Goal: Task Accomplishment & Management: Manage account settings

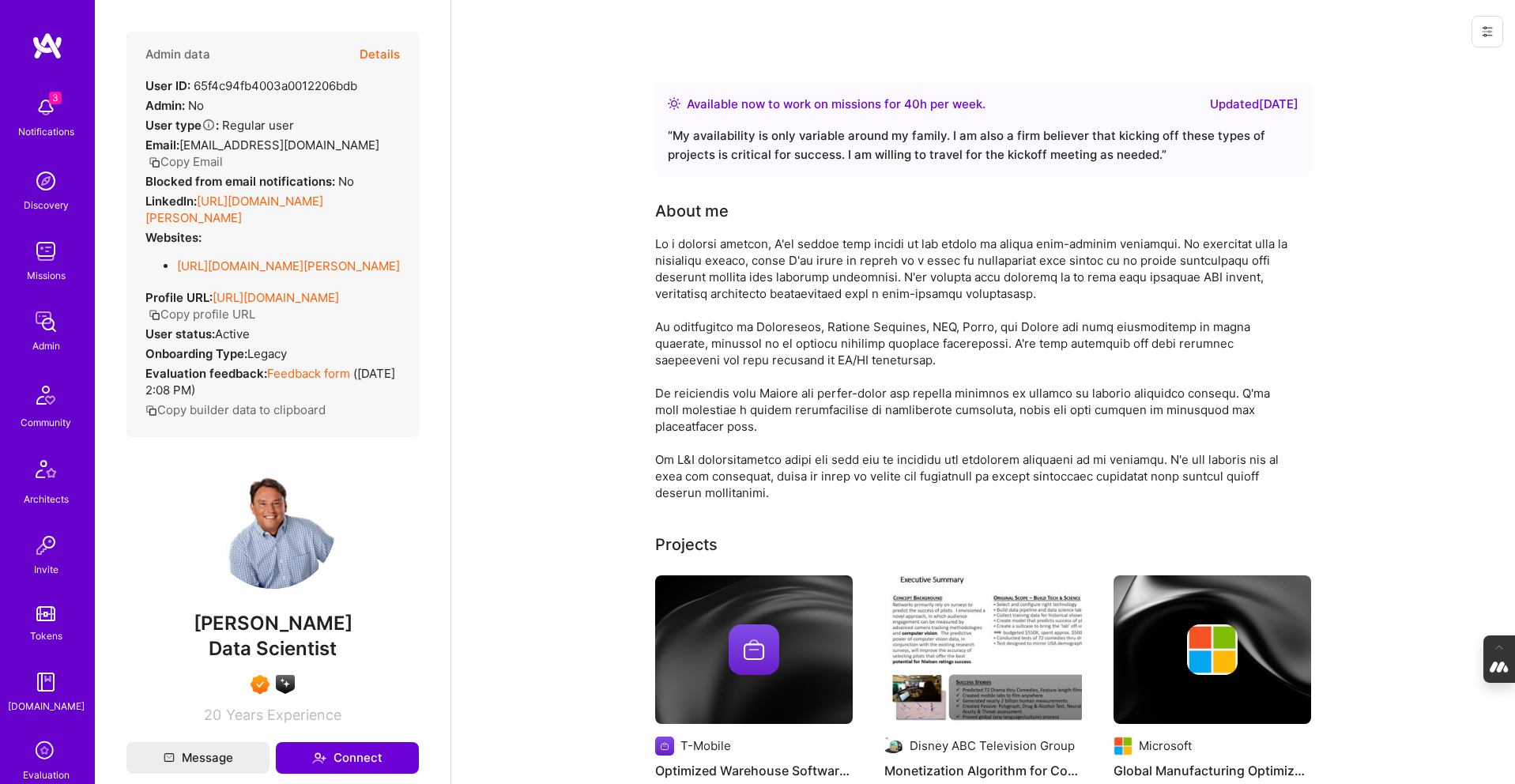
click at [350, 636] on span "[PERSON_NAME]" at bounding box center [272, 623] width 293 height 24
drag, startPoint x: 348, startPoint y: 657, endPoint x: 204, endPoint y: 661, distance: 144.1
click at [204, 636] on span "[PERSON_NAME]" at bounding box center [272, 623] width 293 height 24
click at [319, 636] on span "[PERSON_NAME]" at bounding box center [272, 623] width 293 height 24
drag, startPoint x: 345, startPoint y: 660, endPoint x: 189, endPoint y: 654, distance: 156.1
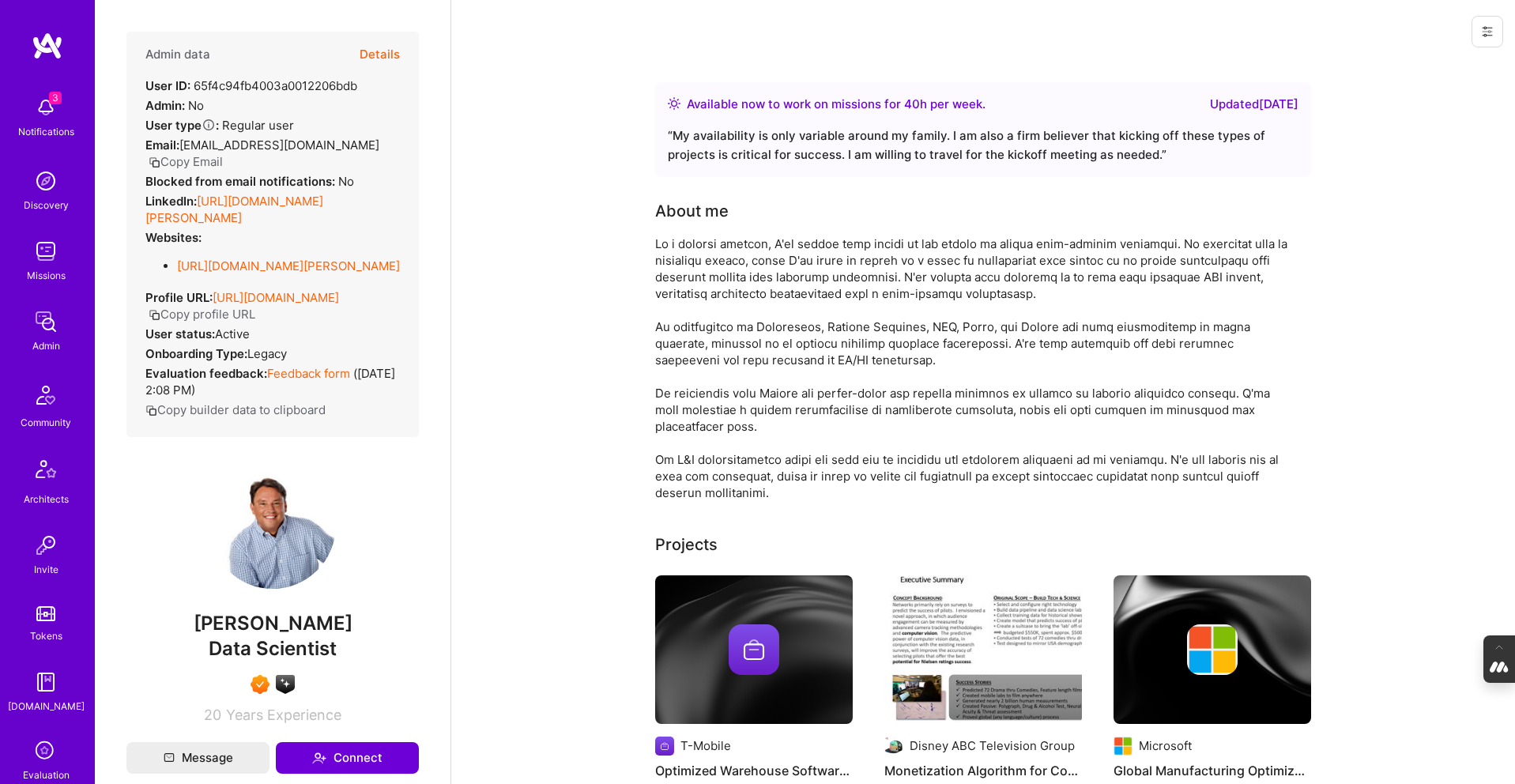
click at [189, 636] on span "Jerimiah Hamon" at bounding box center [272, 623] width 293 height 24
copy span "Jerimiah Hamon"
click at [292, 660] on span "Data Scientist" at bounding box center [272, 649] width 128 height 23
drag, startPoint x: 336, startPoint y: 681, endPoint x: 194, endPoint y: 681, distance: 142.0
click at [194, 662] on div "Data Scientist" at bounding box center [272, 649] width 293 height 27
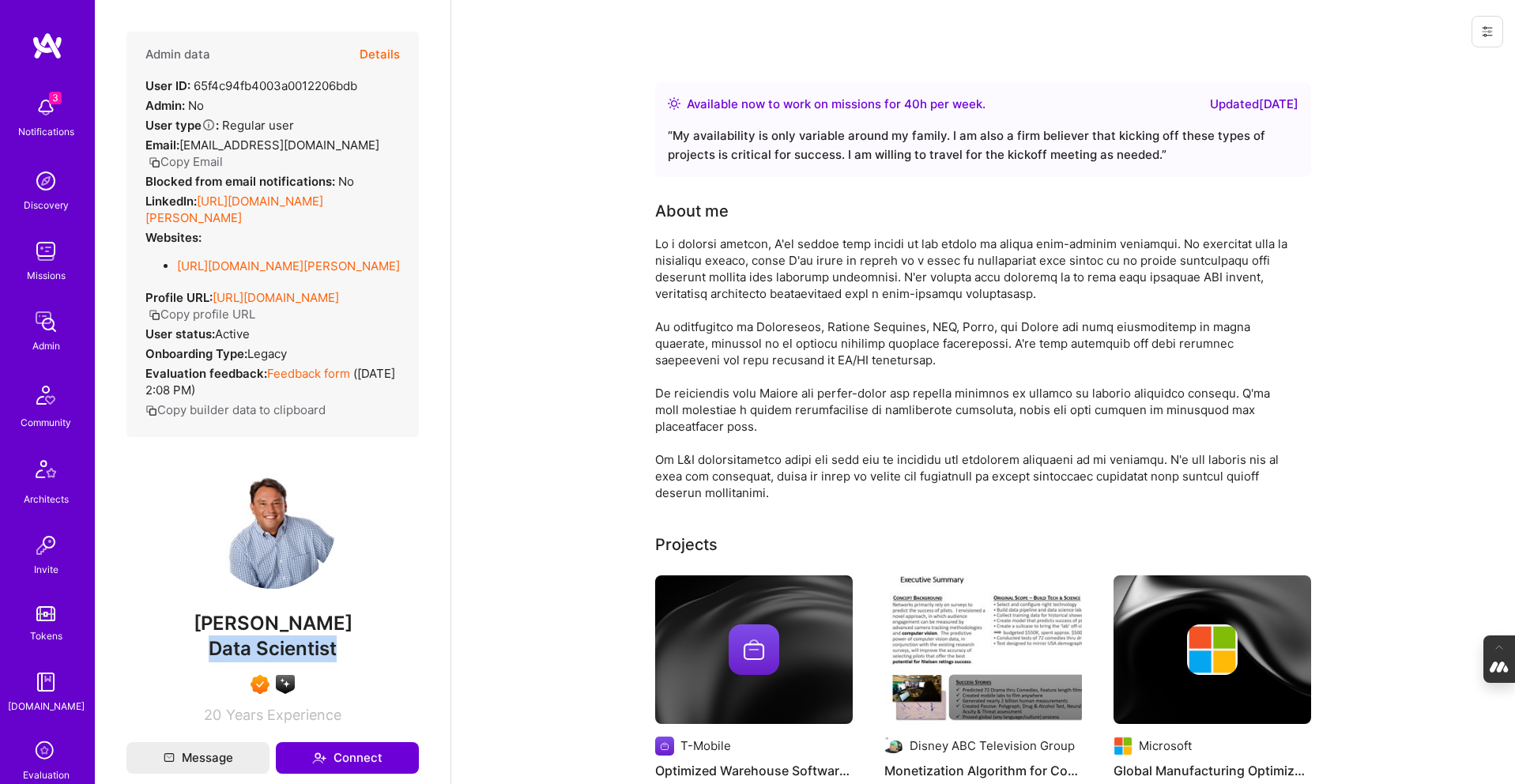
copy span "Data Scientist"
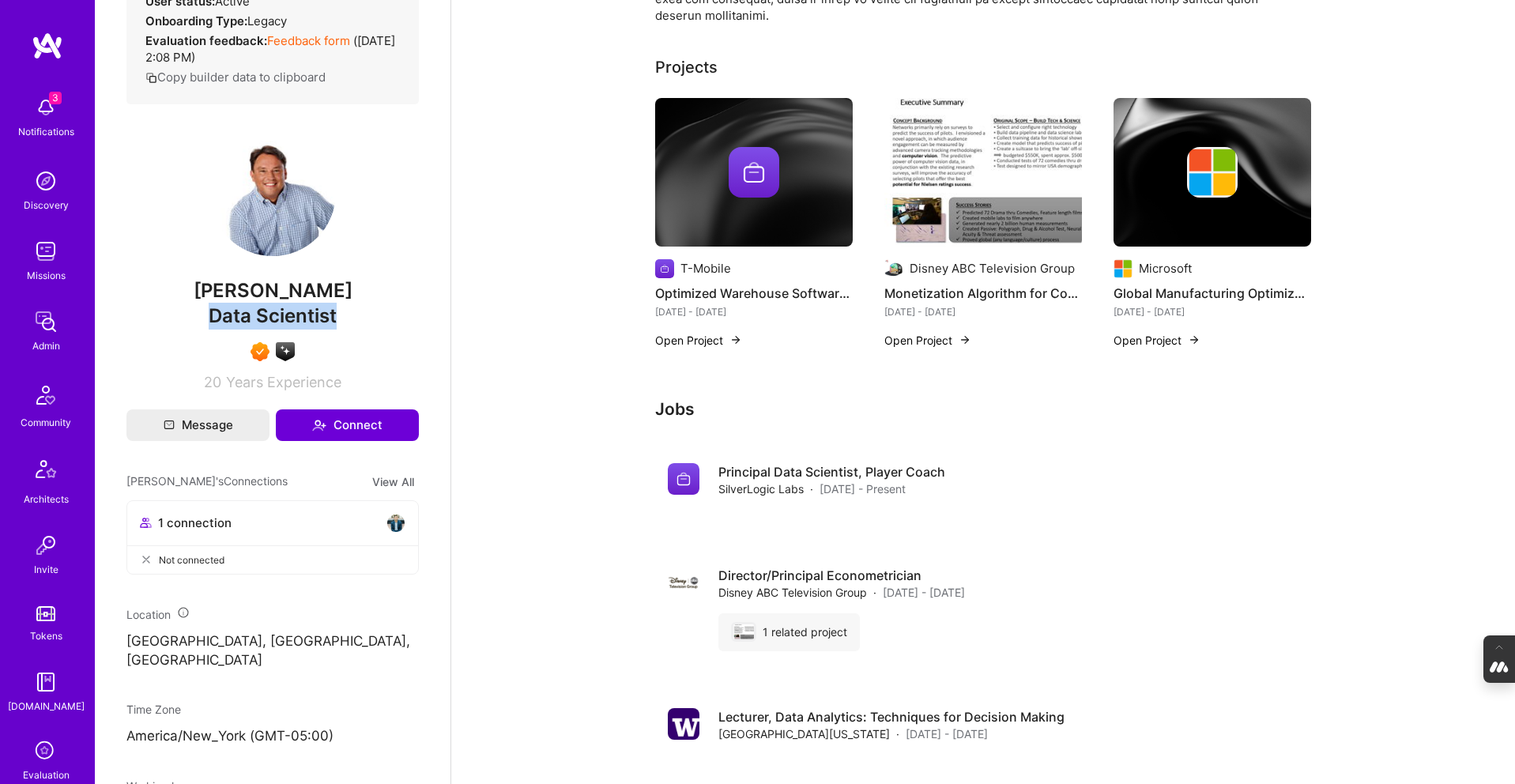
scroll to position [40, 0]
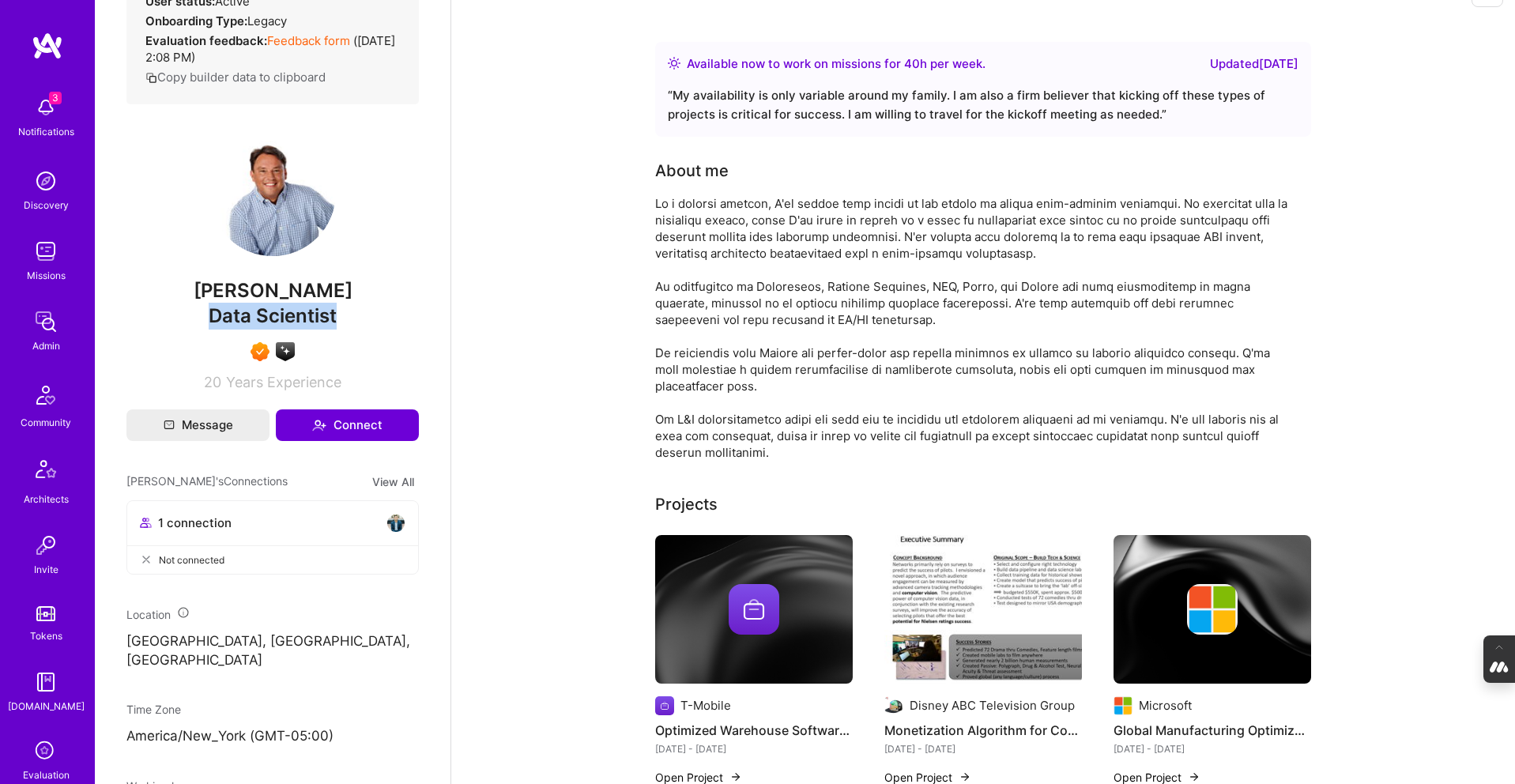
click at [741, 589] on img at bounding box center [754, 609] width 51 height 51
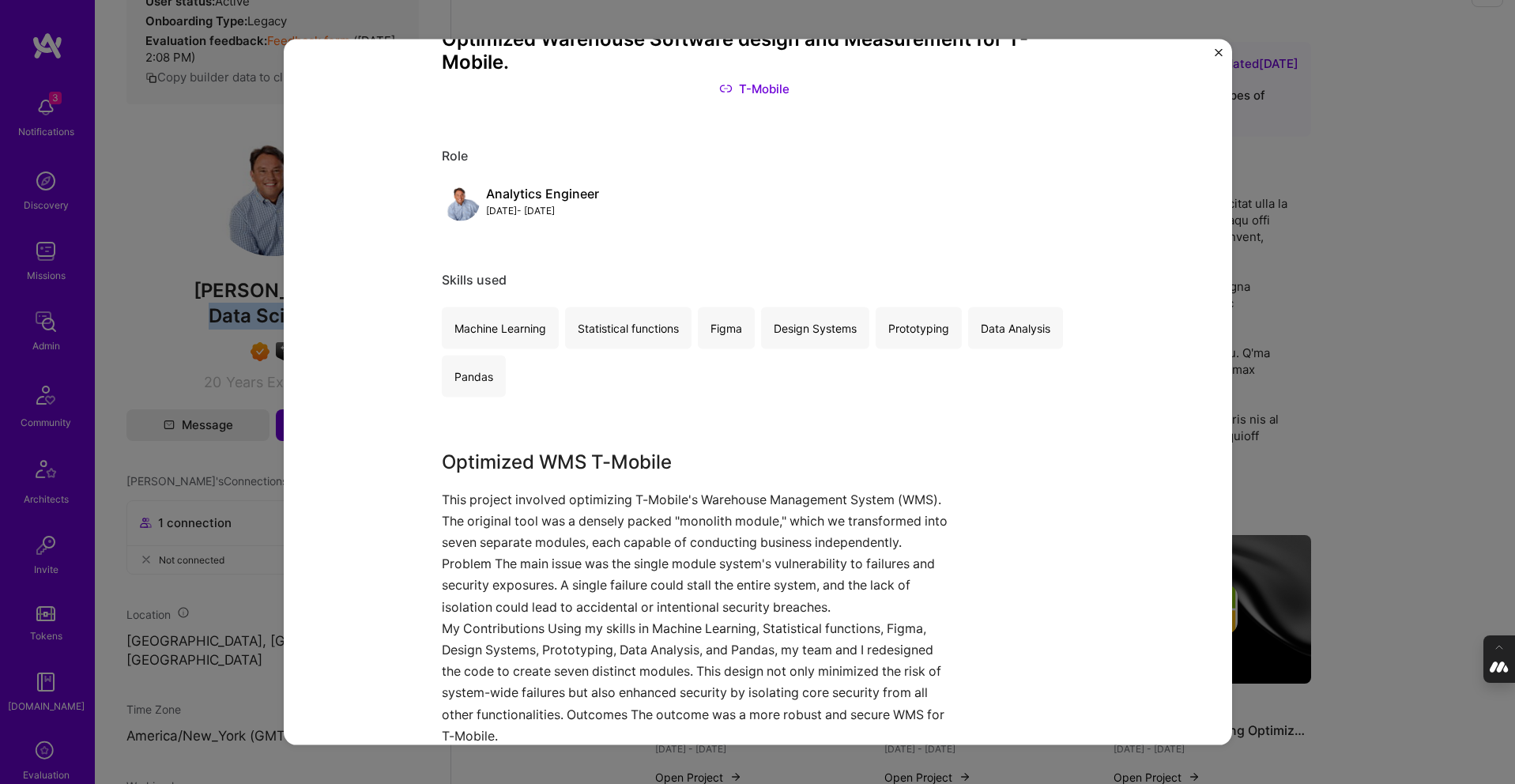
scroll to position [114, 0]
click at [1331, 238] on div "Optimized Warehouse Software design and Measurement for T-Mobile. T-Mobile Role…" at bounding box center [757, 392] width 1515 height 784
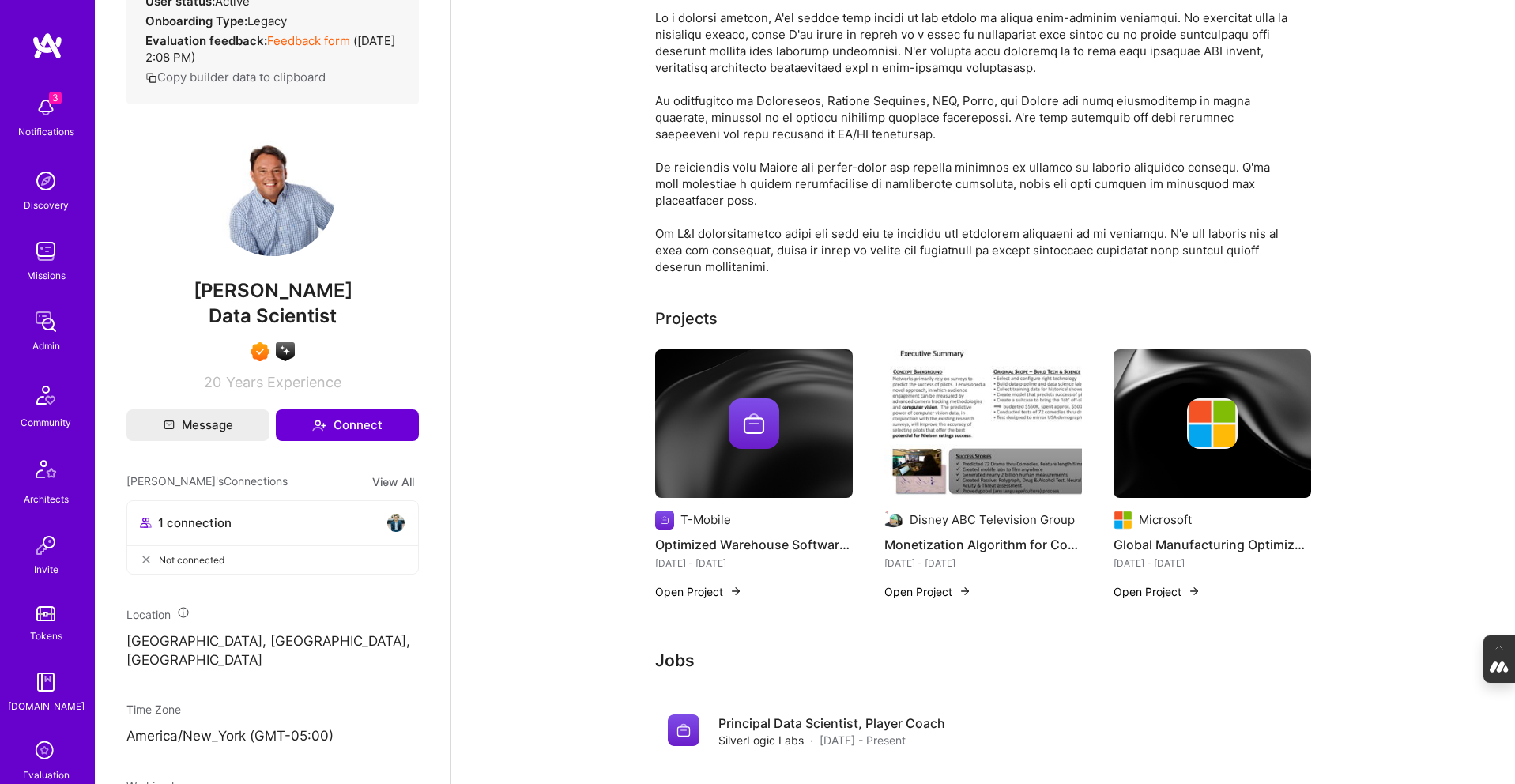
scroll to position [255, 0]
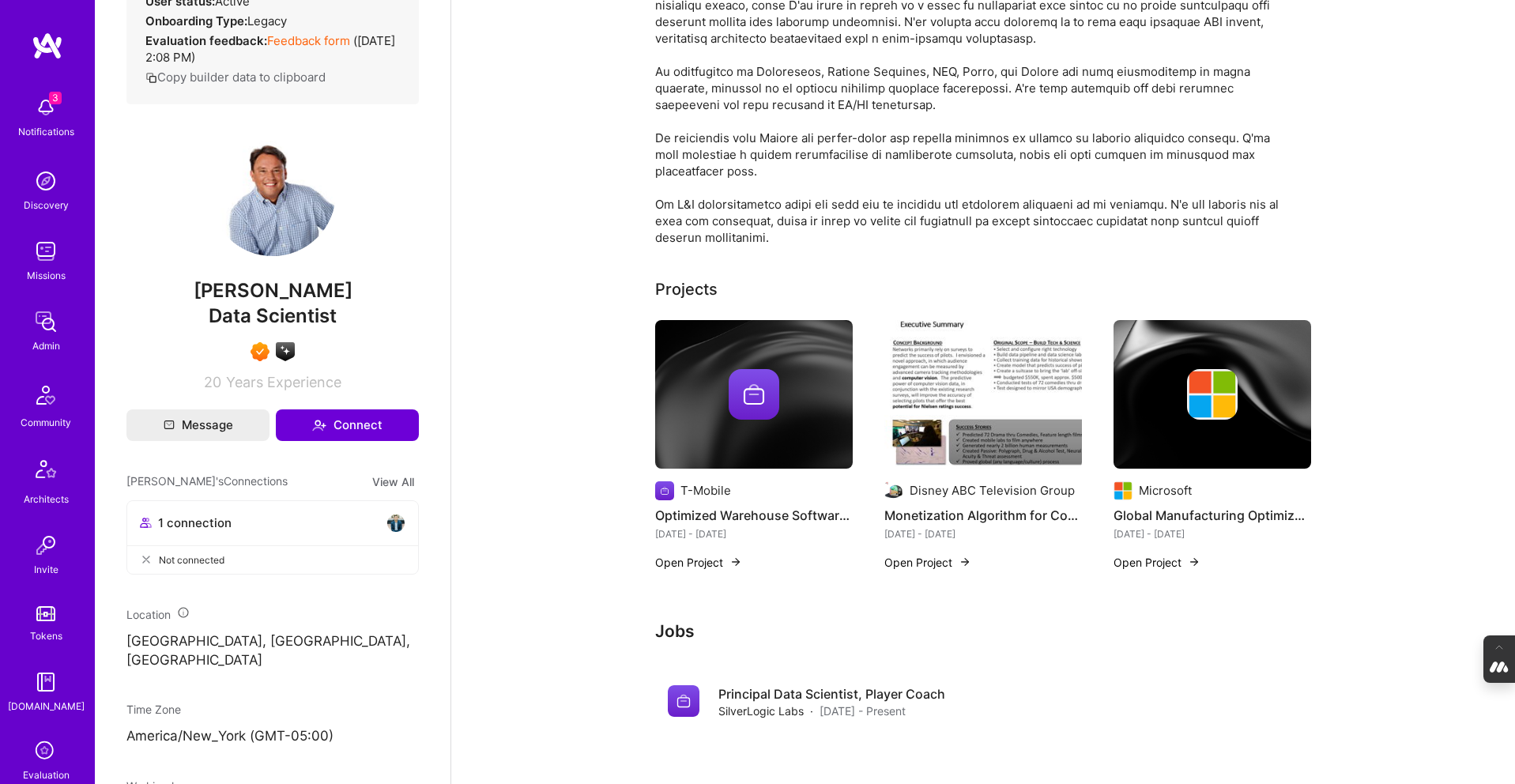
click at [958, 341] on img at bounding box center [983, 394] width 198 height 148
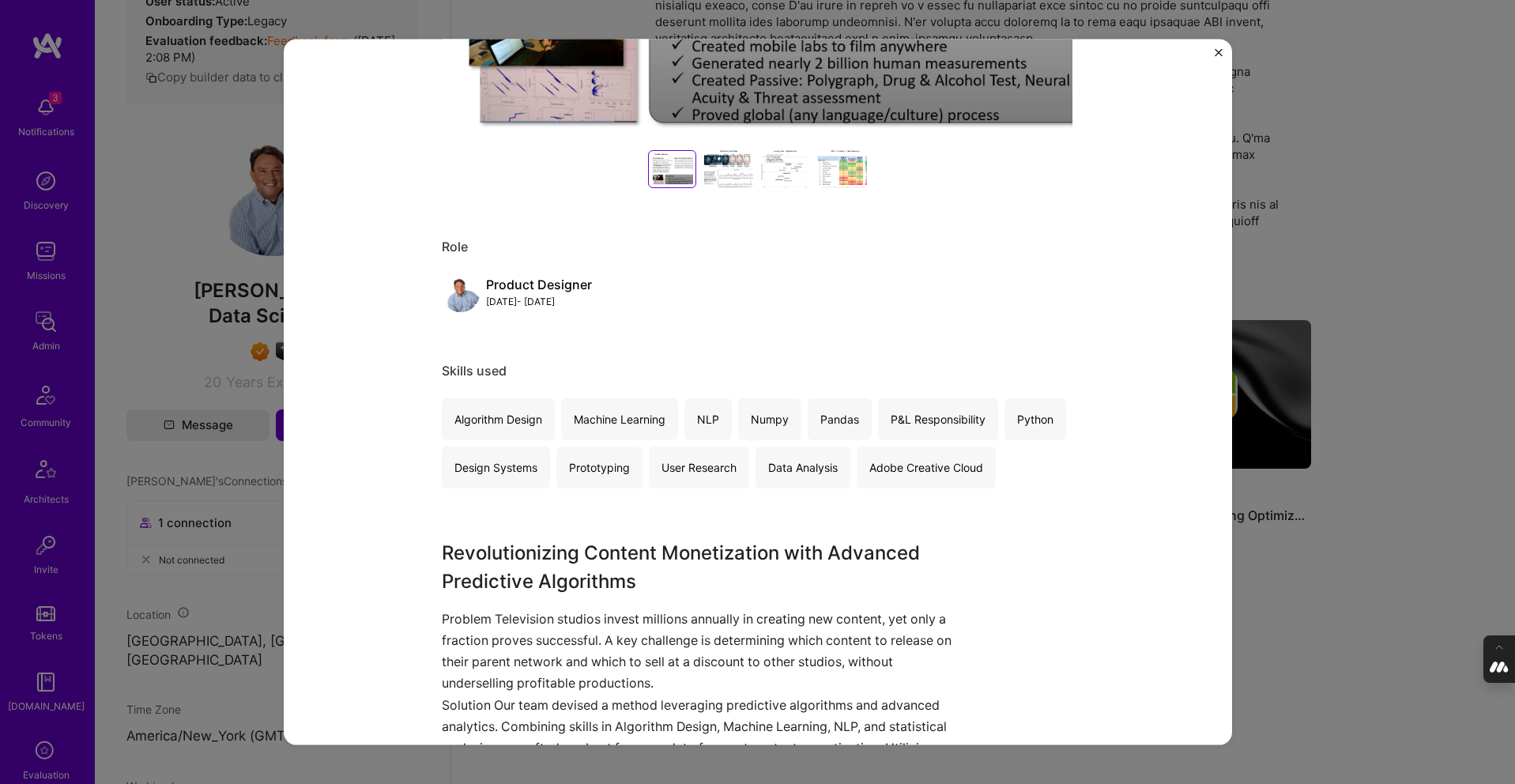
scroll to position [557, 0]
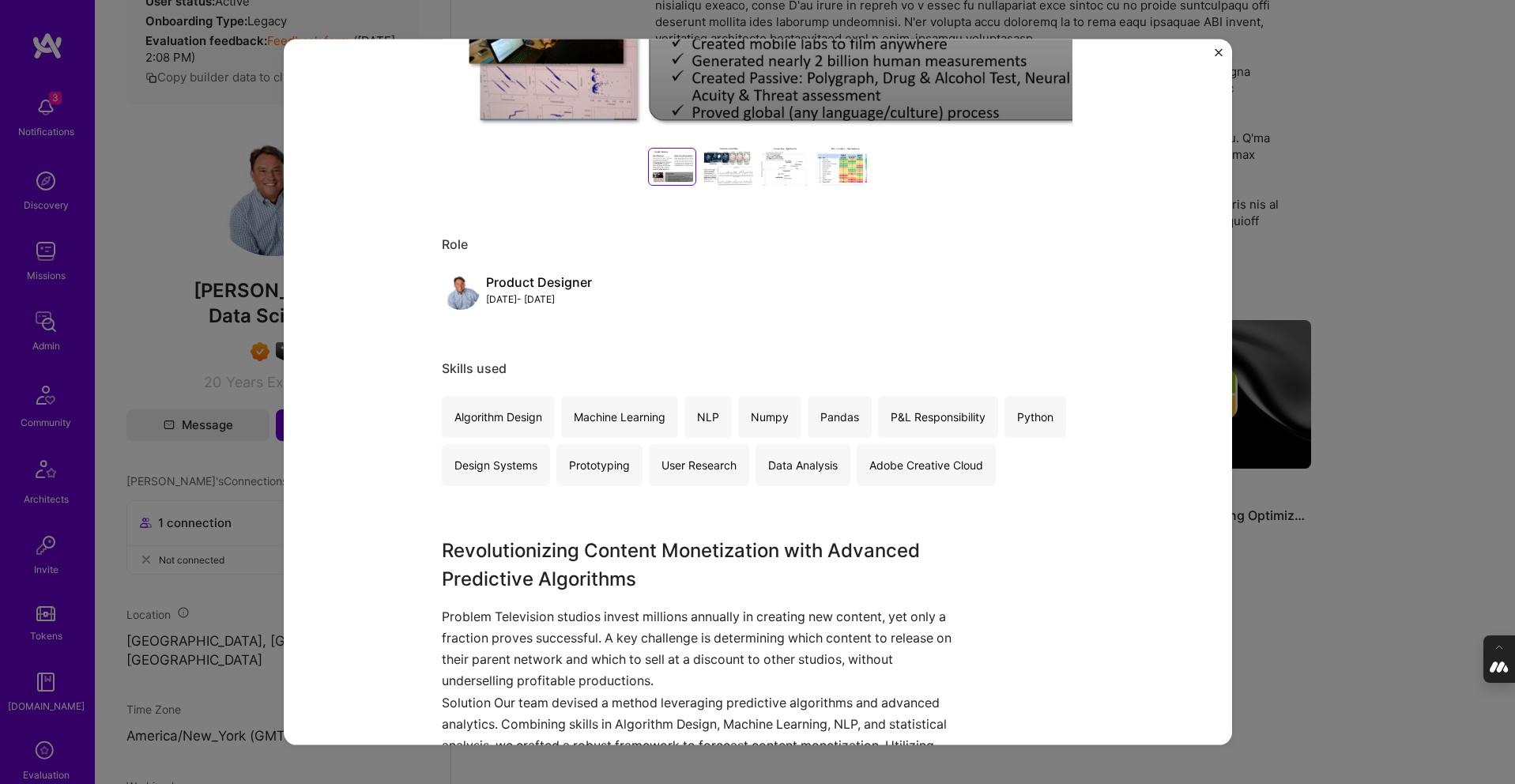
click at [1331, 283] on div "Monetization Algorithm for Consumer (Films, TV, Food Quality...) Disney ABC Tel…" at bounding box center [757, 392] width 1515 height 784
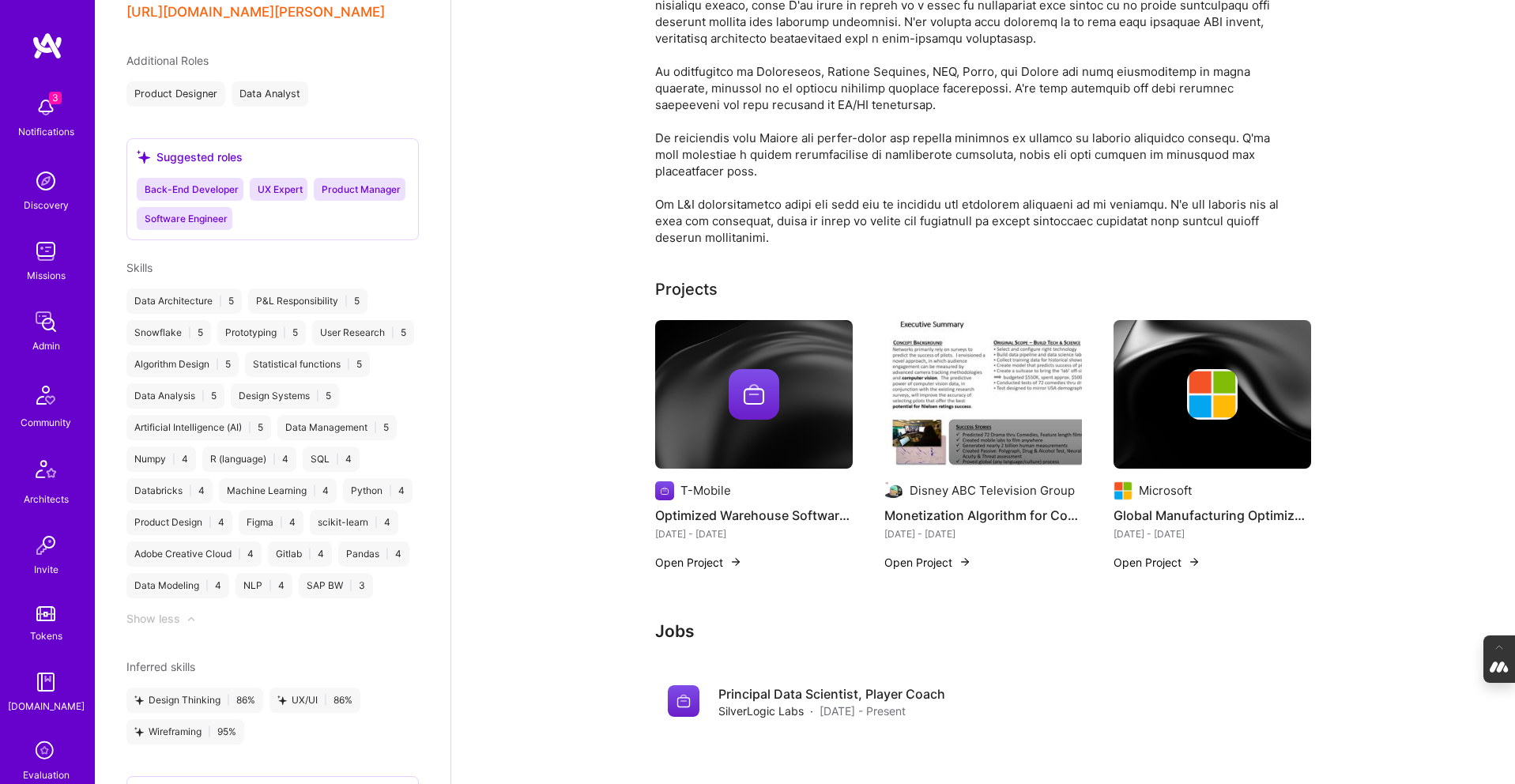
scroll to position [1434, 0]
click at [750, 394] on img at bounding box center [754, 394] width 51 height 51
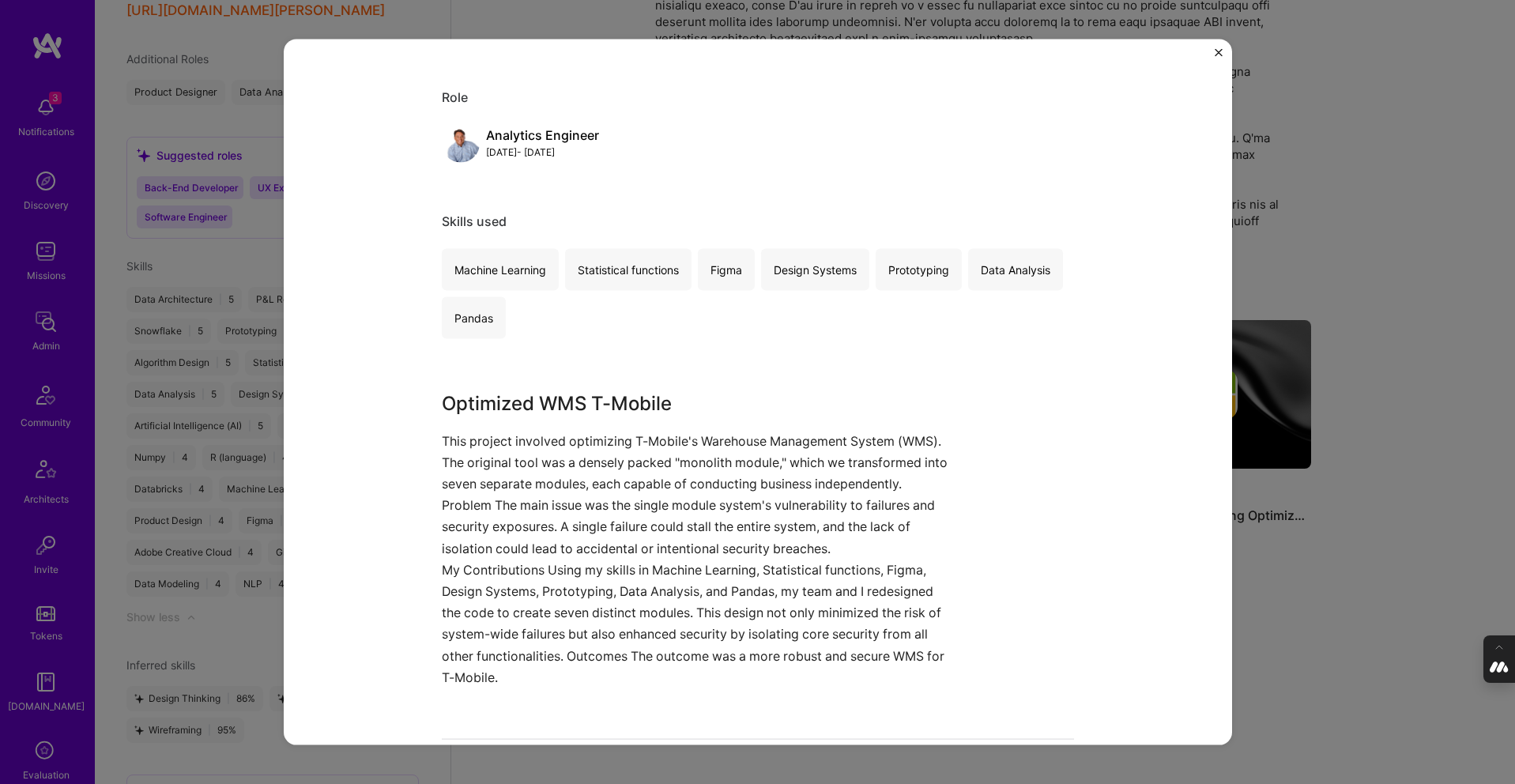
scroll to position [171, 0]
click at [1331, 577] on div "Optimized Warehouse Software design and Measurement for T-Mobile. T-Mobile Role…" at bounding box center [757, 392] width 1515 height 784
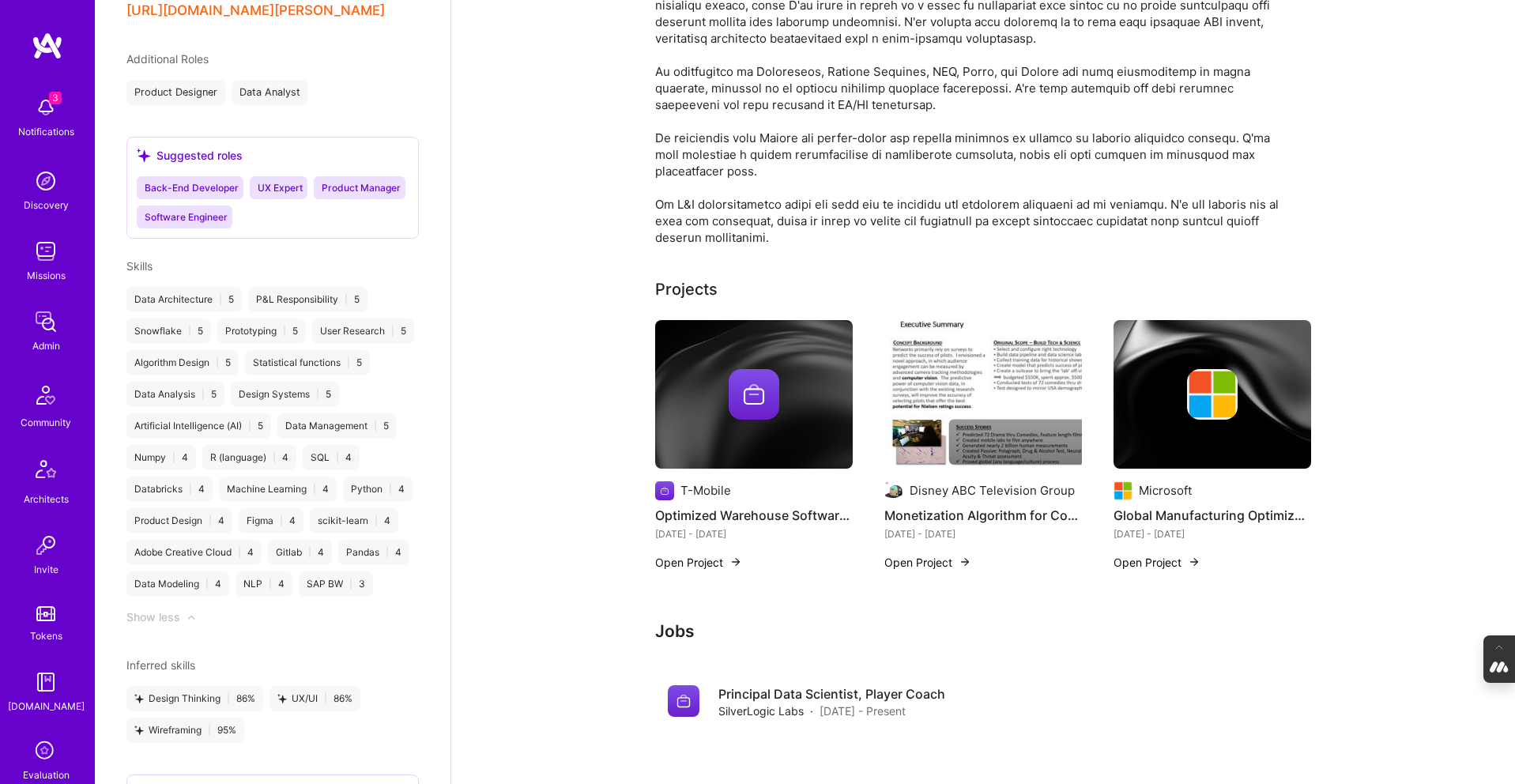
click at [951, 426] on img at bounding box center [983, 394] width 198 height 148
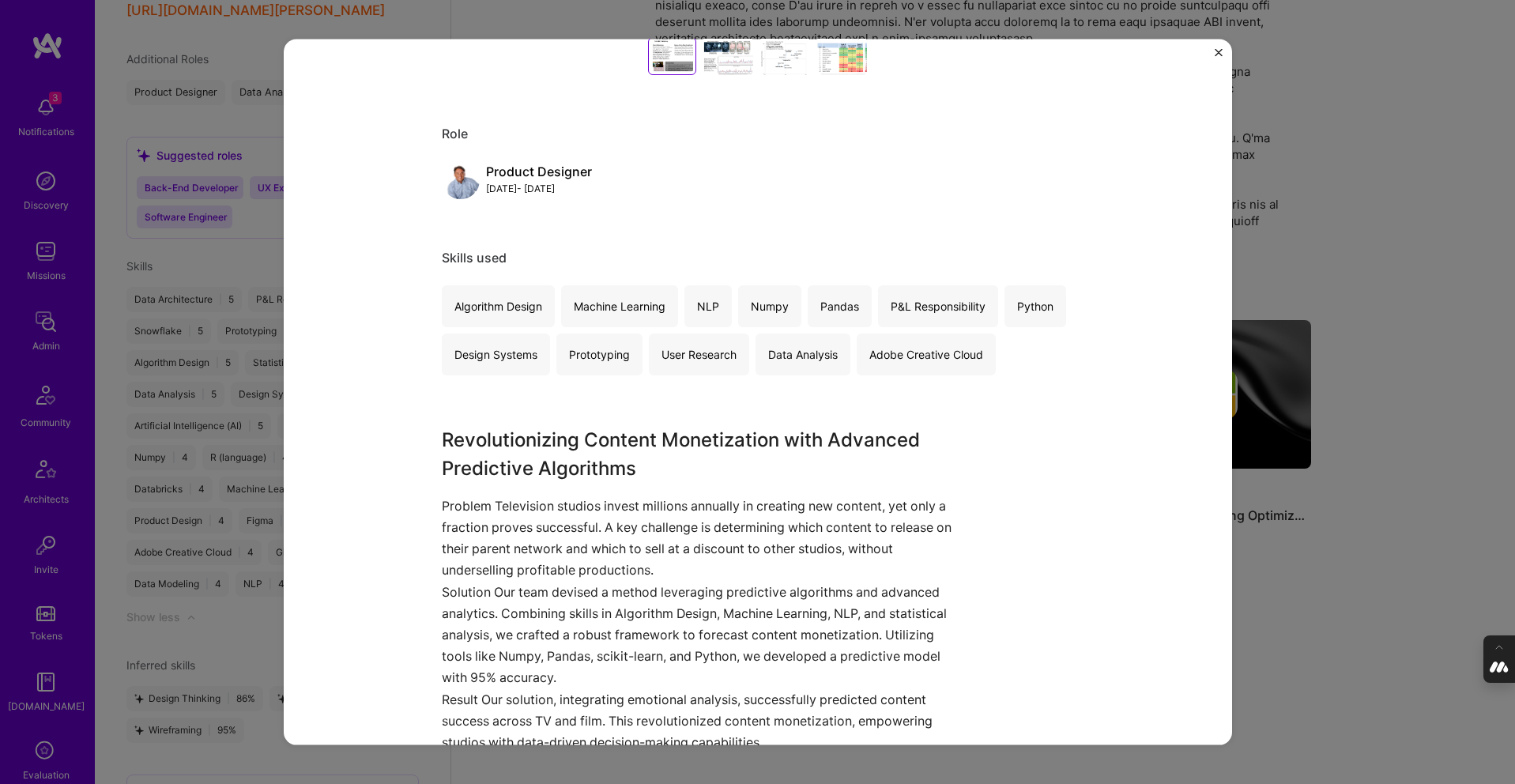
scroll to position [668, 0]
click at [1253, 564] on div "Monetization Algorithm for Consumer (Films, TV, Food Quality...) Disney ABC Tel…" at bounding box center [757, 392] width 1515 height 784
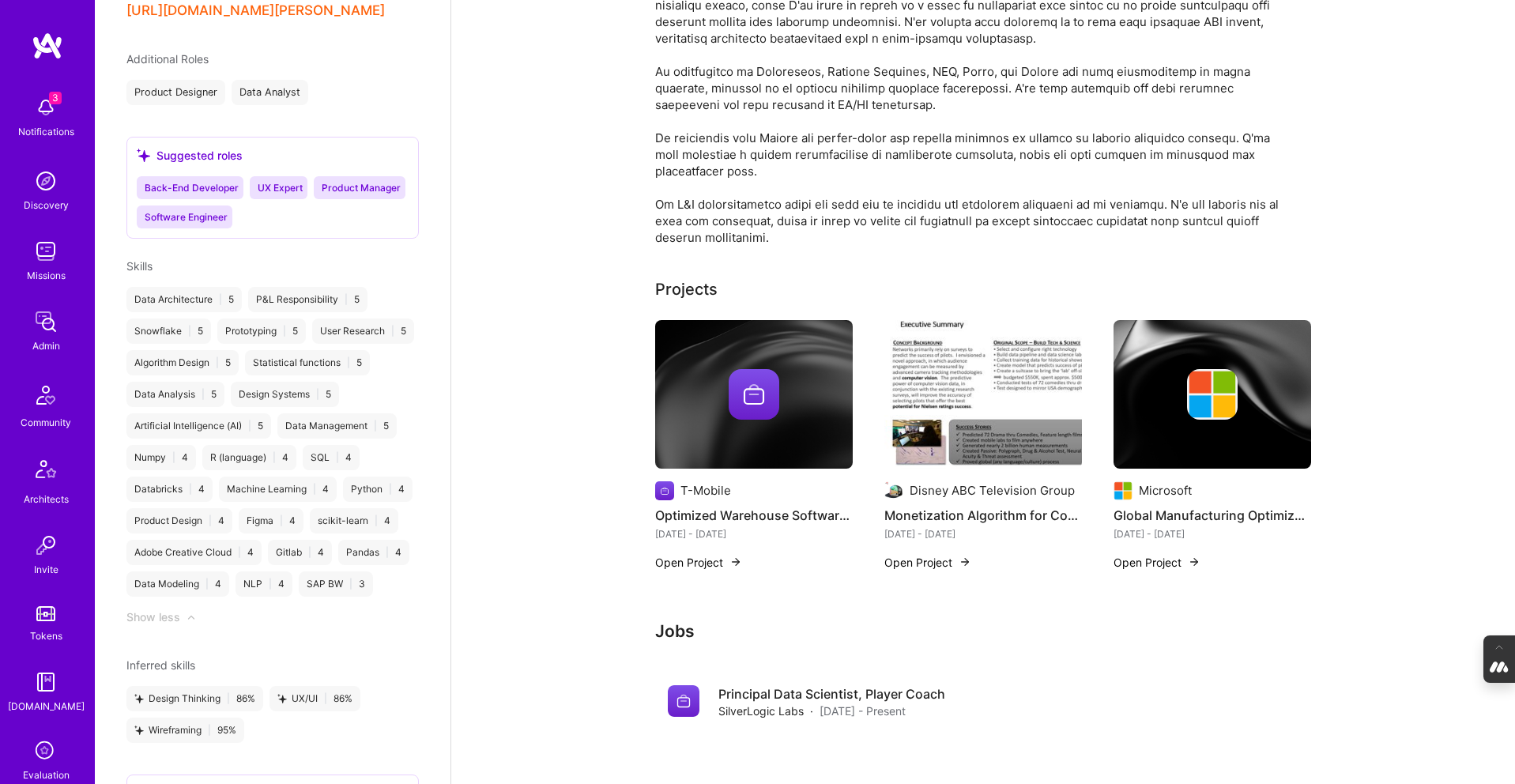
click at [1193, 433] on img at bounding box center [1212, 394] width 198 height 148
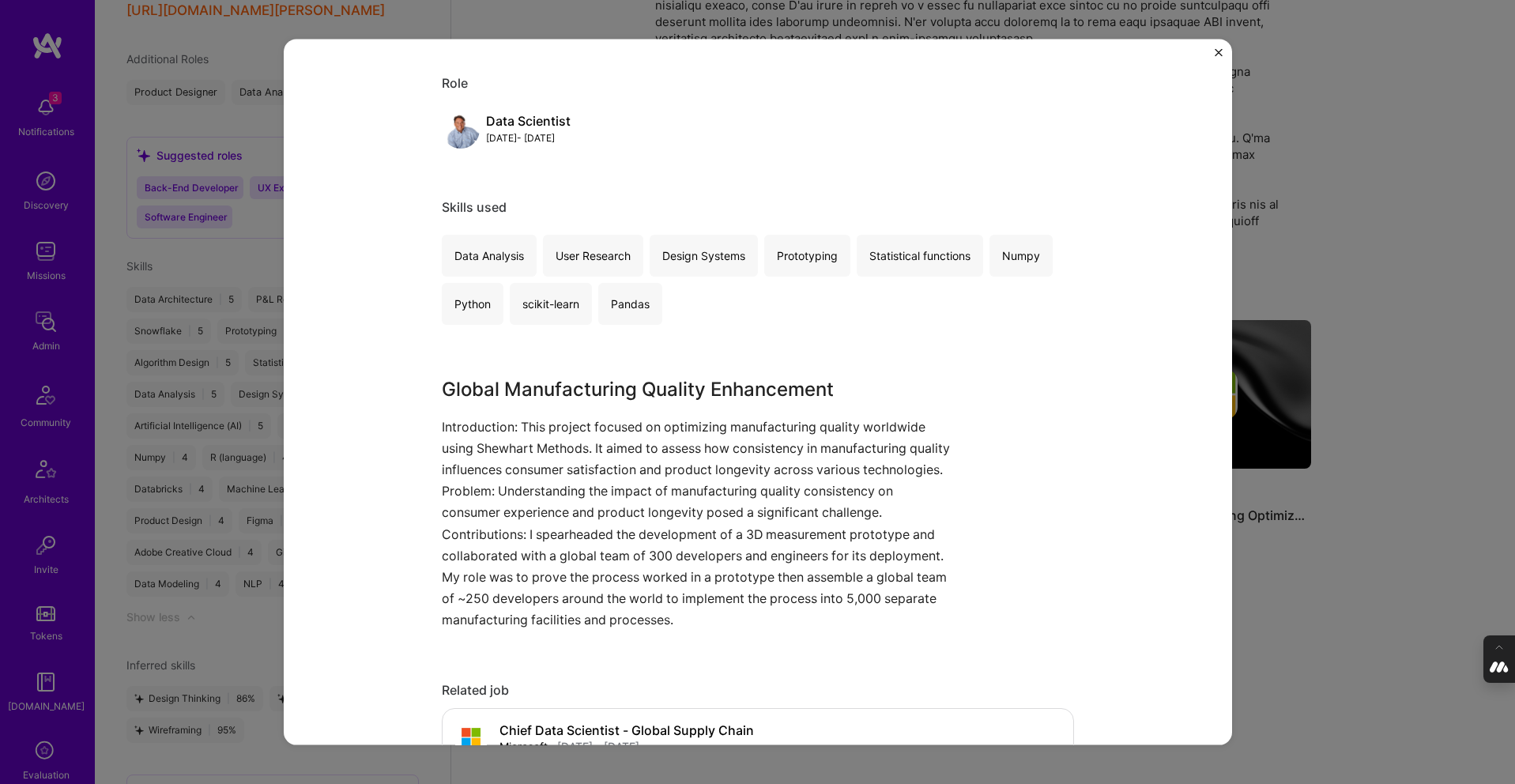
scroll to position [185, 0]
click at [1262, 598] on div "Global Manufacturing Optimization of quality using Shewhart Methods. Microsoft …" at bounding box center [757, 392] width 1515 height 784
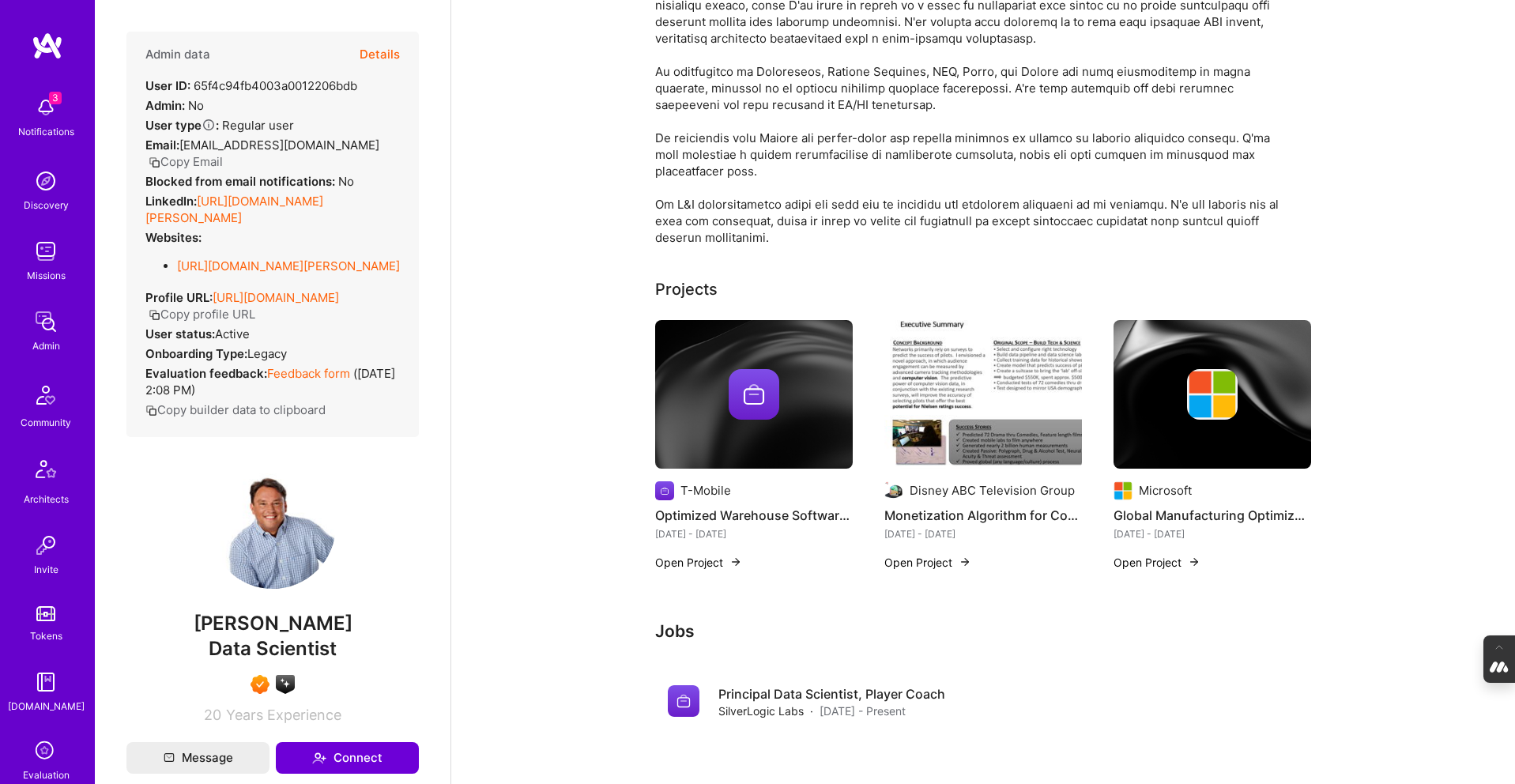
scroll to position [45, 0]
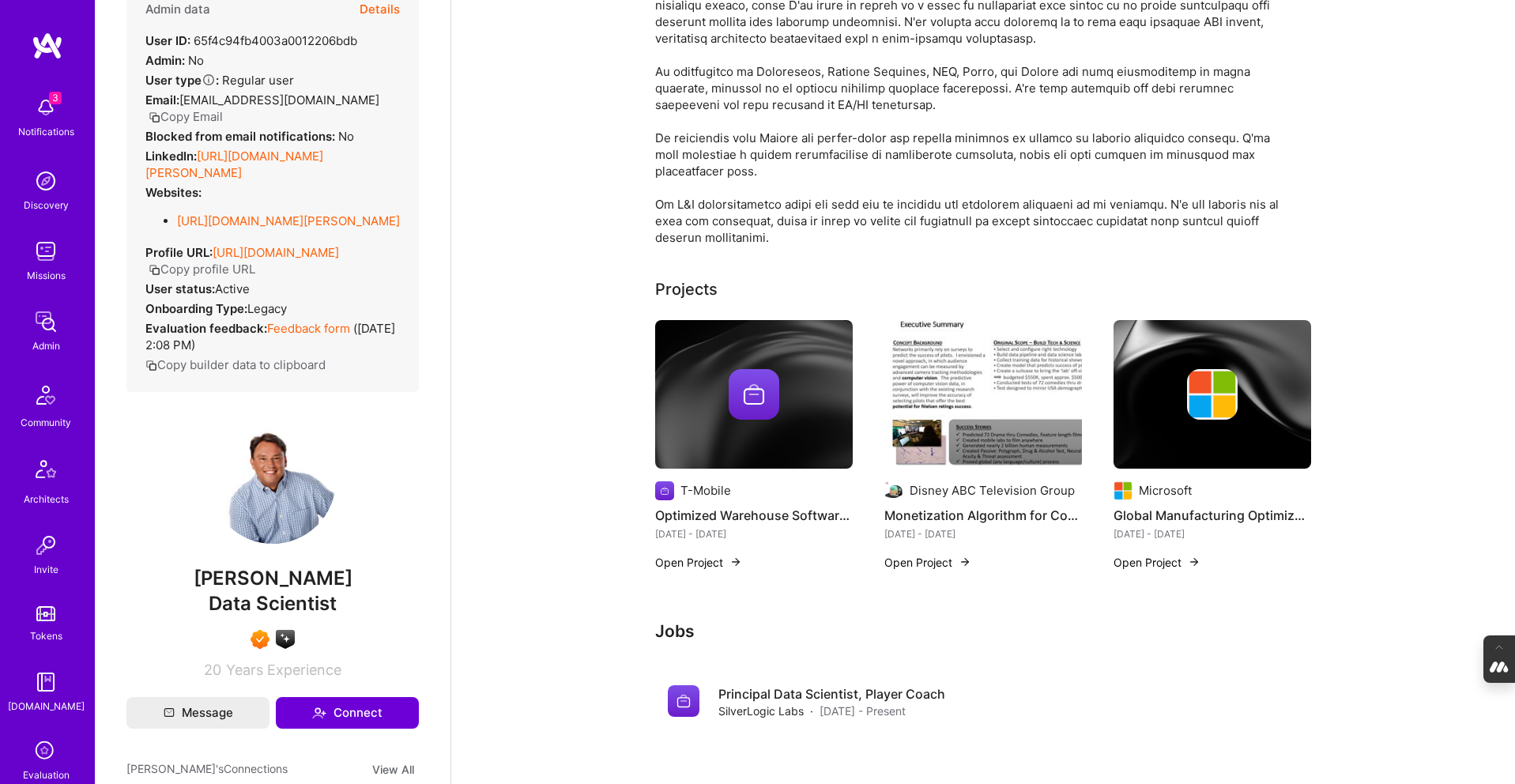
click at [381, 9] on button "Details" at bounding box center [379, 10] width 40 height 46
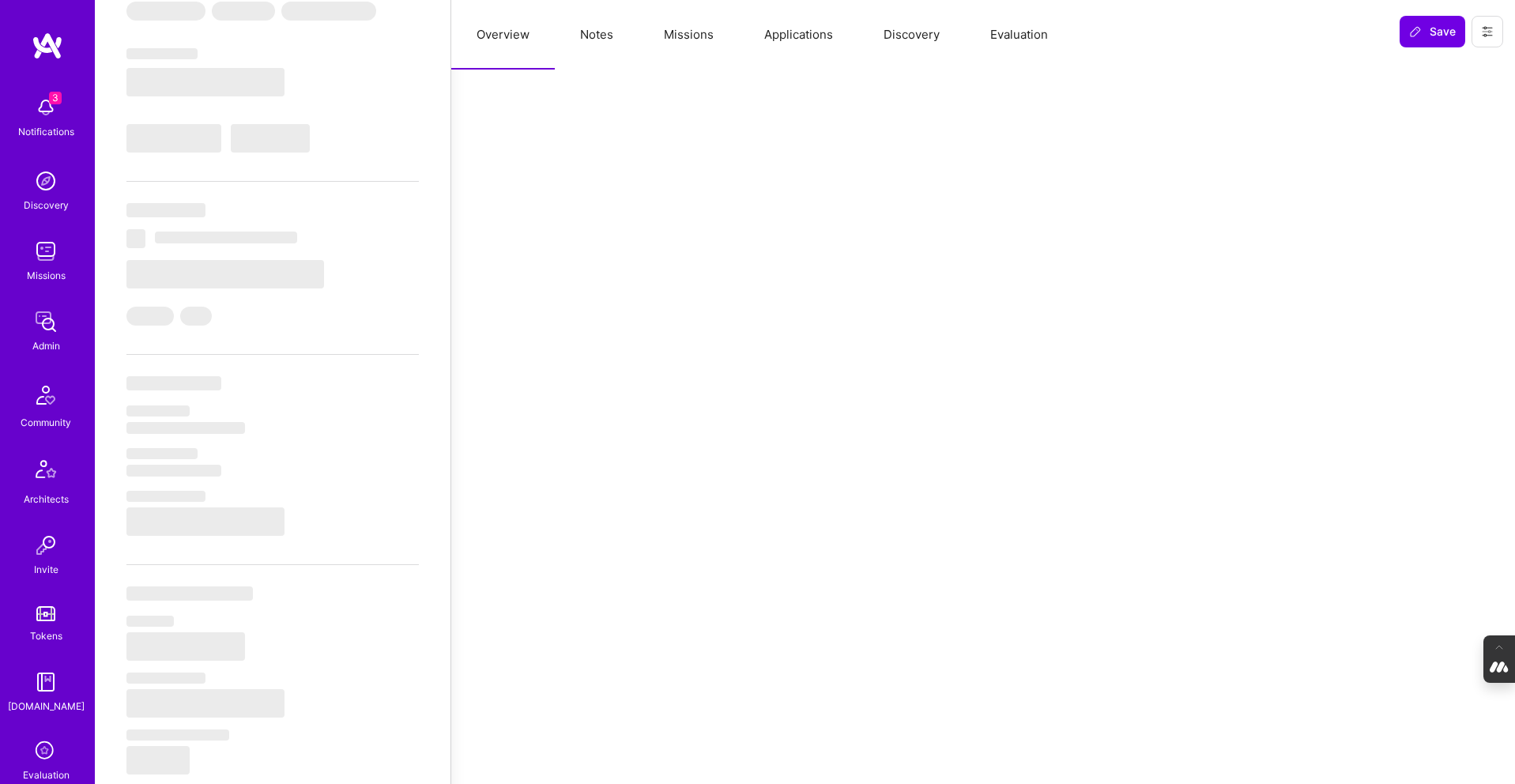
click at [1006, 33] on button "Evaluation" at bounding box center [1020, 34] width 108 height 70
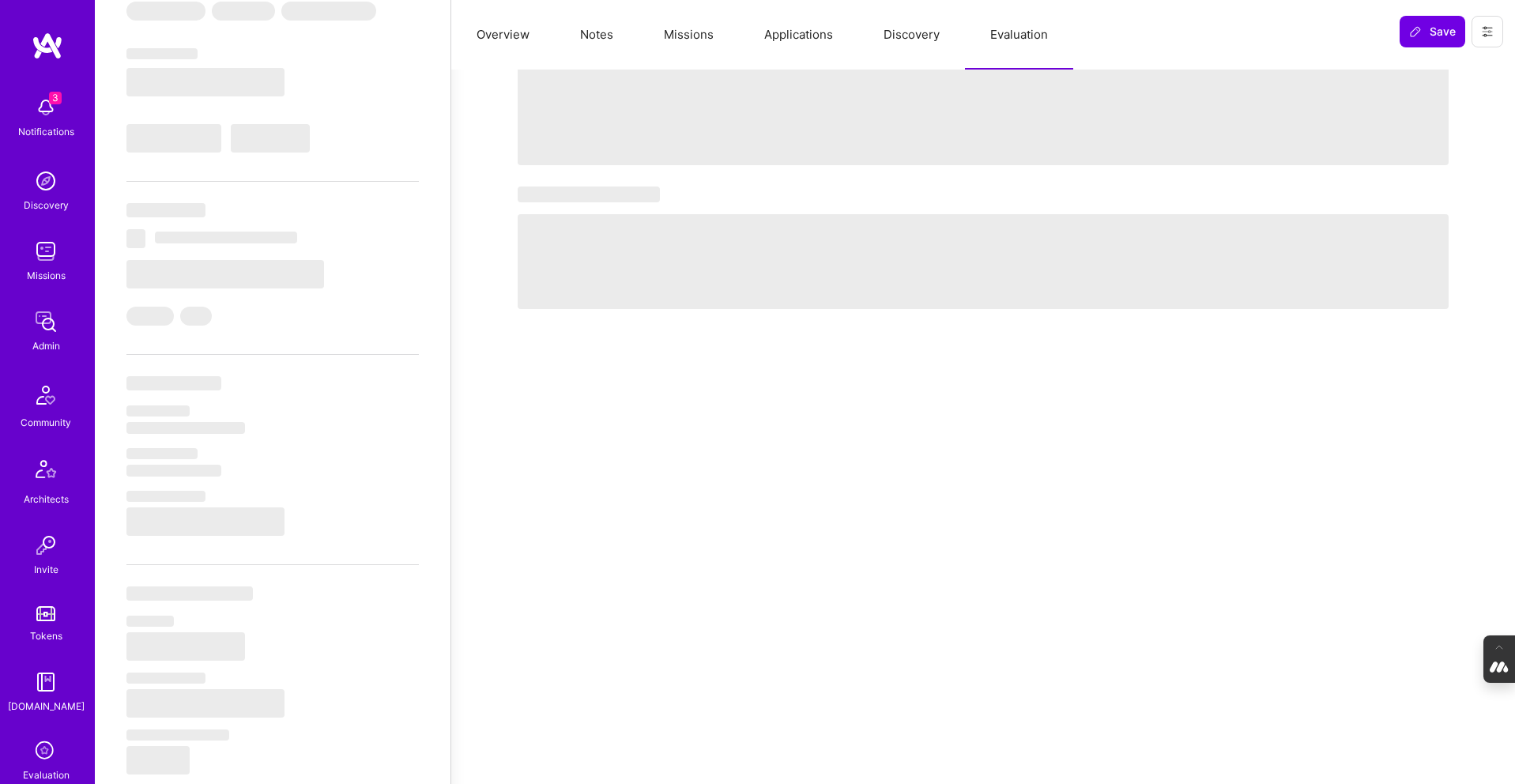
select select "Right Now"
select select "7"
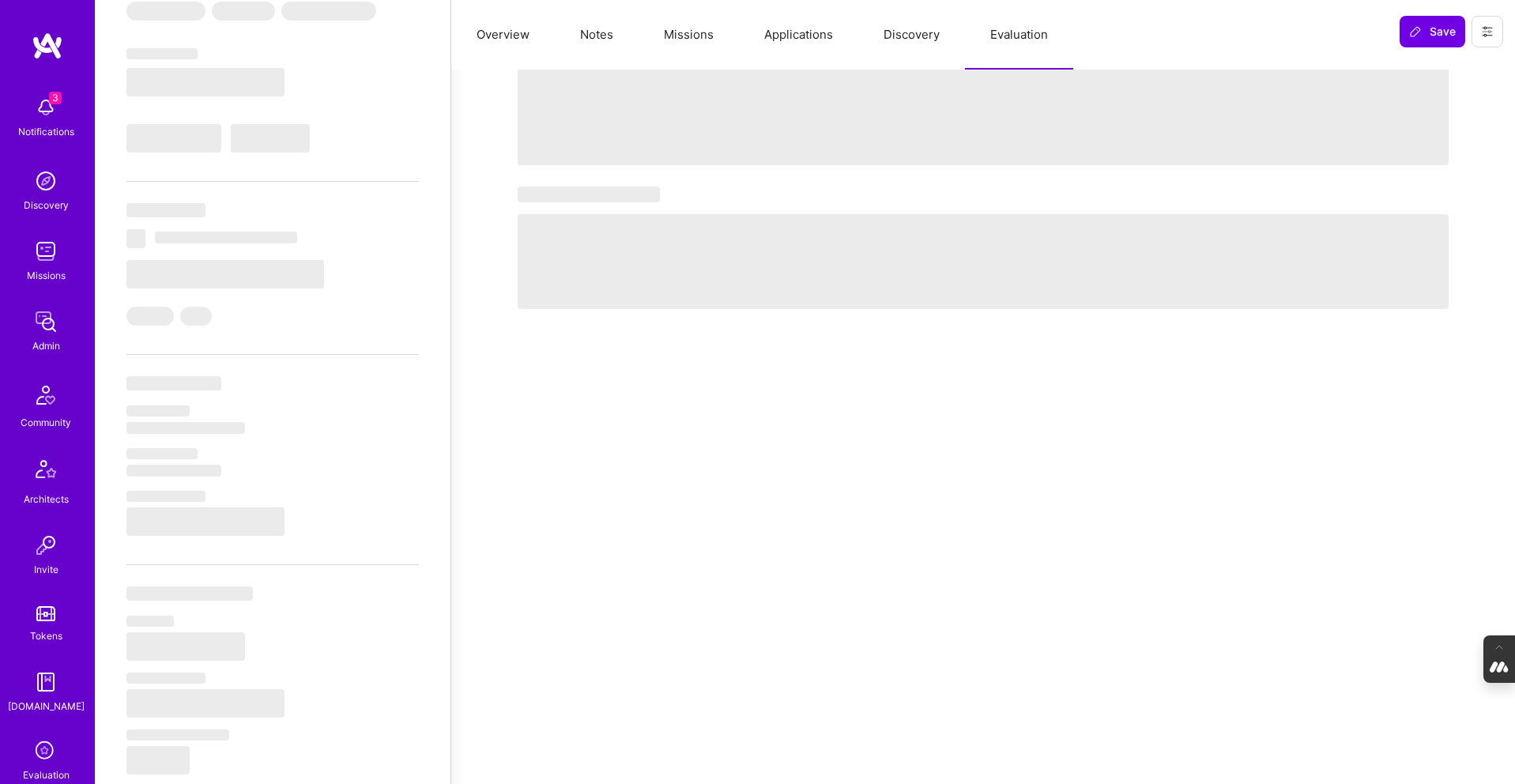
select select "US"
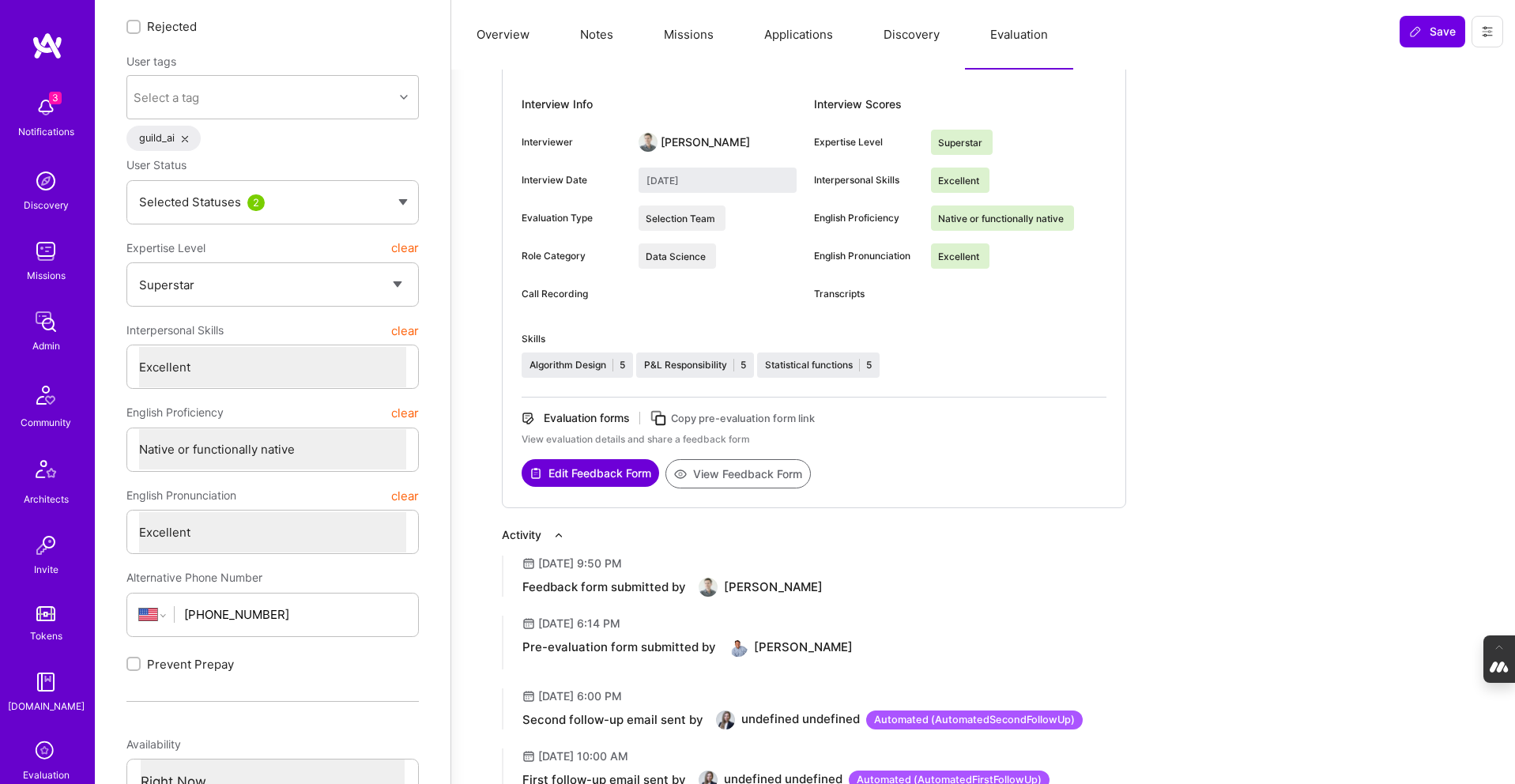
scroll to position [0, 0]
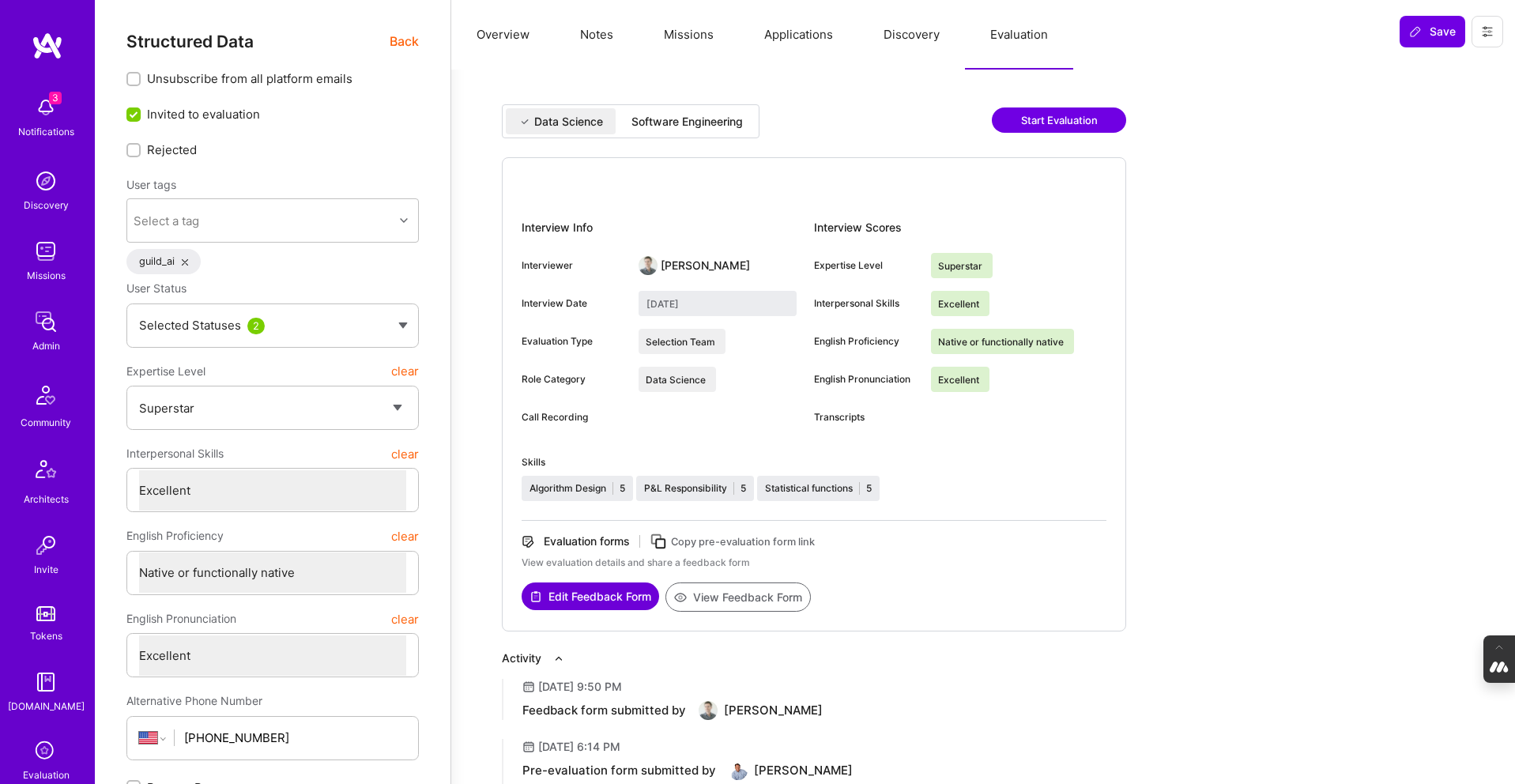
click at [711, 114] on div "Software Engineering" at bounding box center [687, 121] width 112 height 16
type input "August 15, 2025"
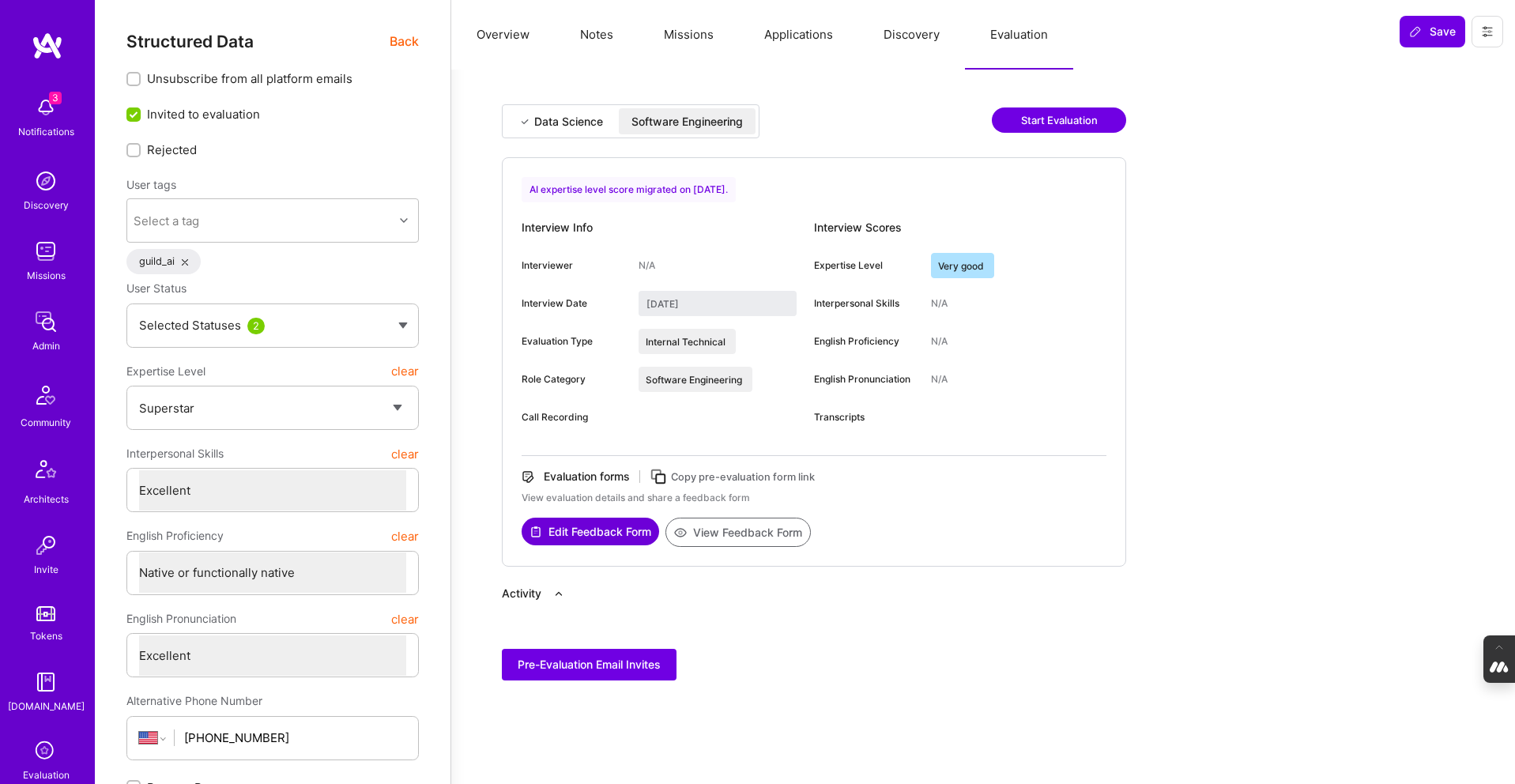
click at [590, 30] on button "Notes" at bounding box center [596, 34] width 84 height 70
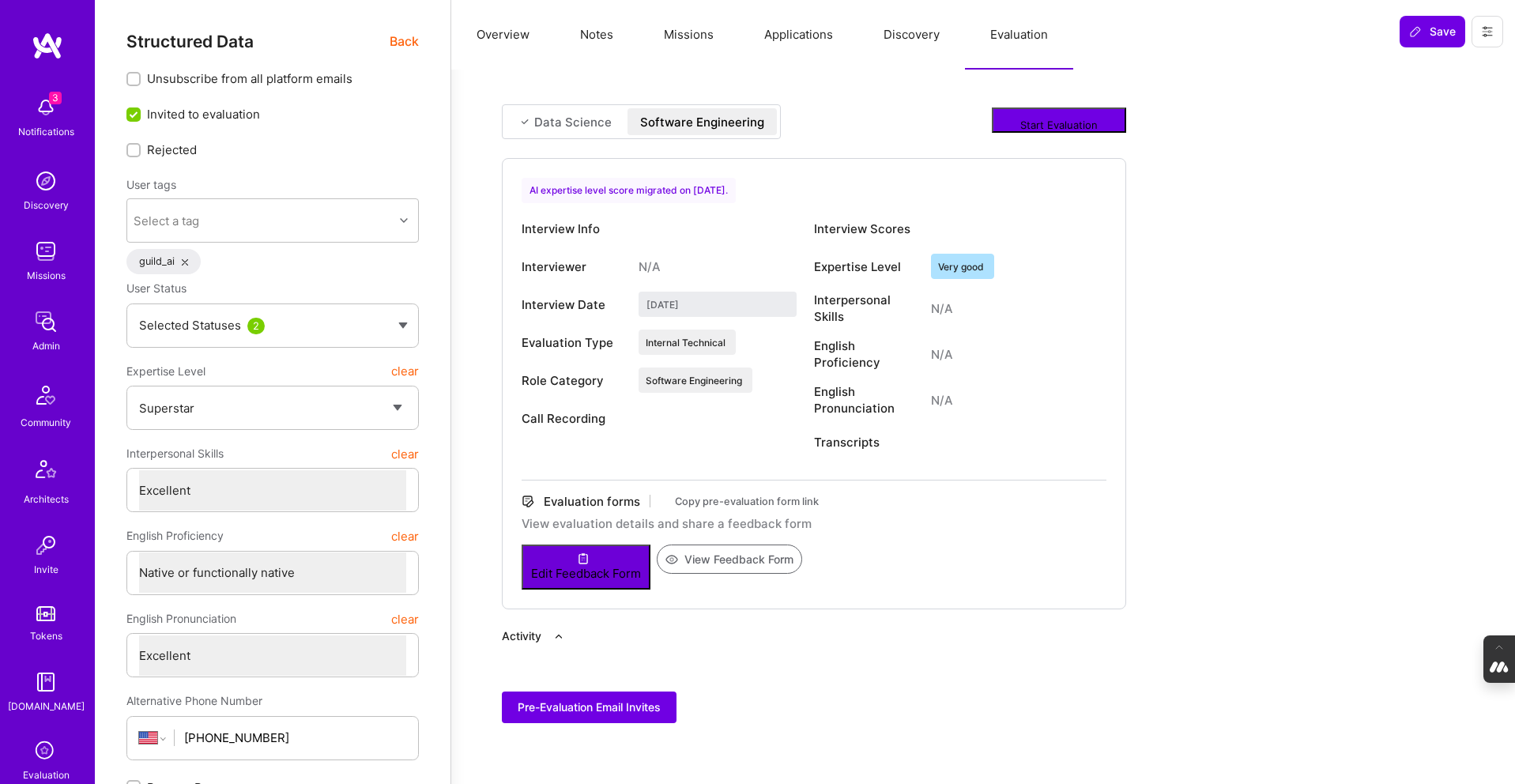
type textarea "x"
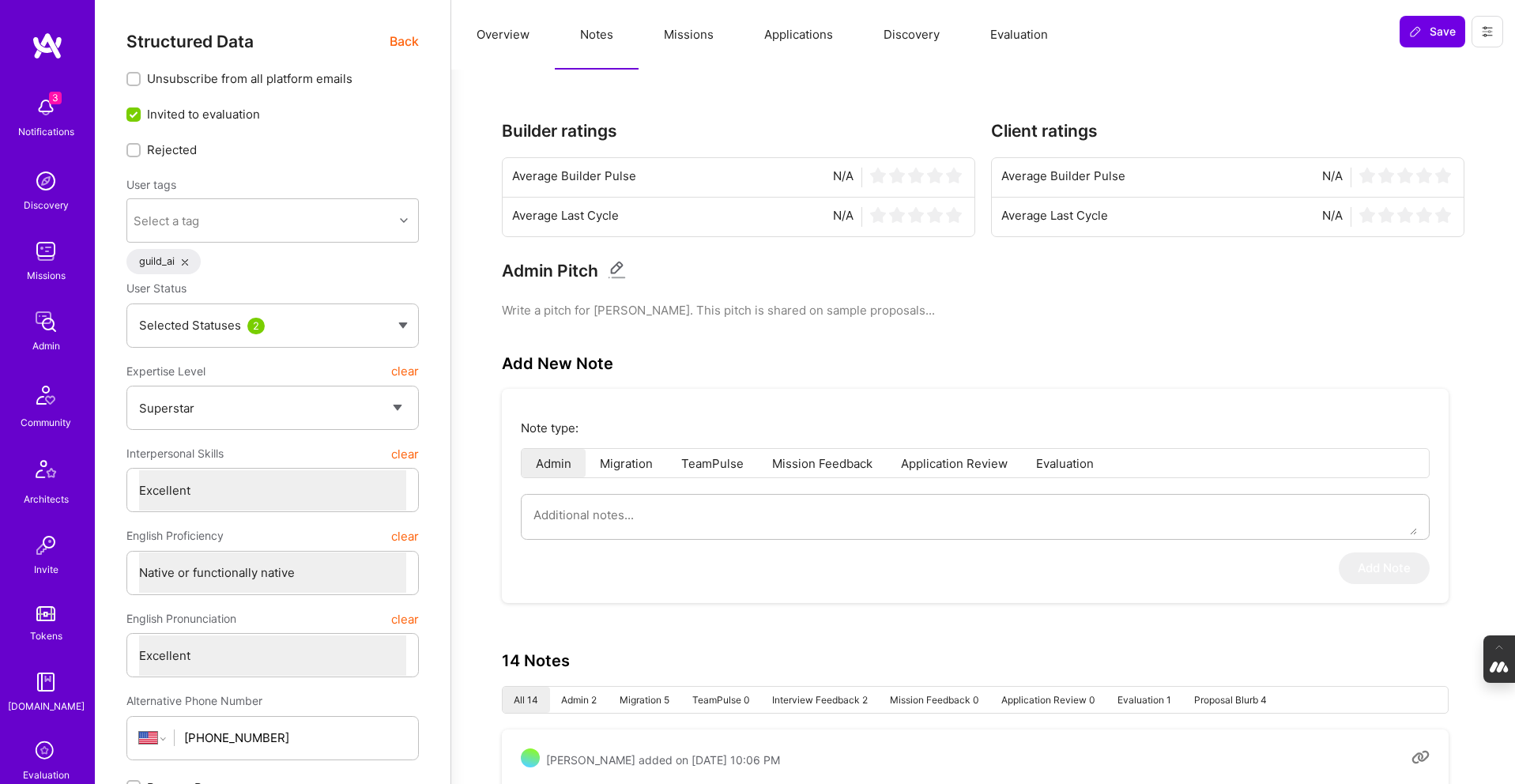
select select "7"
select select "US"
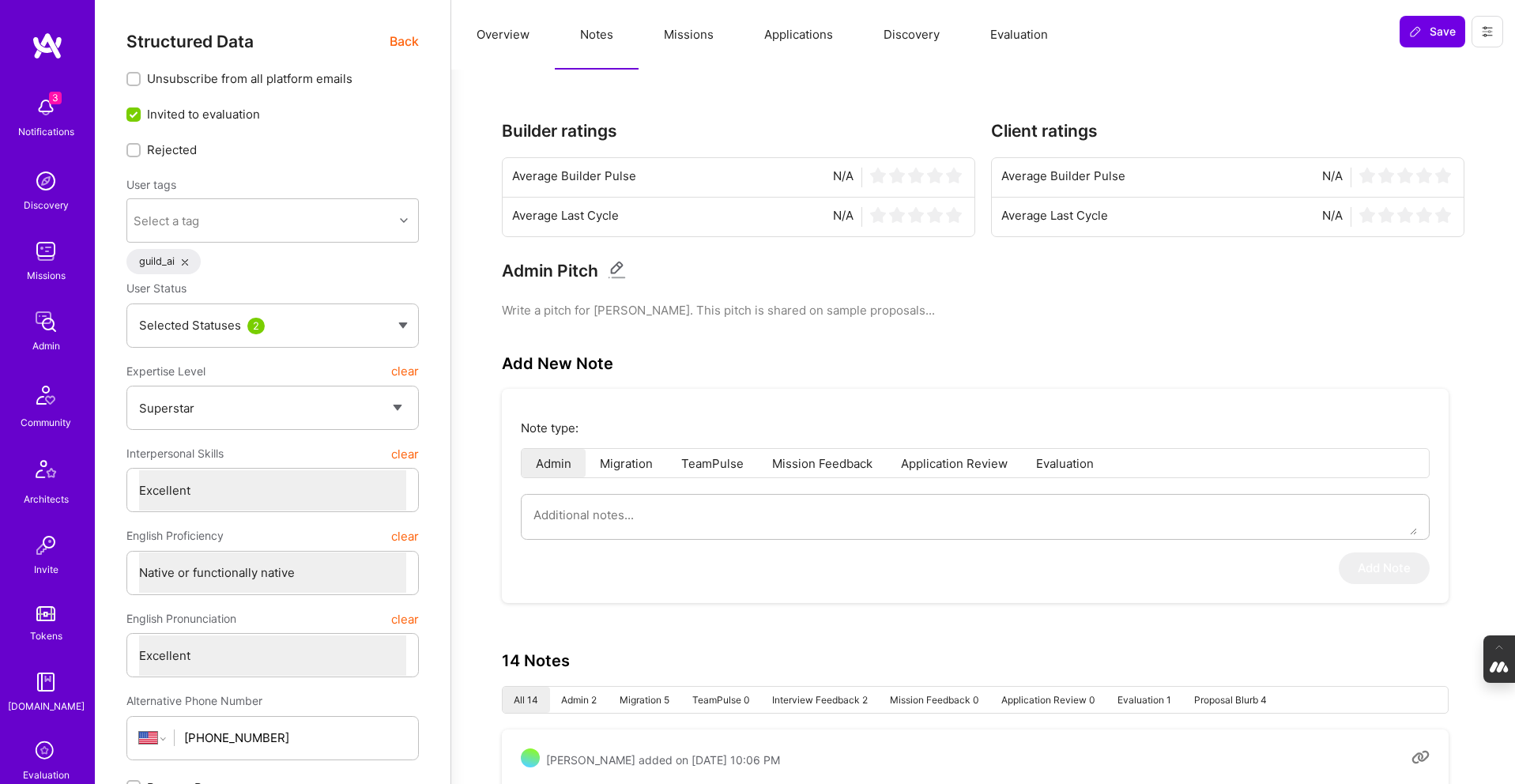
select select "Right Now"
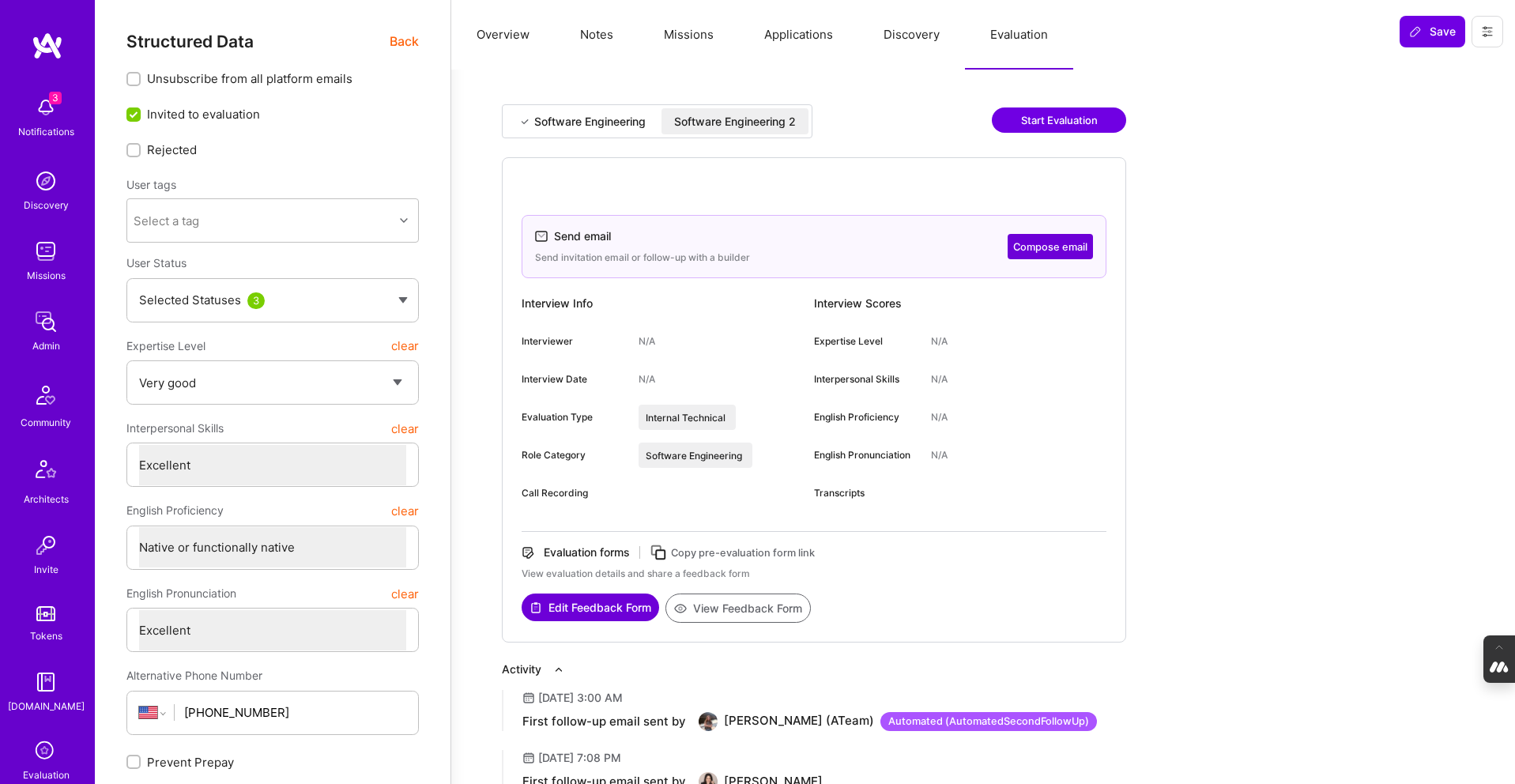
select select "5"
select select "7"
select select "US"
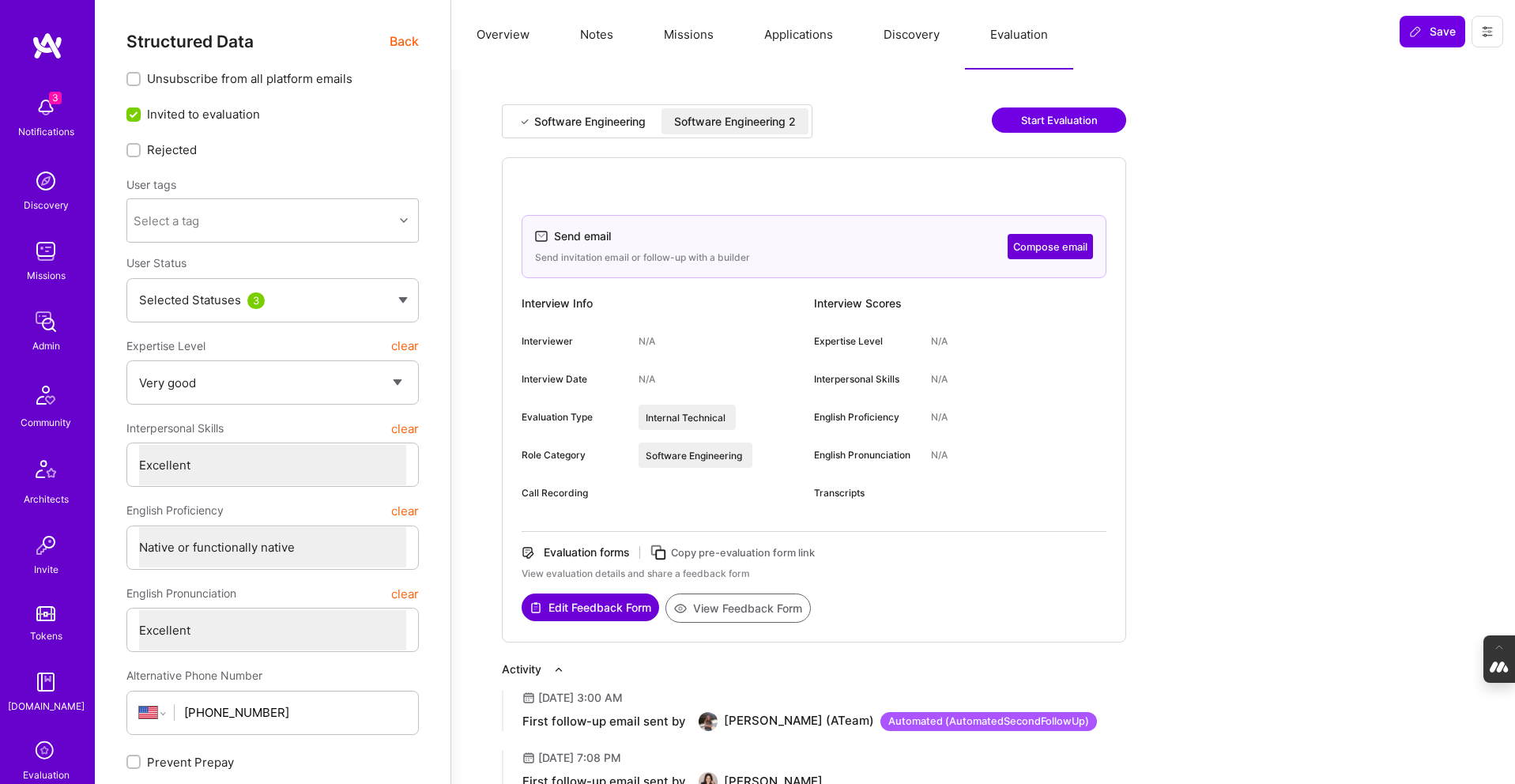
select select "Right Now"
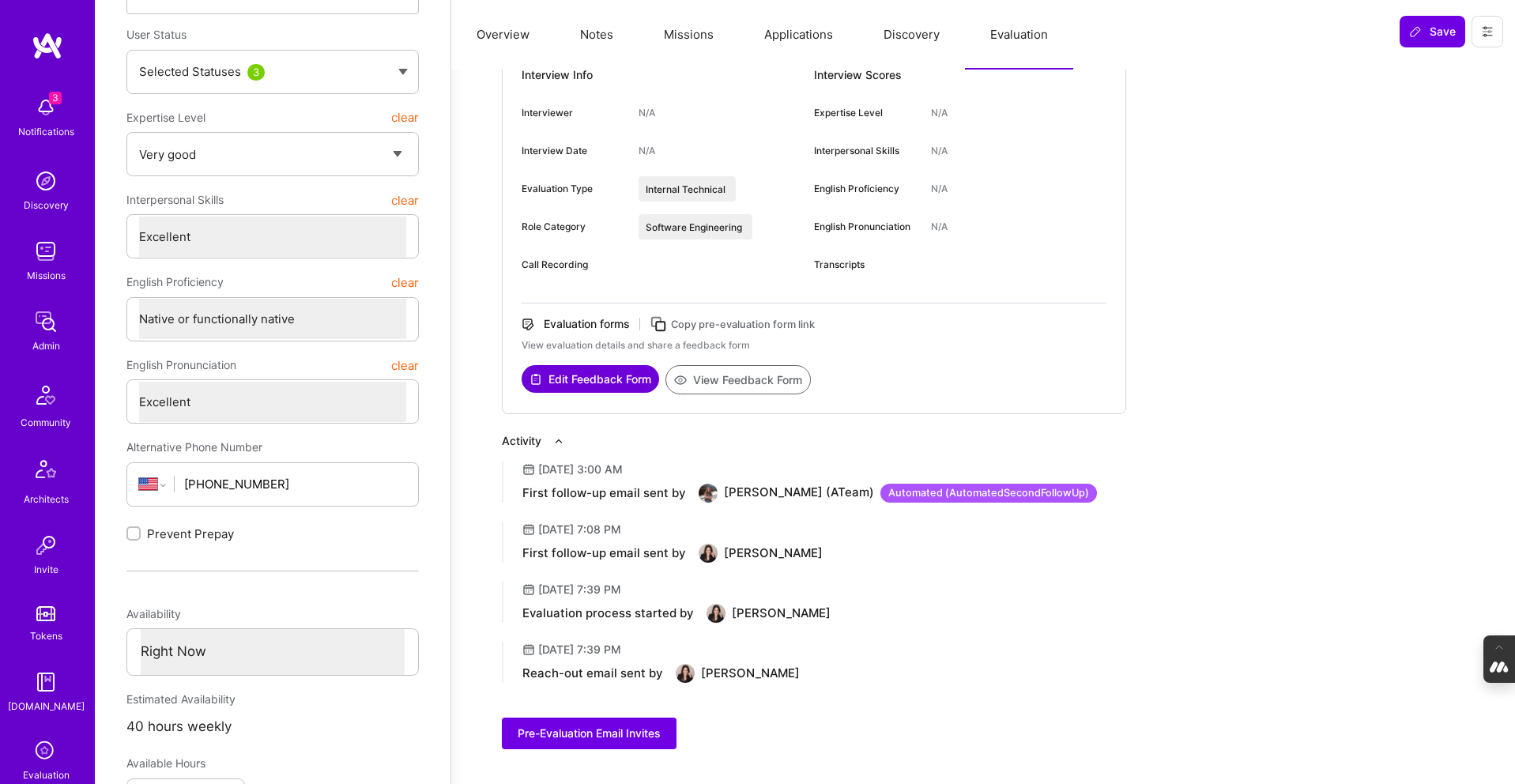
scroll to position [494, 0]
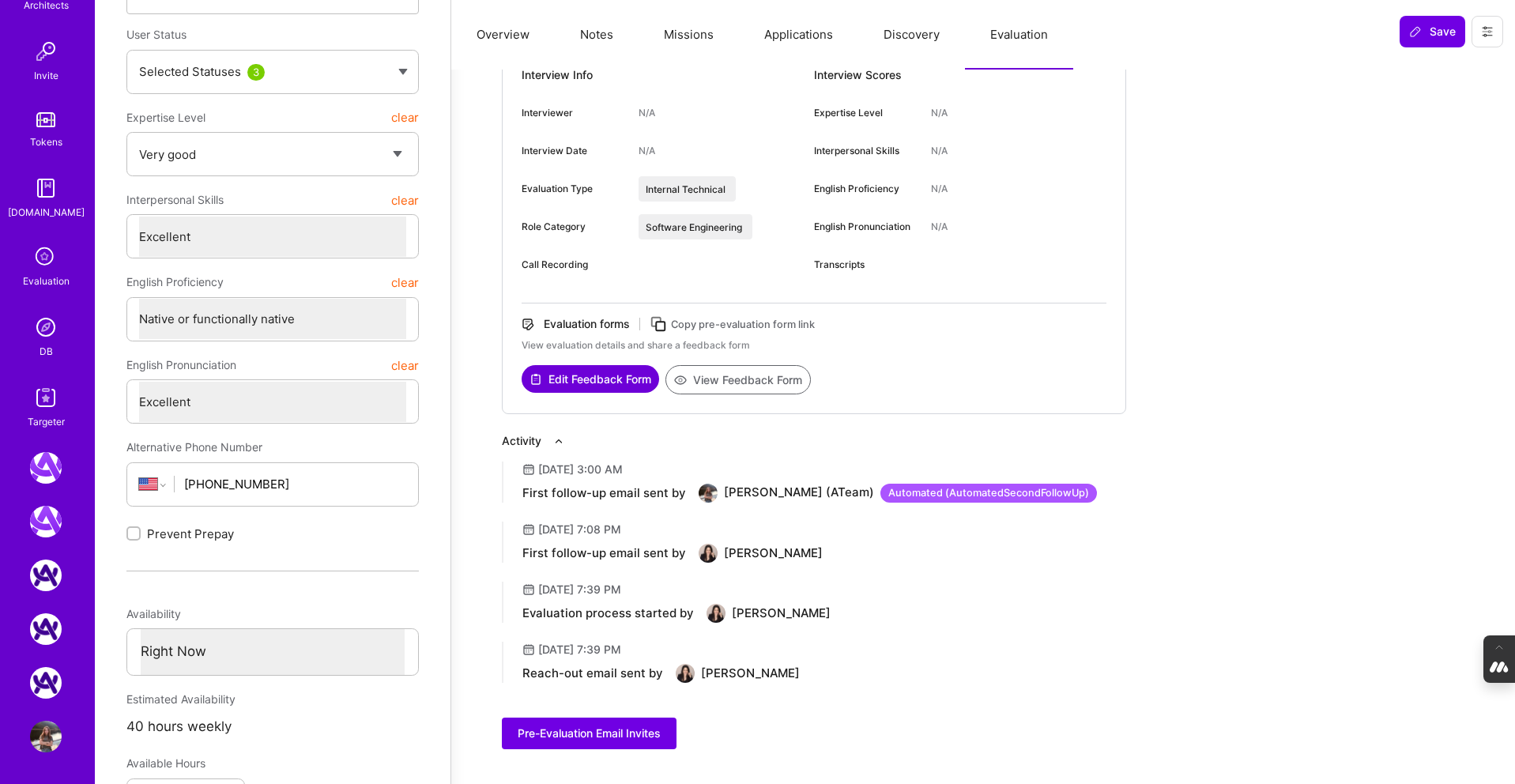
click at [41, 331] on img at bounding box center [46, 327] width 32 height 32
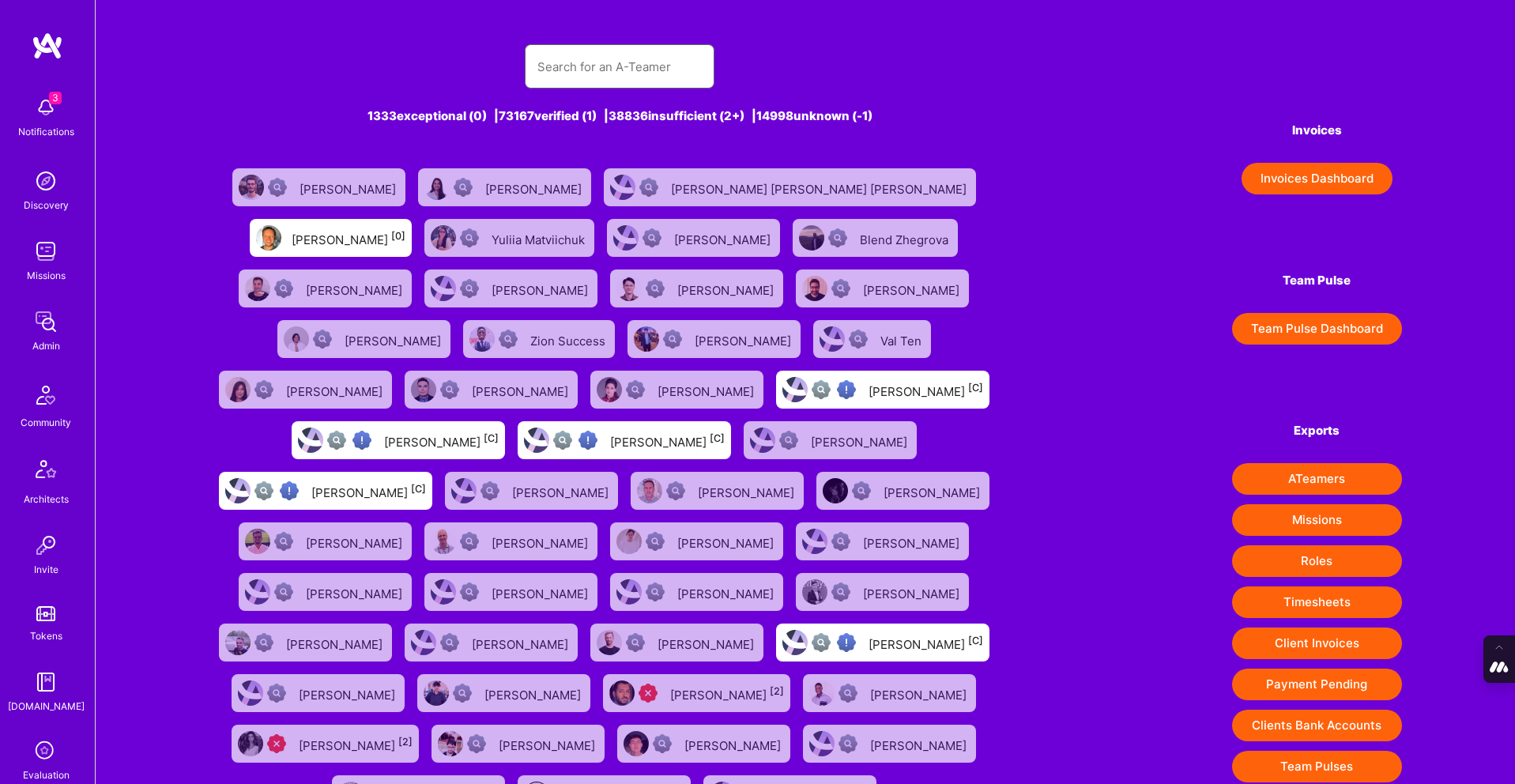
click at [541, 76] on input "text" at bounding box center [619, 66] width 164 height 40
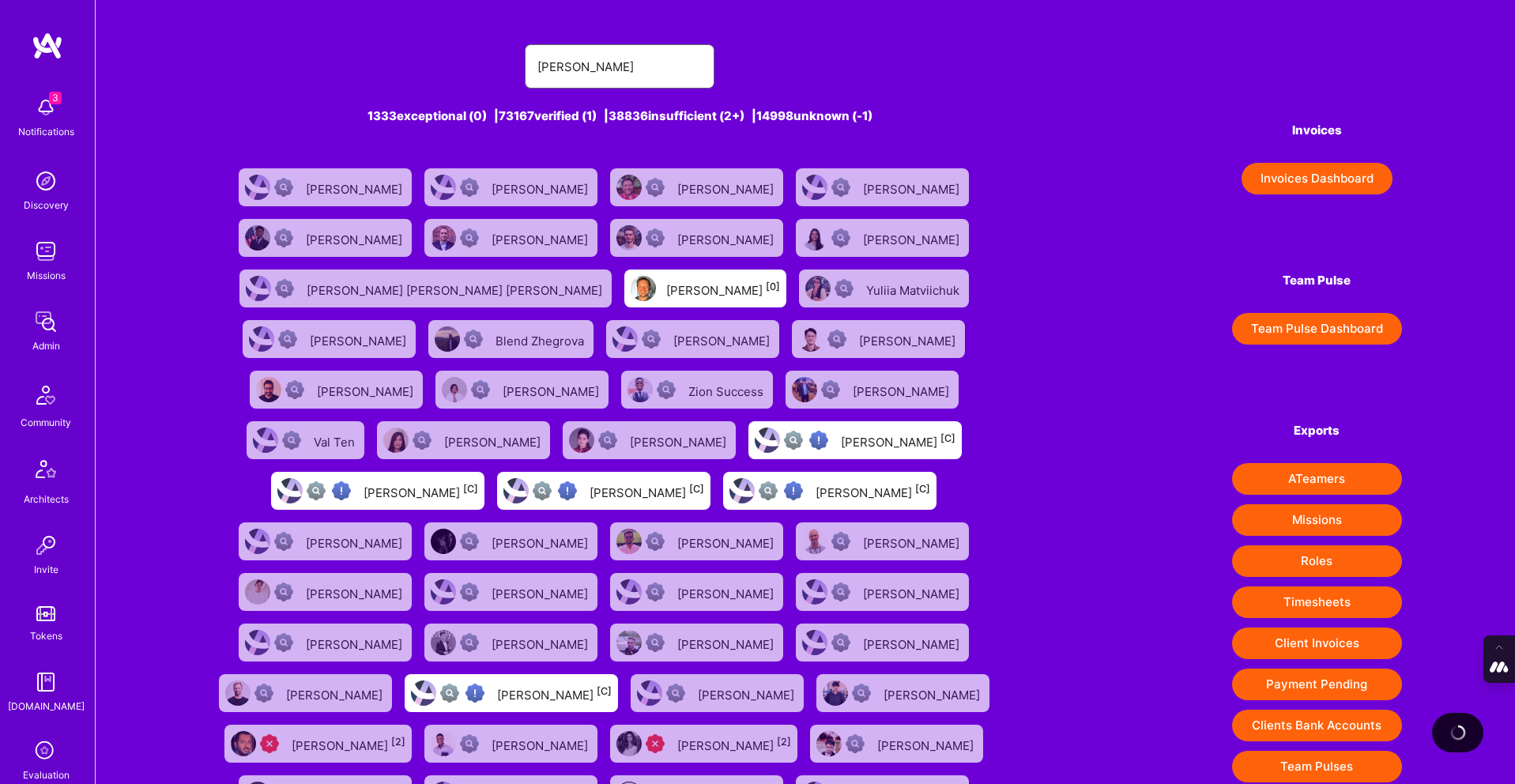
type input "michael lin"
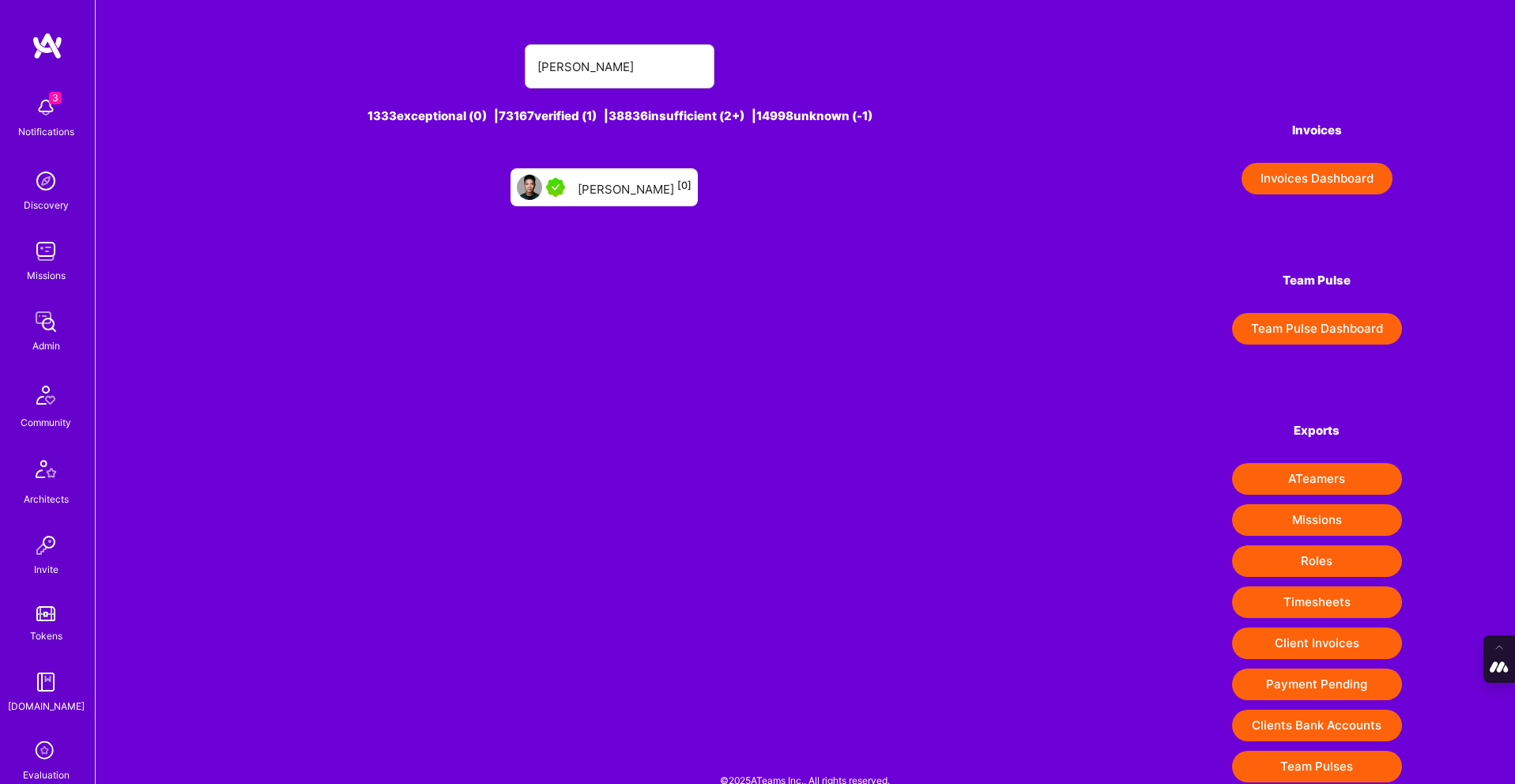
click at [596, 183] on div "Michael Lin [0]" at bounding box center [634, 187] width 114 height 21
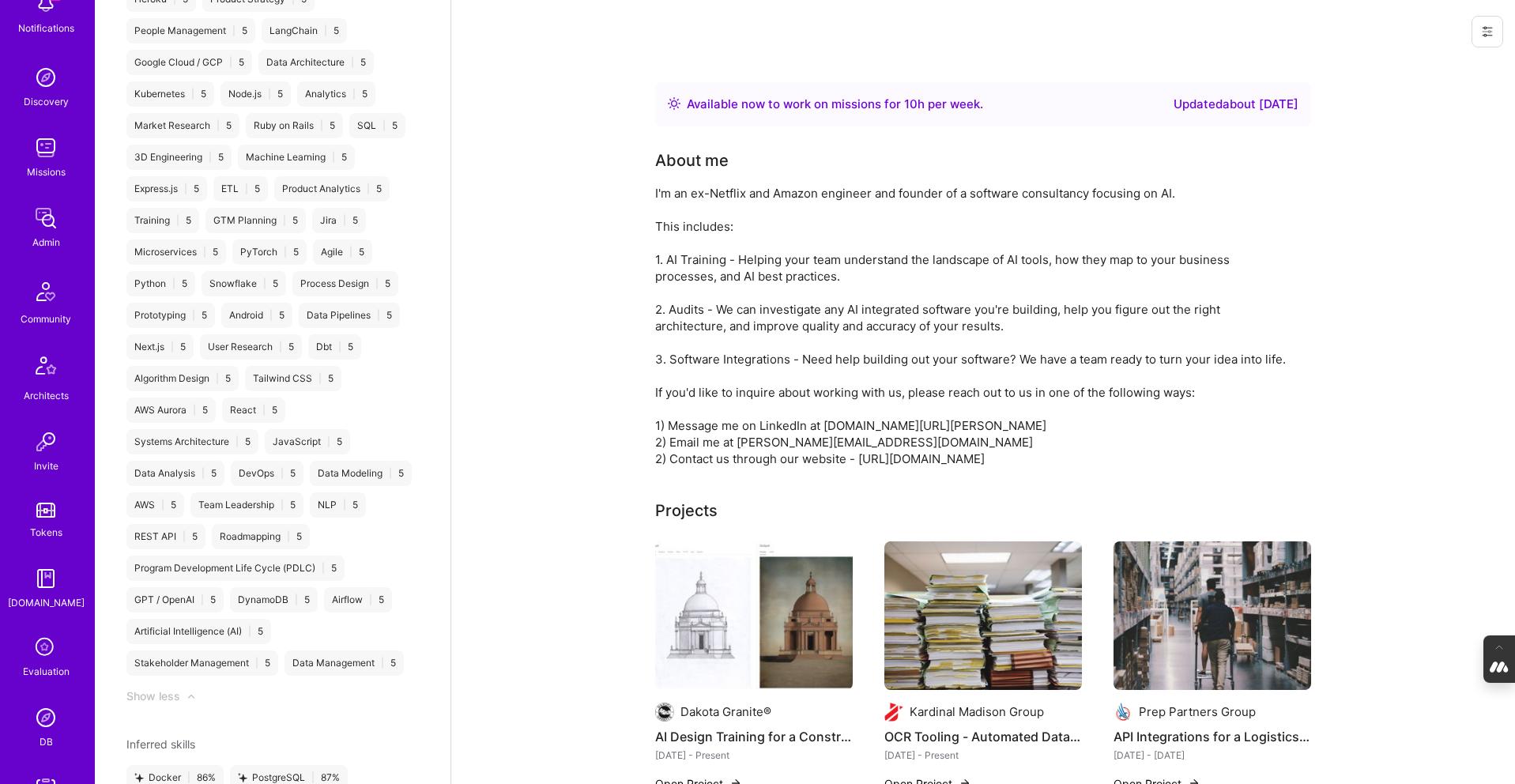
scroll to position [104, 0]
click at [47, 720] on img at bounding box center [46, 717] width 32 height 32
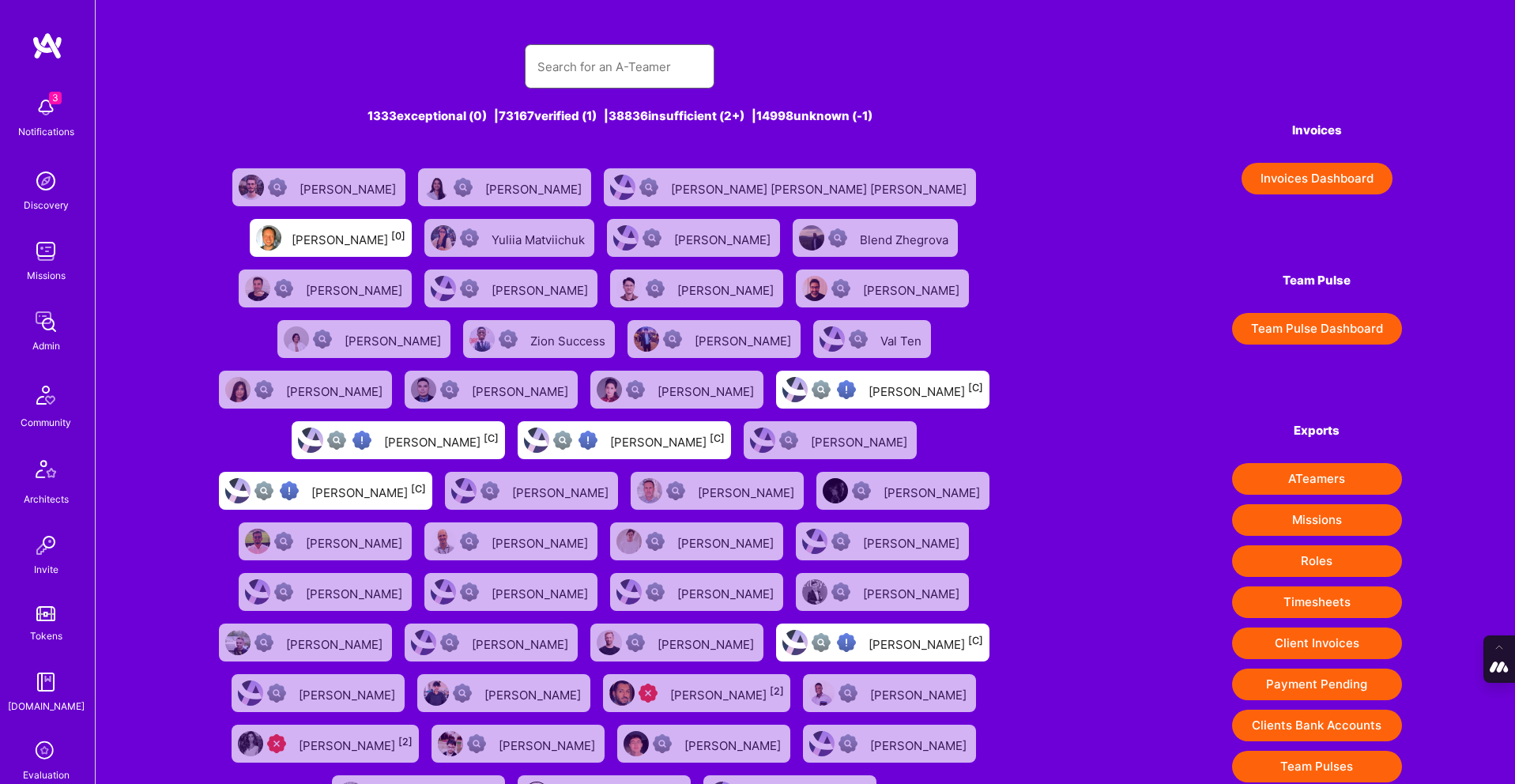
click at [641, 64] on input "text" at bounding box center [619, 66] width 164 height 40
type input "Tomislav Peharda"
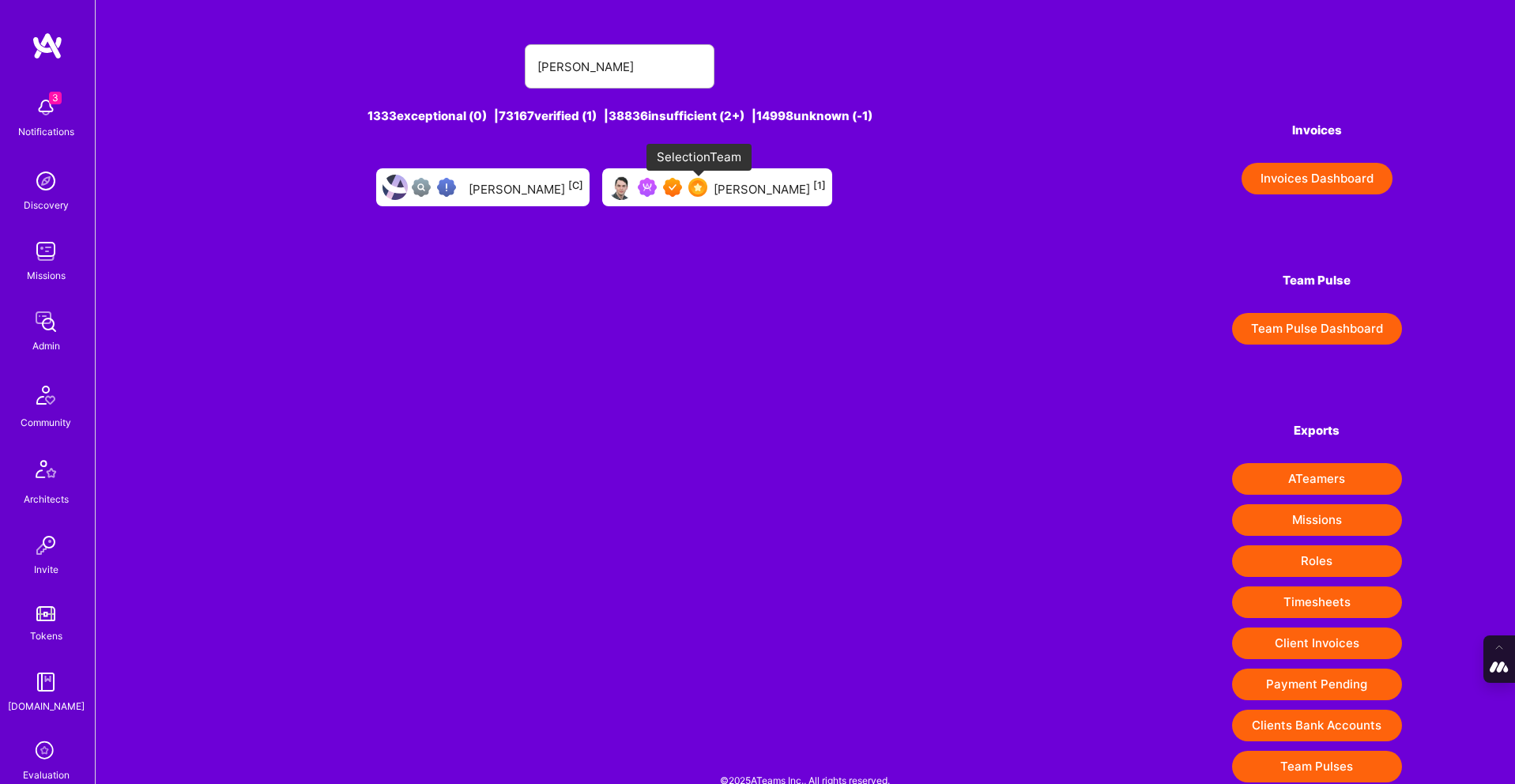
click at [691, 192] on img at bounding box center [697, 187] width 19 height 19
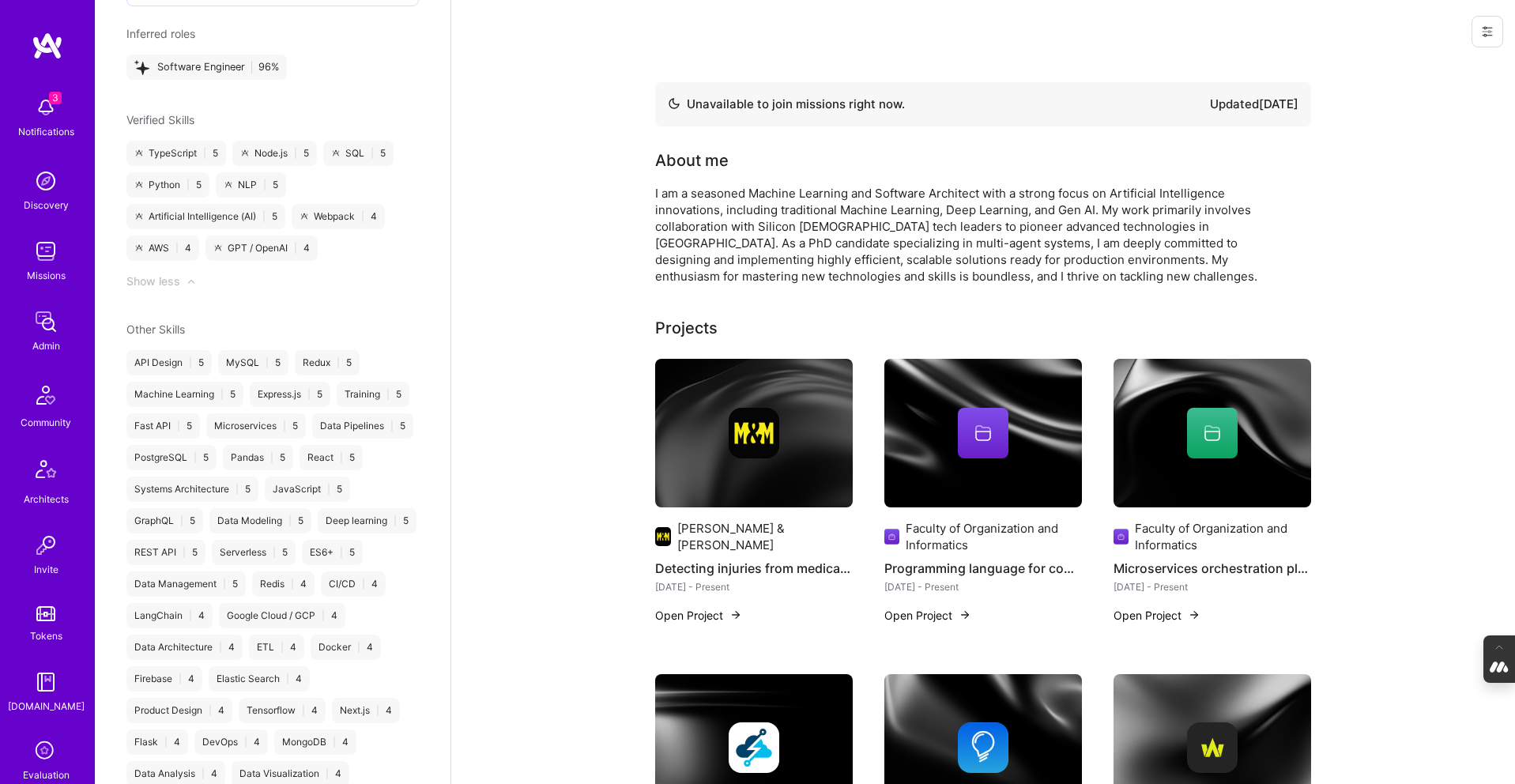
scroll to position [1425, 0]
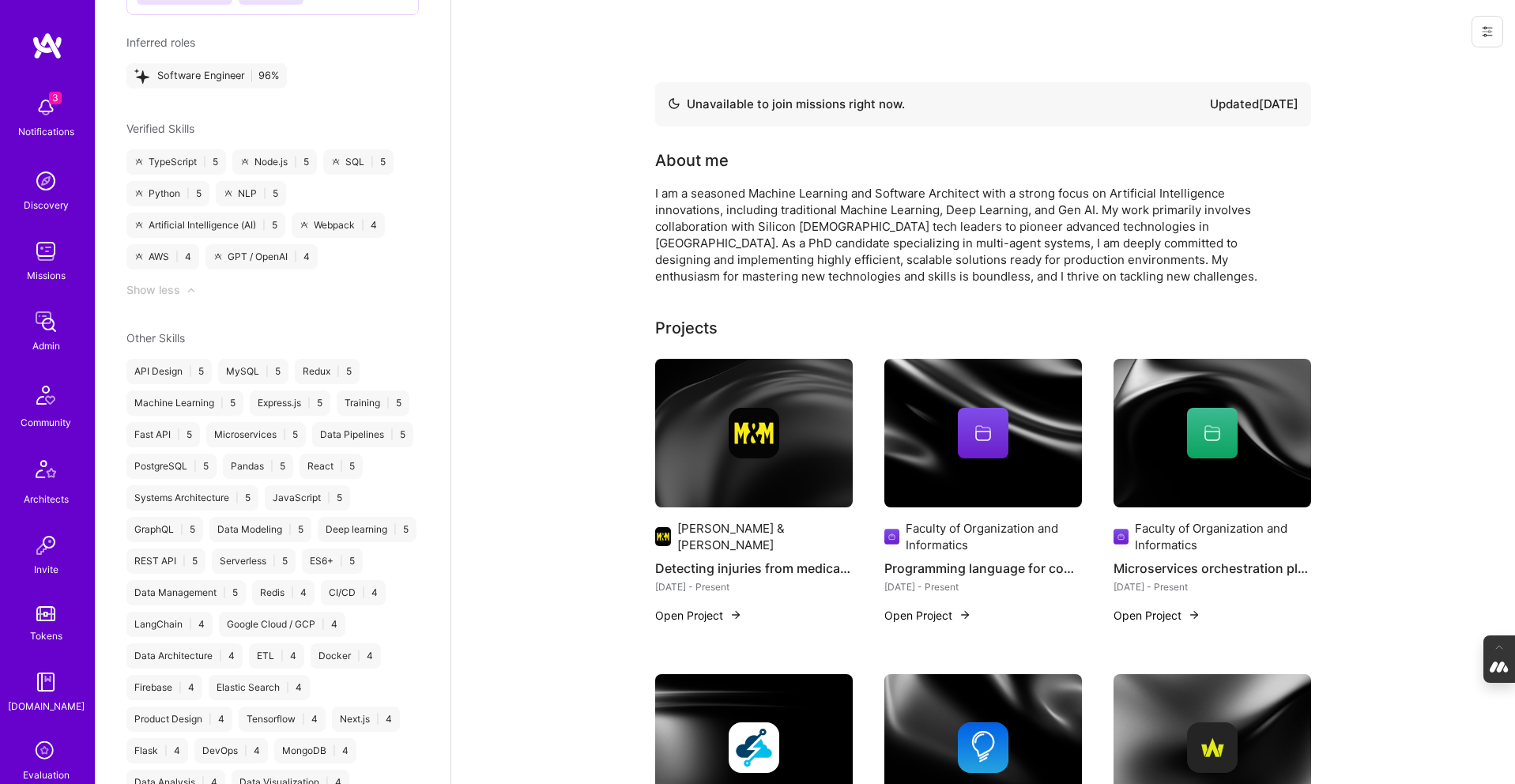
click at [765, 457] on img at bounding box center [754, 433] width 51 height 51
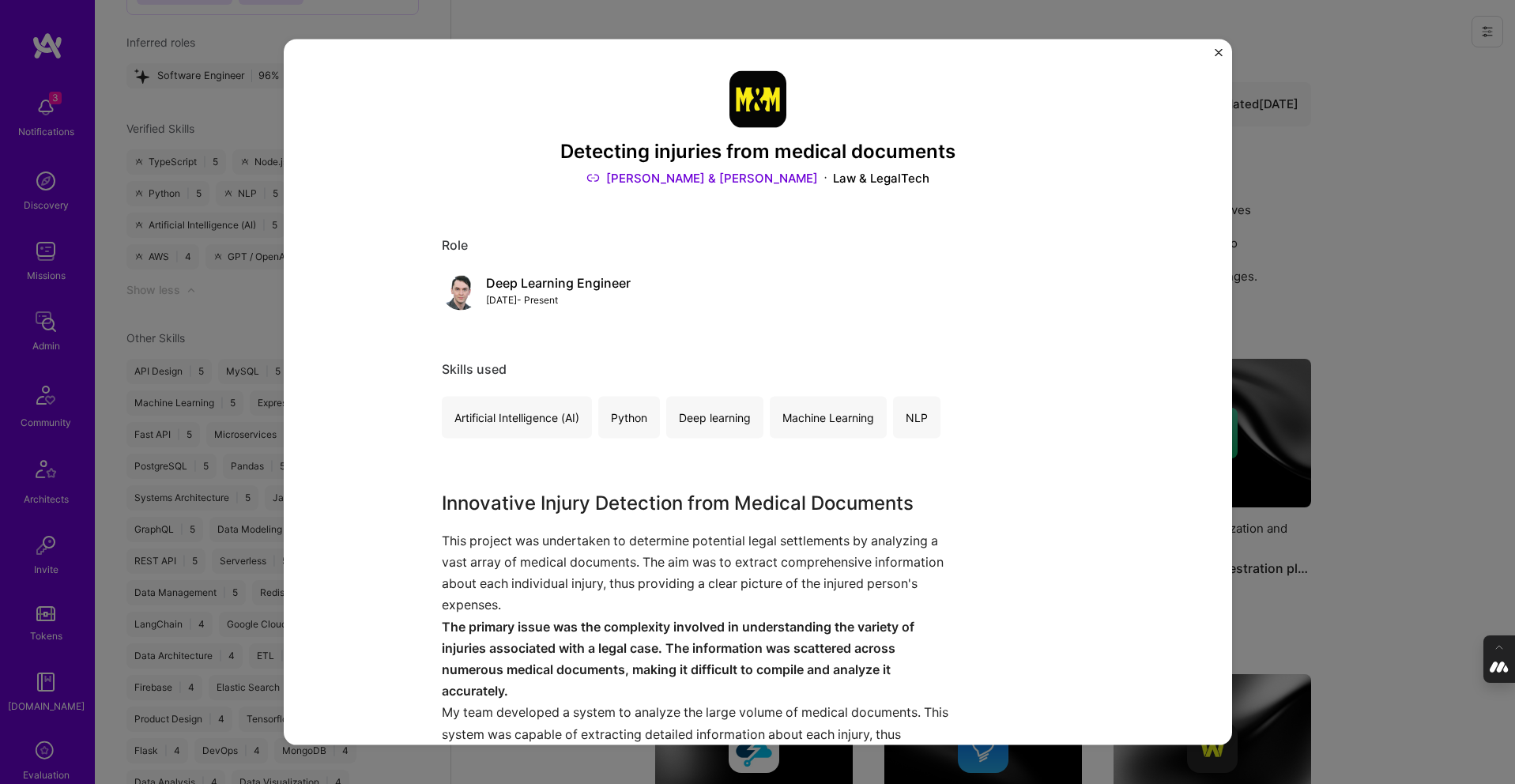
click at [1367, 281] on div "Detecting injuries from medical documents Morgan & Morgan Law & LegalTech Role …" at bounding box center [757, 392] width 1515 height 784
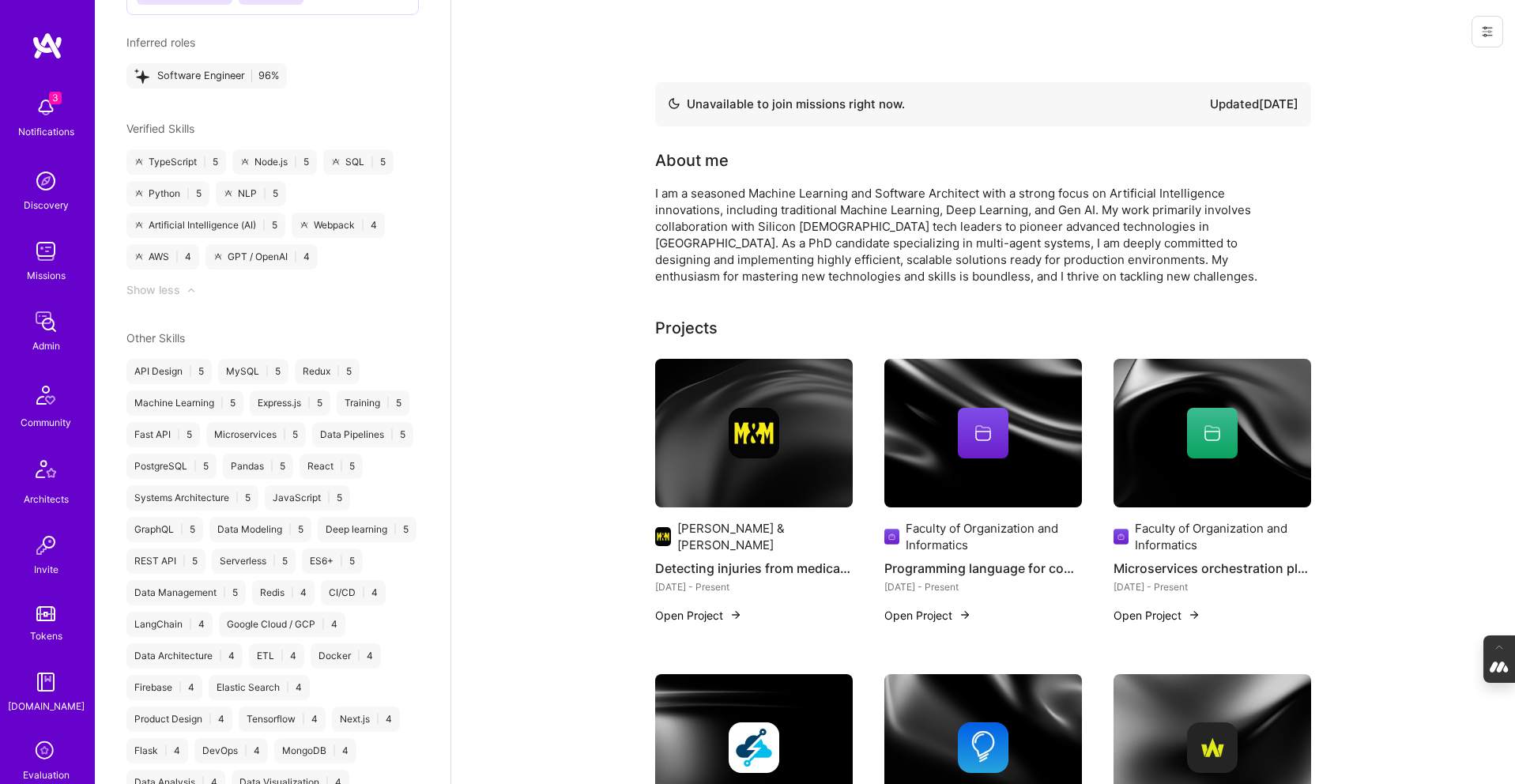
click at [965, 426] on div at bounding box center [983, 433] width 51 height 51
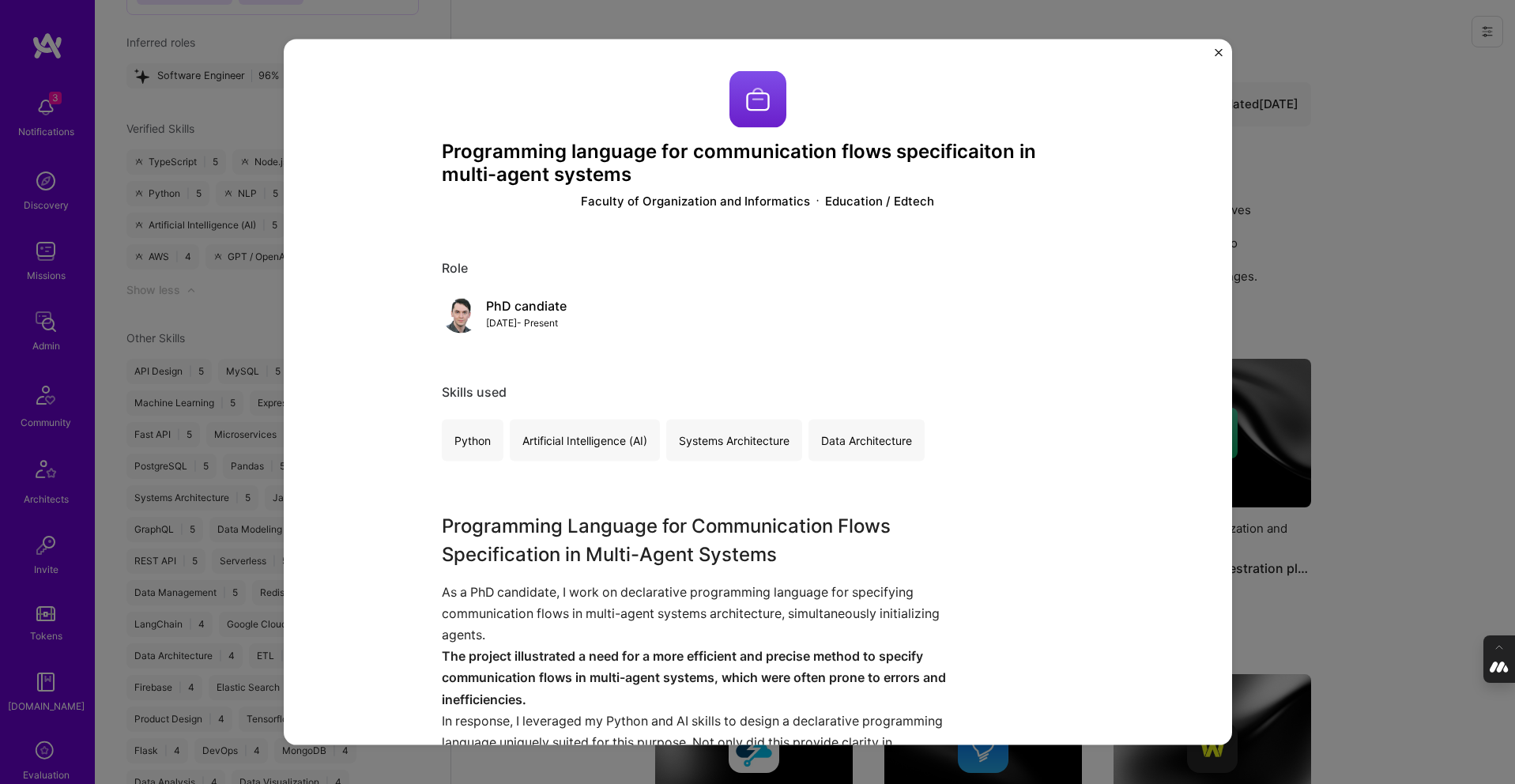
click at [1326, 321] on div "Programming language for communication flows specificaiton in multi-agent syste…" at bounding box center [757, 392] width 1515 height 784
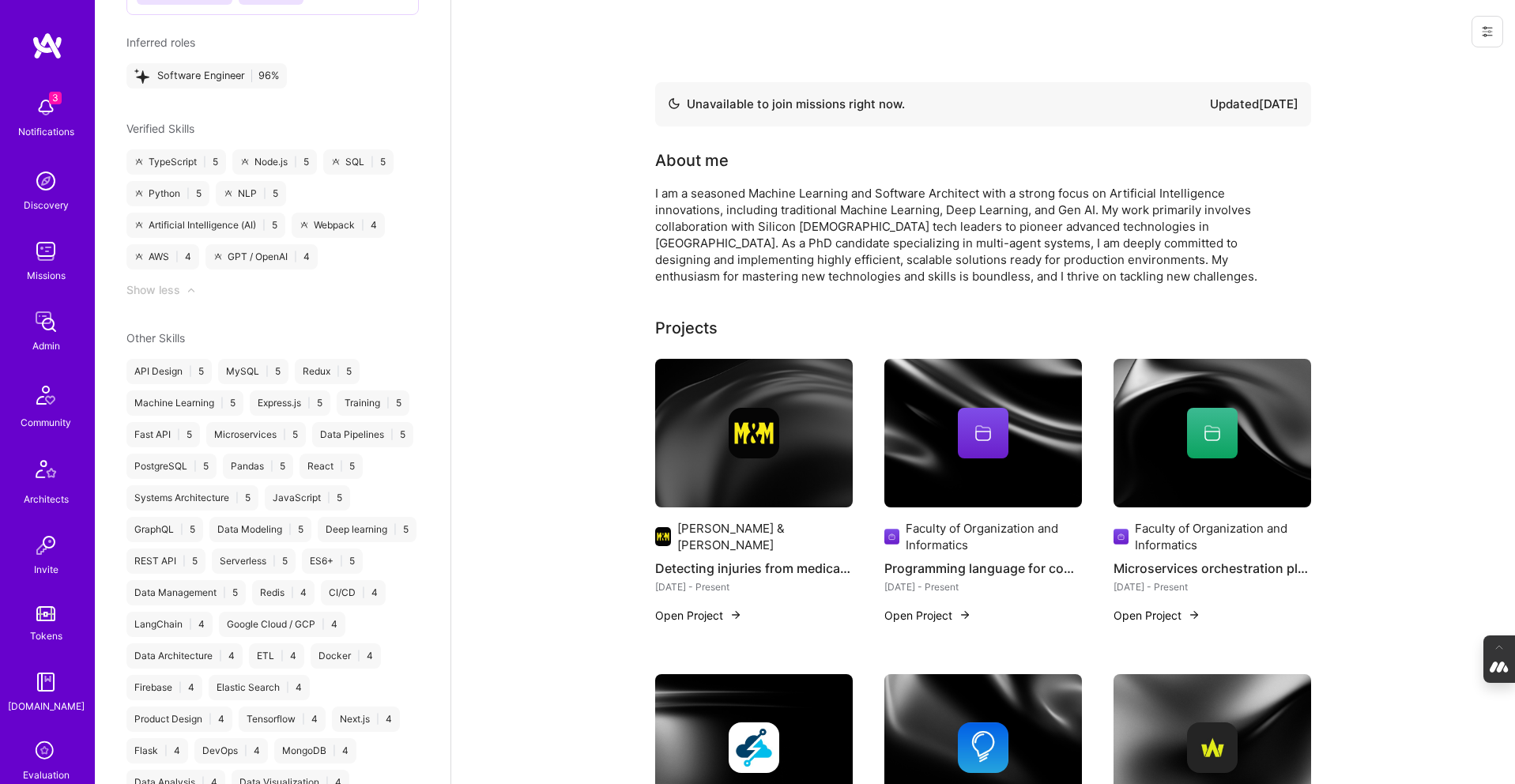
click at [1222, 441] on div at bounding box center [1212, 433] width 51 height 51
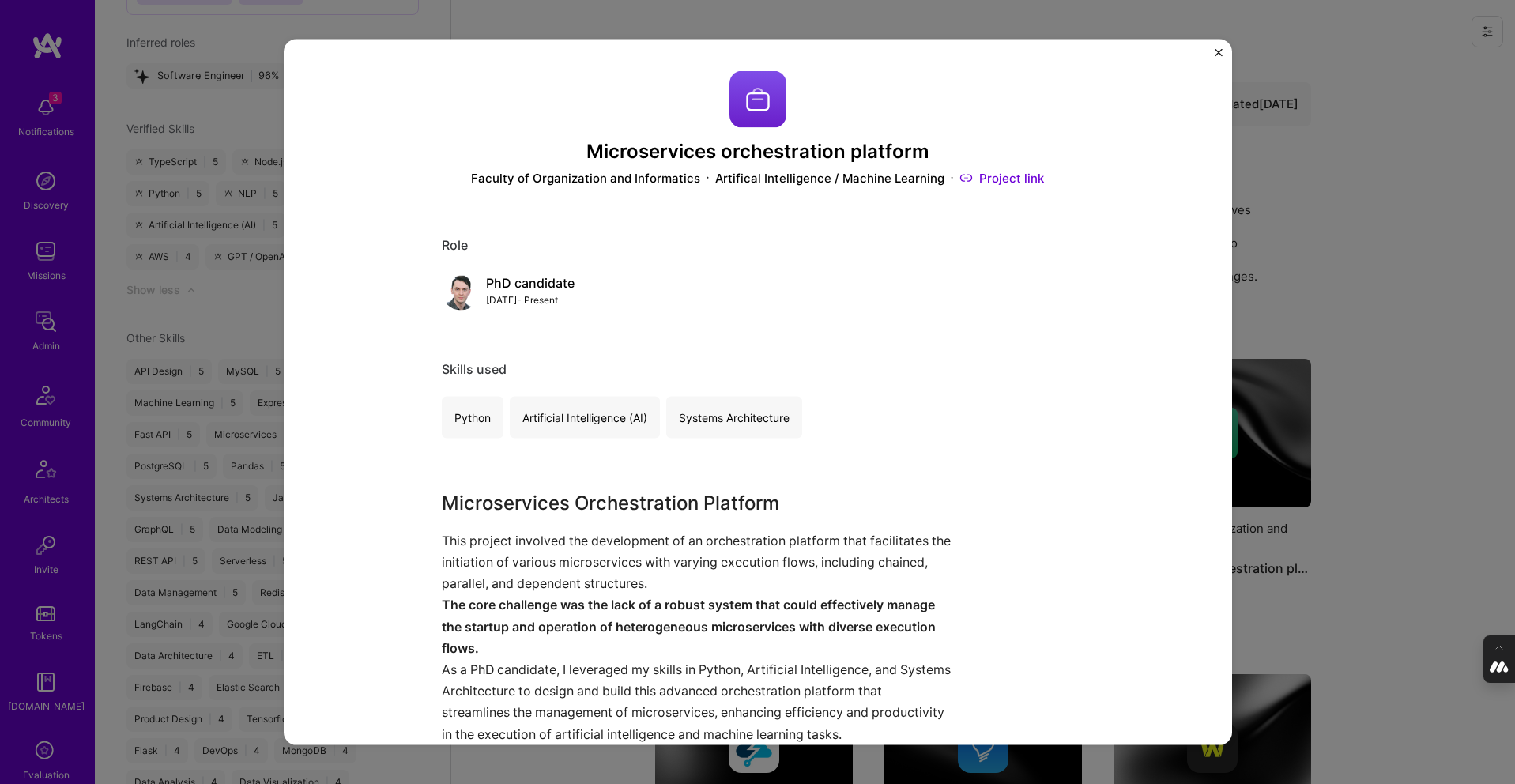
click at [1367, 371] on div "Microservices orchestration platform Faculty of Organization and Informatics Ar…" at bounding box center [757, 392] width 1515 height 784
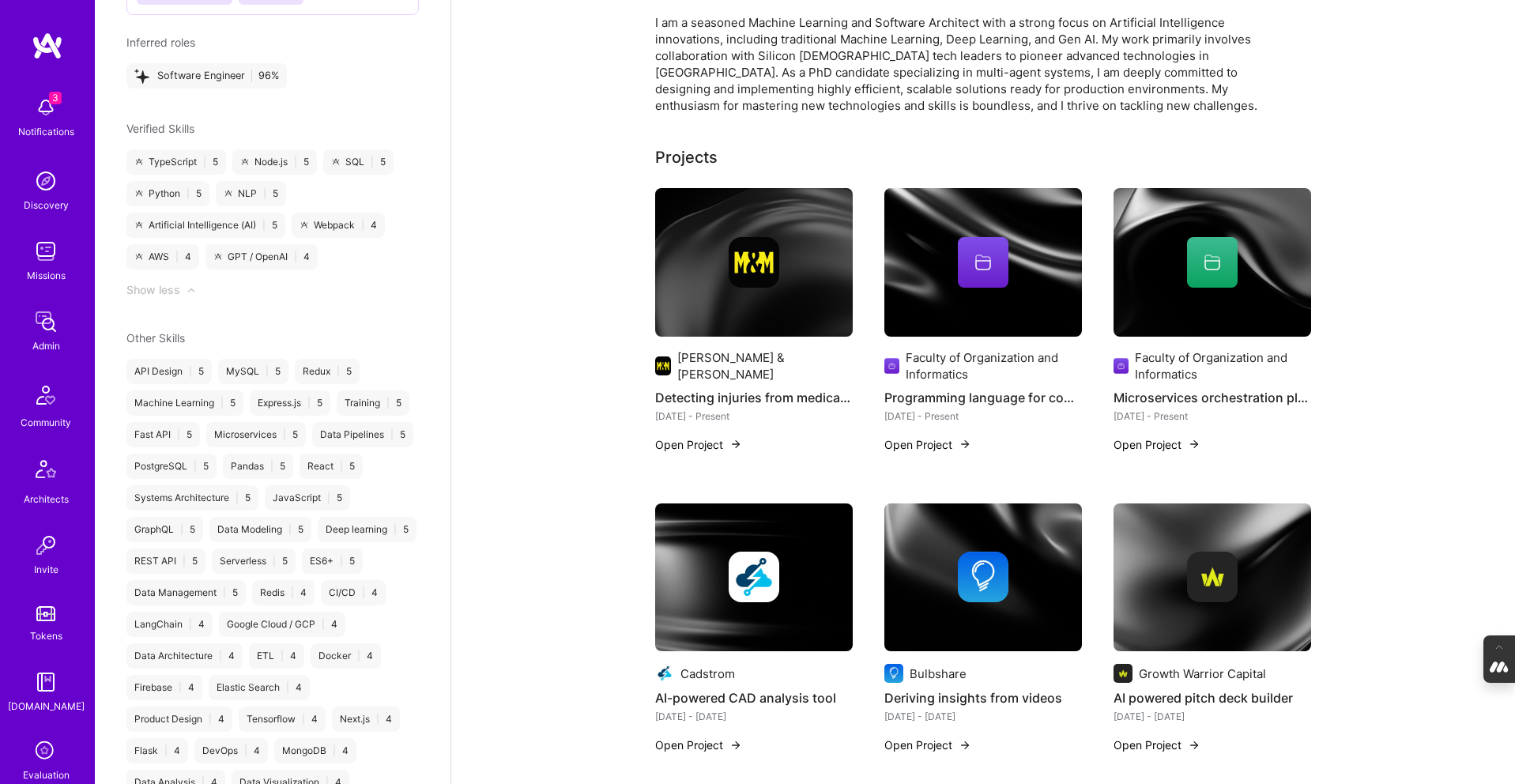
scroll to position [410, 0]
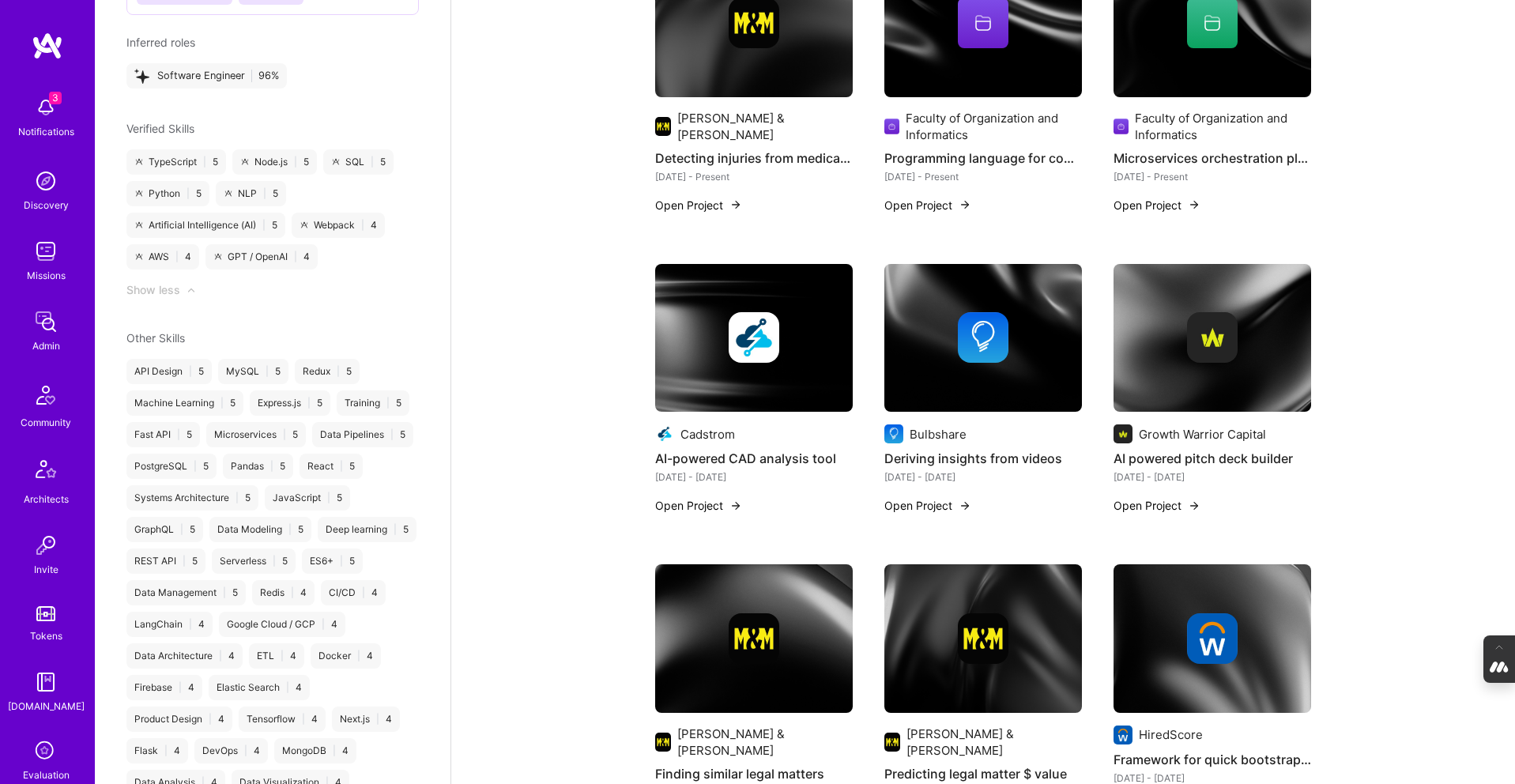
click at [726, 312] on div at bounding box center [754, 338] width 198 height 51
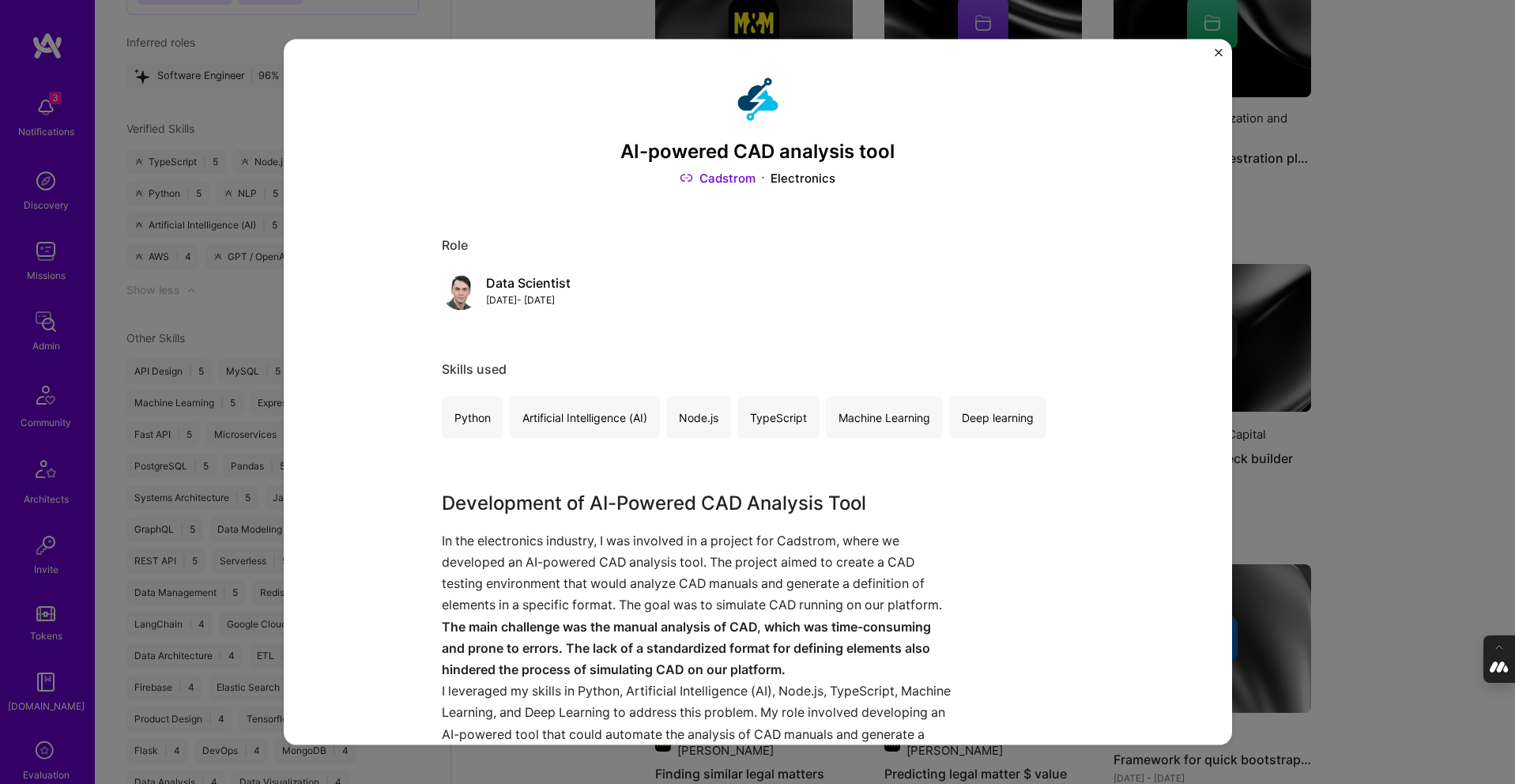
click at [1382, 276] on div "AI-powered CAD analysis tool Cadstrom Electronics Role Data Scientist Jan, 2024…" at bounding box center [757, 392] width 1515 height 784
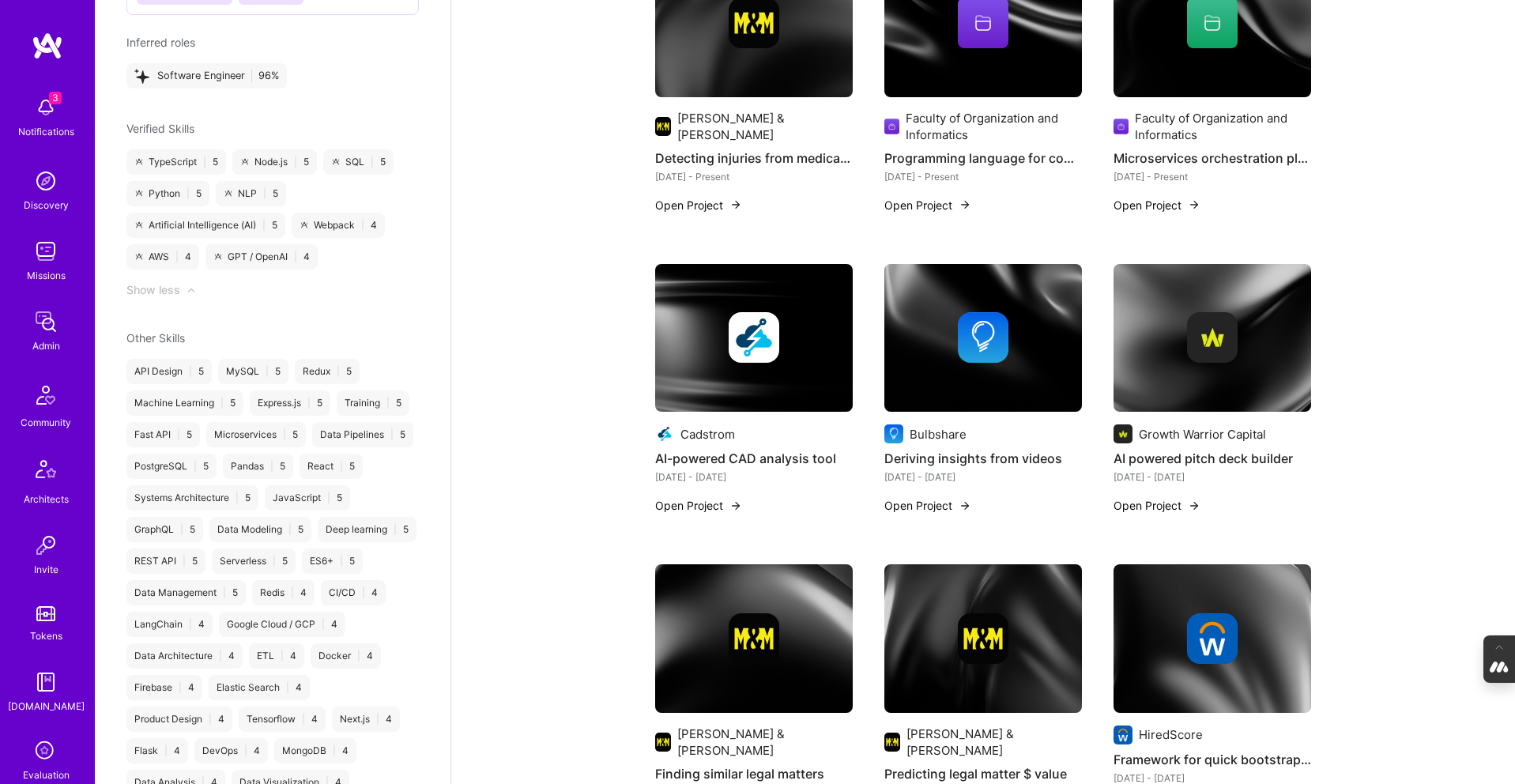
click at [962, 377] on img at bounding box center [983, 338] width 198 height 148
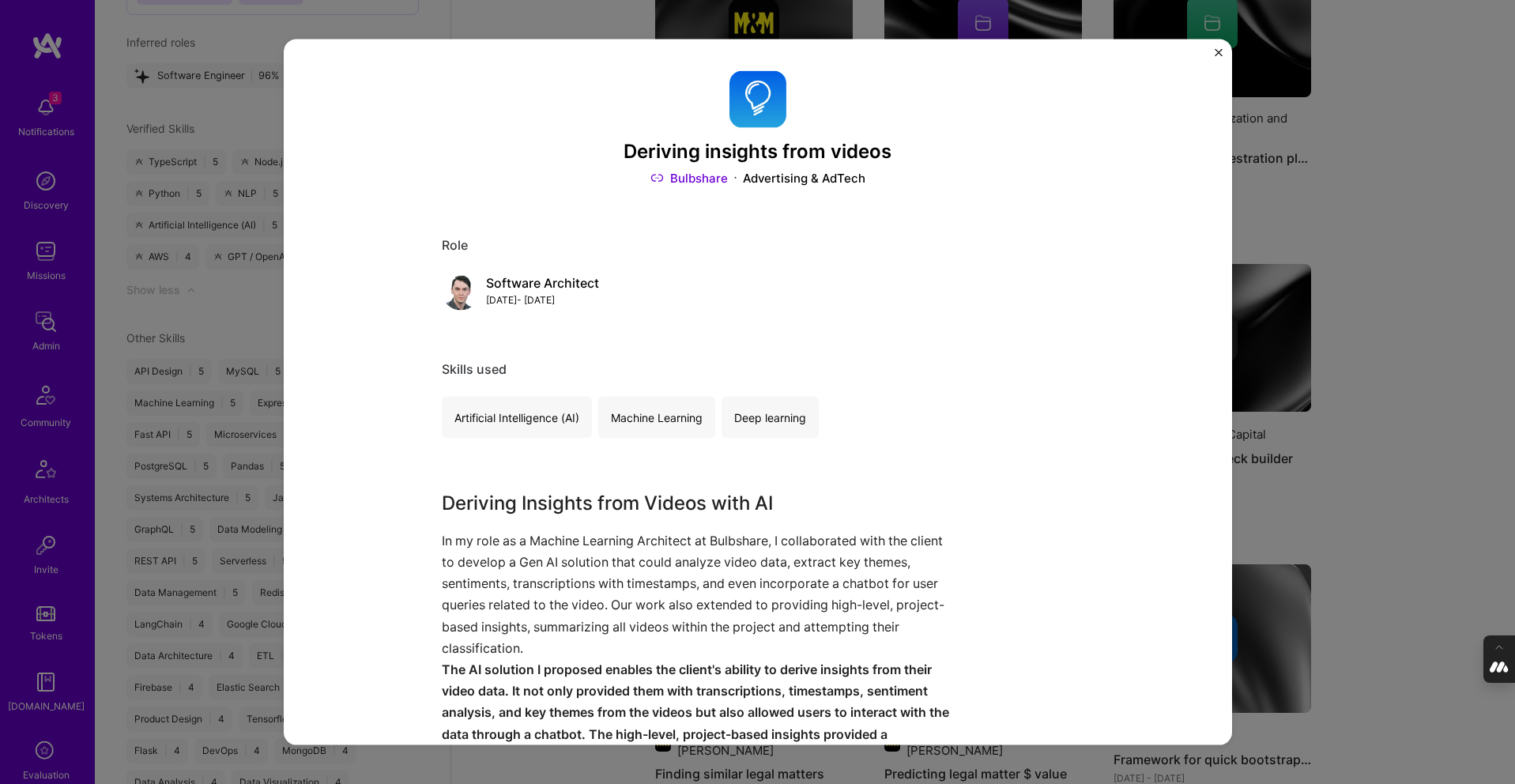
click at [1362, 324] on div "Deriving insights from videos Bulbshare Advertising & AdTech Role Software Arch…" at bounding box center [757, 392] width 1515 height 784
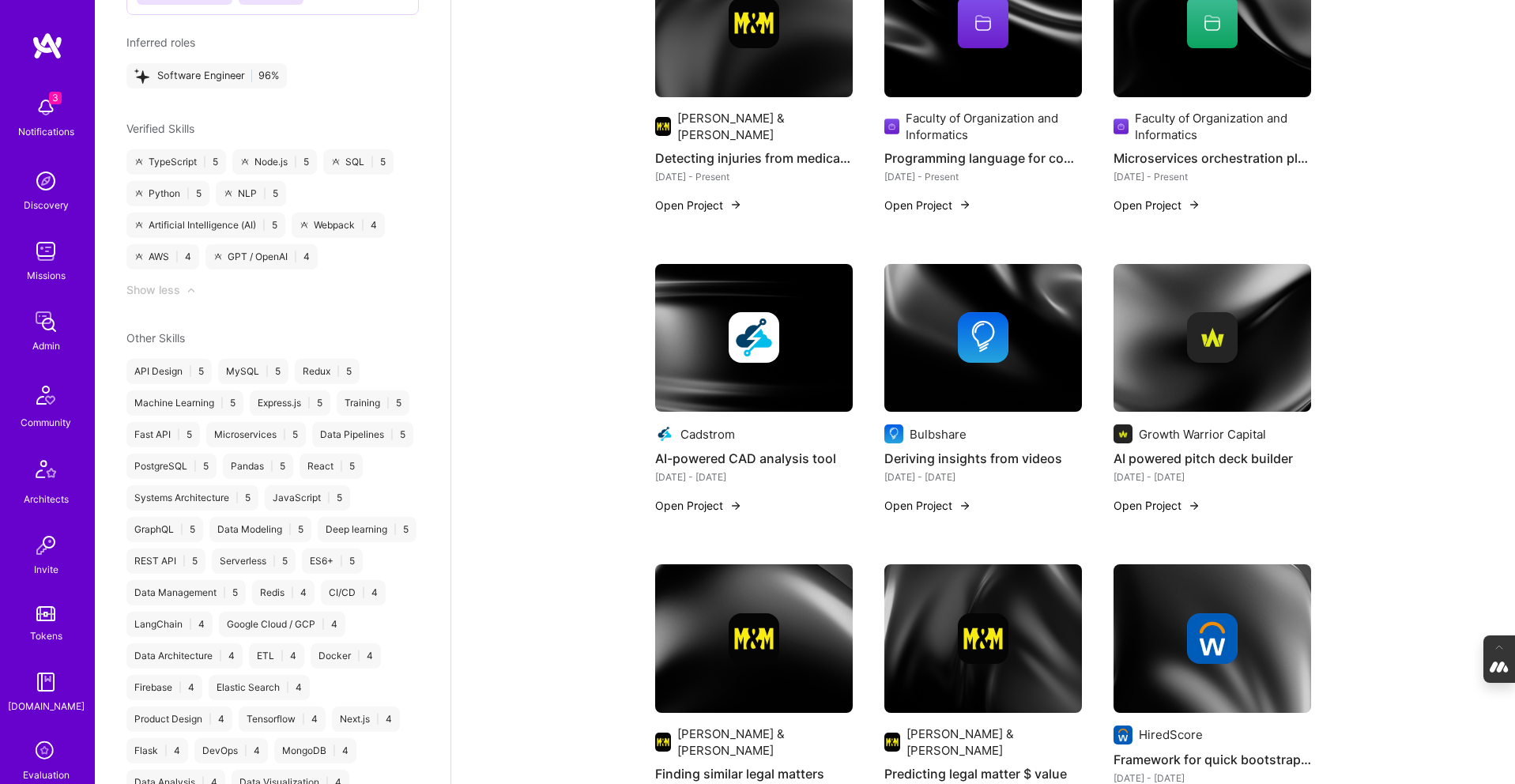
click at [1226, 326] on img at bounding box center [1212, 338] width 51 height 51
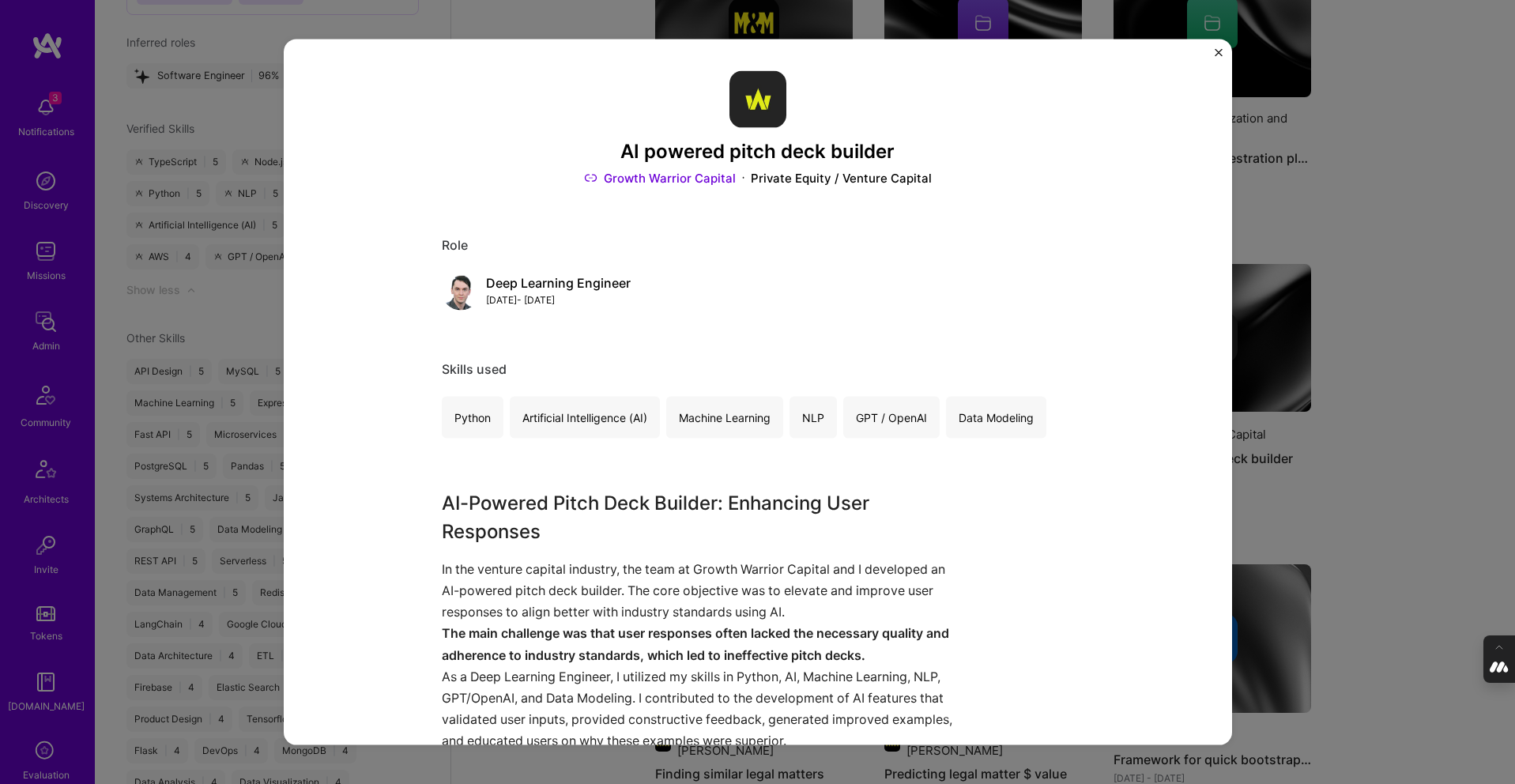
click at [1376, 340] on div "AI powered pitch deck builder Growth Warrior Capital Private Equity / Venture C…" at bounding box center [757, 392] width 1515 height 784
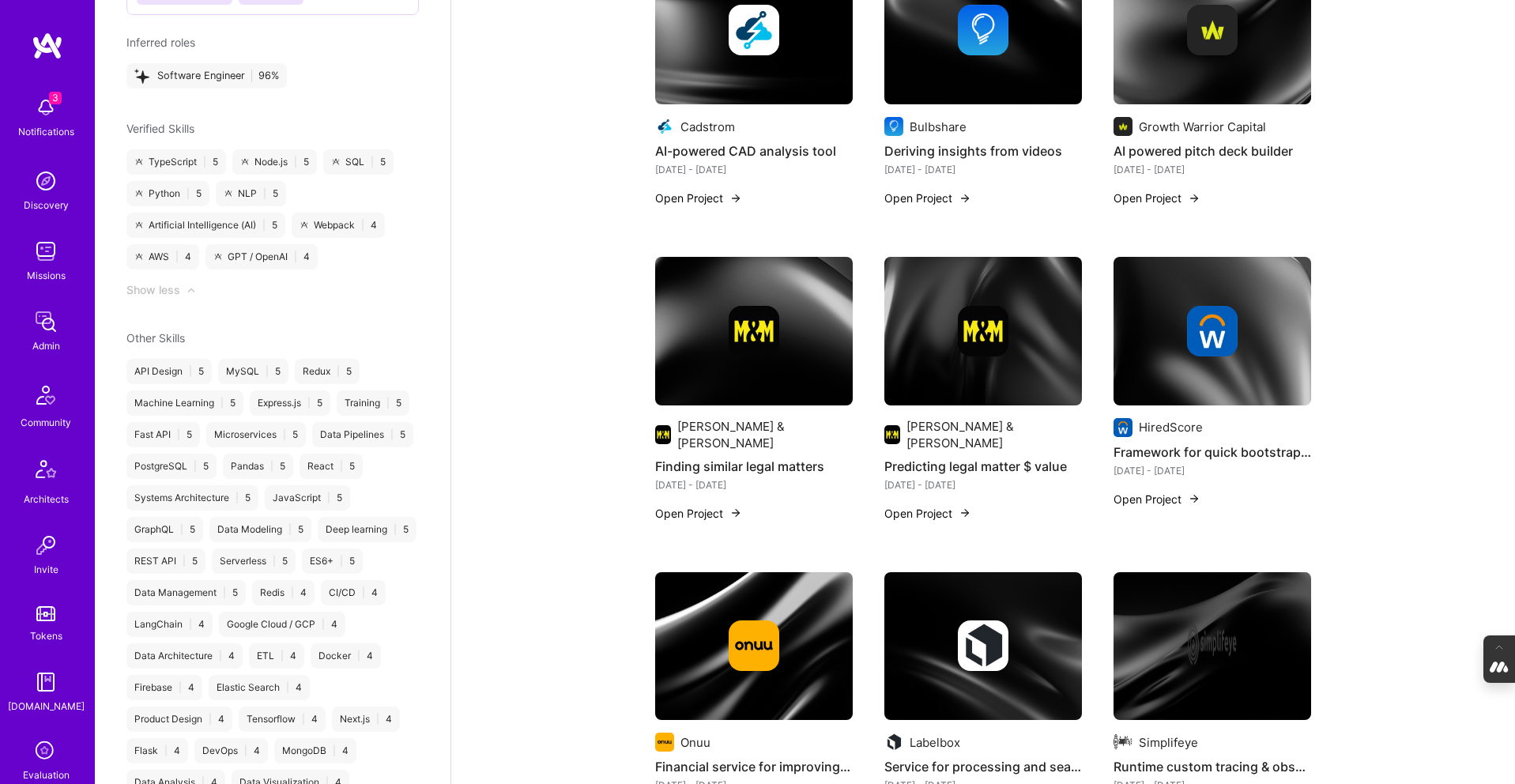
scroll to position [734, 0]
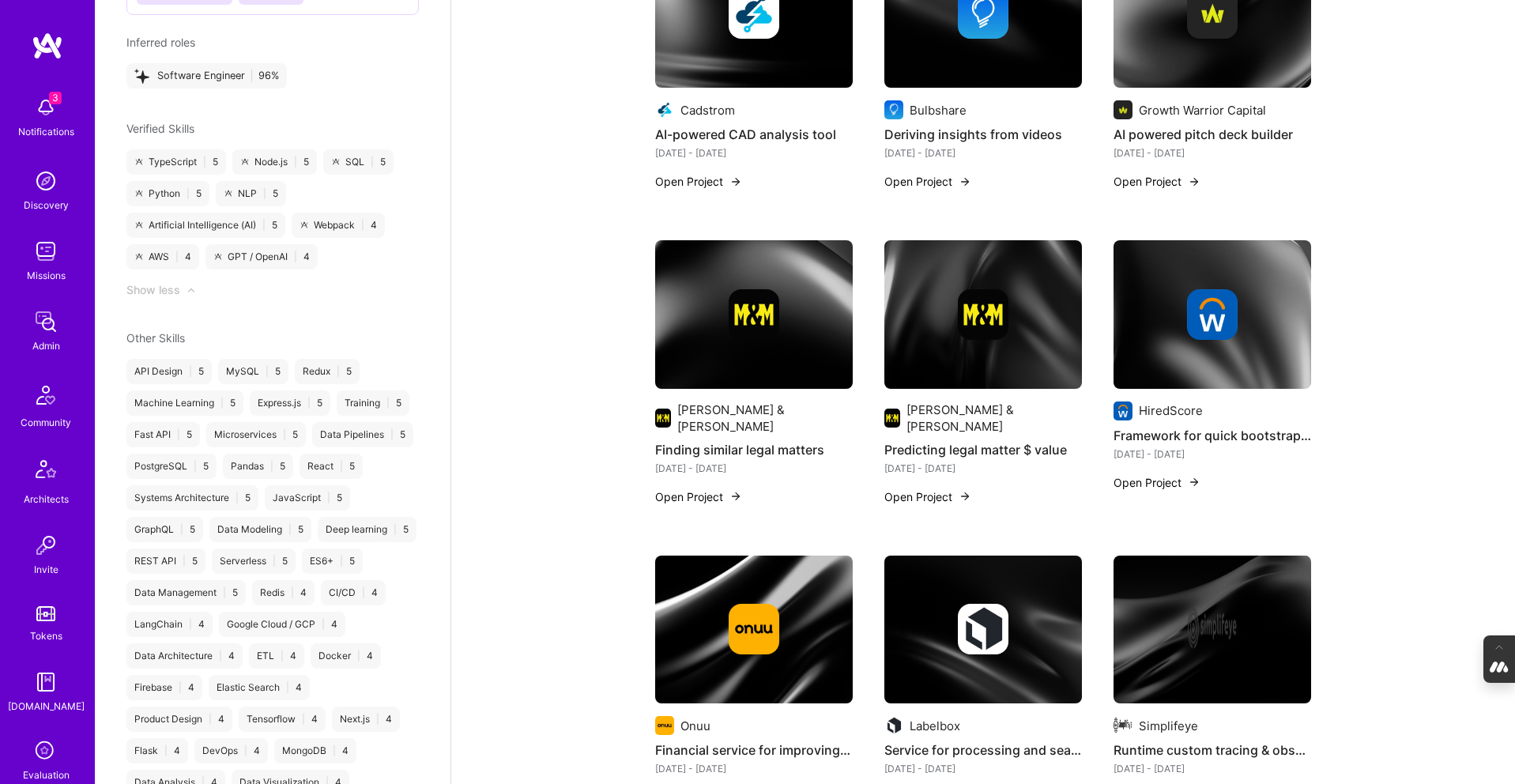
click at [743, 369] on img at bounding box center [754, 314] width 198 height 148
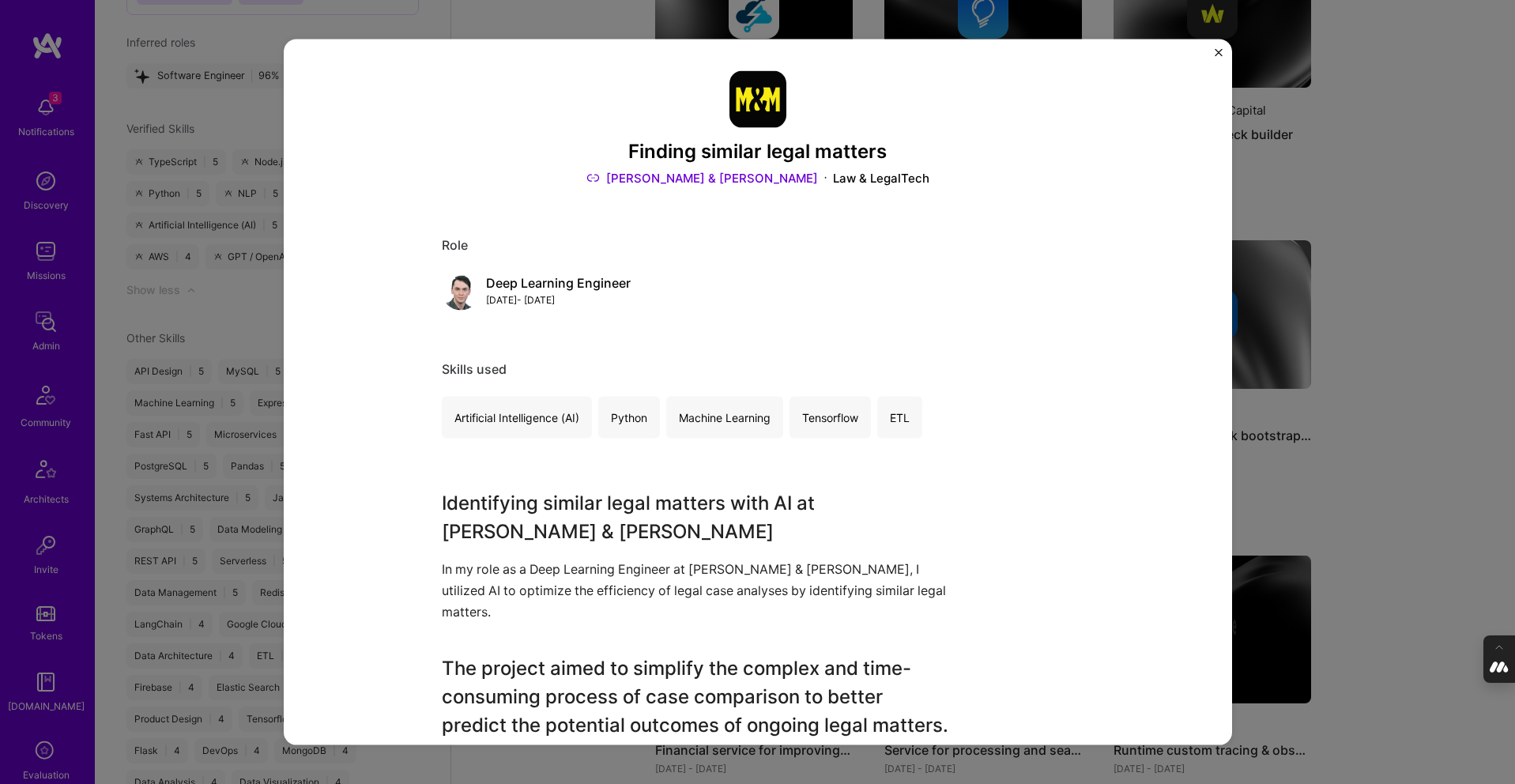
click at [1431, 337] on div "Finding similar legal matters Morgan & Morgan Law & LegalTech Role Deep Learnin…" at bounding box center [757, 392] width 1515 height 784
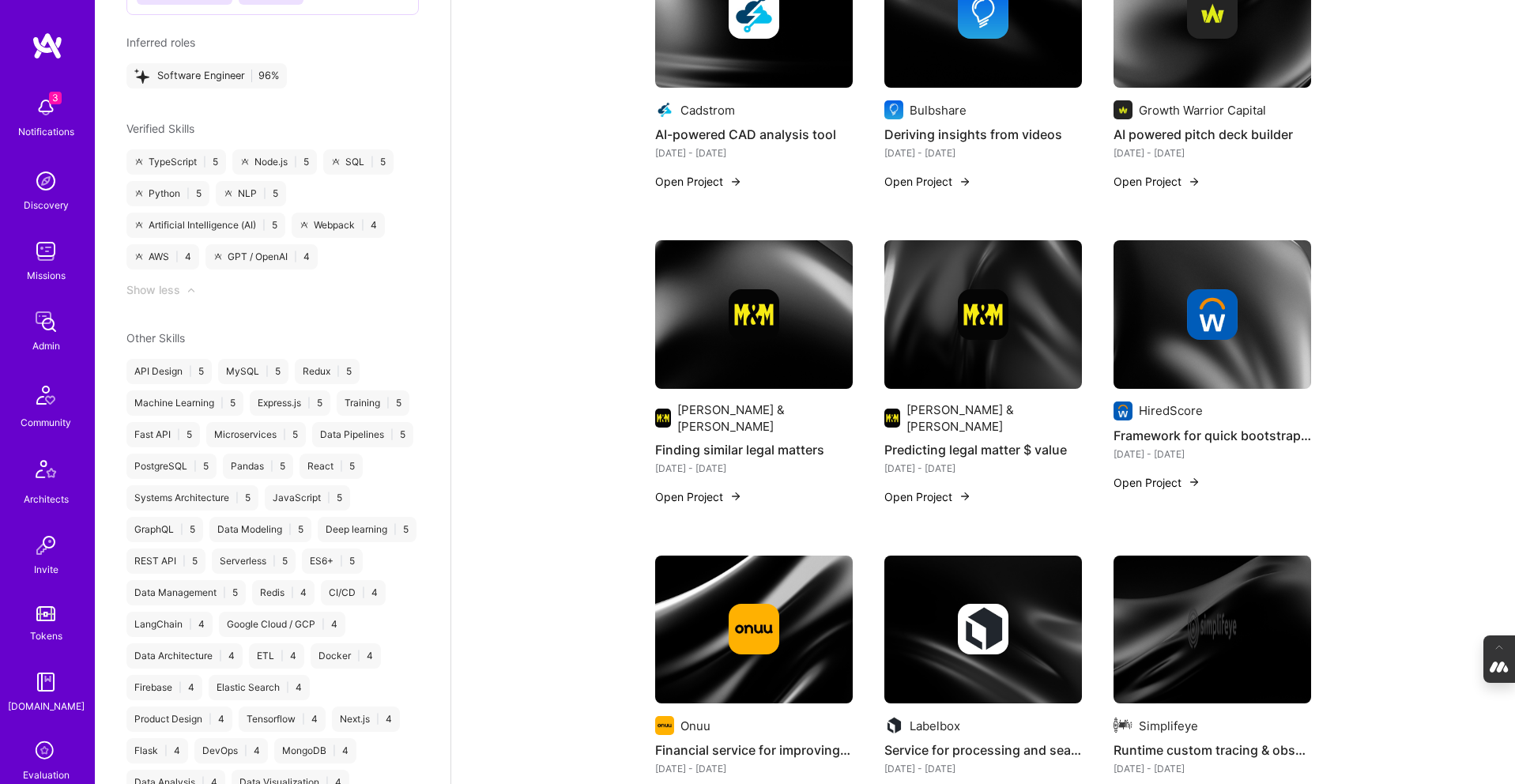
click at [1046, 341] on img at bounding box center [983, 314] width 198 height 148
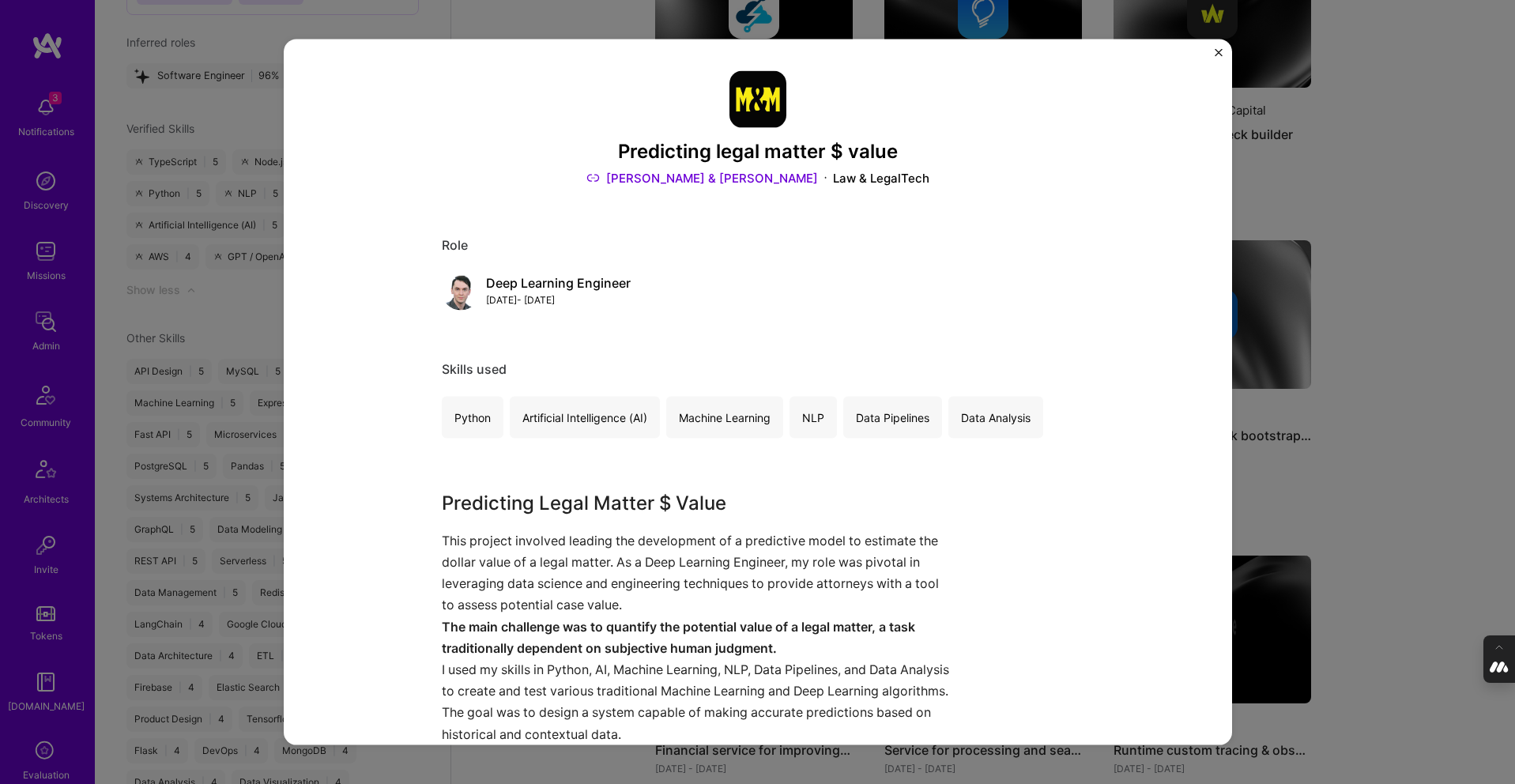
click at [1377, 327] on div "Predicting legal matter $ value Morgan & Morgan Law & LegalTech Role Deep Learn…" at bounding box center [757, 392] width 1515 height 784
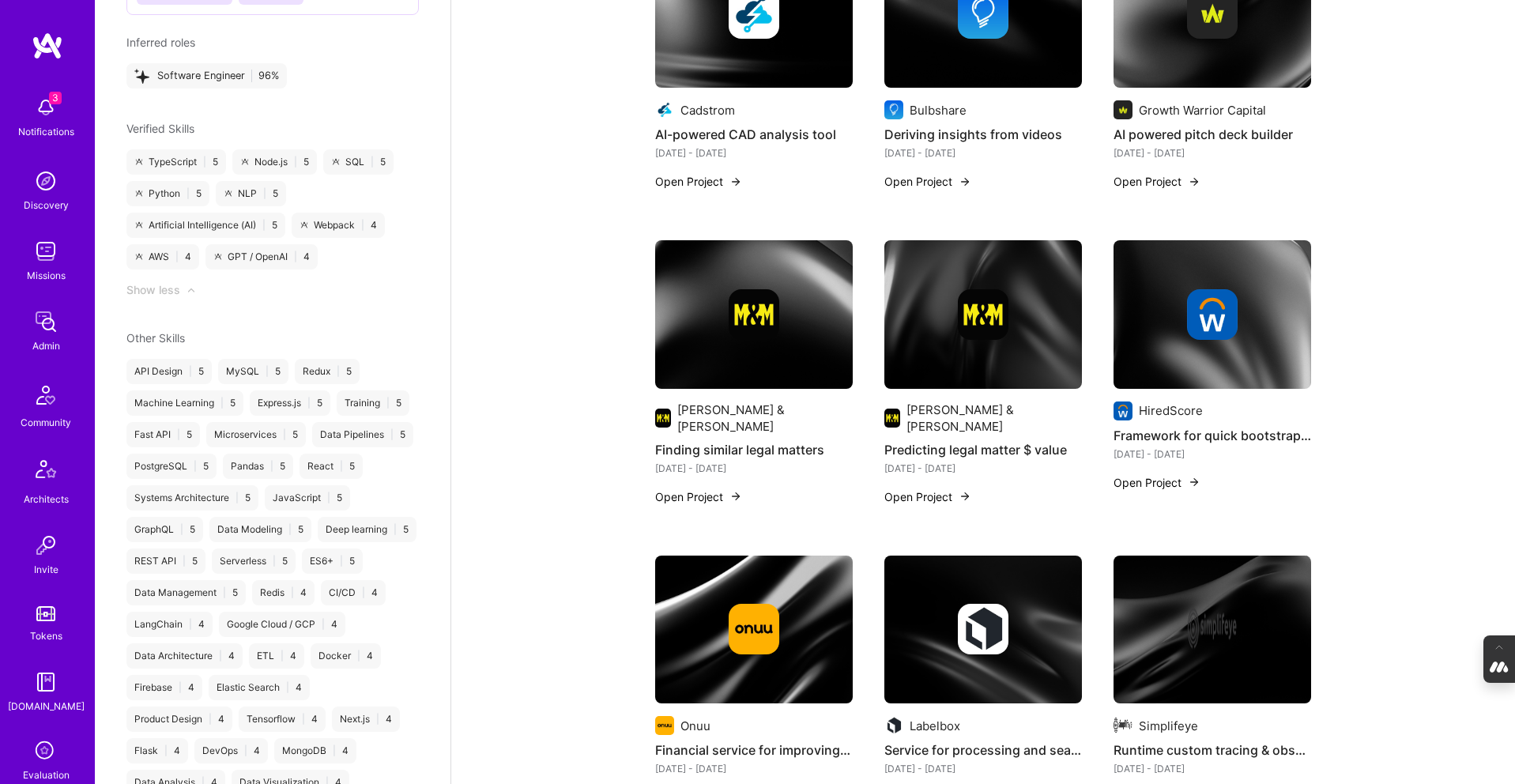
click at [1219, 309] on img at bounding box center [1212, 315] width 51 height 51
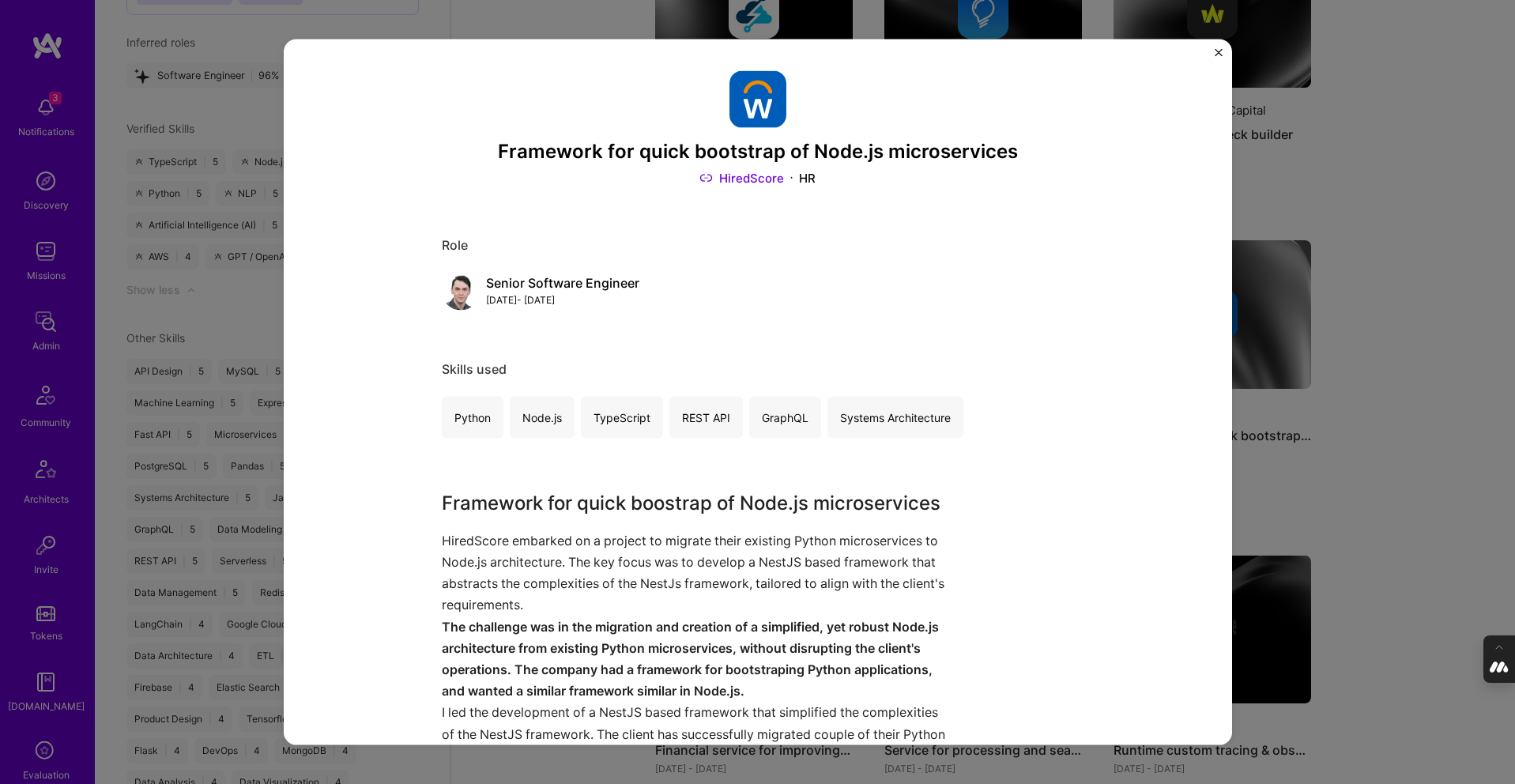
click at [1390, 306] on div "Framework for quick bootstrap of Node.js microservices HiredScore HR Role Senio…" at bounding box center [757, 392] width 1515 height 784
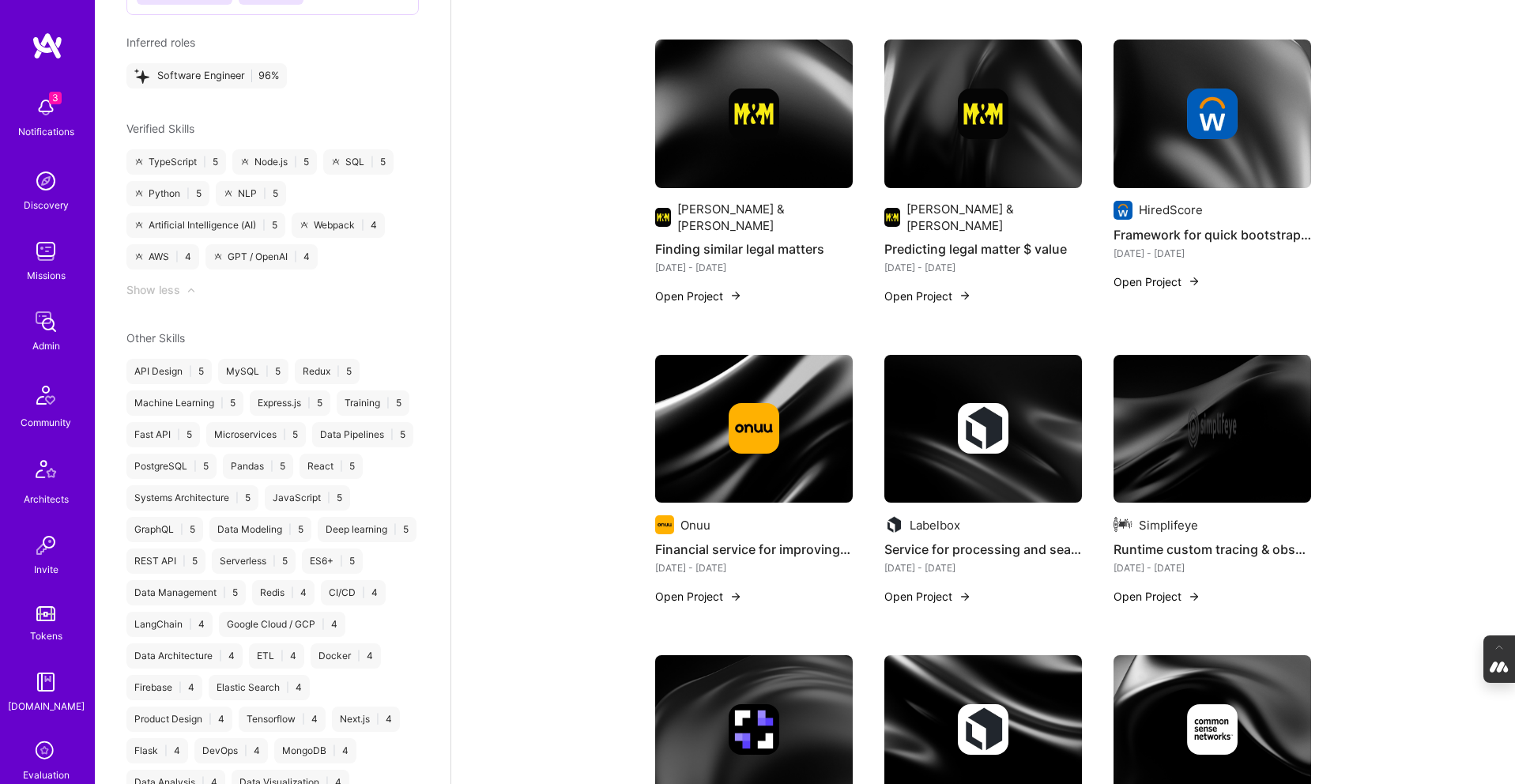
scroll to position [953, 0]
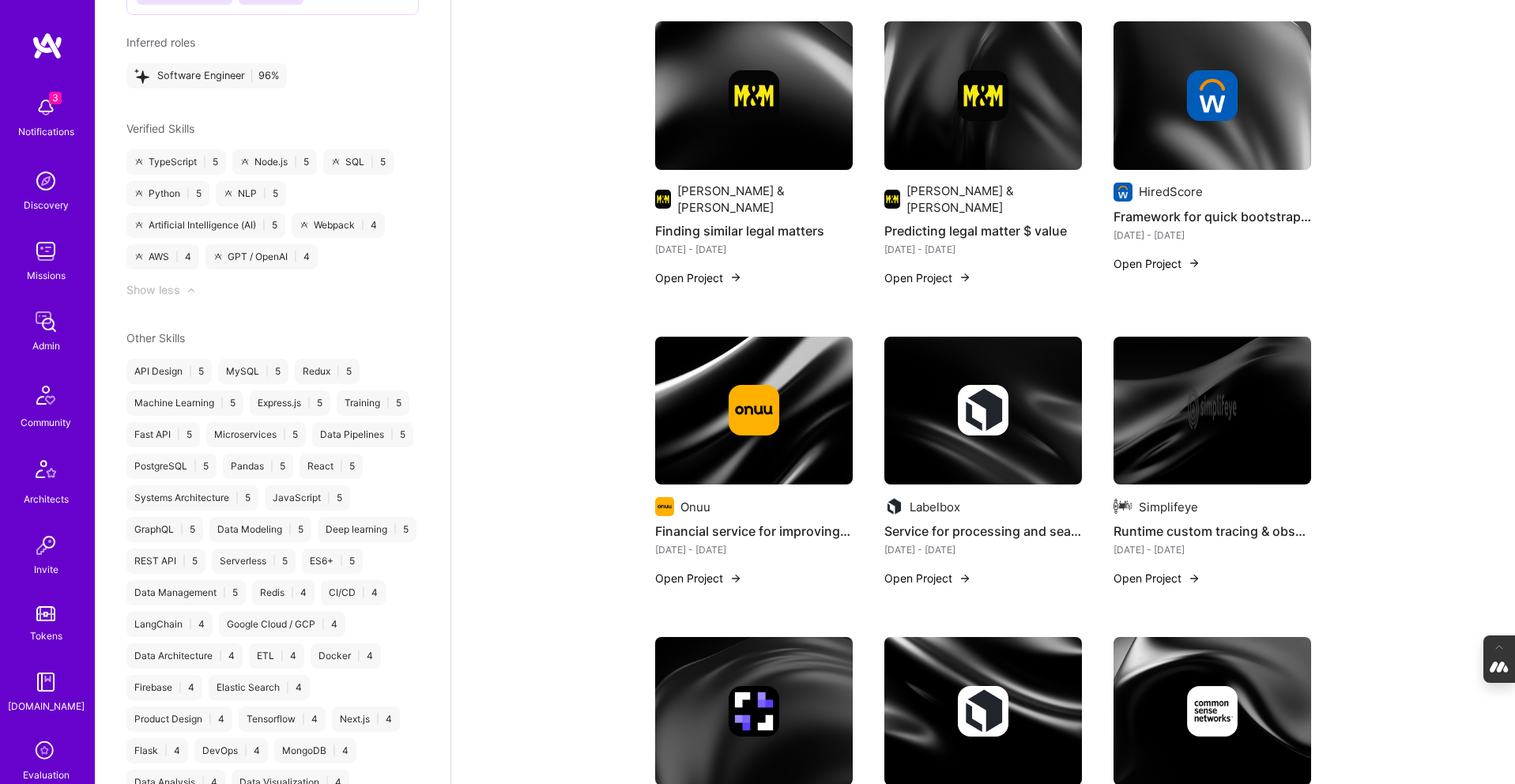
click at [724, 365] on img at bounding box center [754, 410] width 198 height 148
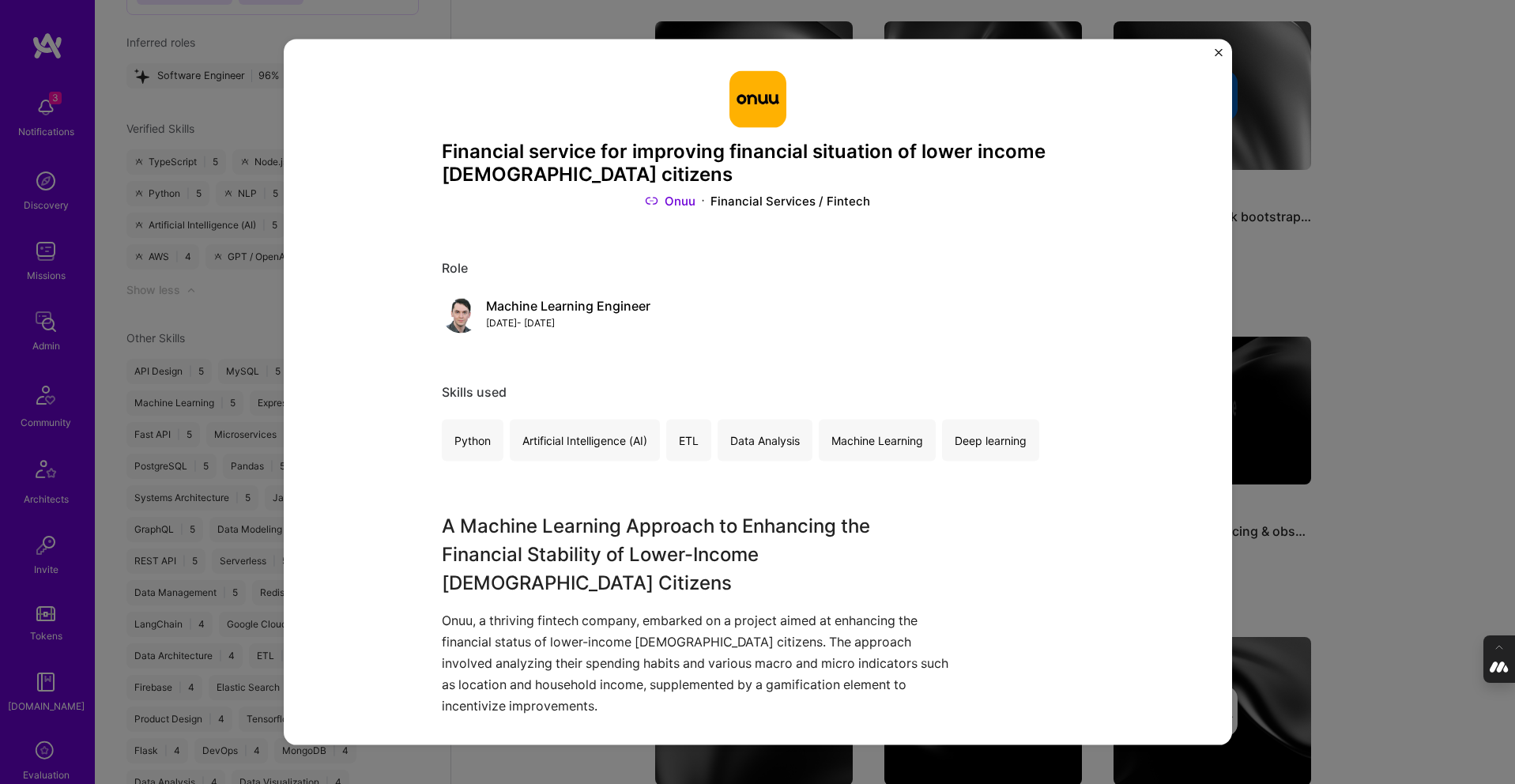
click at [1471, 363] on div "Financial service for improving financial situation of lower income US citizens…" at bounding box center [757, 392] width 1515 height 784
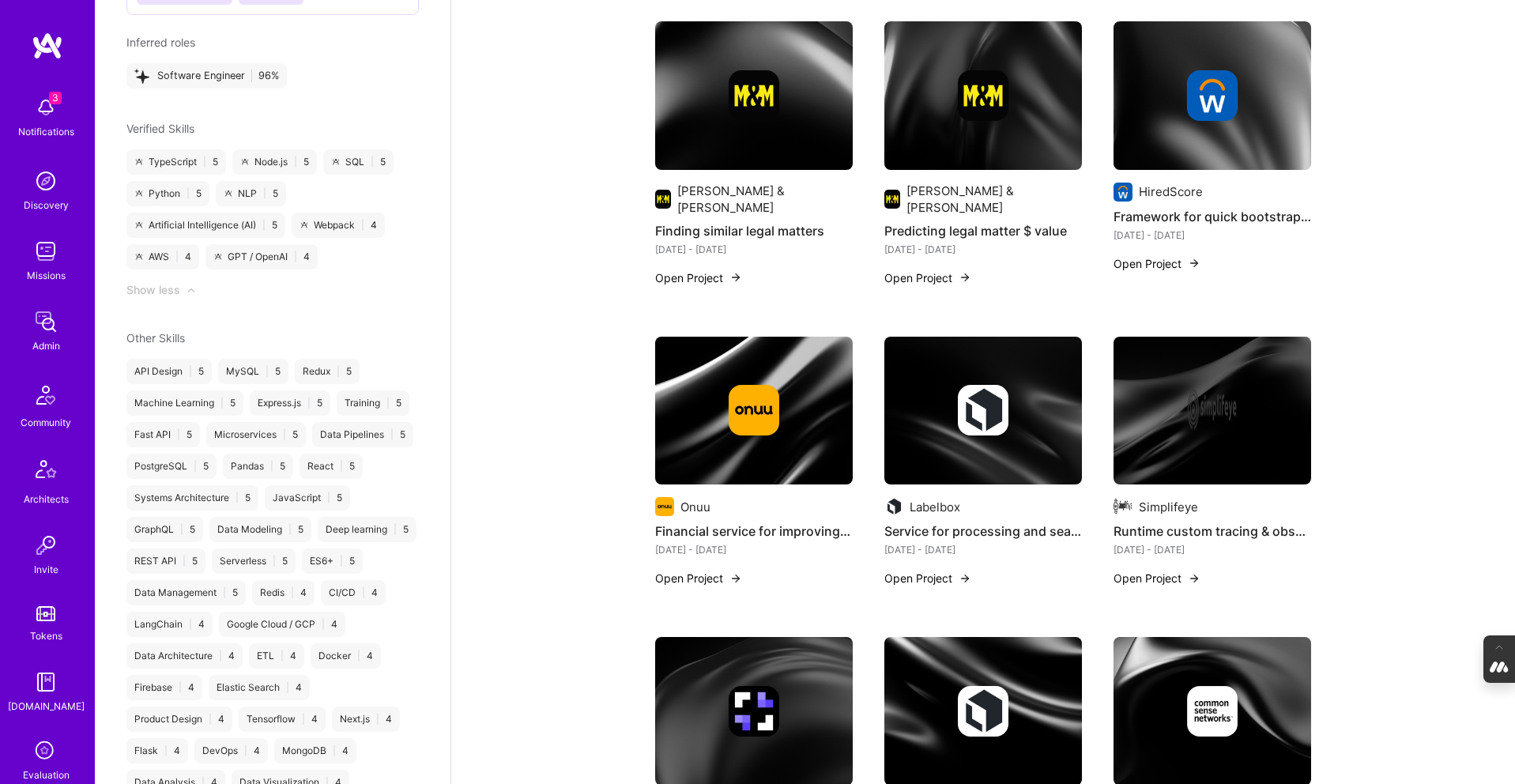
click at [993, 394] on img at bounding box center [983, 410] width 51 height 51
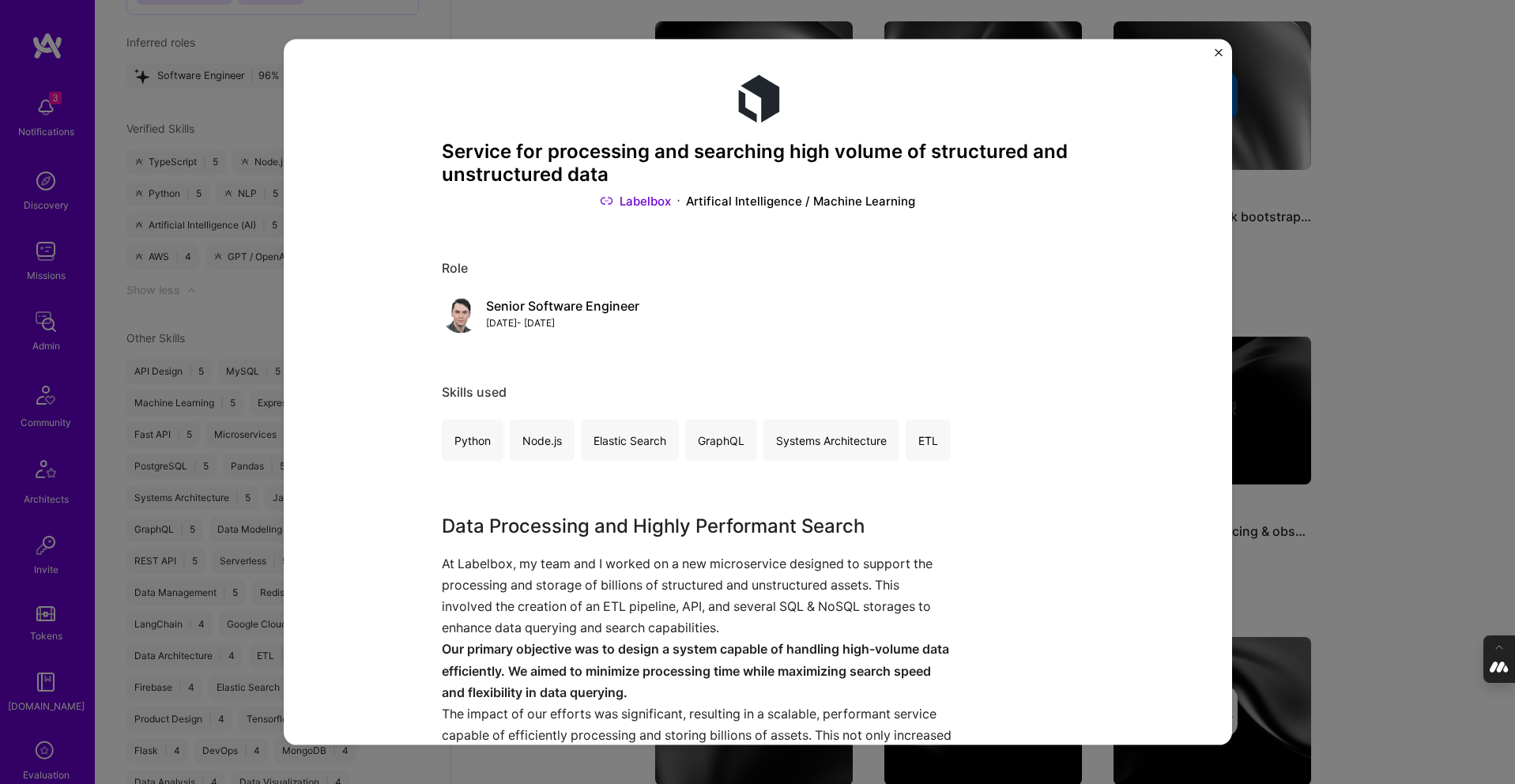
click at [1399, 357] on div "Service for processing and searching high volume of structured and unstructured…" at bounding box center [757, 392] width 1515 height 784
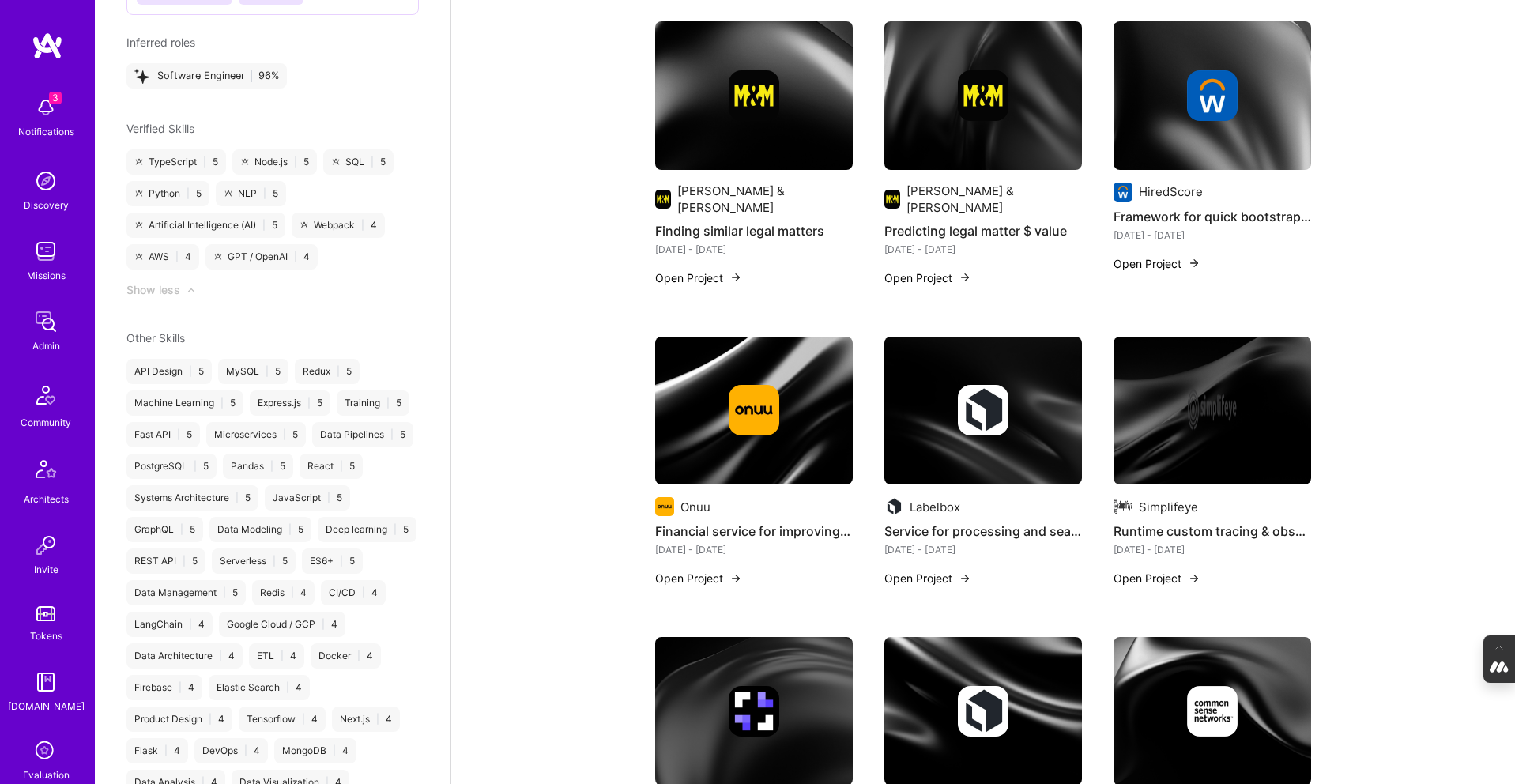
click at [1248, 386] on div at bounding box center [1212, 410] width 198 height 51
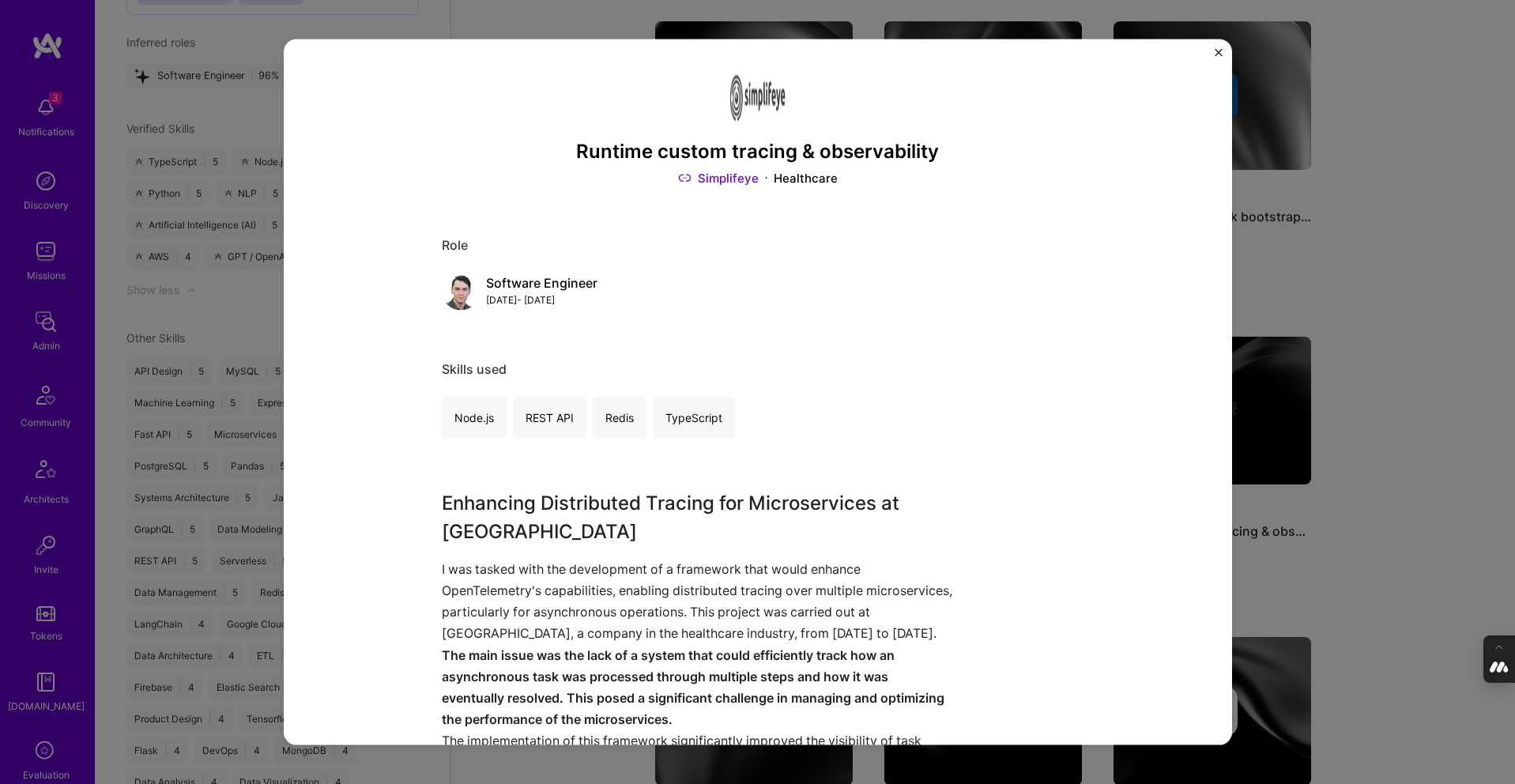
click at [1344, 370] on div "Runtime custom tracing & observability Simplifeye Healthcare Role Software Engi…" at bounding box center [757, 392] width 1515 height 784
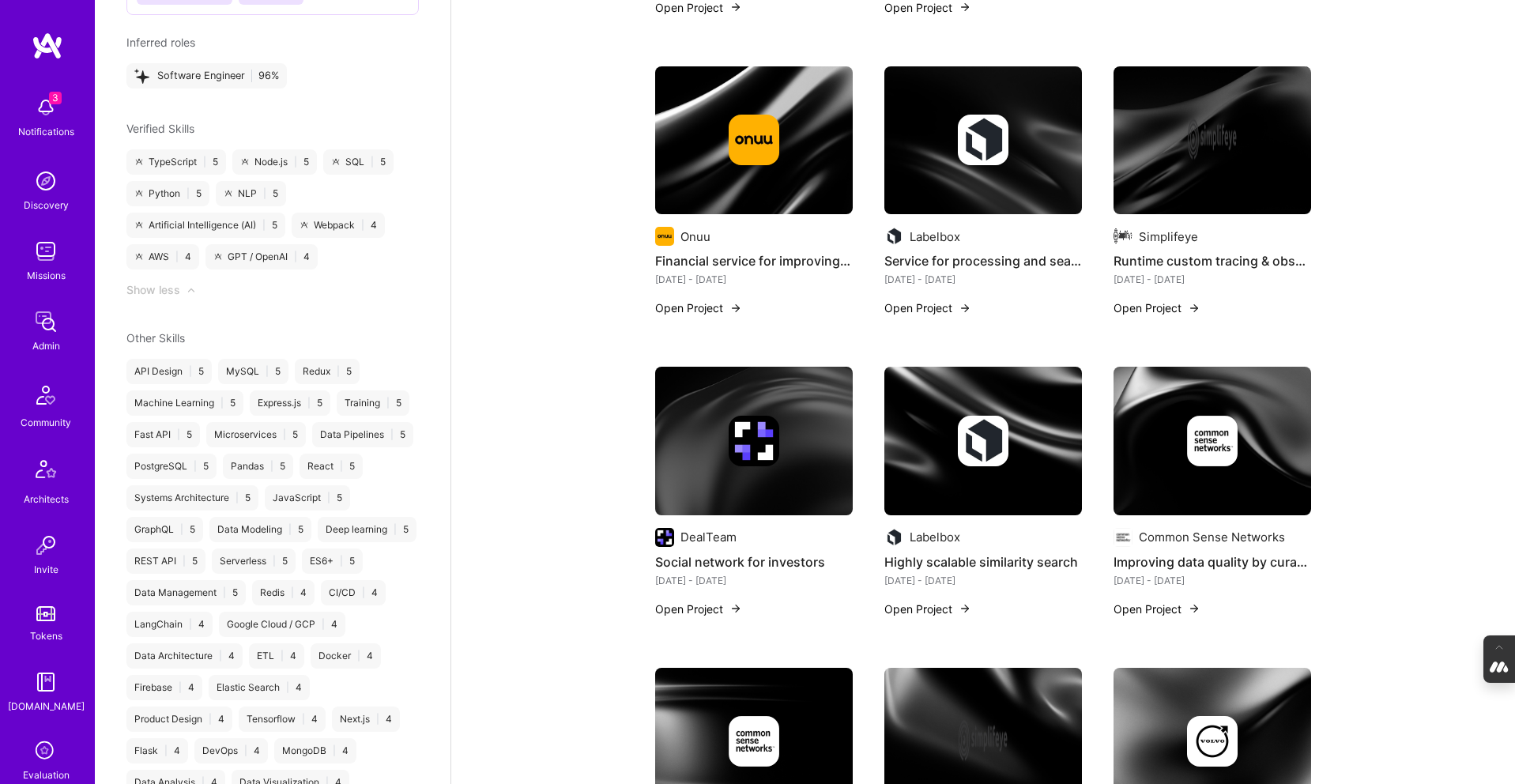
scroll to position [1434, 0]
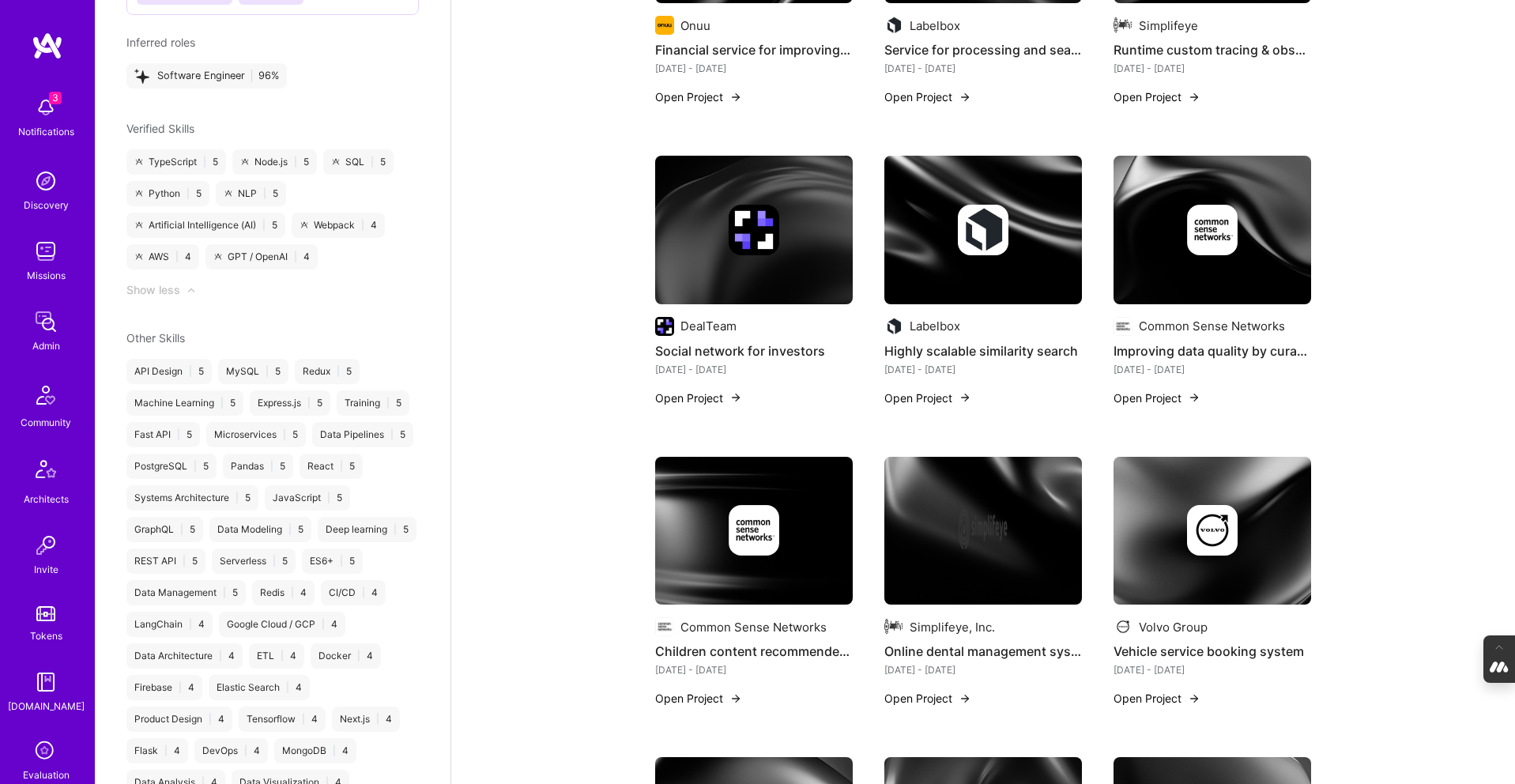
click at [672, 285] on img at bounding box center [754, 230] width 198 height 148
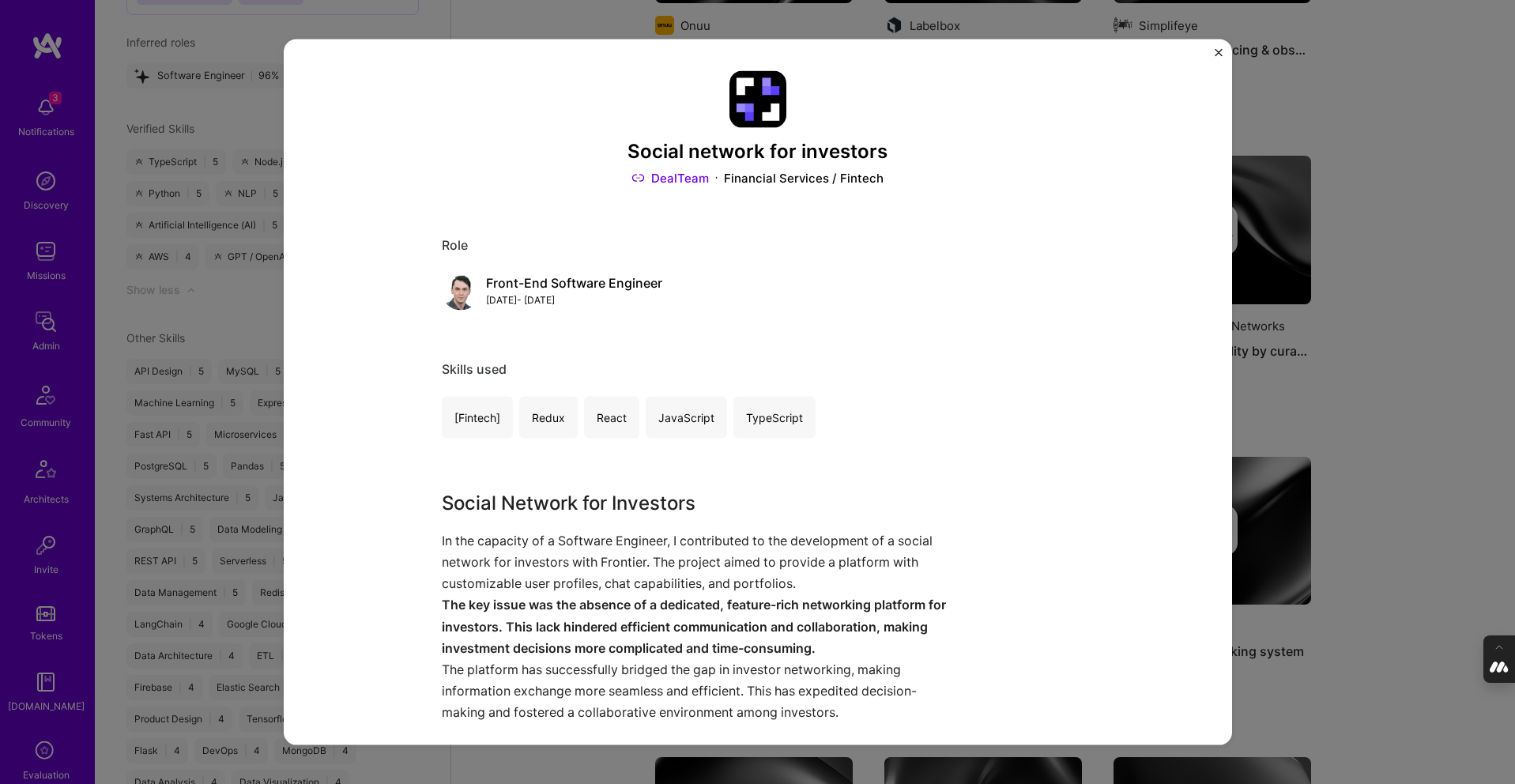
click at [1467, 308] on div "Social network for investors DealTeam Financial Services / Fintech Role Front-E…" at bounding box center [757, 392] width 1515 height 784
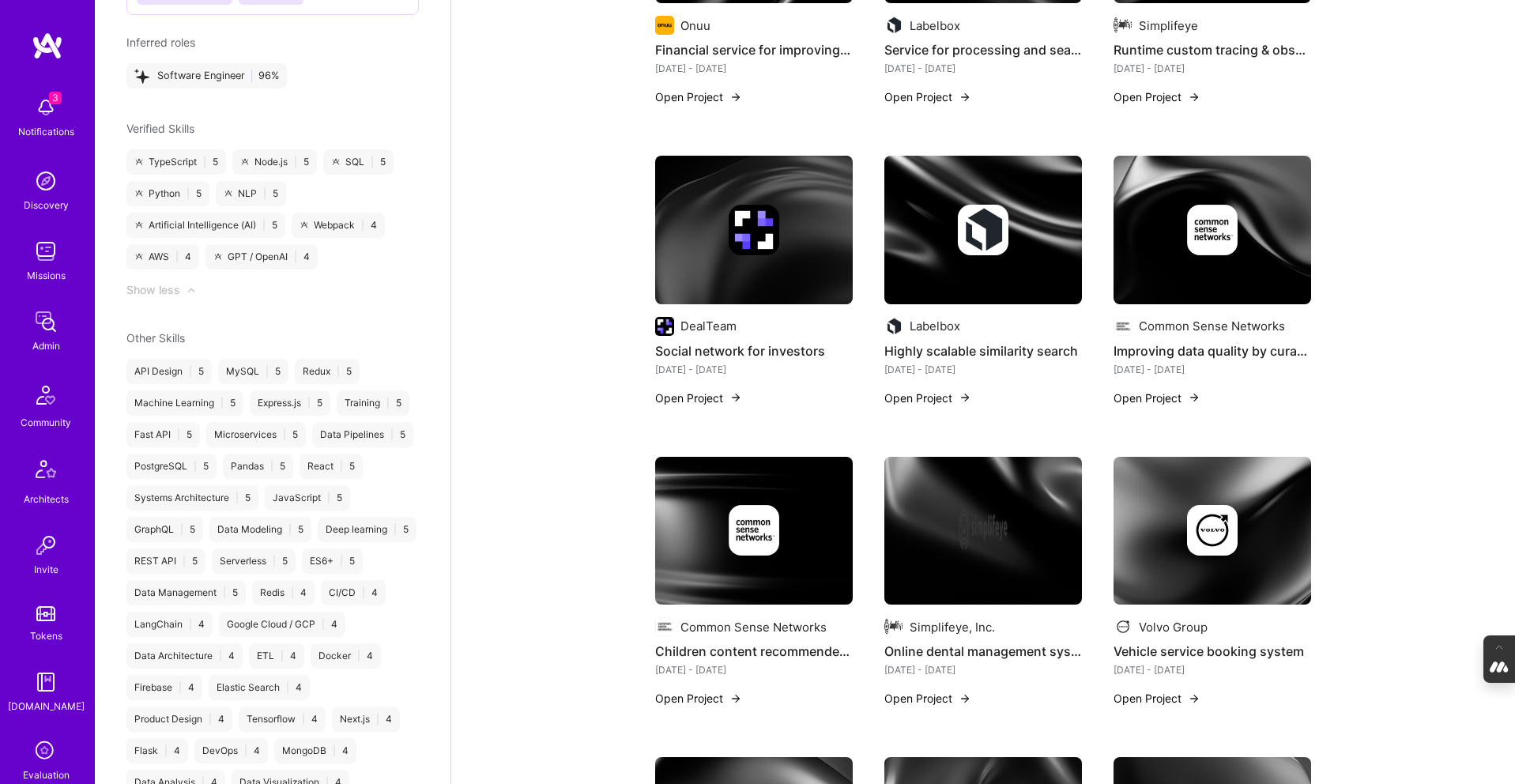
click at [922, 245] on img at bounding box center [983, 230] width 198 height 148
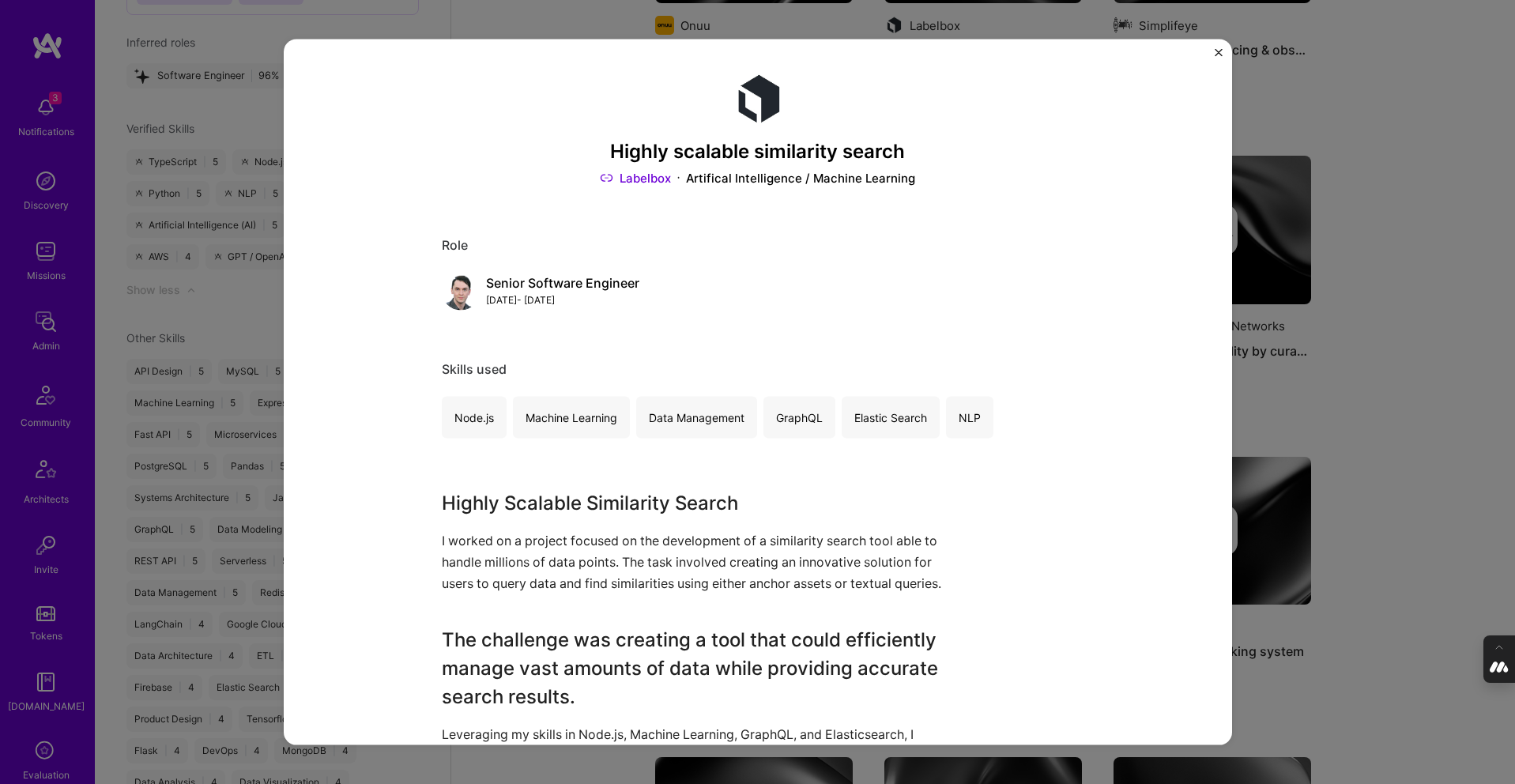
click at [1347, 262] on div "Highly scalable similarity search Labelbox Artifical Intelligence / Machine Lea…" at bounding box center [757, 392] width 1515 height 784
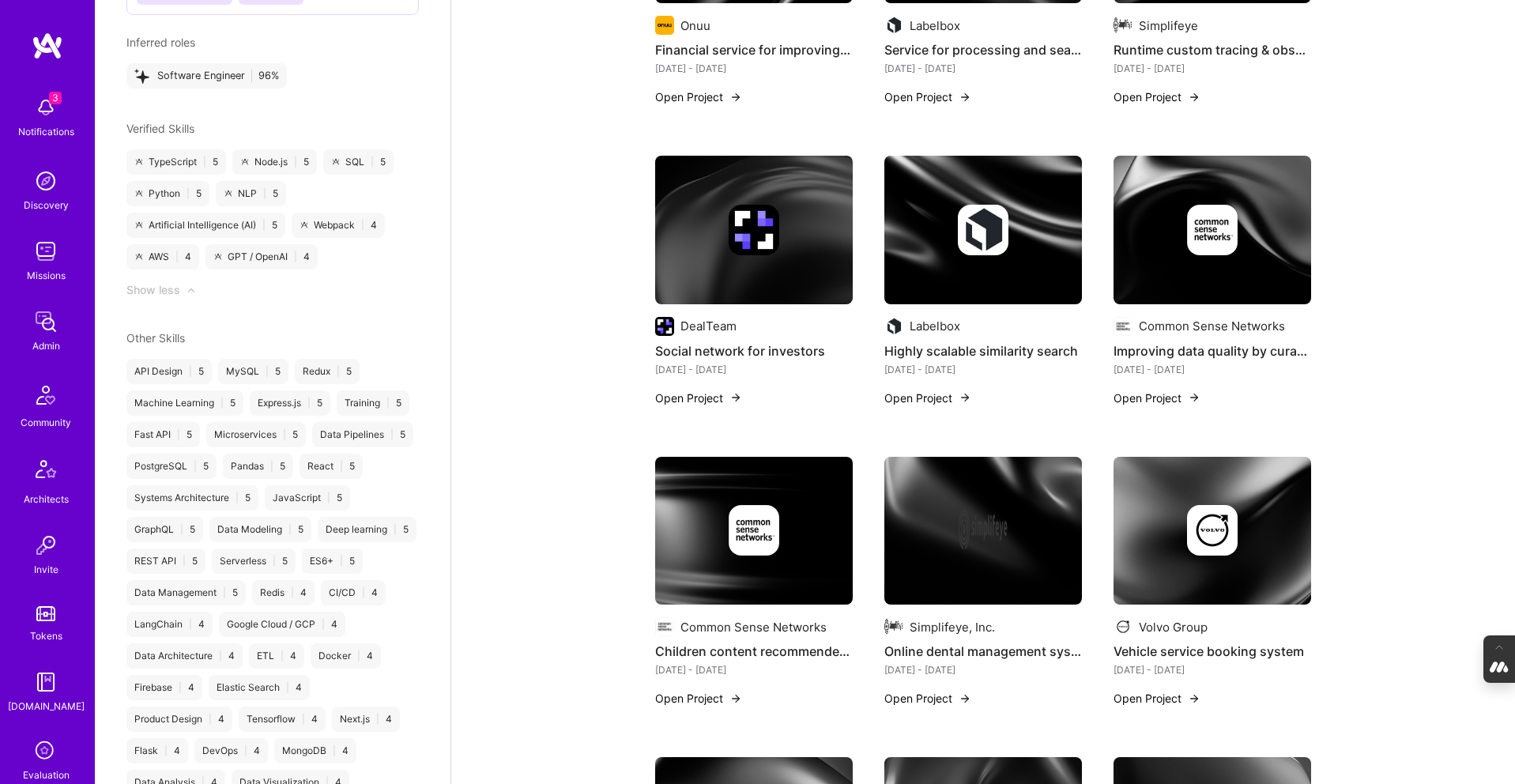
click at [1208, 259] on img at bounding box center [1212, 230] width 198 height 148
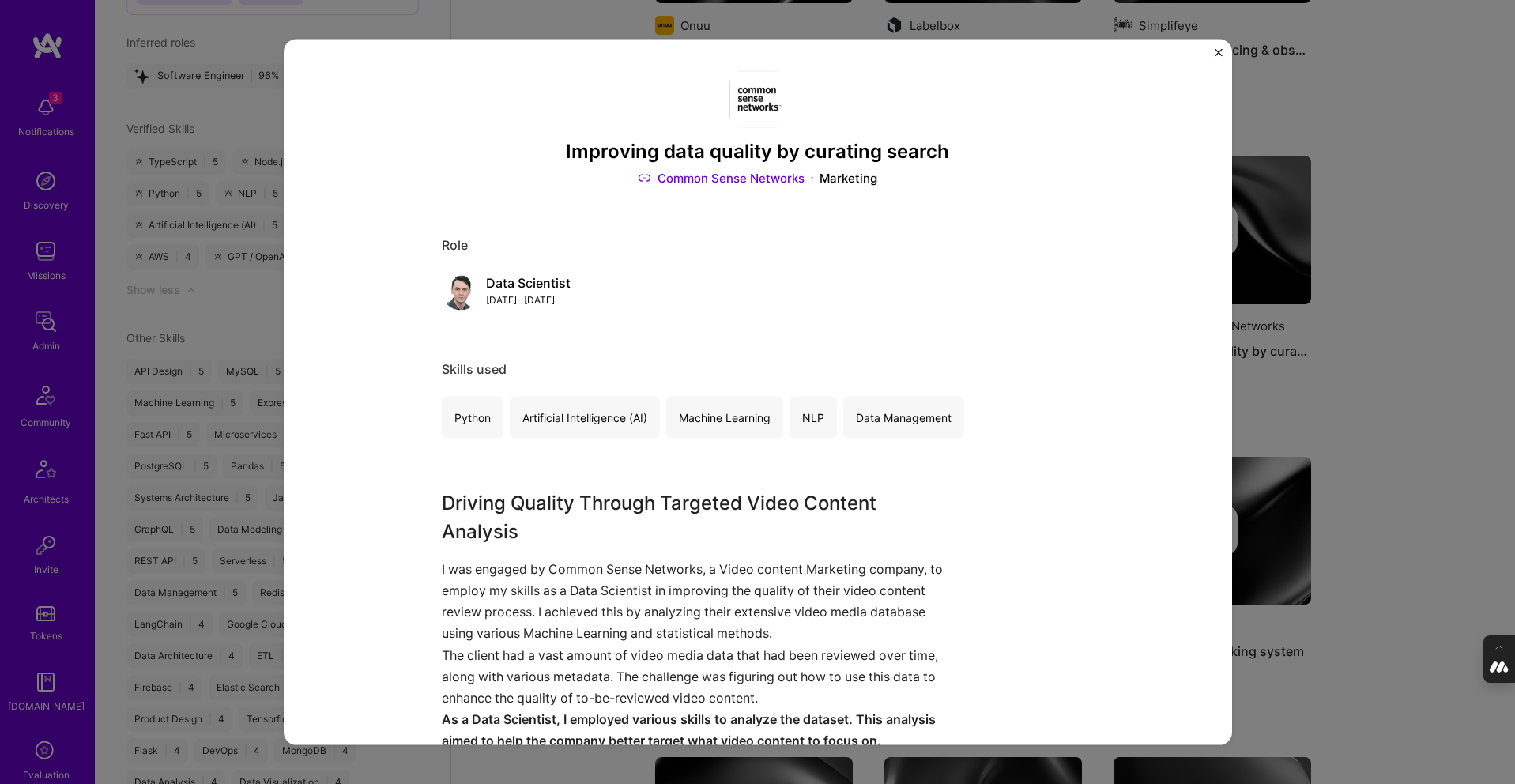
click at [1335, 285] on div "Improving data quality by curating search Common Sense Networks Marketing Role …" at bounding box center [757, 392] width 1515 height 784
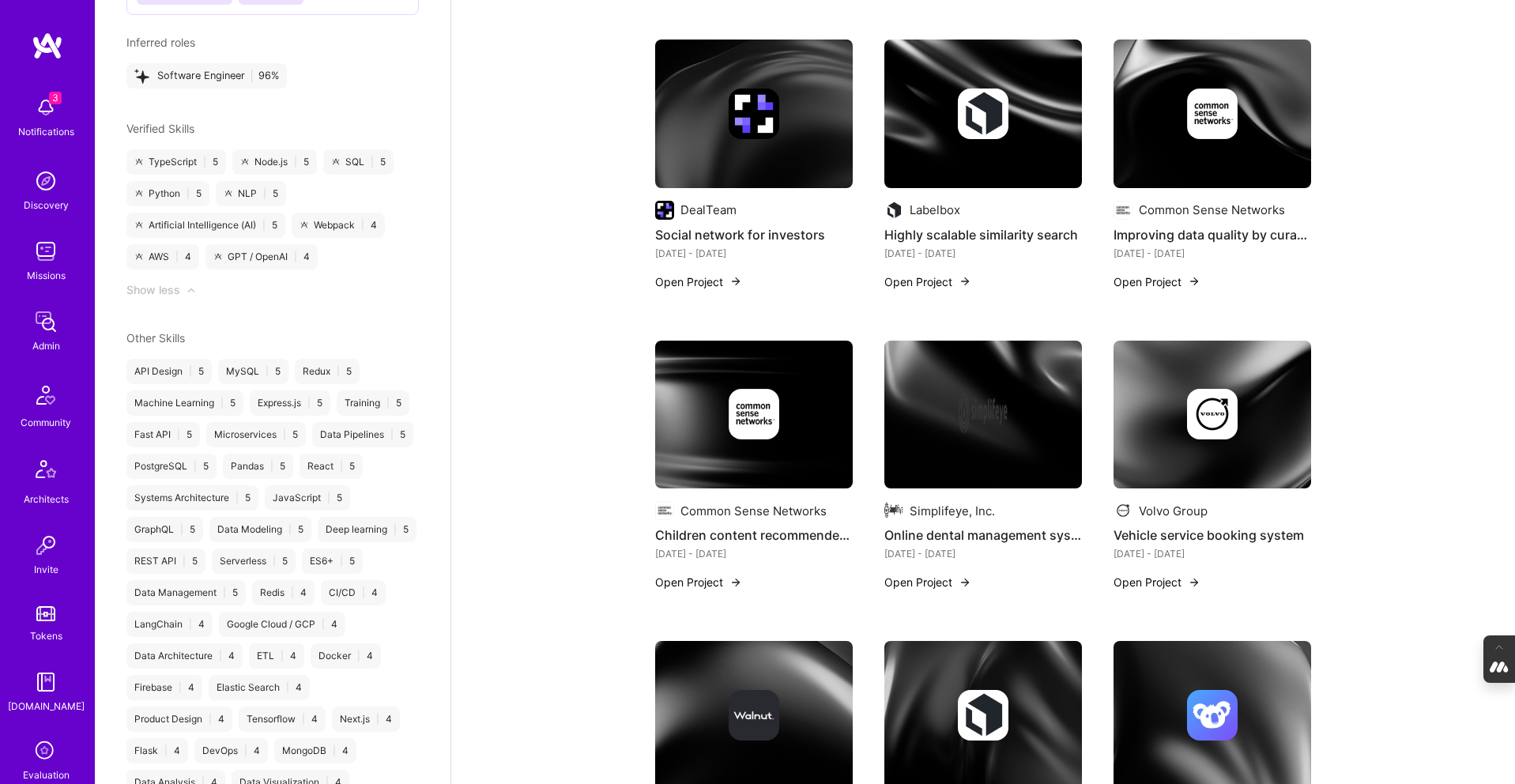
scroll to position [1561, 0]
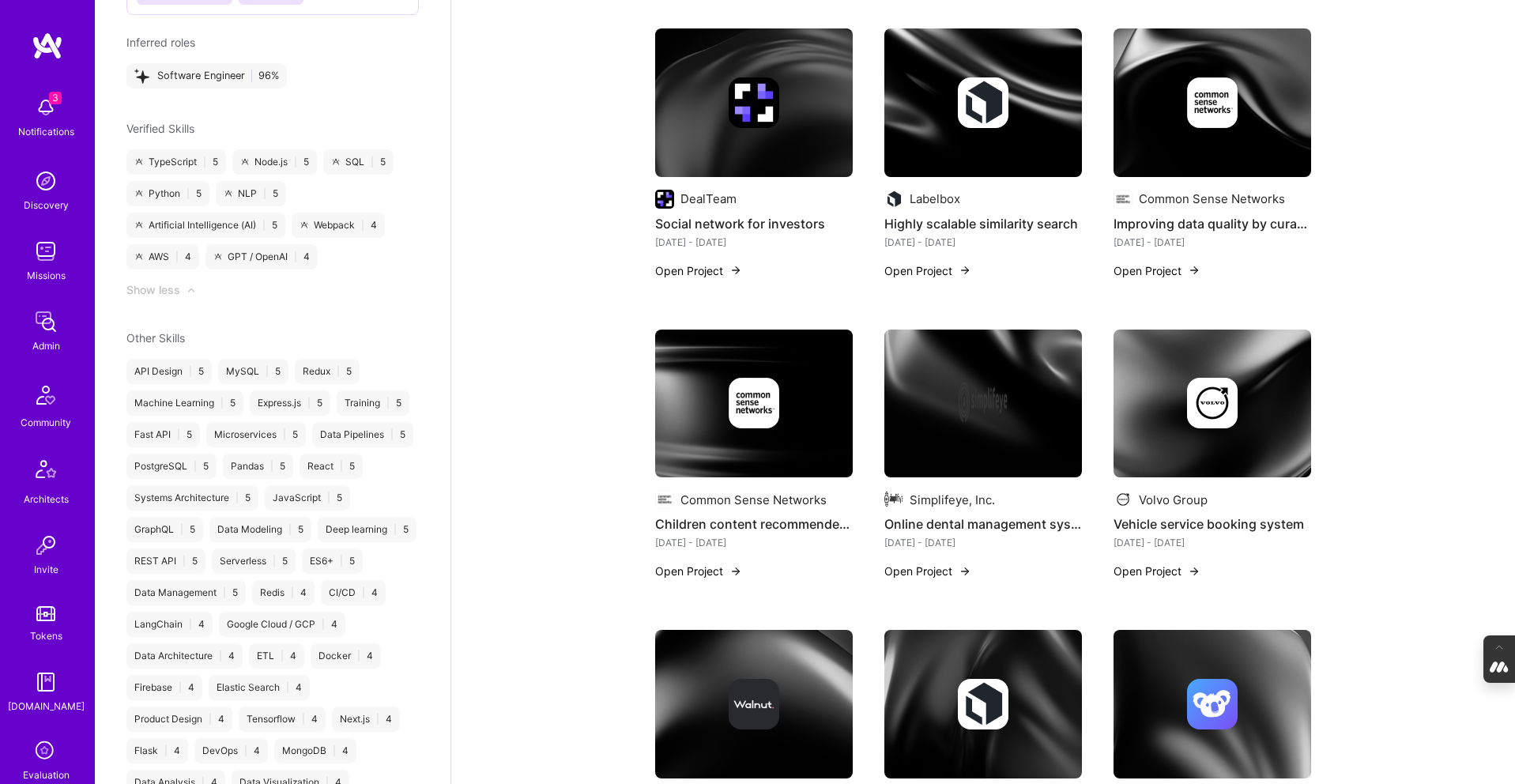
click at [740, 412] on img at bounding box center [754, 403] width 51 height 51
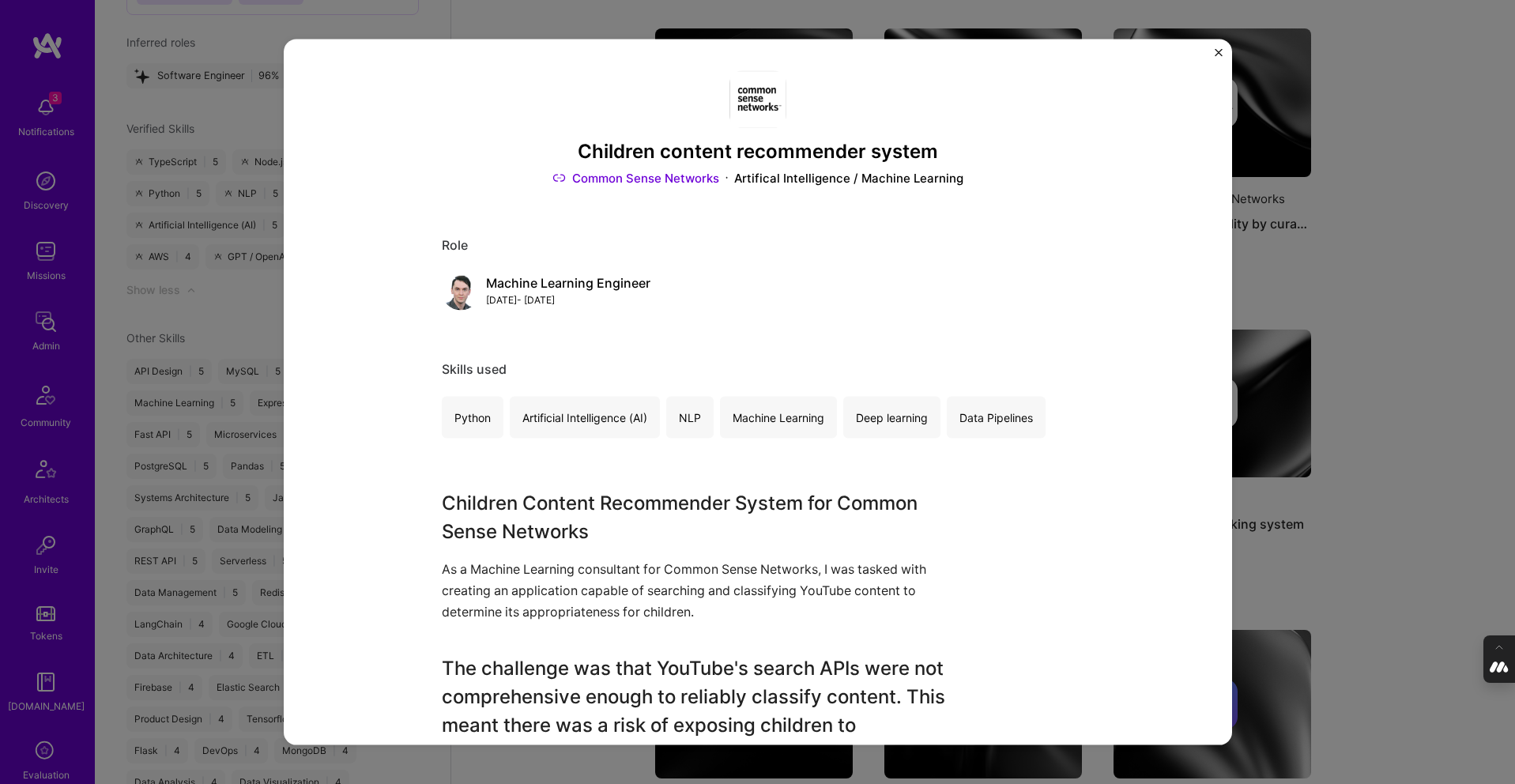
click at [1368, 375] on div "Children content recommender system Common Sense Networks Artifical Intelligenc…" at bounding box center [757, 392] width 1515 height 784
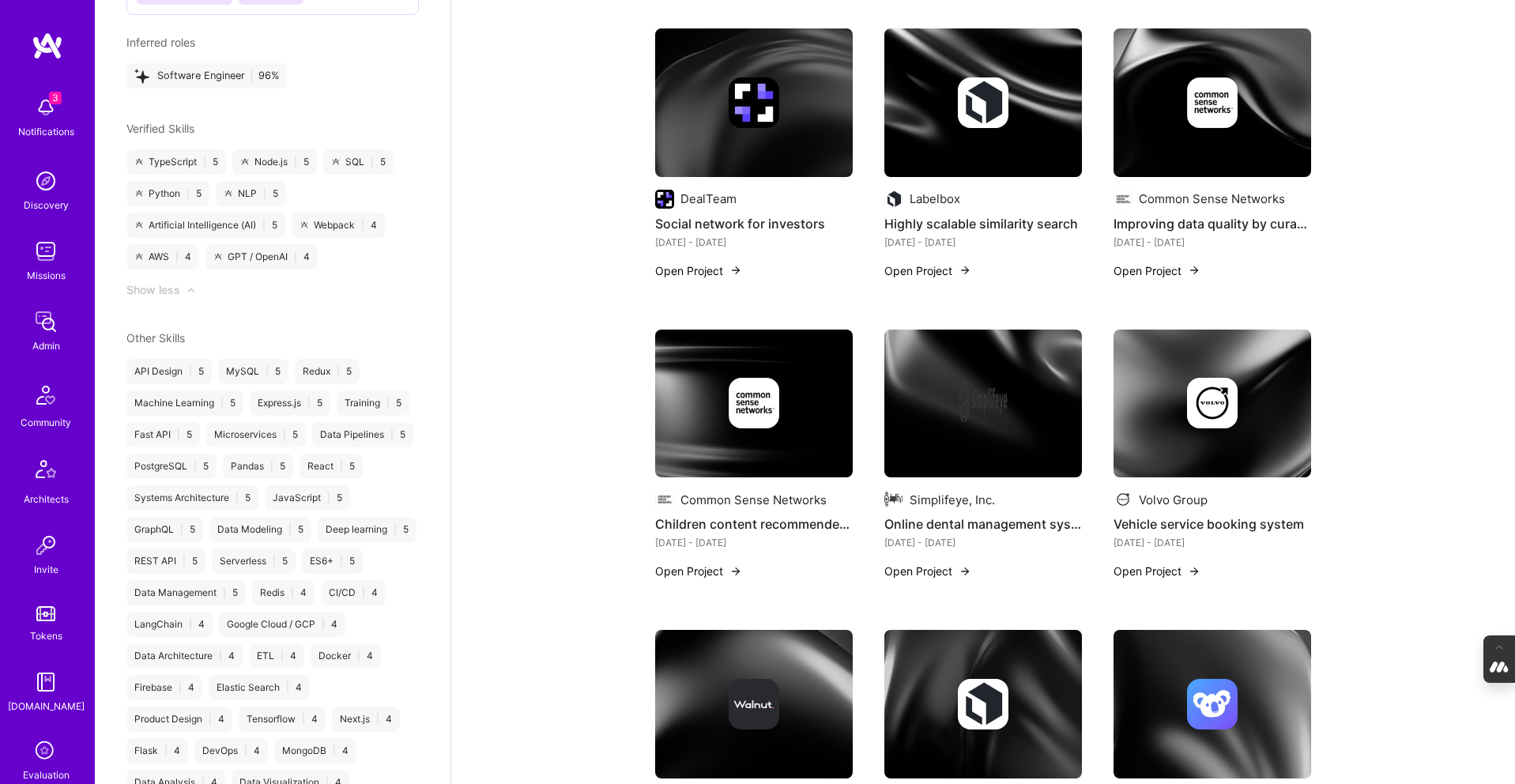
click at [1028, 381] on div at bounding box center [983, 403] width 198 height 51
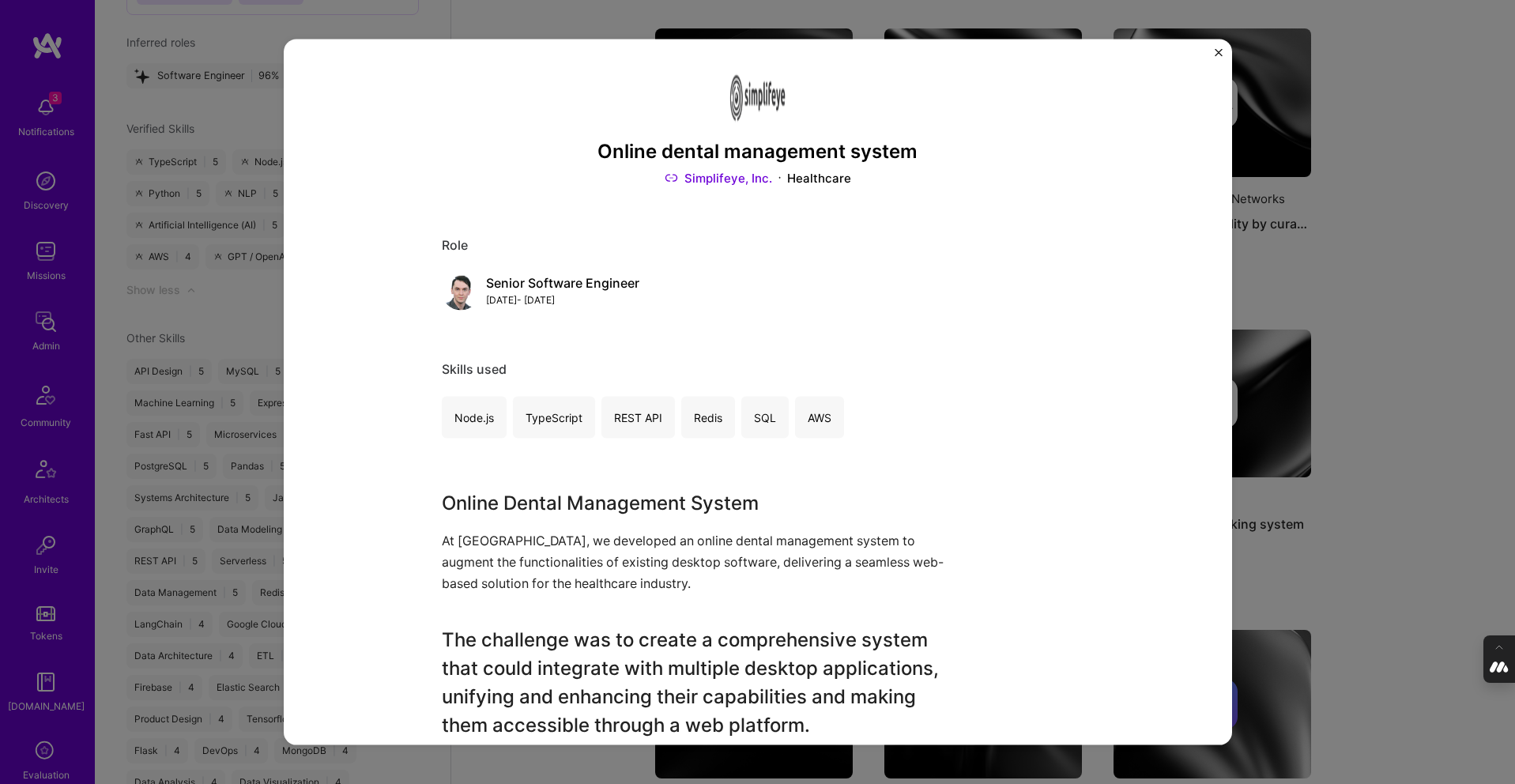
click at [1361, 381] on div "Online dental management system Simplifeye, Inc. Healthcare Role Senior Softwar…" at bounding box center [757, 392] width 1515 height 784
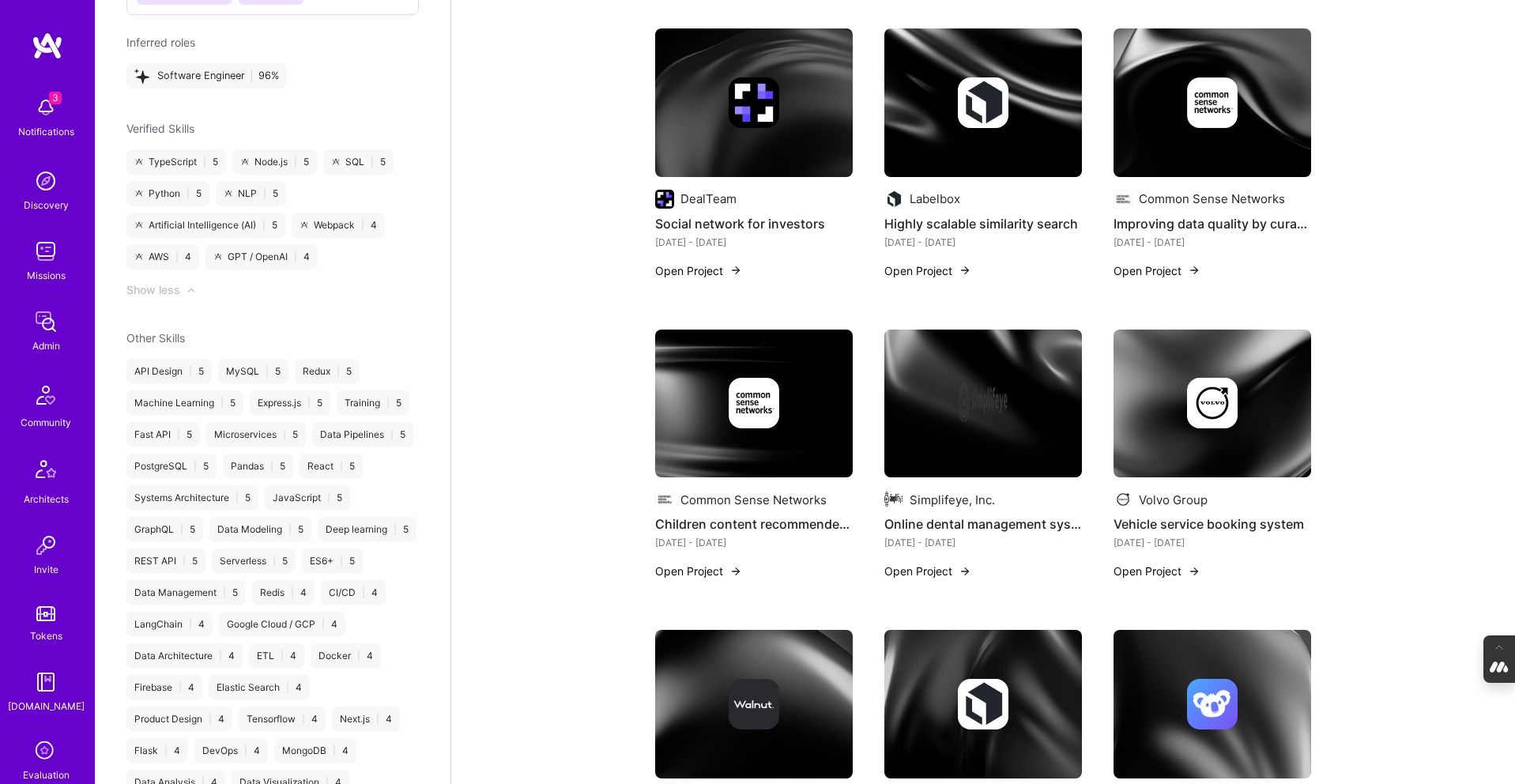
click at [1196, 401] on img at bounding box center [1212, 403] width 51 height 51
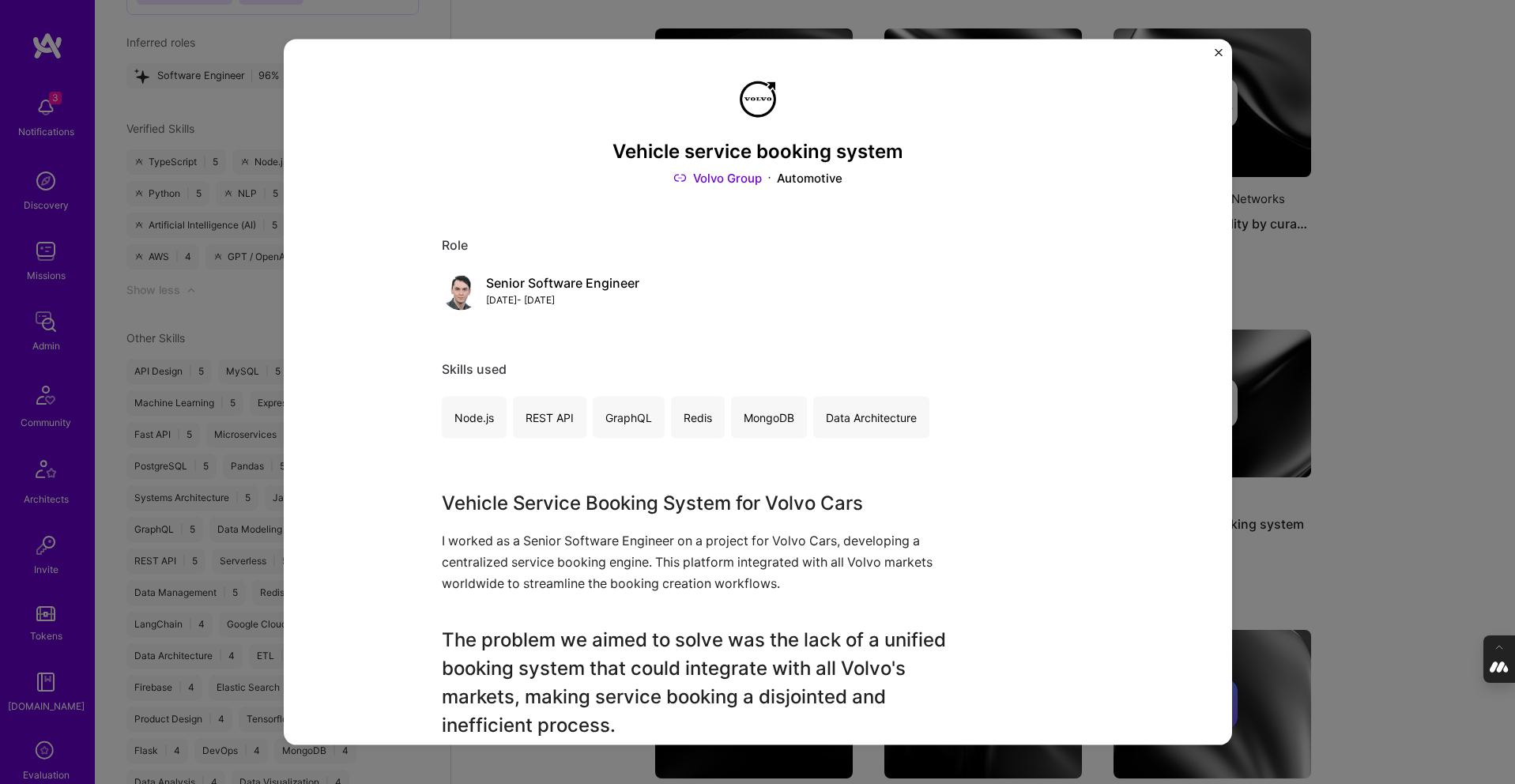
click at [1396, 402] on div "Vehicle service booking system Volvo Group Automotive Role Senior Software Engi…" at bounding box center [757, 392] width 1515 height 784
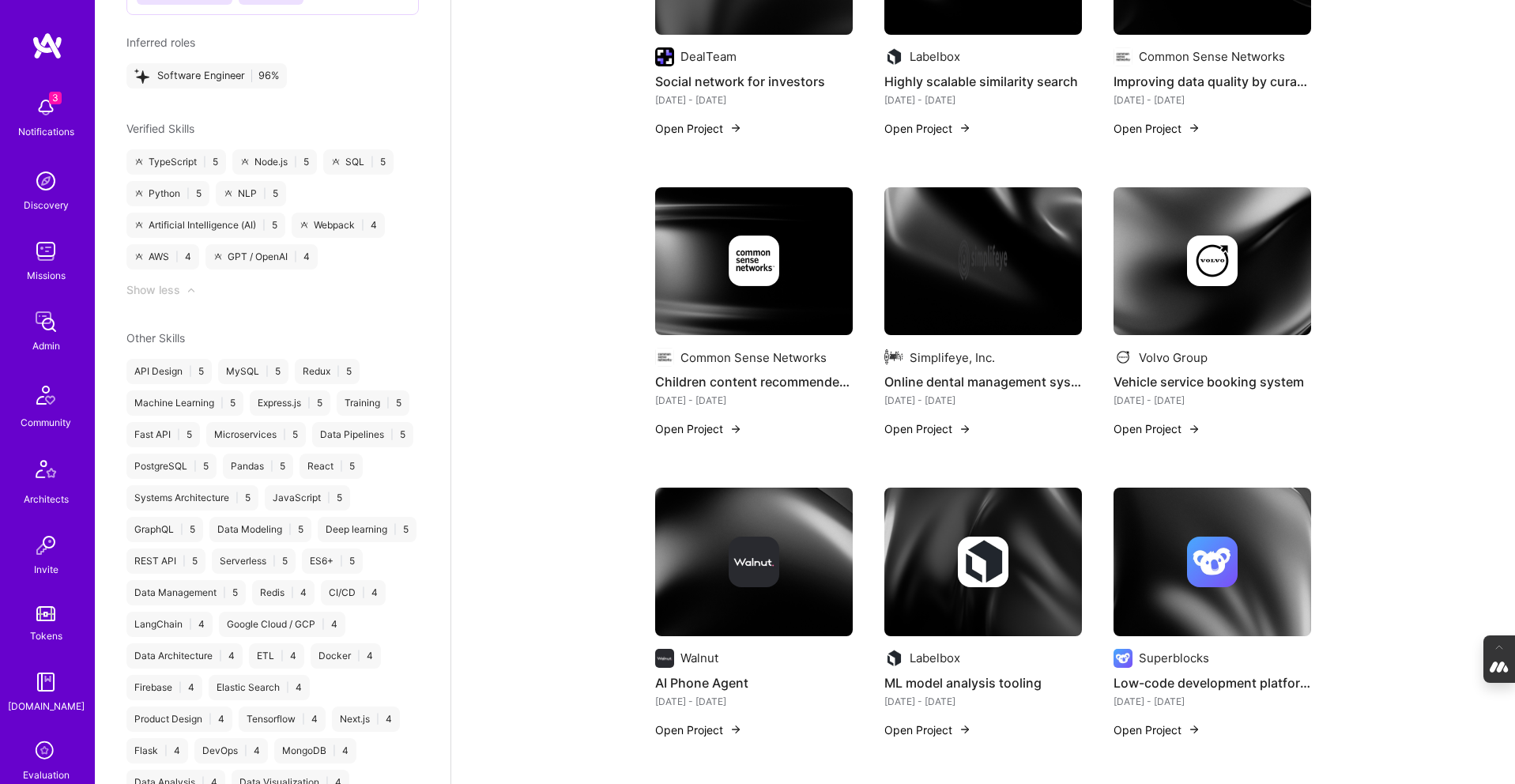
scroll to position [1796, 0]
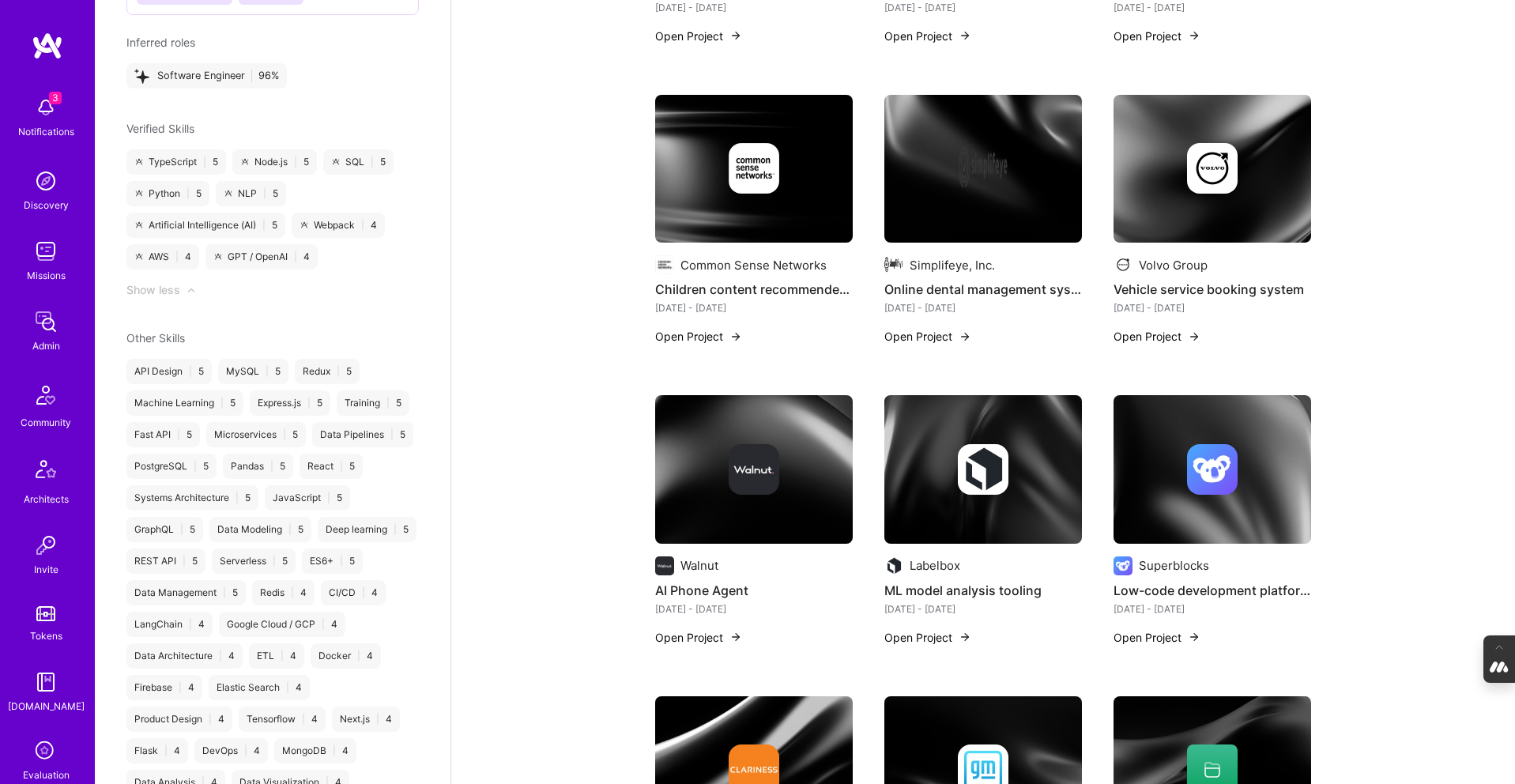
click at [749, 403] on img at bounding box center [754, 469] width 198 height 148
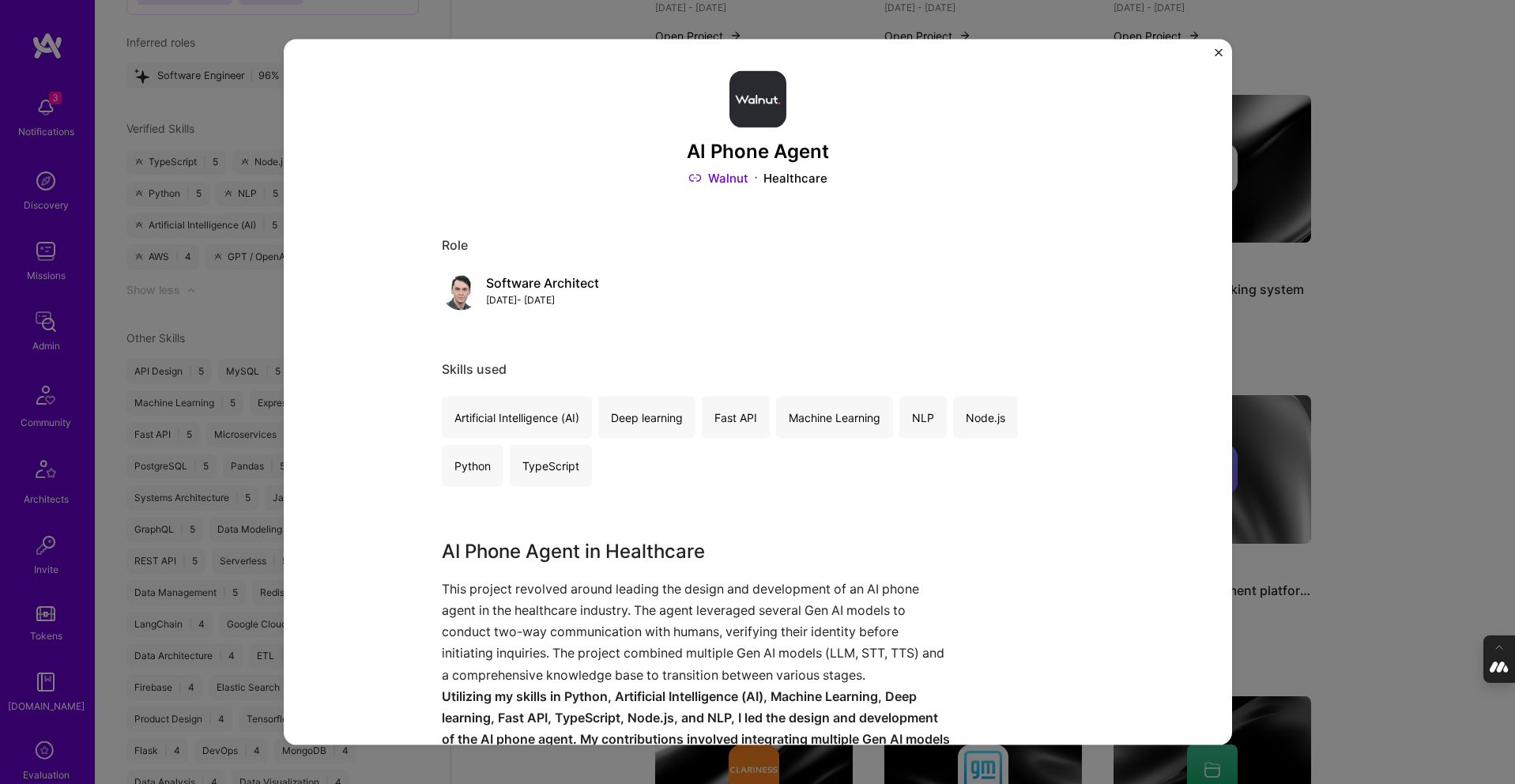
click at [1412, 293] on div "AI Phone Agent Walnut Healthcare Role Software Architect Jan, 2022 - May, 2022 …" at bounding box center [757, 392] width 1515 height 784
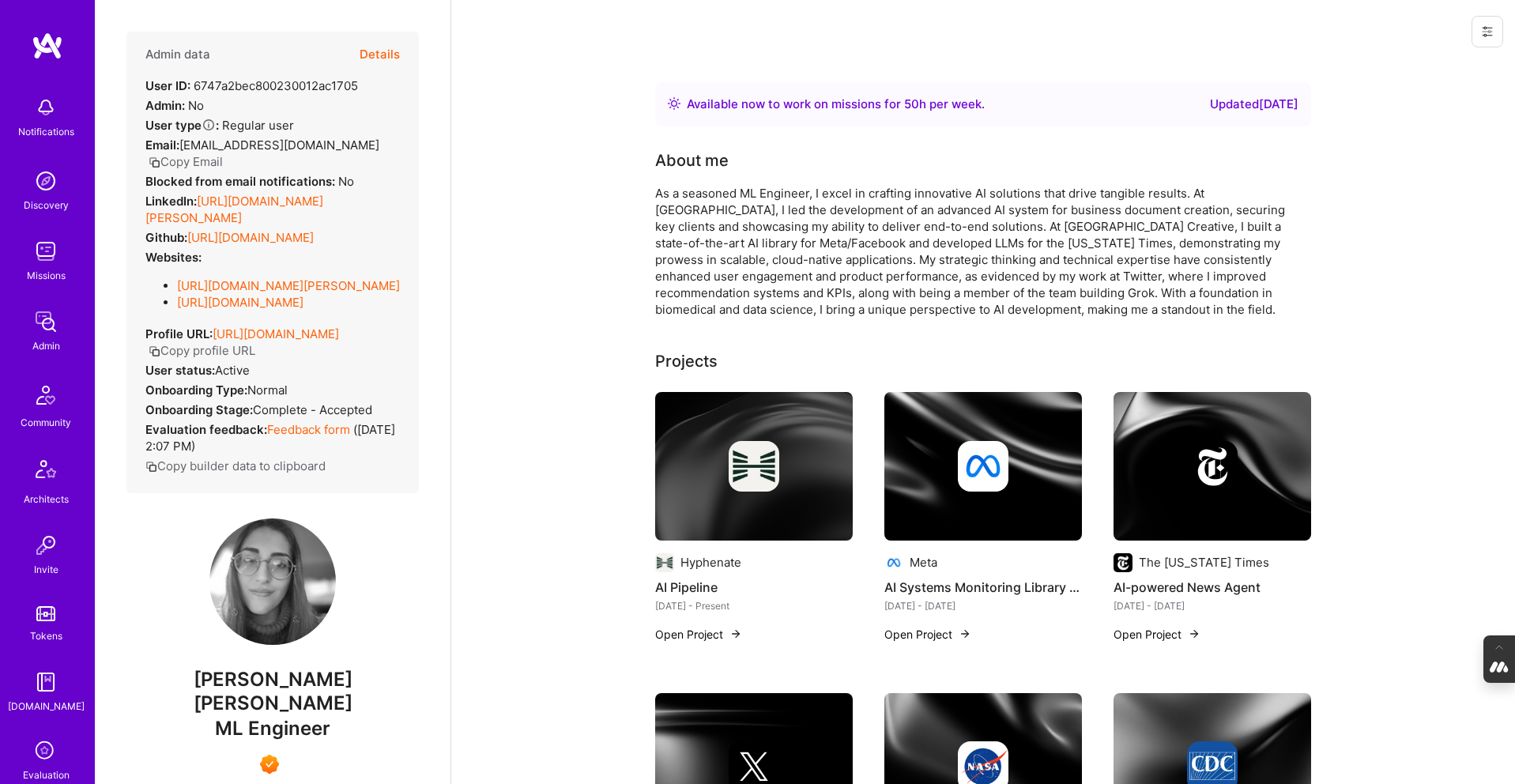
click at [381, 54] on button "Details" at bounding box center [379, 55] width 40 height 46
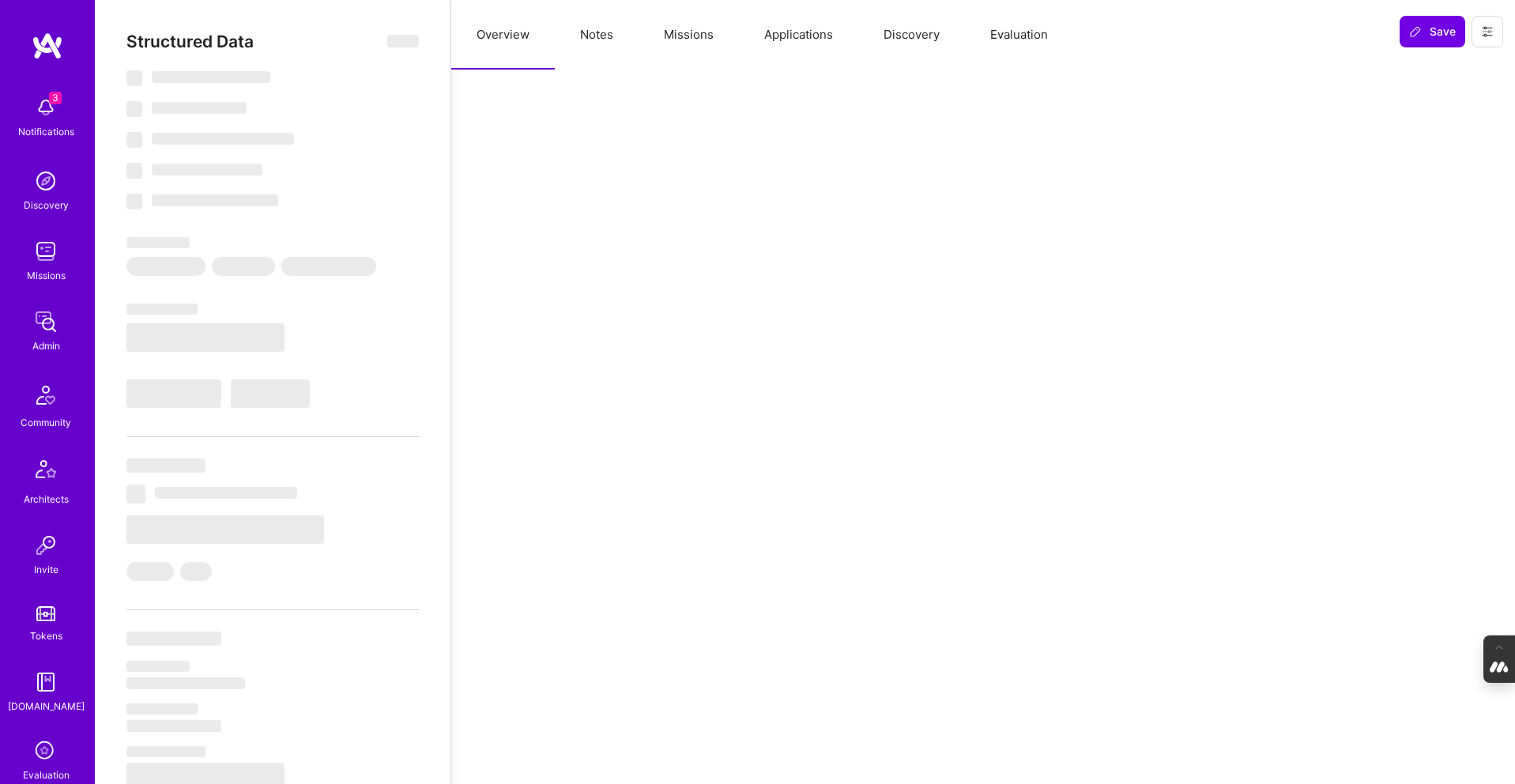
click at [613, 35] on button "Notes" at bounding box center [596, 34] width 84 height 70
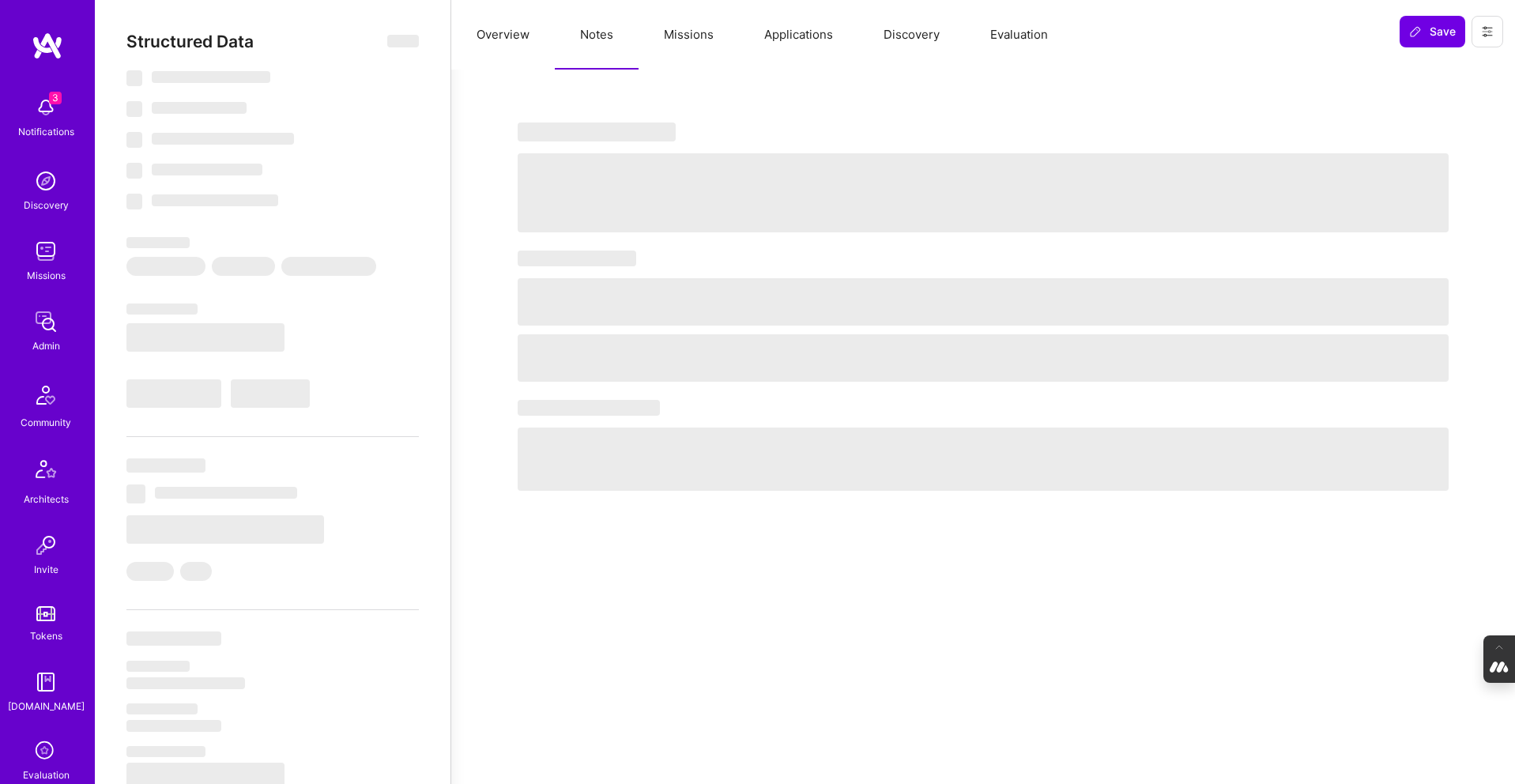
click at [688, 36] on button "Missions" at bounding box center [689, 34] width 100 height 70
select select "Right Now"
select select "7"
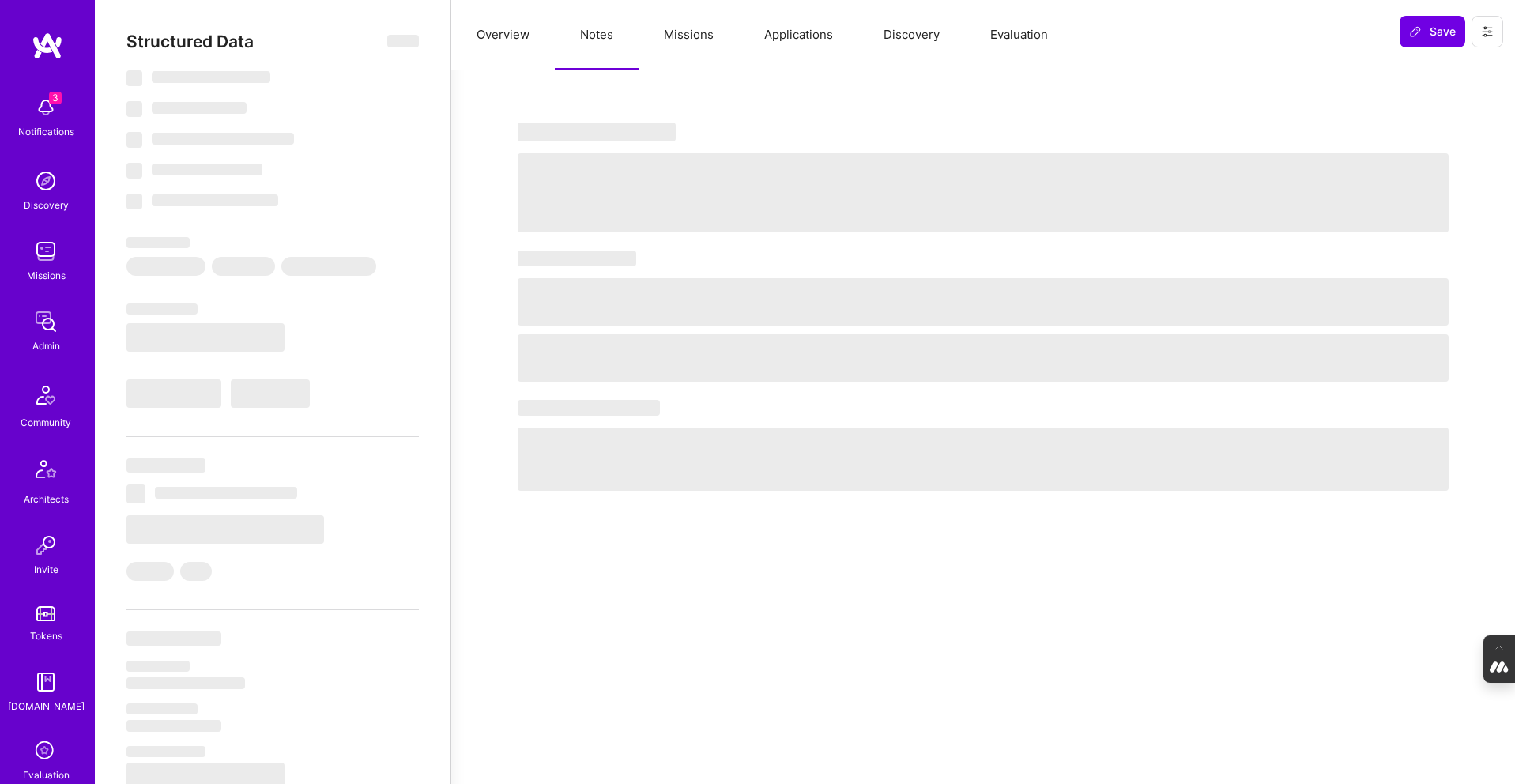
select select "7"
select select "US"
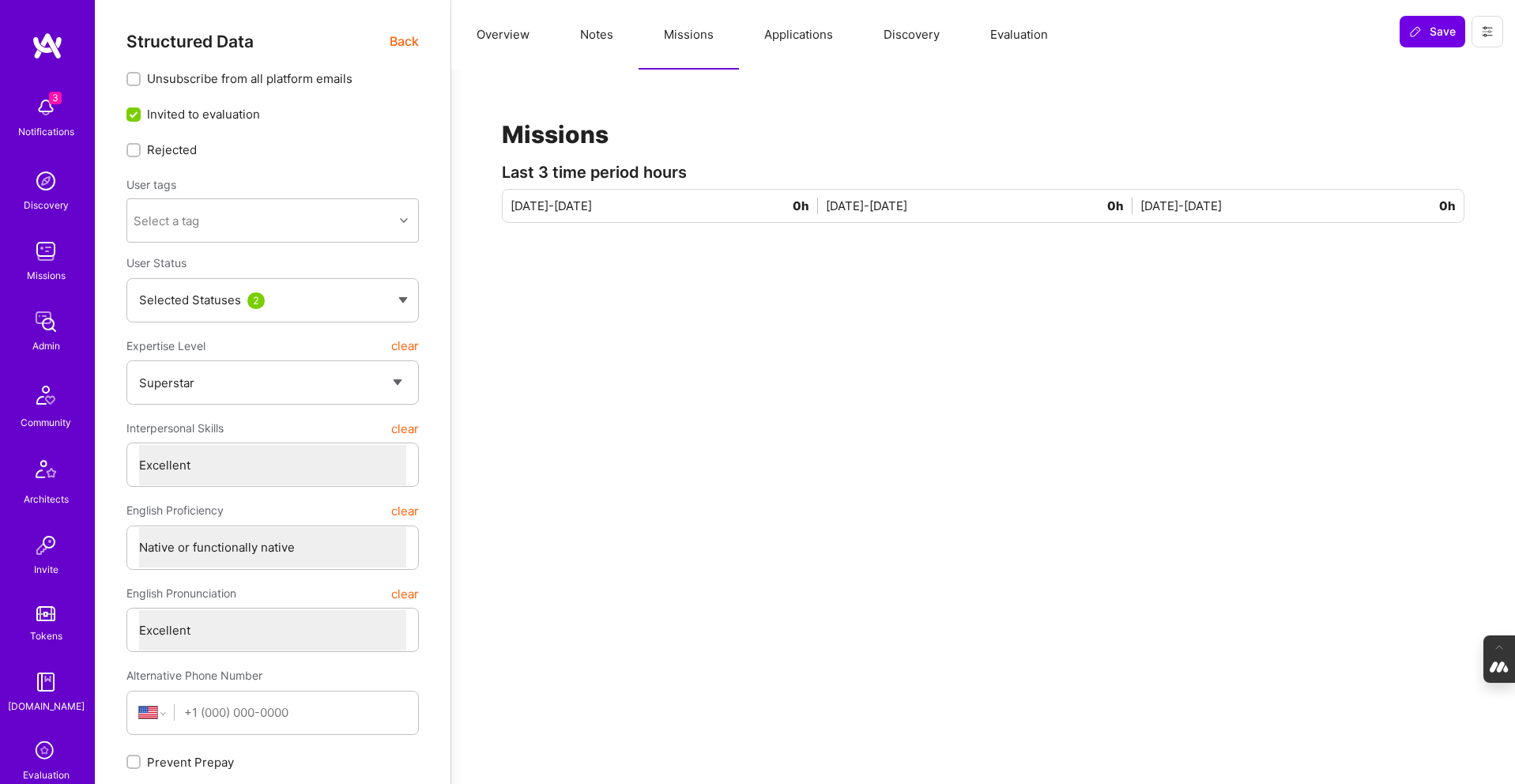
click at [794, 33] on button "Applications" at bounding box center [798, 34] width 119 height 70
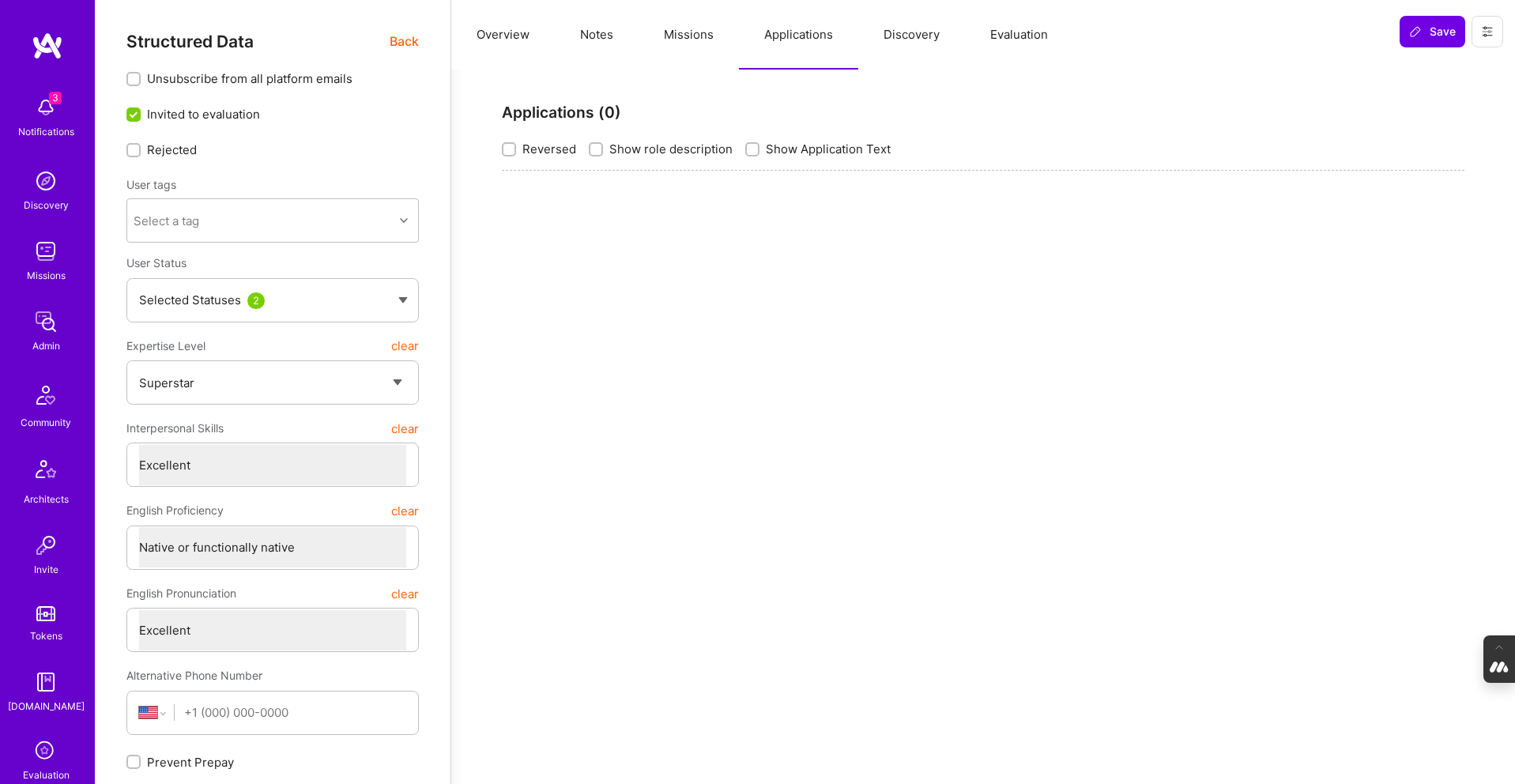
click at [919, 34] on button "Discovery" at bounding box center [911, 34] width 107 height 70
click at [805, 33] on button "Applications" at bounding box center [798, 34] width 119 height 70
click at [691, 39] on button "Missions" at bounding box center [689, 34] width 100 height 70
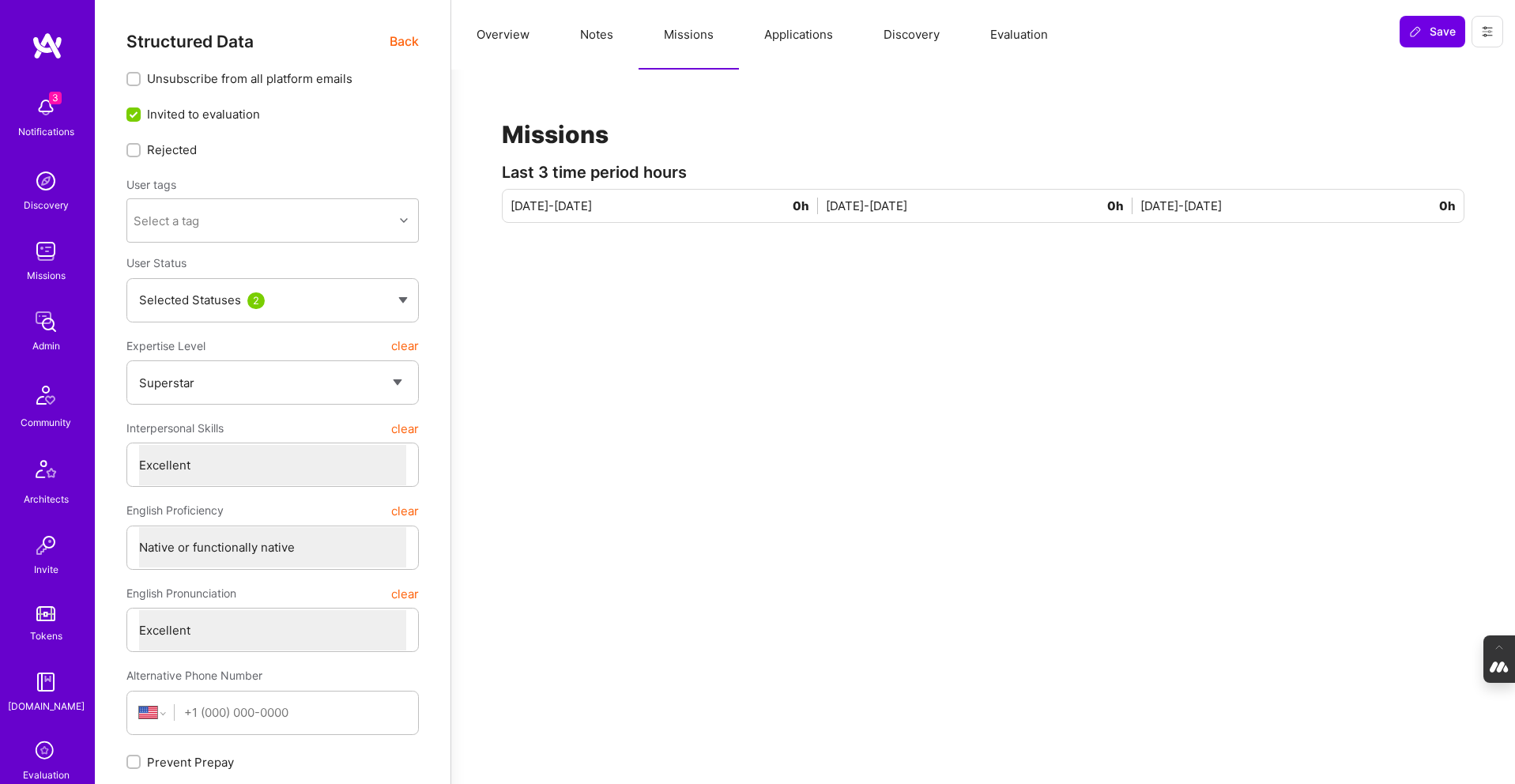
click at [574, 35] on button "Notes" at bounding box center [596, 34] width 84 height 70
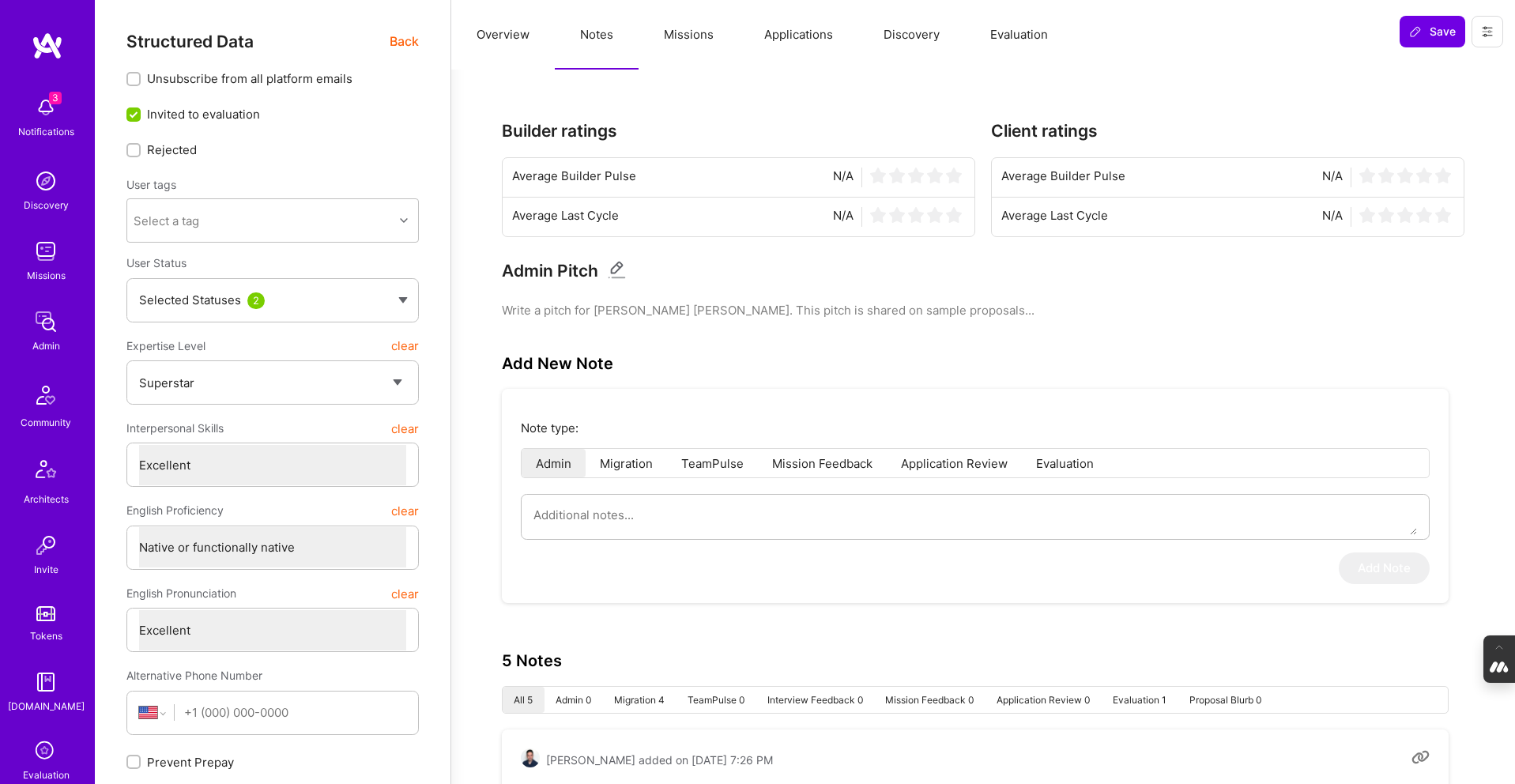
click at [683, 43] on button "Missions" at bounding box center [689, 34] width 100 height 70
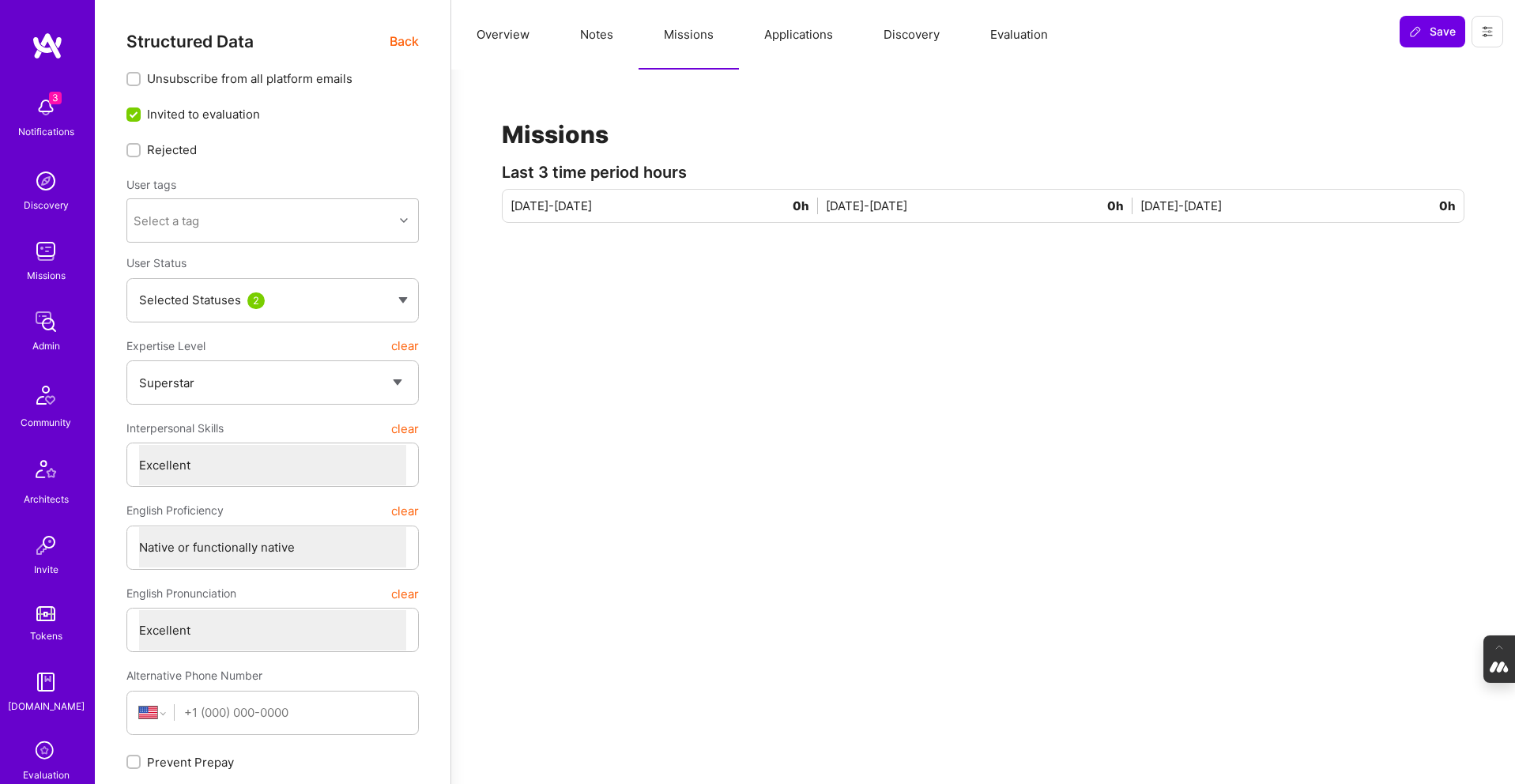
click at [590, 36] on button "Notes" at bounding box center [596, 34] width 84 height 70
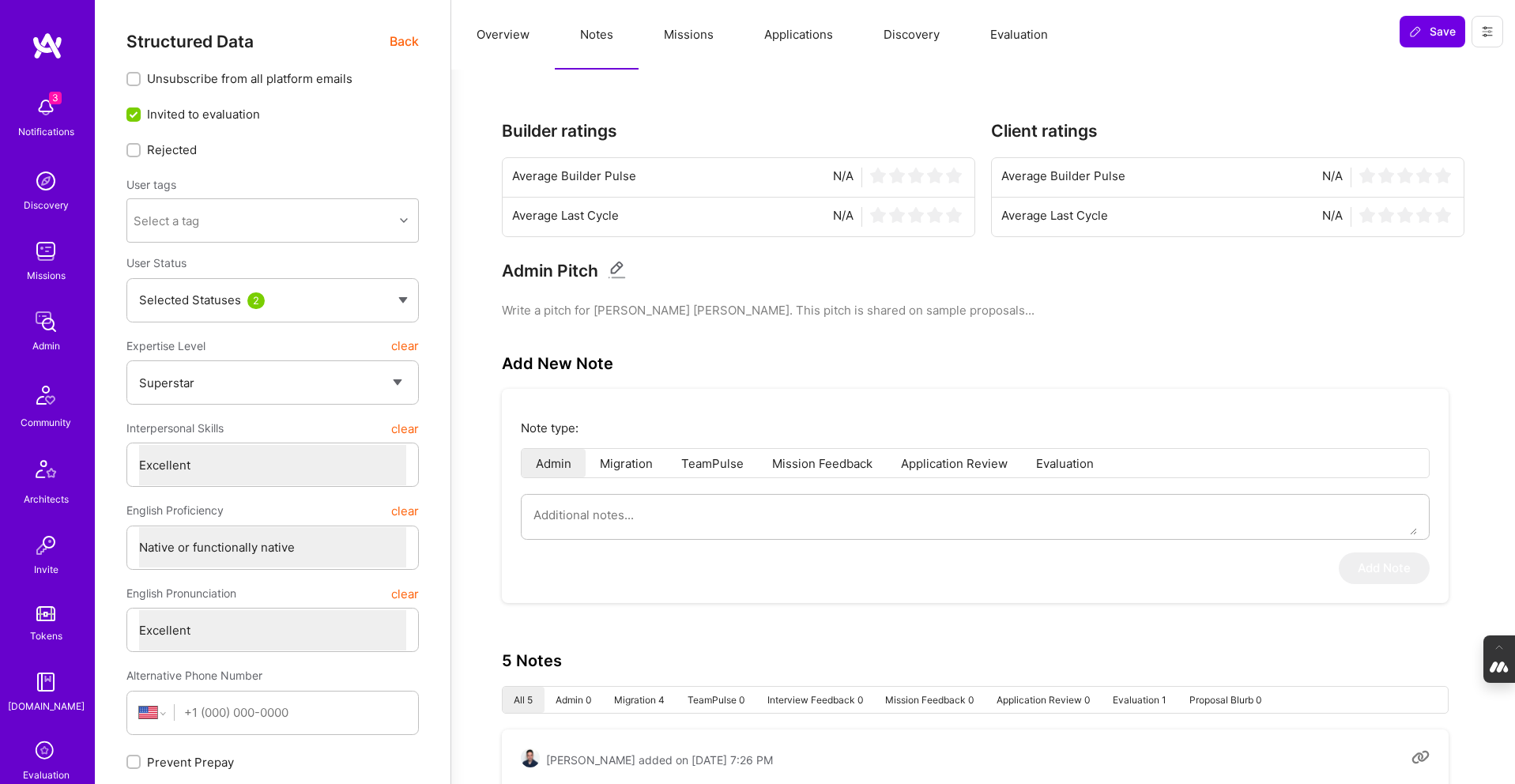
click at [501, 40] on button "Overview" at bounding box center [503, 34] width 103 height 70
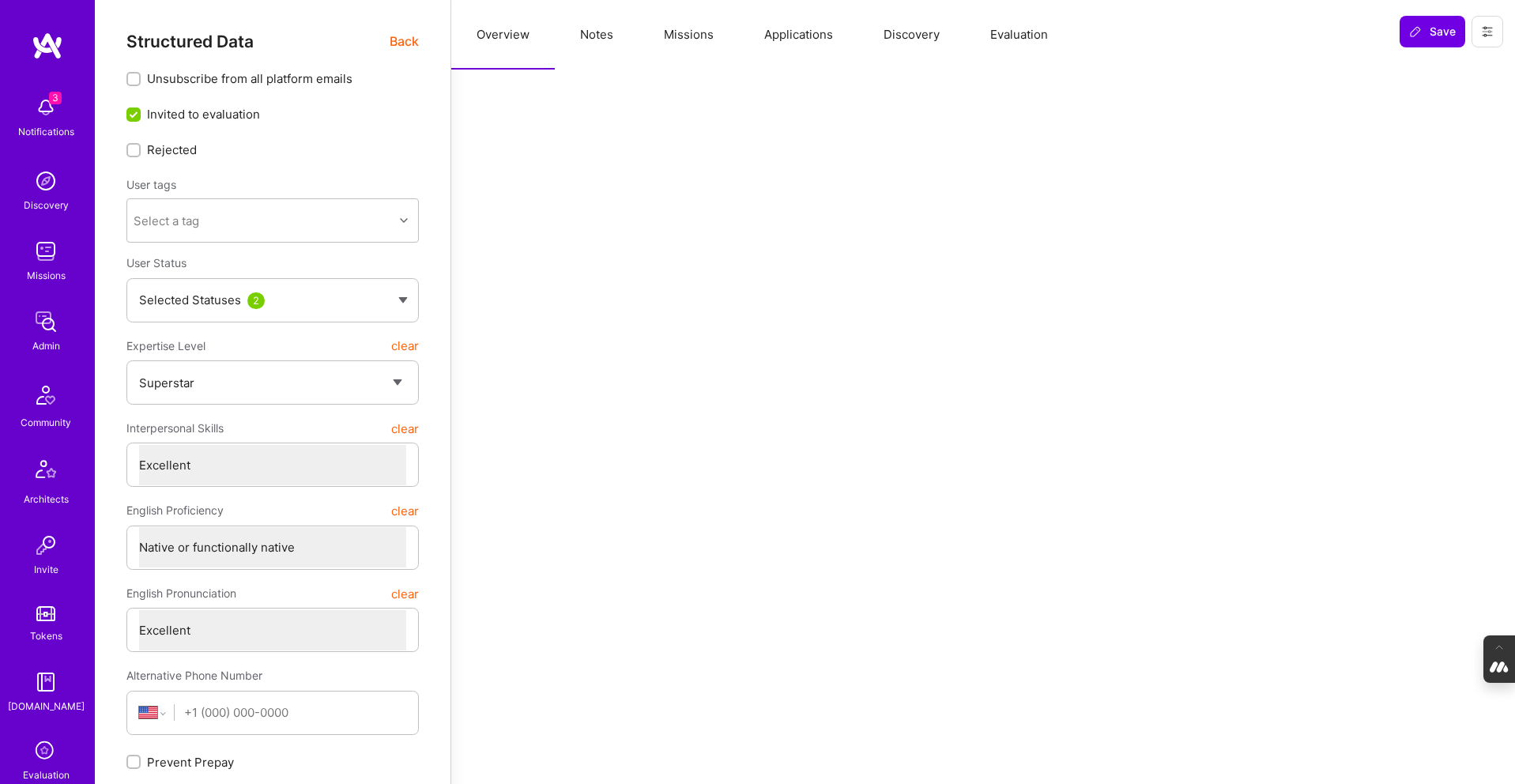
click at [409, 43] on span "Back" at bounding box center [404, 42] width 30 height 20
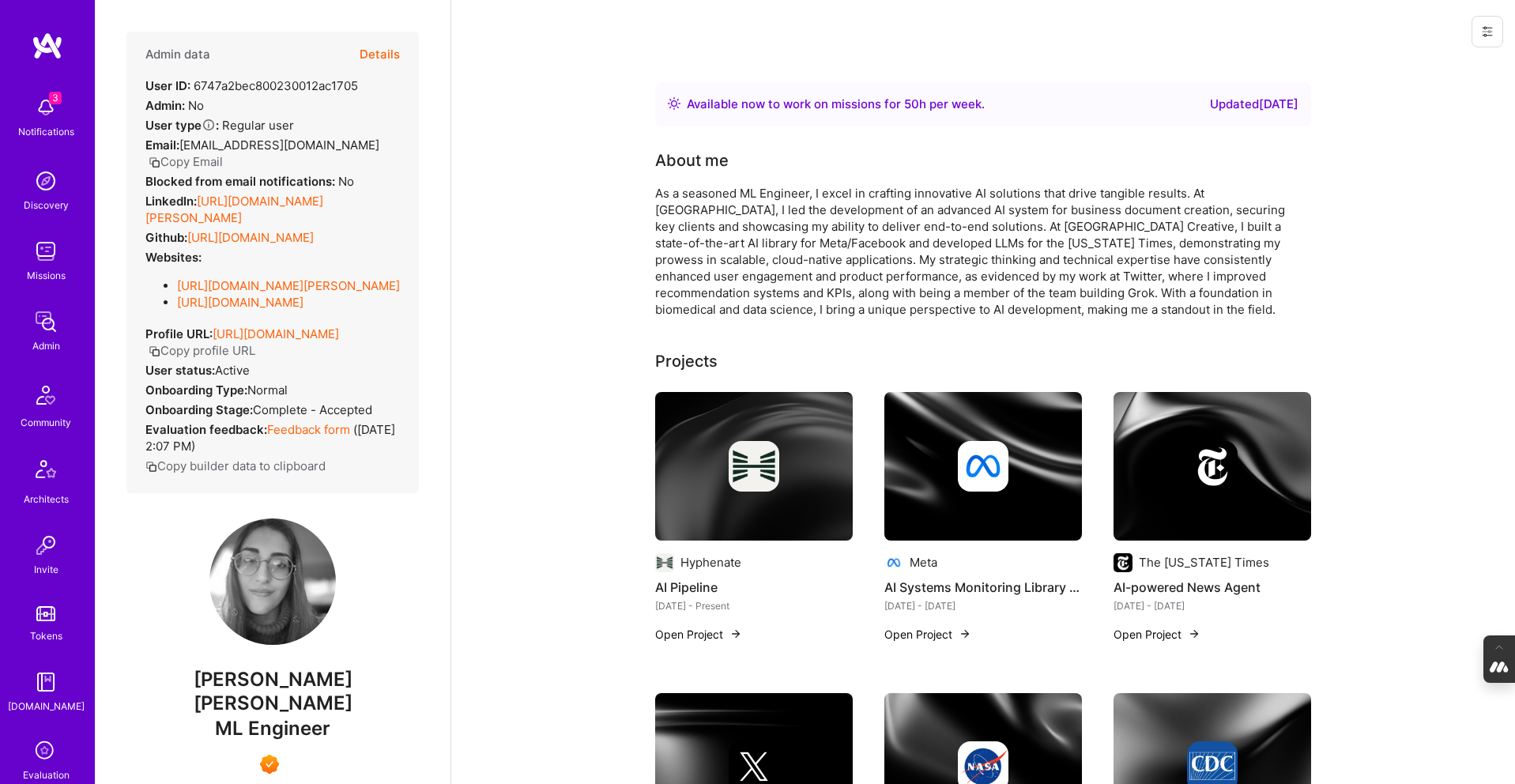
click at [380, 52] on button "Details" at bounding box center [379, 55] width 40 height 46
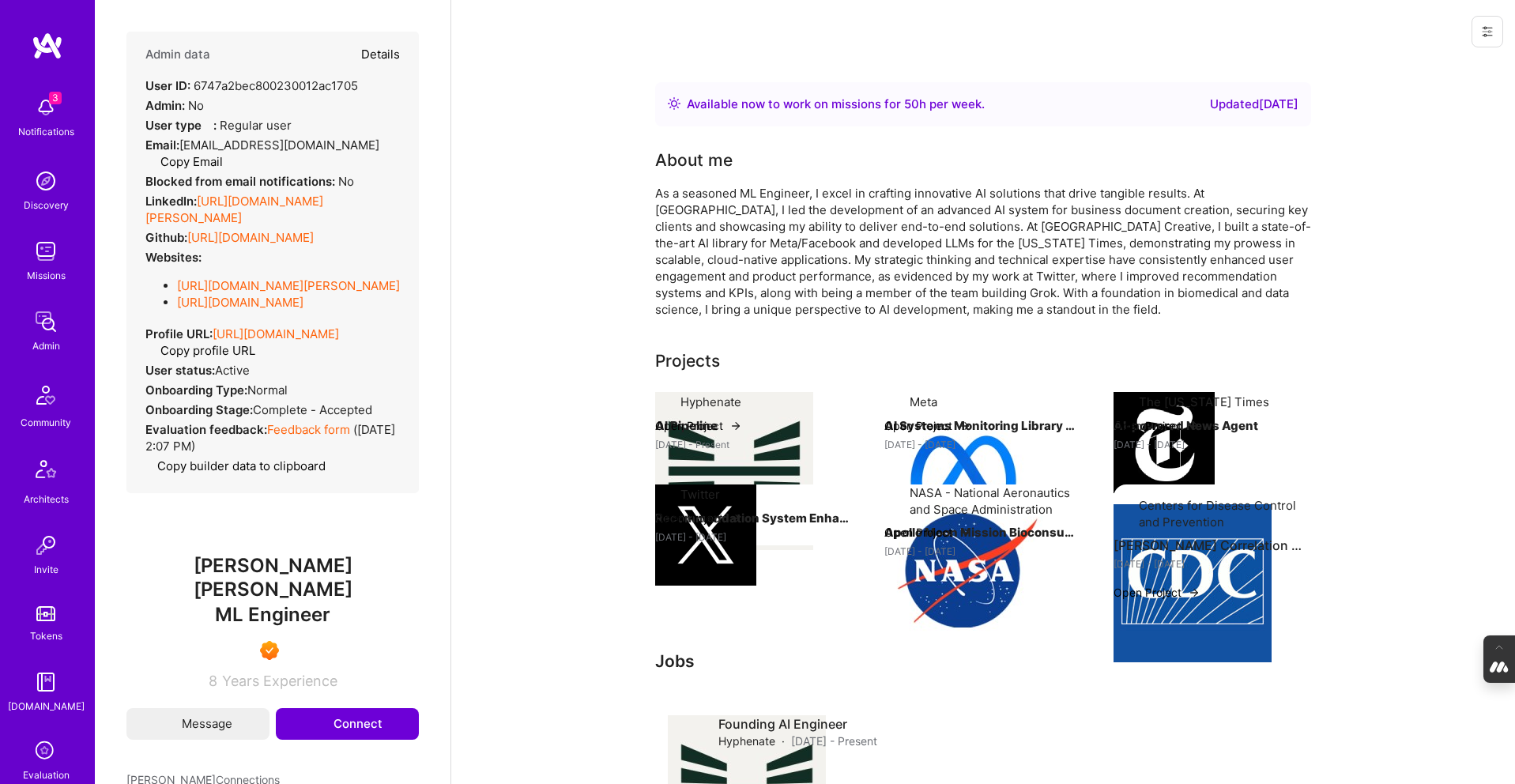
type textarea "x"
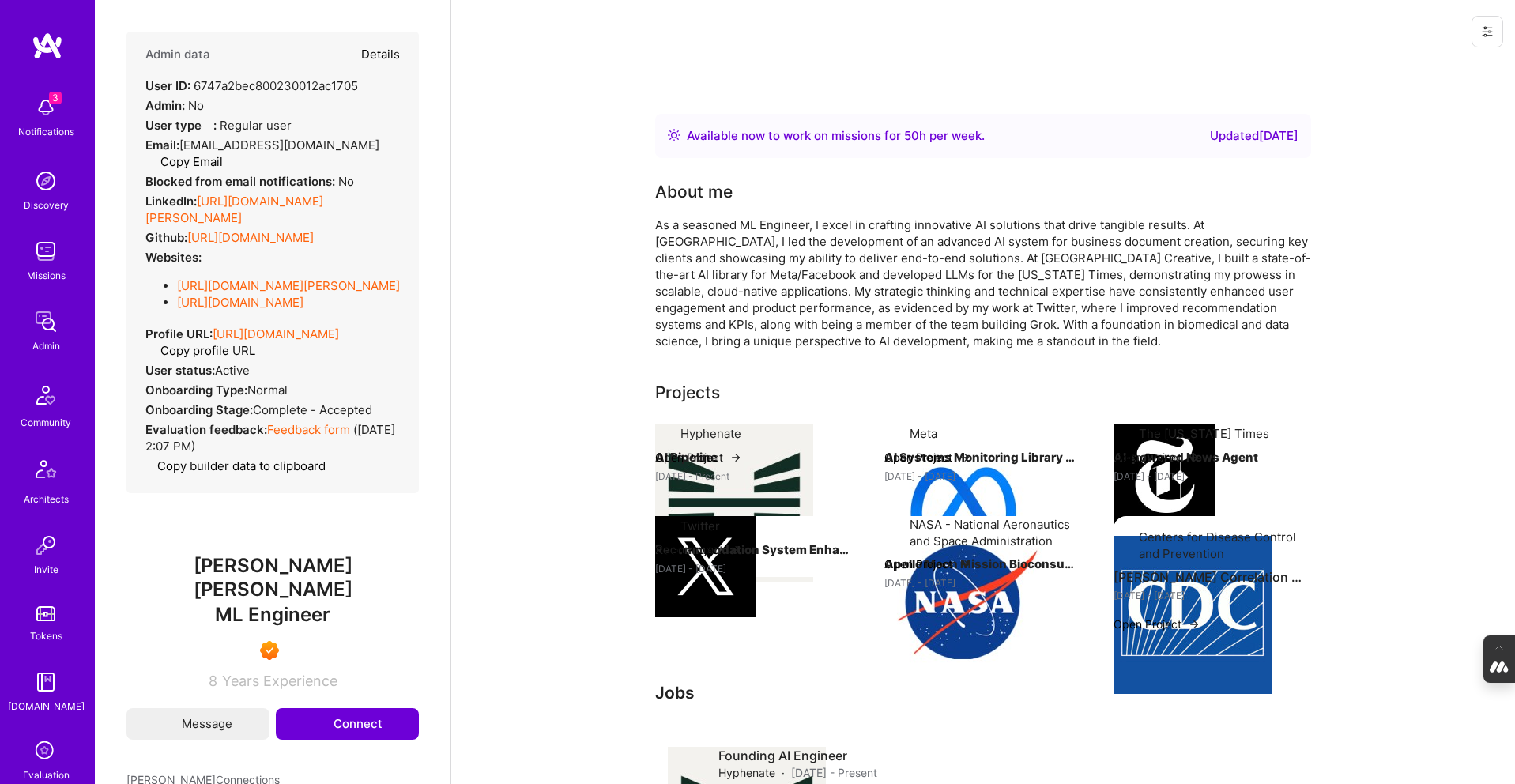
select select "7"
select select "US"
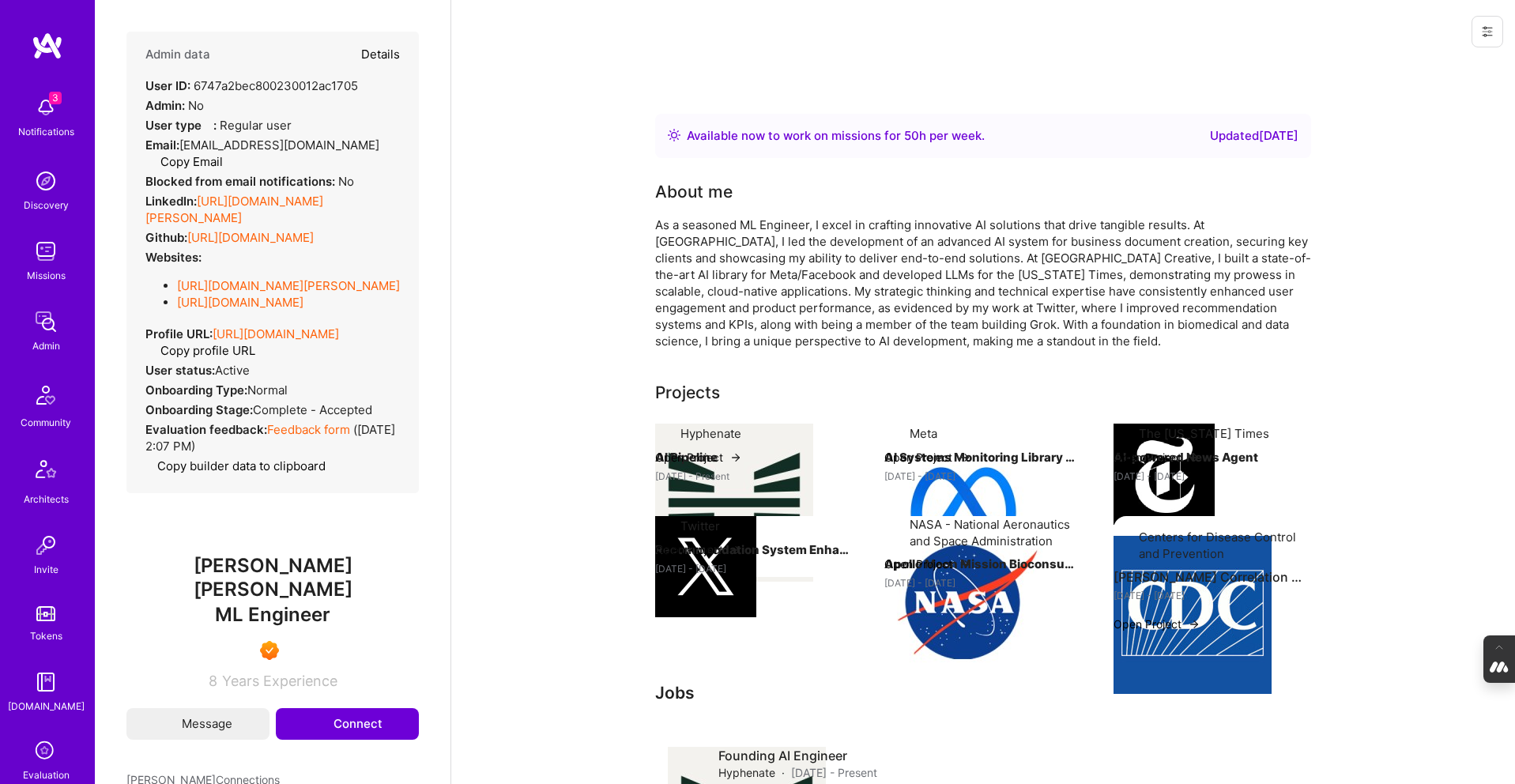
select select "Right Now"
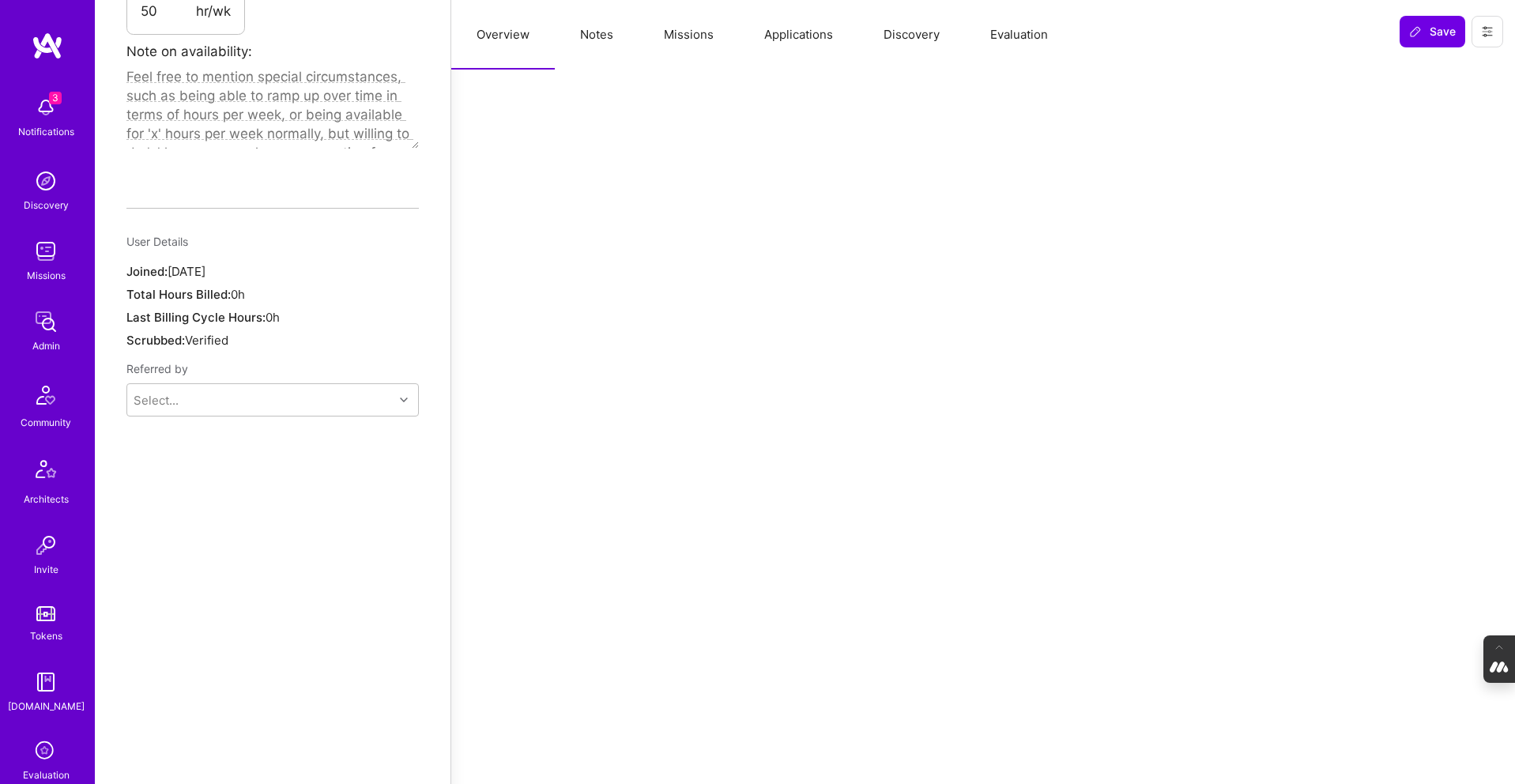
click at [609, 42] on button "Notes" at bounding box center [596, 34] width 84 height 70
type textarea "x"
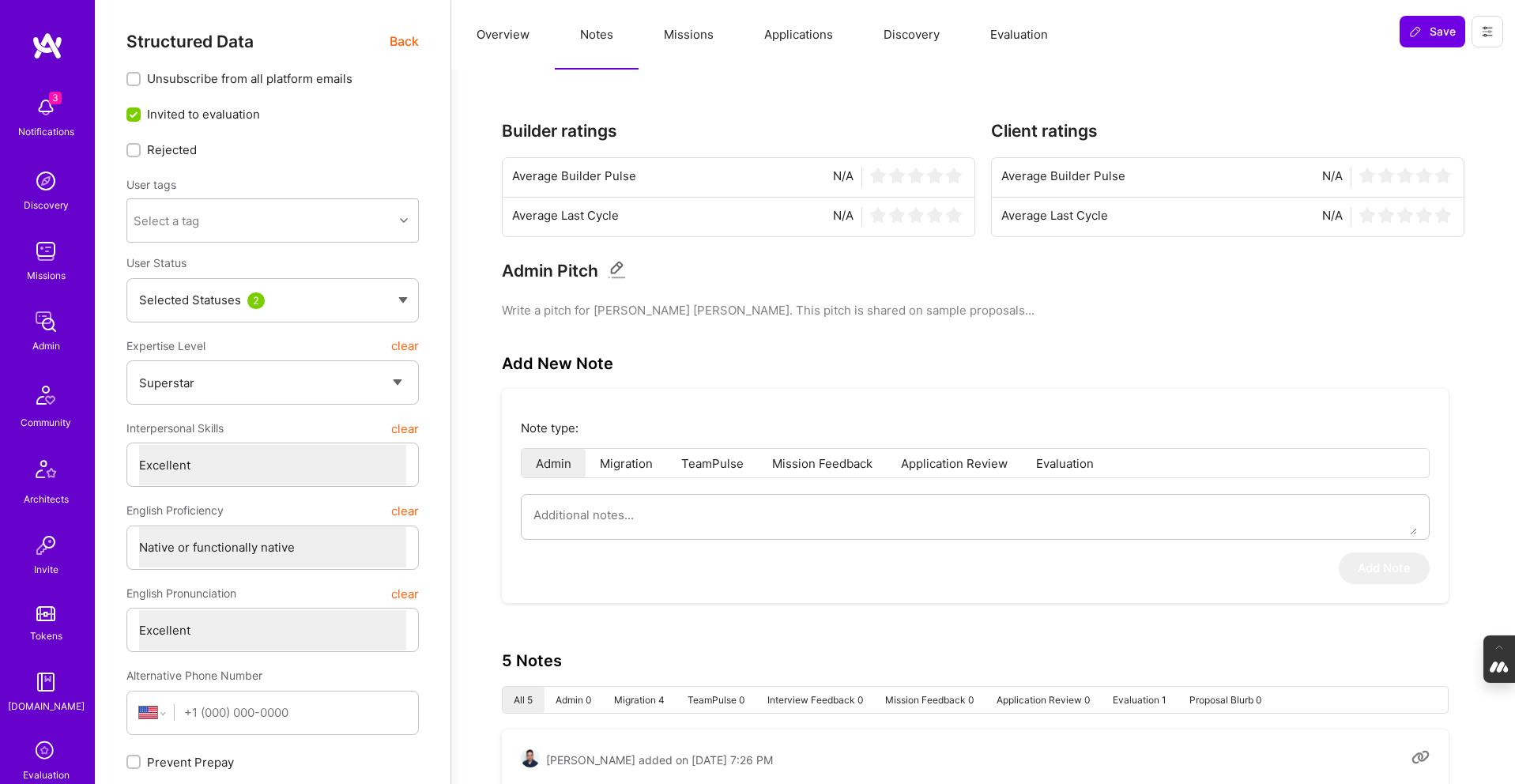
click at [693, 23] on button "Missions" at bounding box center [689, 34] width 100 height 70
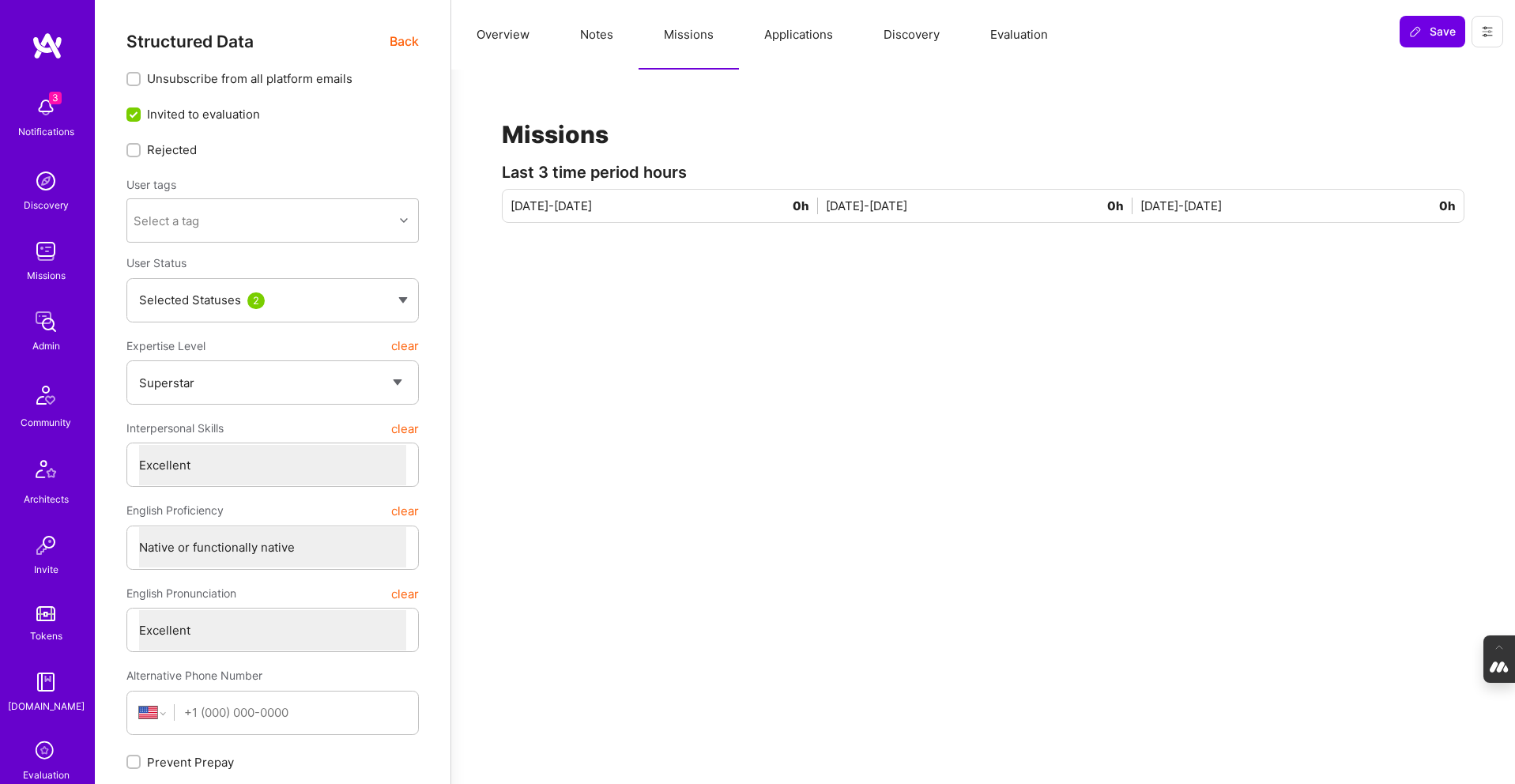
click at [783, 43] on button "Applications" at bounding box center [798, 34] width 119 height 70
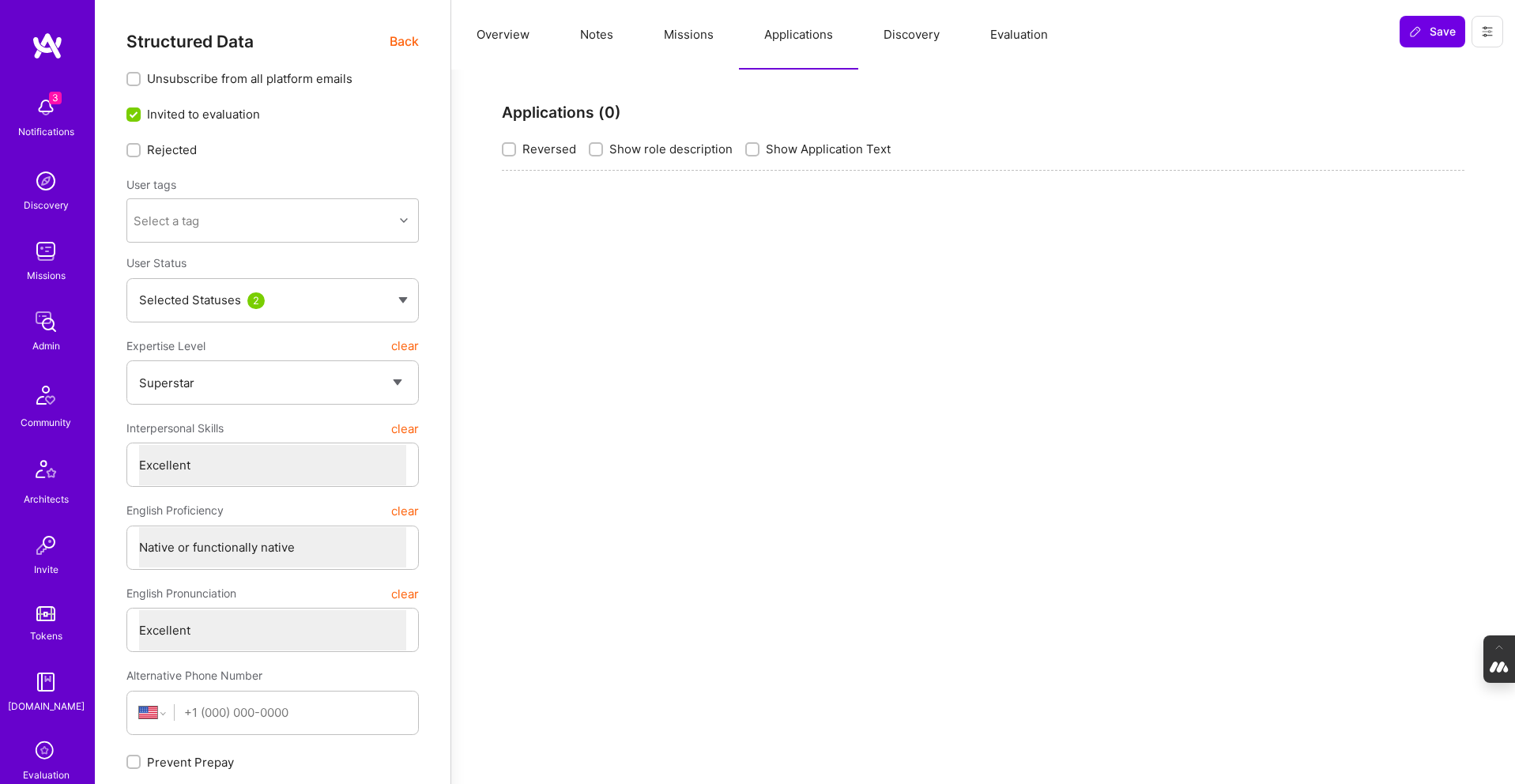
click at [917, 35] on button "Discovery" at bounding box center [911, 34] width 107 height 70
click at [1011, 37] on button "Evaluation" at bounding box center [1020, 34] width 108 height 70
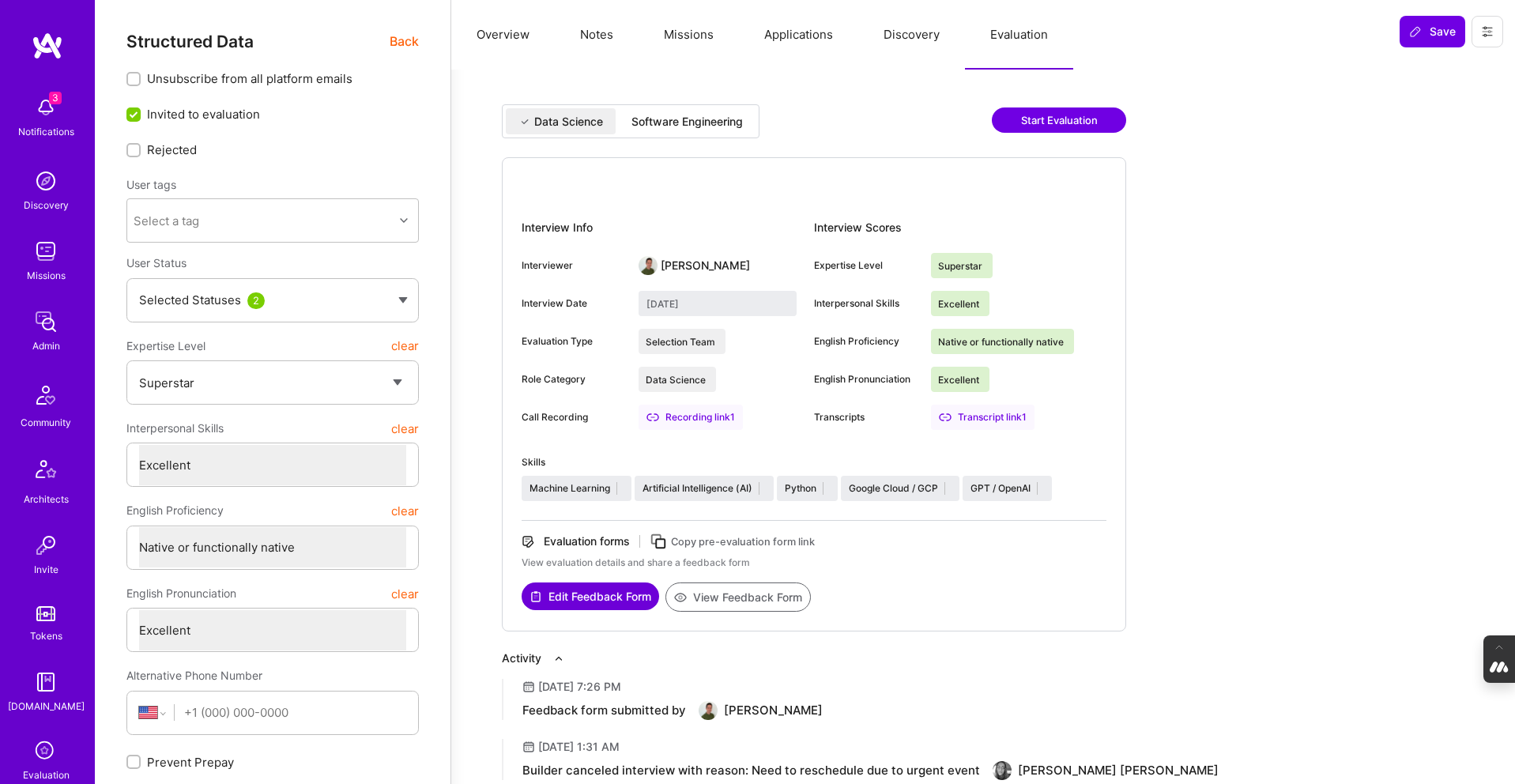
scroll to position [37, 0]
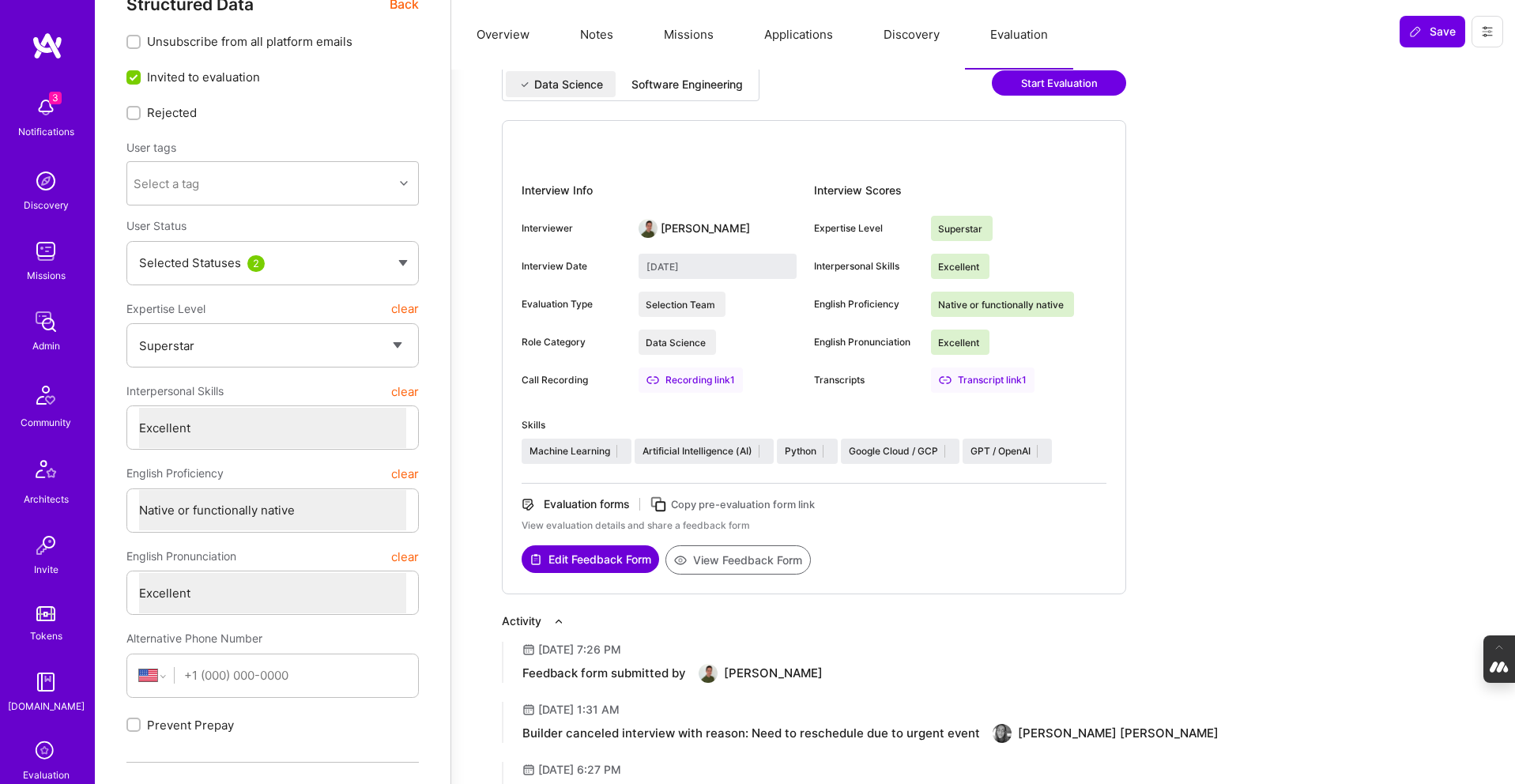
click at [681, 83] on div "Software Engineering" at bounding box center [687, 84] width 112 height 16
type input "August 15, 2025"
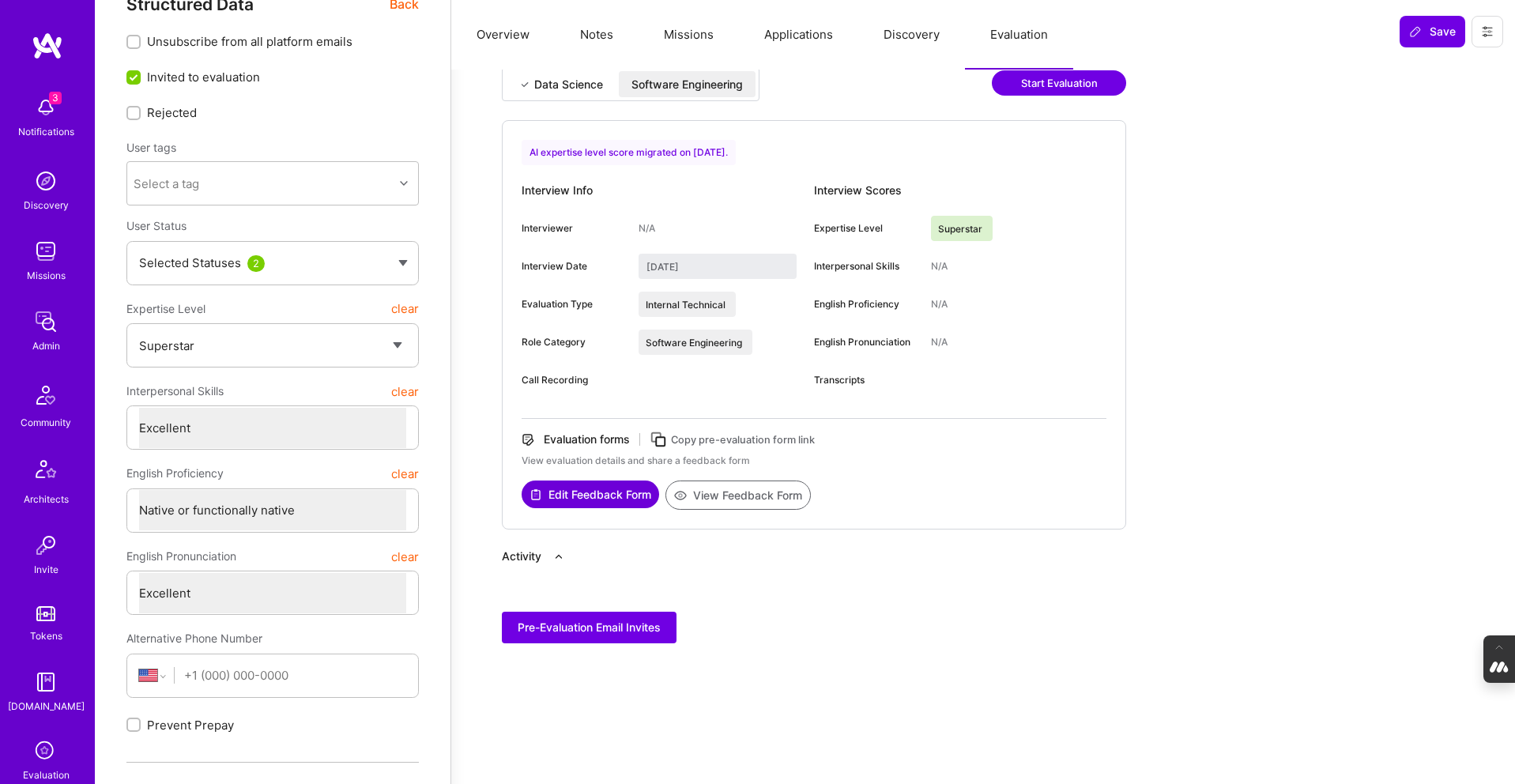
scroll to position [0, 0]
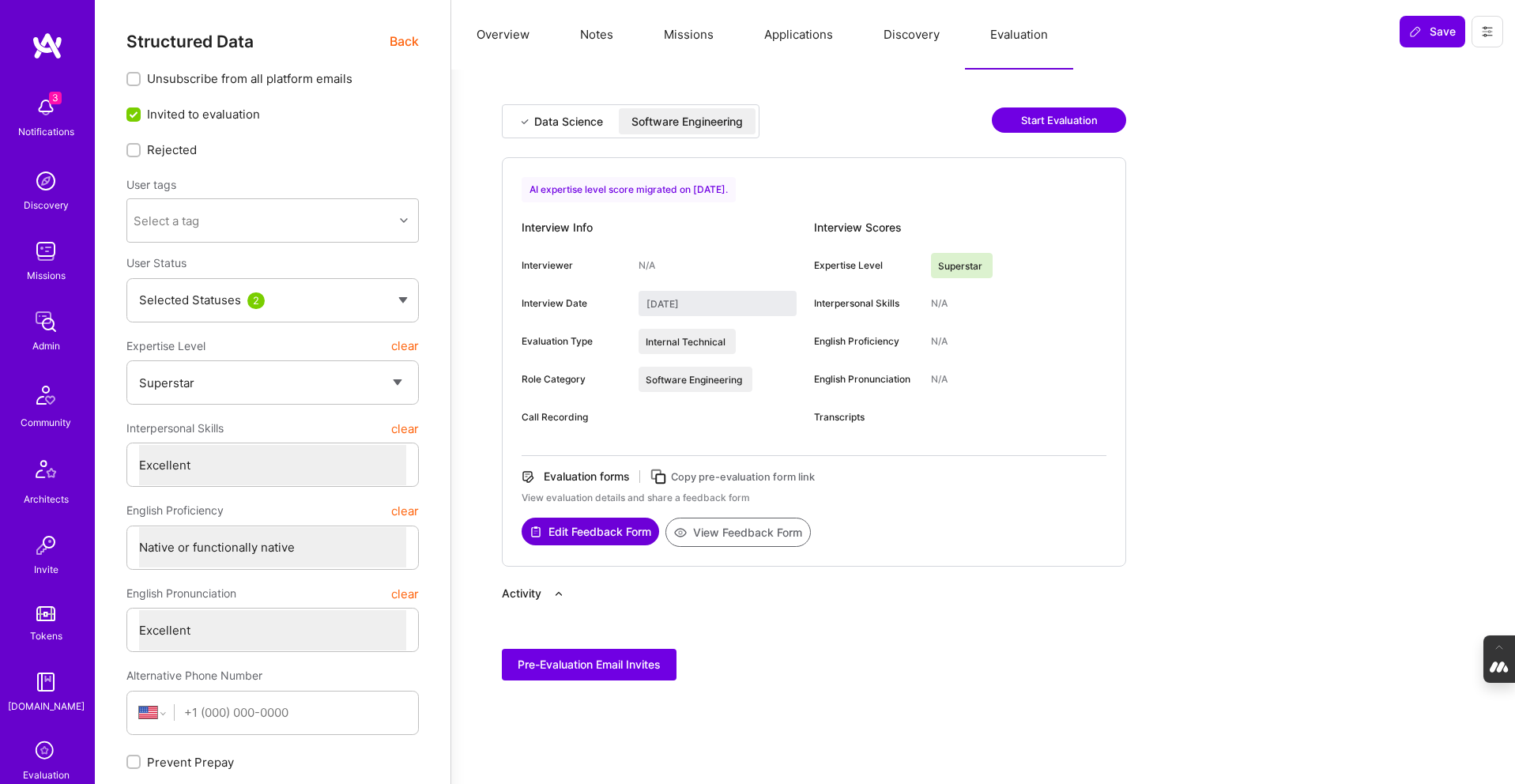
click at [680, 41] on button "Missions" at bounding box center [689, 34] width 100 height 70
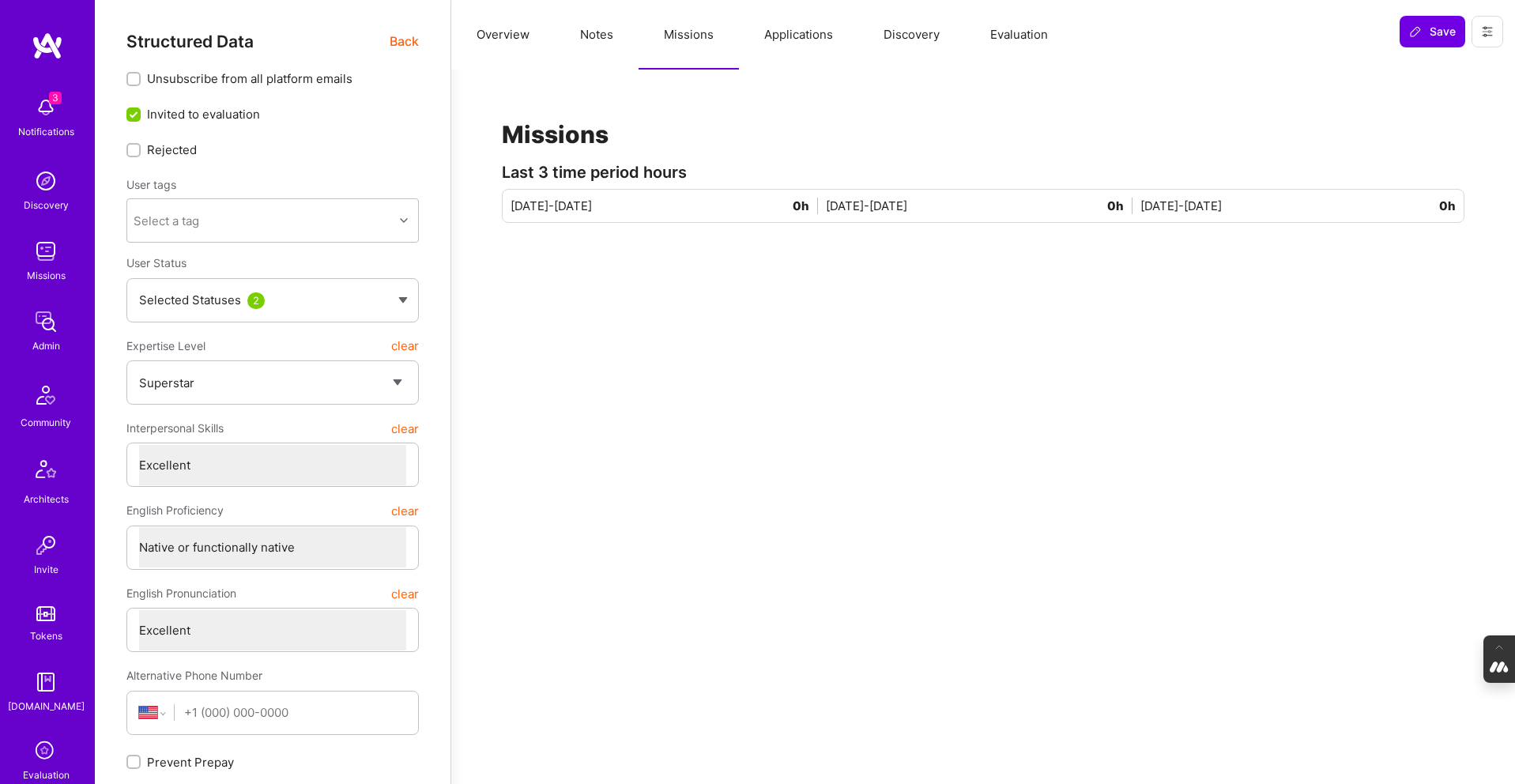
click at [792, 34] on button "Applications" at bounding box center [798, 34] width 119 height 70
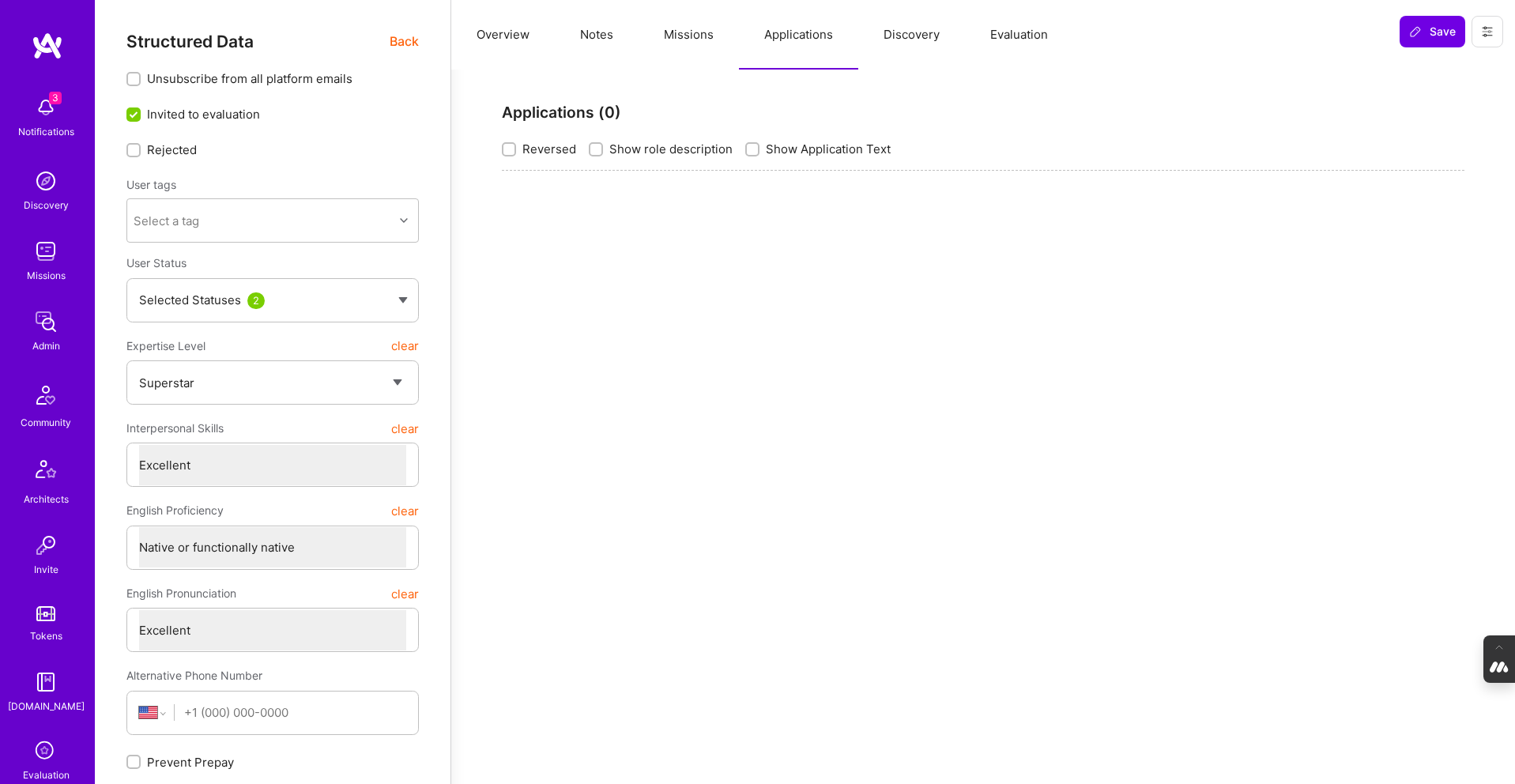
click at [693, 42] on button "Missions" at bounding box center [689, 34] width 100 height 70
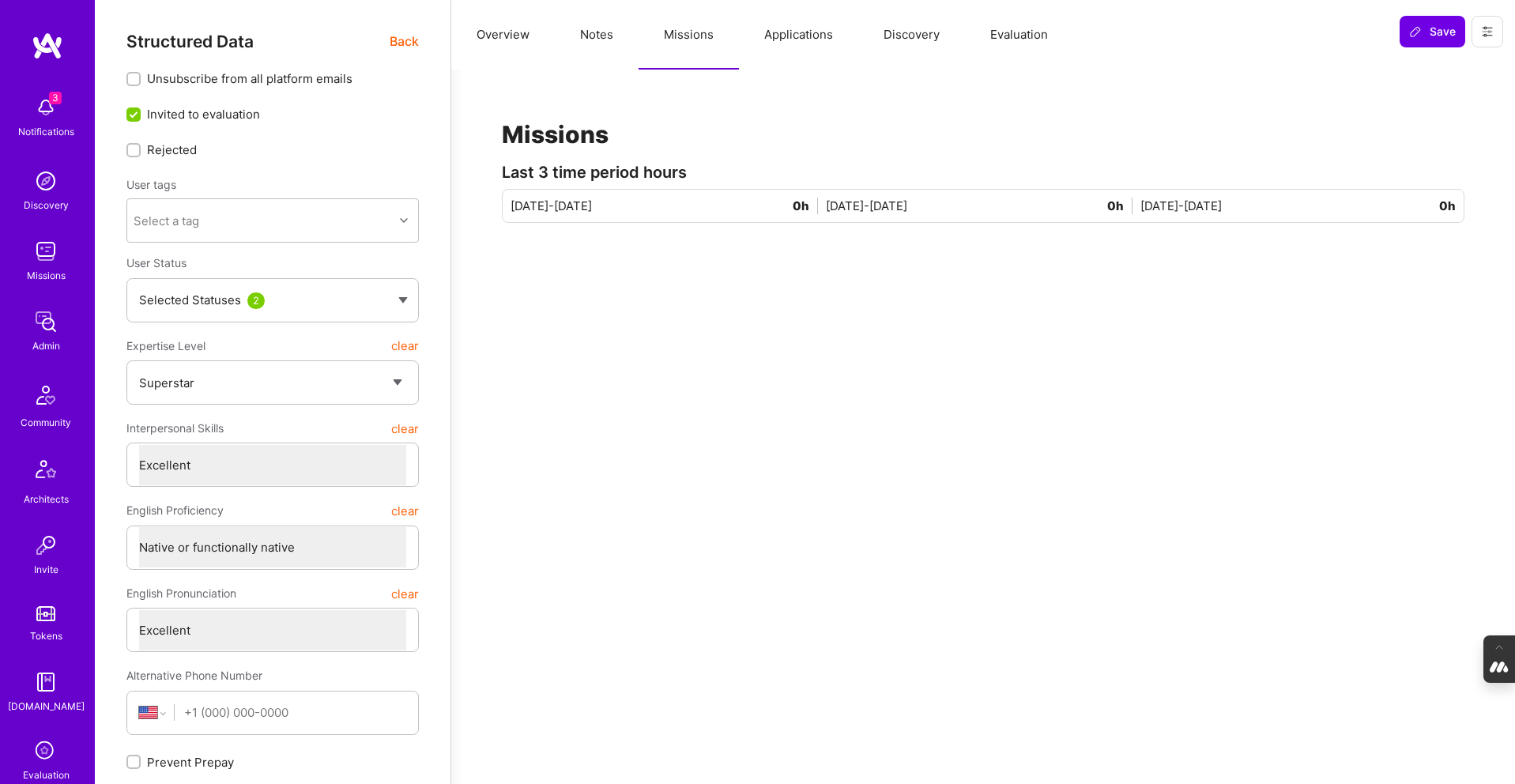
click at [589, 39] on button "Notes" at bounding box center [596, 34] width 84 height 70
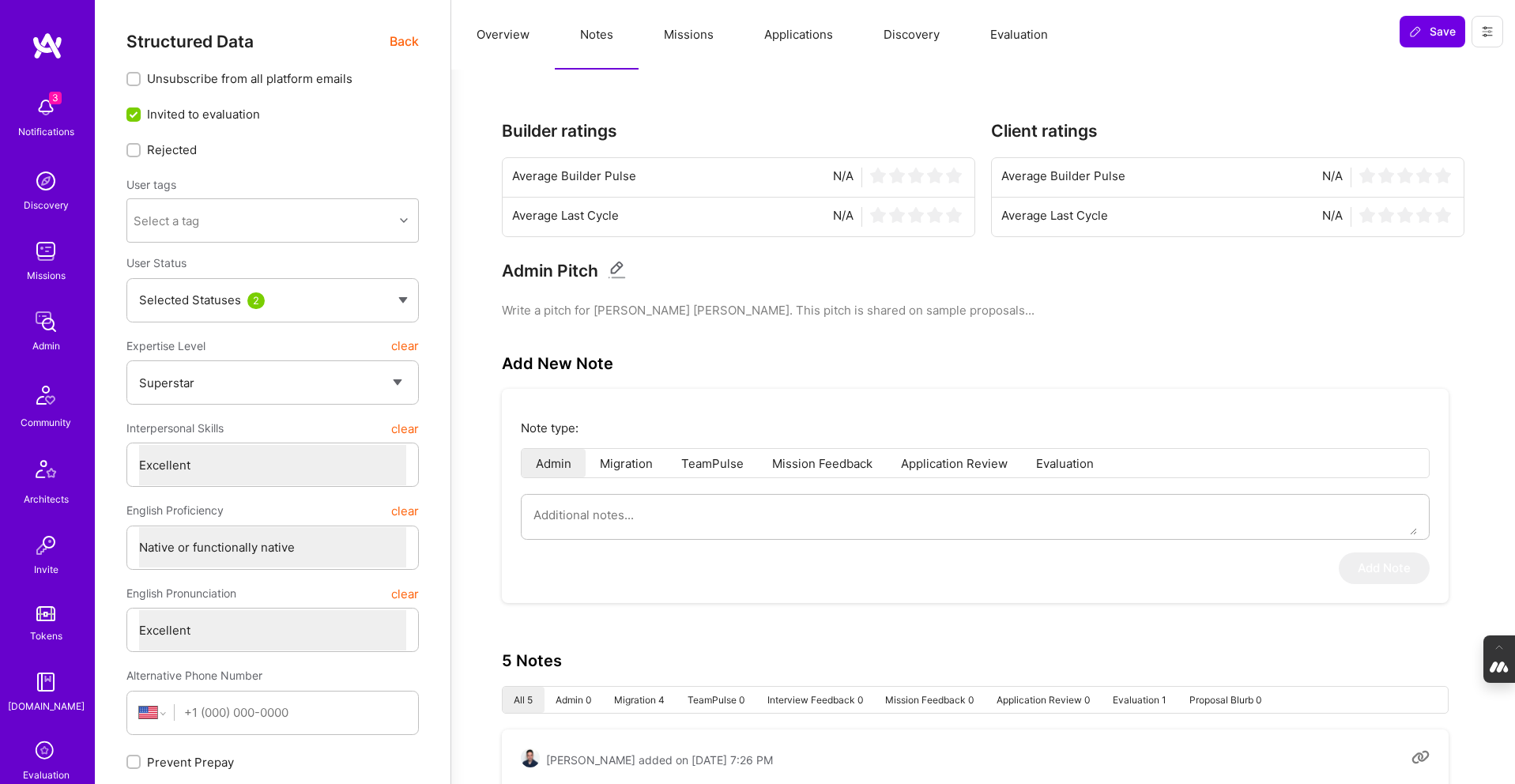
click at [397, 43] on span "Back" at bounding box center [404, 42] width 30 height 20
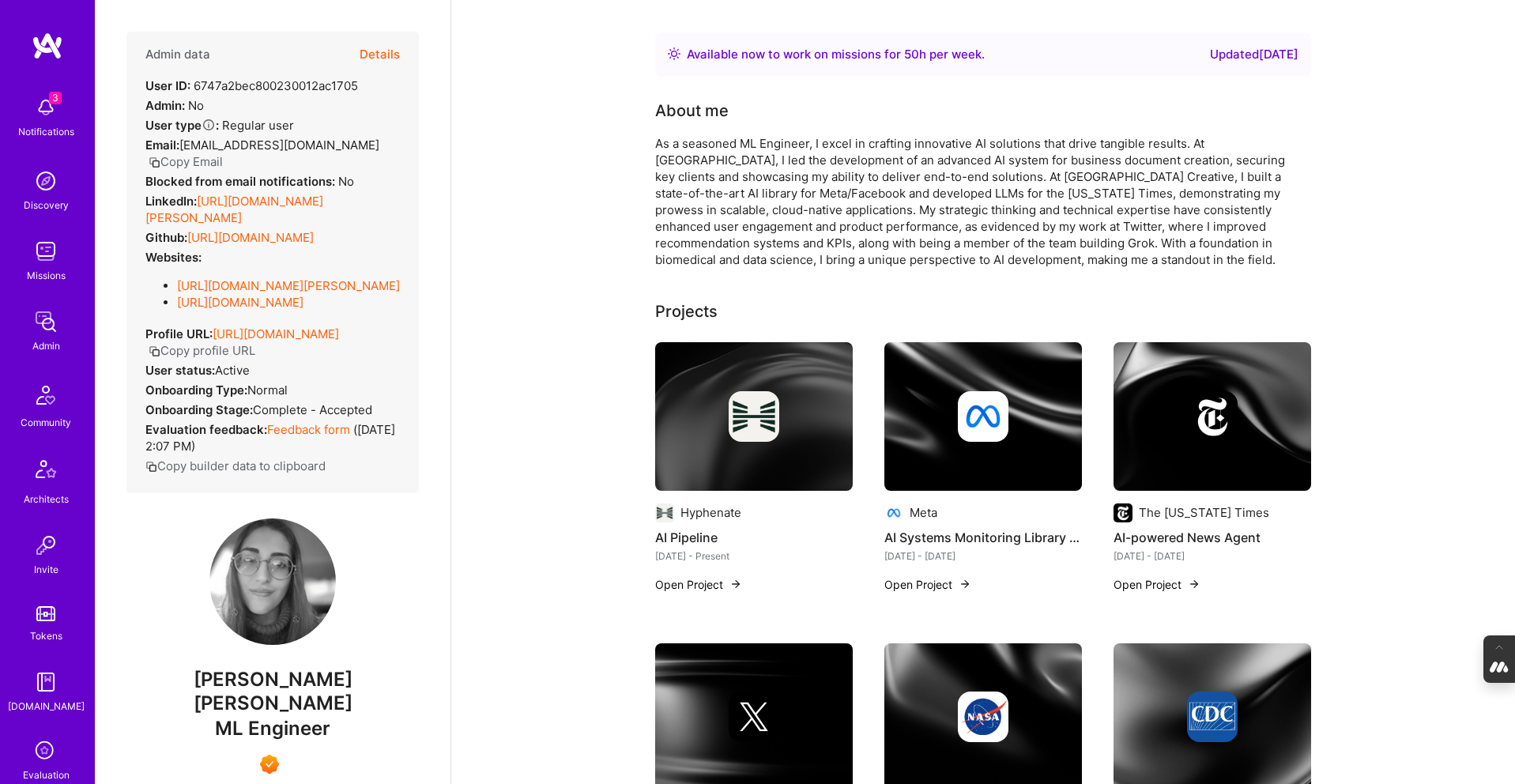
click at [388, 49] on button "Details" at bounding box center [379, 55] width 40 height 46
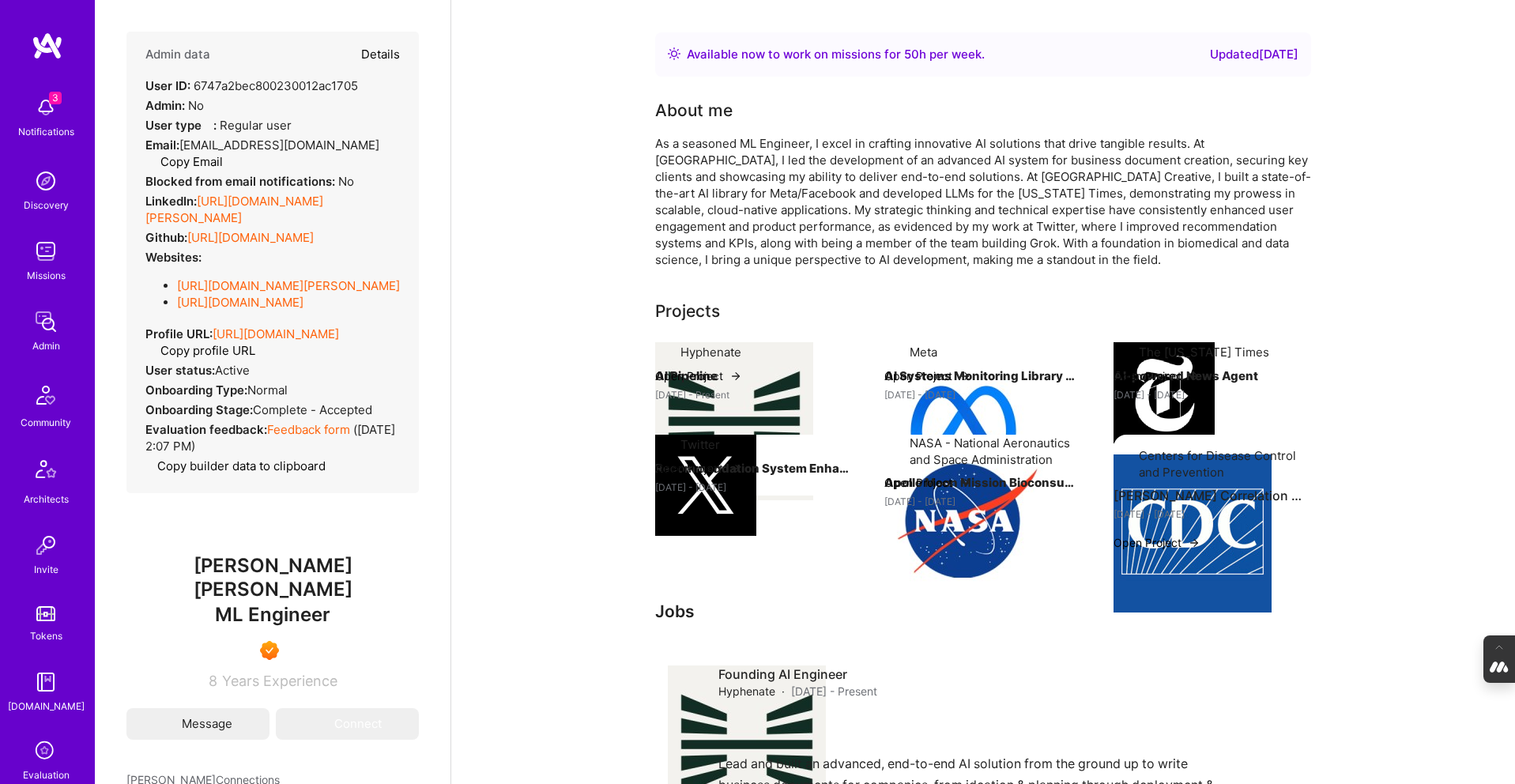
type textarea "x"
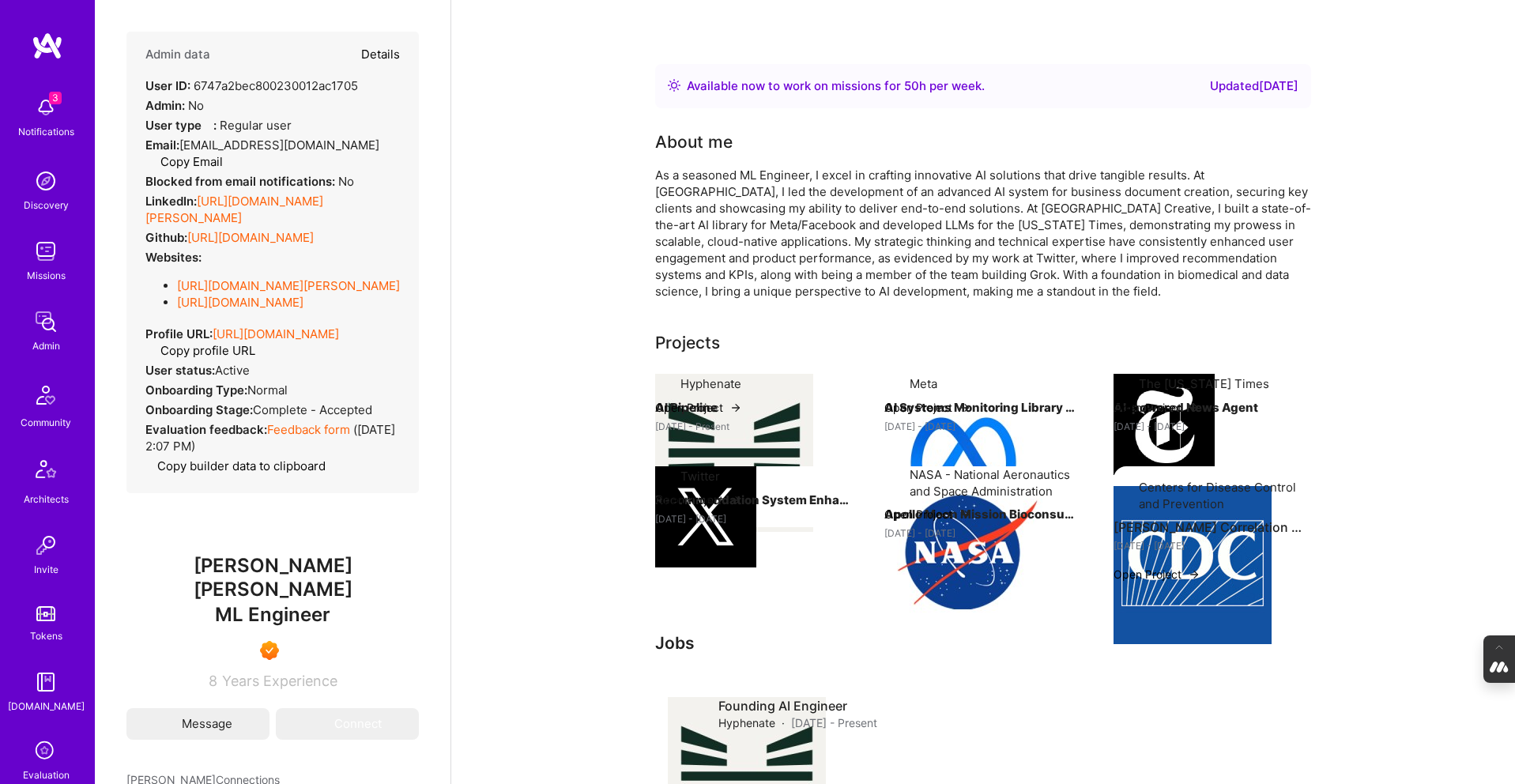
select select "7"
select select "US"
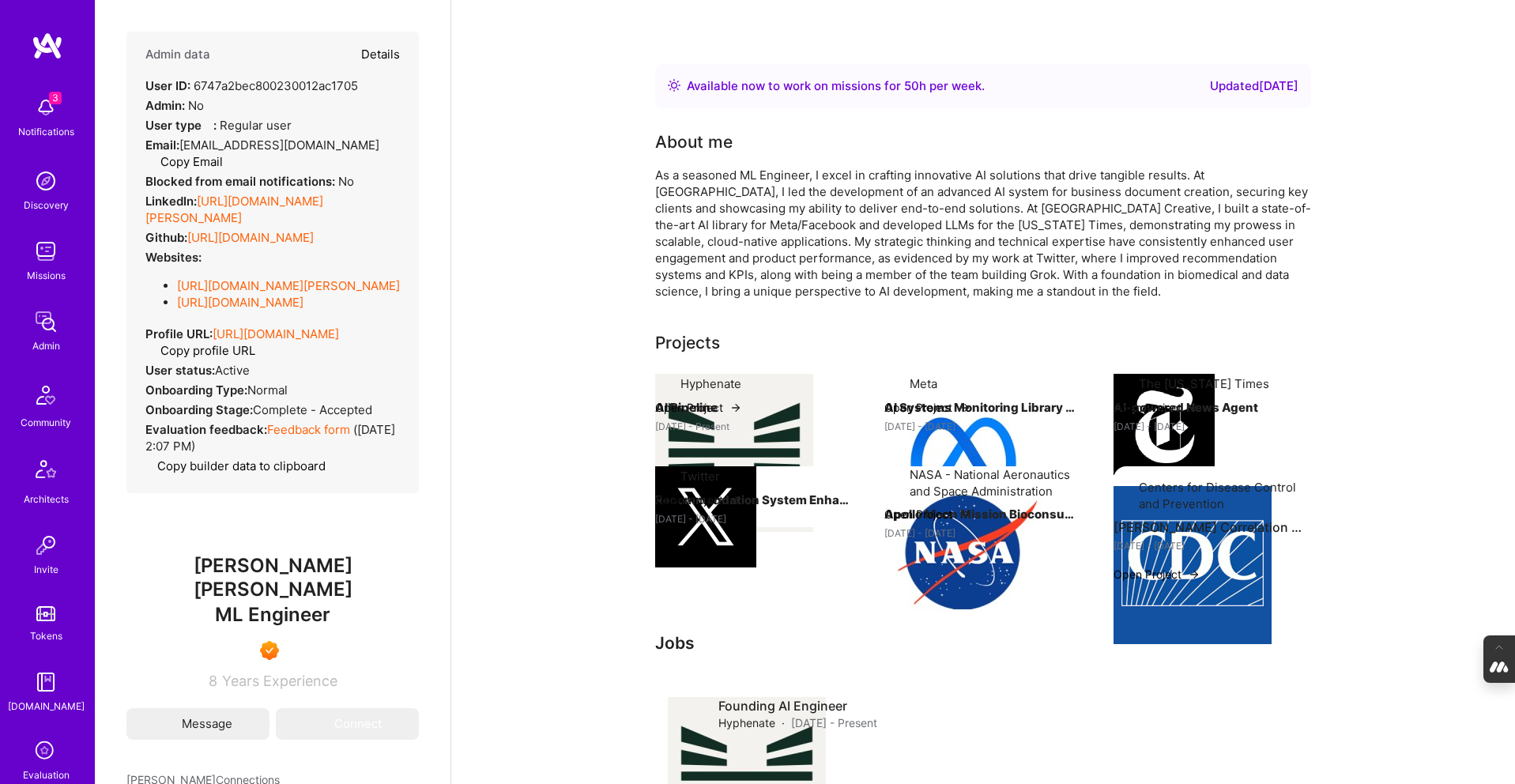
select select "Right Now"
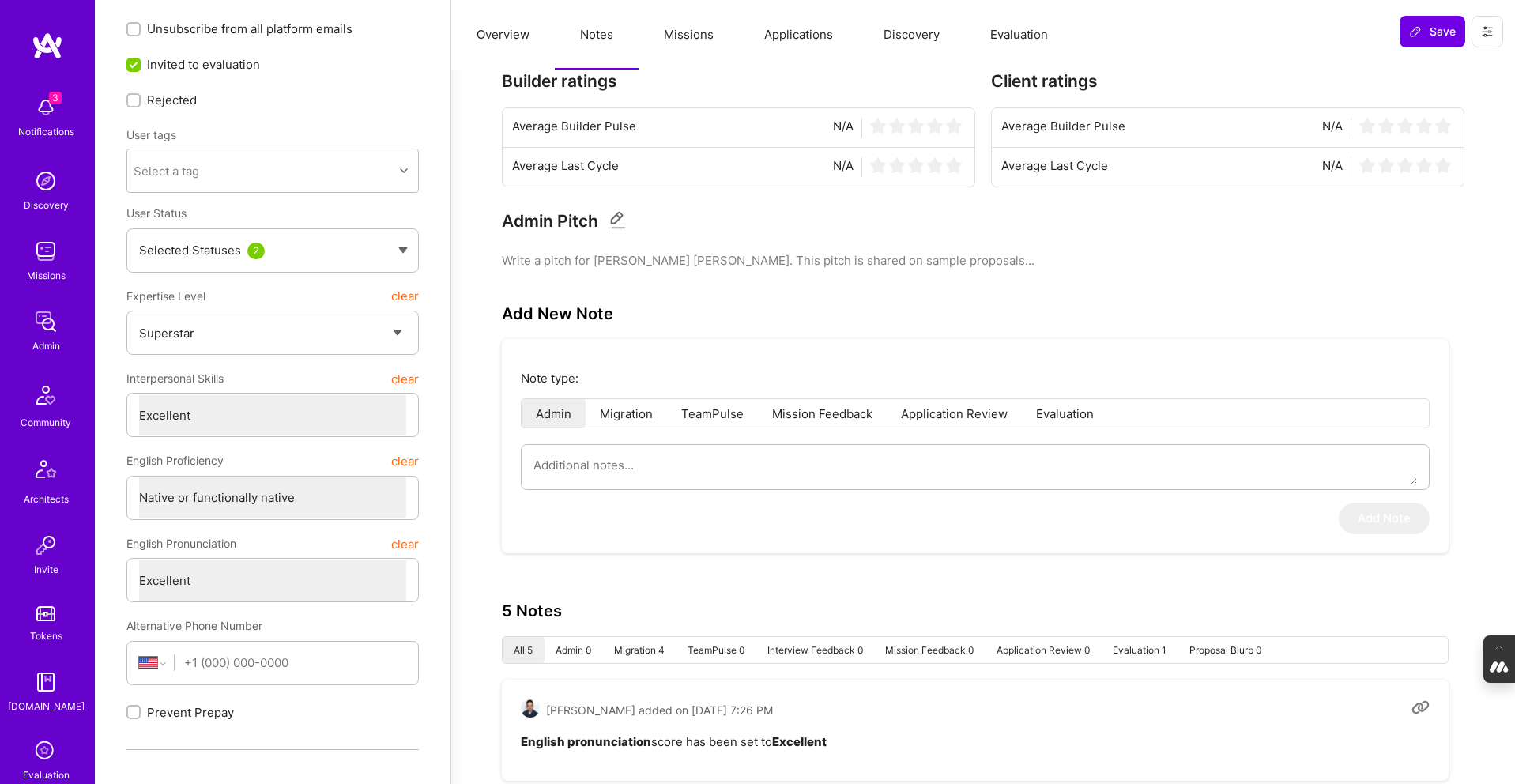
scroll to position [56, 0]
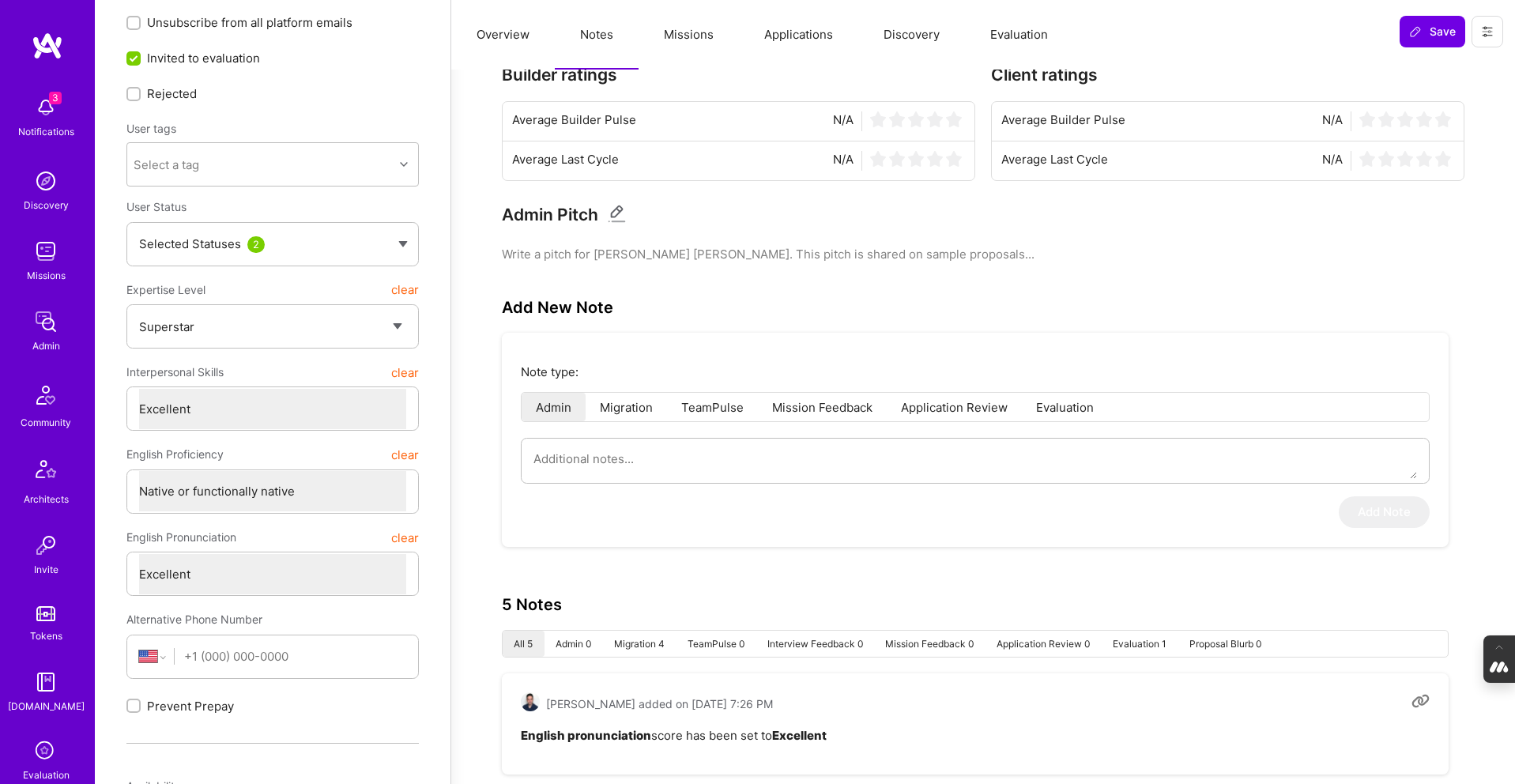
click at [398, 239] on div "Selected Statuses 2" at bounding box center [272, 244] width 293 height 44
type textarea "x"
click at [452, 230] on div "Builder ratings Average Builder Pulse N/A Average Last Cycle N/A Client ratings…" at bounding box center [983, 662] width 1064 height 1298
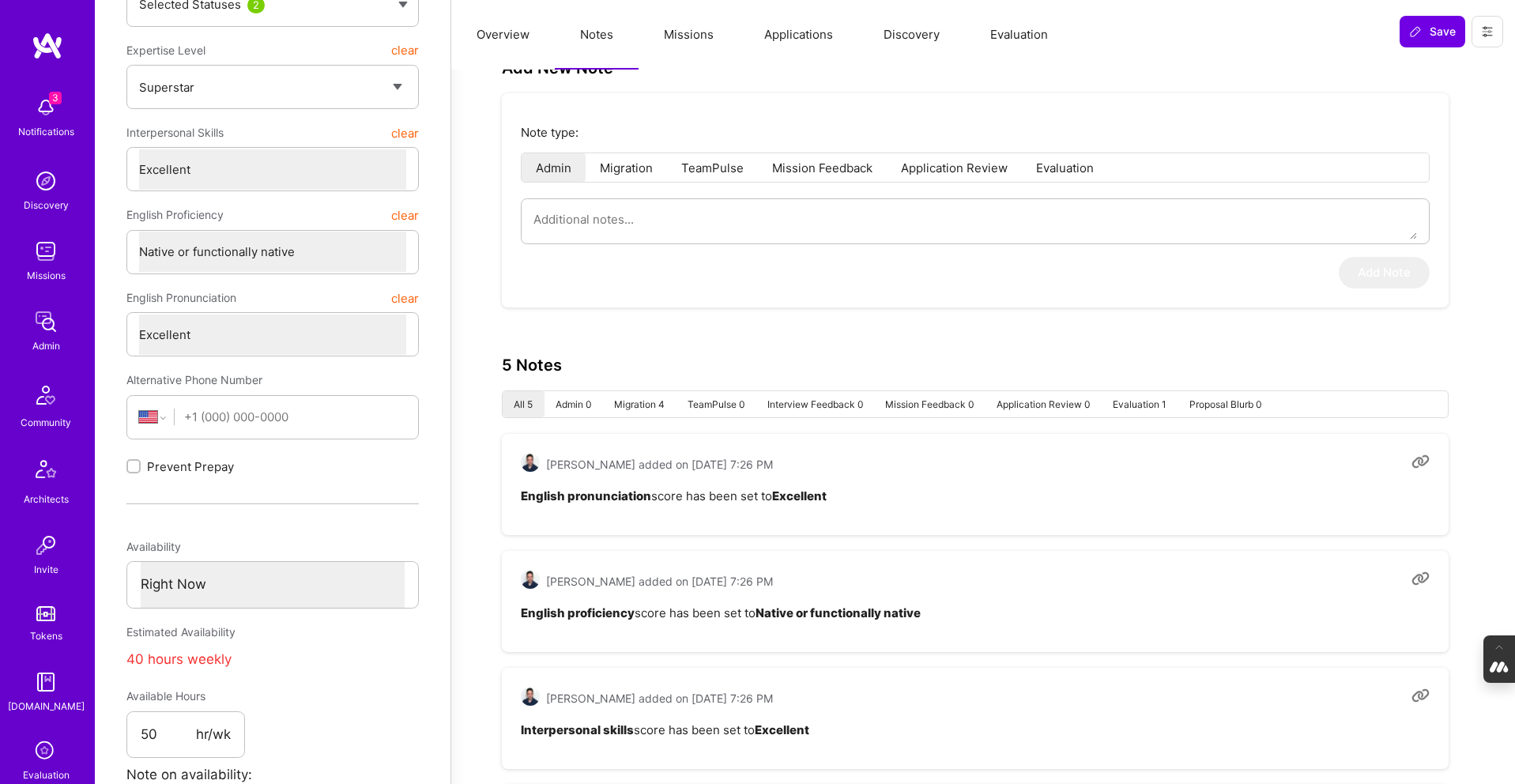
scroll to position [0, 0]
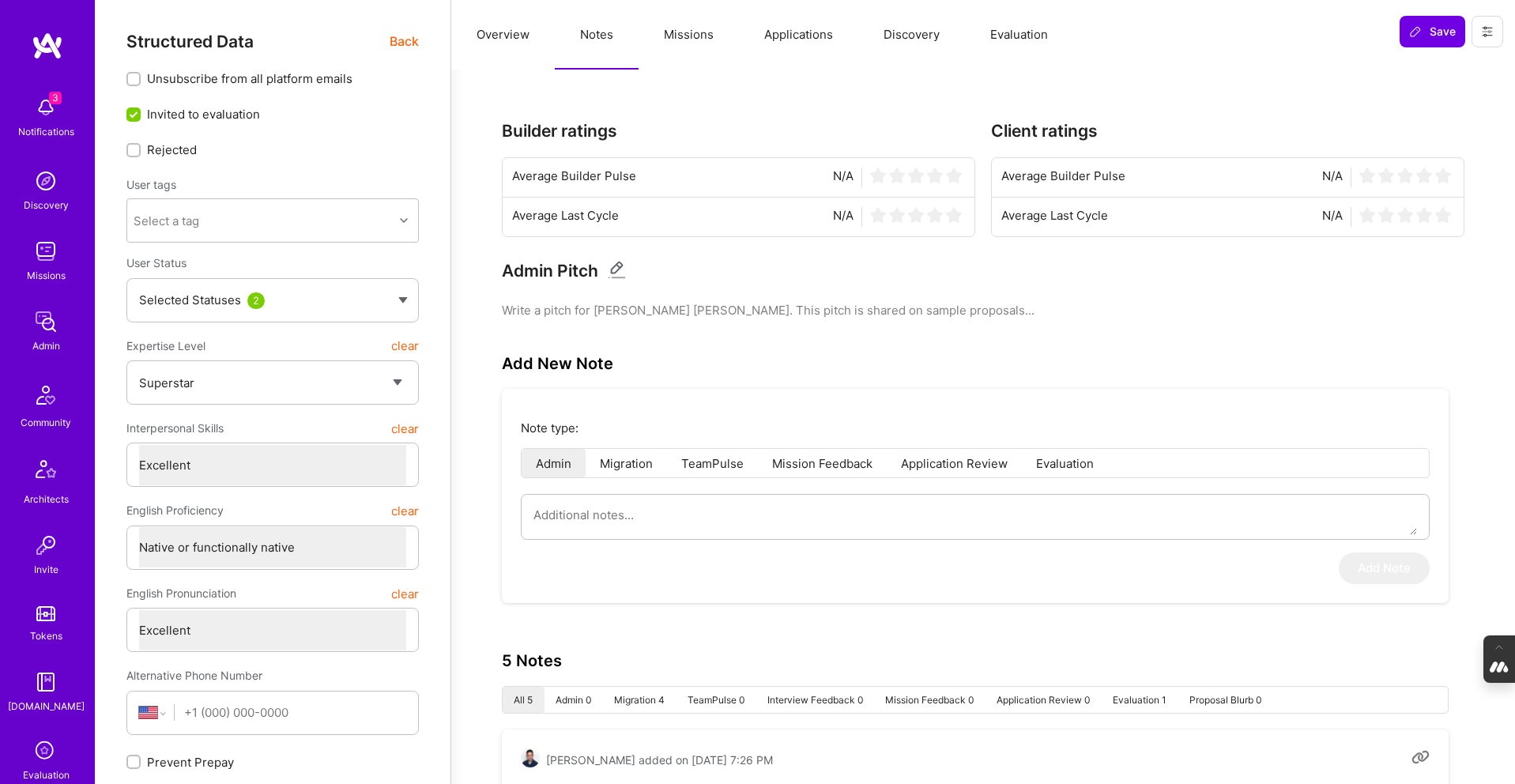
click at [692, 43] on button "Missions" at bounding box center [689, 34] width 100 height 70
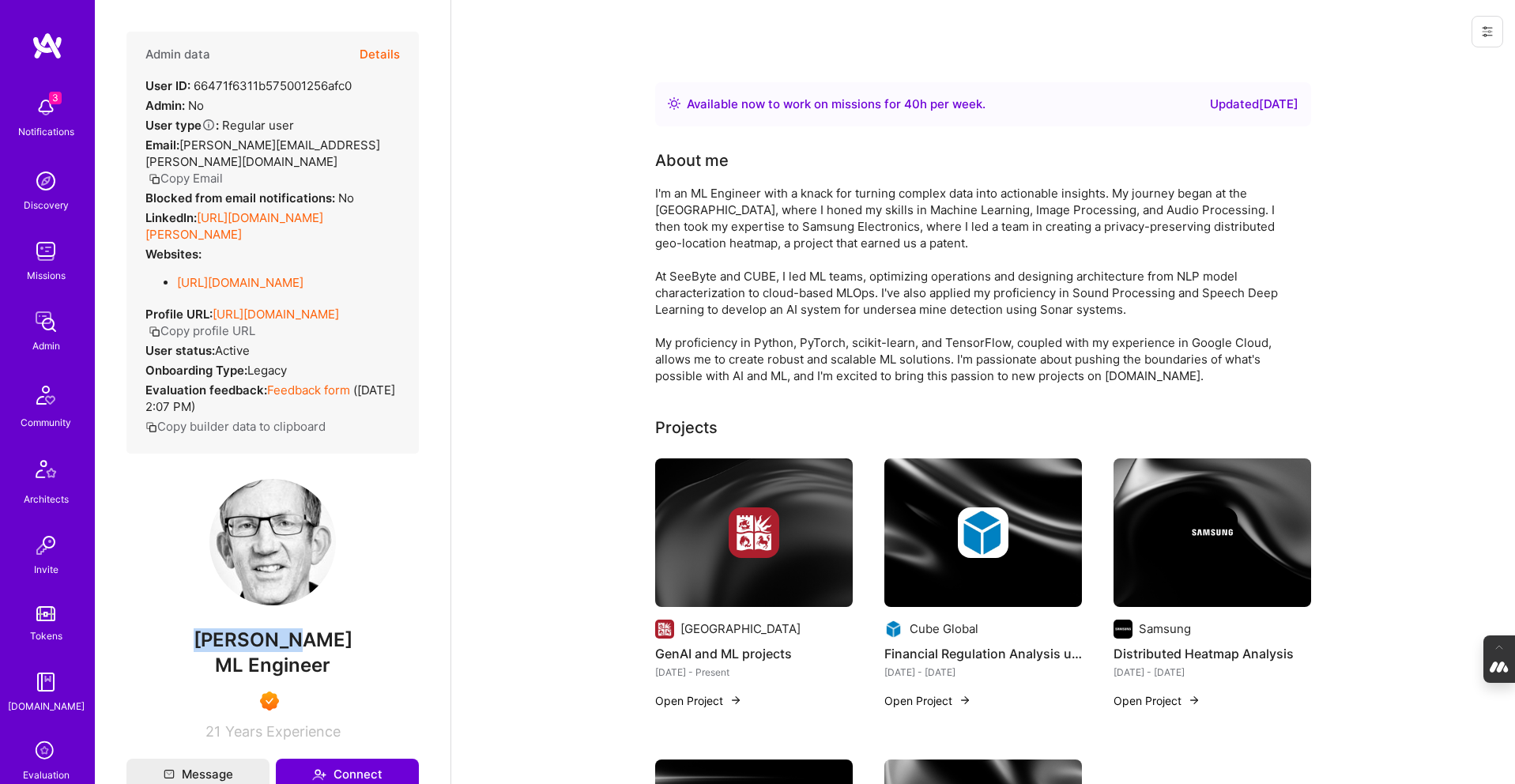
drag, startPoint x: 318, startPoint y: 618, endPoint x: 226, endPoint y: 618, distance: 92.0
click at [226, 628] on span "[PERSON_NAME]" at bounding box center [272, 640] width 293 height 24
copy span "[PERSON_NAME]"
click at [378, 54] on button "Details" at bounding box center [379, 55] width 40 height 46
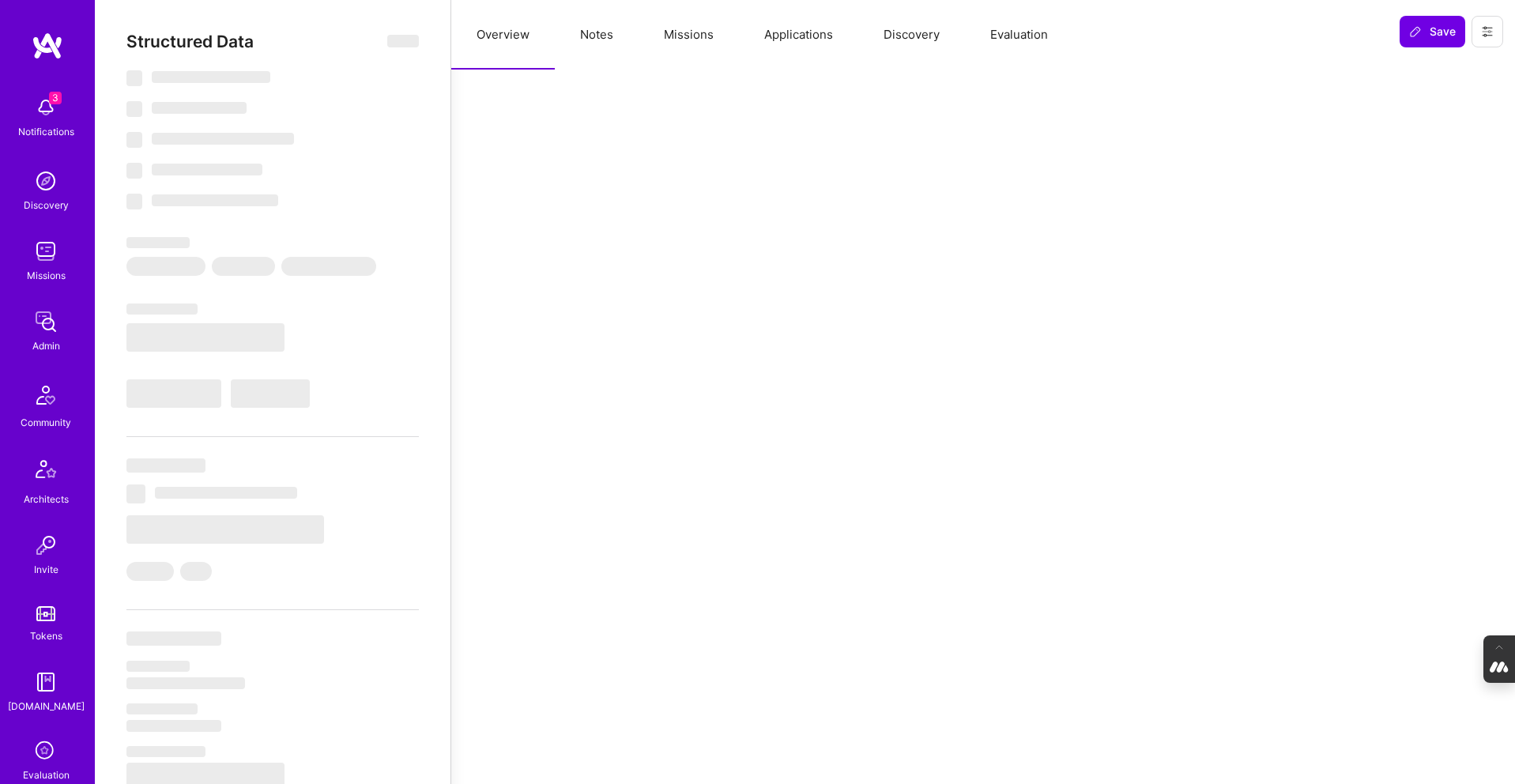
click at [597, 32] on button "Notes" at bounding box center [596, 34] width 84 height 70
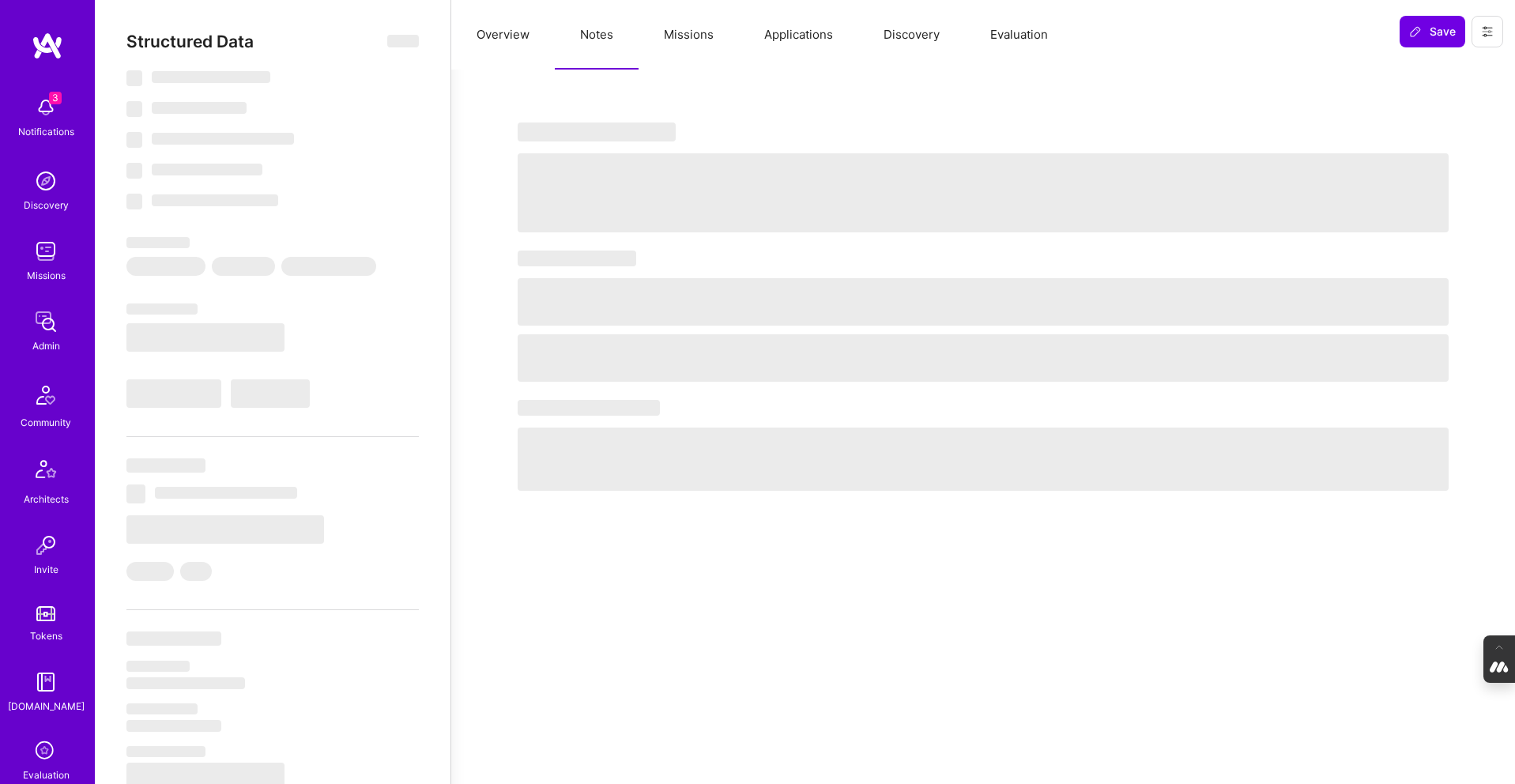
select select "Right Now"
select select "7"
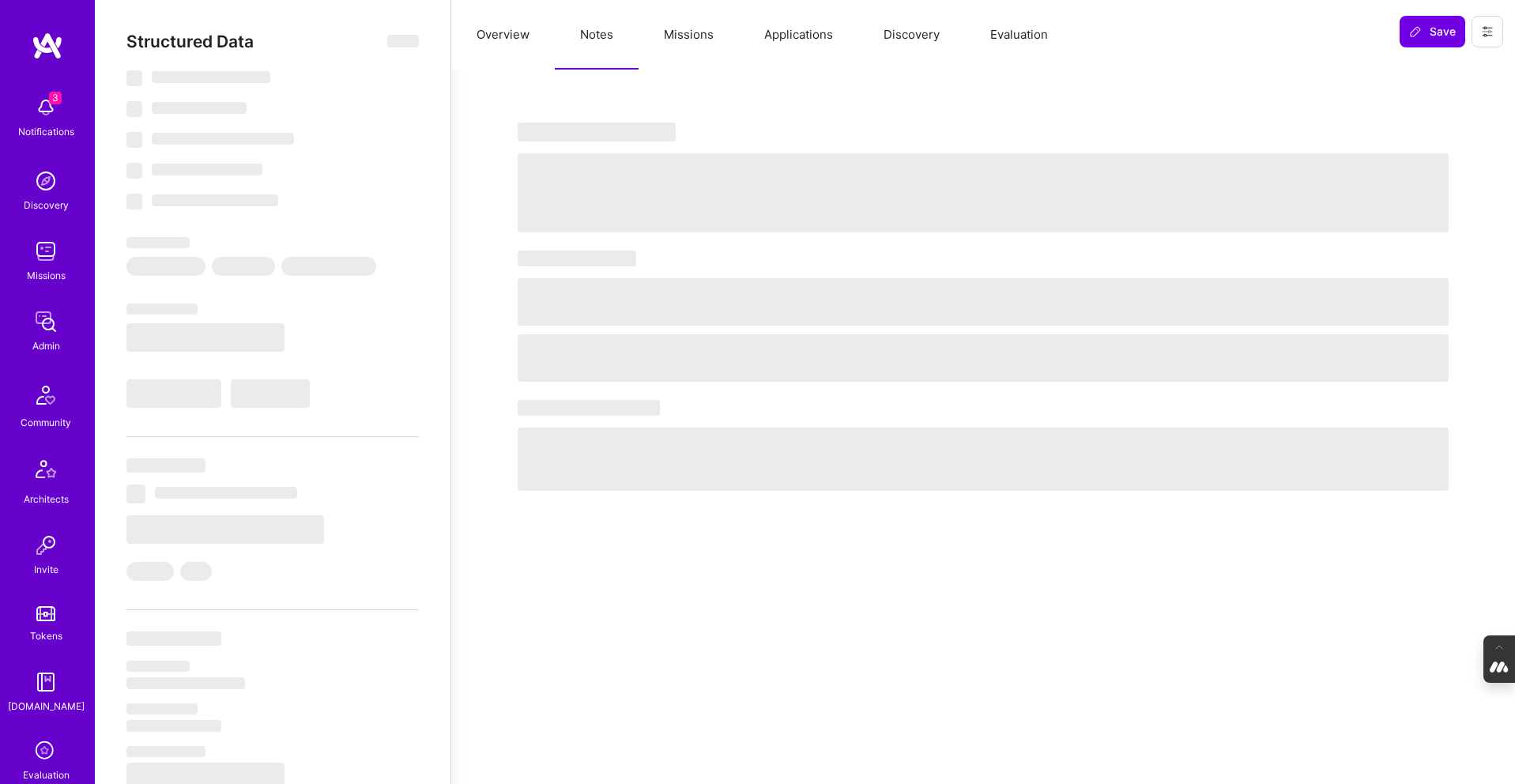
select select "GB"
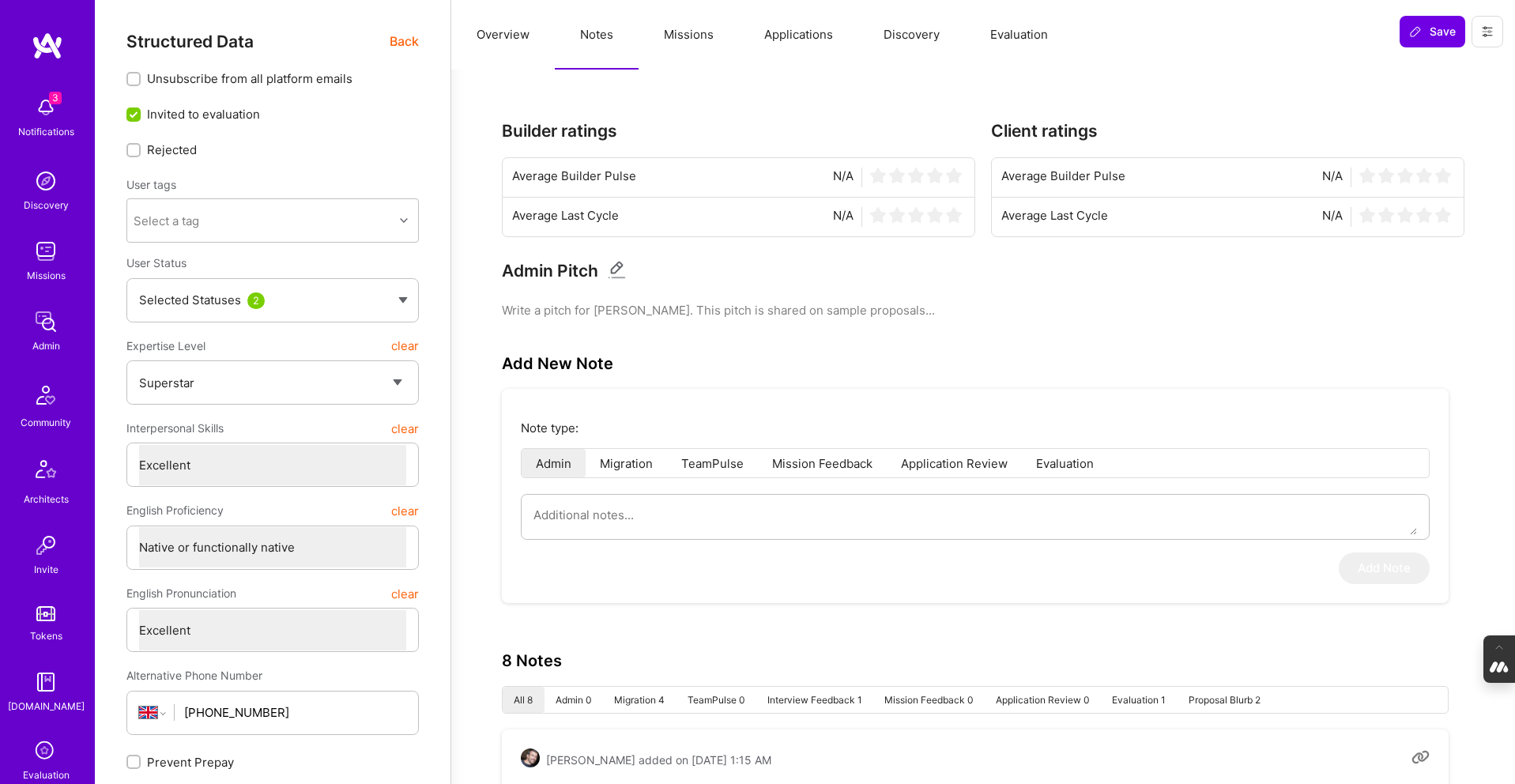
click at [699, 21] on button "Missions" at bounding box center [689, 34] width 100 height 70
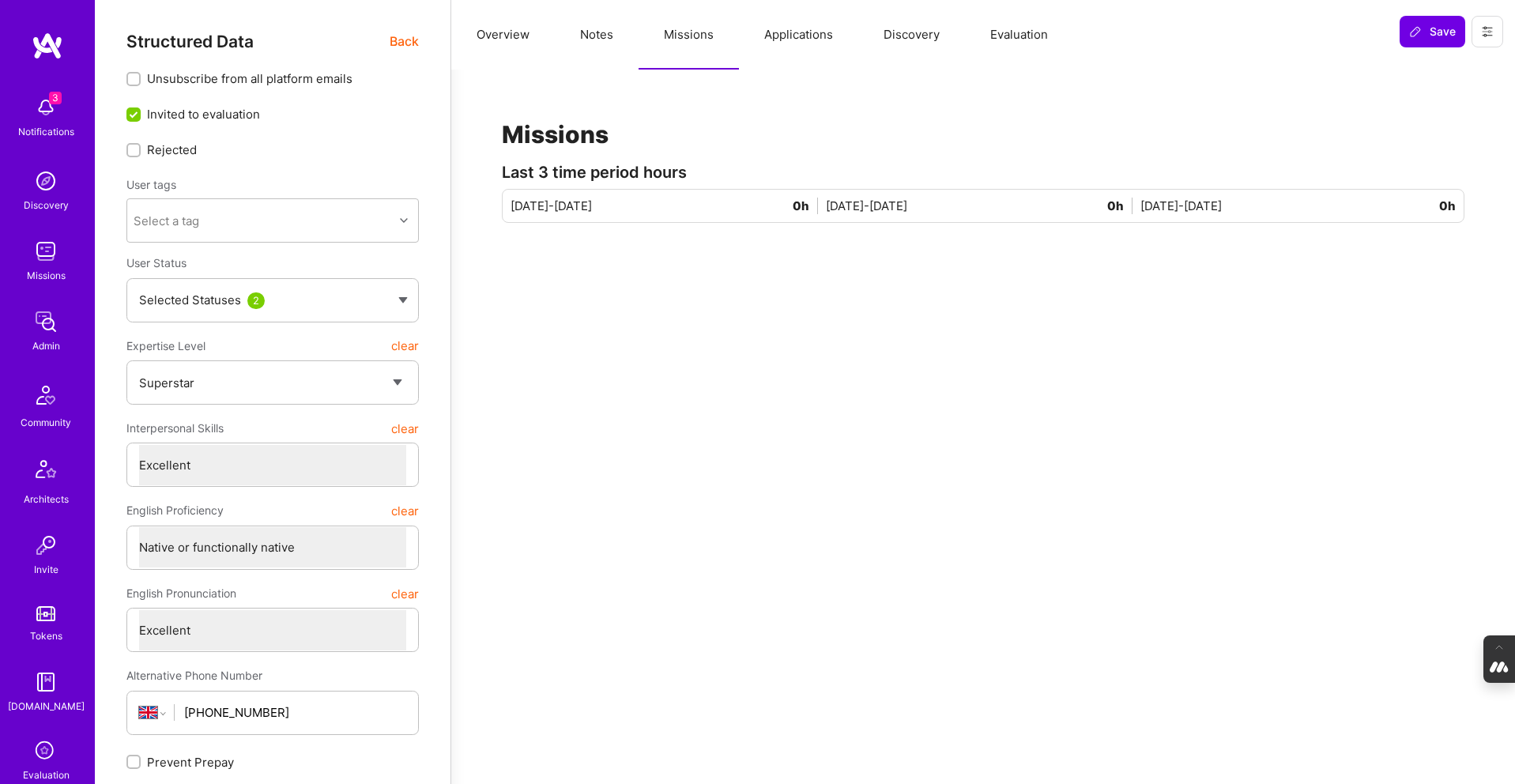
click at [804, 34] on button "Applications" at bounding box center [798, 34] width 119 height 70
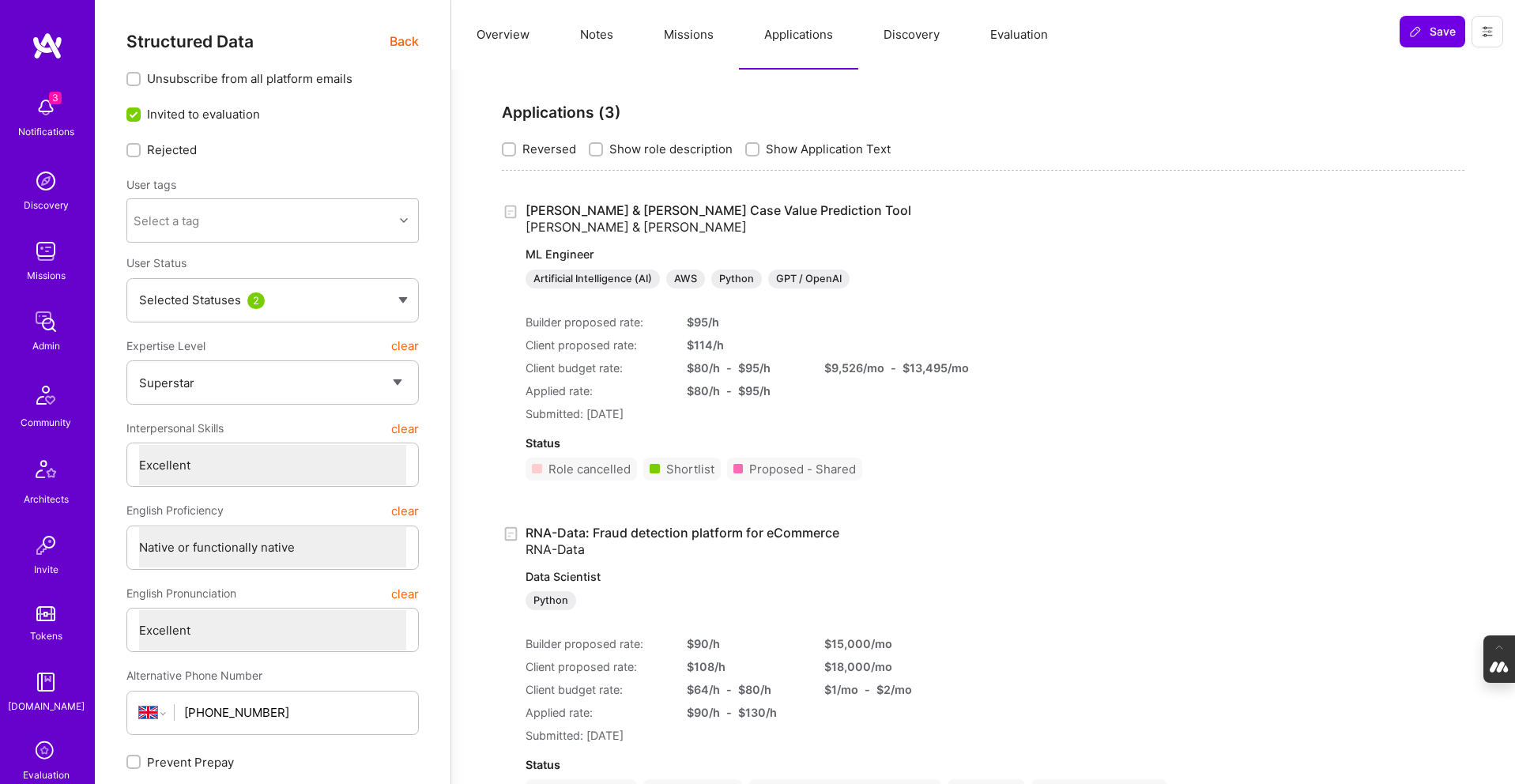
click at [687, 34] on button "Missions" at bounding box center [689, 34] width 100 height 70
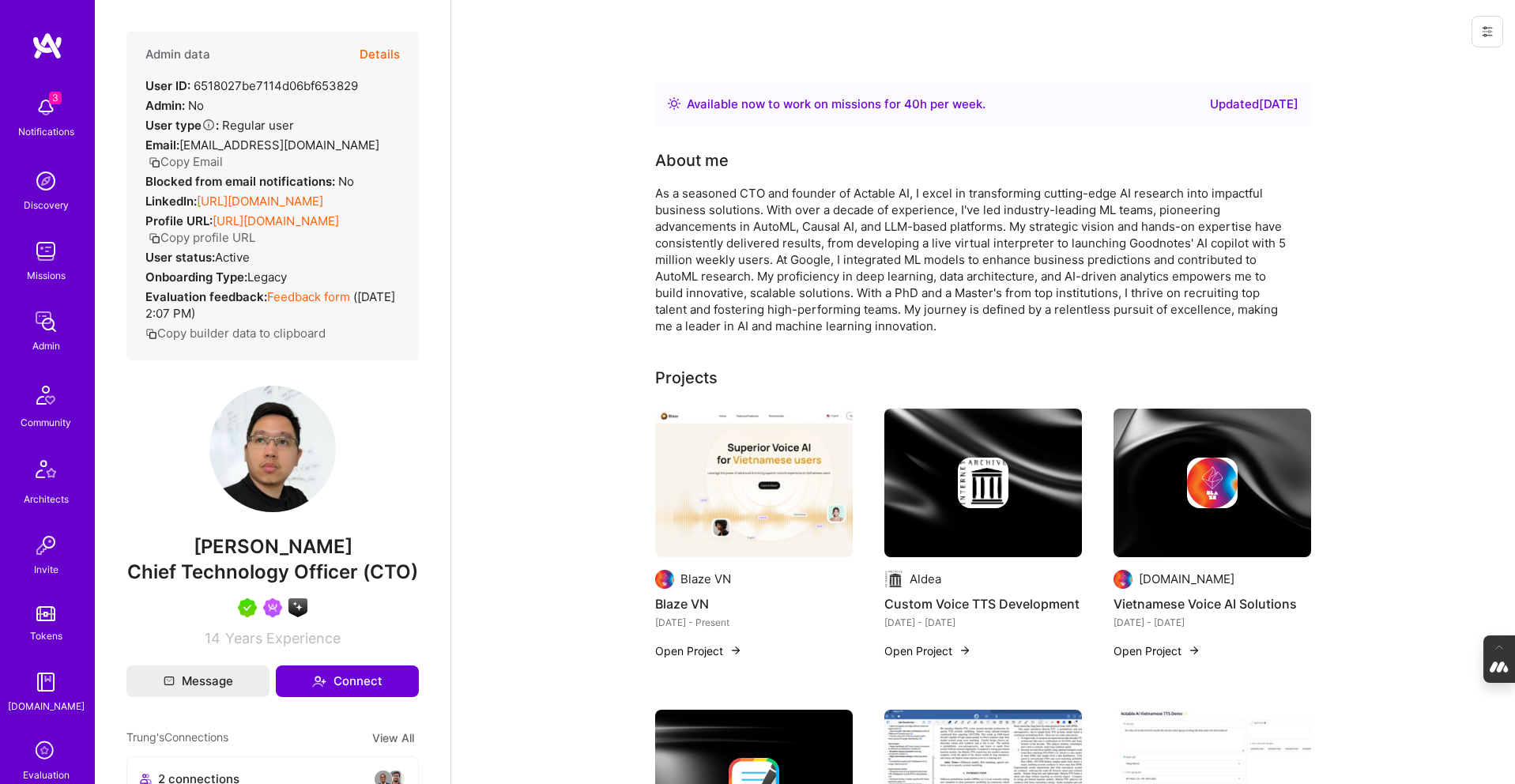
click at [315, 540] on span "[PERSON_NAME]" at bounding box center [272, 546] width 293 height 24
drag, startPoint x: 330, startPoint y: 540, endPoint x: 212, endPoint y: 543, distance: 118.0
click at [212, 543] on span "Trung Huynh" at bounding box center [272, 546] width 293 height 24
copy span "Trung Huynh"
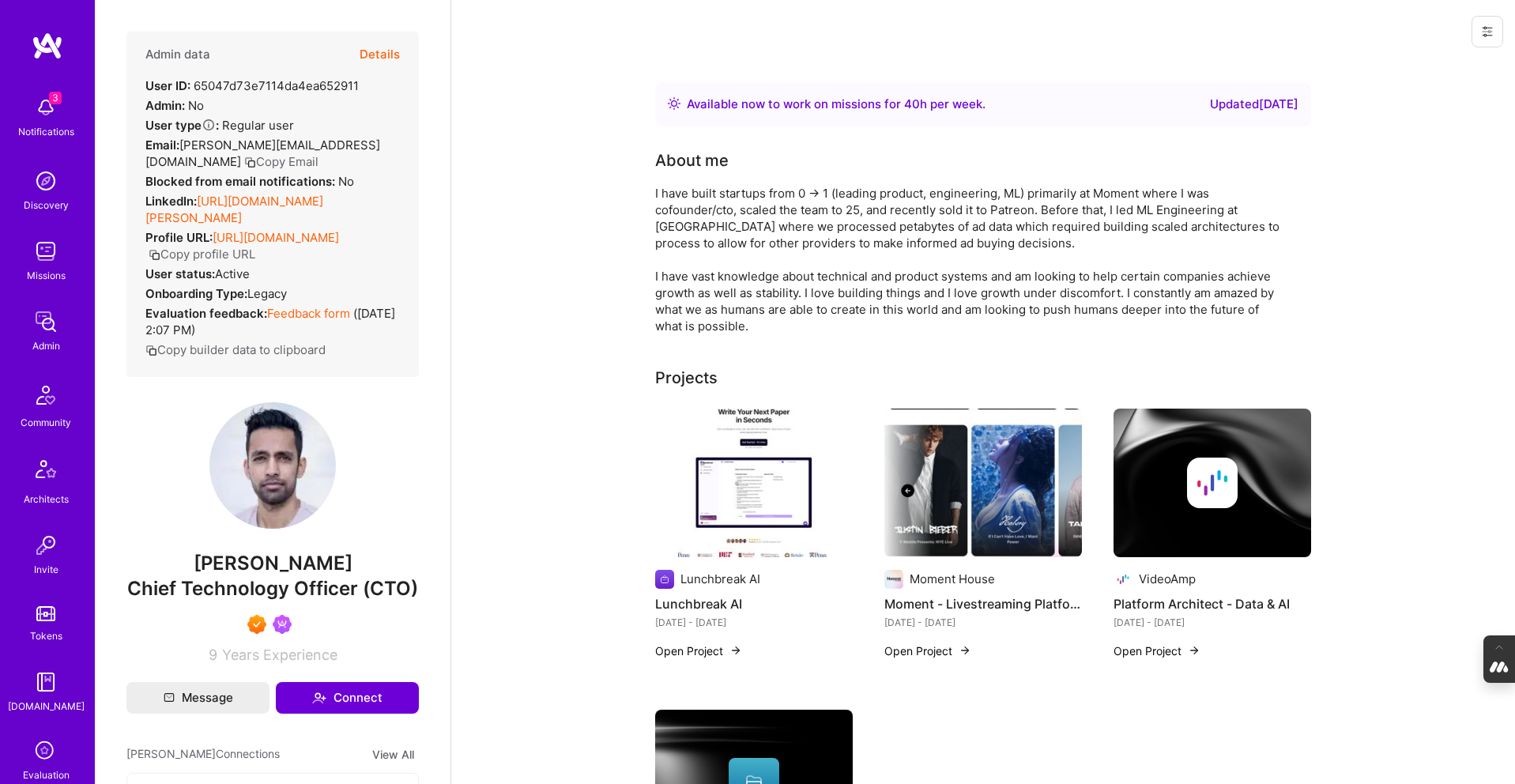
click at [375, 52] on button "Details" at bounding box center [379, 55] width 40 height 46
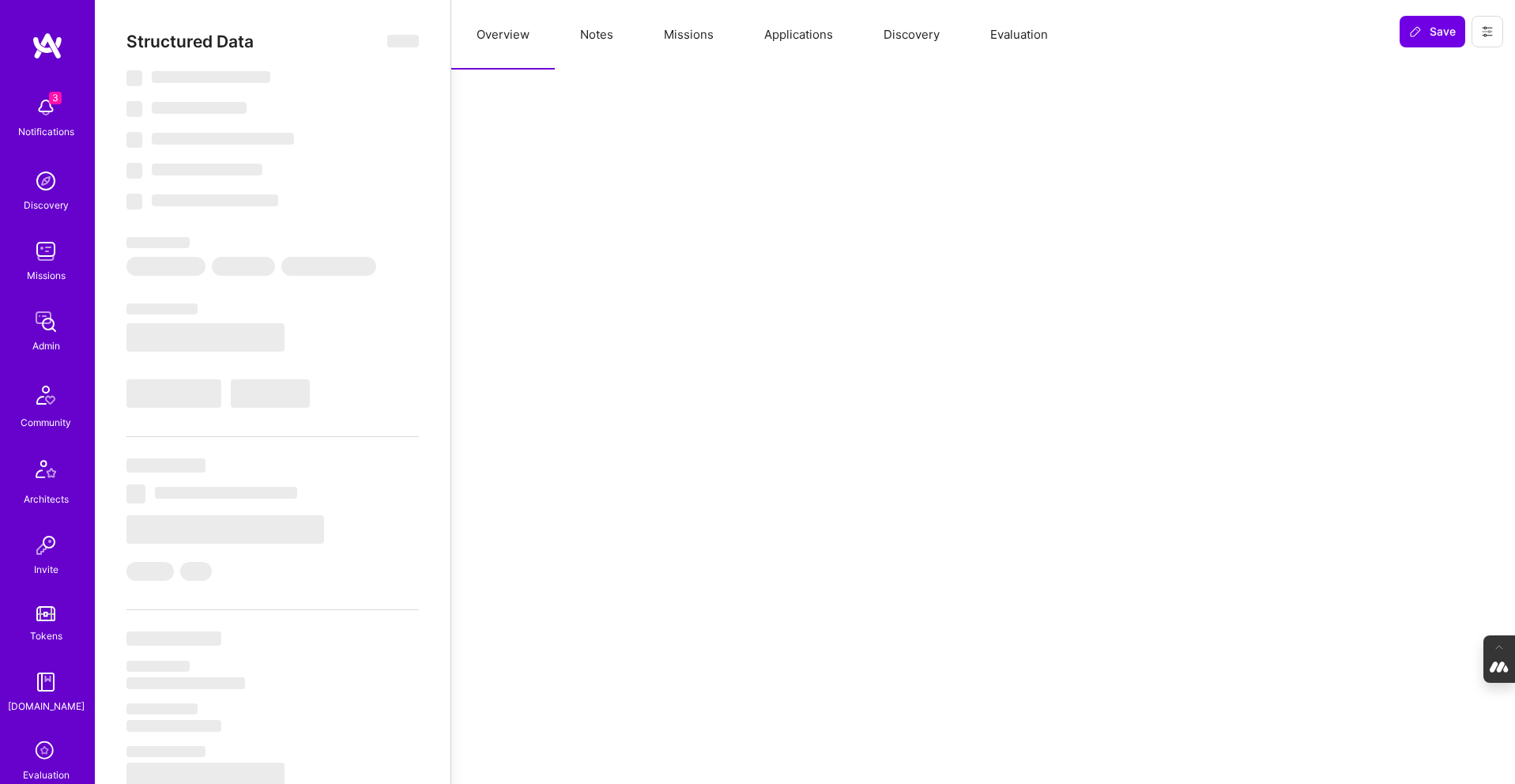
click at [695, 45] on button "Missions" at bounding box center [689, 34] width 100 height 70
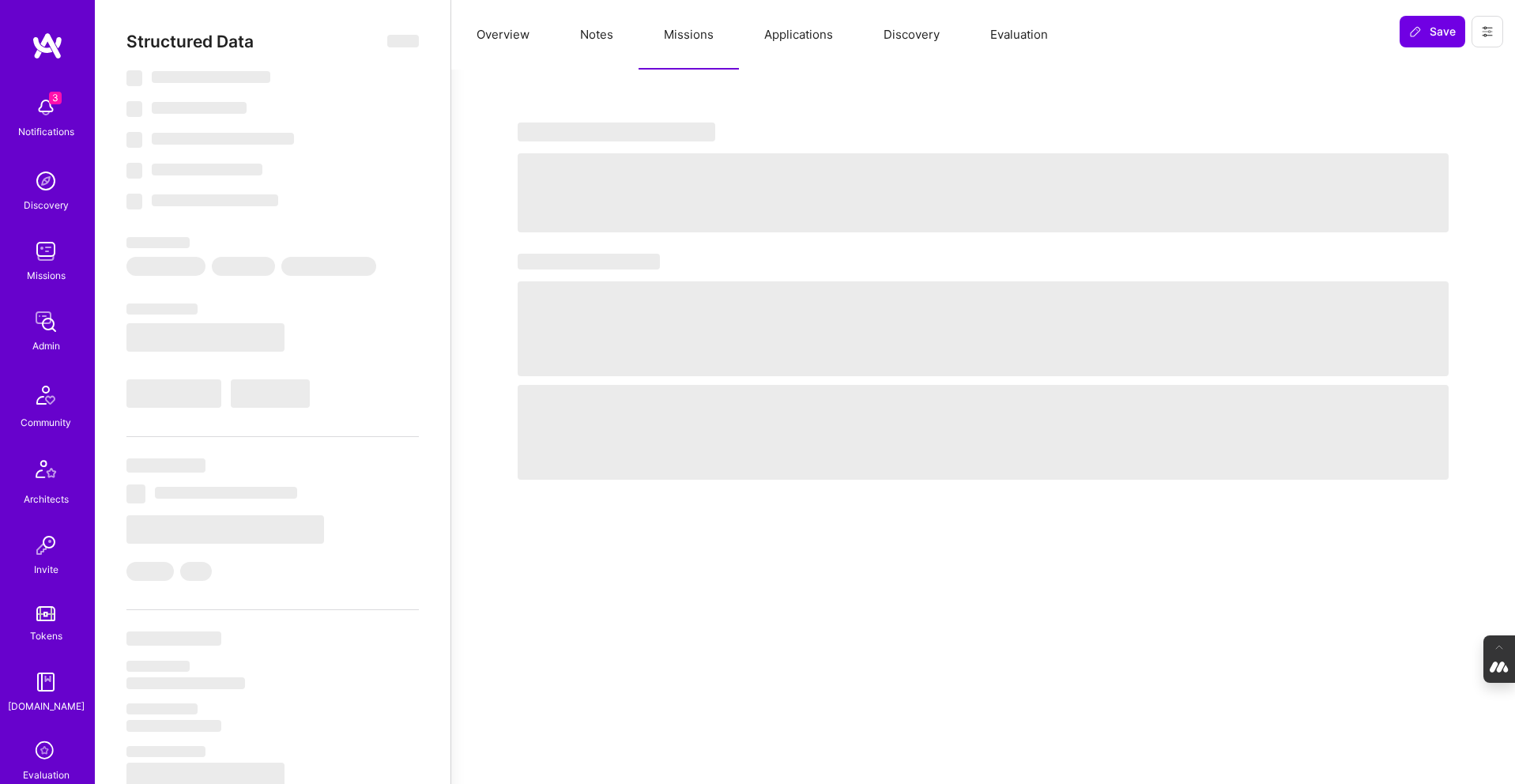
select select "Right Now"
select select "7"
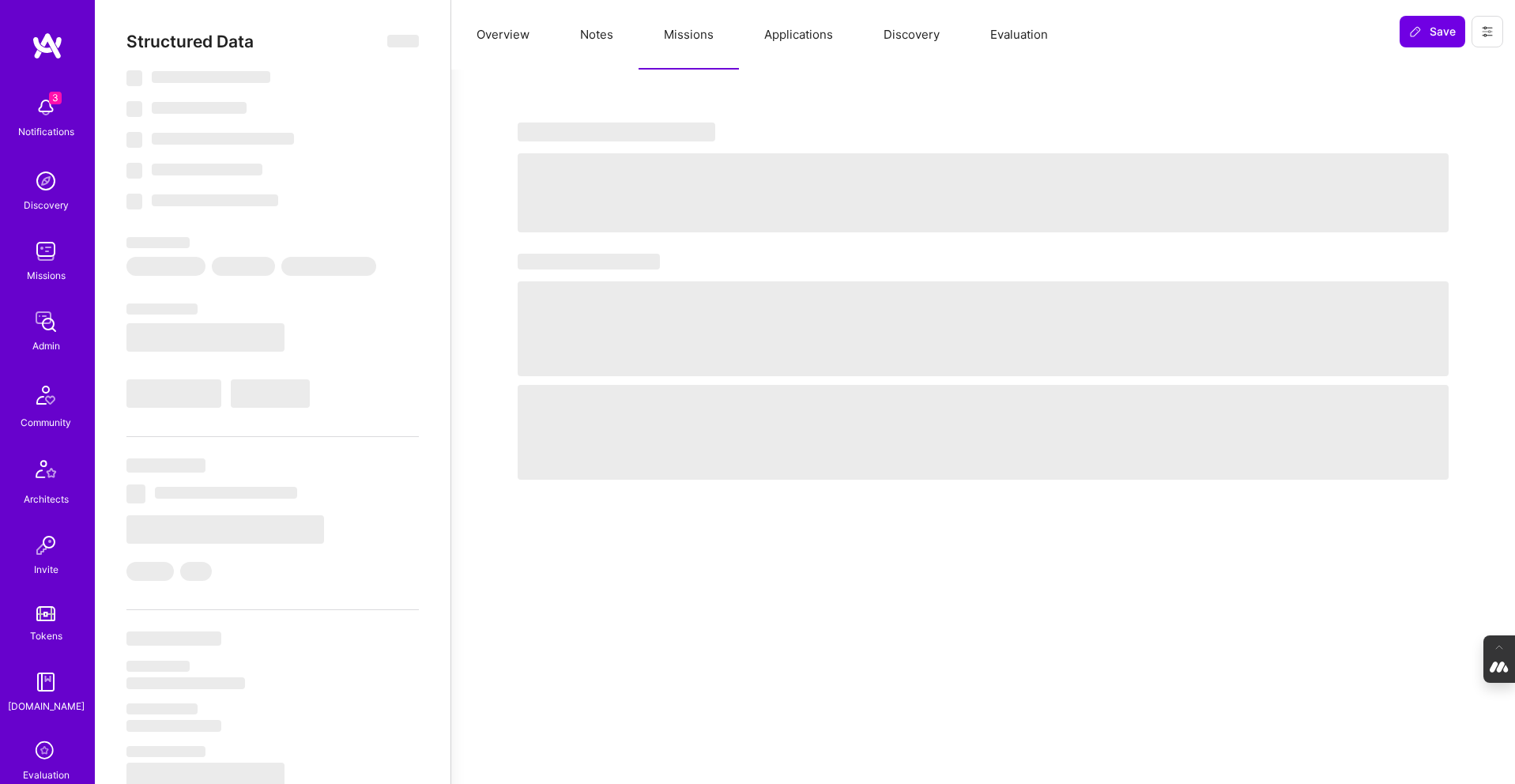
select select "US"
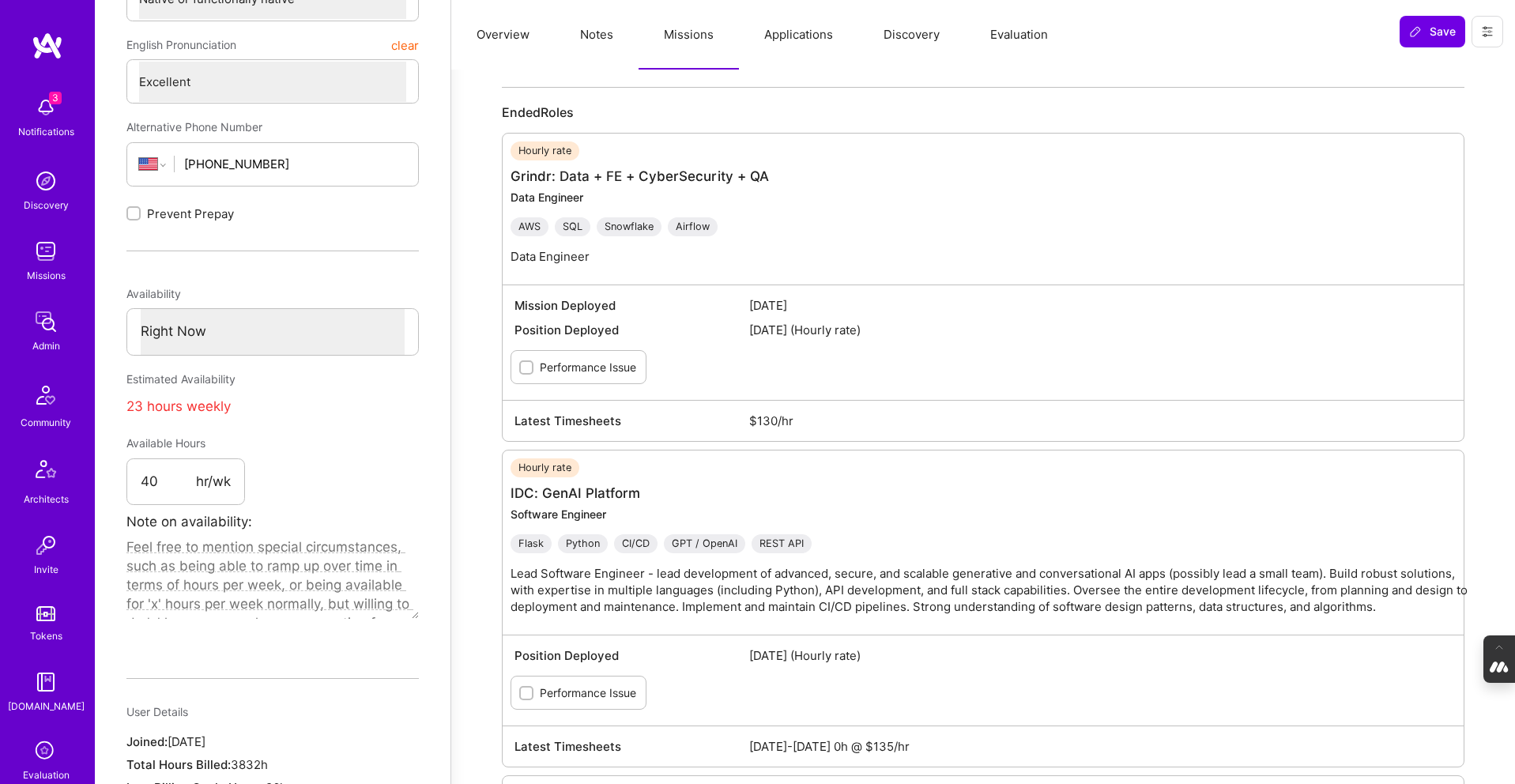
scroll to position [576, 0]
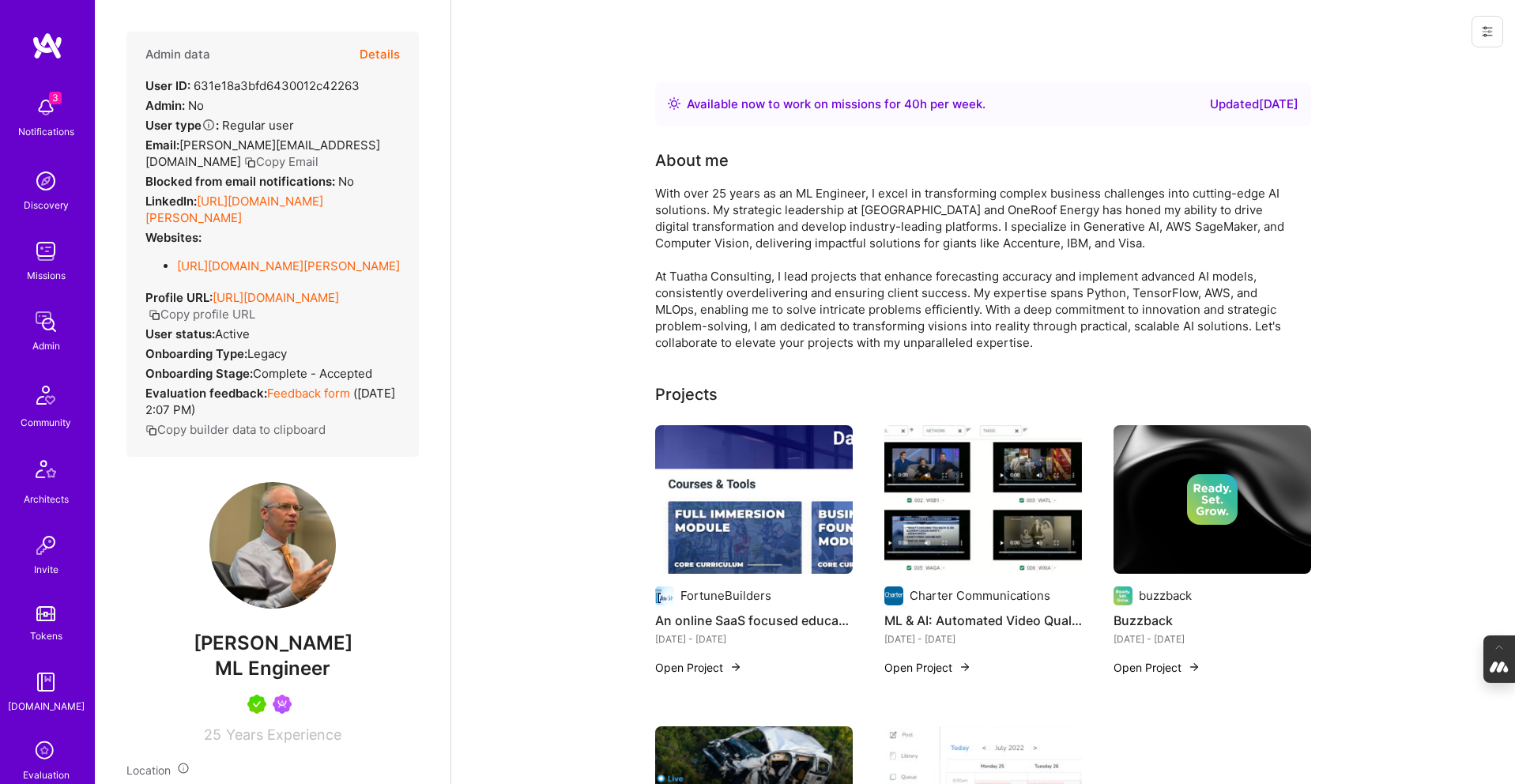
click at [419, 541] on div "Admin data Details User ID: 631e18a3bfd6430012c42263 Admin: No User type Regula…" at bounding box center [273, 392] width 356 height 784
click at [376, 51] on button "Details" at bounding box center [379, 55] width 40 height 46
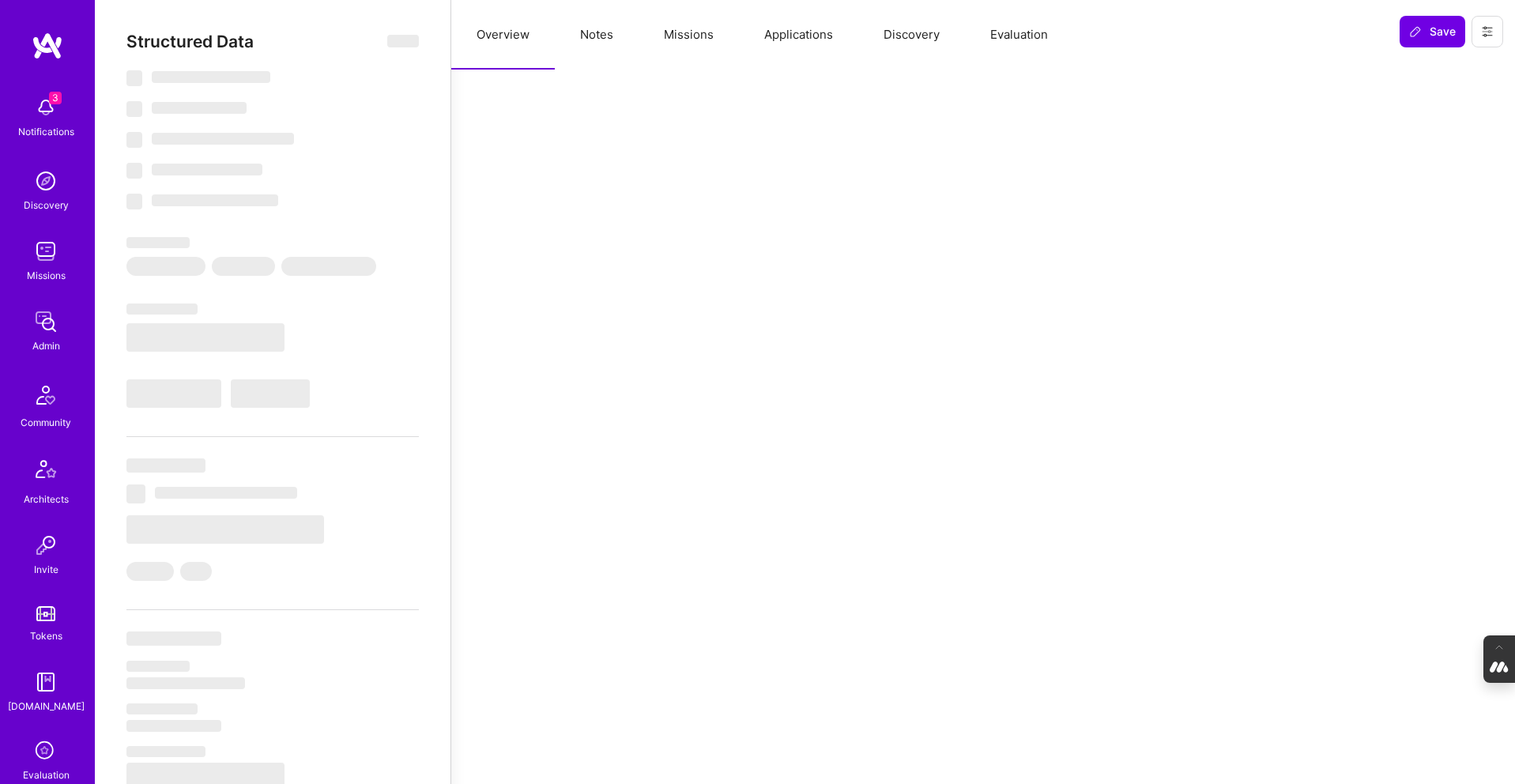
click at [696, 30] on button "Missions" at bounding box center [689, 34] width 100 height 70
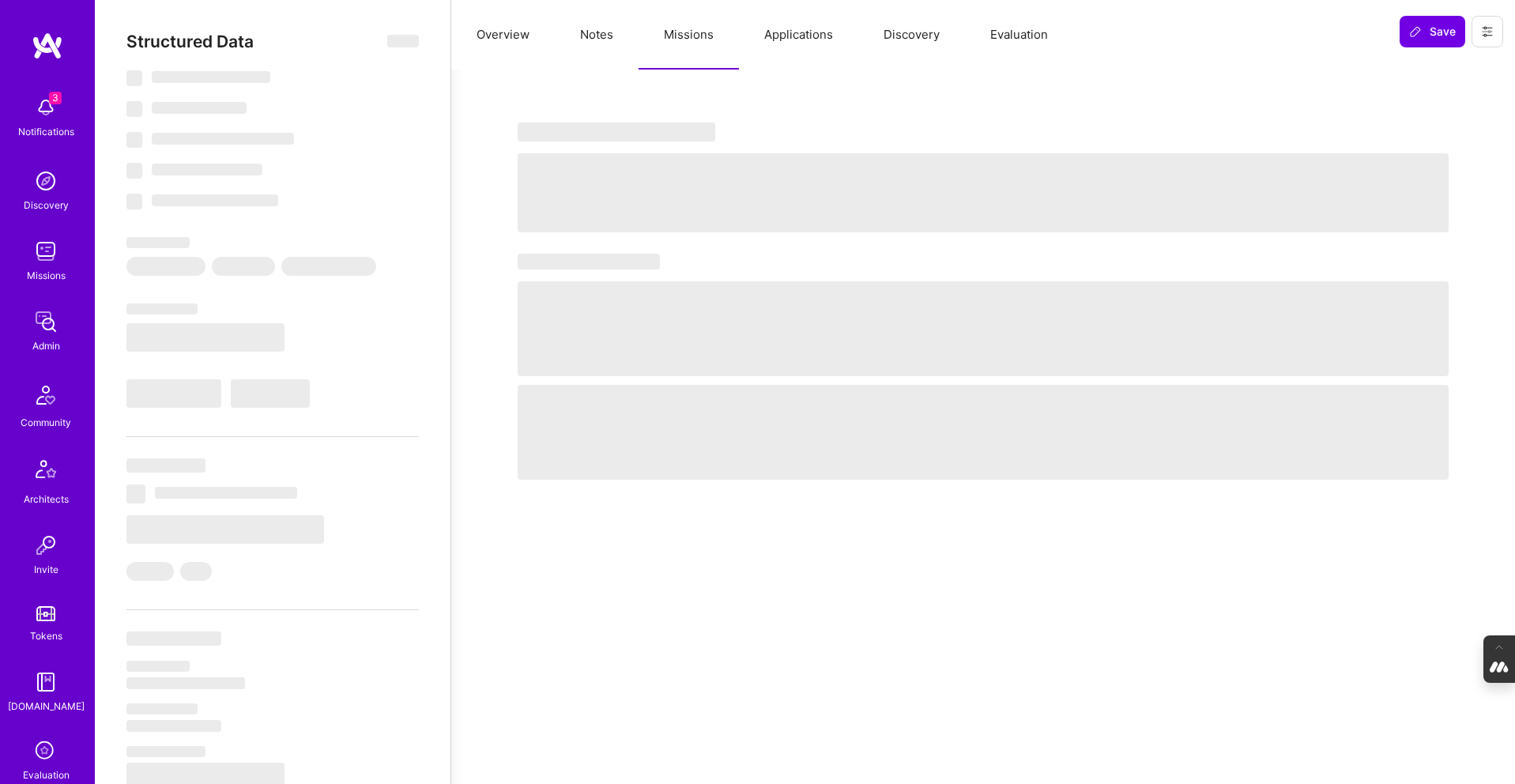
click at [795, 39] on button "Applications" at bounding box center [798, 34] width 119 height 70
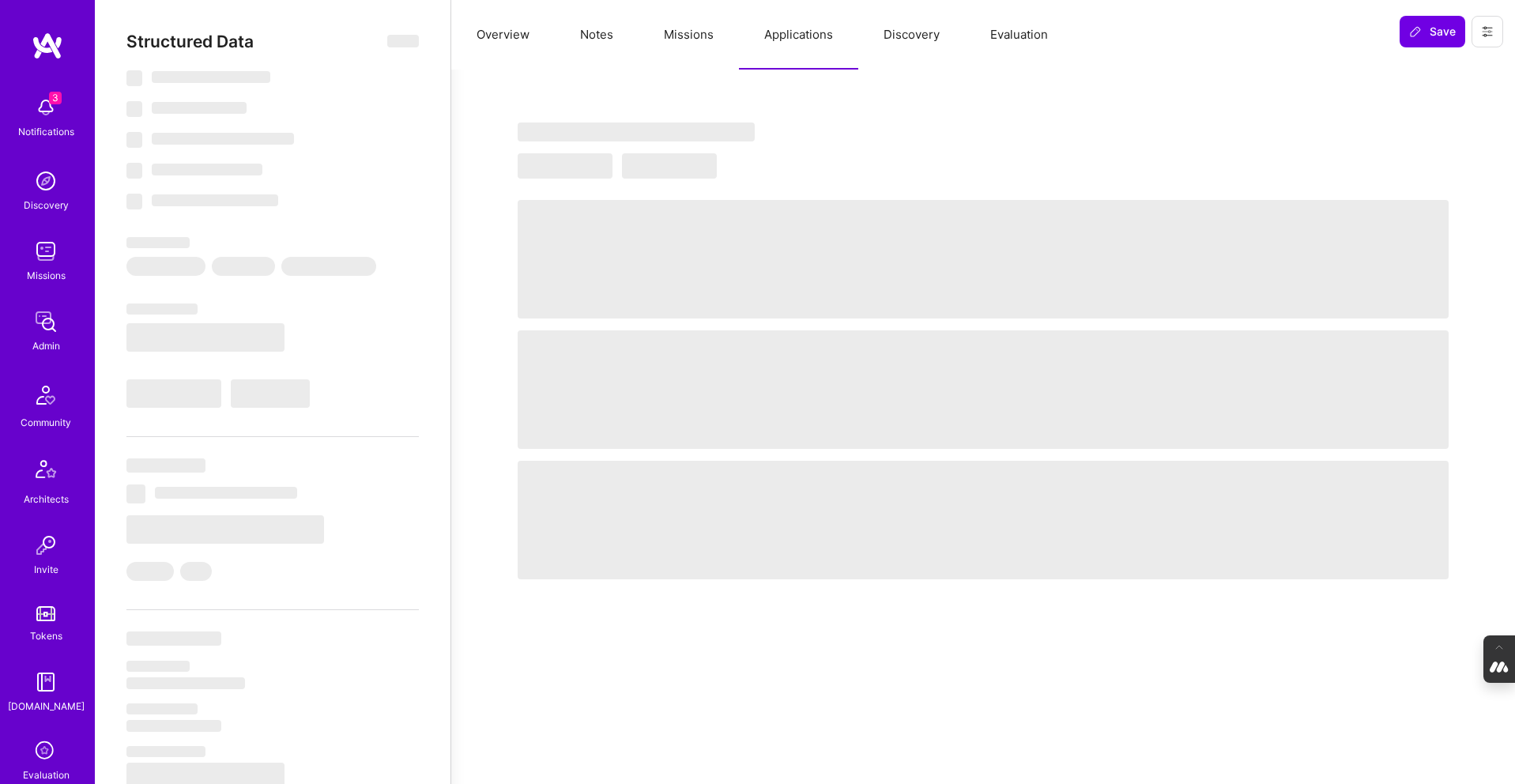
click at [697, 29] on button "Missions" at bounding box center [689, 34] width 100 height 70
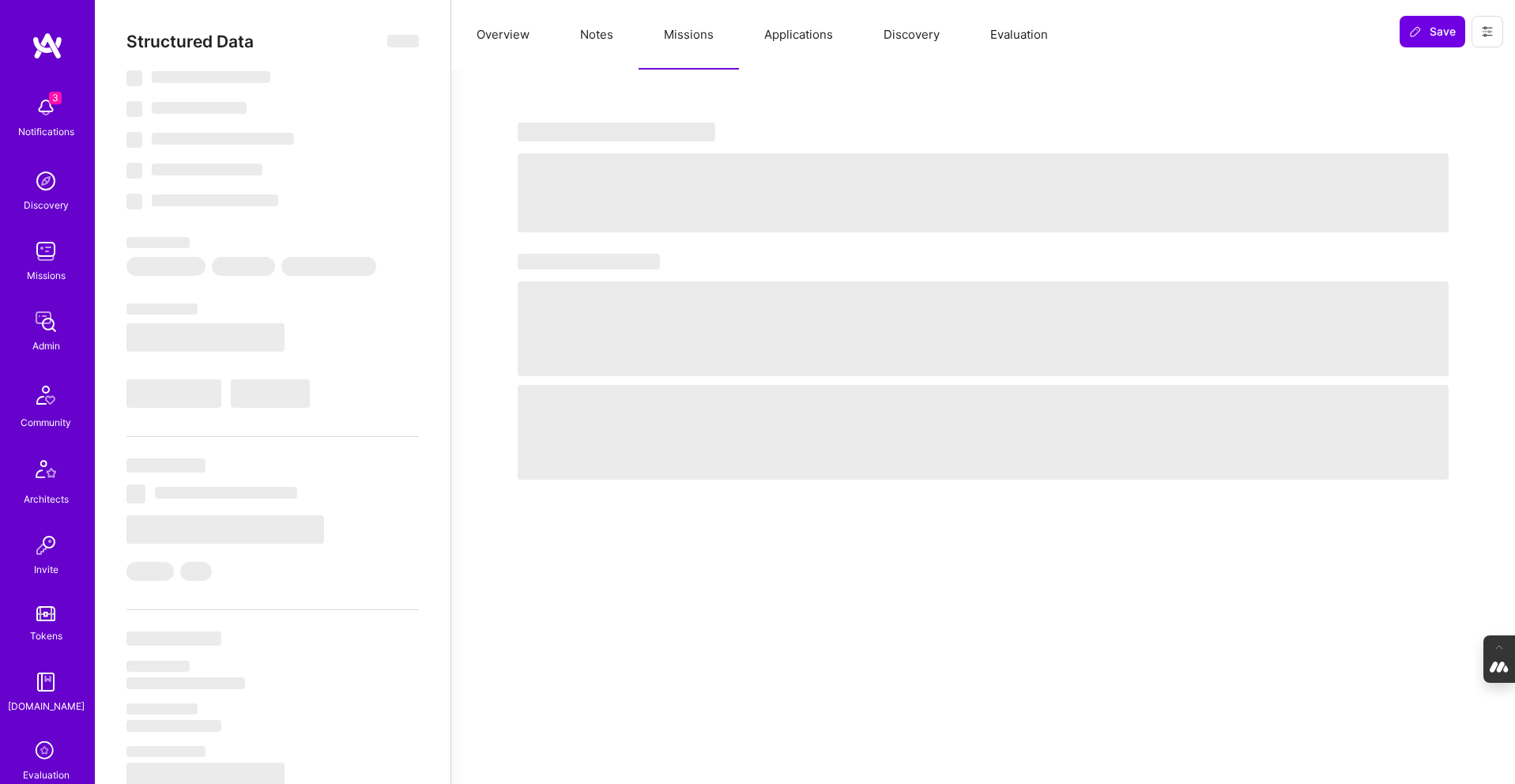
select select "Right Now"
select select "5"
select select "4"
select select "7"
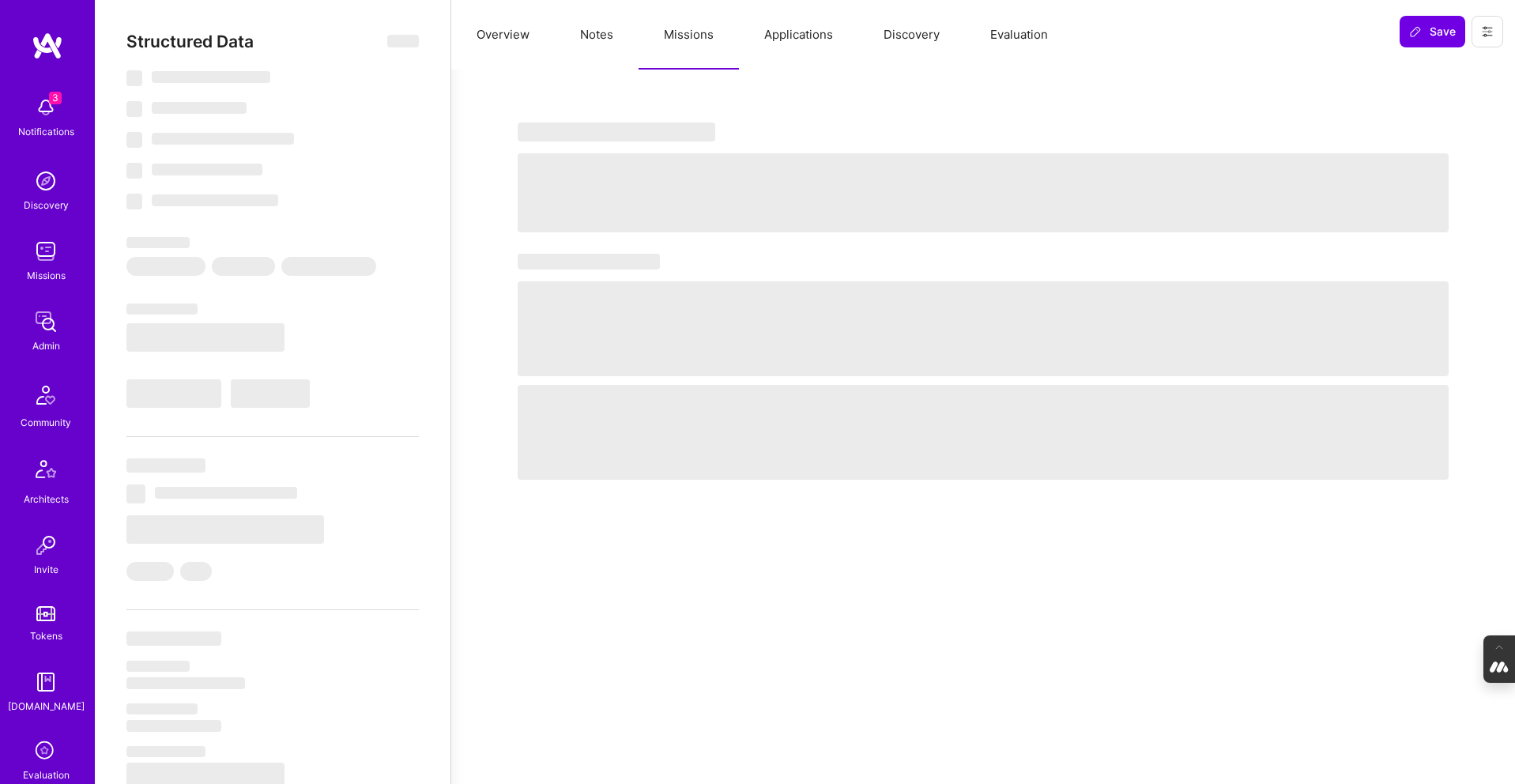
select select "US"
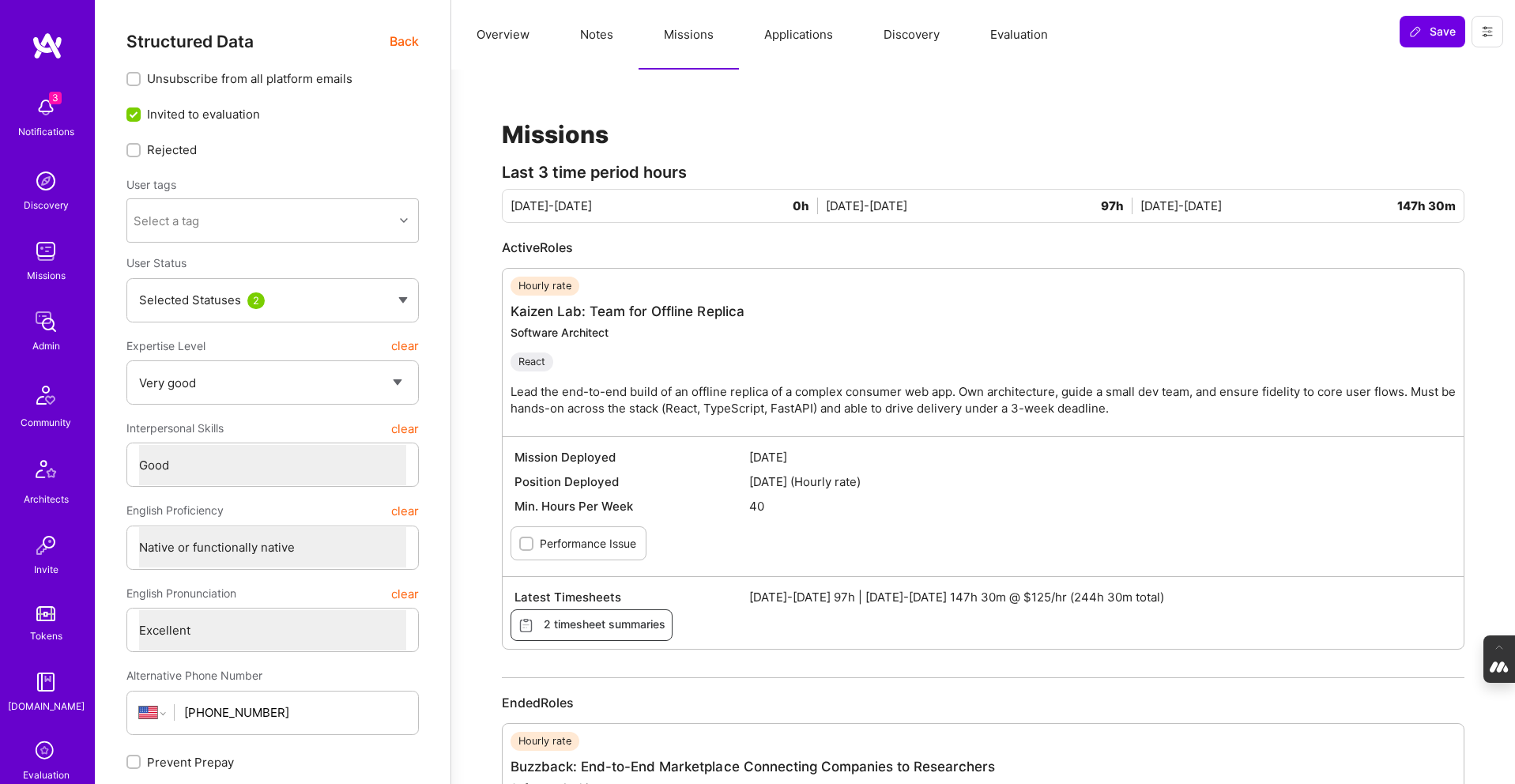
click at [401, 39] on span "Back" at bounding box center [404, 42] width 30 height 20
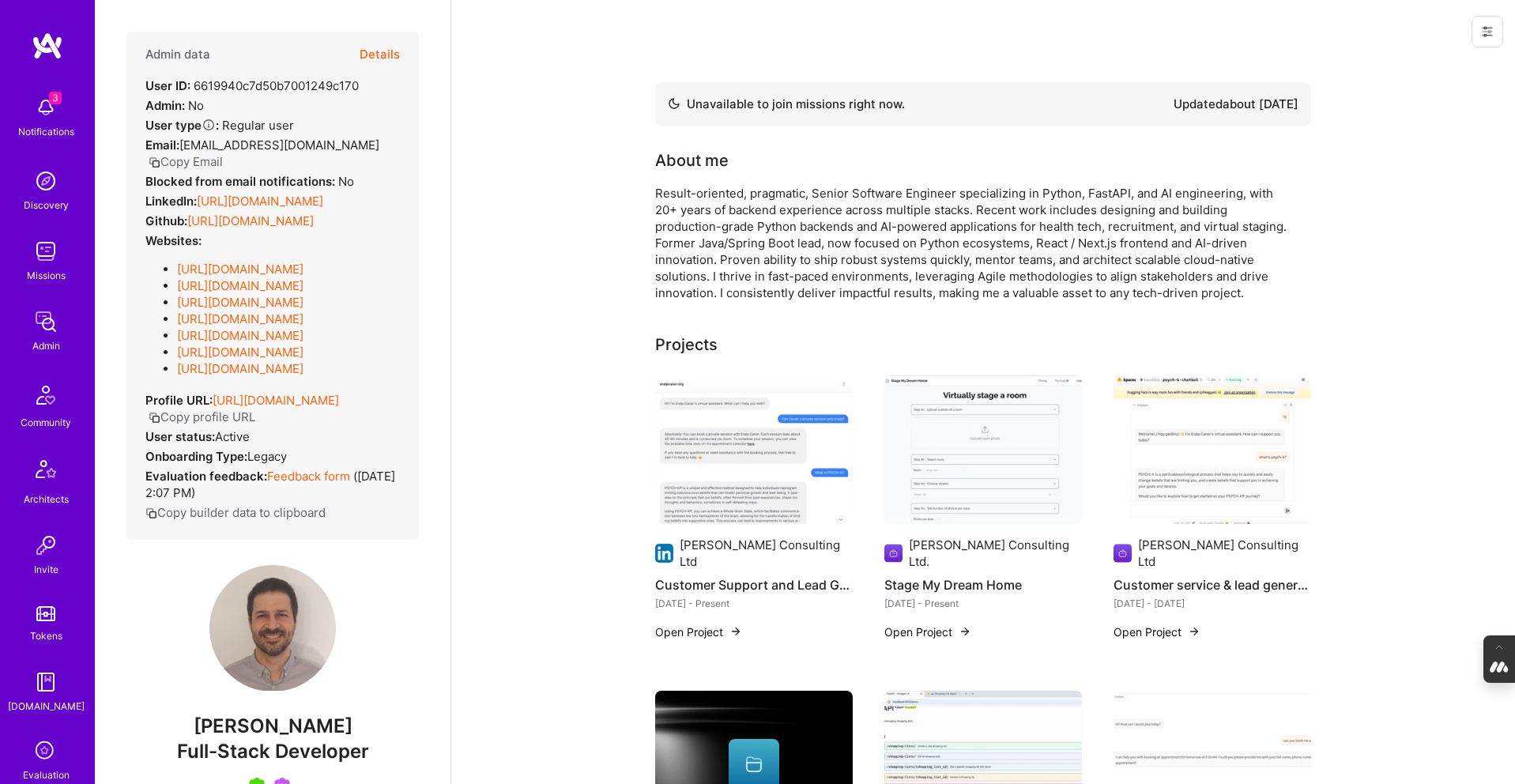
click at [378, 47] on button "Details" at bounding box center [379, 55] width 40 height 46
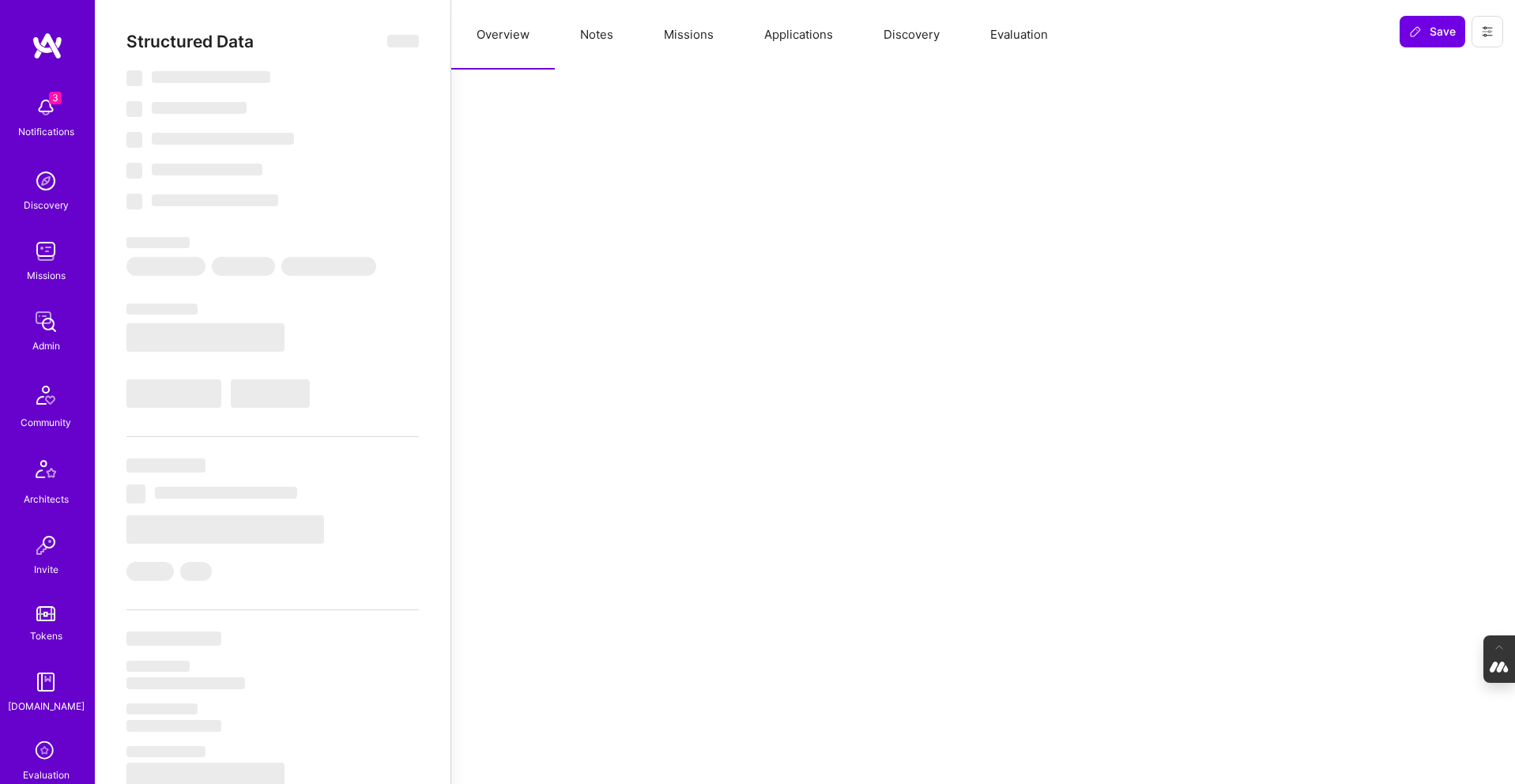
click at [789, 38] on button "Applications" at bounding box center [798, 34] width 119 height 70
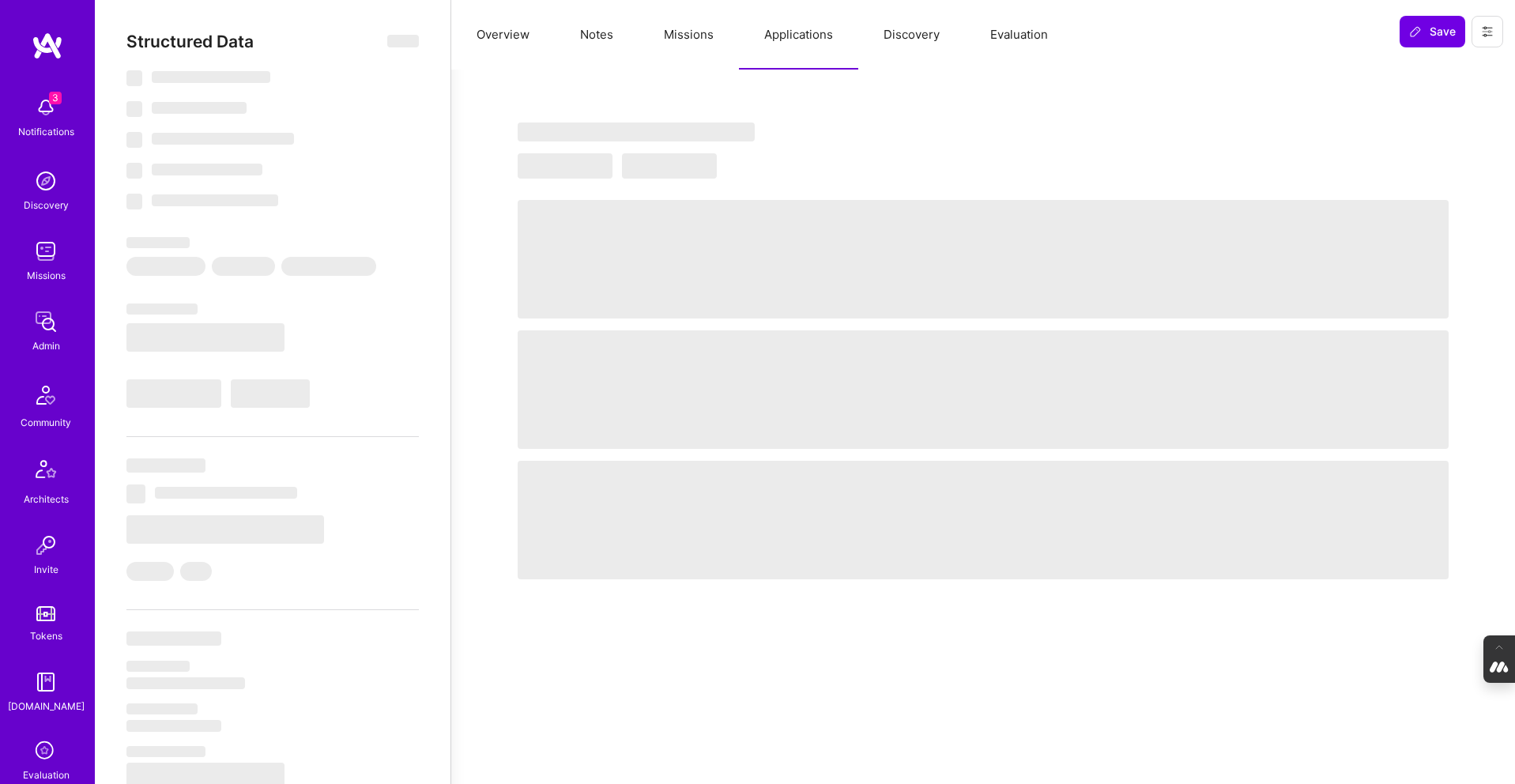
click at [691, 42] on button "Missions" at bounding box center [689, 34] width 100 height 70
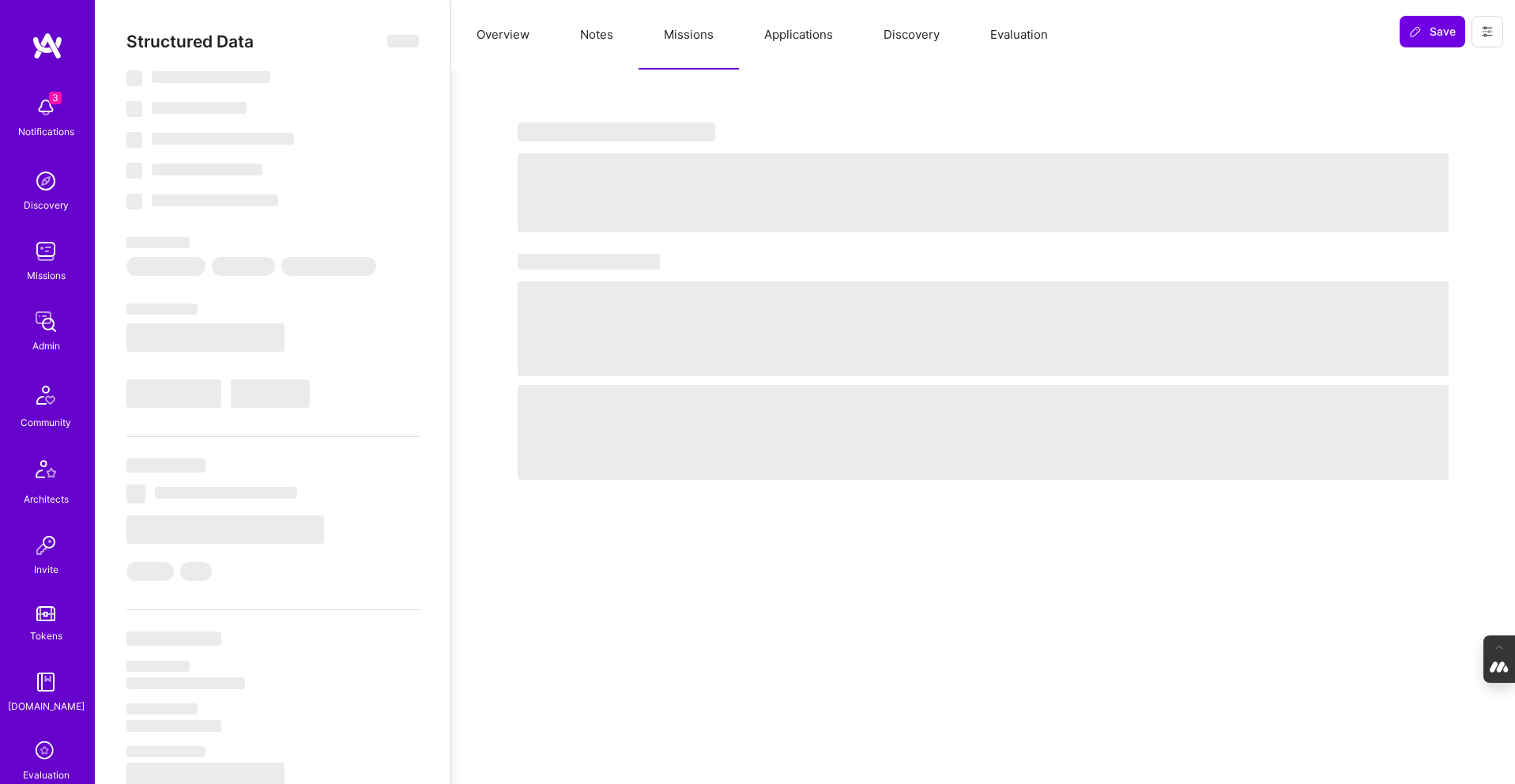
select select "Not Available"
select select "3 Months"
select select "5"
select select "7"
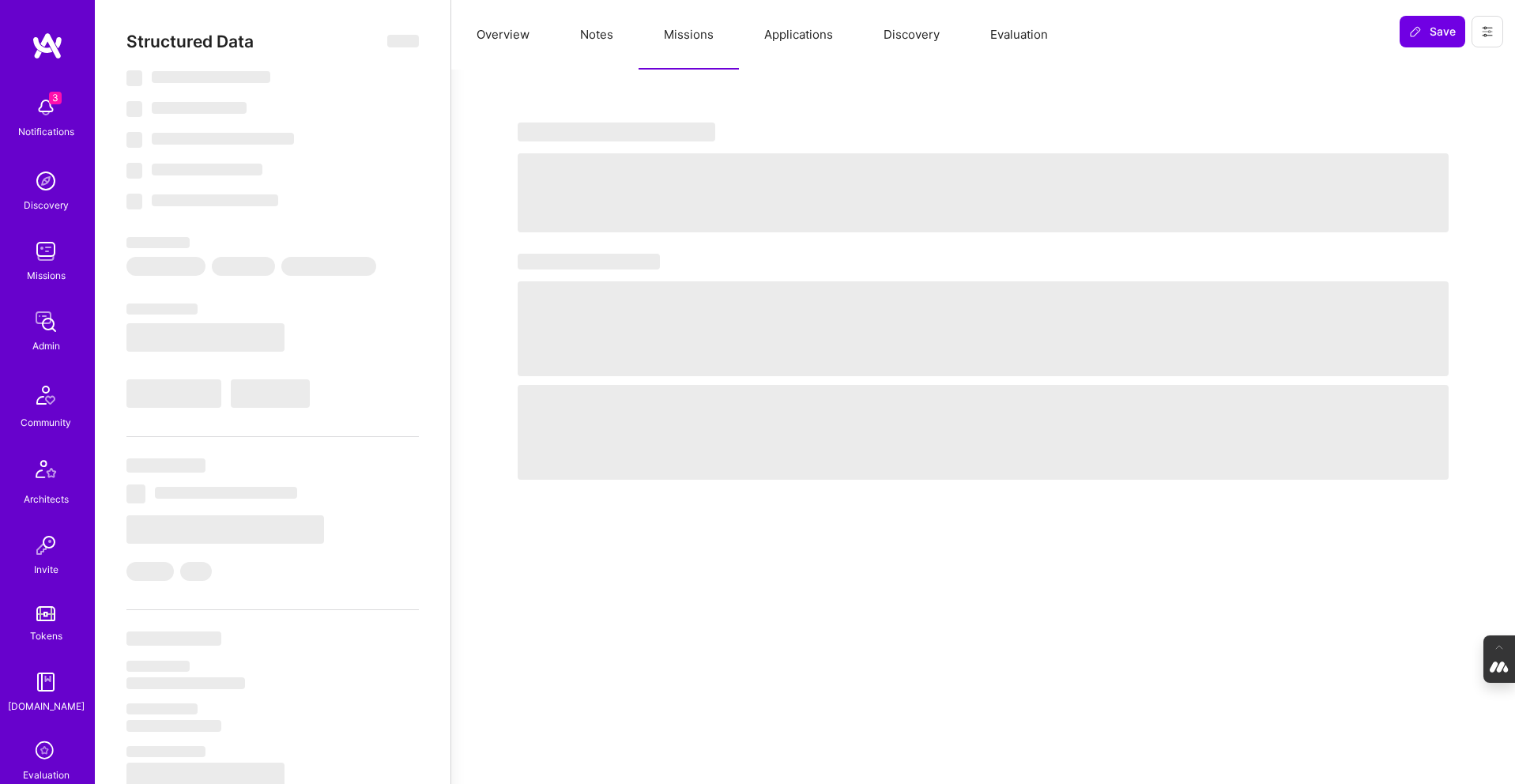
select select "7"
select select "CA"
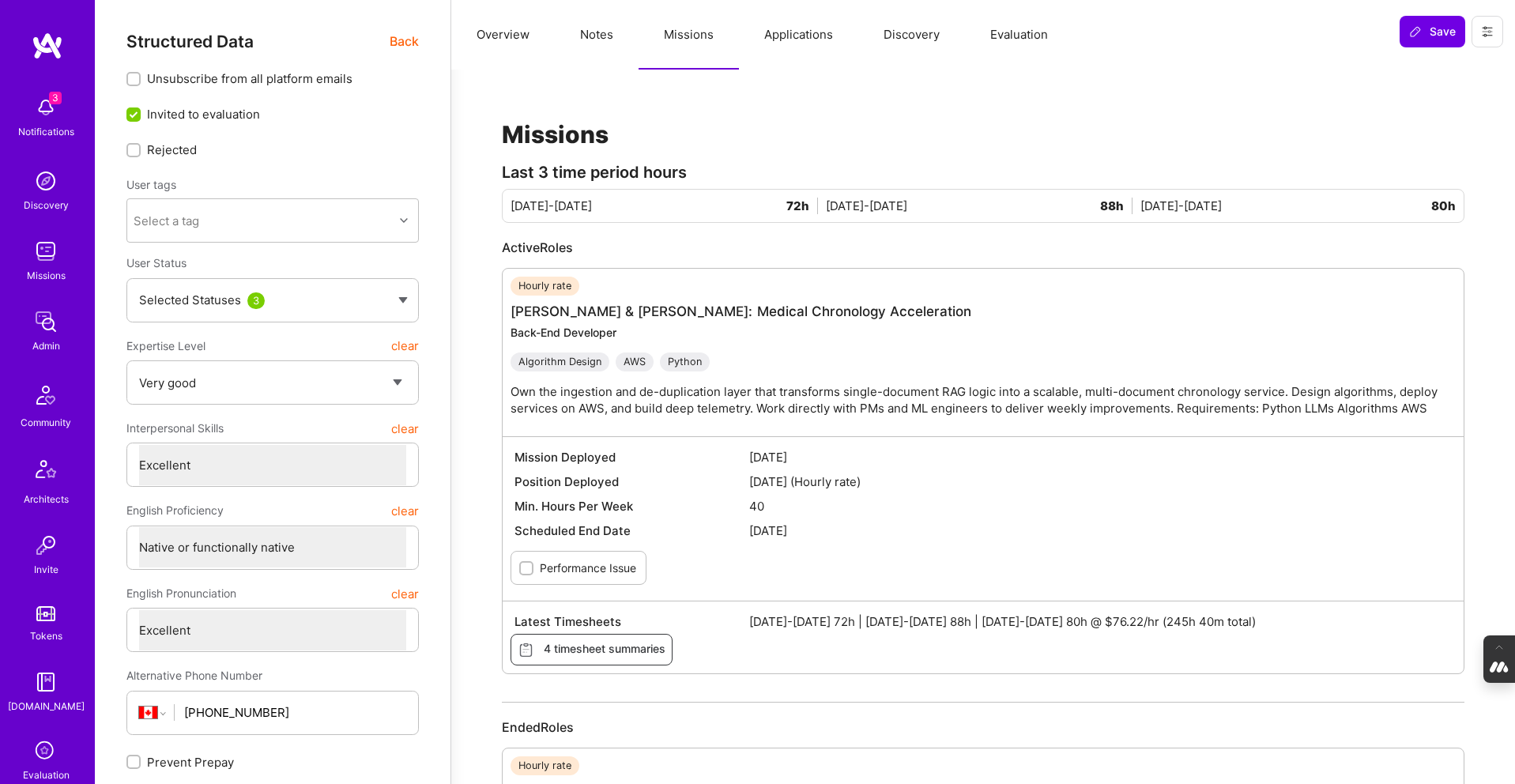
click at [593, 35] on button "Notes" at bounding box center [596, 34] width 84 height 70
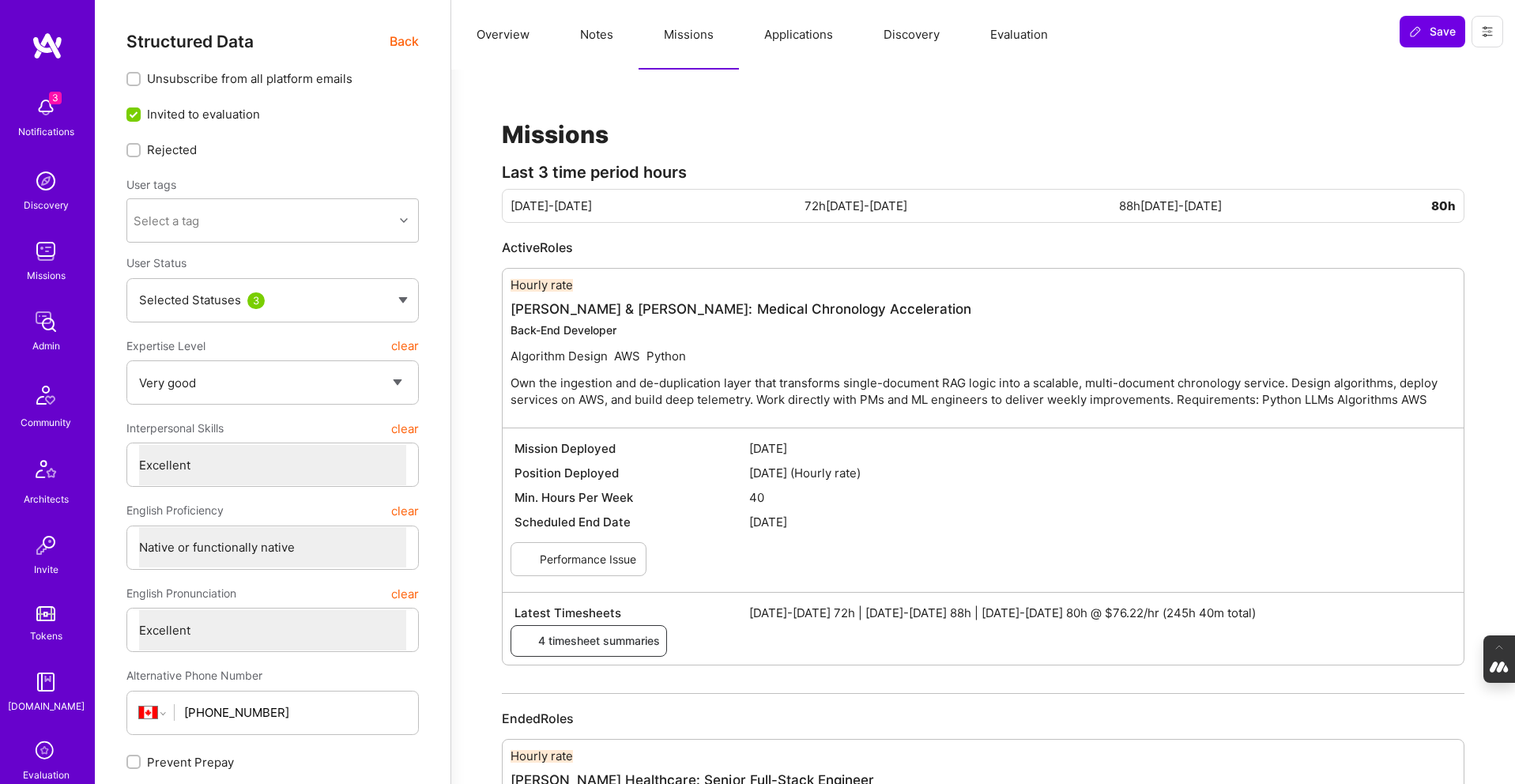
type textarea "x"
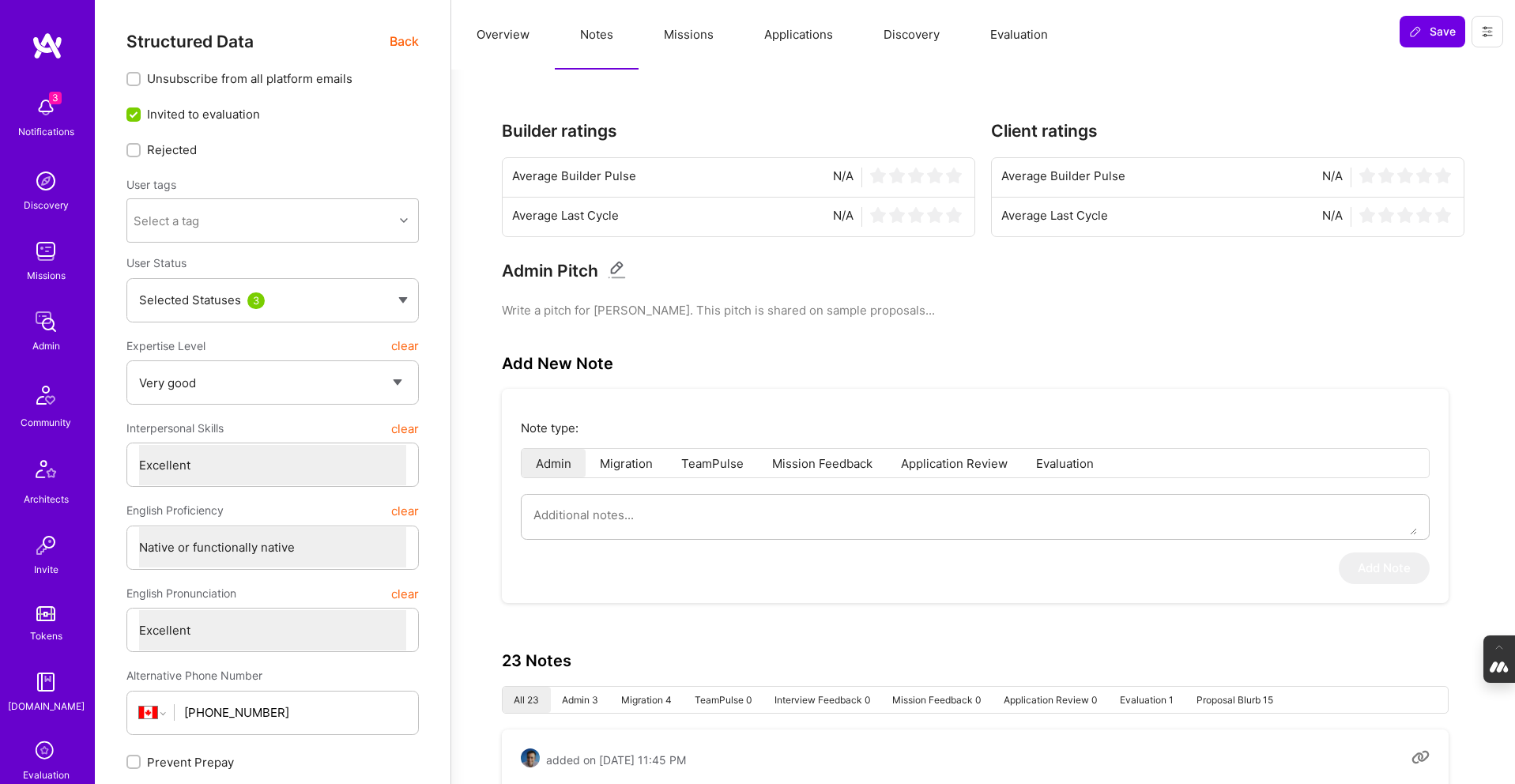
click at [694, 39] on button "Missions" at bounding box center [689, 34] width 100 height 70
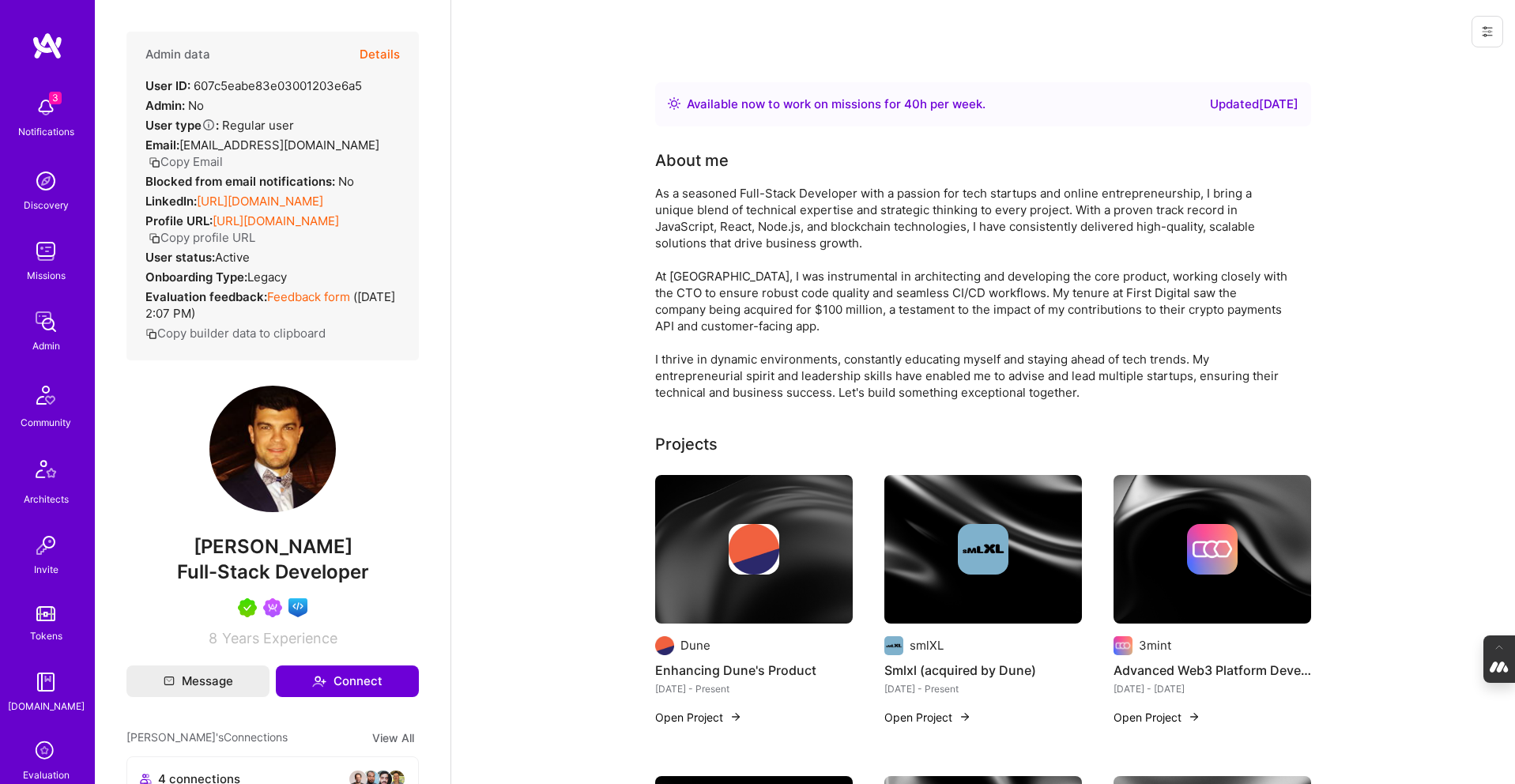
click at [368, 53] on button "Details" at bounding box center [379, 55] width 40 height 46
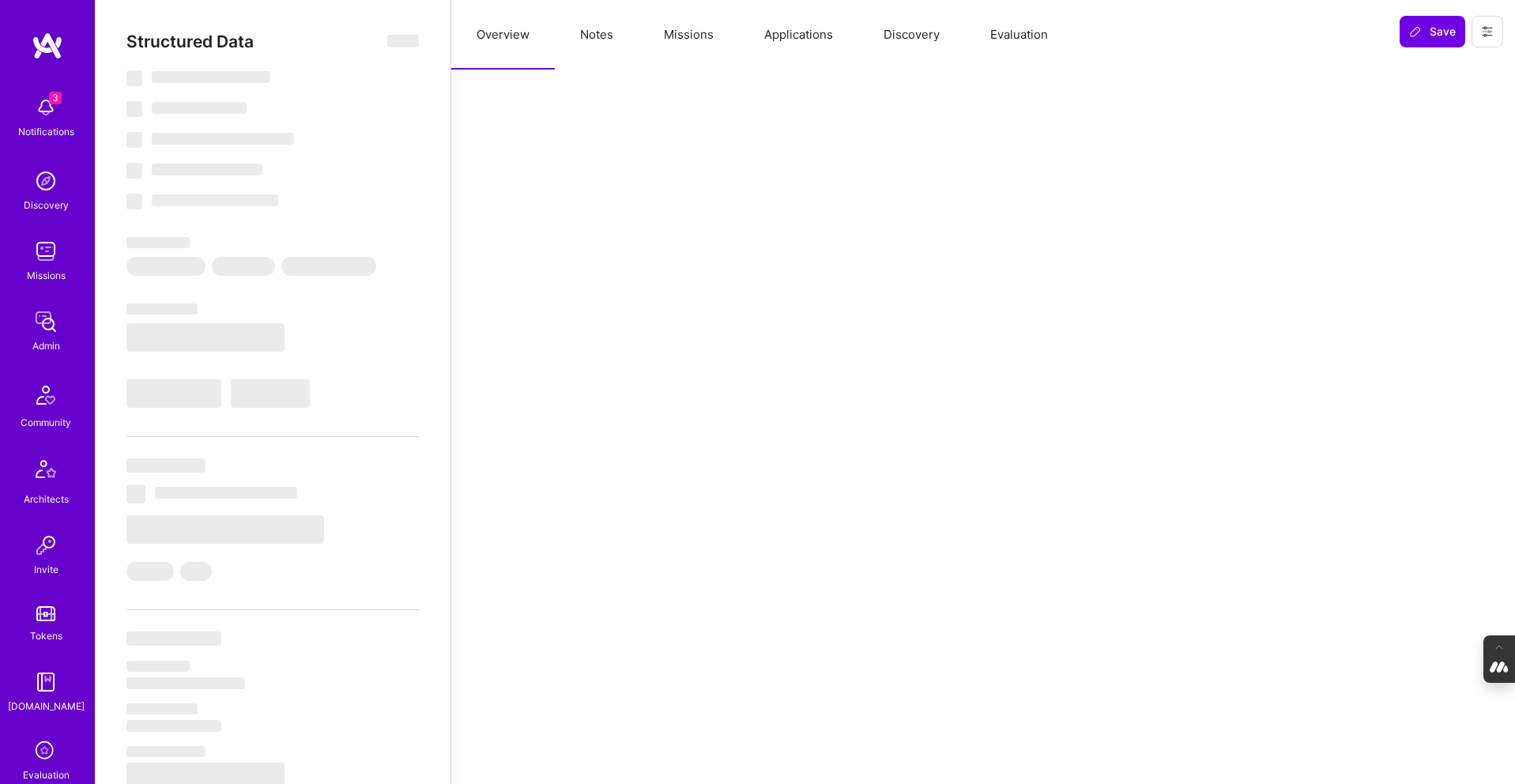
click at [683, 41] on button "Missions" at bounding box center [689, 34] width 100 height 70
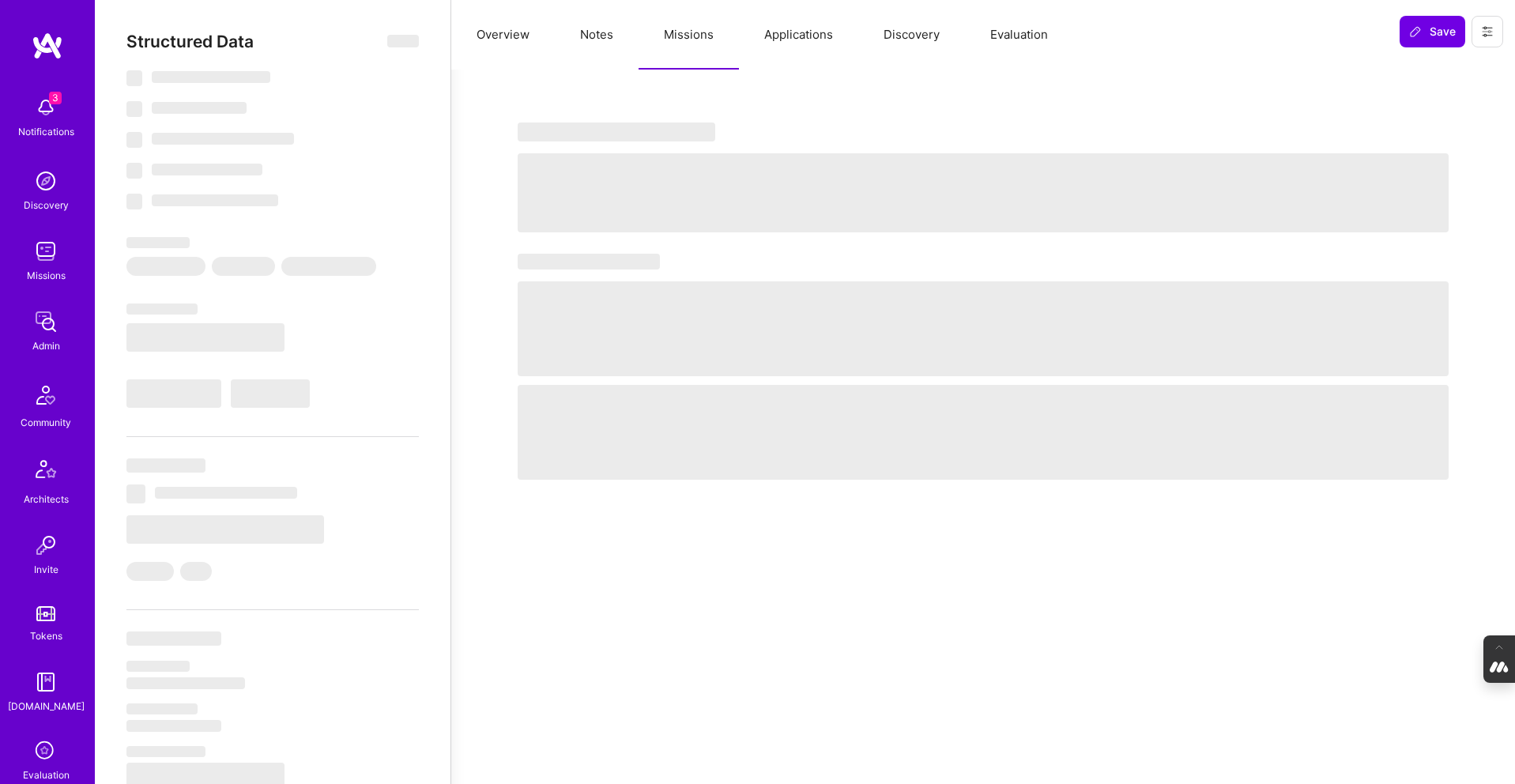
select select "Right Now"
select select "5"
select select "7"
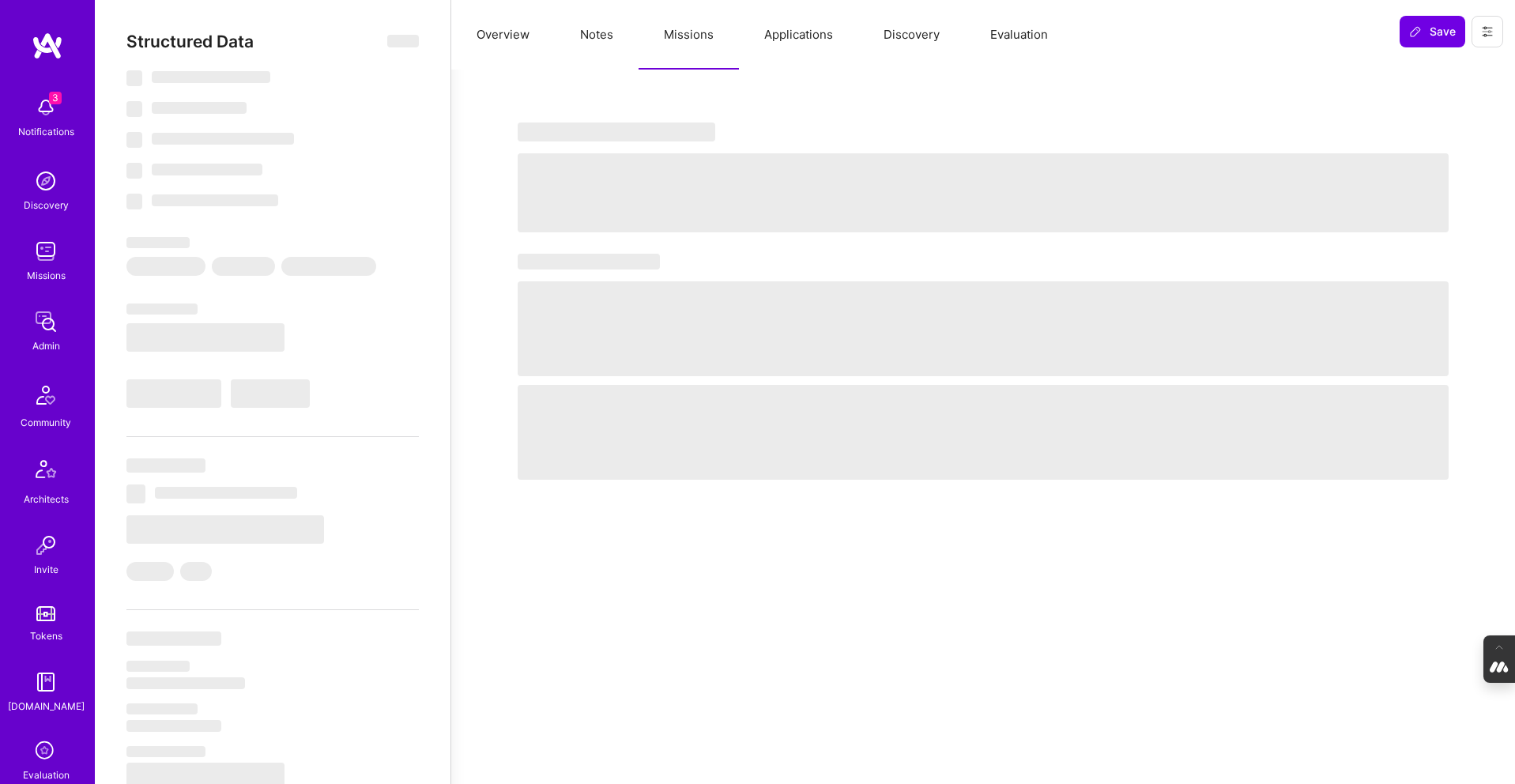
select select "US"
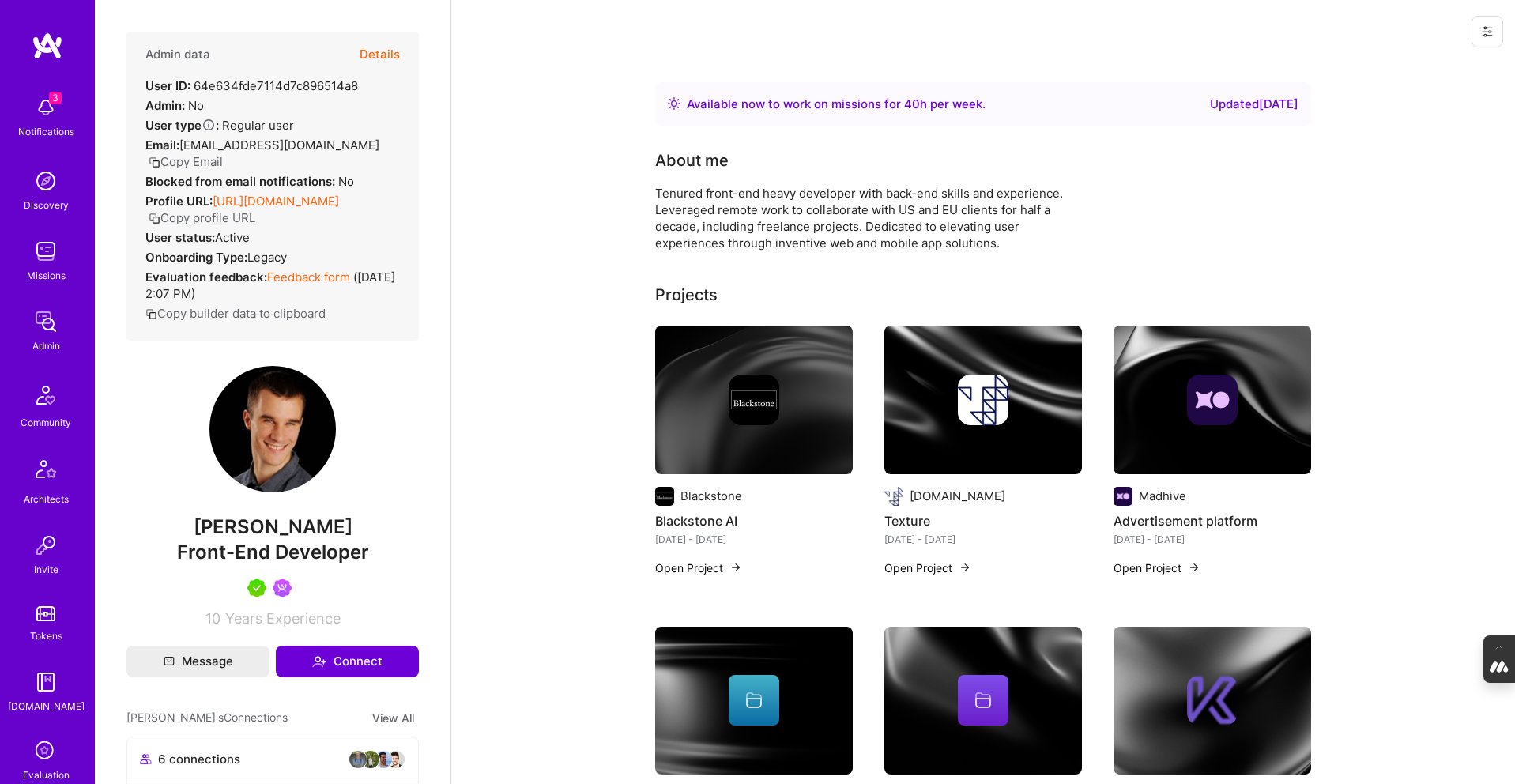
click at [380, 55] on button "Details" at bounding box center [379, 55] width 40 height 46
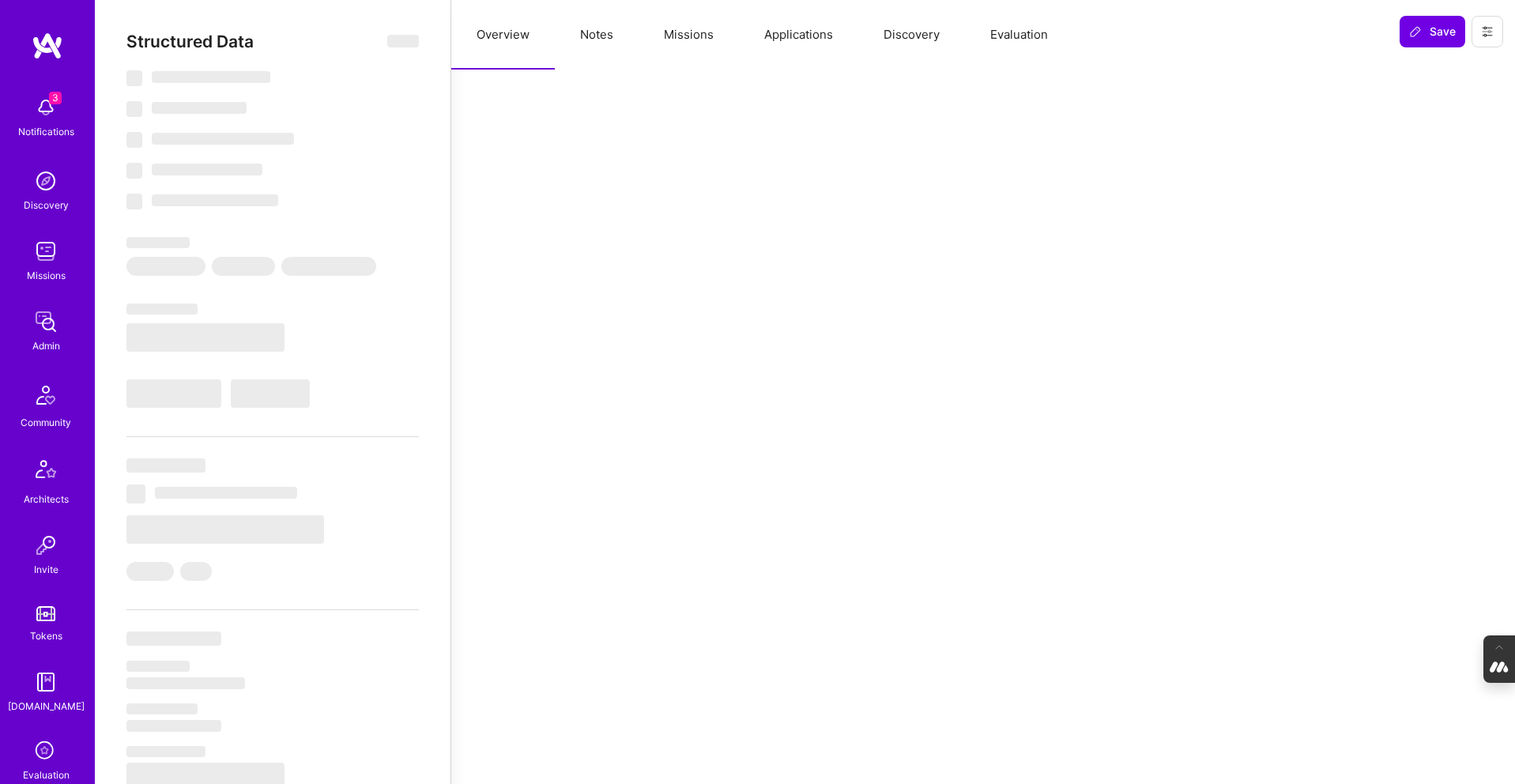
click at [702, 39] on button "Missions" at bounding box center [689, 34] width 100 height 70
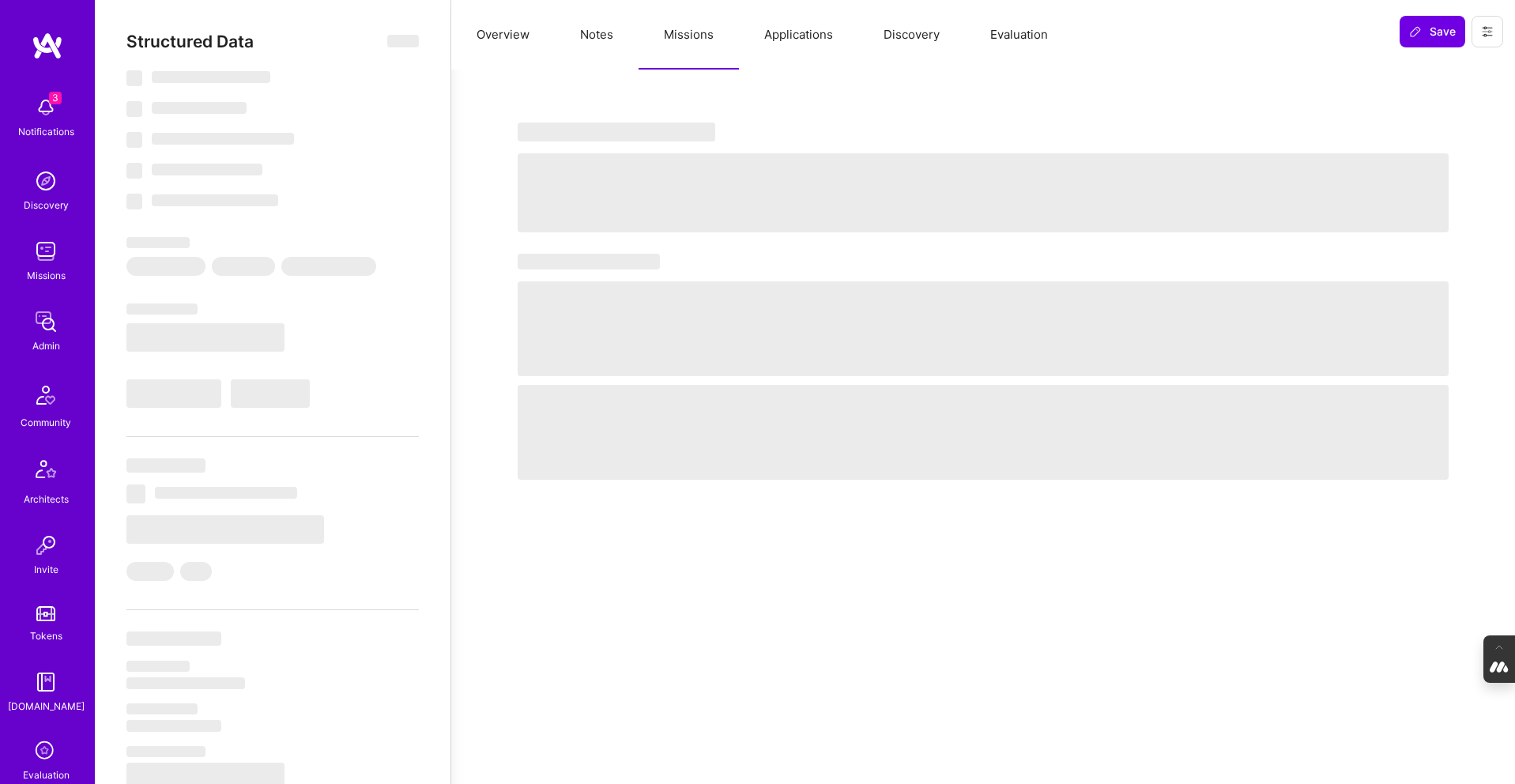
select select "Right Now"
select select "5"
select select "7"
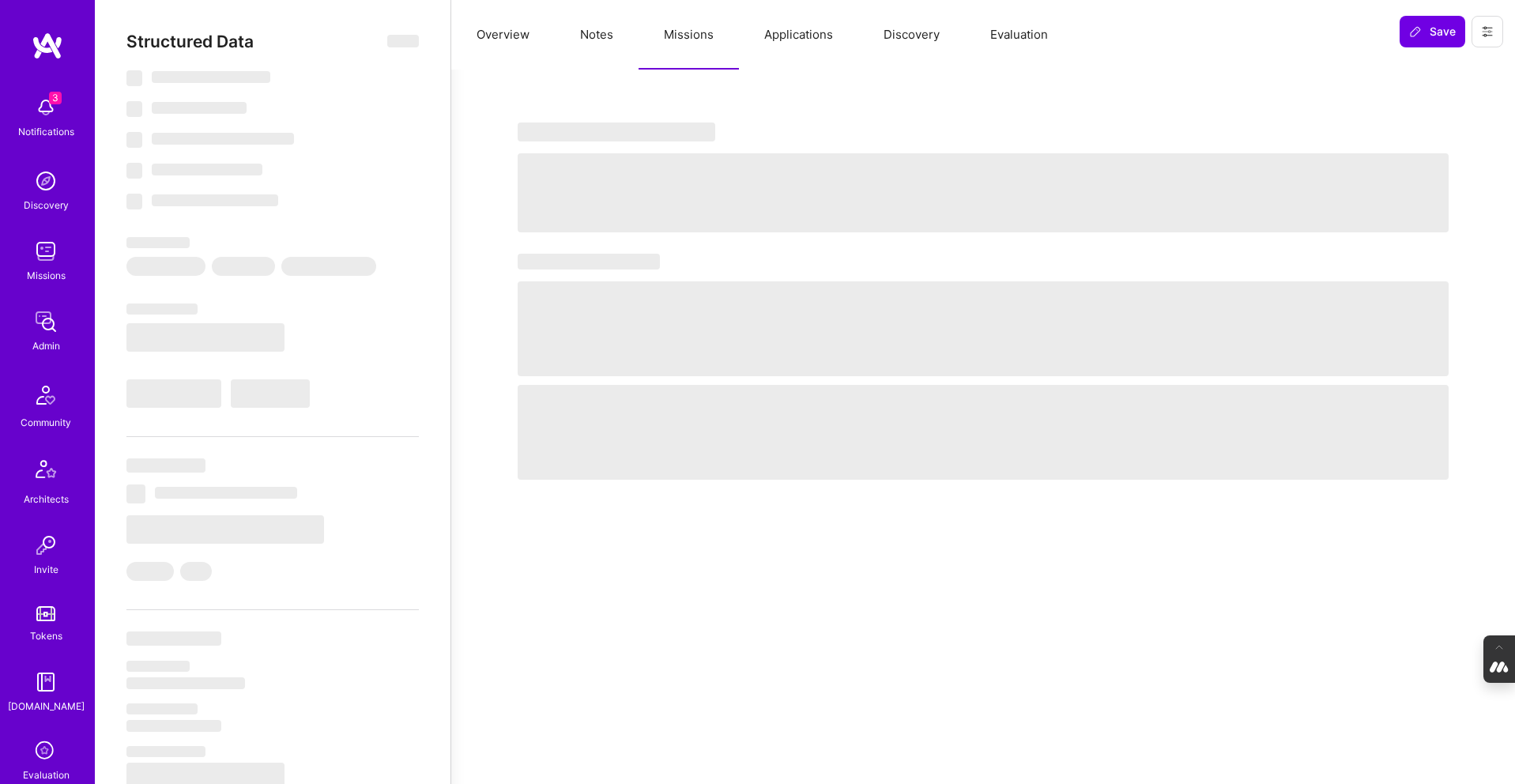
select select "AT"
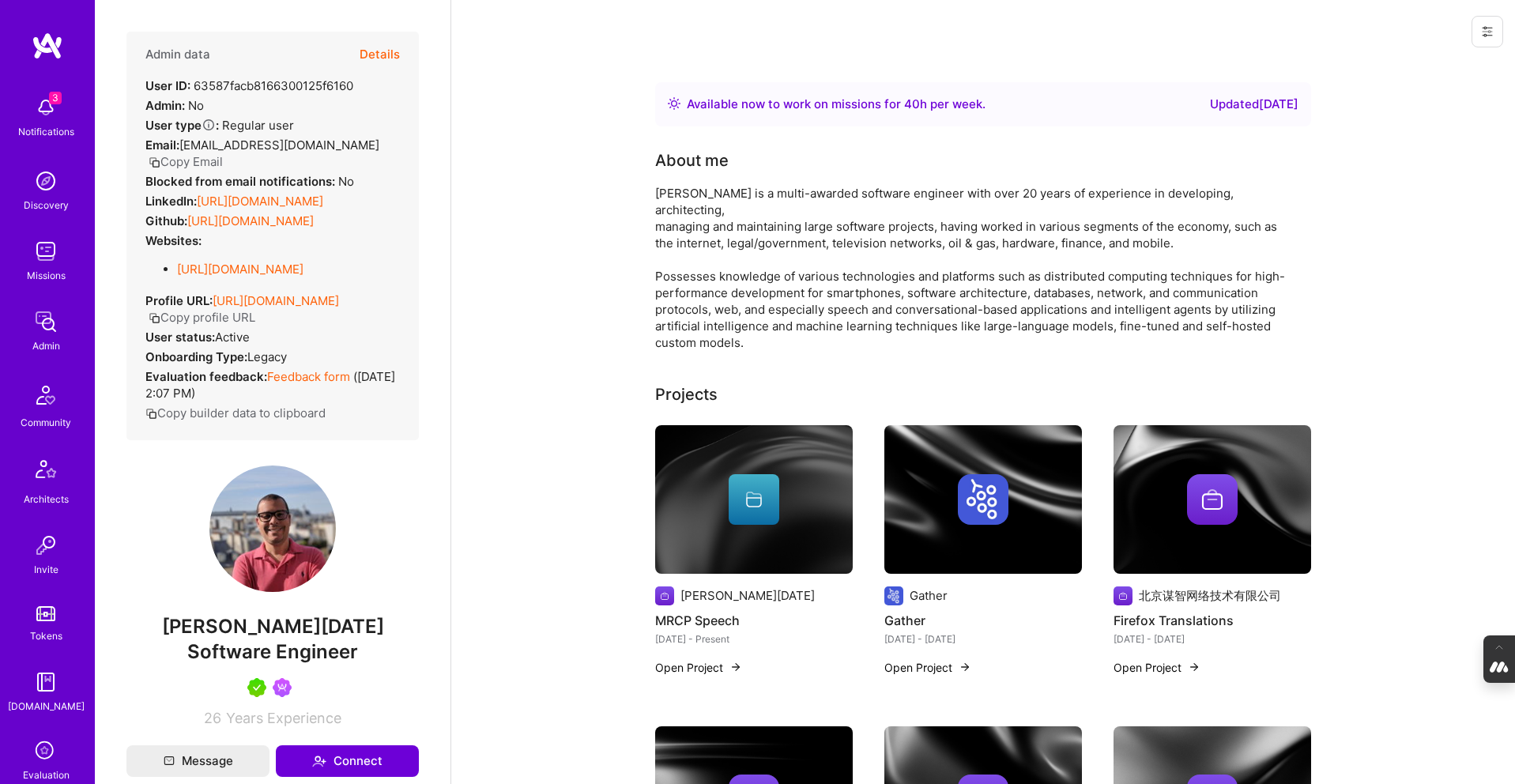
click at [385, 55] on button "Details" at bounding box center [379, 55] width 40 height 46
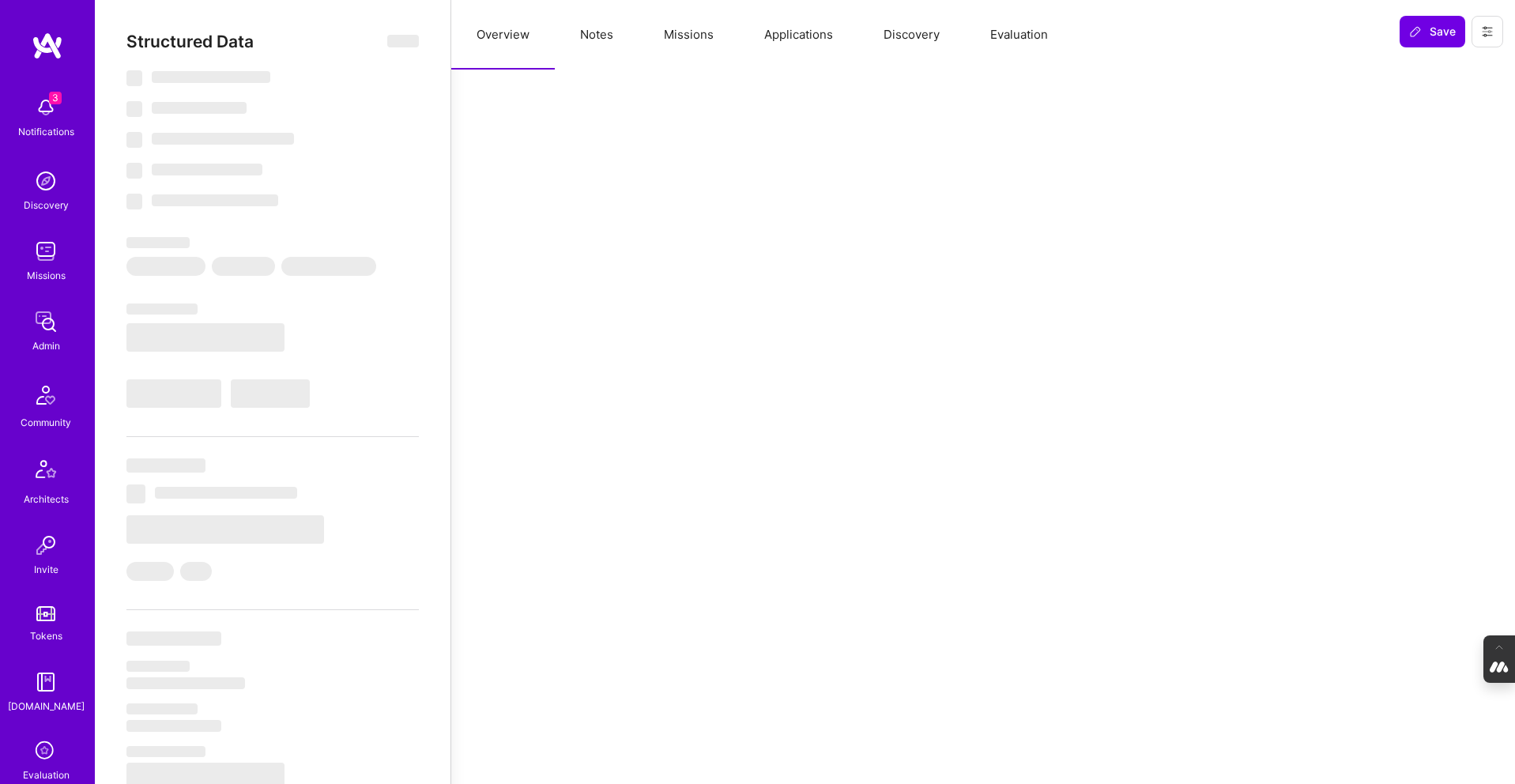
click at [687, 42] on button "Missions" at bounding box center [689, 34] width 100 height 70
select select "Right Now"
select select "5"
select select "7"
select select "6"
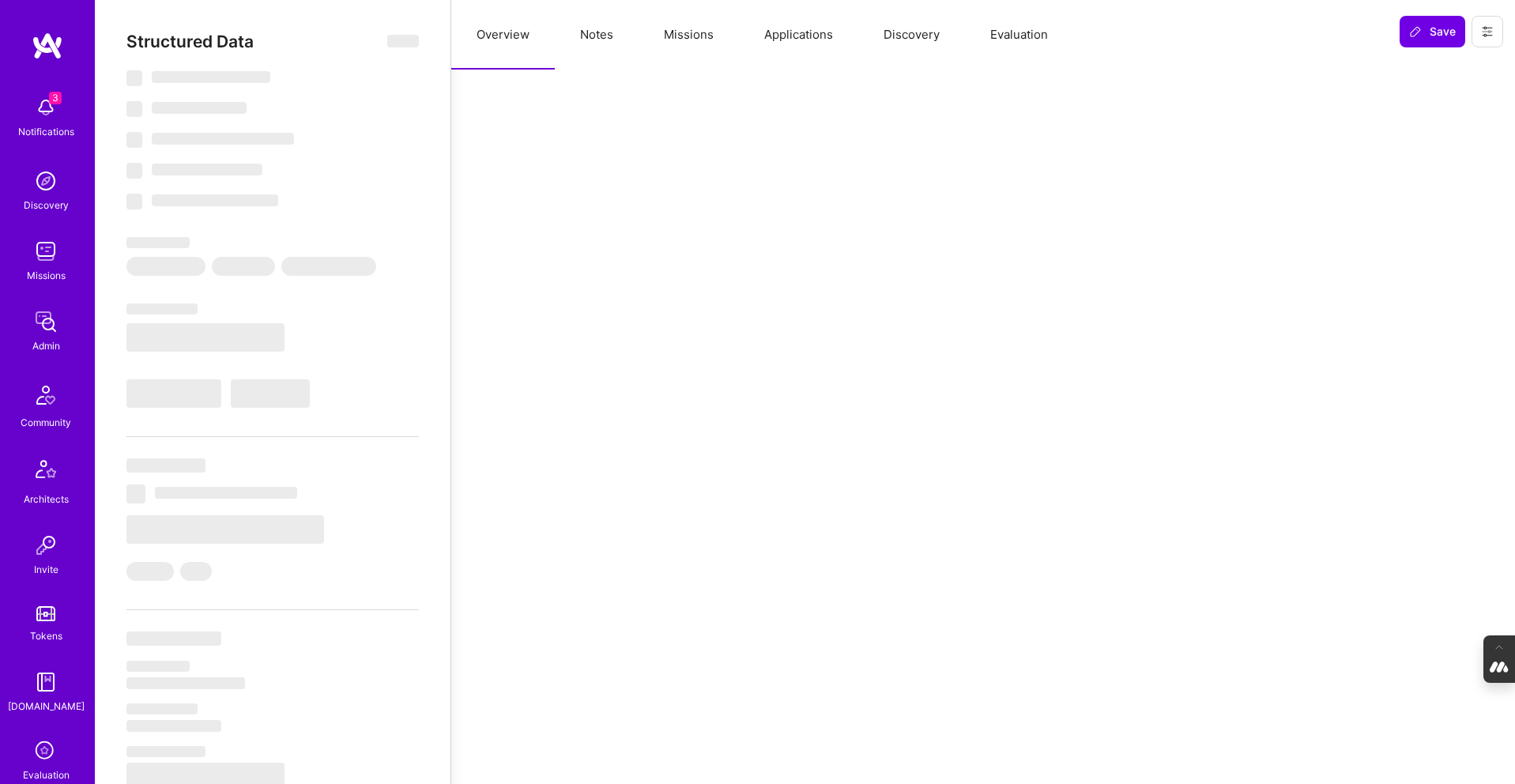
select select "6"
select select "US"
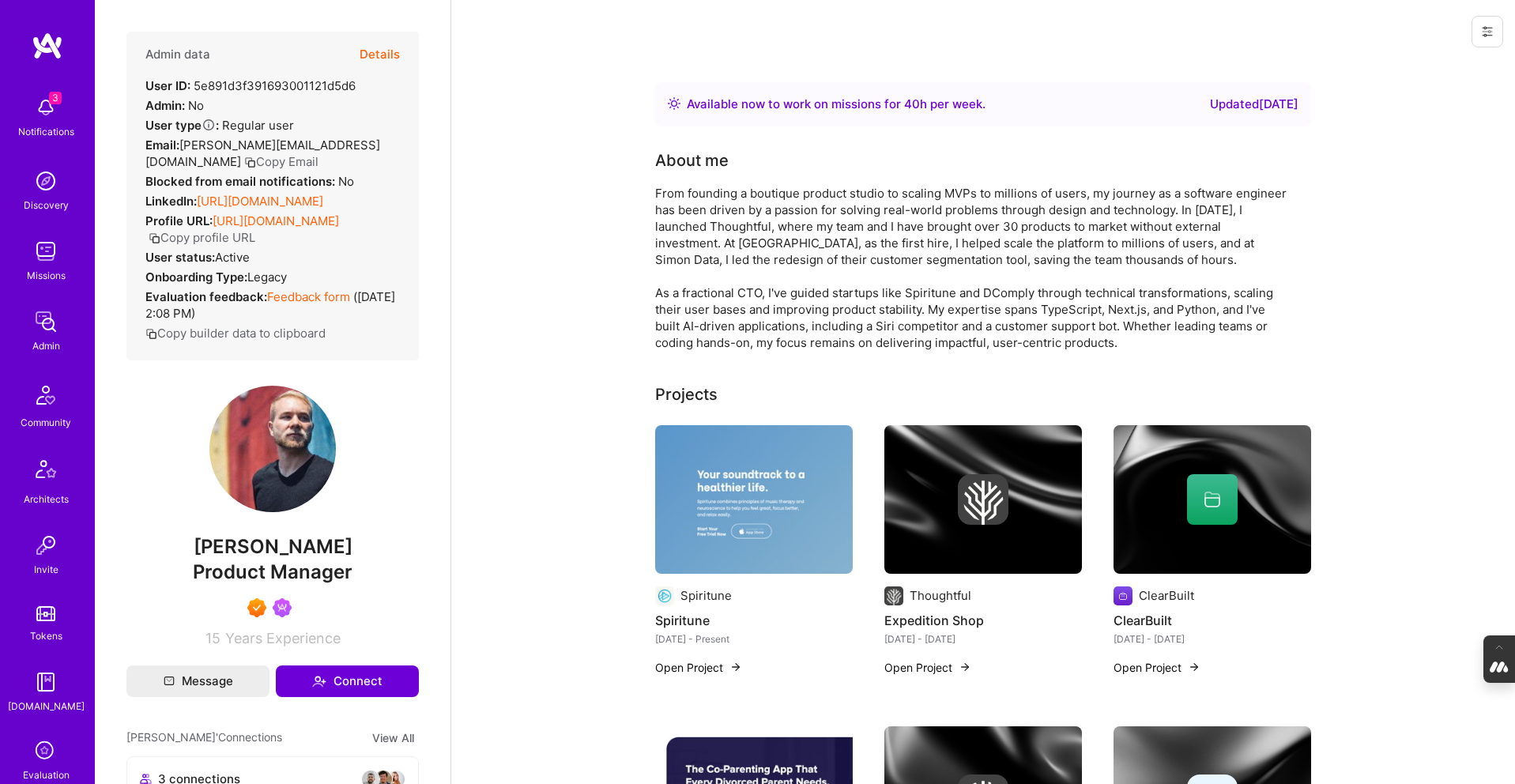
click at [385, 47] on button "Details" at bounding box center [379, 55] width 40 height 46
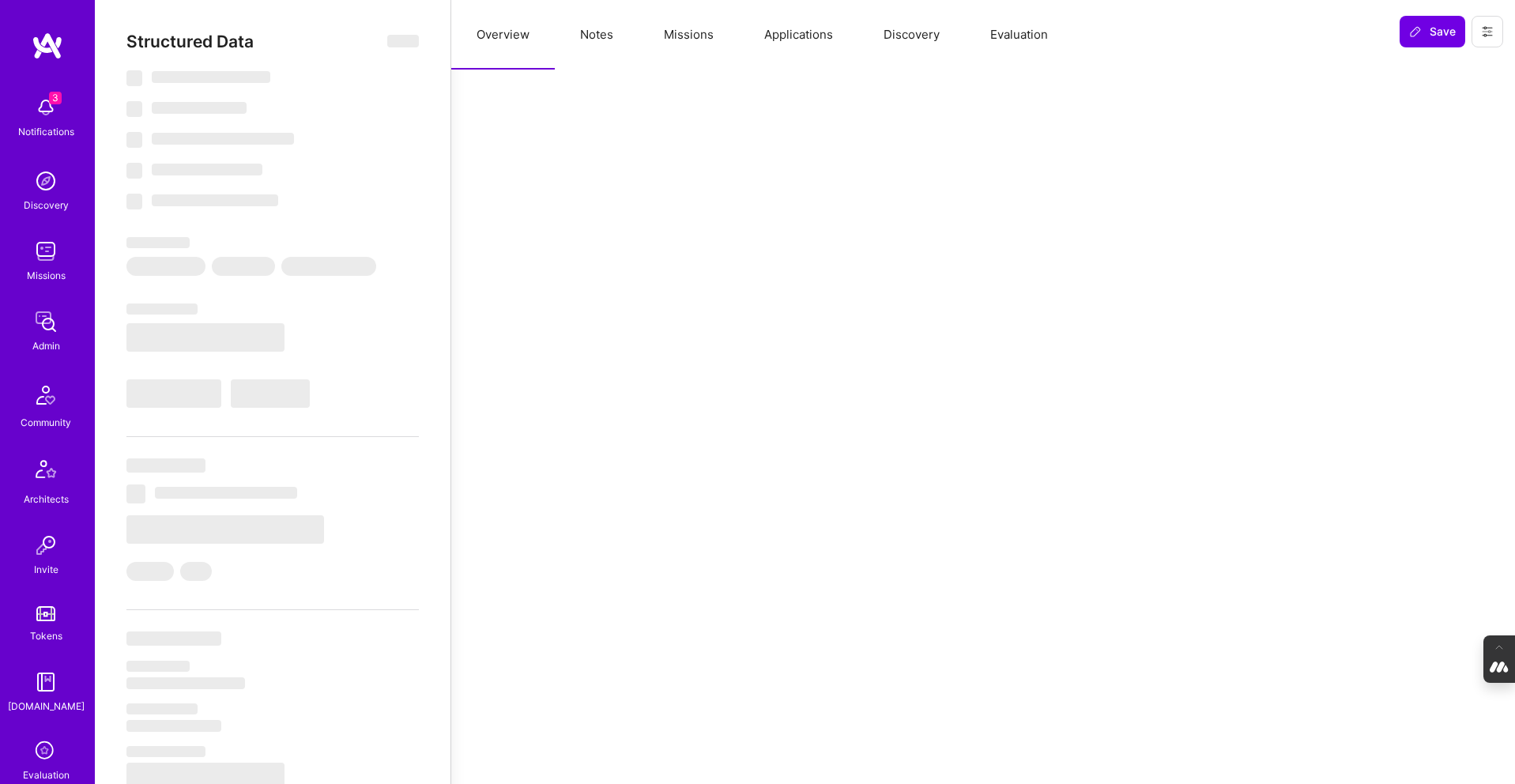
click at [690, 28] on button "Missions" at bounding box center [689, 34] width 100 height 70
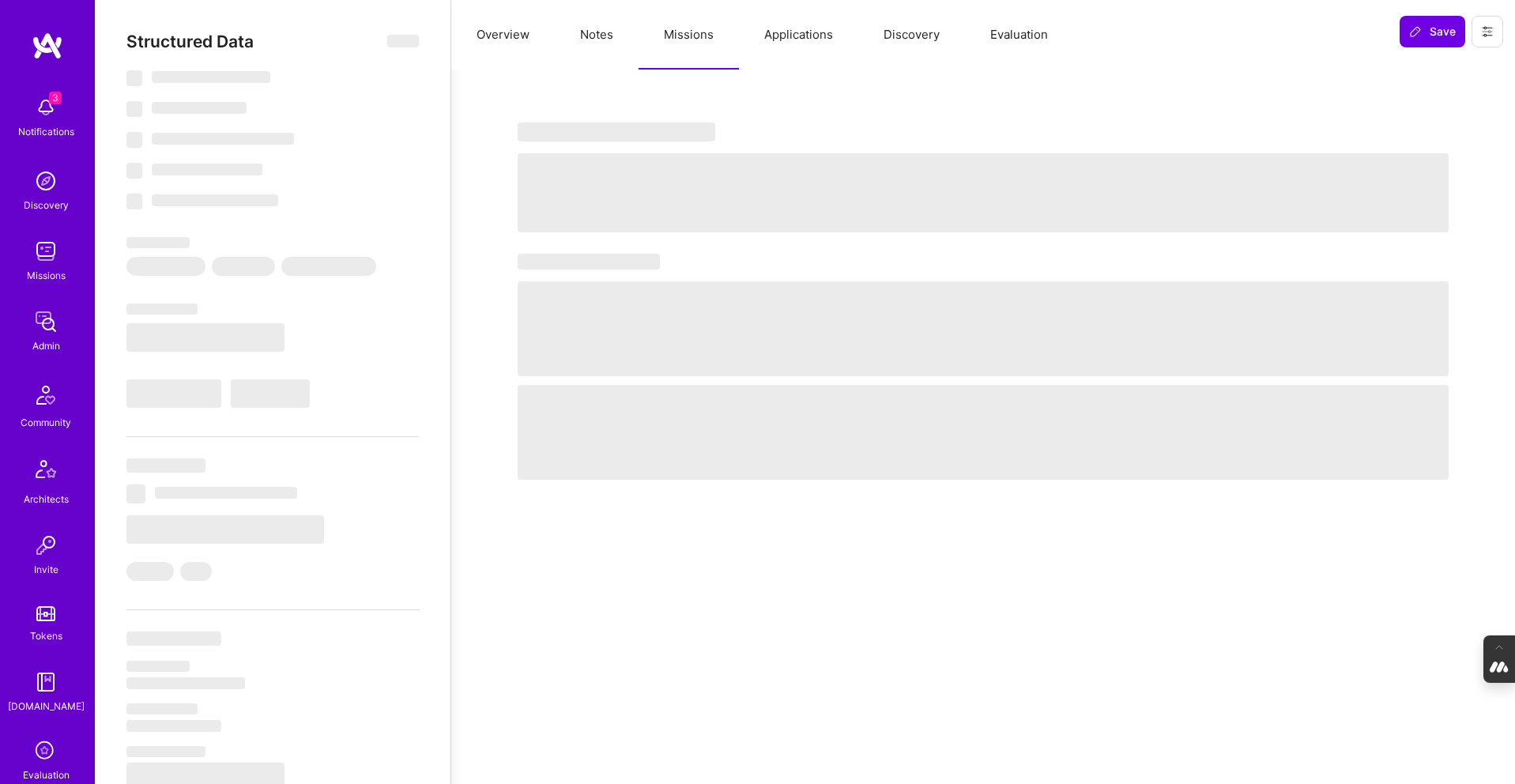
select select "Right Now"
select select "7"
select select "4"
select select "7"
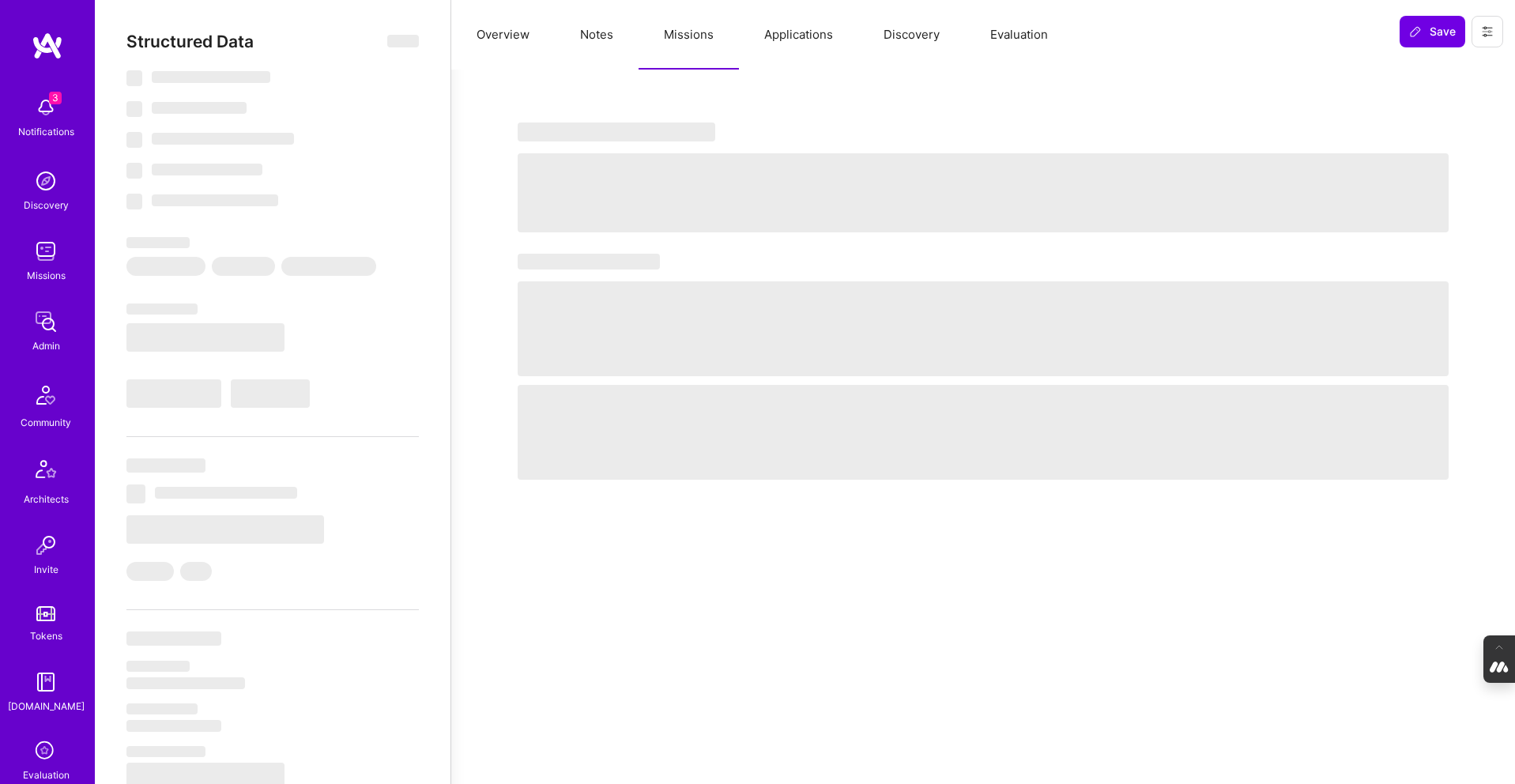
select select "US"
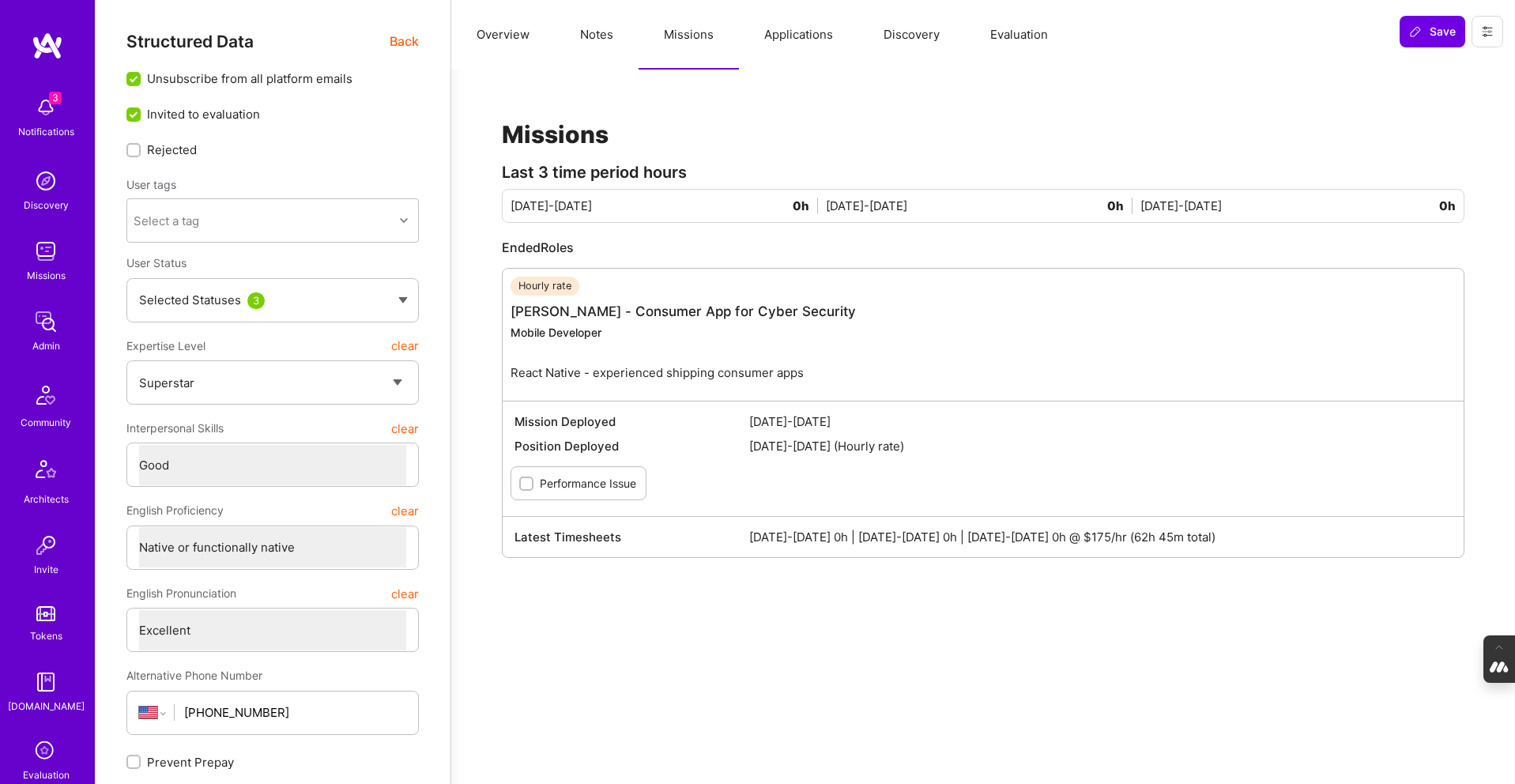
click at [590, 34] on button "Notes" at bounding box center [596, 34] width 84 height 70
type textarea "x"
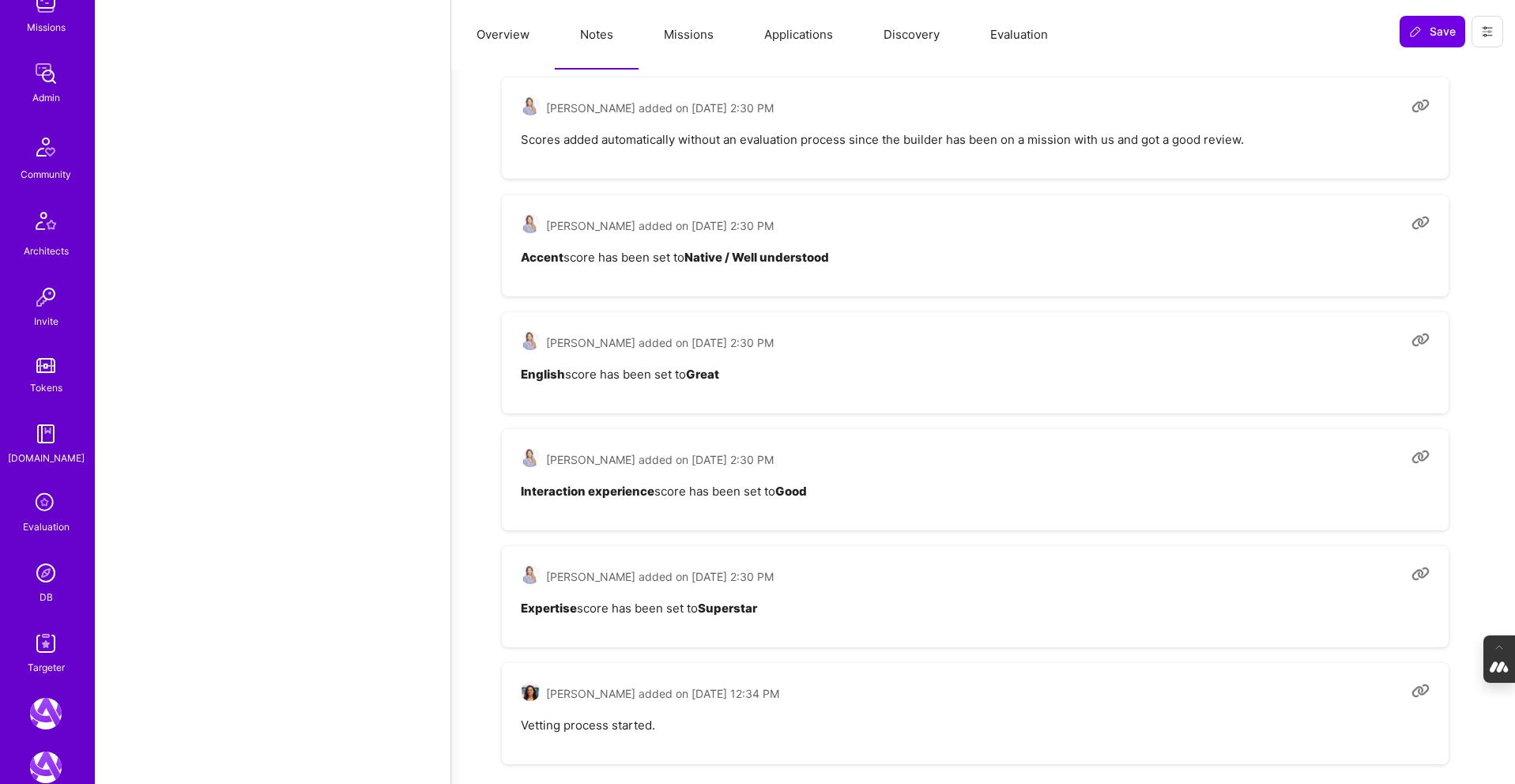
scroll to position [250, 0]
click at [48, 565] on img at bounding box center [46, 570] width 32 height 32
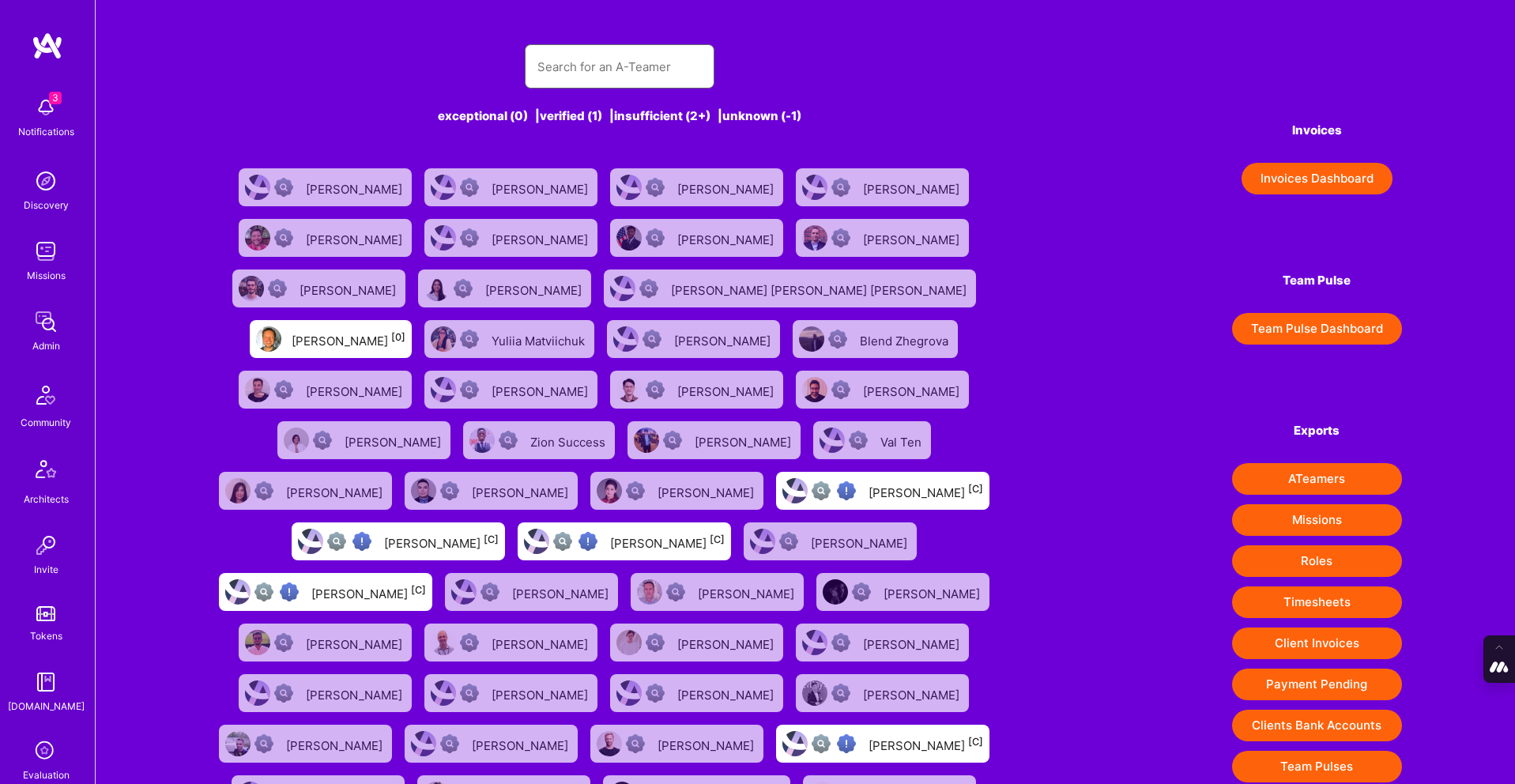
click at [596, 76] on input "text" at bounding box center [619, 66] width 164 height 40
paste input "Mihai Ciobanu"
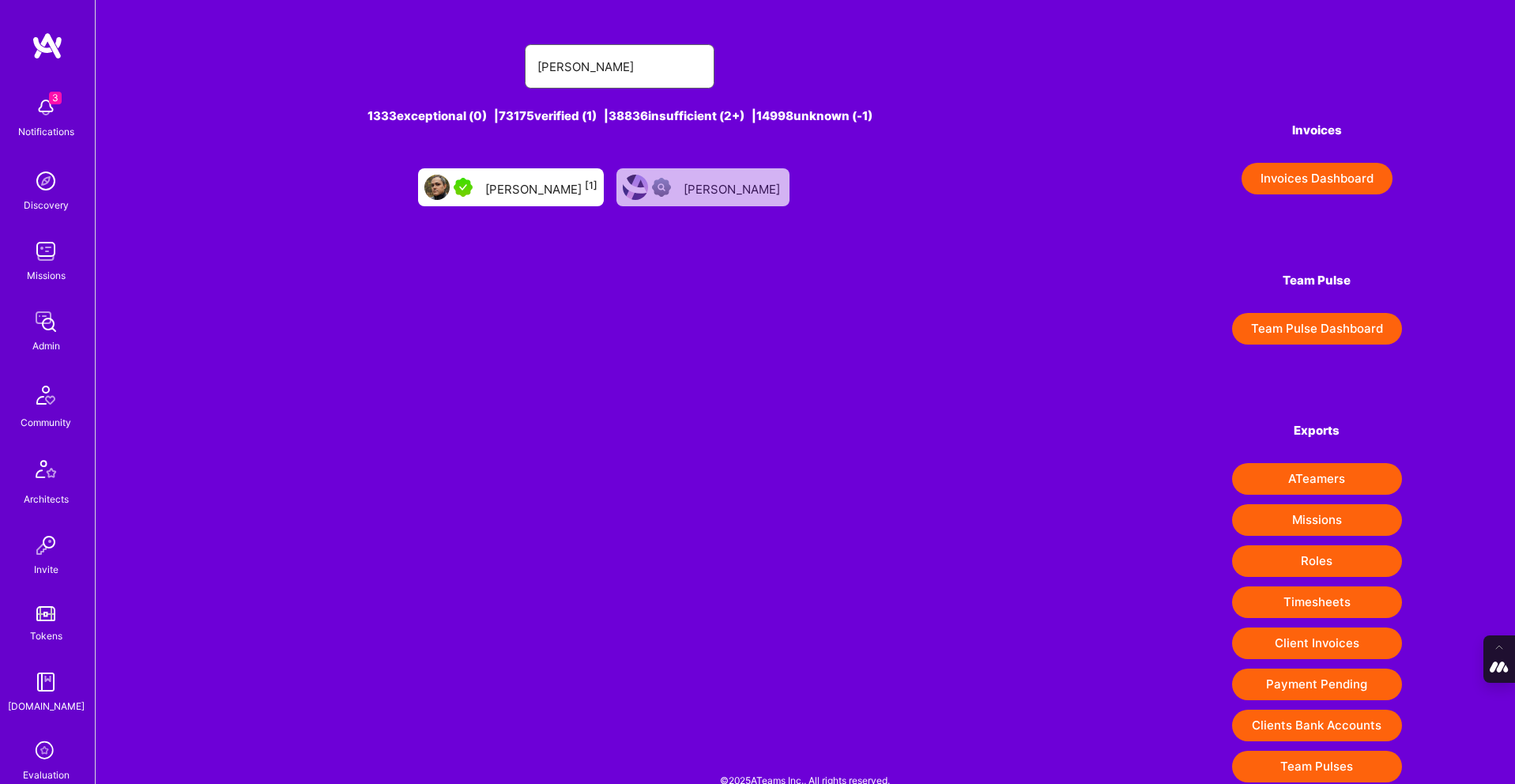
type input "Mihai Ciobanu"
click at [548, 183] on div "Mihai Ciobanu [1]" at bounding box center [541, 187] width 112 height 21
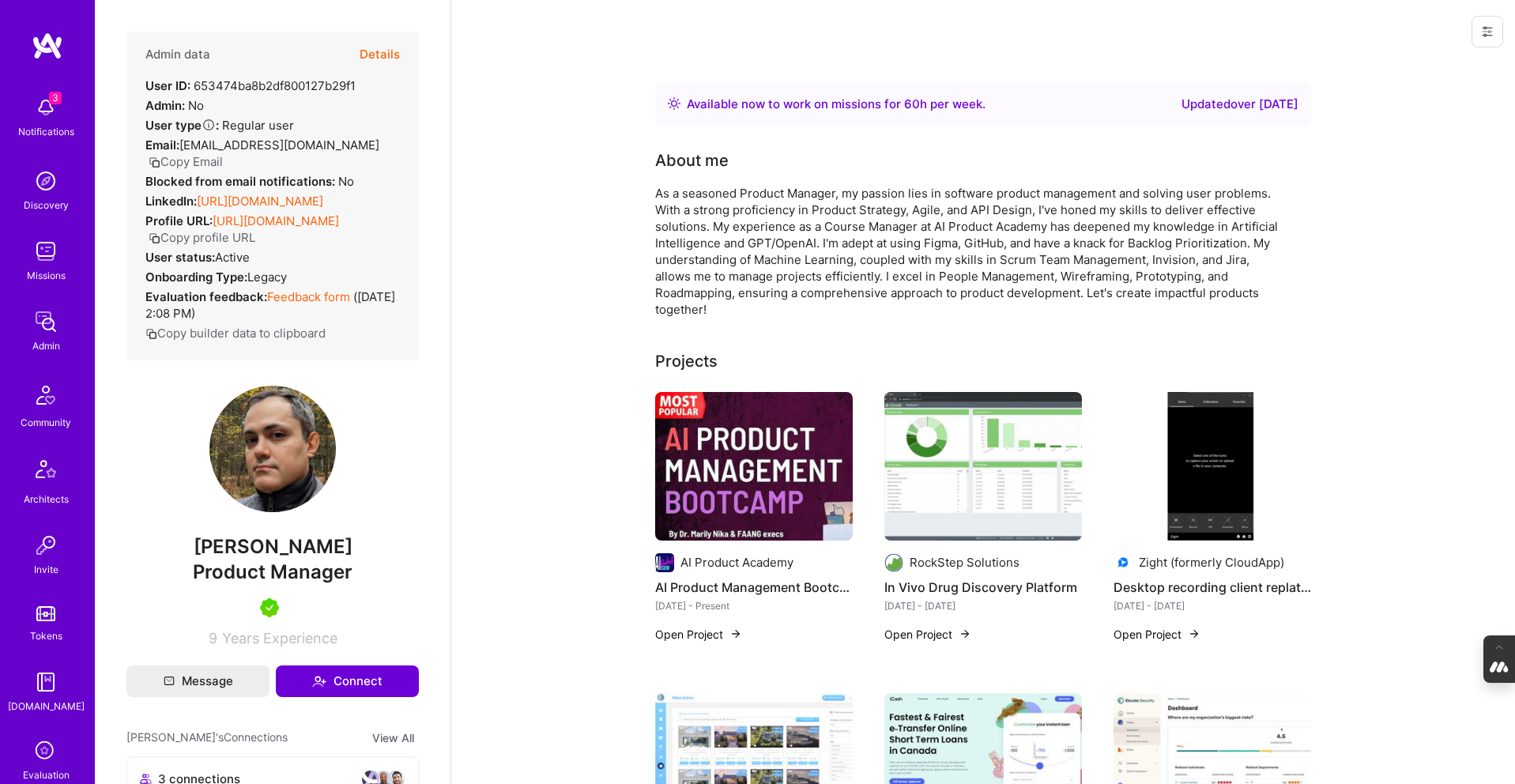
click at [388, 47] on button "Details" at bounding box center [379, 55] width 40 height 46
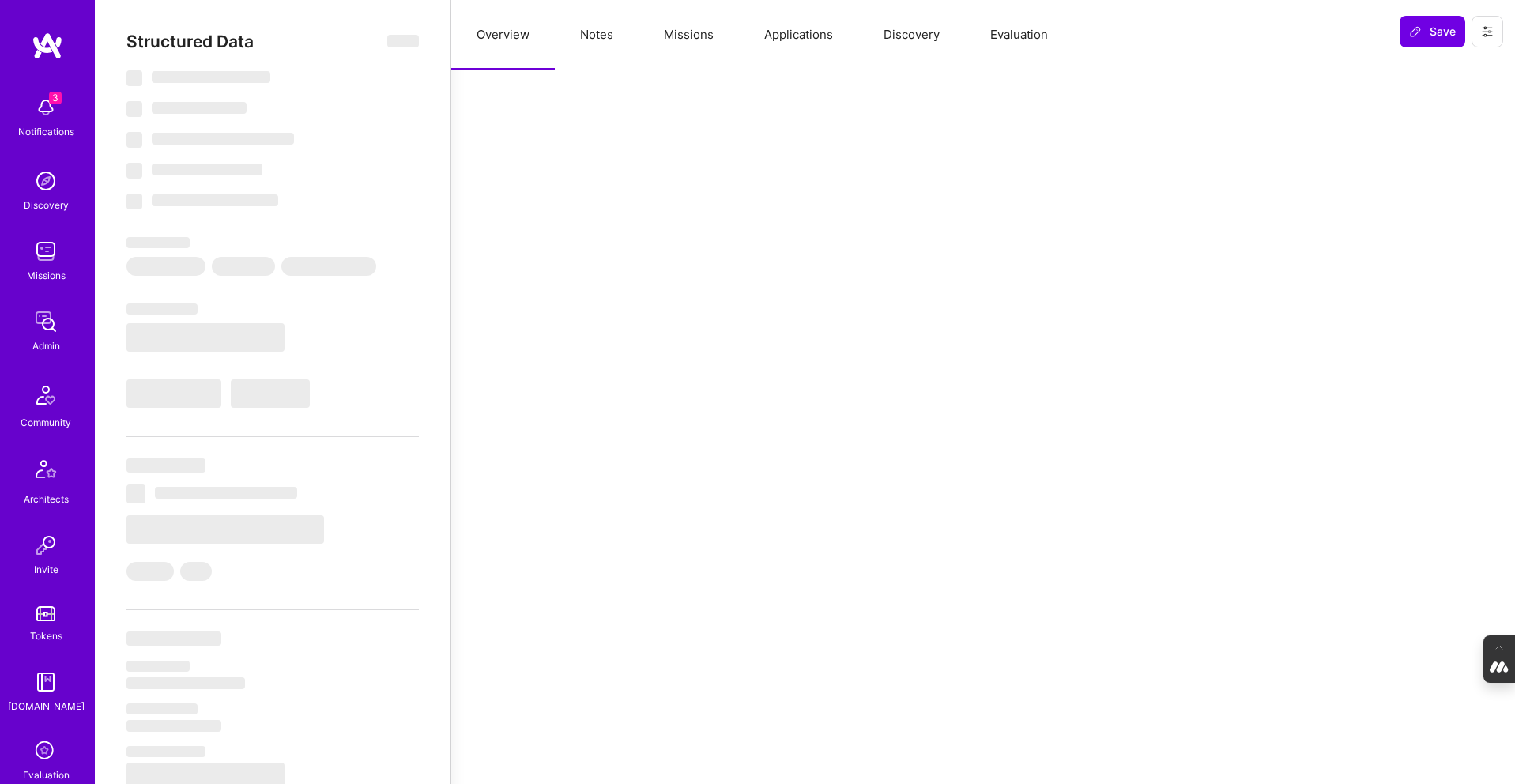
type textarea "x"
select select "Right Now"
select select "5"
select select "4"
select select "7"
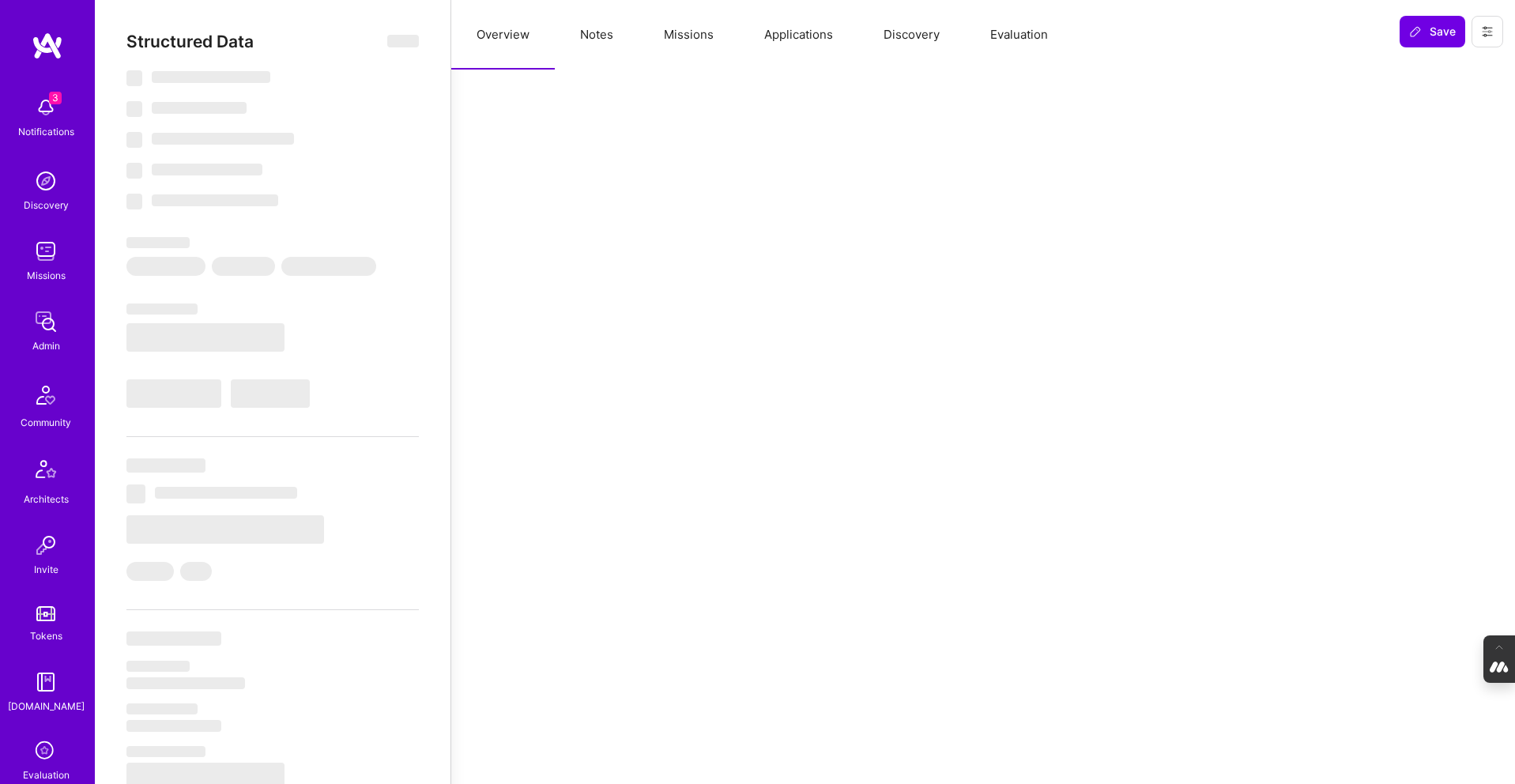
select select "7"
select select "CA"
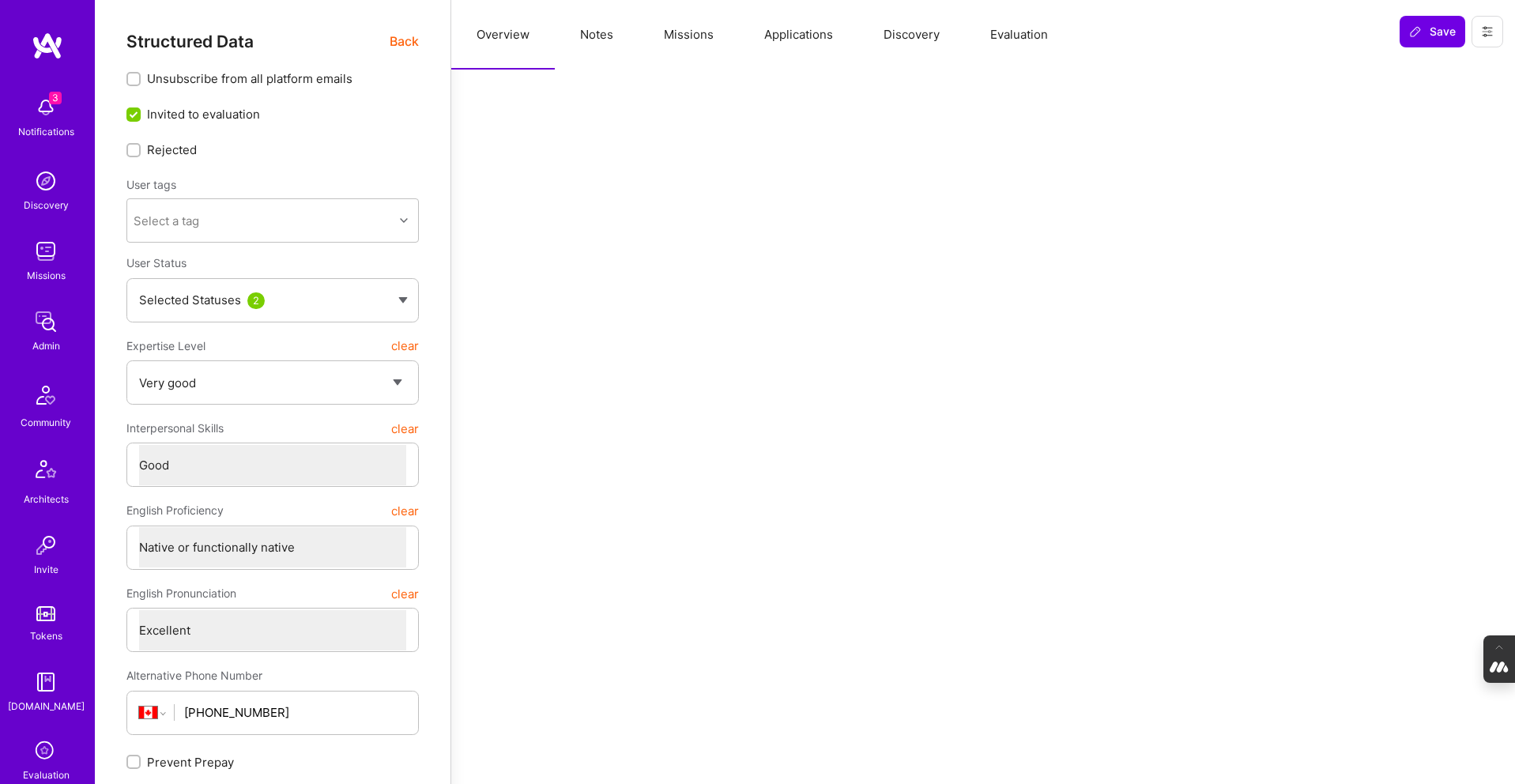
click at [1048, 43] on button "Evaluation" at bounding box center [1020, 34] width 108 height 70
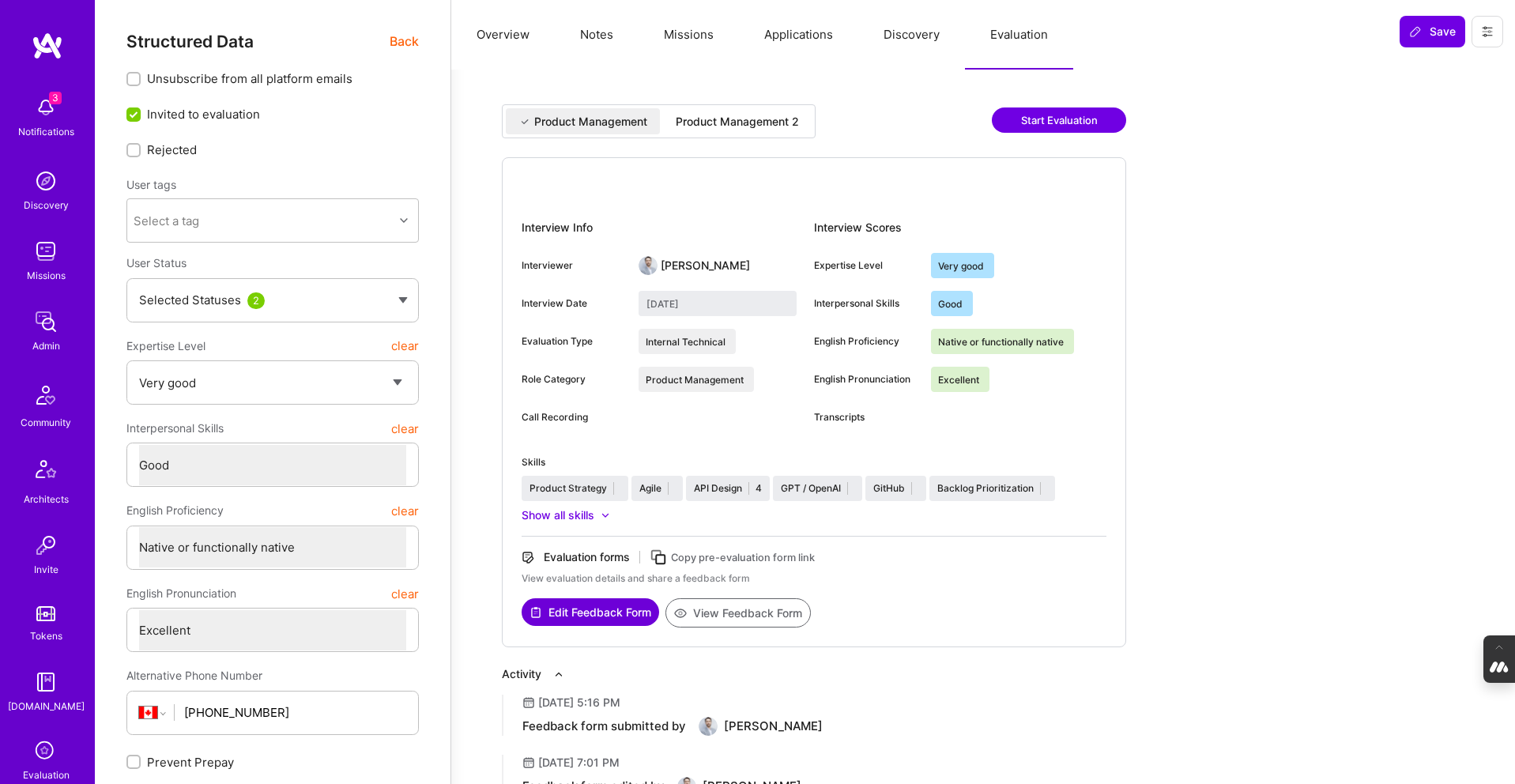
click at [691, 125] on div "Product Management 2" at bounding box center [737, 121] width 123 height 16
type input "August 15, 2025"
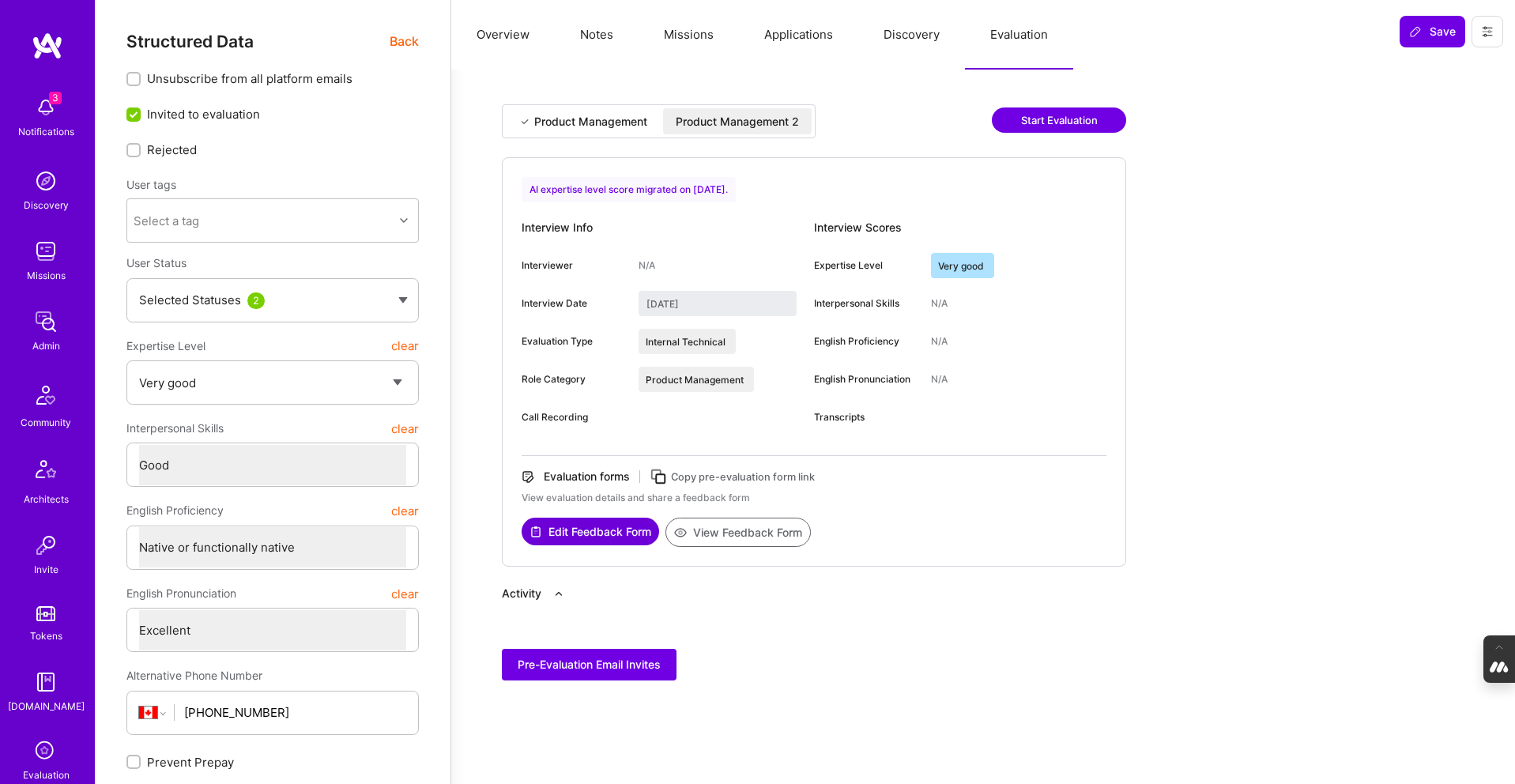
click at [683, 47] on button "Missions" at bounding box center [689, 34] width 100 height 70
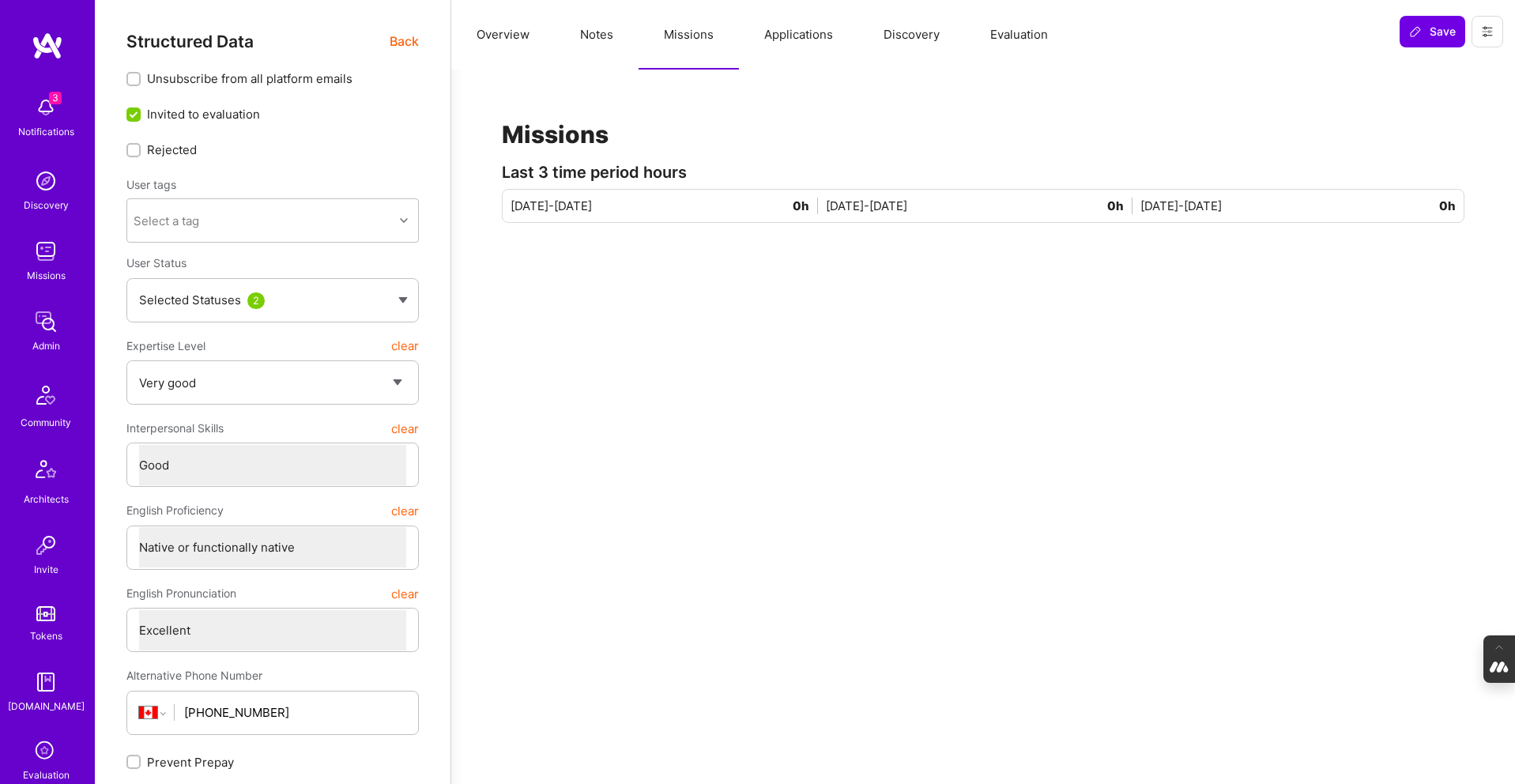
click at [593, 38] on button "Notes" at bounding box center [596, 34] width 84 height 70
type textarea "x"
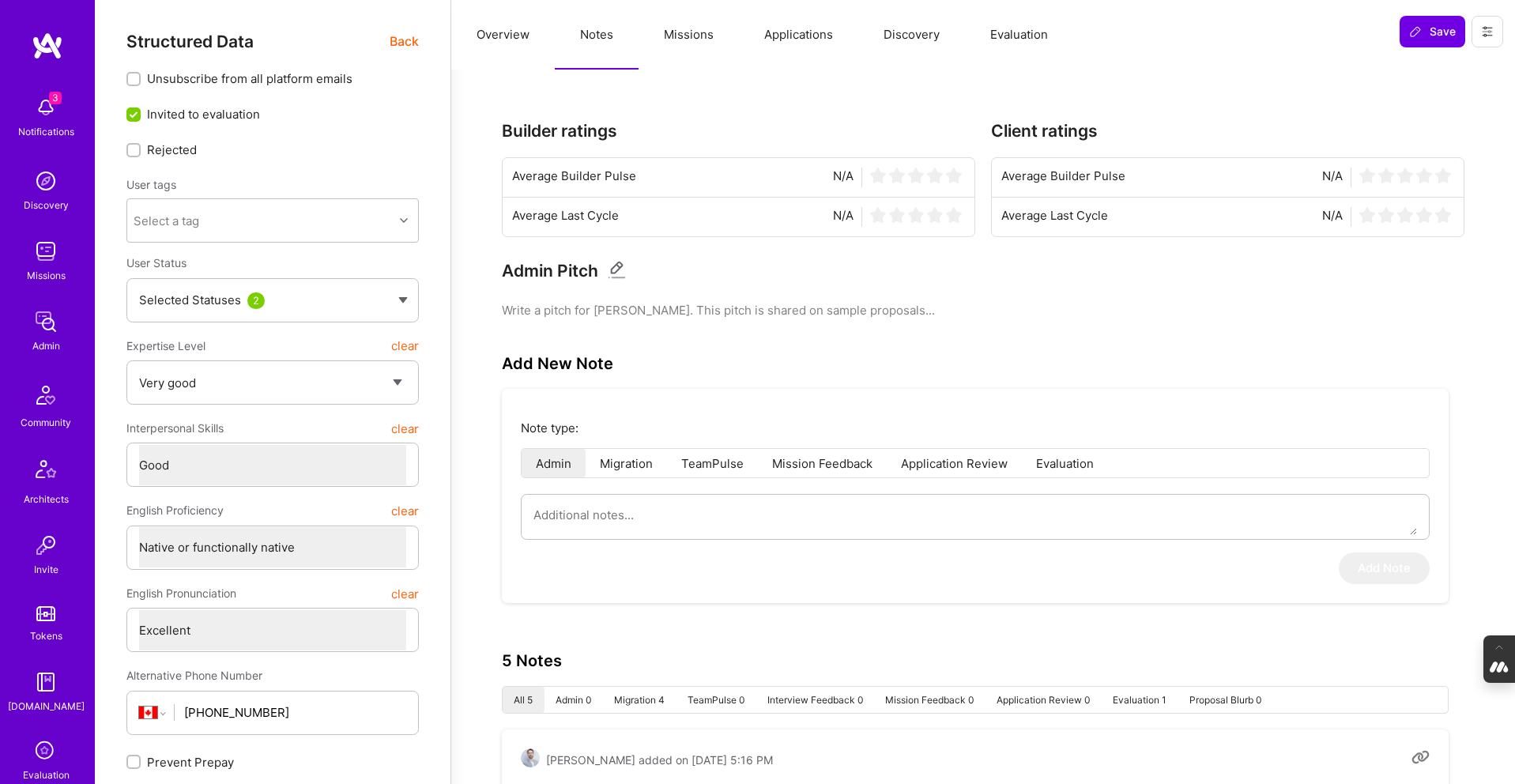
click at [701, 44] on button "Missions" at bounding box center [689, 34] width 100 height 70
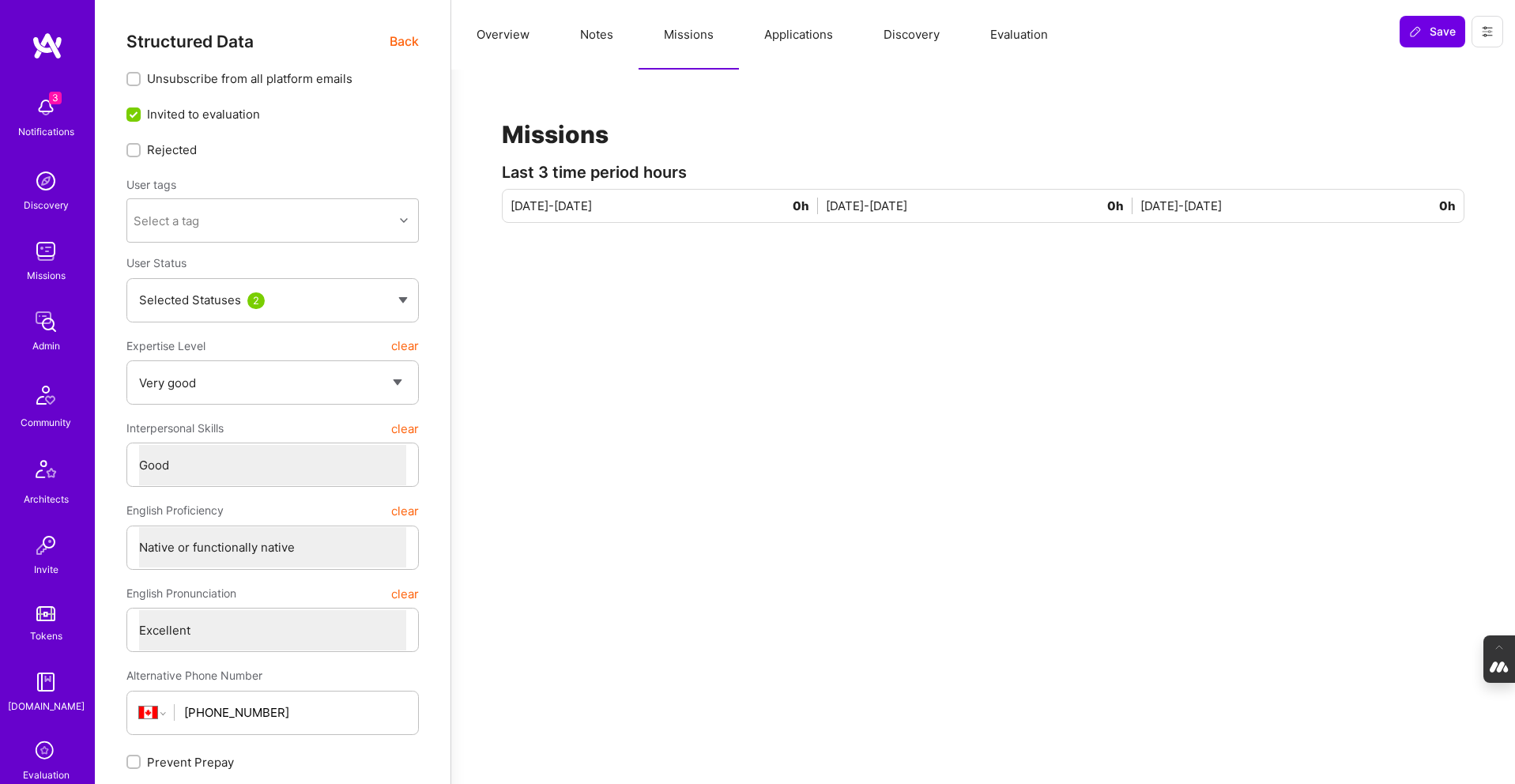
click at [813, 41] on button "Applications" at bounding box center [798, 34] width 119 height 70
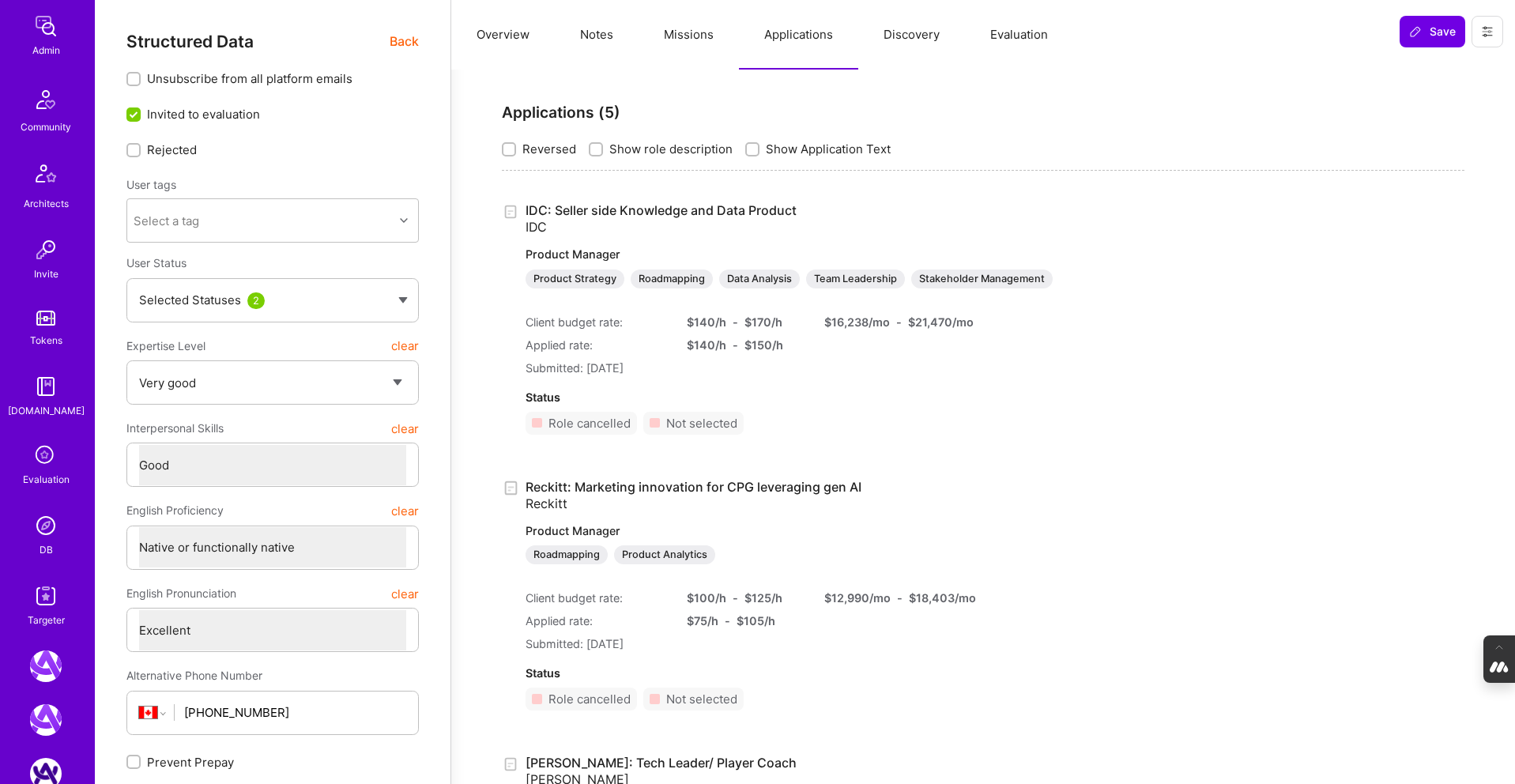
scroll to position [314, 0]
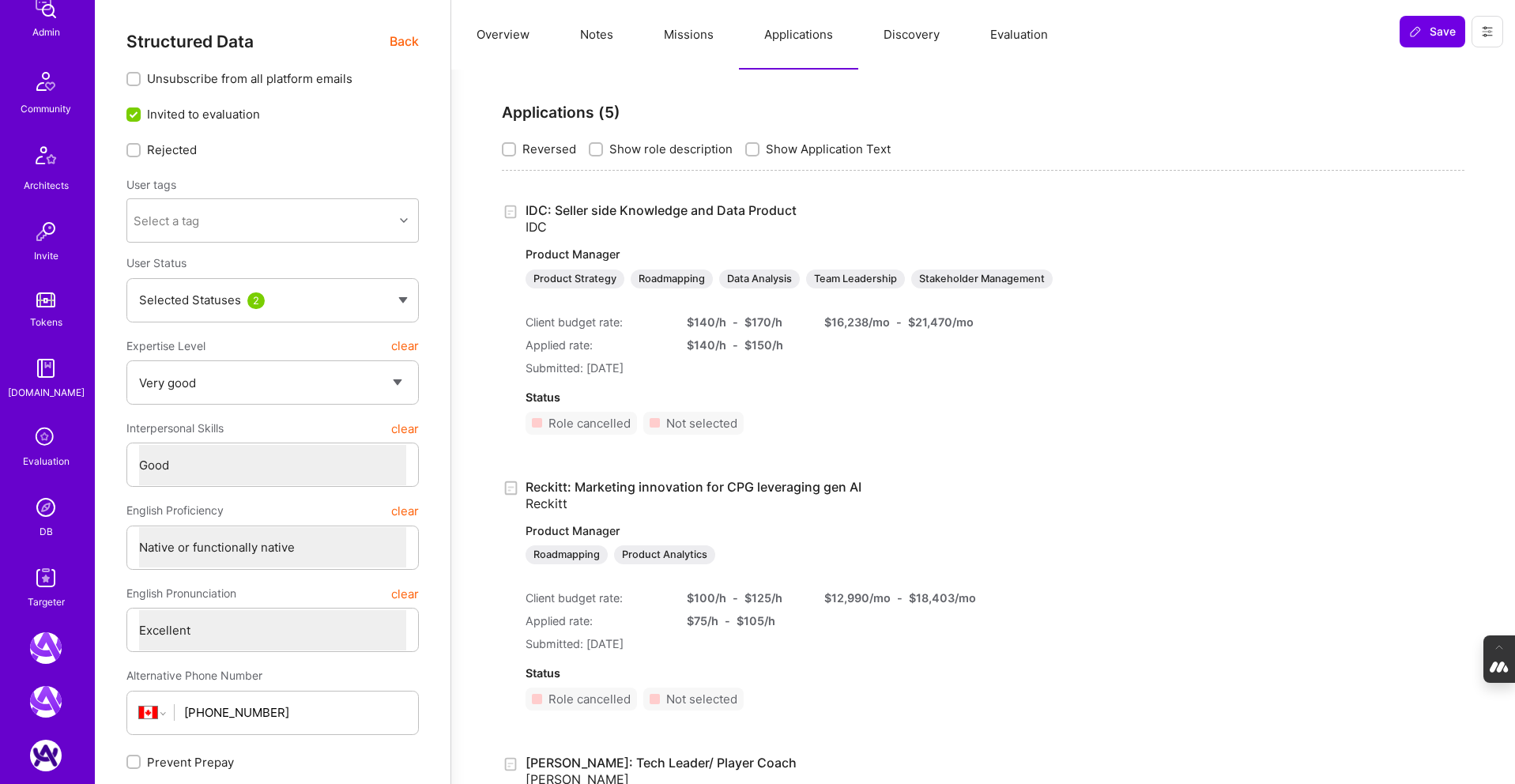
click at [33, 507] on img at bounding box center [46, 507] width 32 height 32
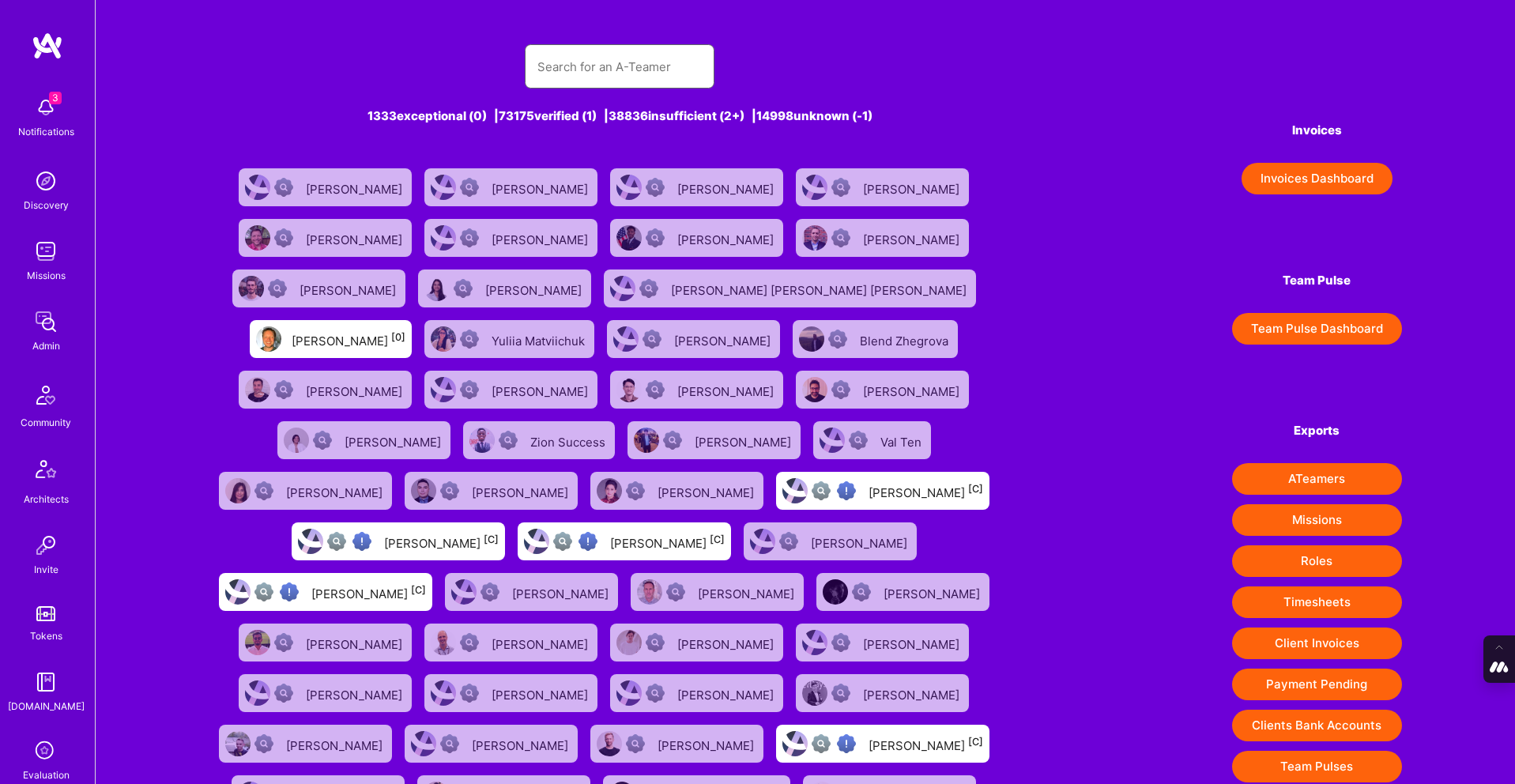
click at [575, 59] on input "text" at bounding box center [619, 66] width 164 height 40
paste input "Tamir Kedmi"
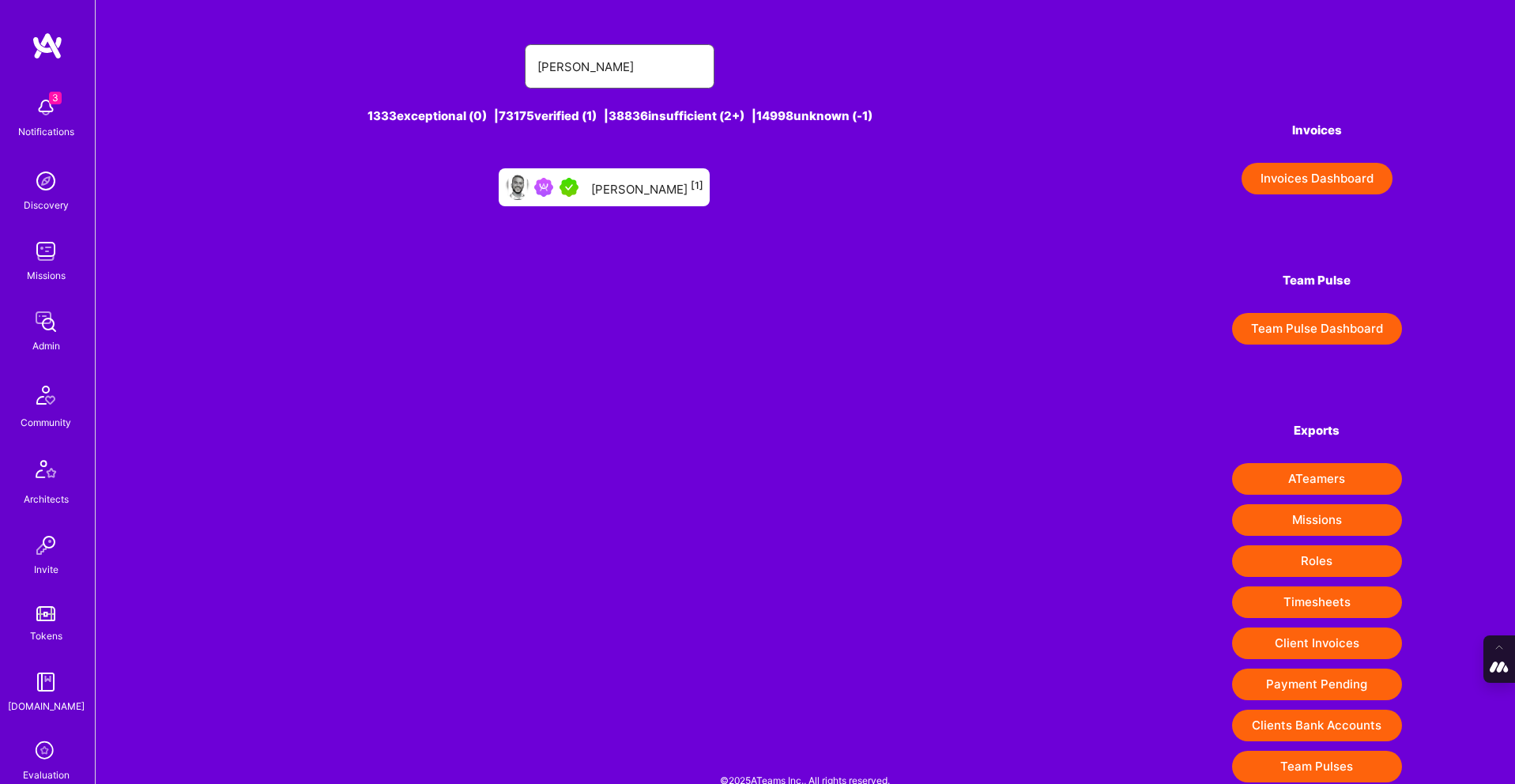
type input "Tamir Kedmi"
click at [637, 189] on div "Tamir Kedmi [1]" at bounding box center [647, 187] width 112 height 21
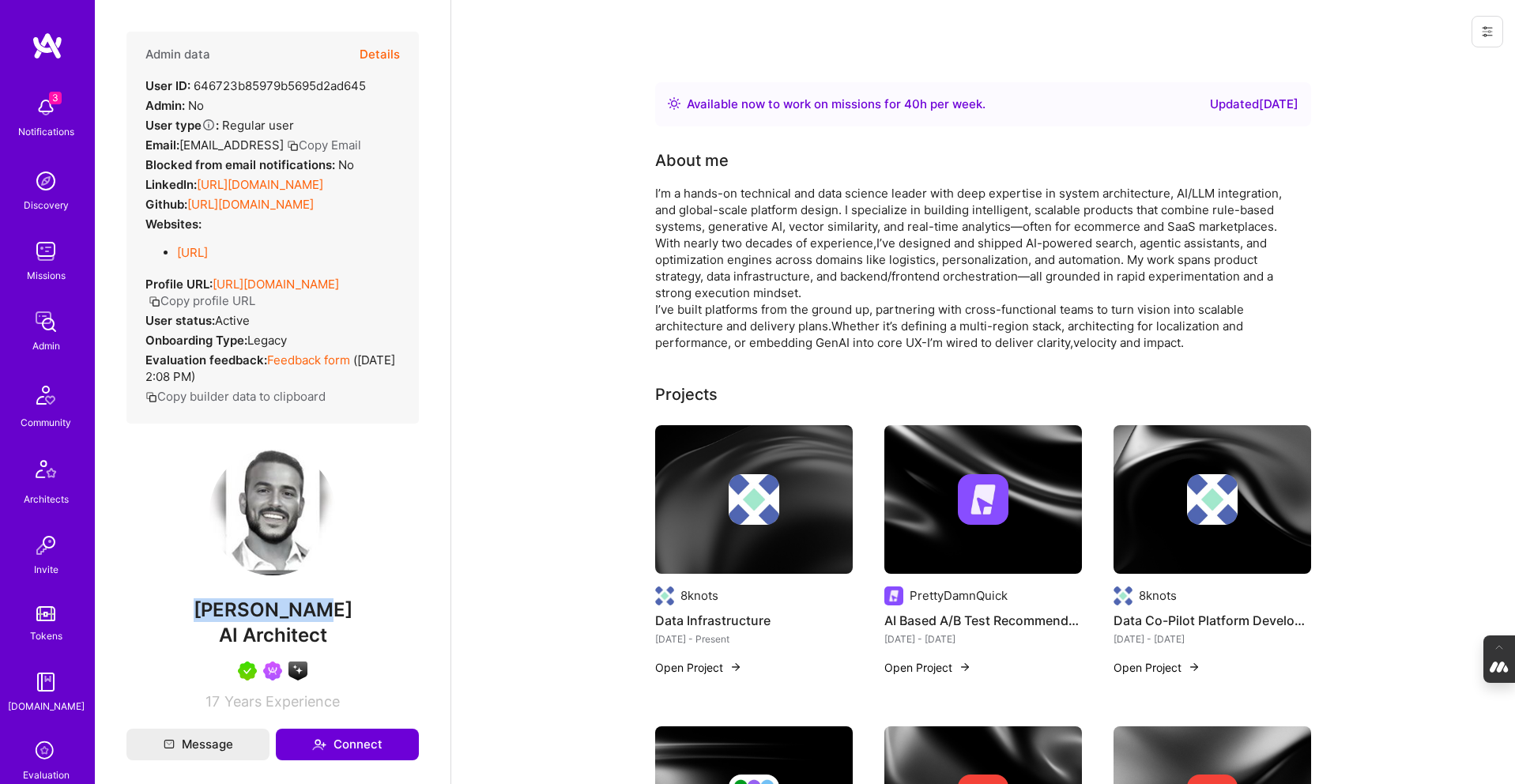
drag, startPoint x: 327, startPoint y: 621, endPoint x: 214, endPoint y: 622, distance: 113.0
click at [214, 622] on span "Tamir Kedmi" at bounding box center [272, 609] width 293 height 24
copy span "Tamir Kedmi"
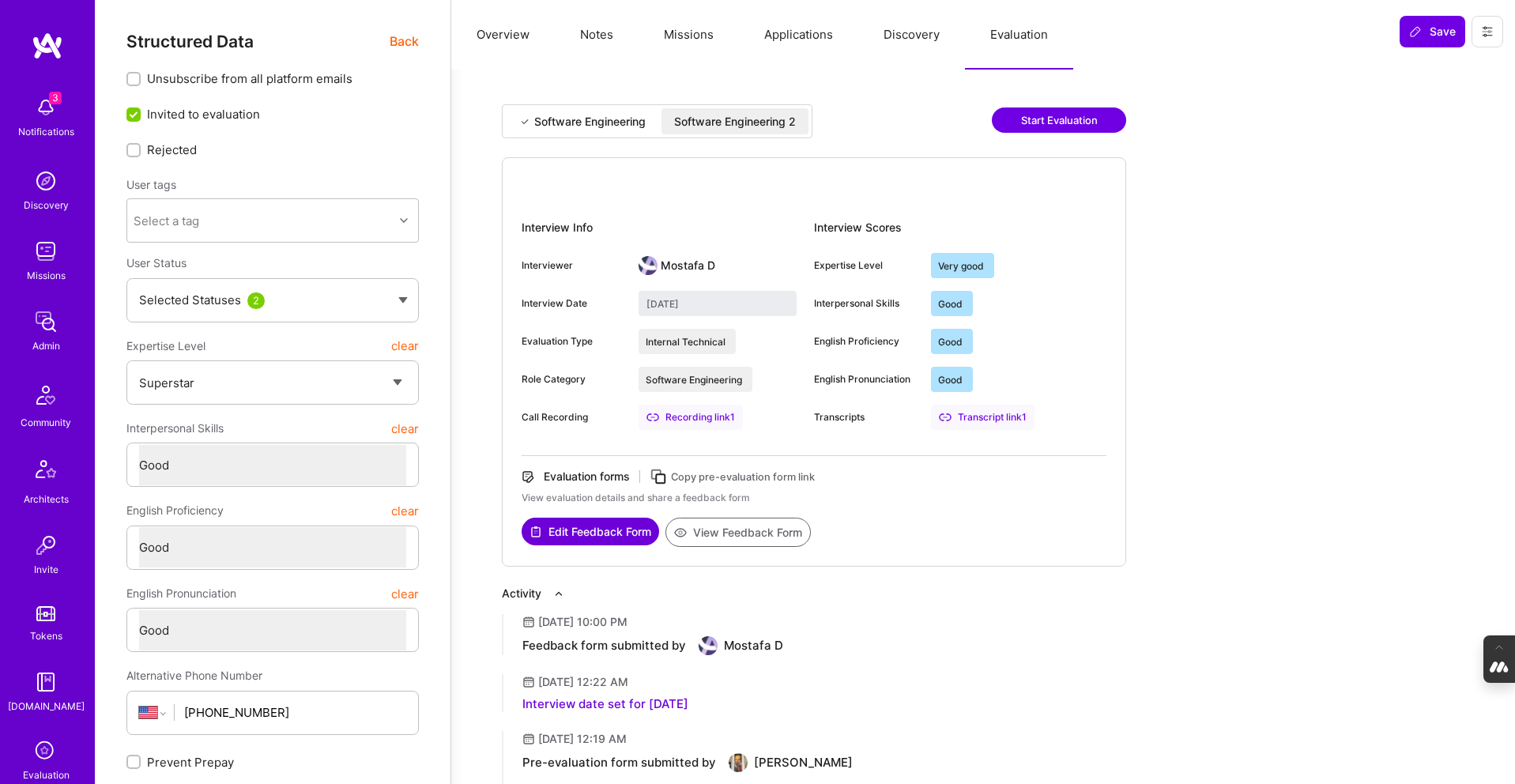
select select "7"
select select "4"
select select "6"
select select "US"
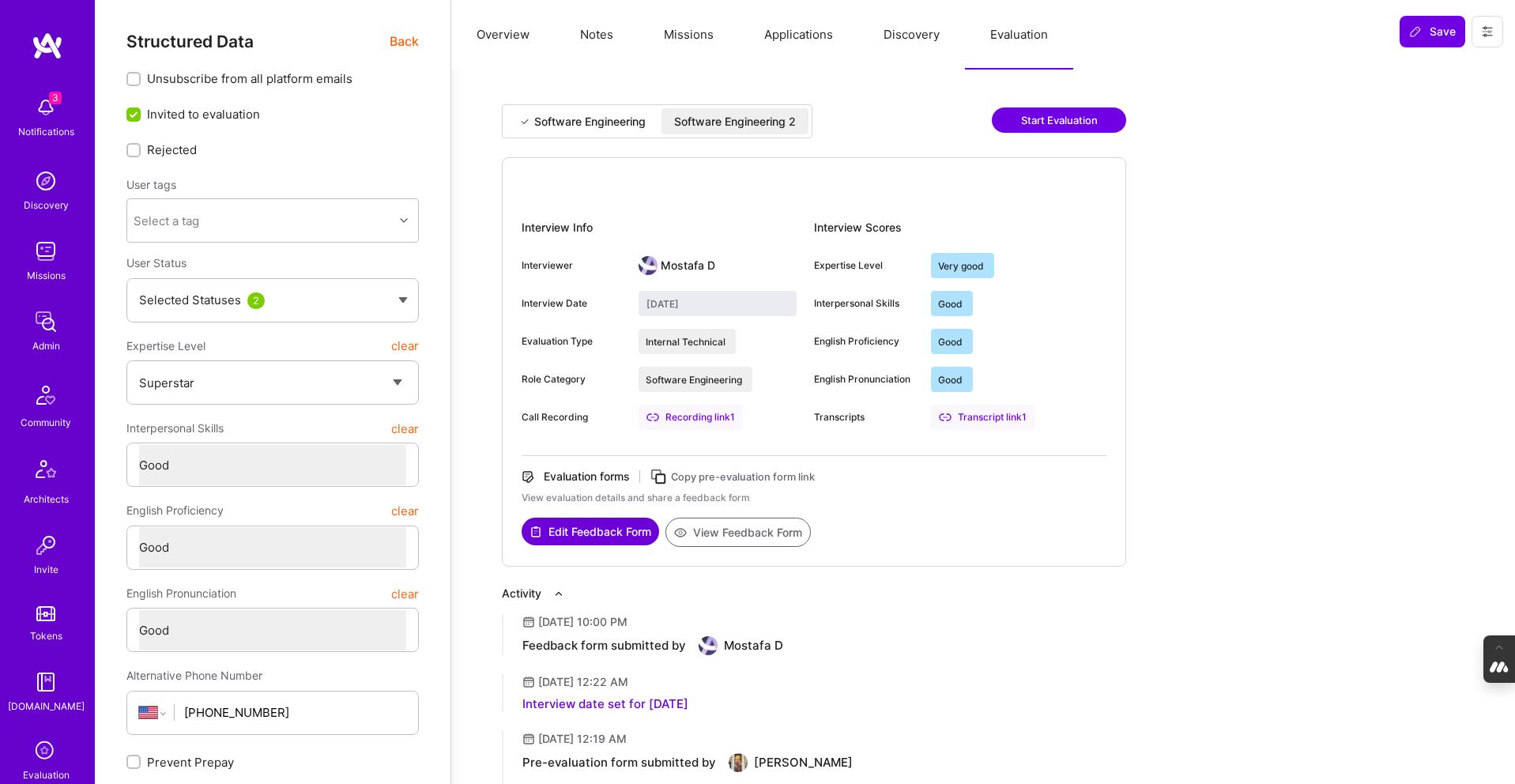
select select "Right Now"
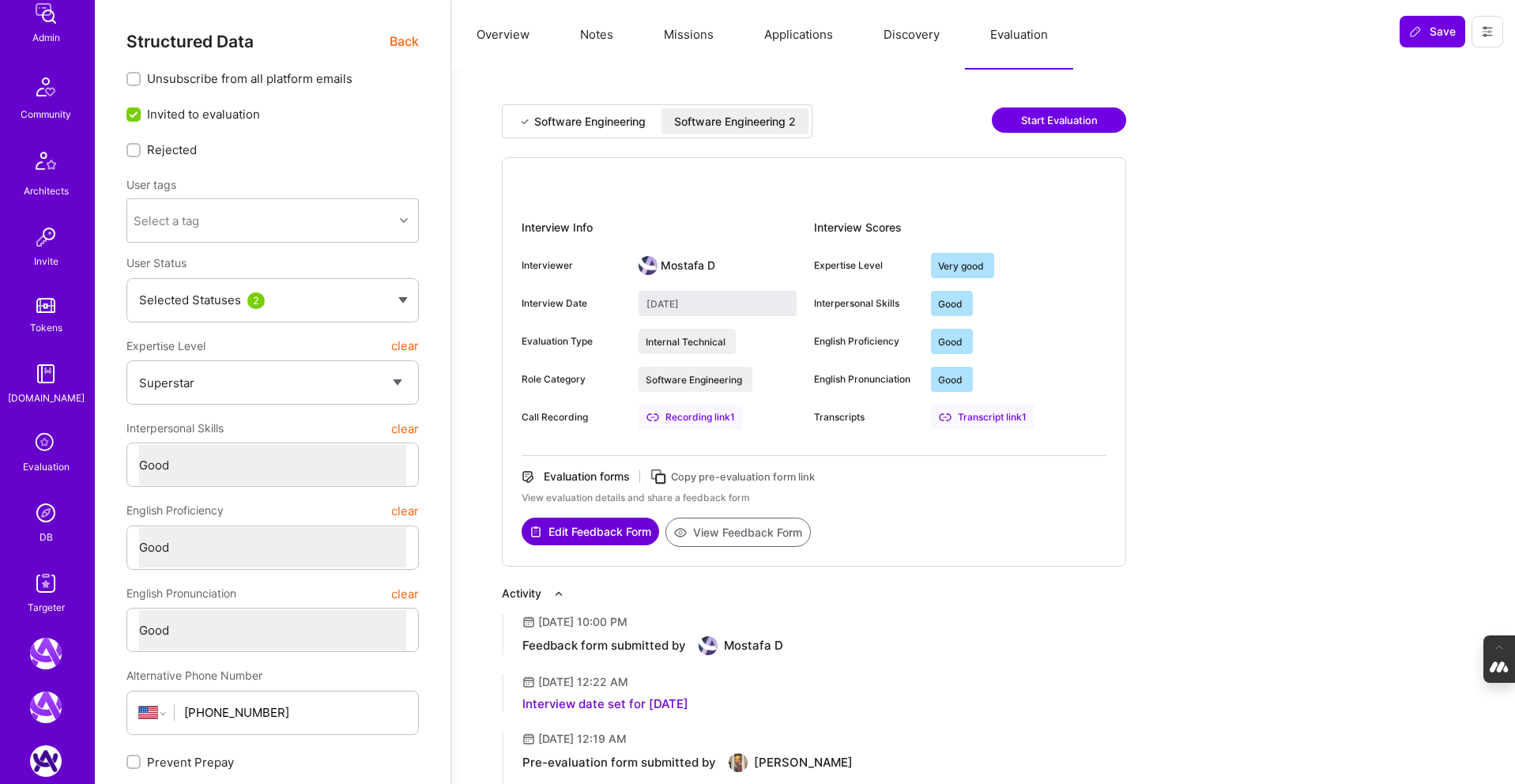
scroll to position [321, 0]
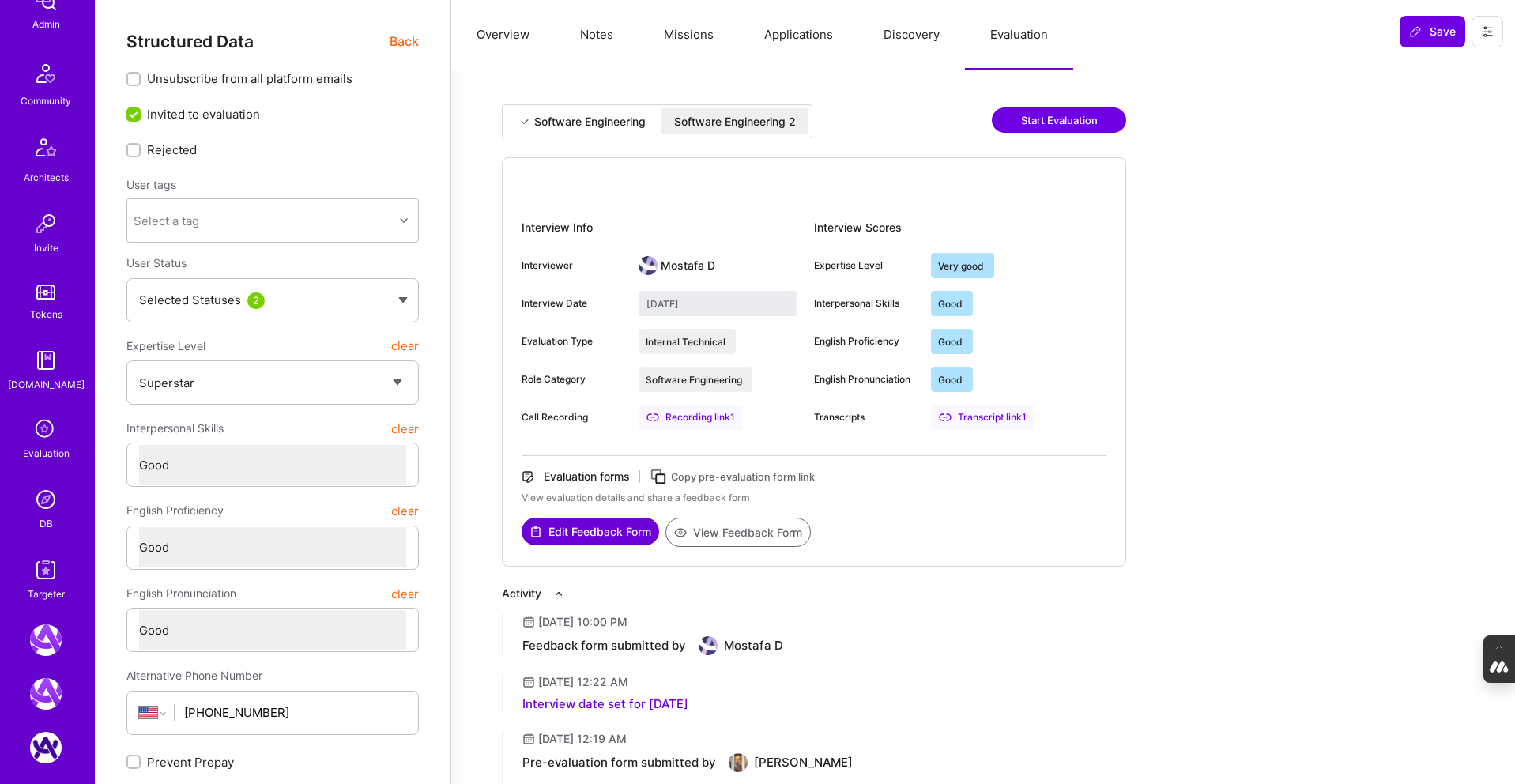
click at [42, 509] on img at bounding box center [46, 499] width 32 height 32
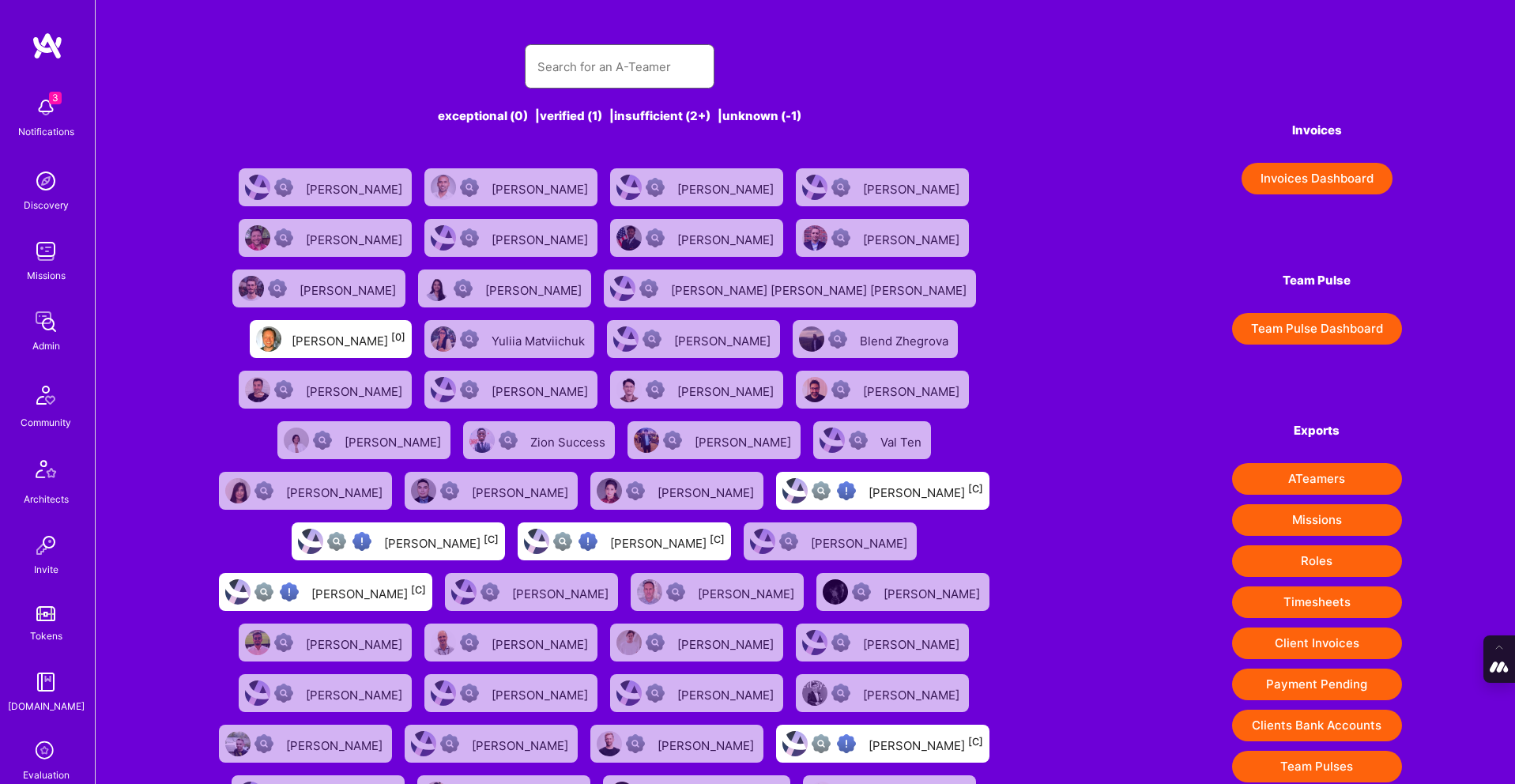
click at [594, 70] on input "text" at bounding box center [619, 66] width 164 height 40
paste input "[PERSON_NAME]"
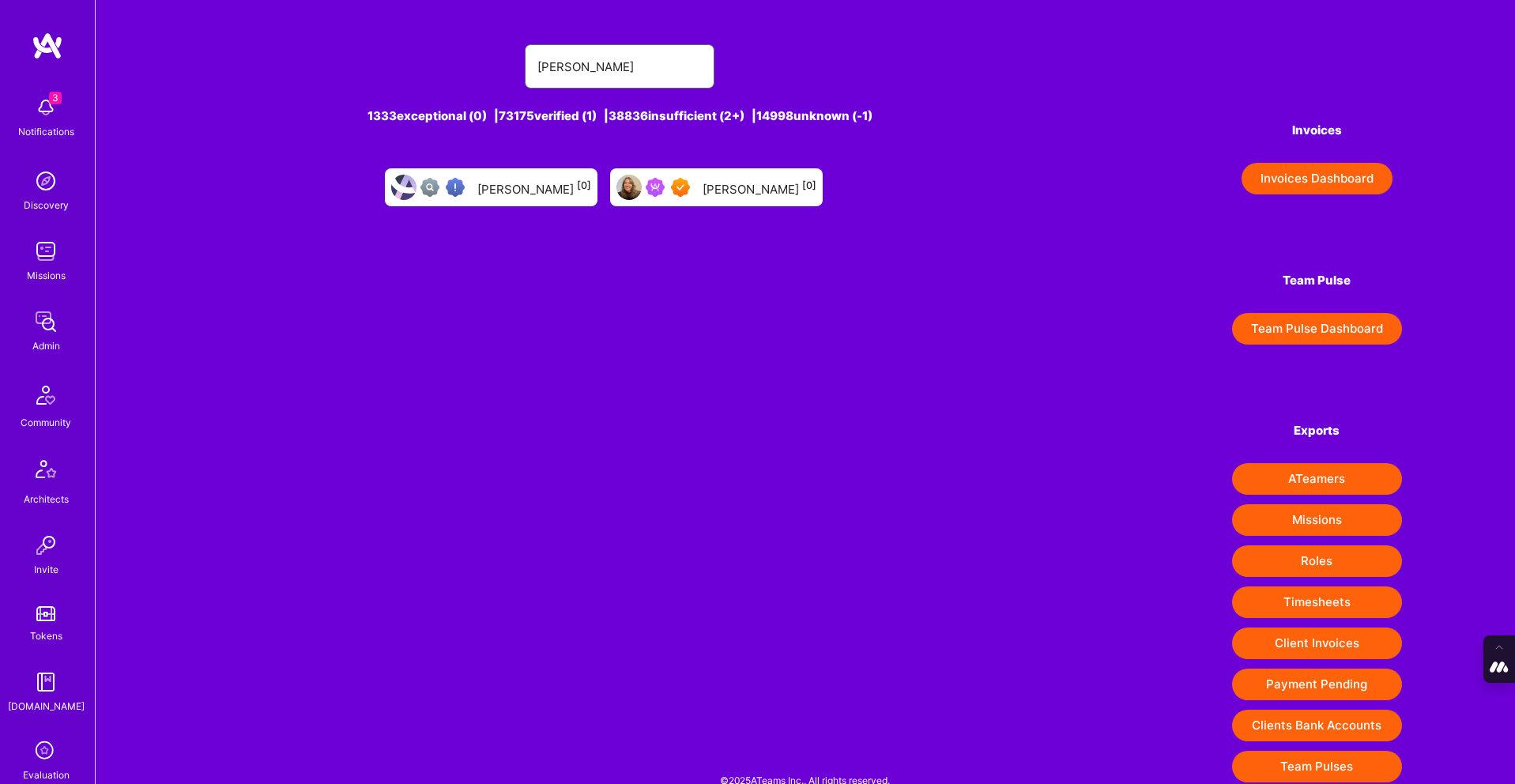
type input "[PERSON_NAME]"
click at [710, 185] on div "[PERSON_NAME] [0]" at bounding box center [760, 187] width 114 height 21
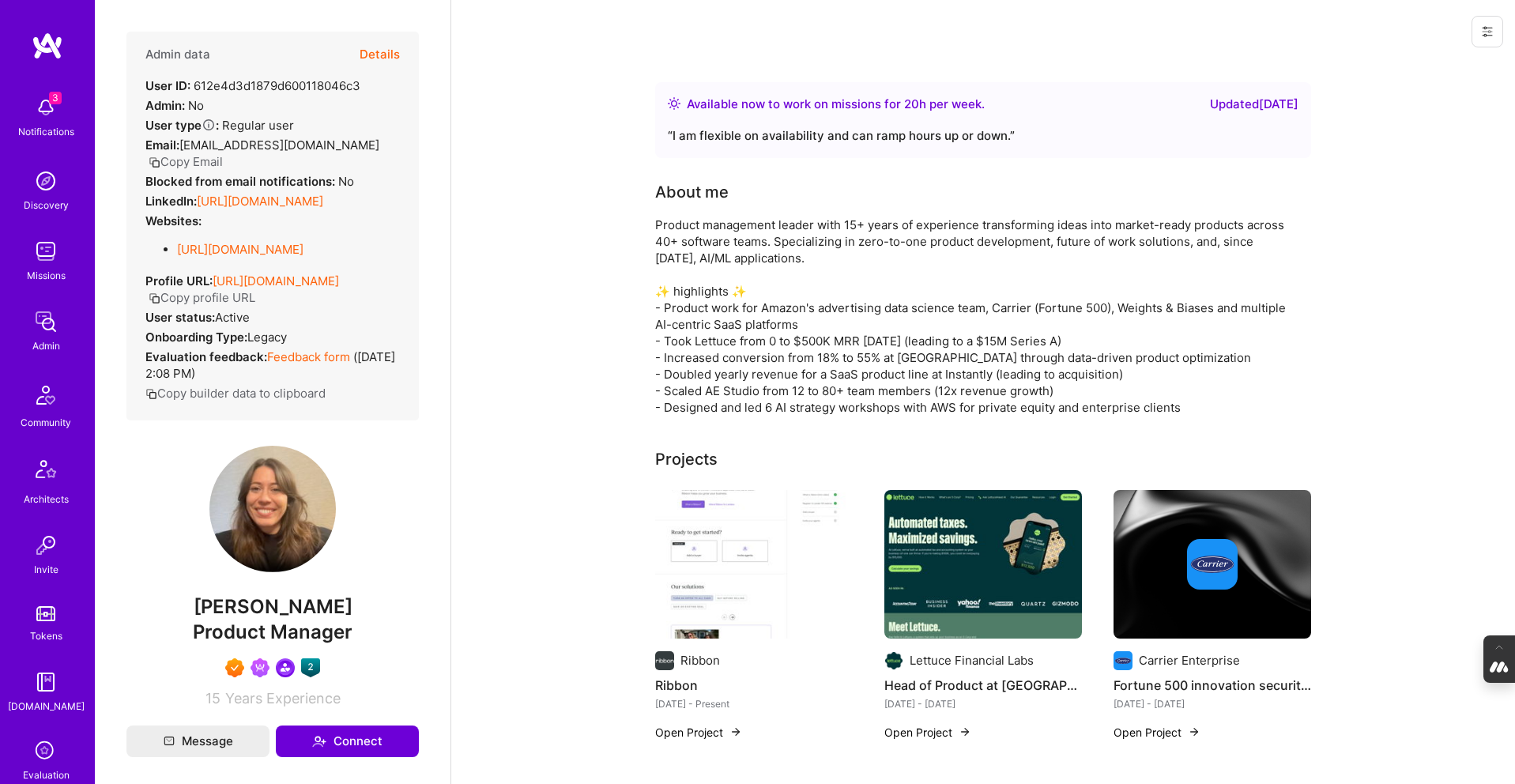
click at [379, 52] on button "Details" at bounding box center [379, 55] width 40 height 46
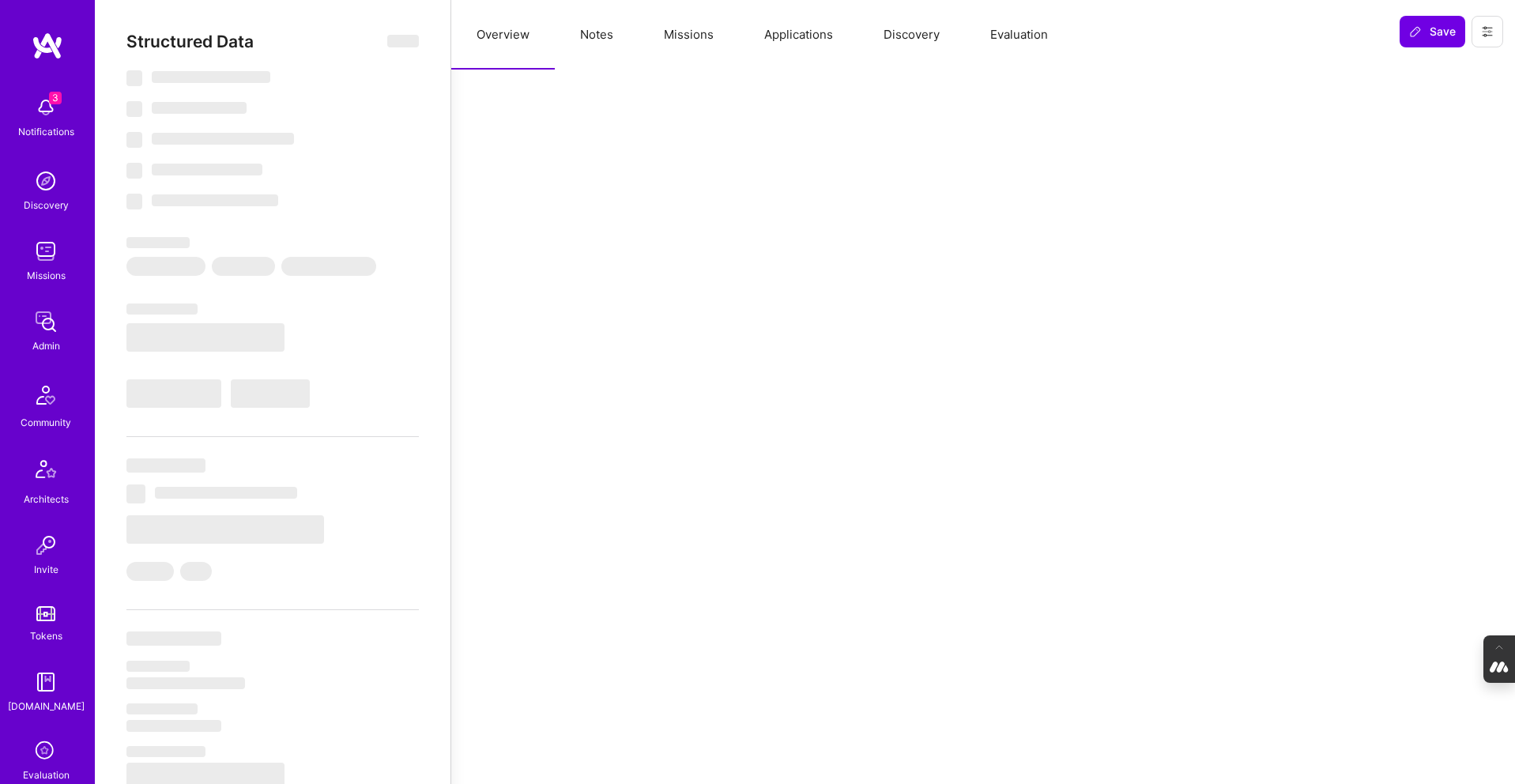
type textarea "x"
select select "Right Now"
select select "7"
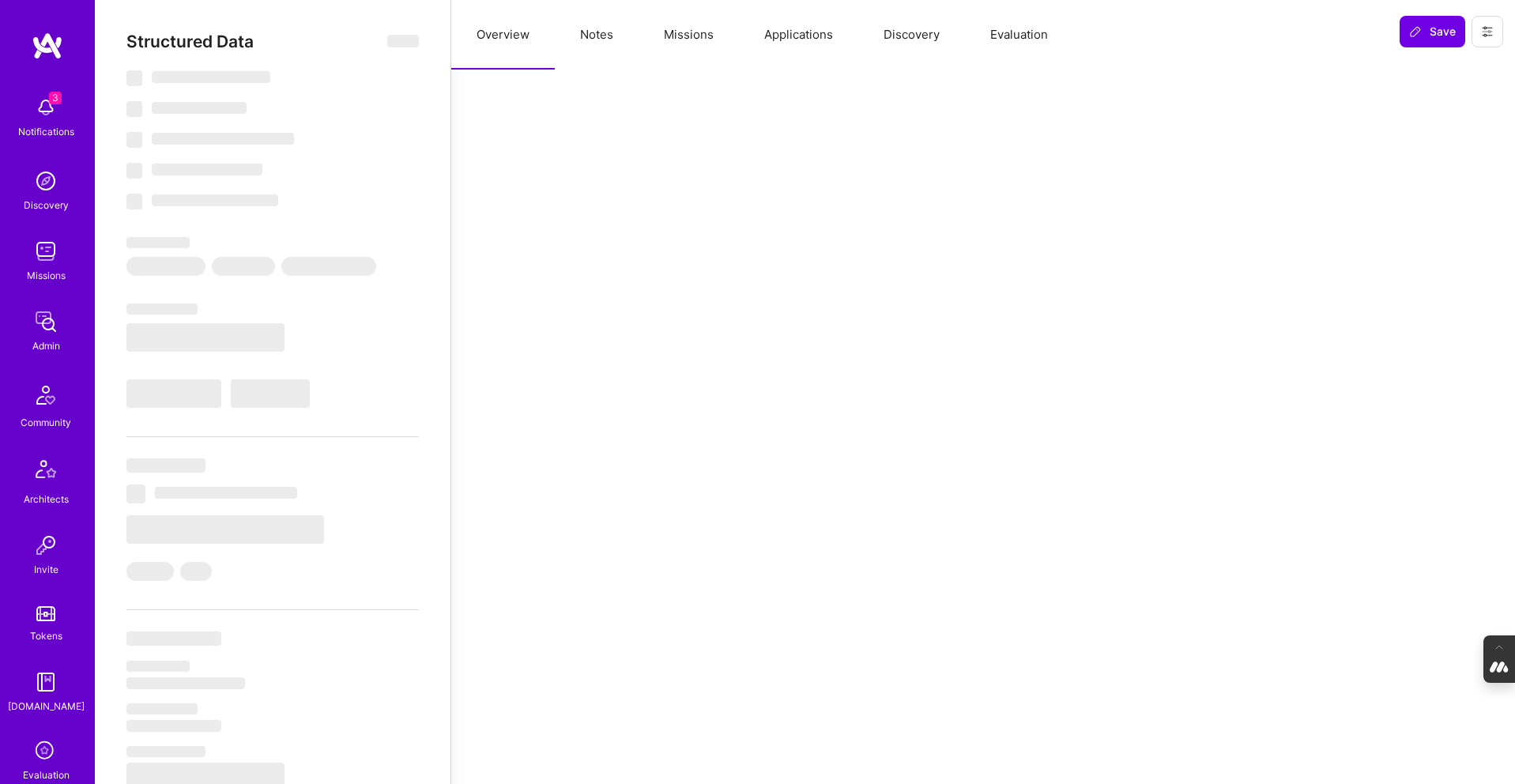
select select "7"
select select "US"
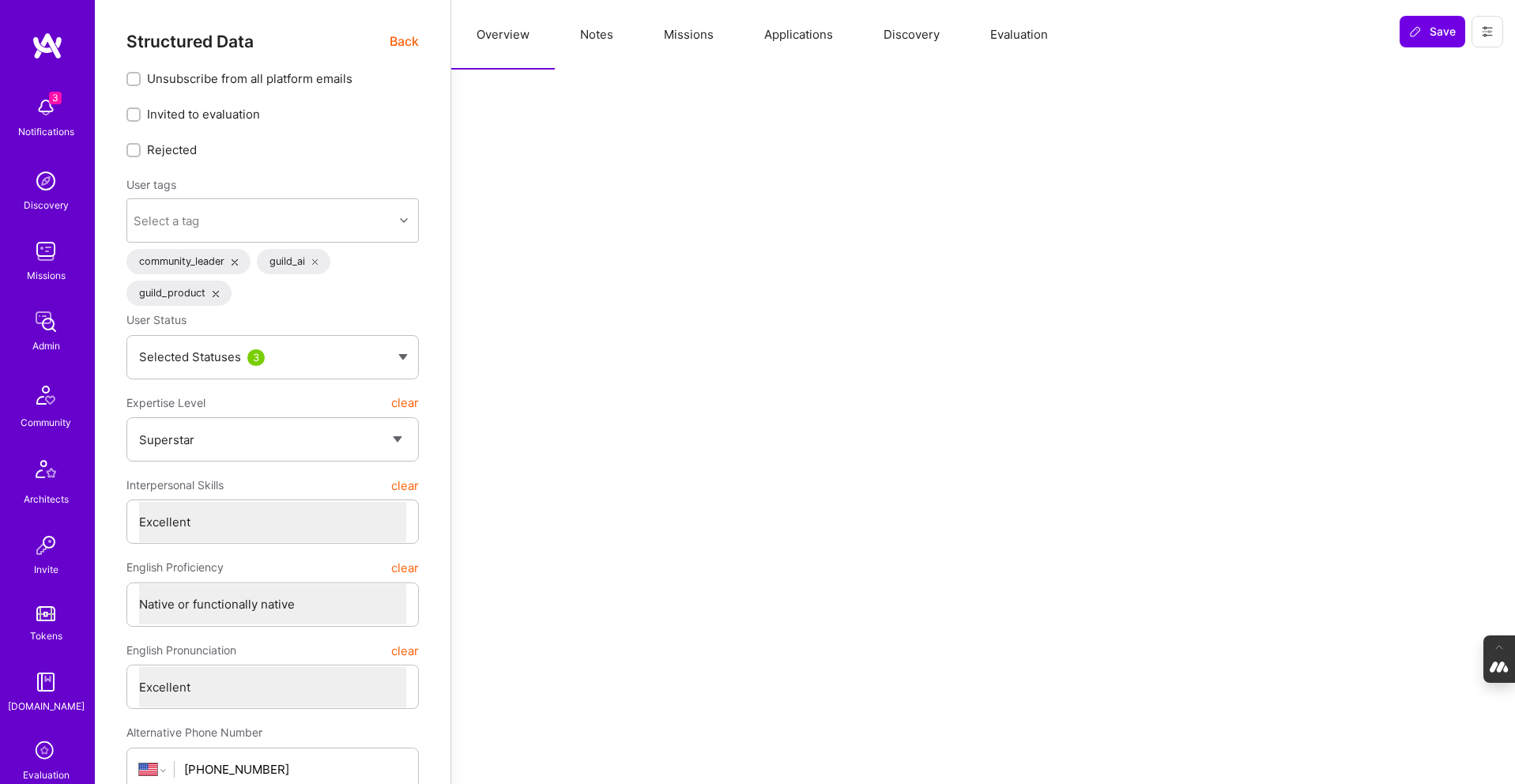
click at [411, 40] on span "Back" at bounding box center [404, 42] width 30 height 20
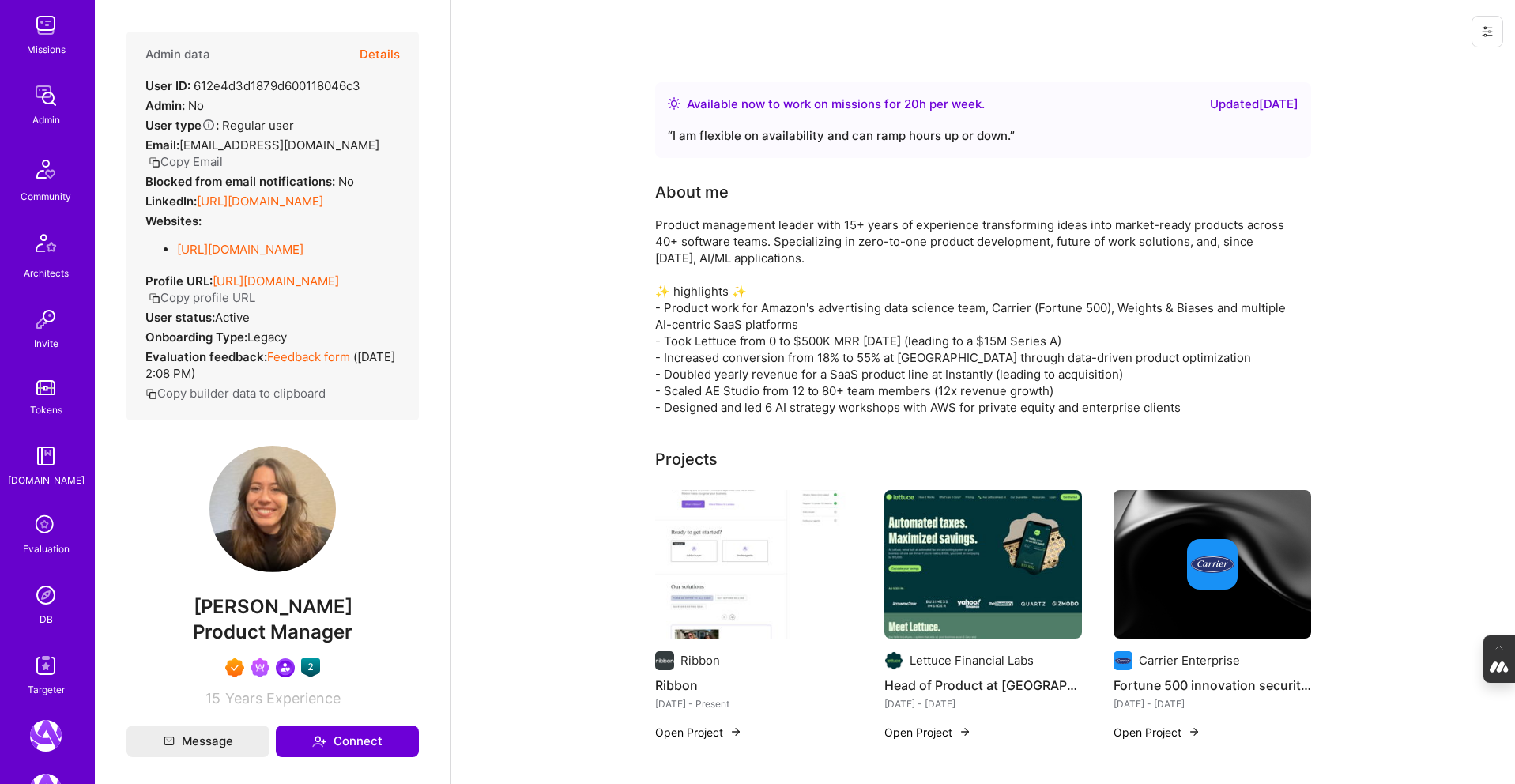
scroll to position [244, 0]
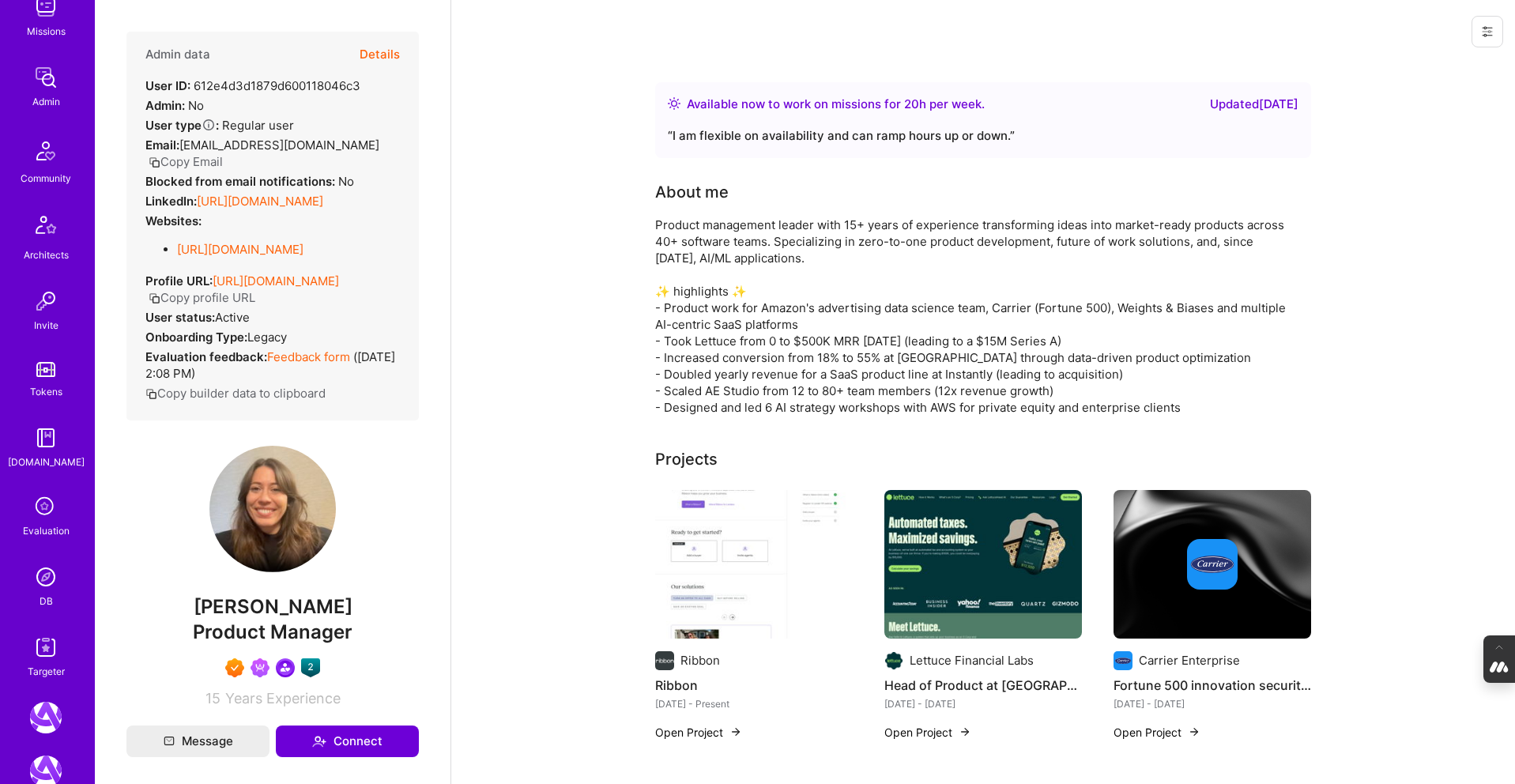
click at [41, 576] on img at bounding box center [46, 577] width 32 height 32
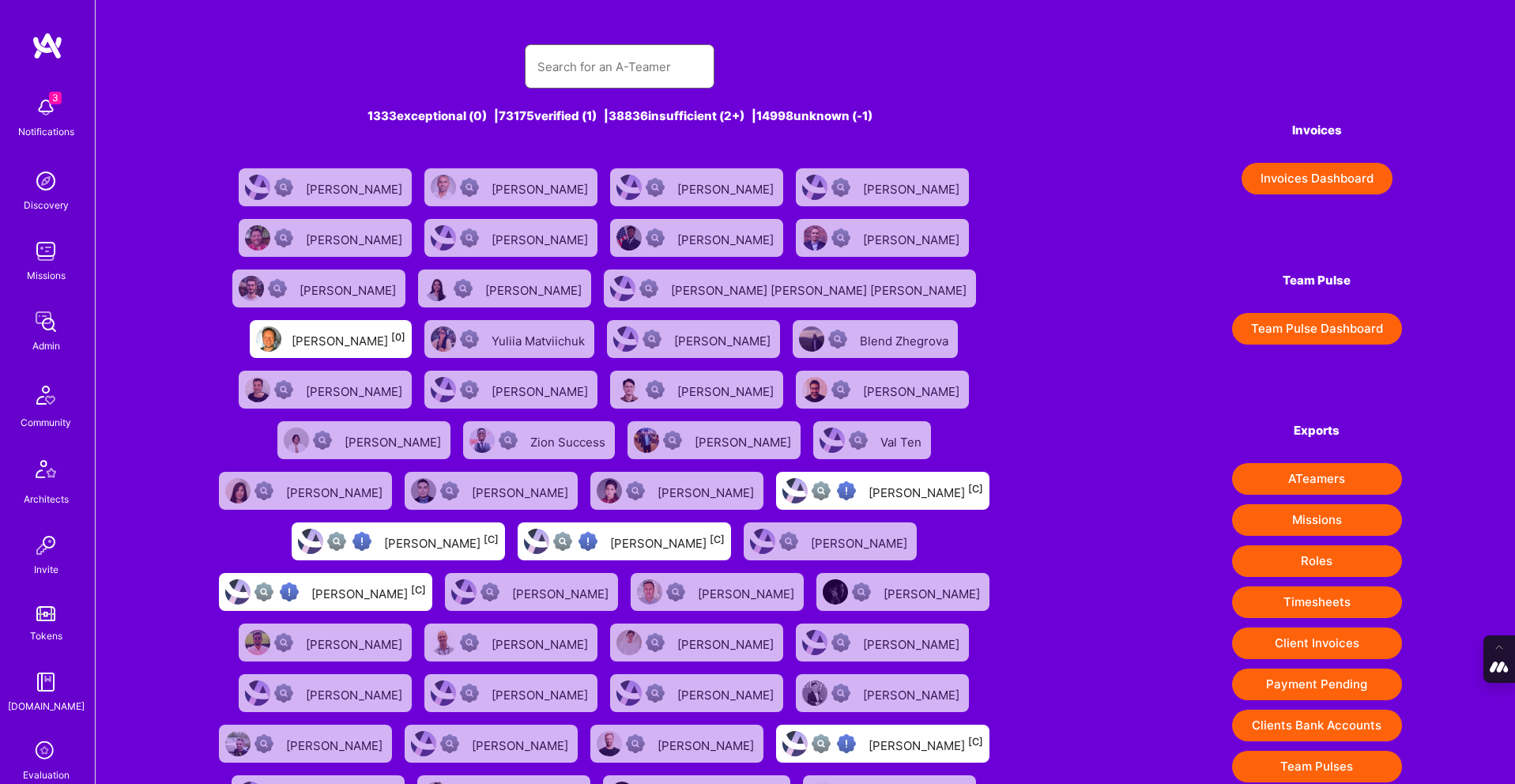
click at [566, 66] on input "text" at bounding box center [619, 66] width 164 height 40
paste input "[PERSON_NAME]"
type input "[PERSON_NAME]"
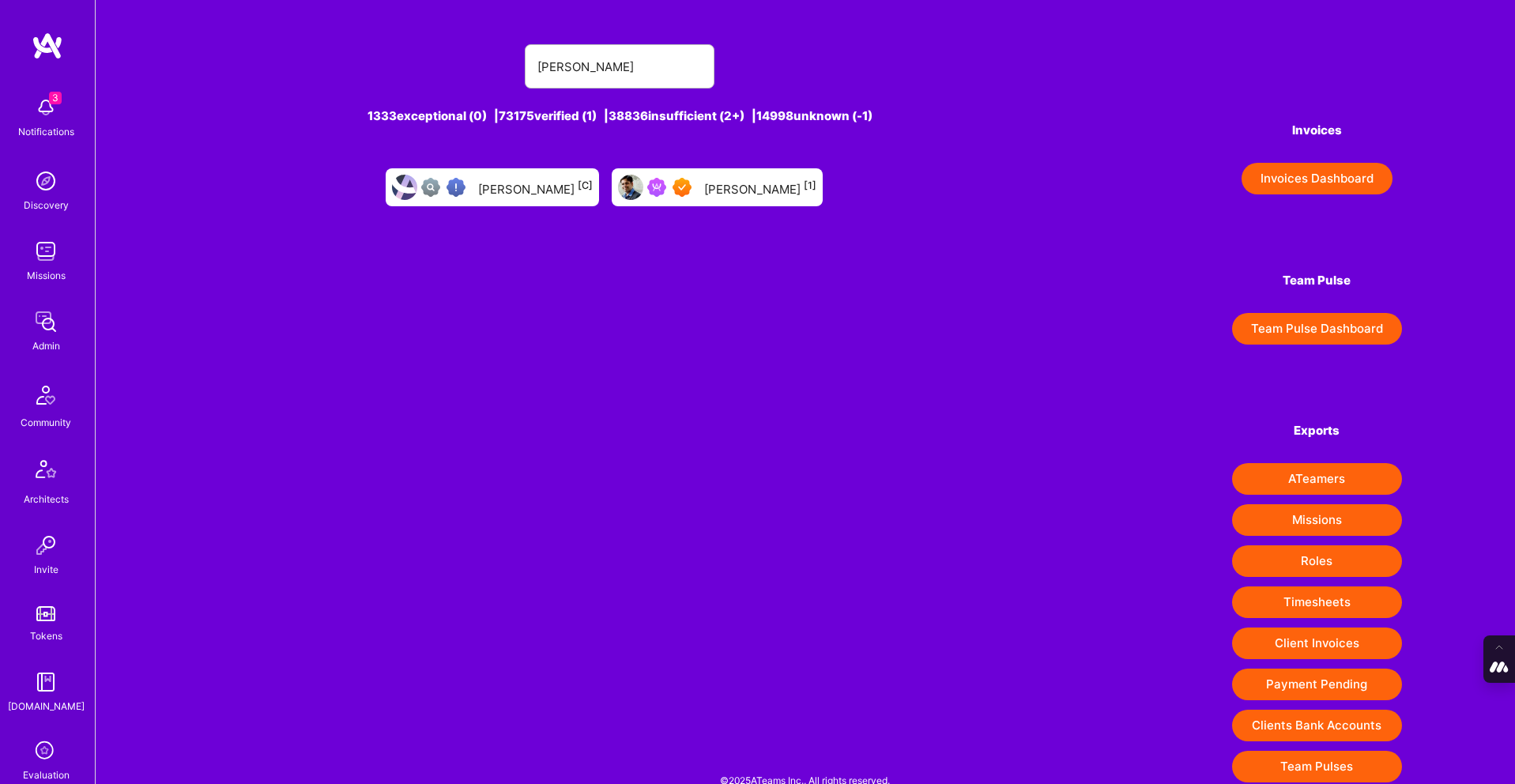
click at [755, 196] on div "[PERSON_NAME] [1]" at bounding box center [760, 187] width 112 height 21
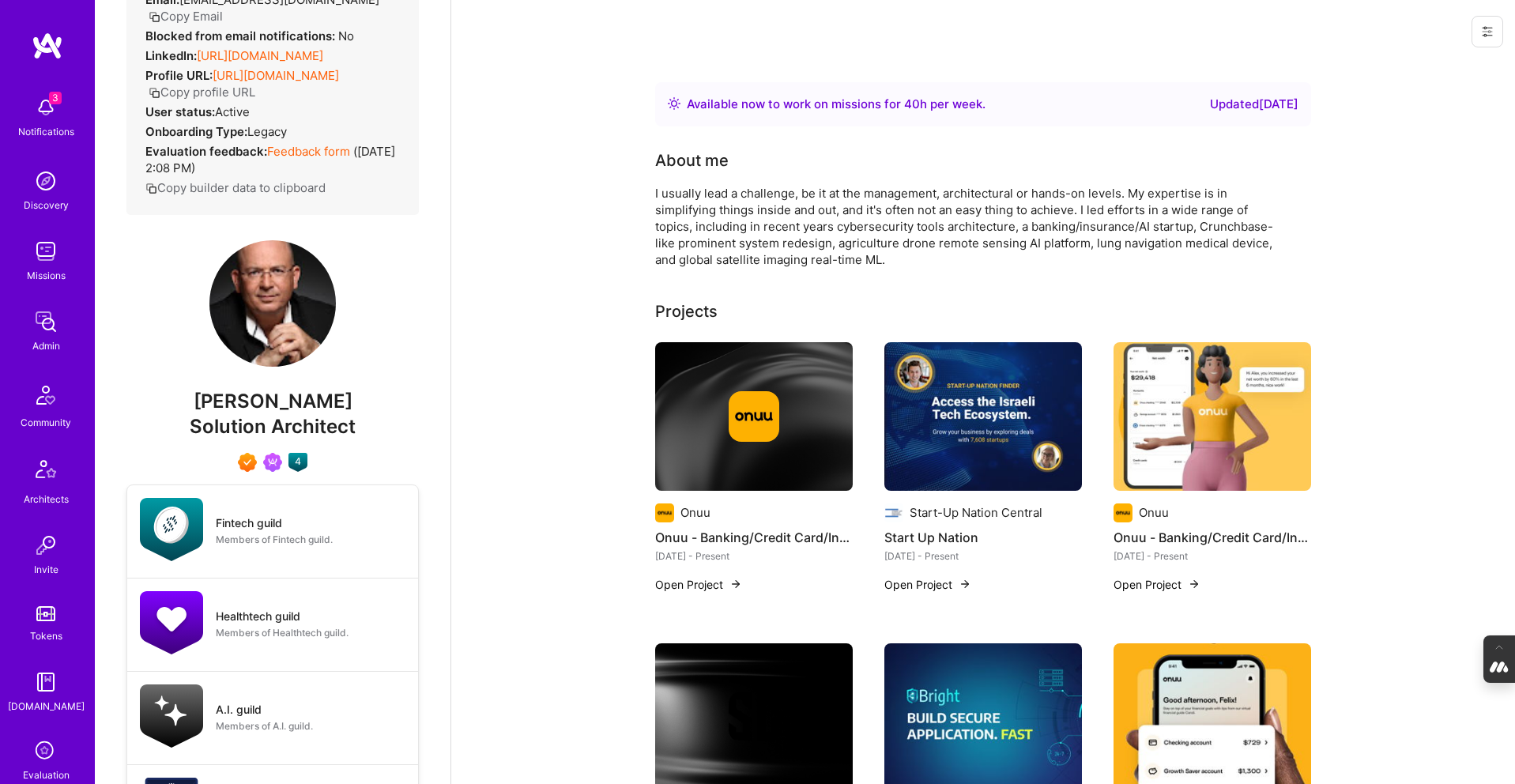
scroll to position [153, 0]
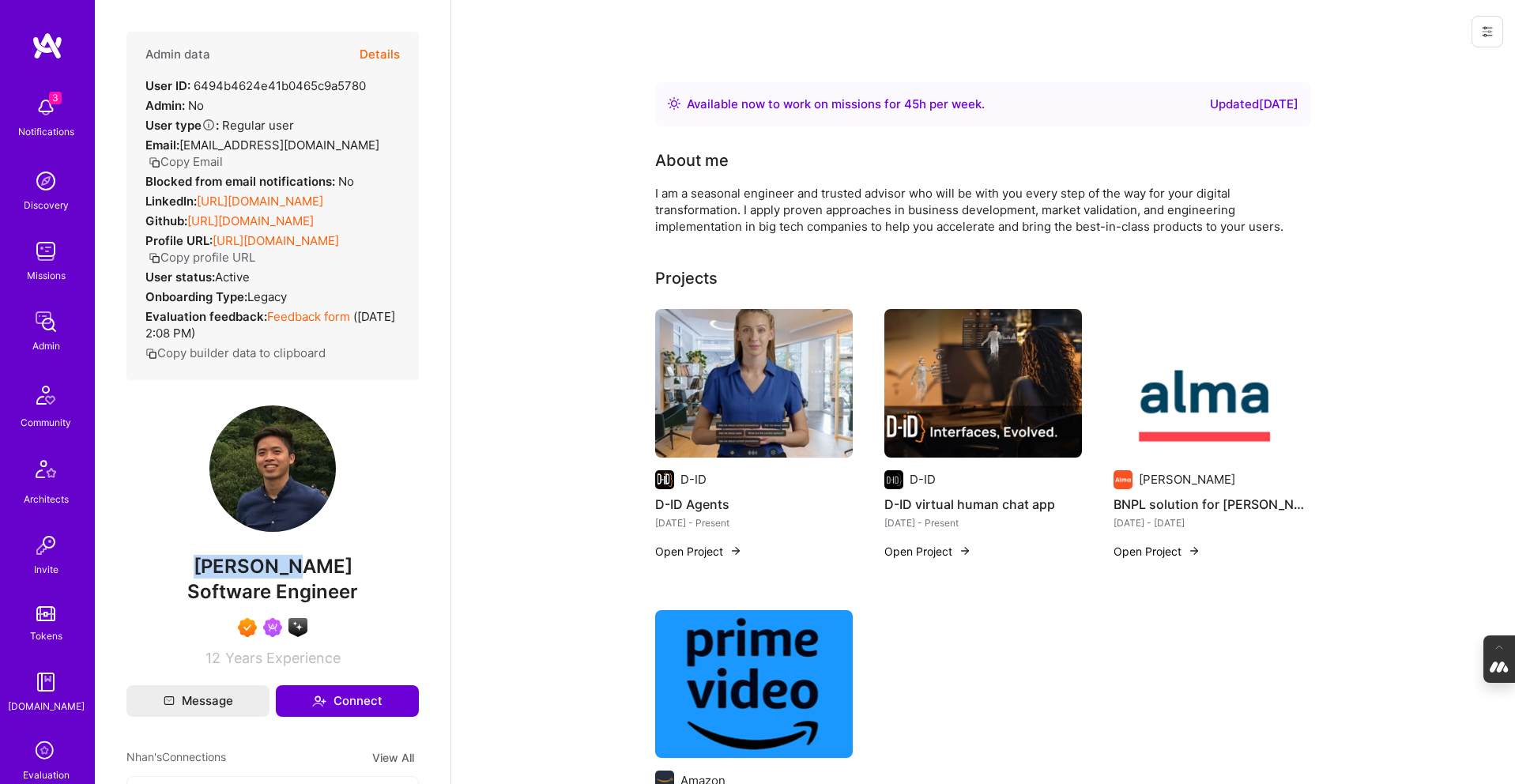
drag, startPoint x: 316, startPoint y: 599, endPoint x: 203, endPoint y: 599, distance: 113.0
click at [203, 578] on span "Nhan Tran" at bounding box center [272, 566] width 293 height 24
copy span "Nhan Tran"
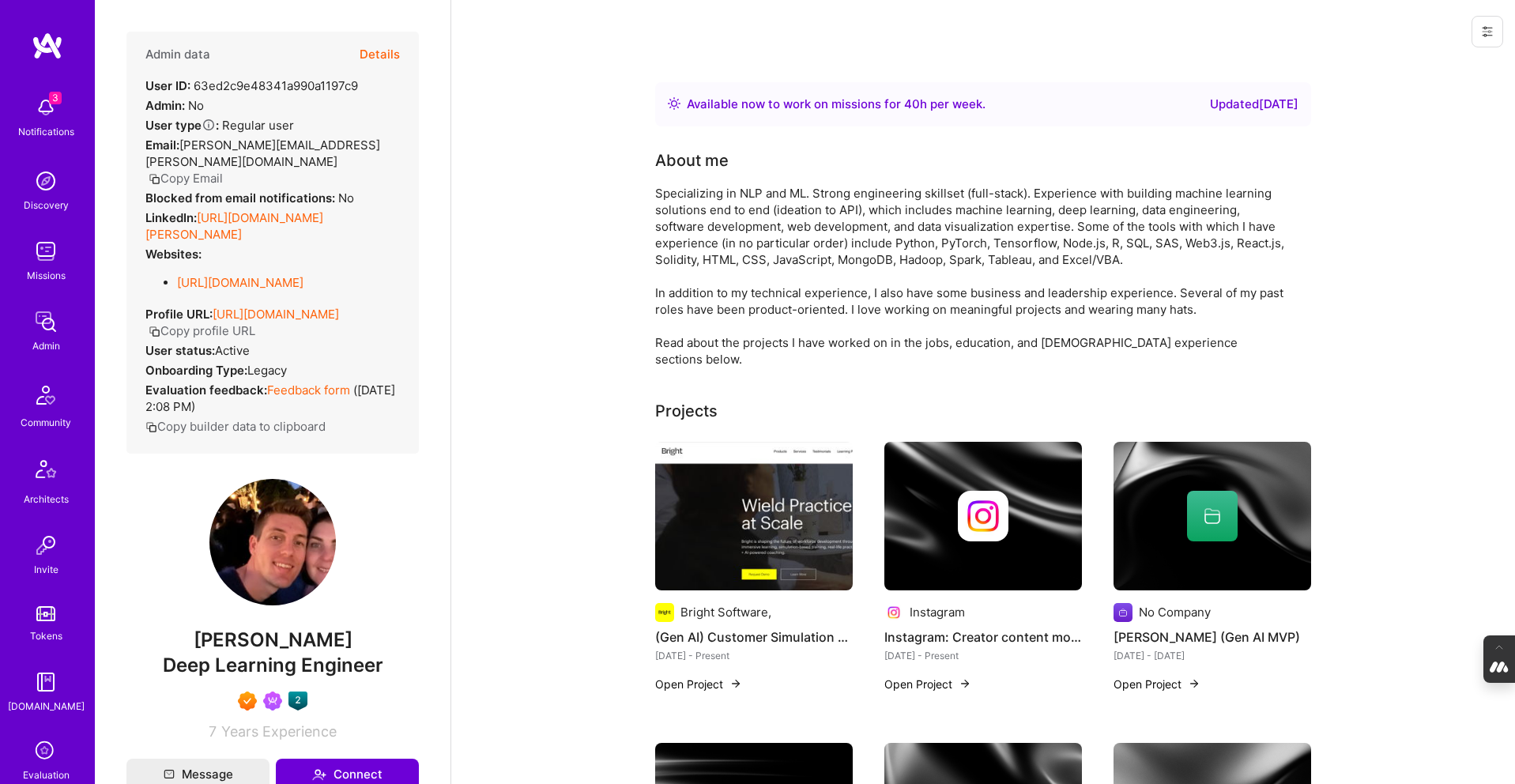
drag, startPoint x: 364, startPoint y: 639, endPoint x: 183, endPoint y: 640, distance: 181.0
click at [183, 640] on span "[PERSON_NAME]" at bounding box center [272, 640] width 293 height 24
copy span "[PERSON_NAME]"
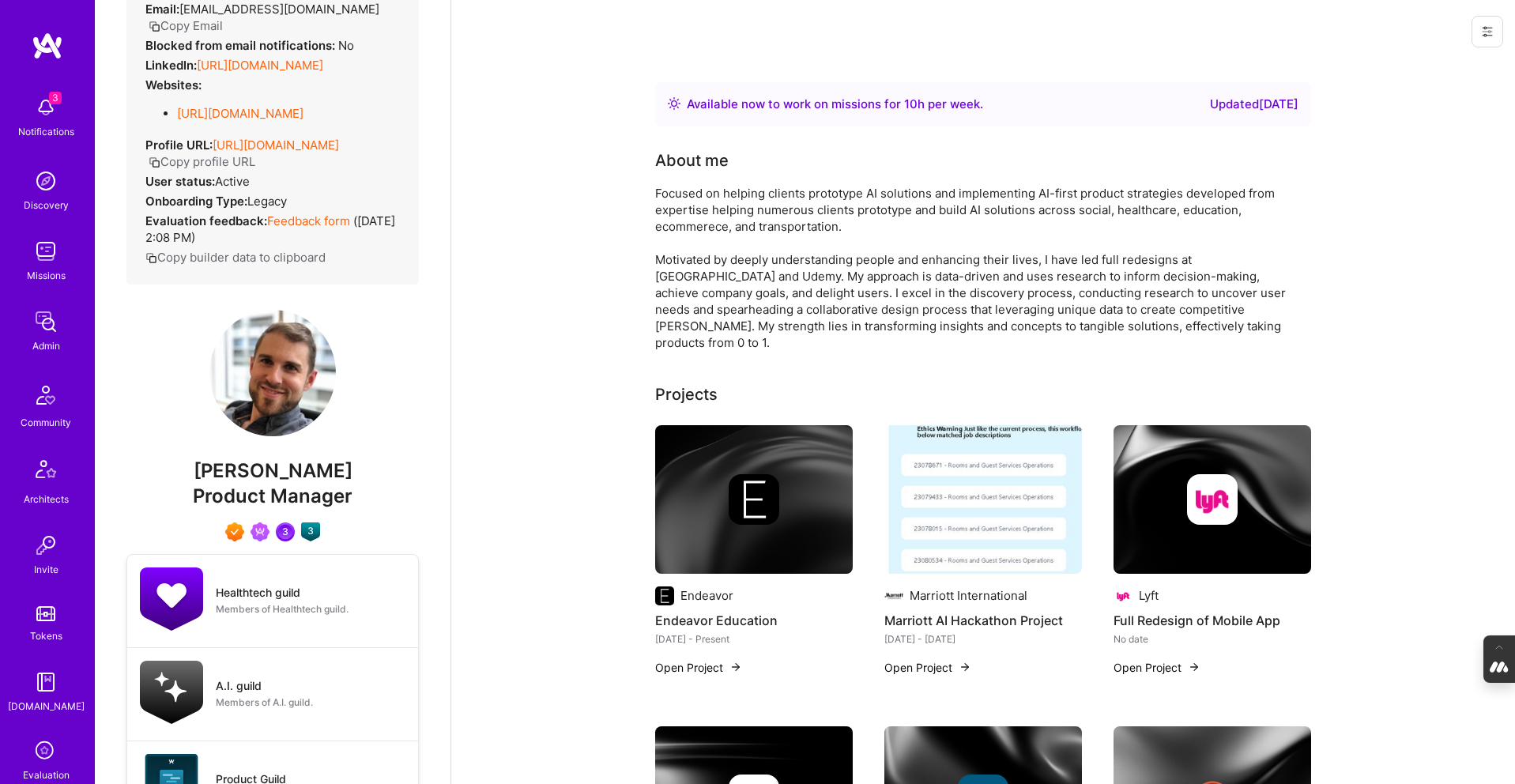
scroll to position [140, 0]
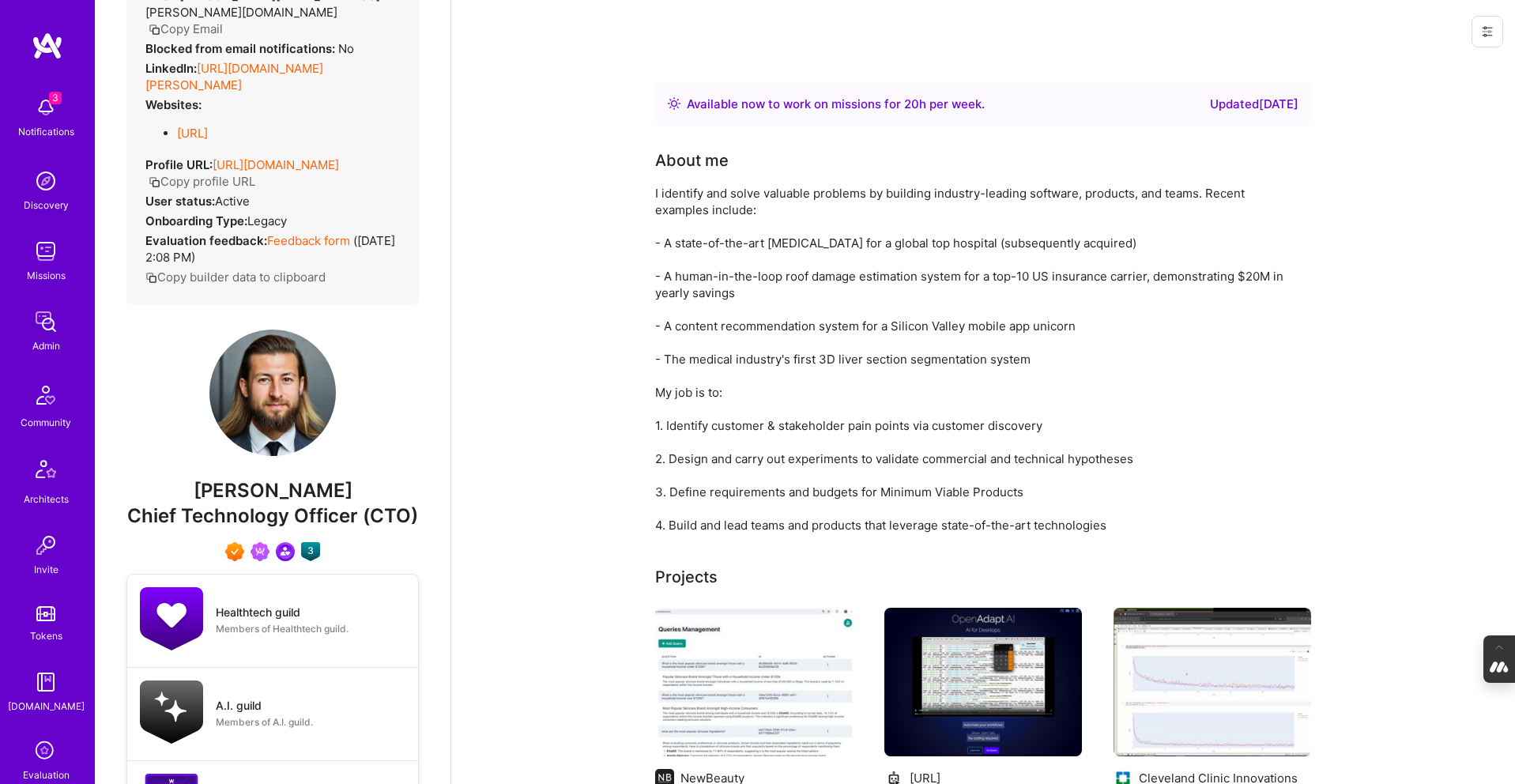
scroll to position [153, 0]
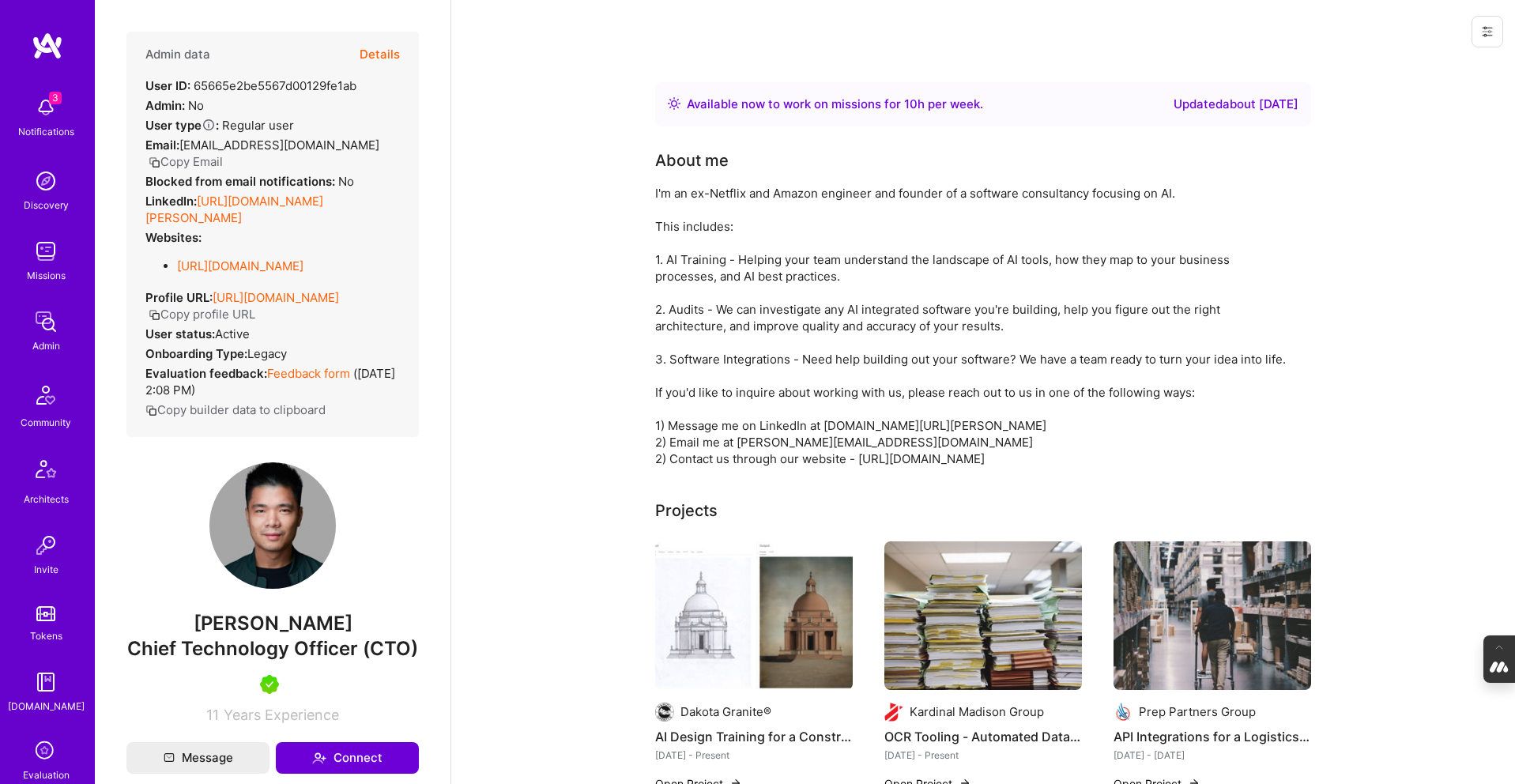
click at [387, 51] on button "Details" at bounding box center [379, 55] width 40 height 46
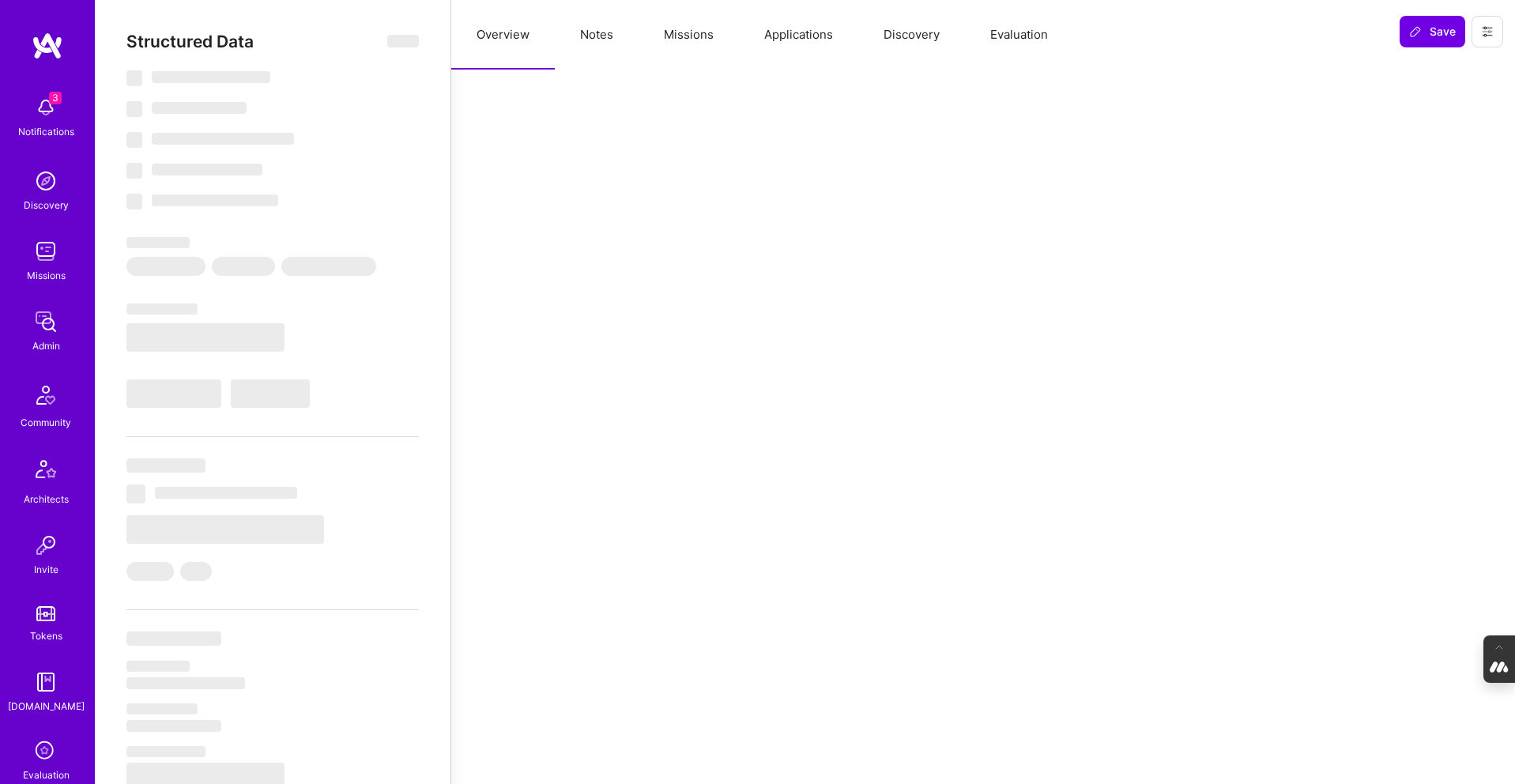
click at [603, 34] on button "Notes" at bounding box center [596, 34] width 84 height 70
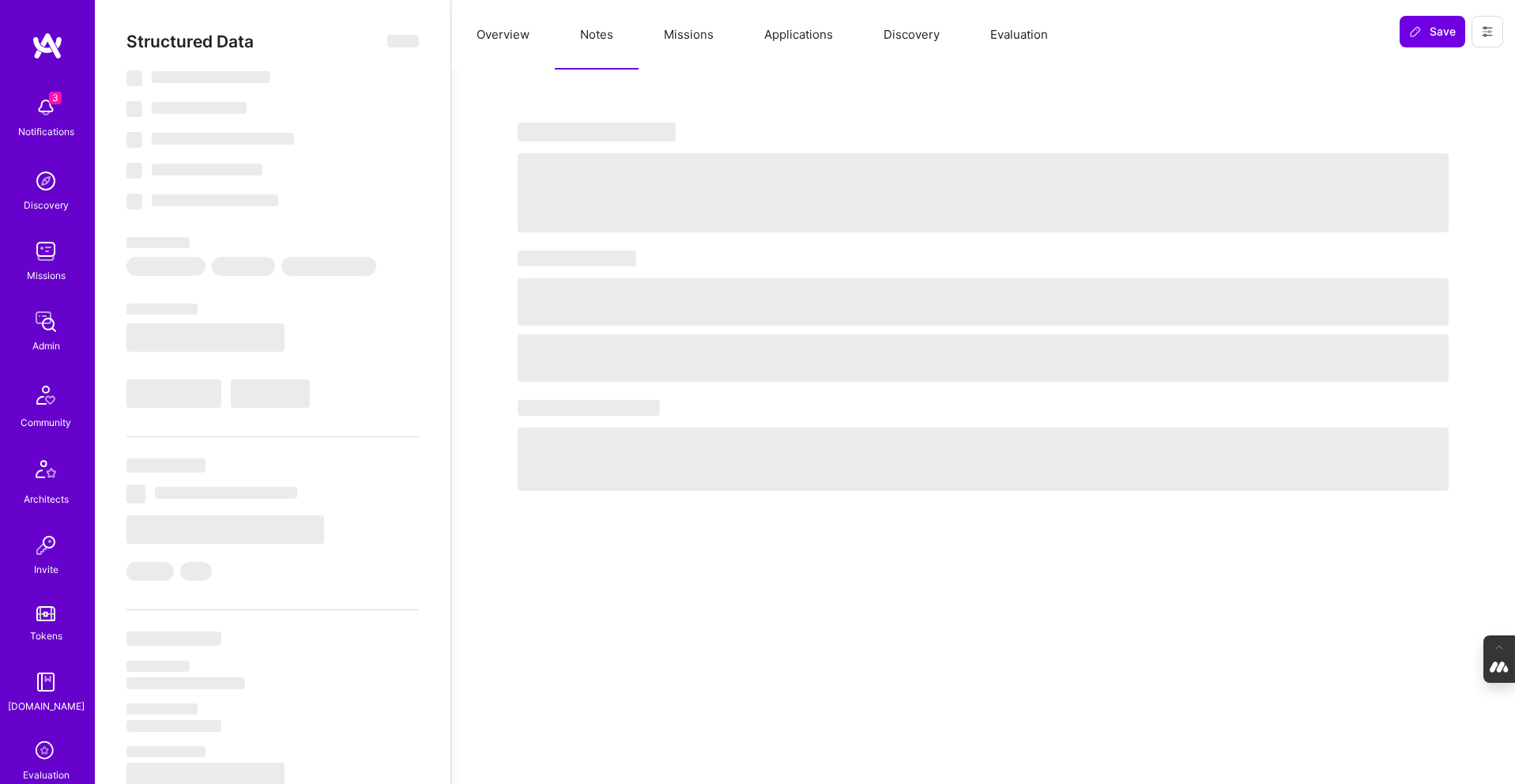
click at [691, 36] on button "Missions" at bounding box center [689, 34] width 100 height 70
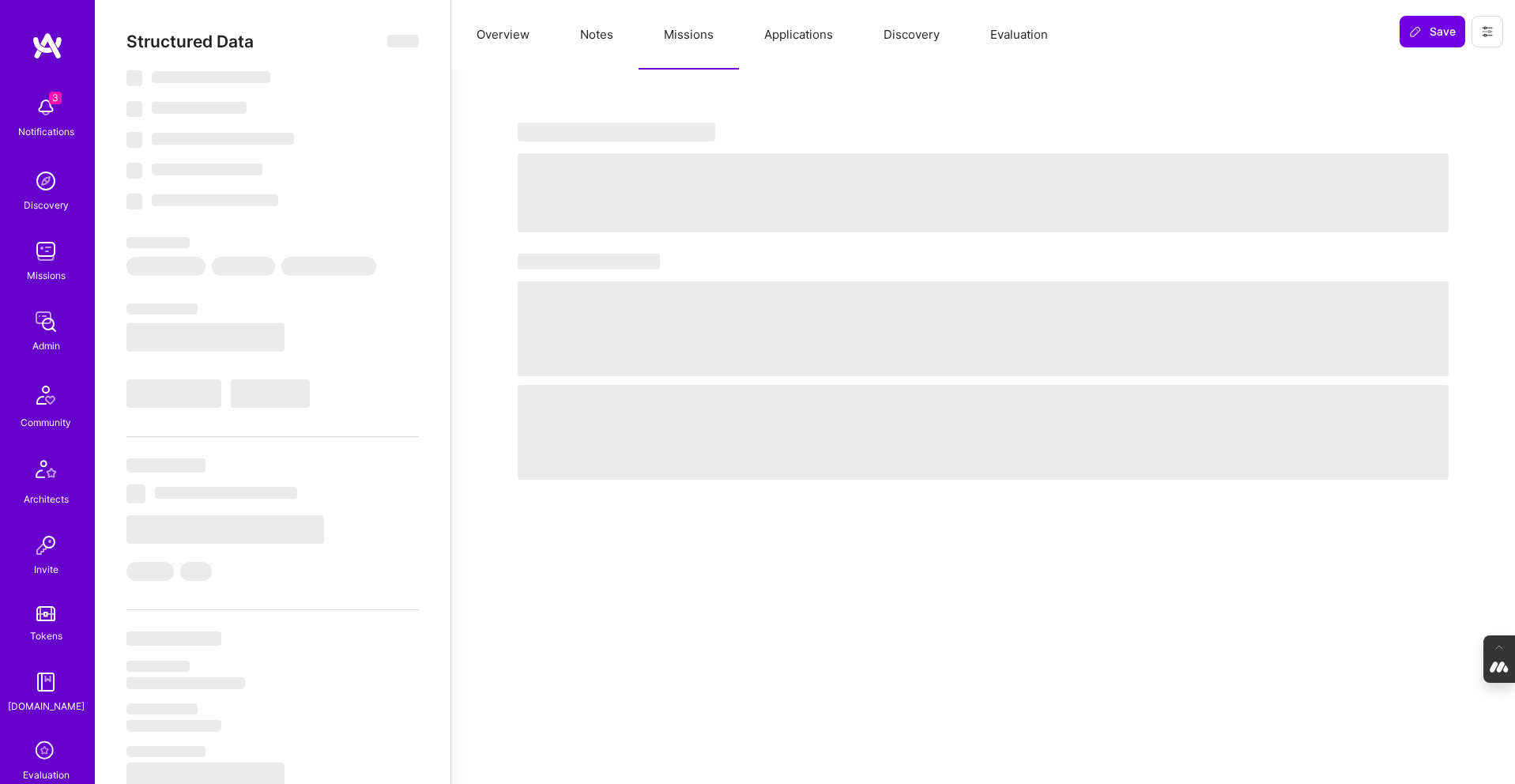
select select "Right Now"
select select "5"
select select "7"
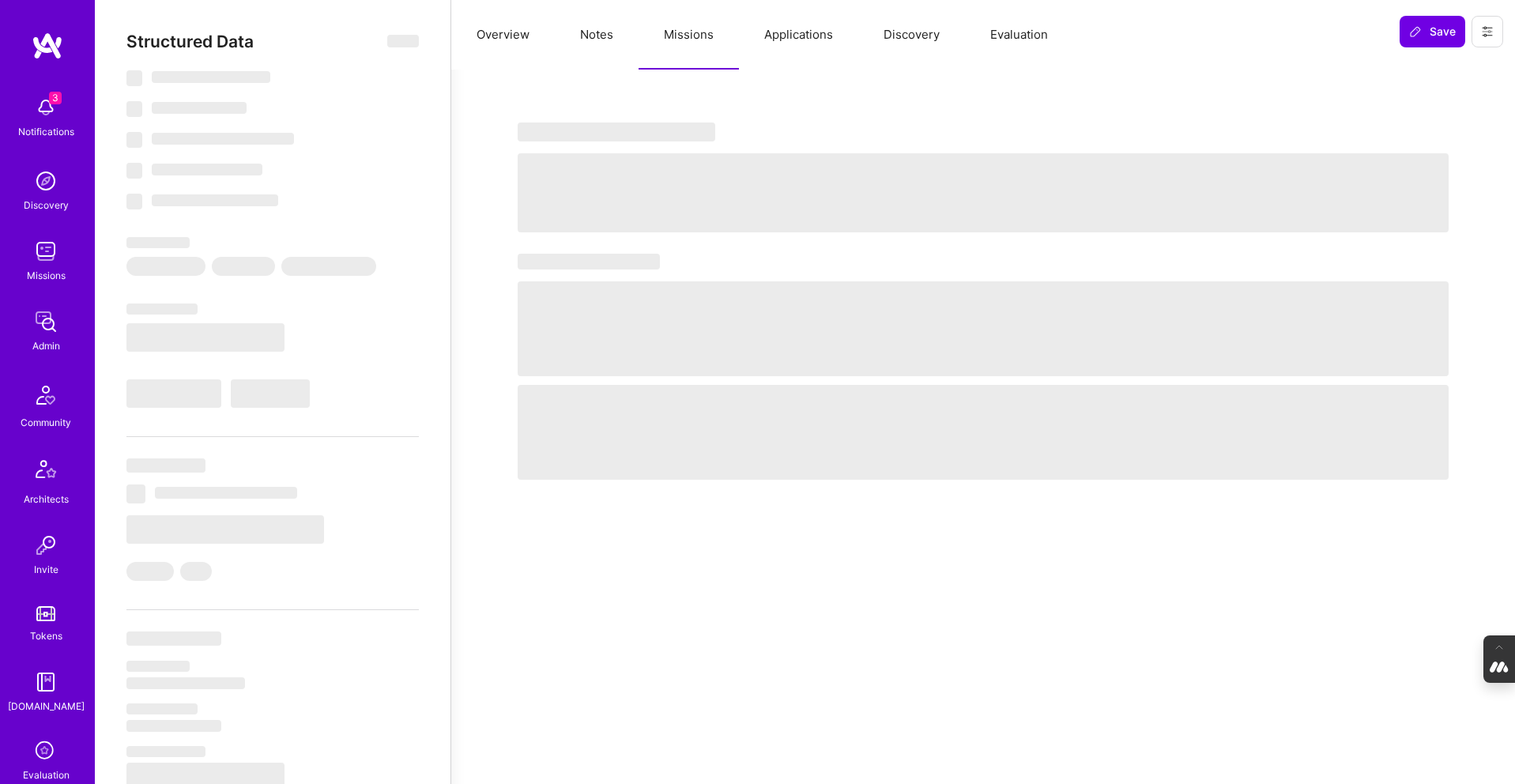
select select "US"
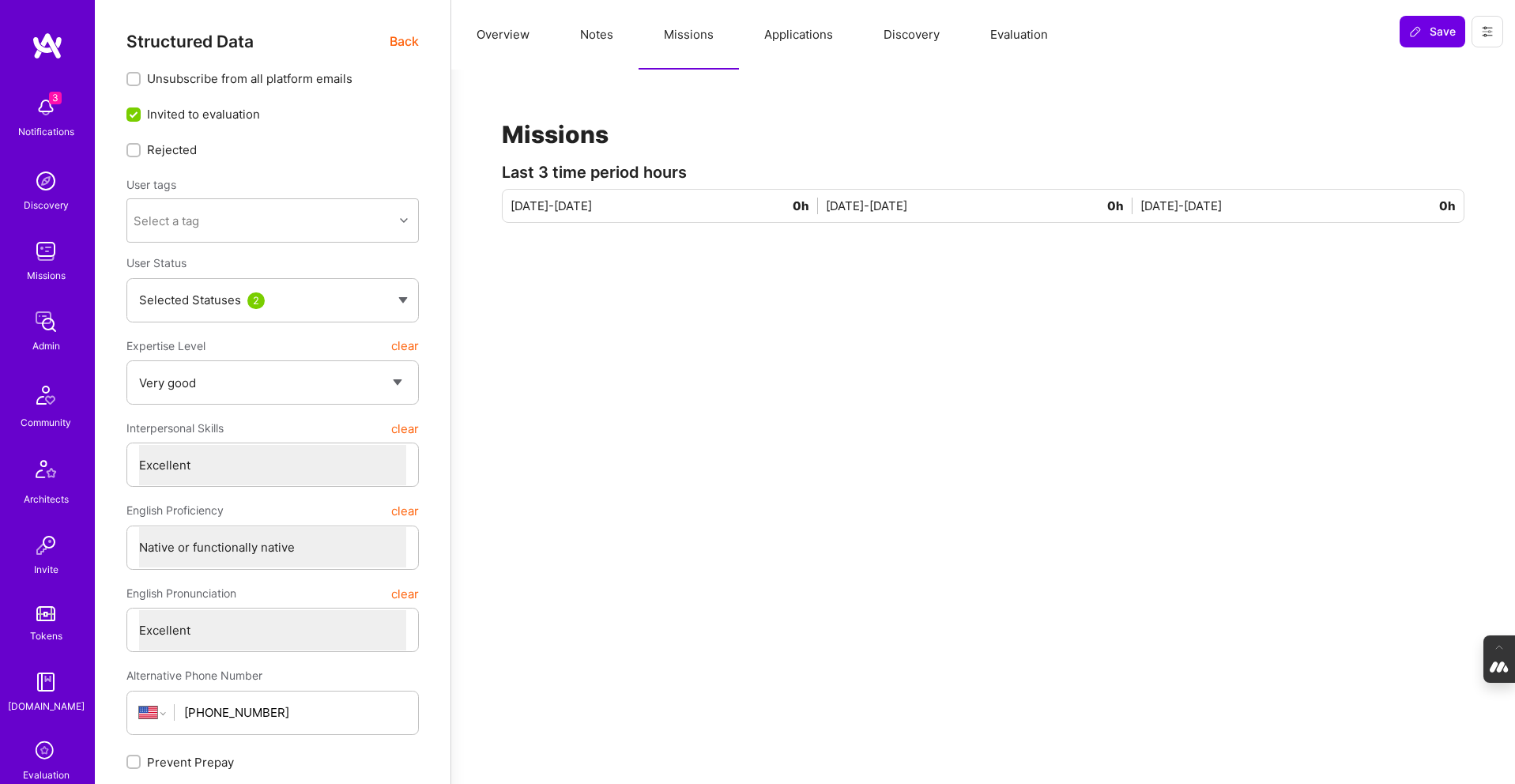
click at [806, 40] on button "Applications" at bounding box center [798, 34] width 119 height 70
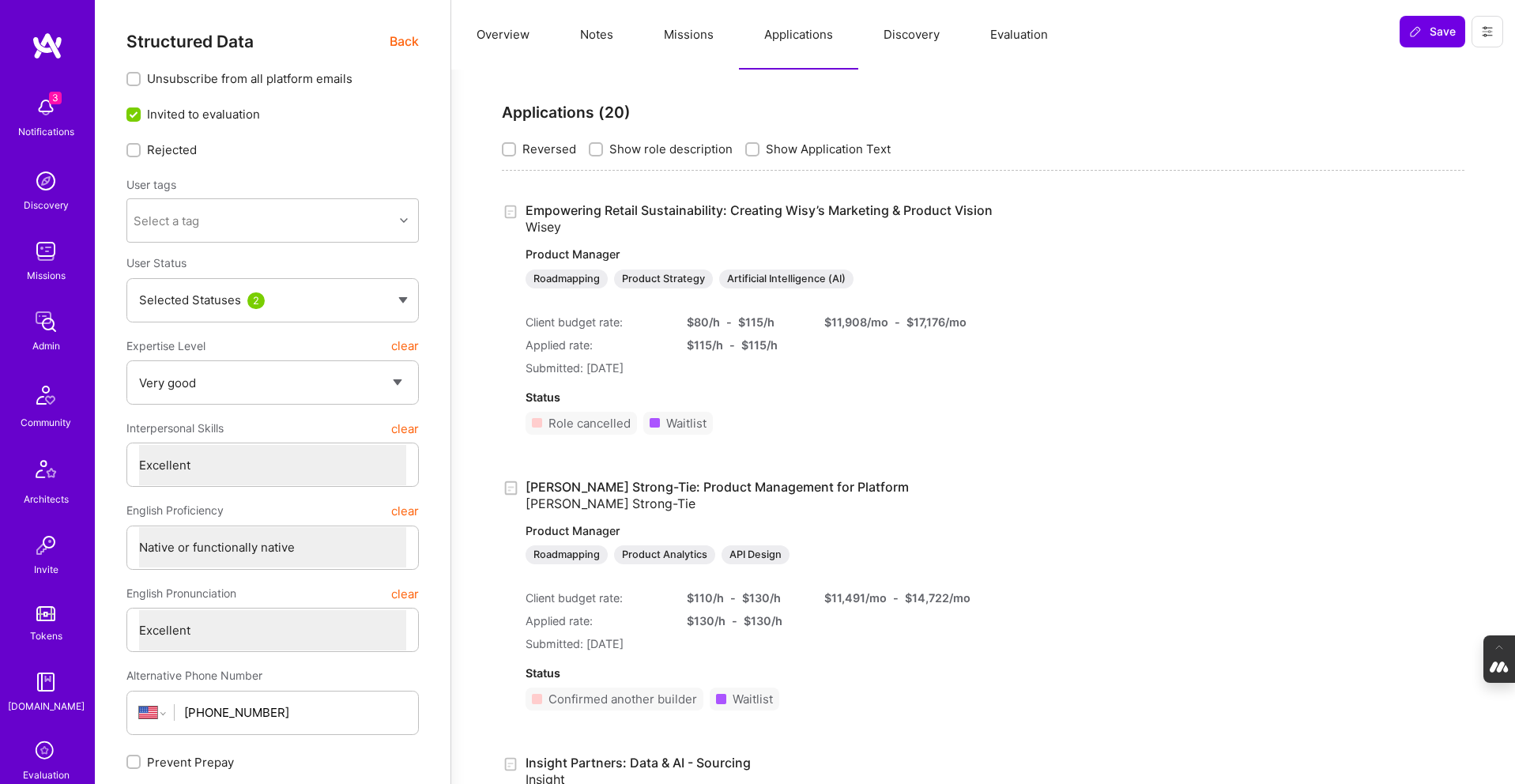
click at [594, 37] on button "Notes" at bounding box center [596, 34] width 84 height 70
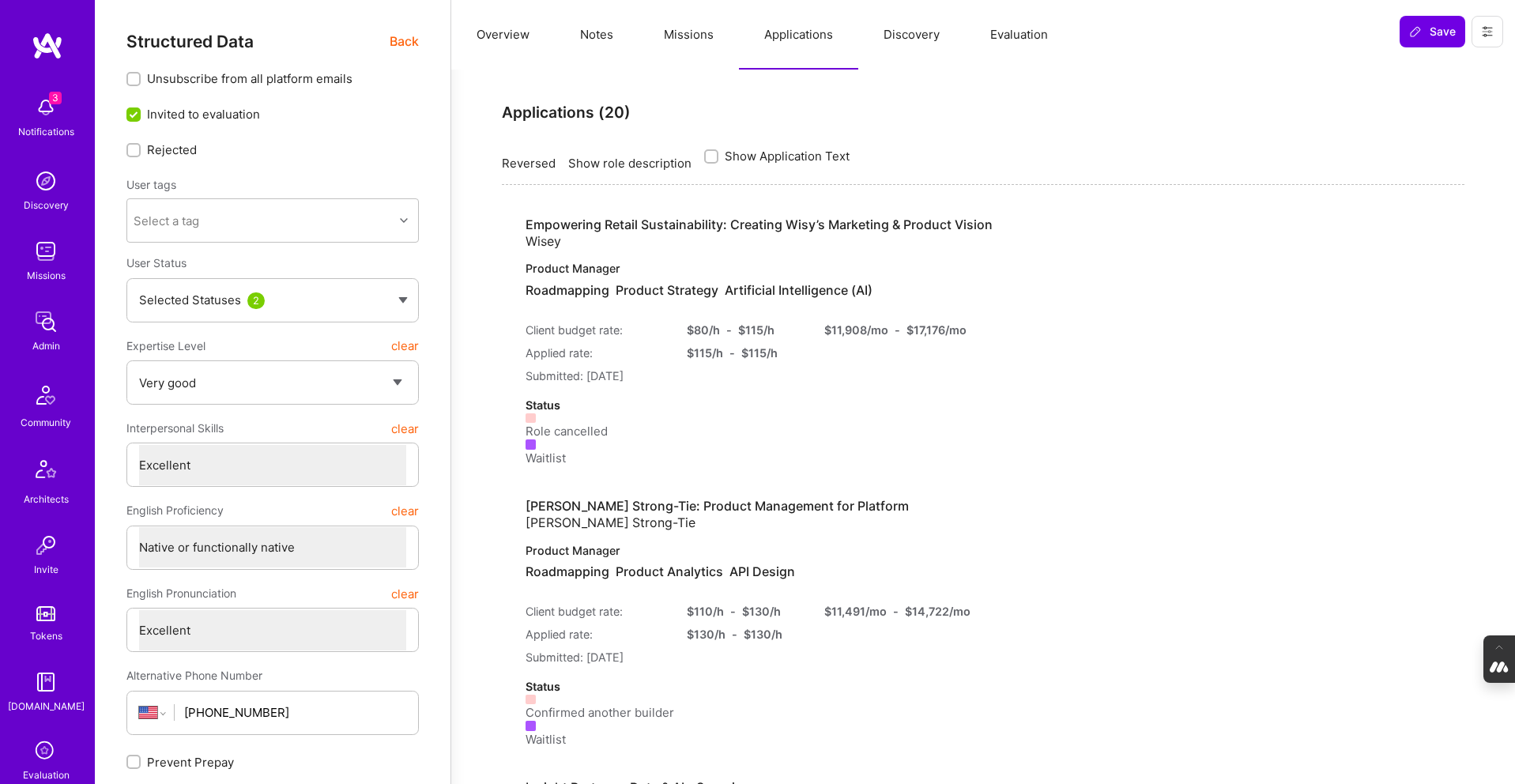
type textarea "x"
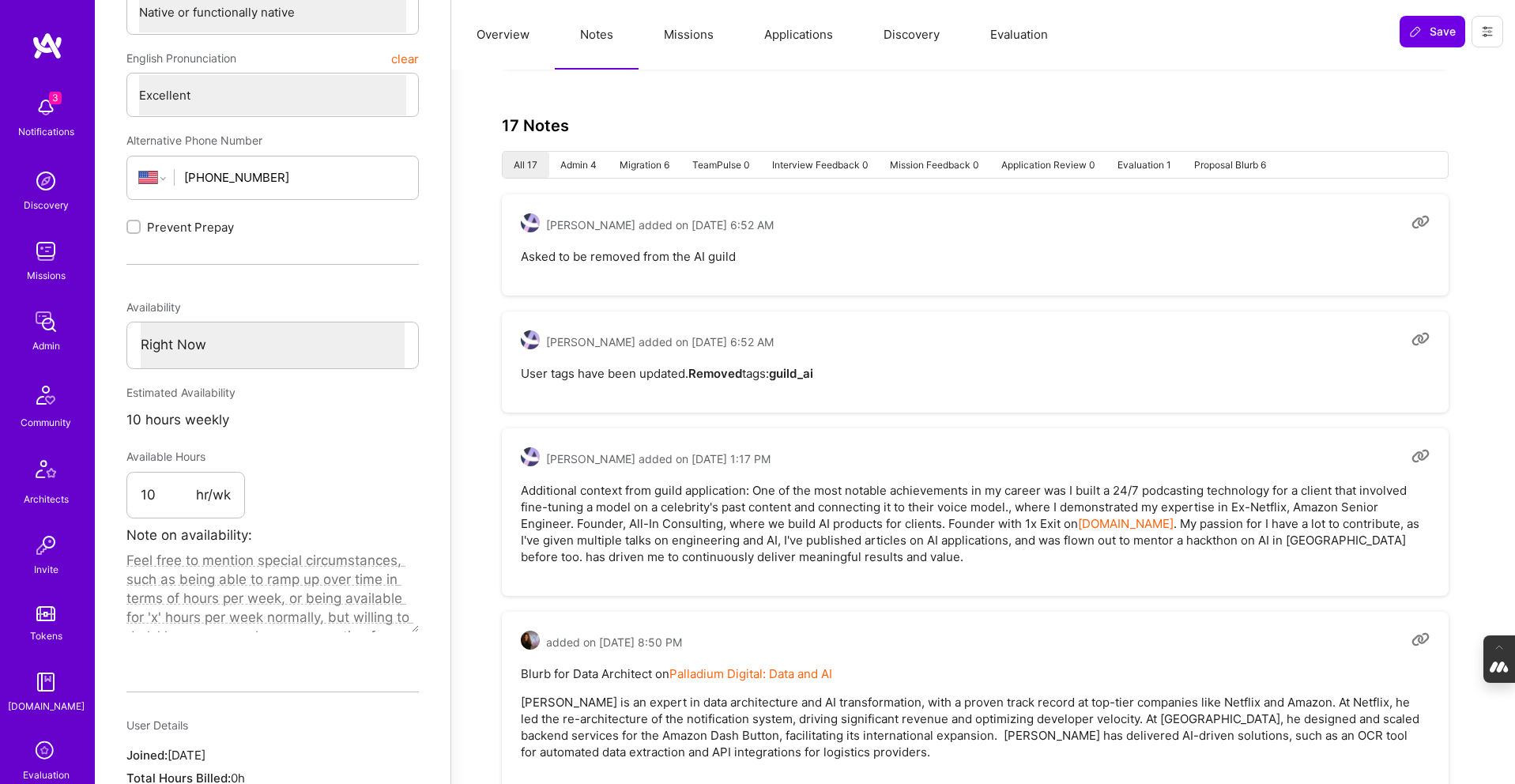
scroll to position [536, 0]
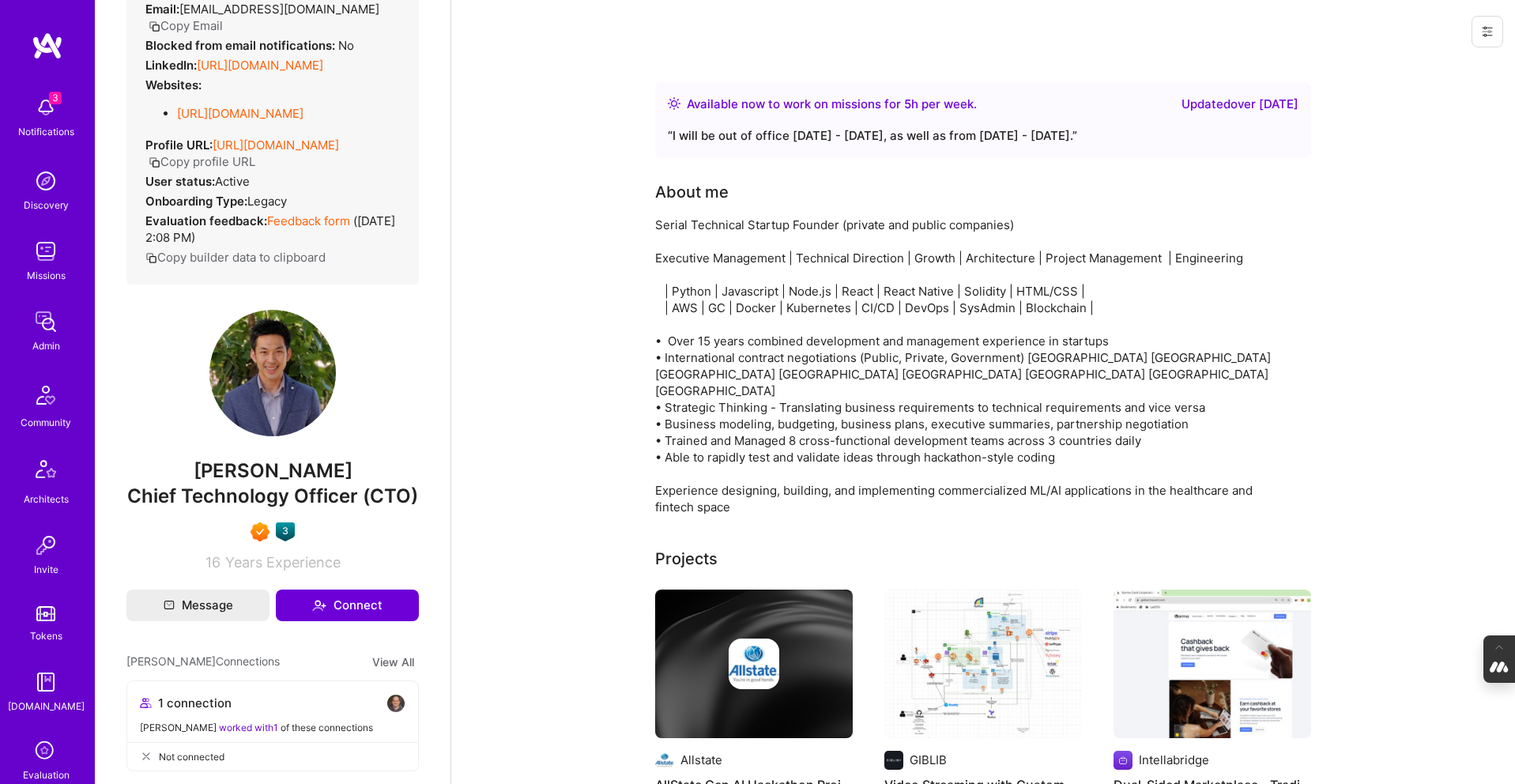
scroll to position [139, 0]
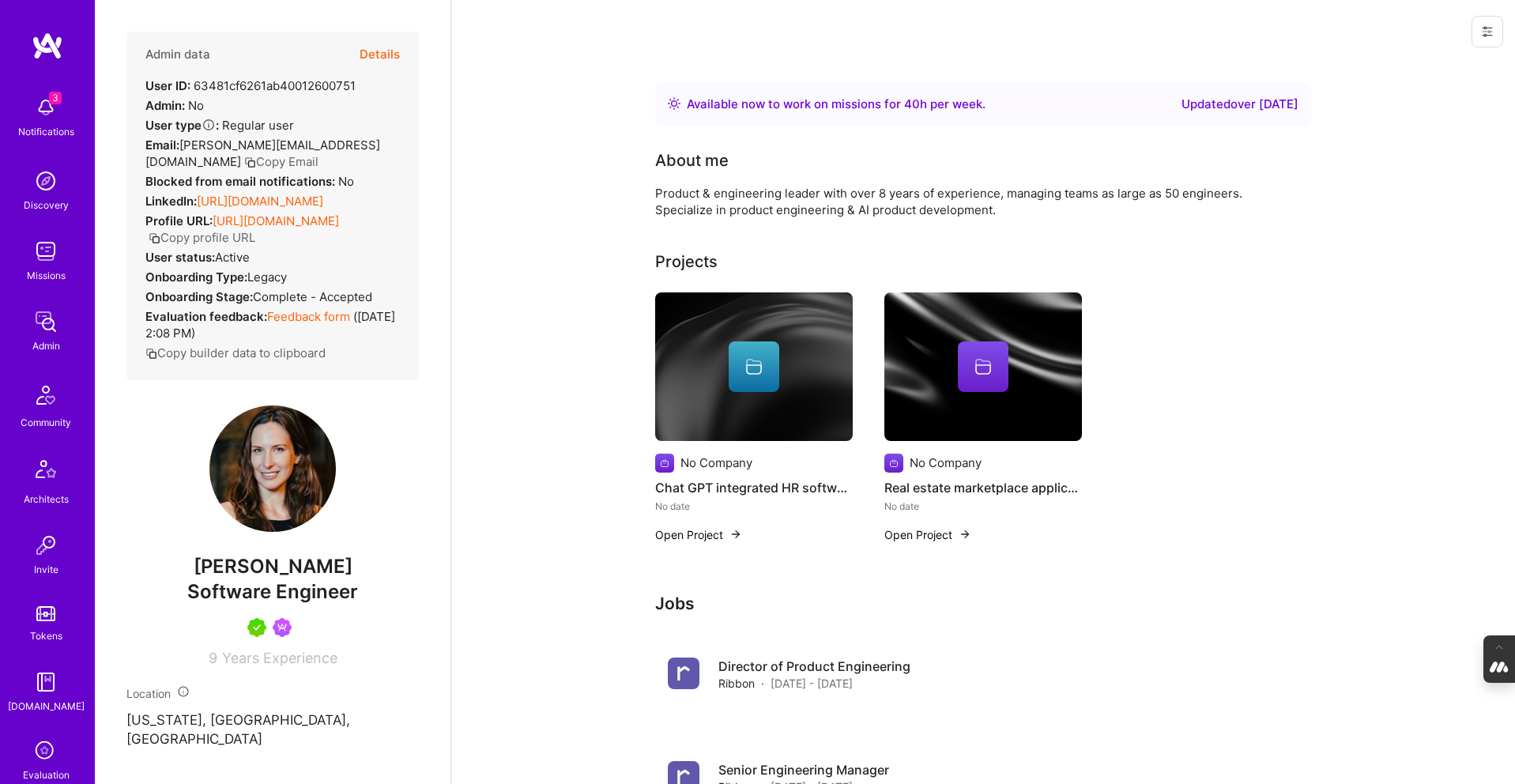
click at [380, 50] on button "Details" at bounding box center [379, 55] width 40 height 46
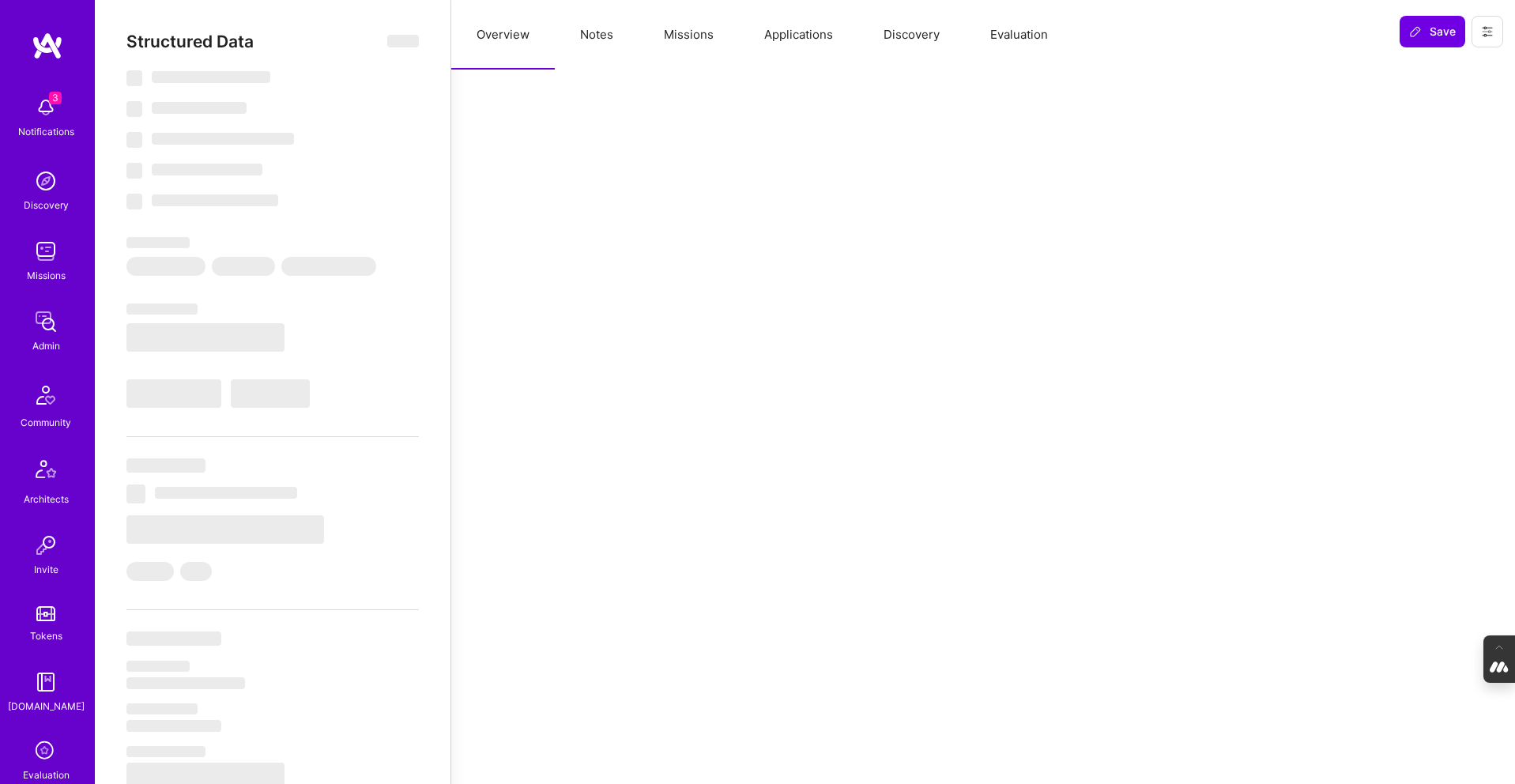
click at [666, 29] on button "Missions" at bounding box center [689, 34] width 100 height 70
select select "Right Now"
select select "5"
select select "4"
select select "7"
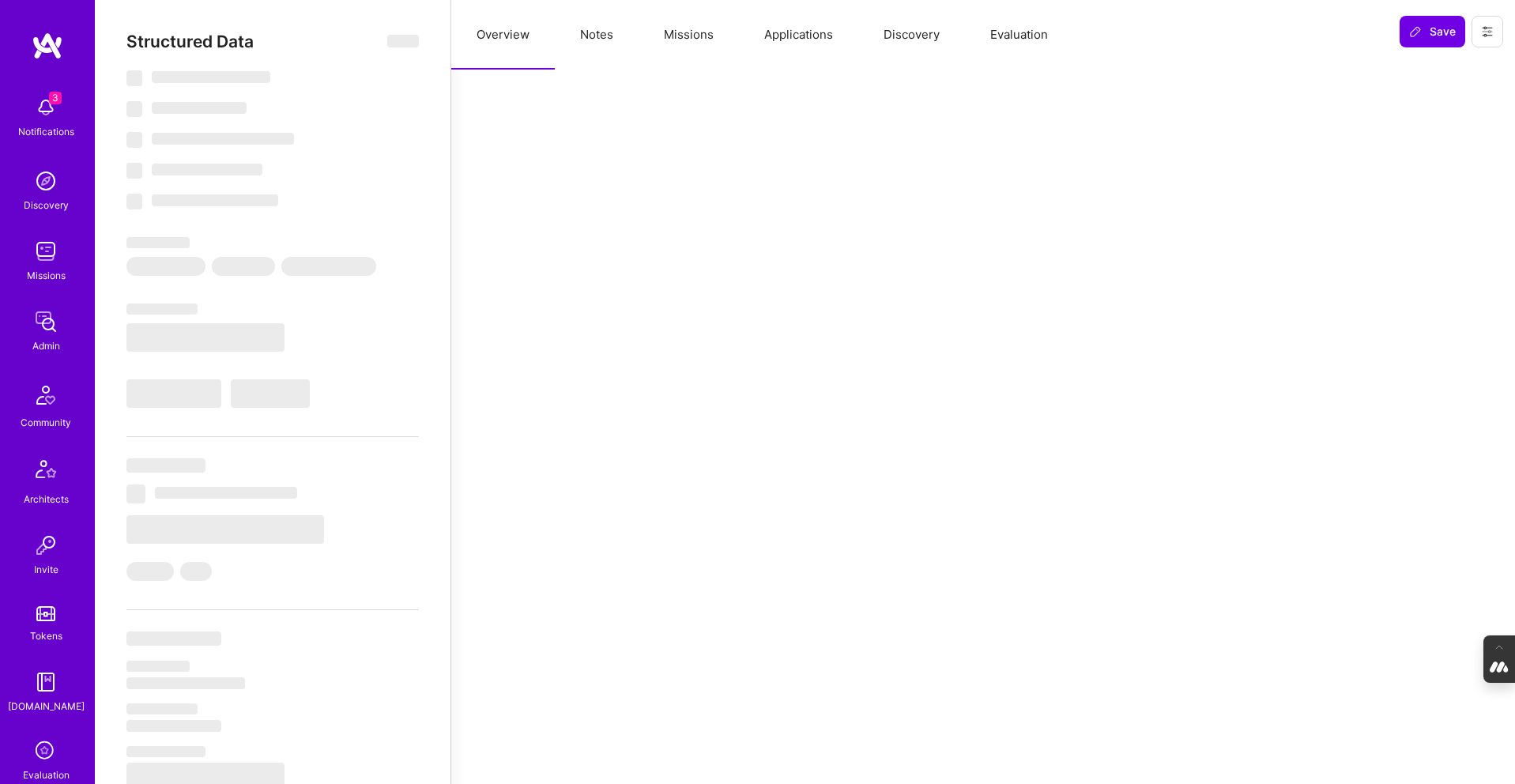
select select "7"
select select "US"
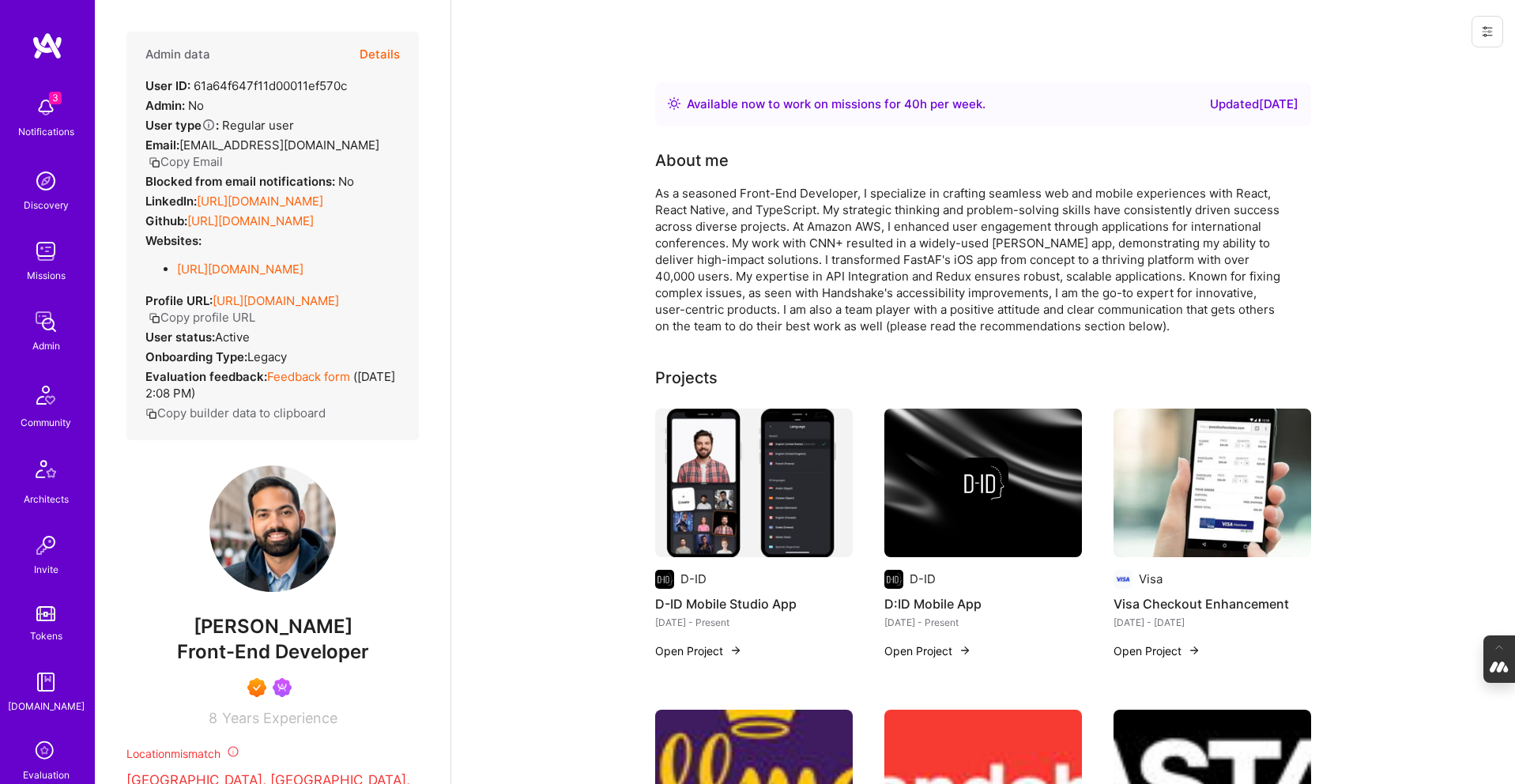
click at [371, 50] on button "Details" at bounding box center [379, 55] width 40 height 46
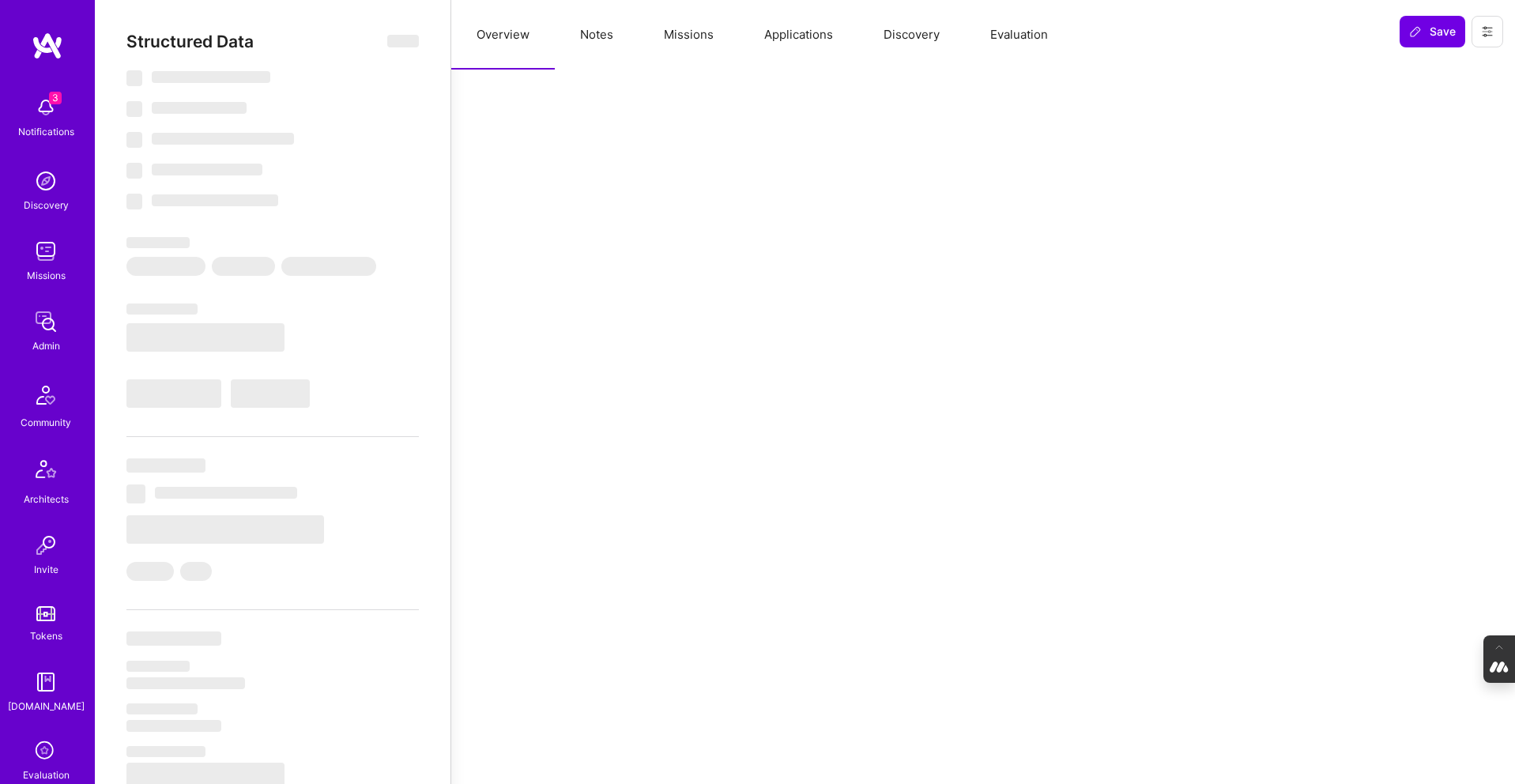
click at [694, 35] on button "Missions" at bounding box center [689, 34] width 100 height 70
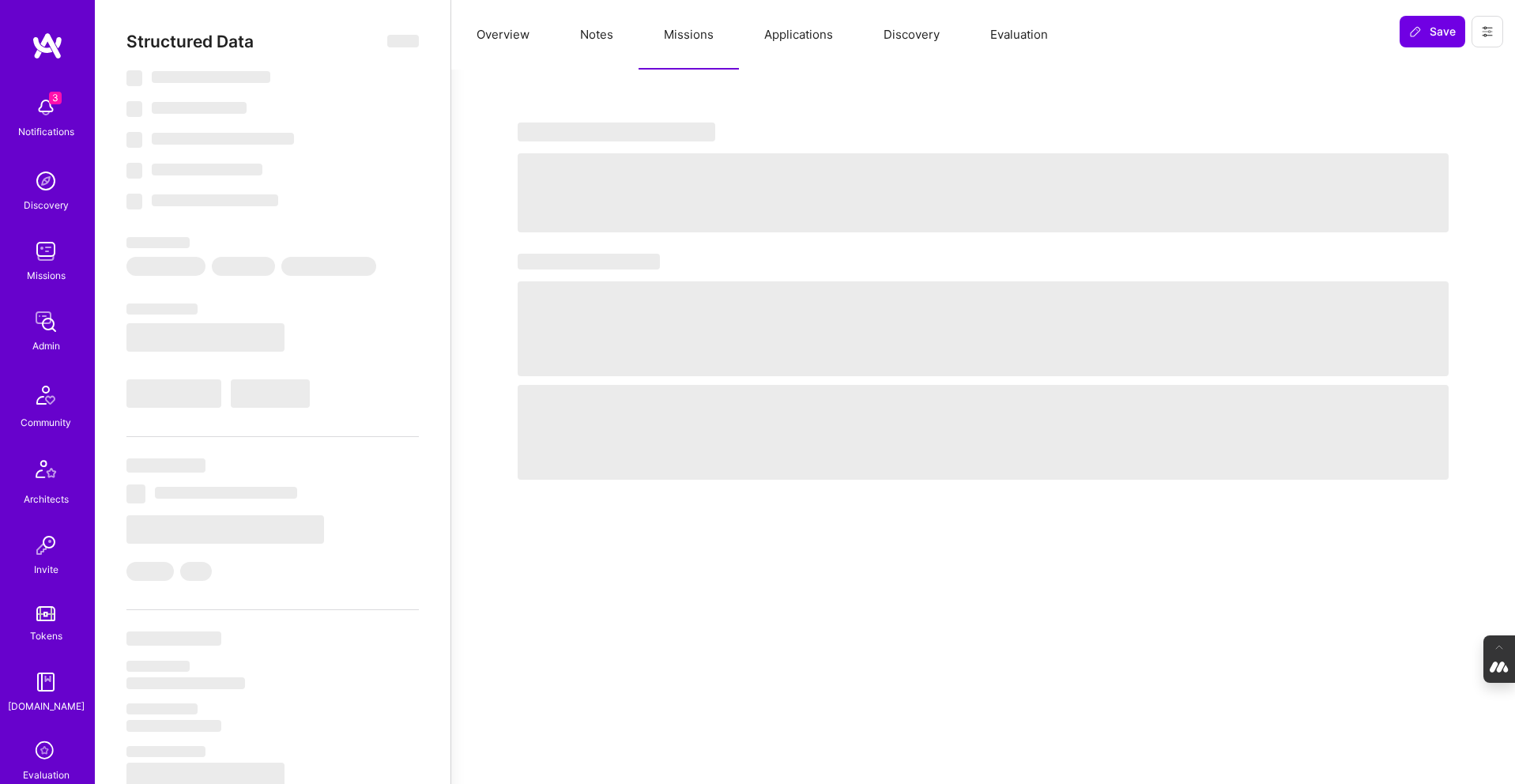
select select "Right Now"
select select "7"
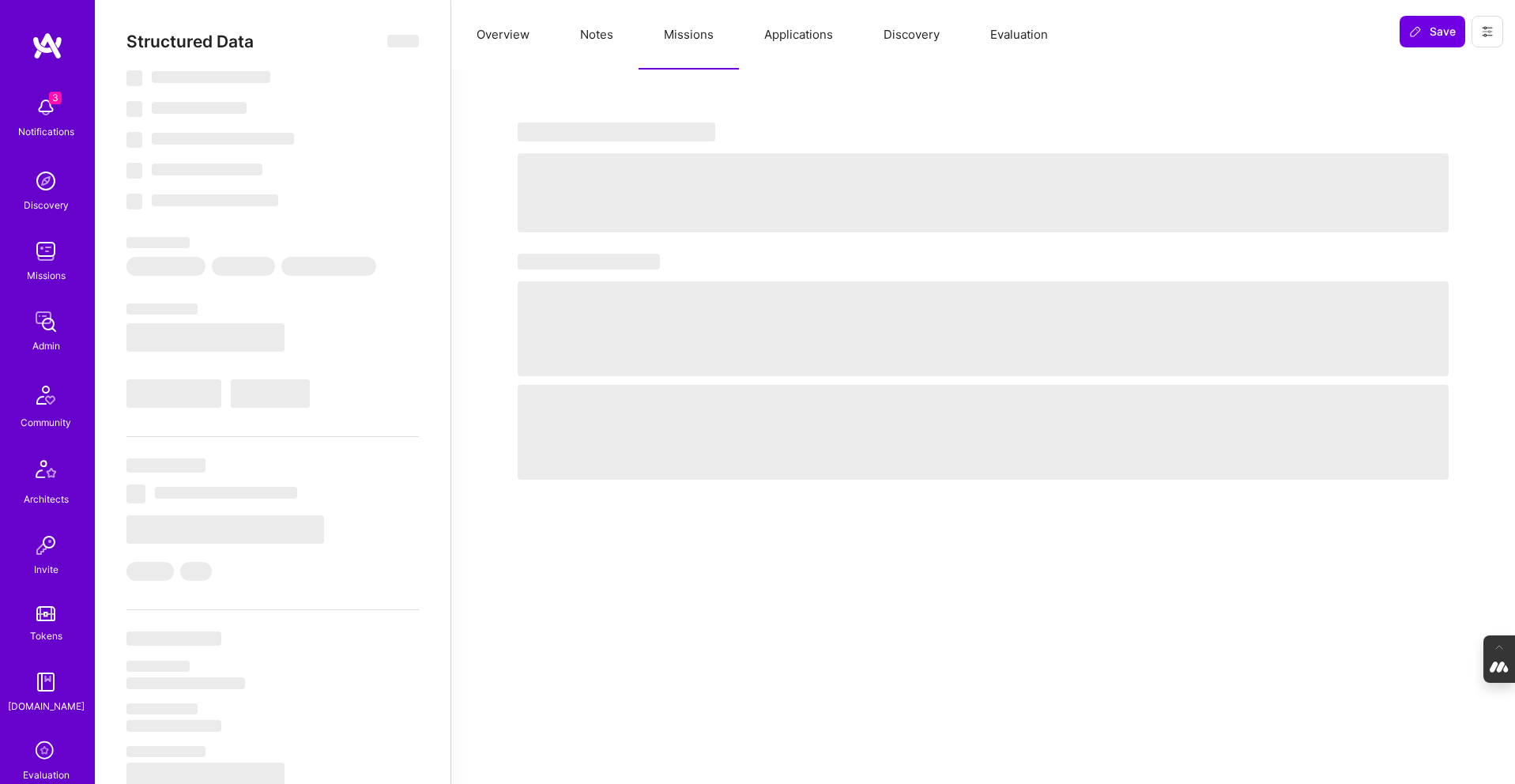
select select "US"
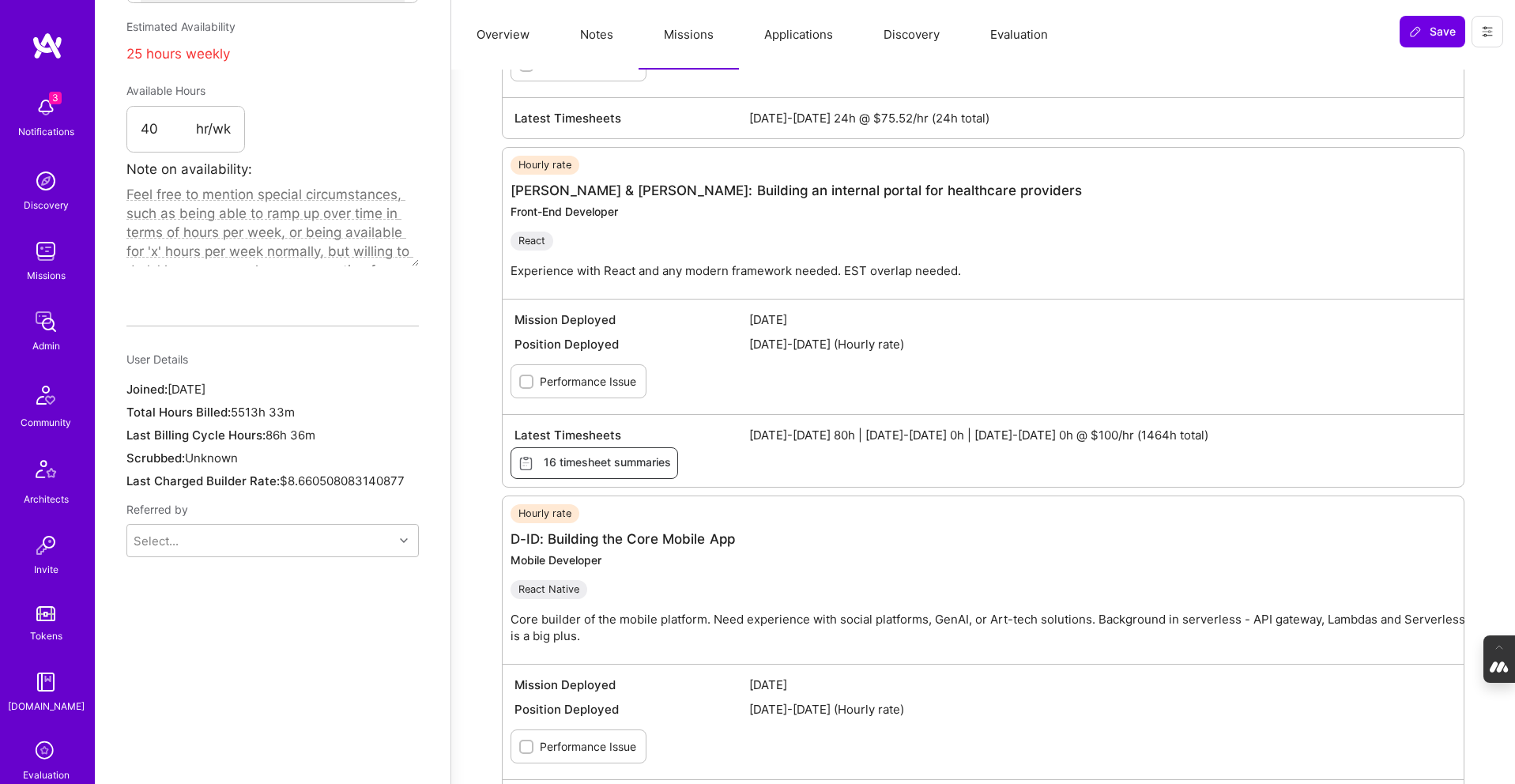
scroll to position [928, 0]
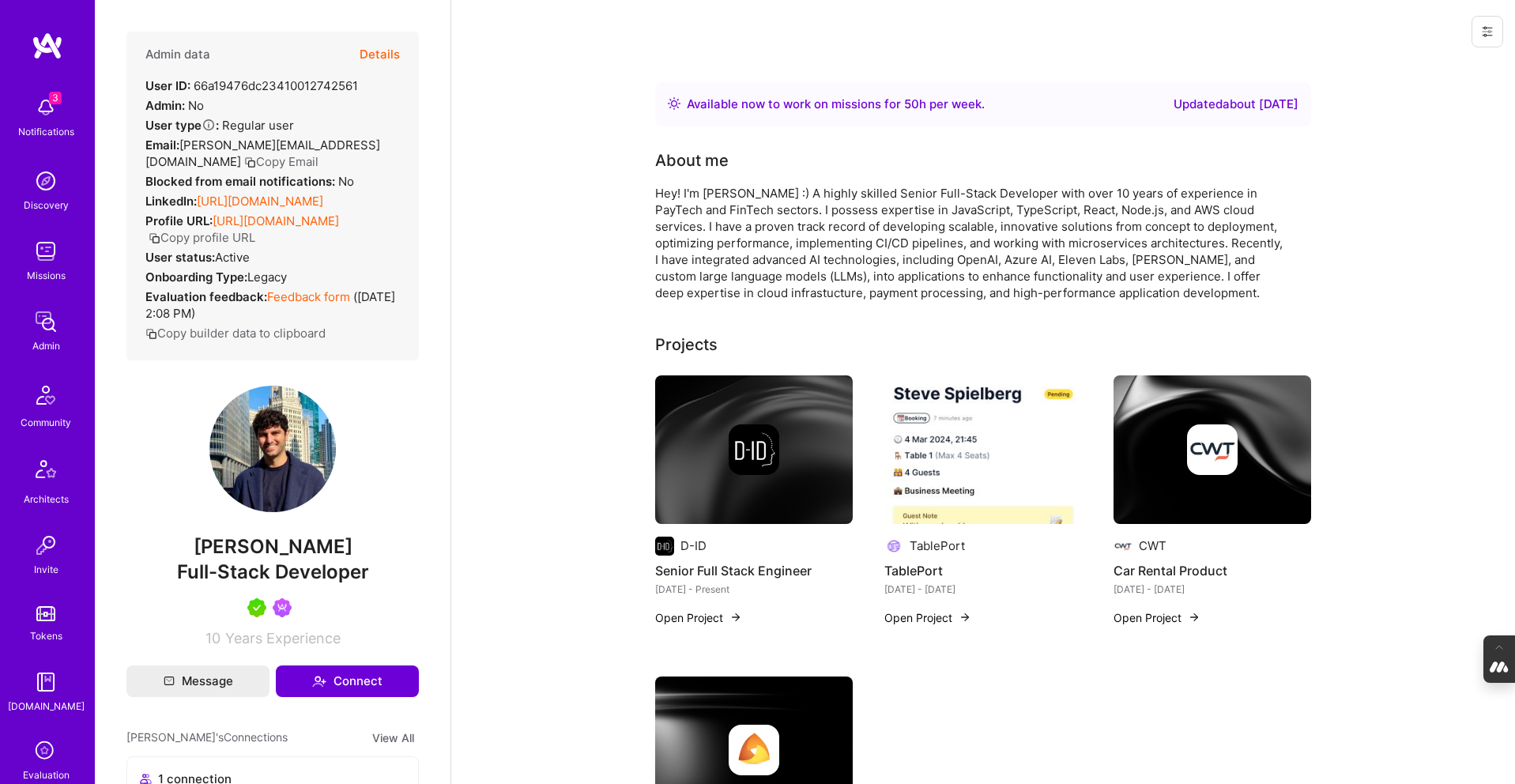
click at [387, 51] on button "Details" at bounding box center [379, 55] width 40 height 46
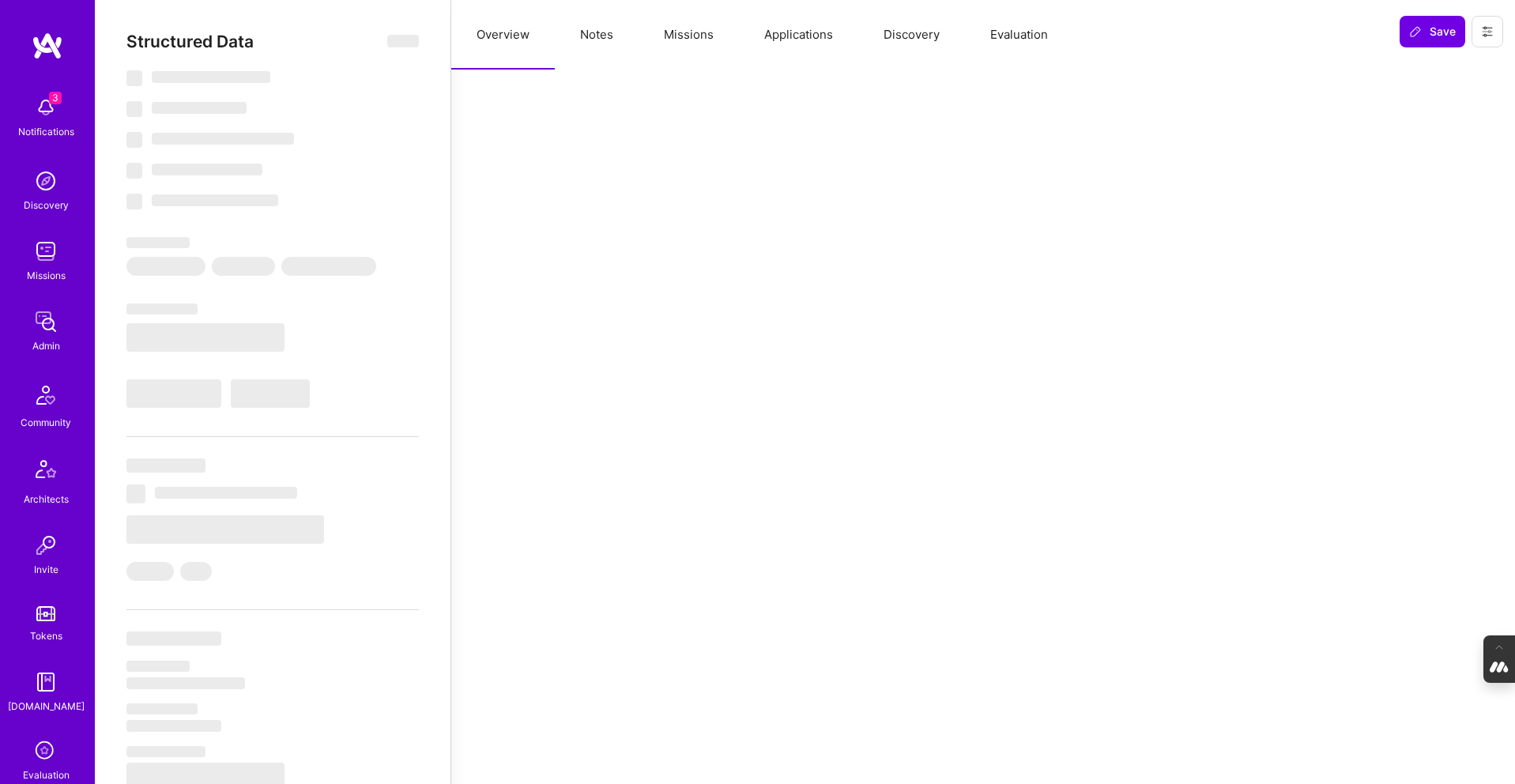
click at [695, 39] on button "Missions" at bounding box center [689, 34] width 100 height 70
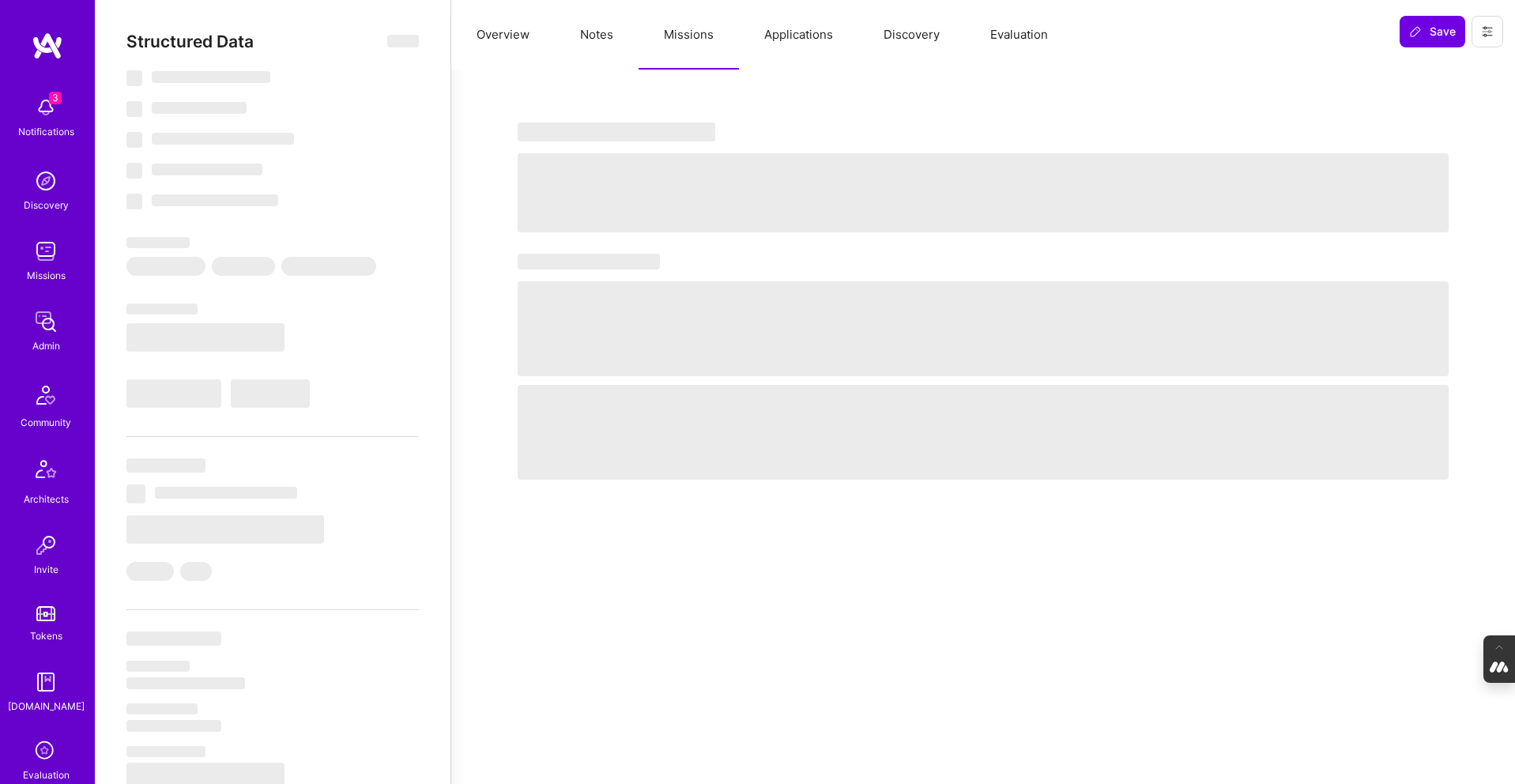
select select "Right Now"
select select "5"
select select "7"
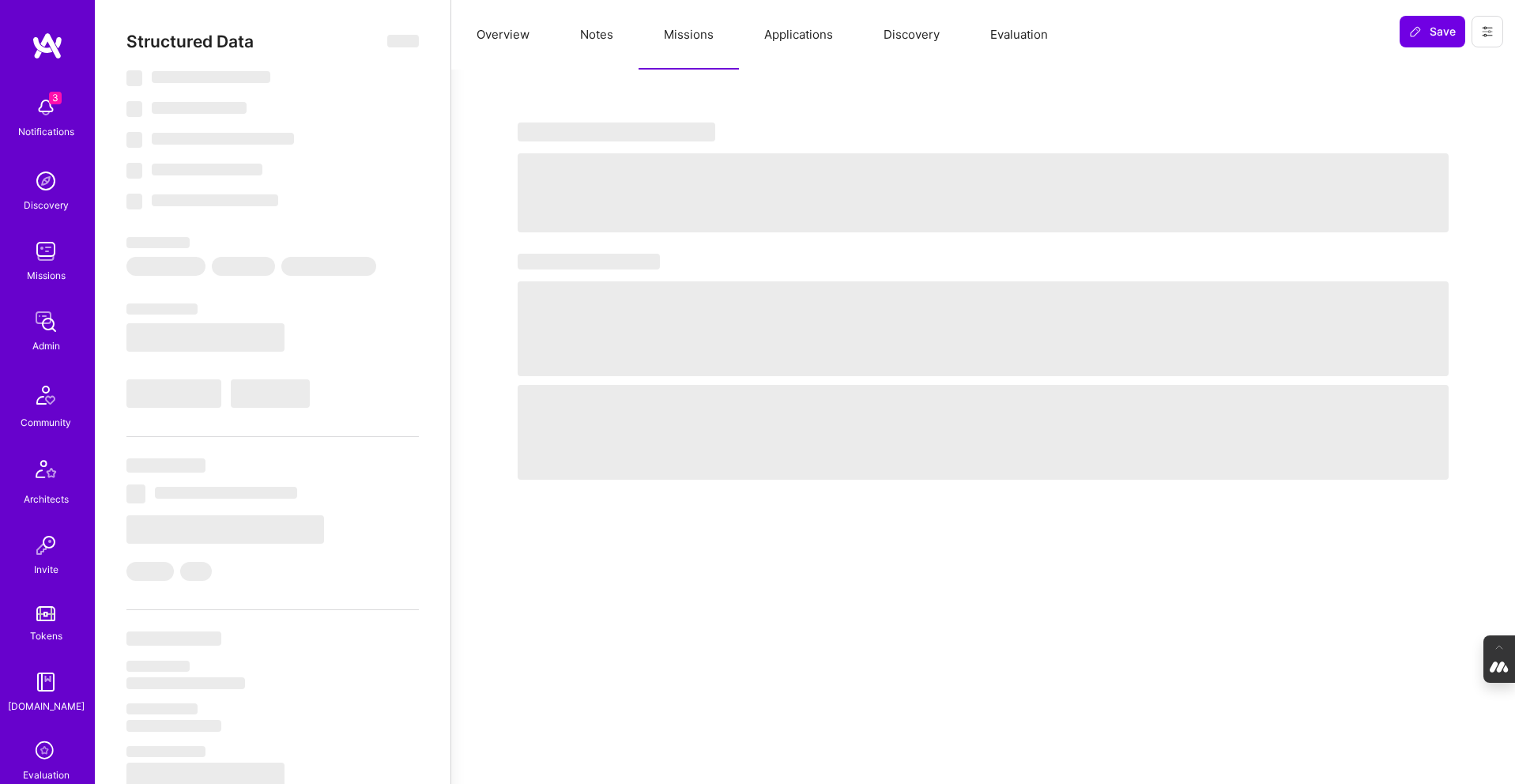
select select "GB"
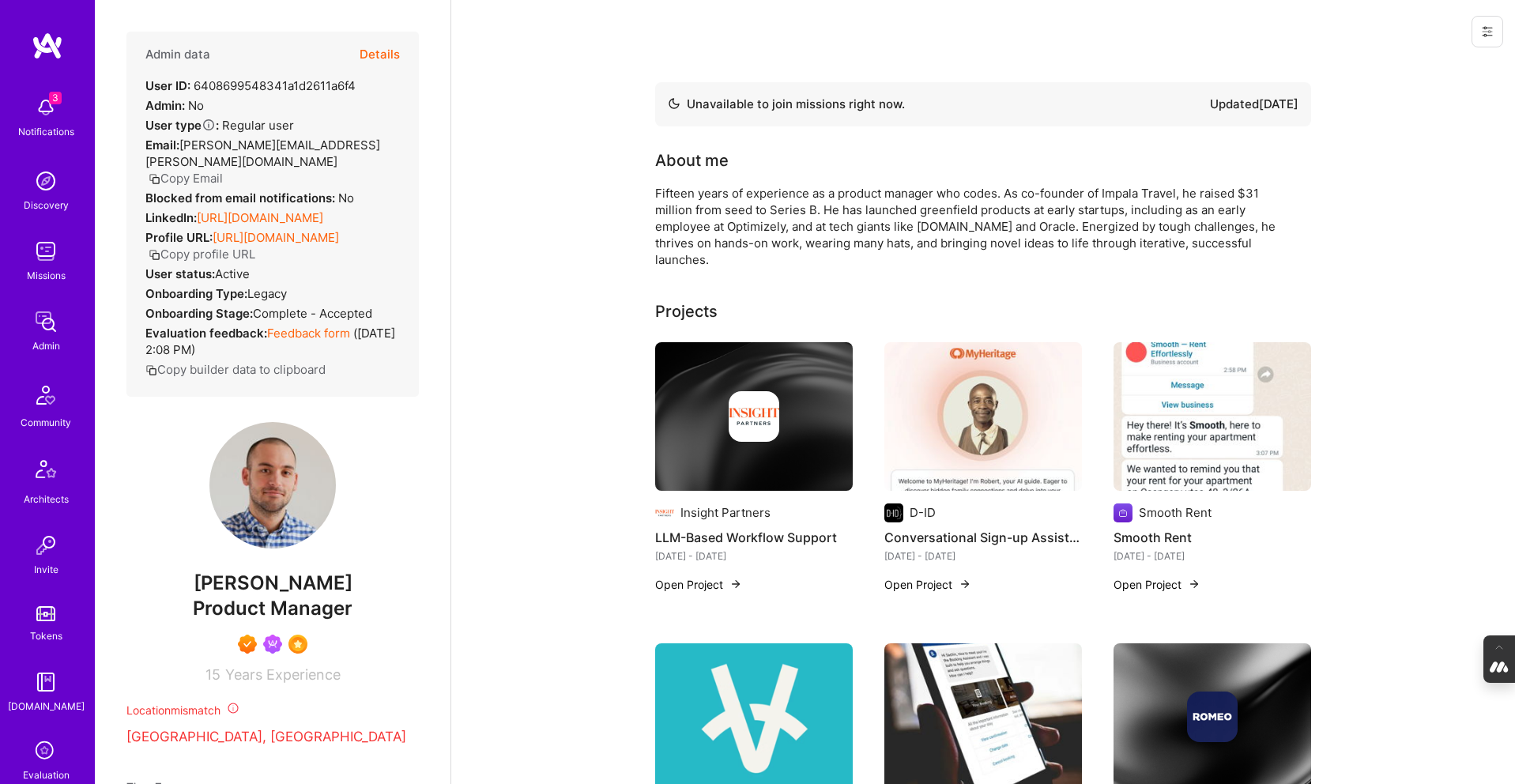
click at [383, 53] on button "Details" at bounding box center [379, 55] width 40 height 46
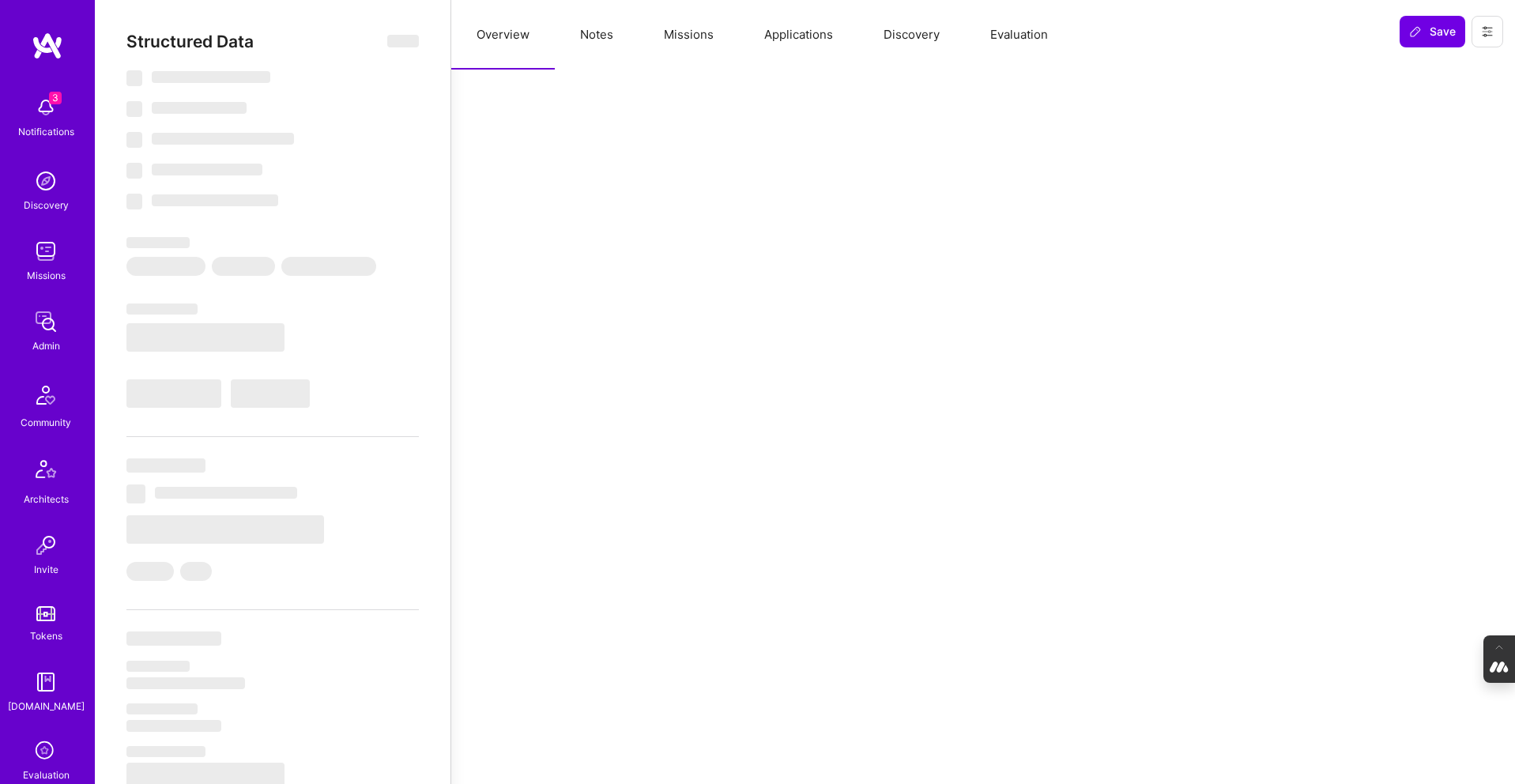
click at [1021, 38] on button "Evaluation" at bounding box center [1020, 34] width 108 height 70
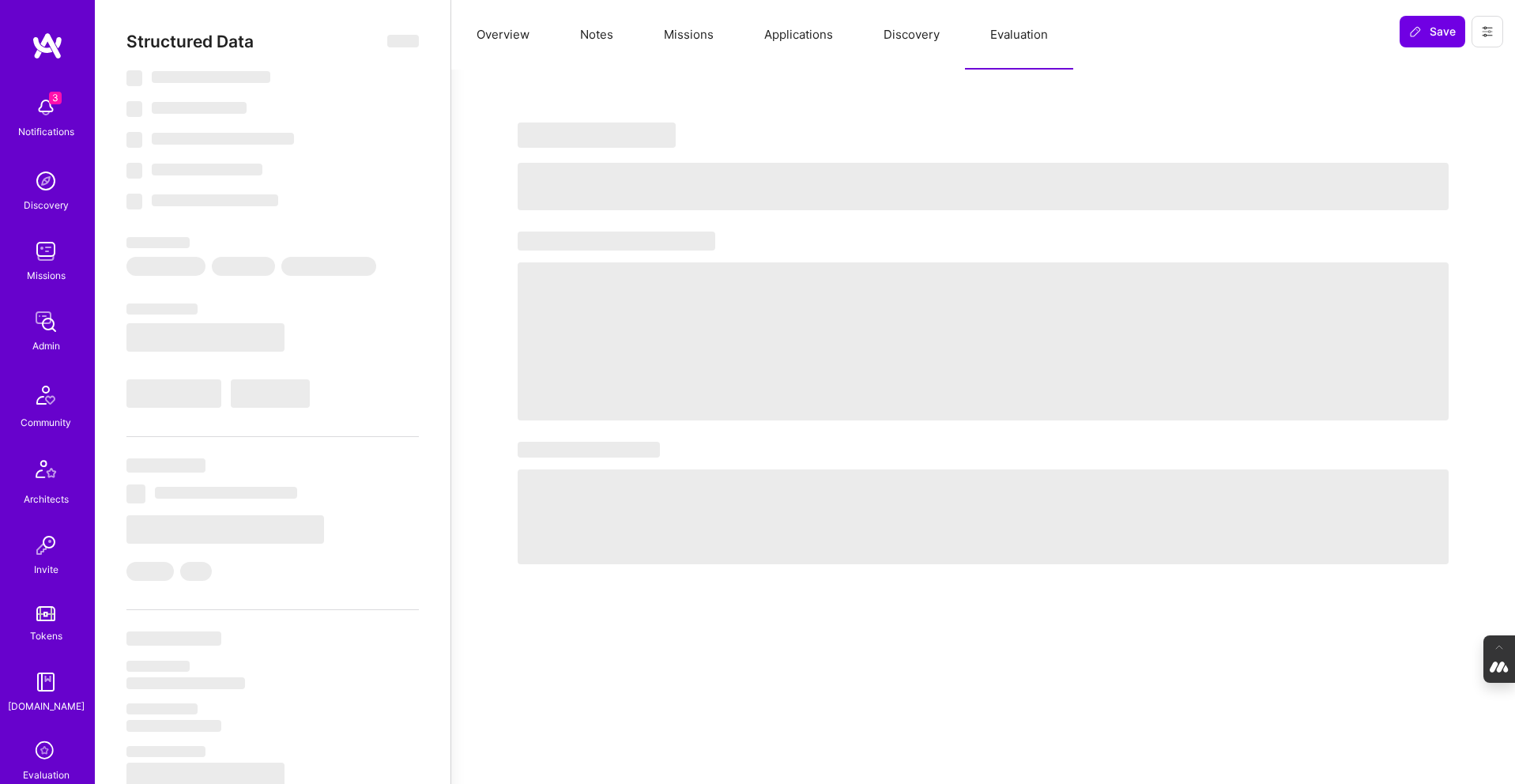
select select "Not Available"
select select "3 Months"
select select "7"
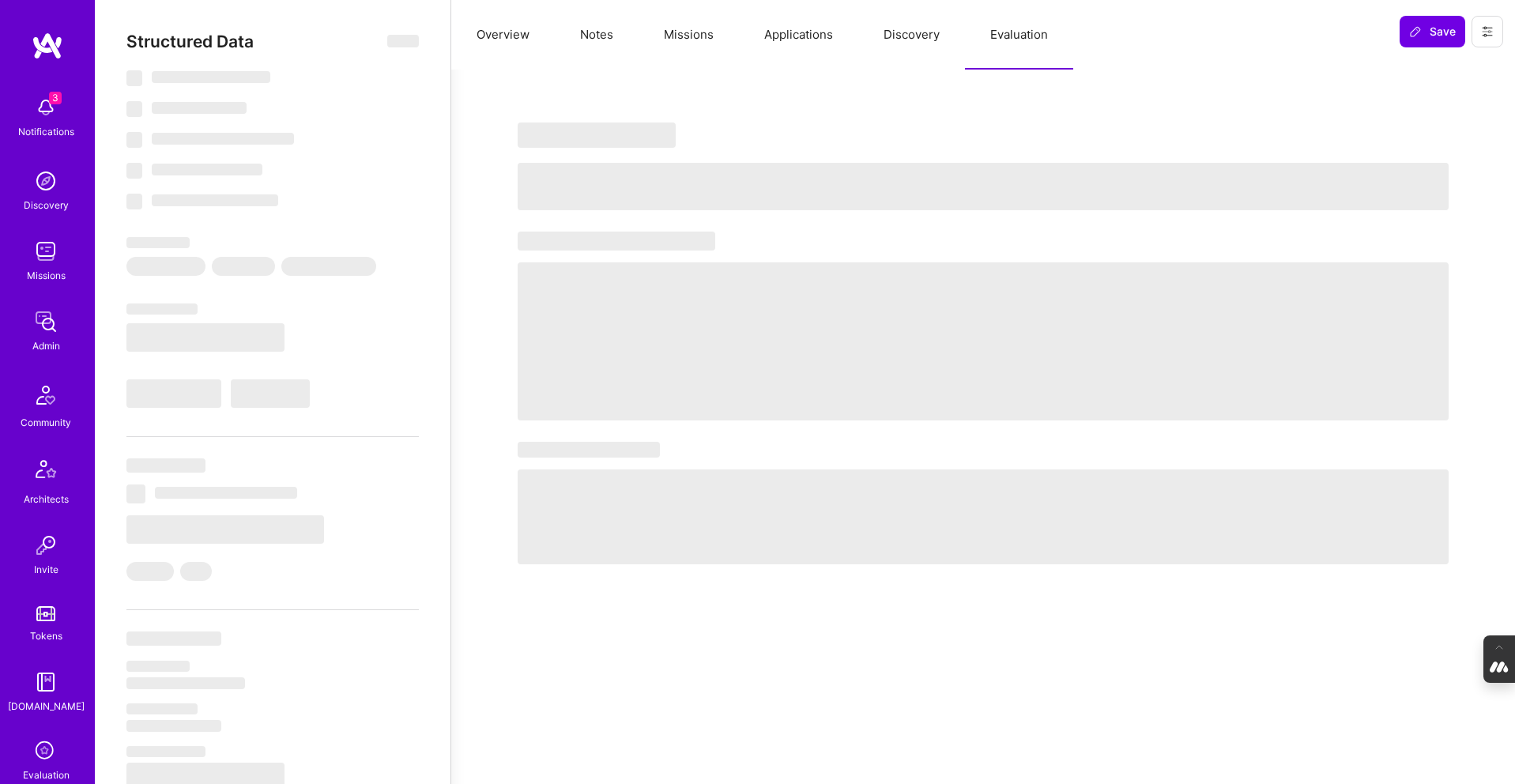
select select "7"
select select "NL"
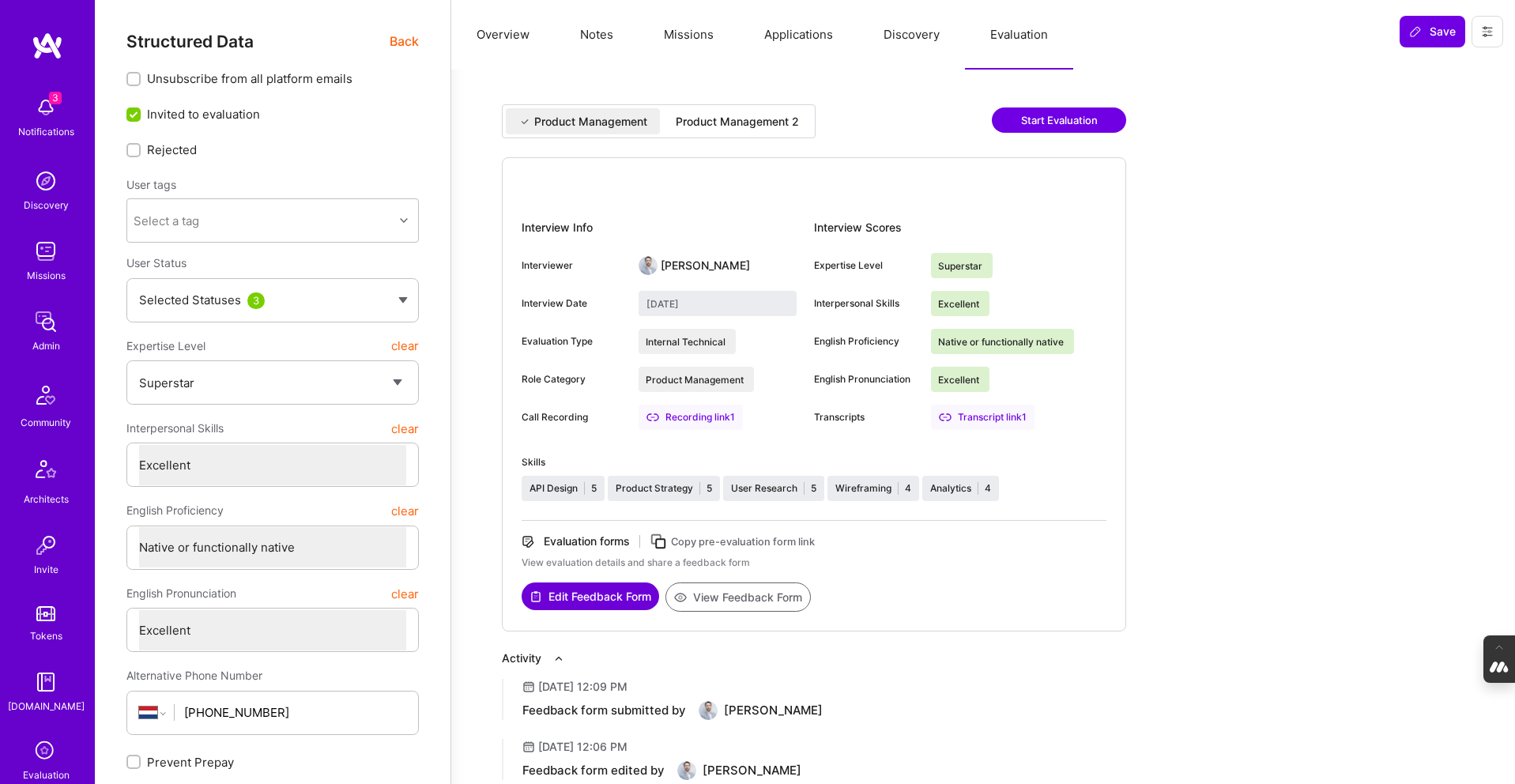
click at [761, 116] on div "Product Management 2" at bounding box center [737, 121] width 123 height 16
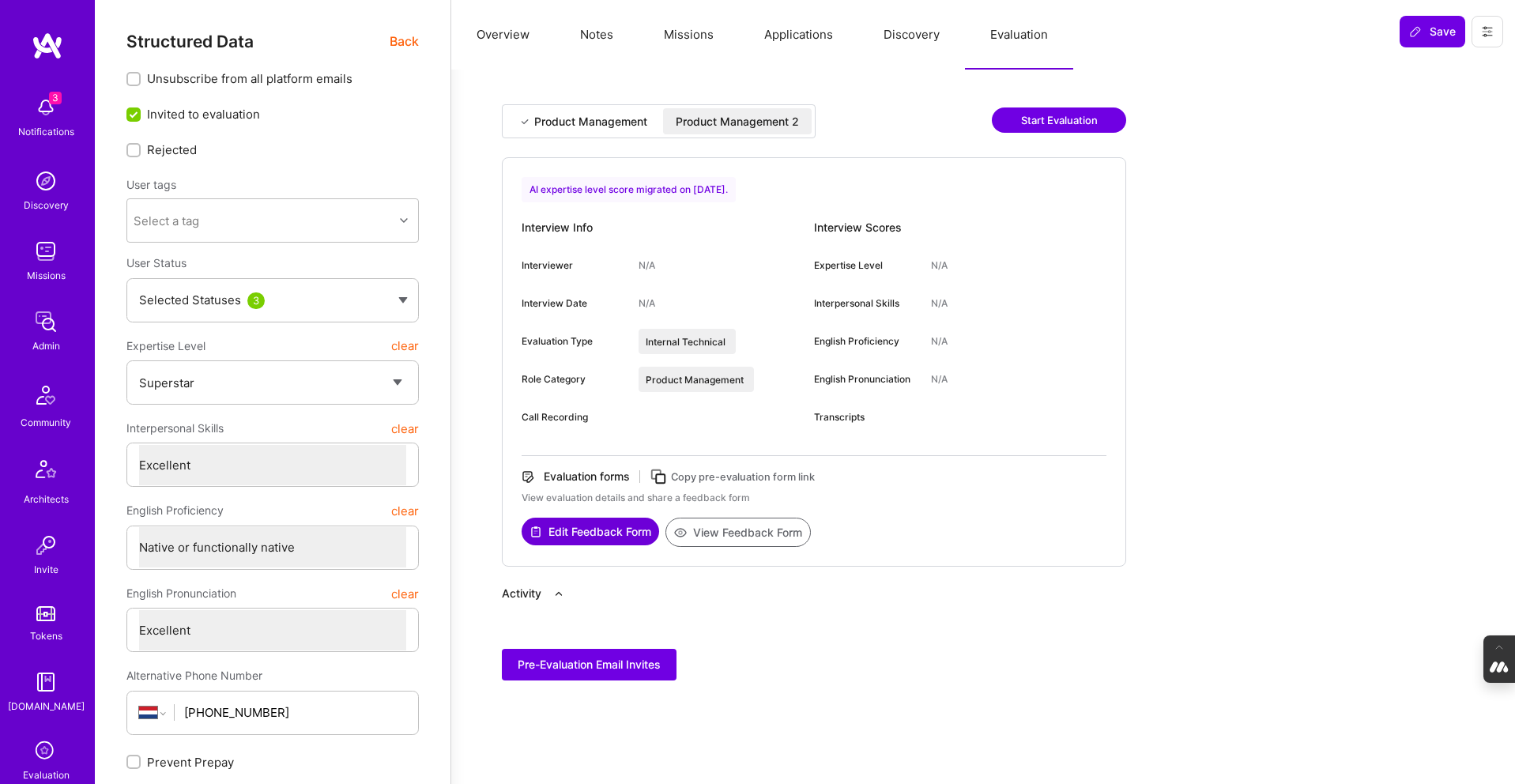
click at [667, 35] on button "Missions" at bounding box center [689, 34] width 100 height 70
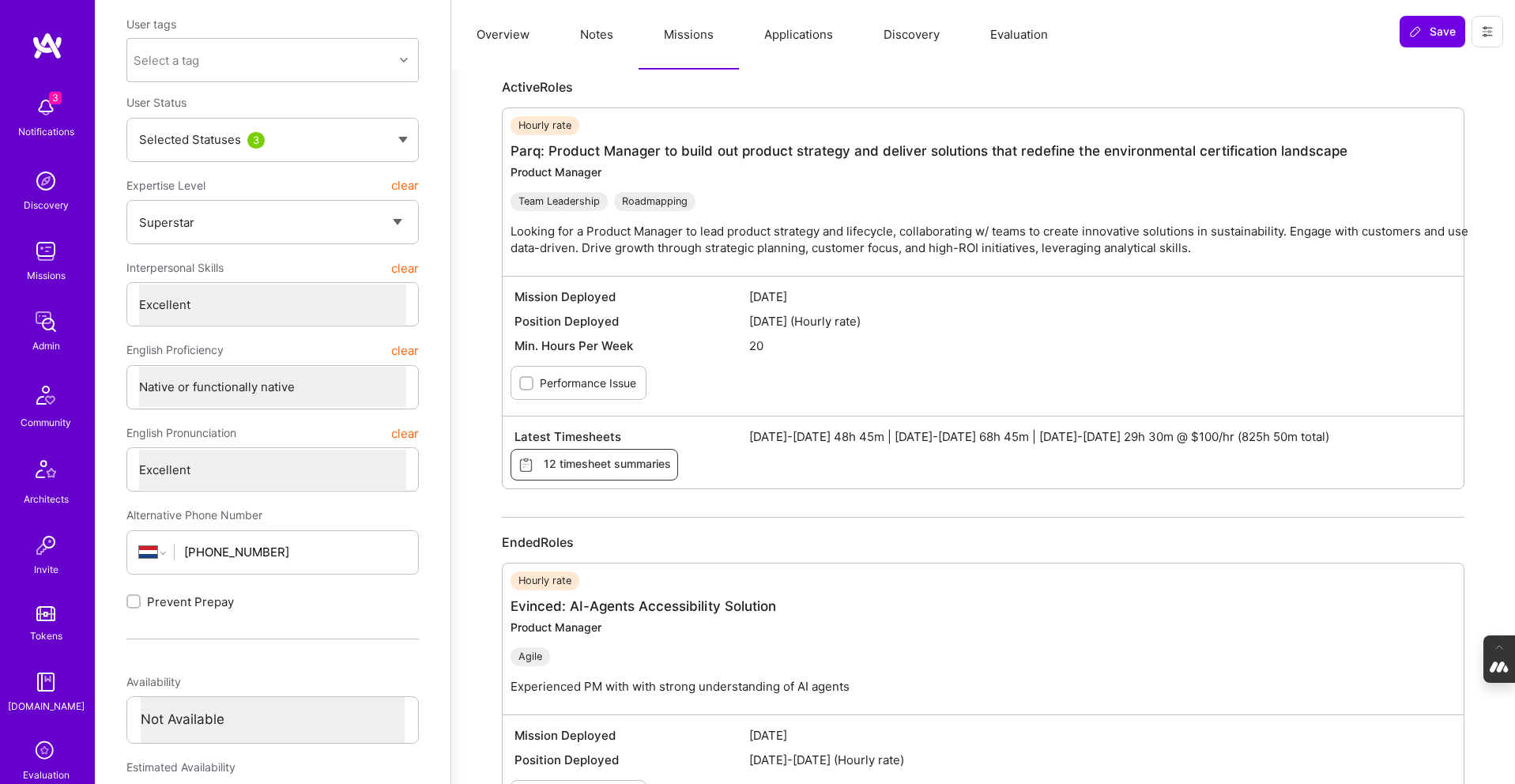
scroll to position [165, 0]
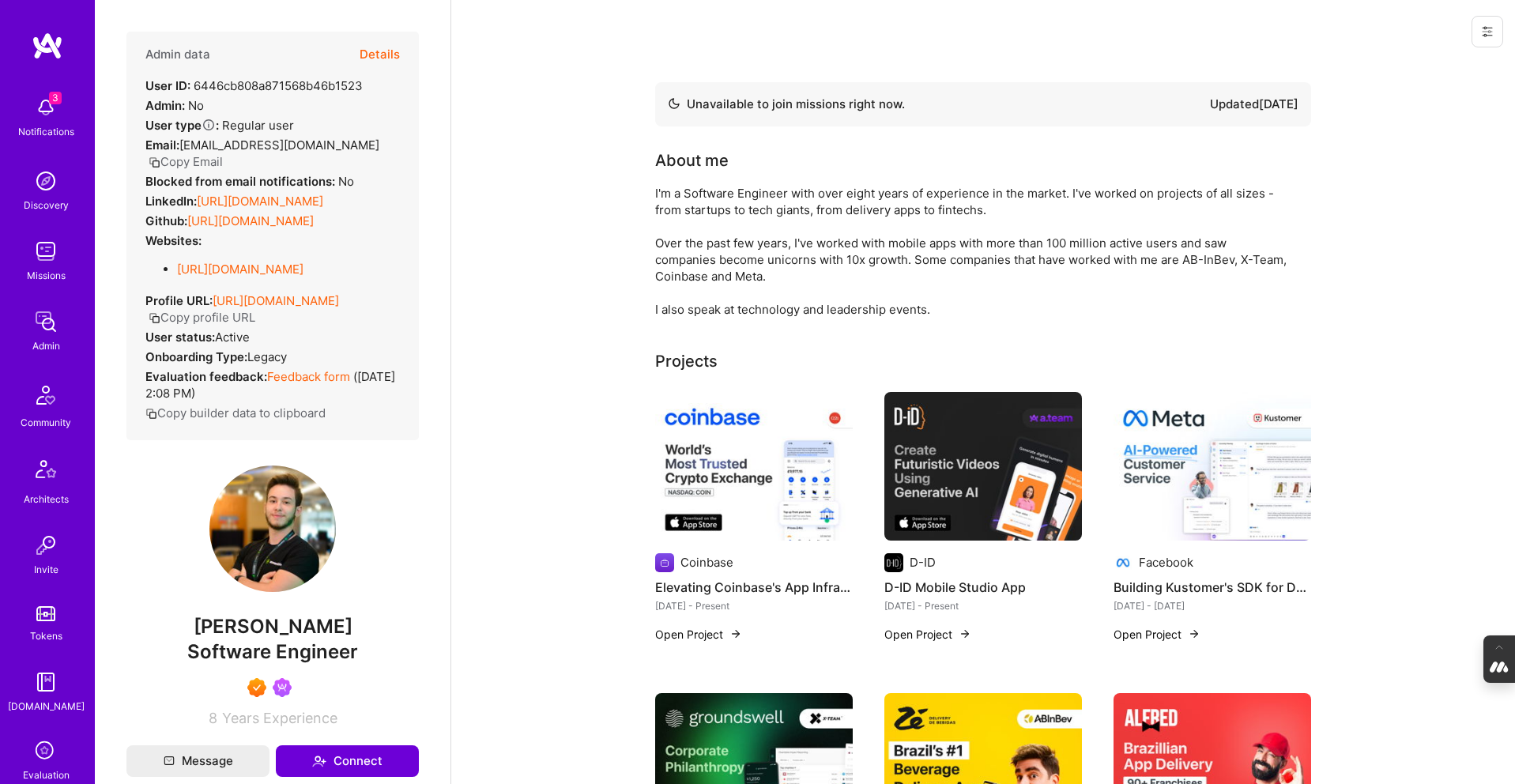
click at [373, 52] on button "Details" at bounding box center [379, 55] width 40 height 46
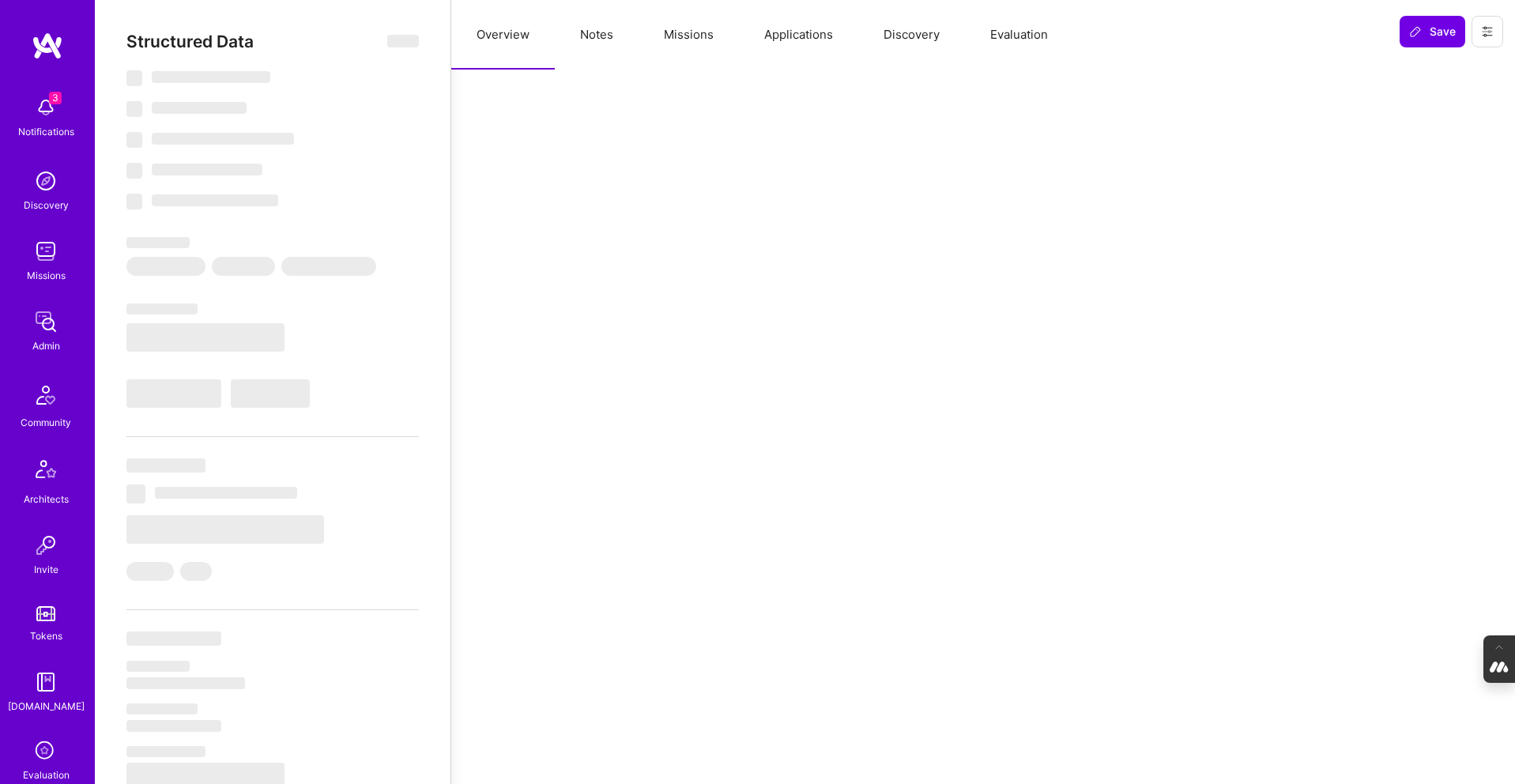
click at [706, 35] on button "Missions" at bounding box center [689, 34] width 100 height 70
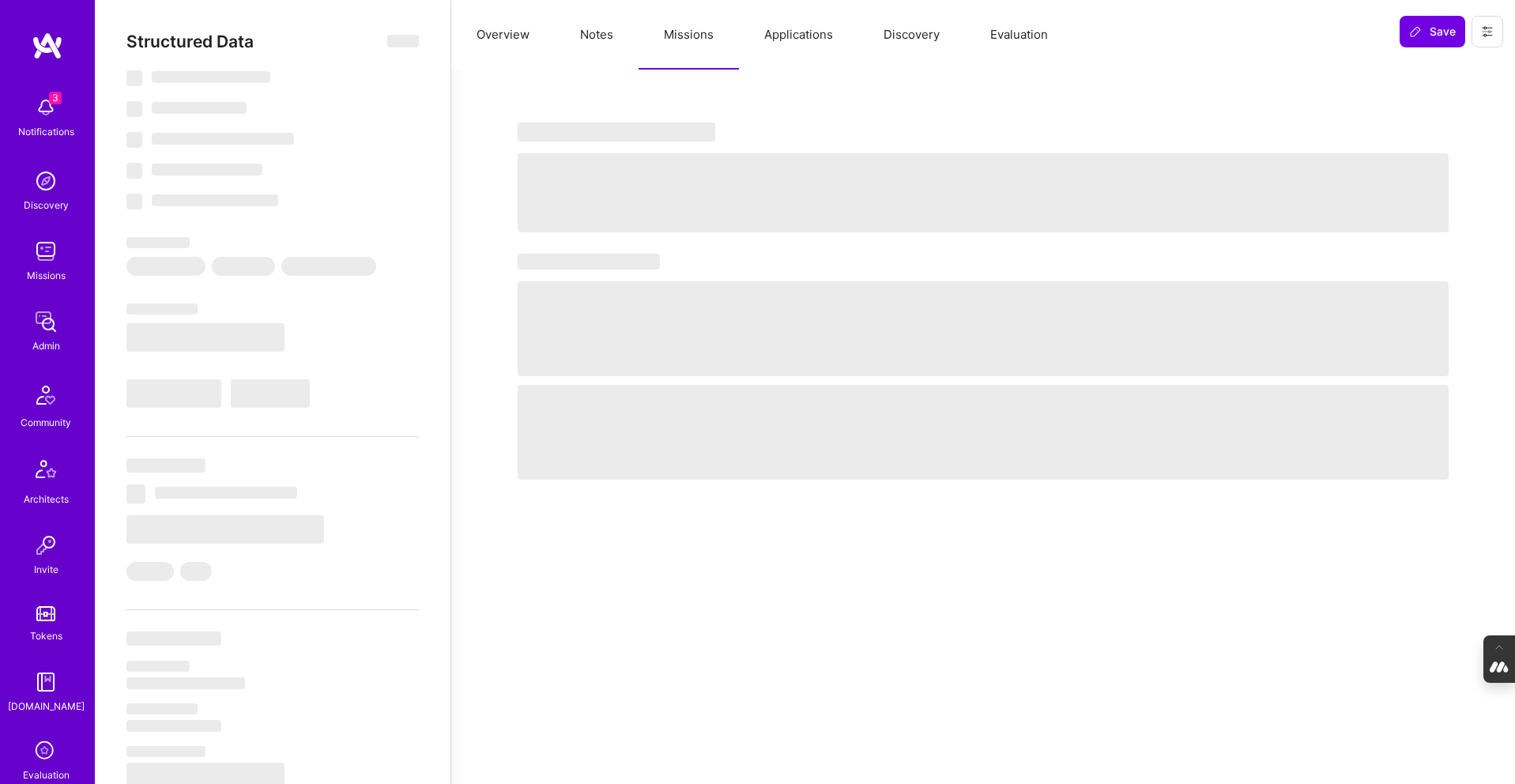
select select "Not Available"
select select "1 Month"
select select "7"
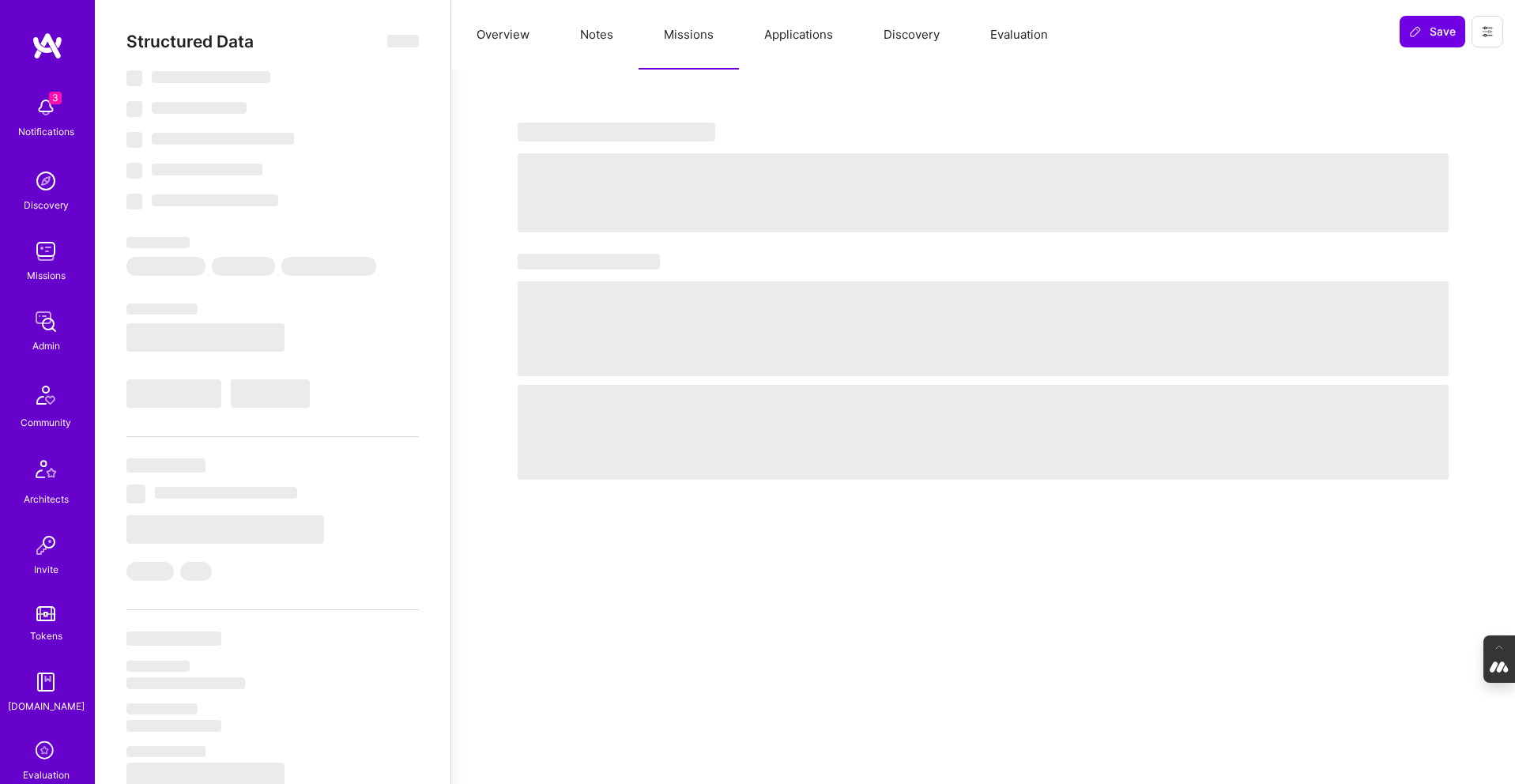
select select "6"
select select "BR"
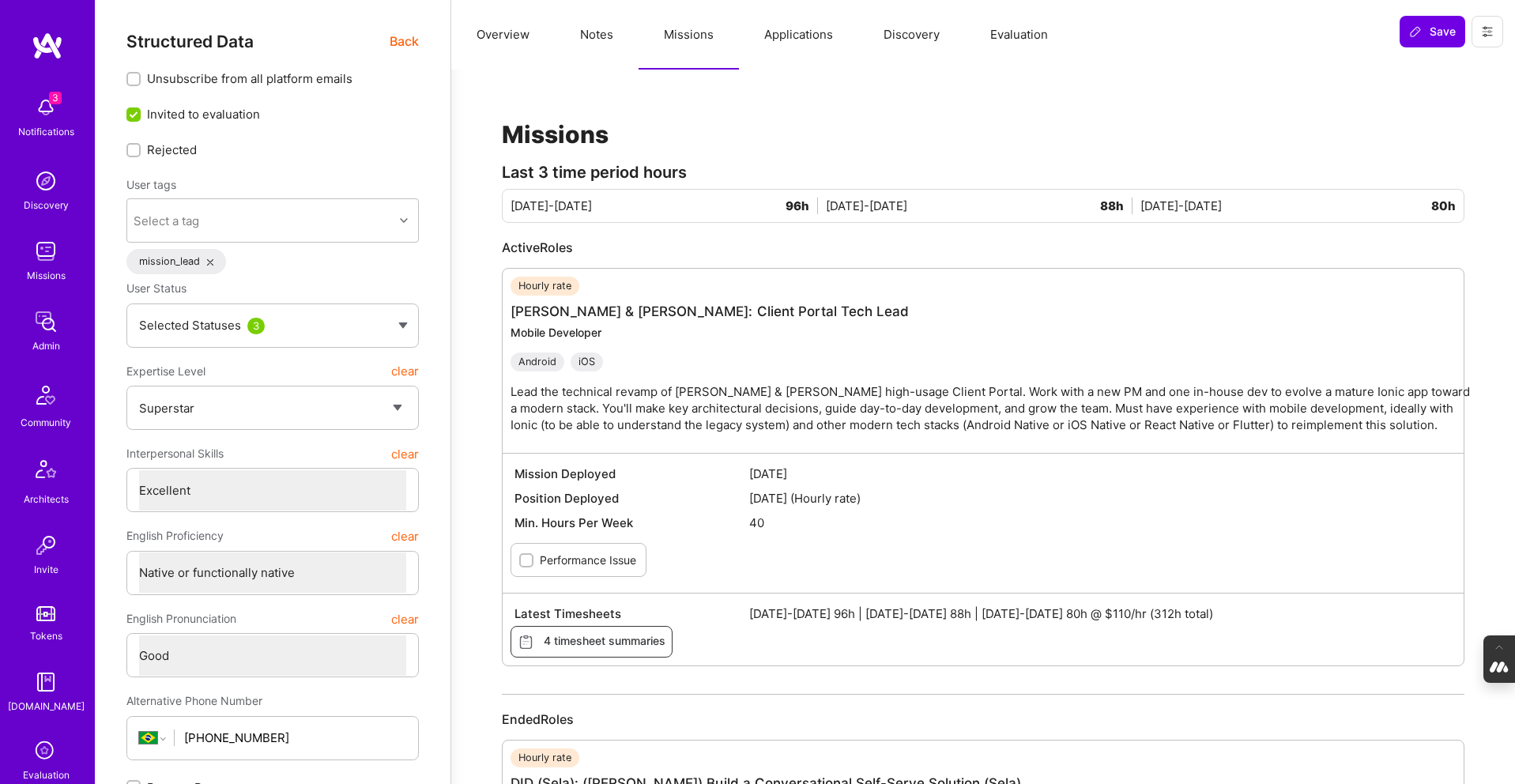
click at [801, 27] on button "Applications" at bounding box center [798, 34] width 119 height 70
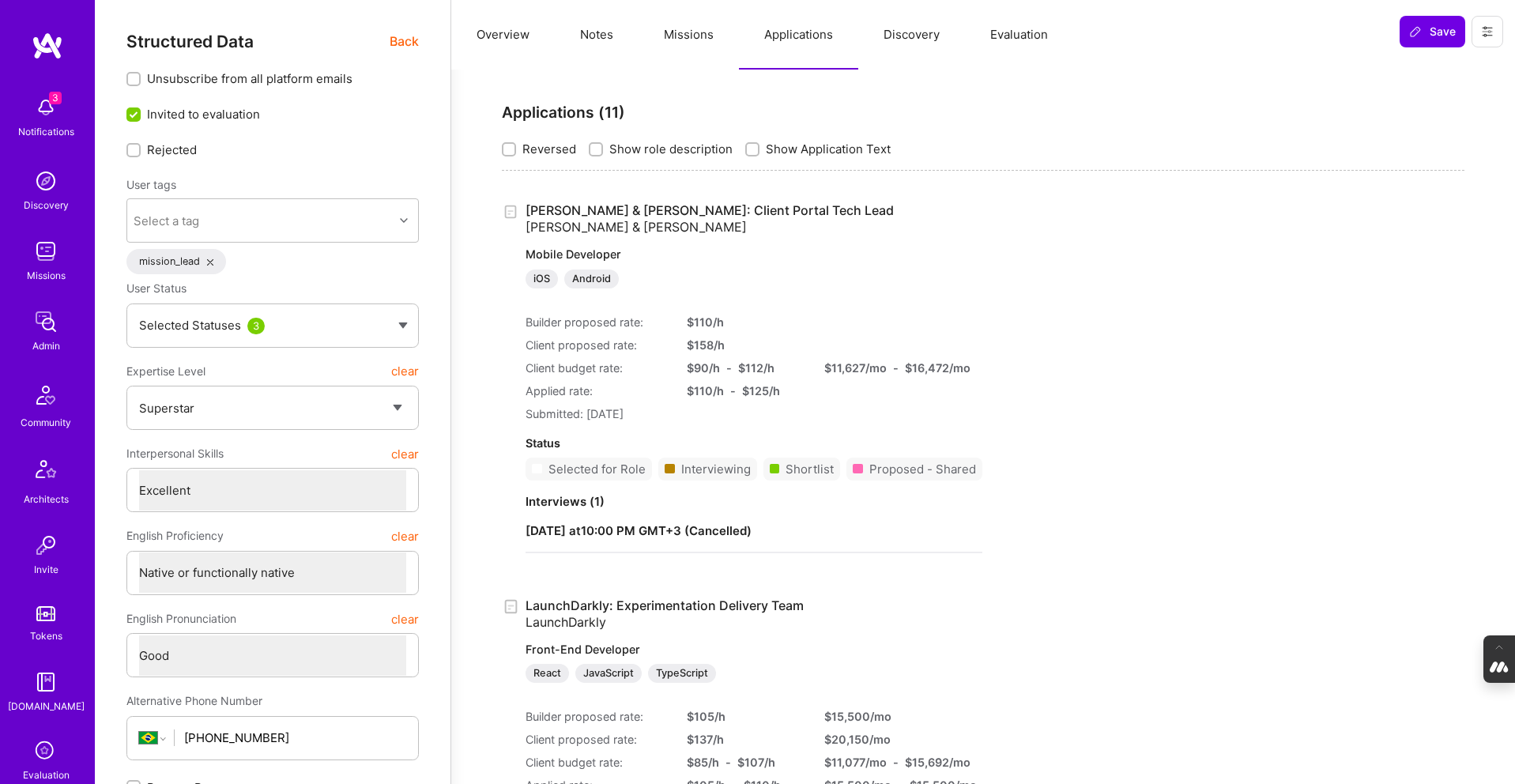
click at [697, 30] on button "Missions" at bounding box center [689, 34] width 100 height 70
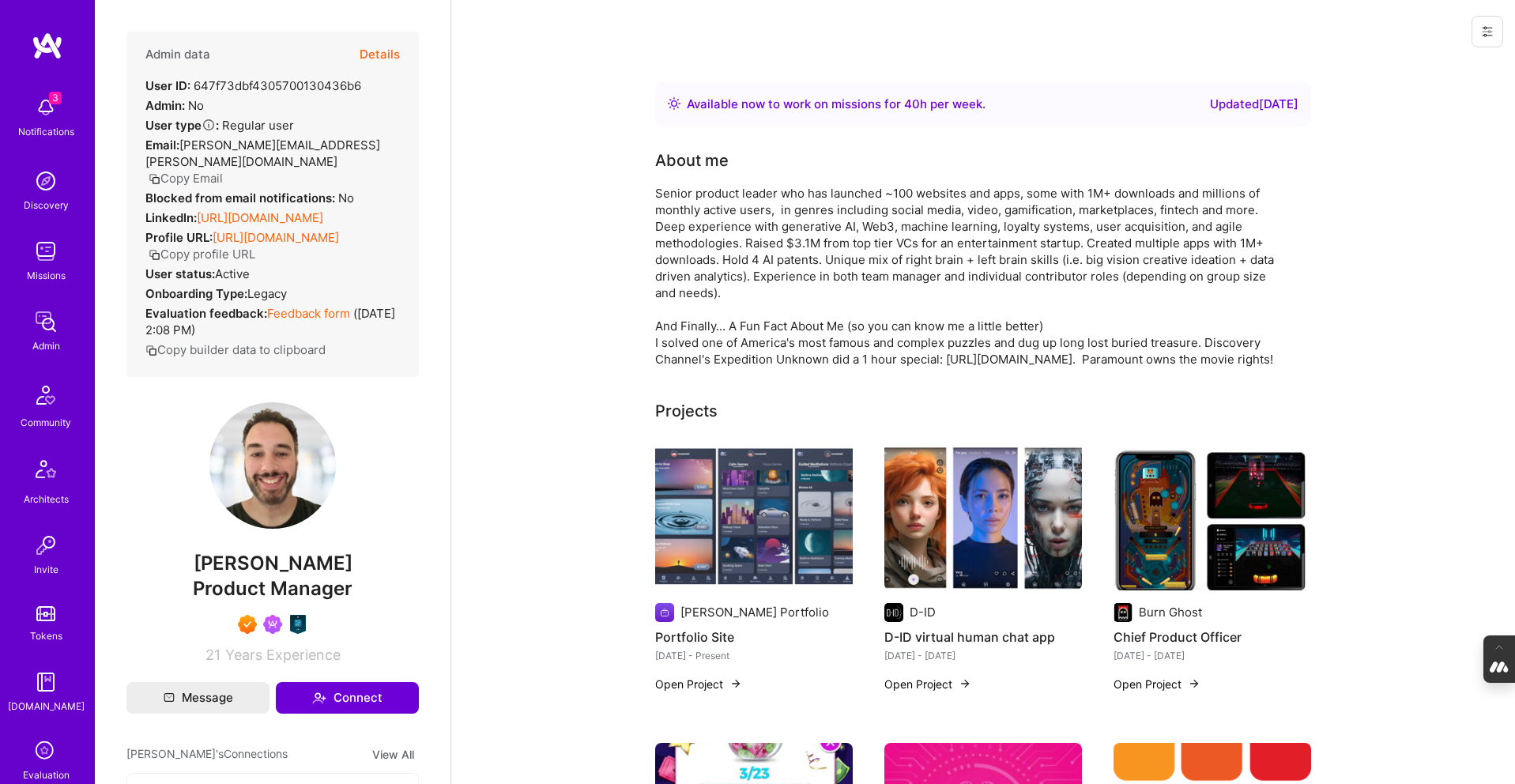
click at [392, 48] on button "Details" at bounding box center [379, 55] width 40 height 46
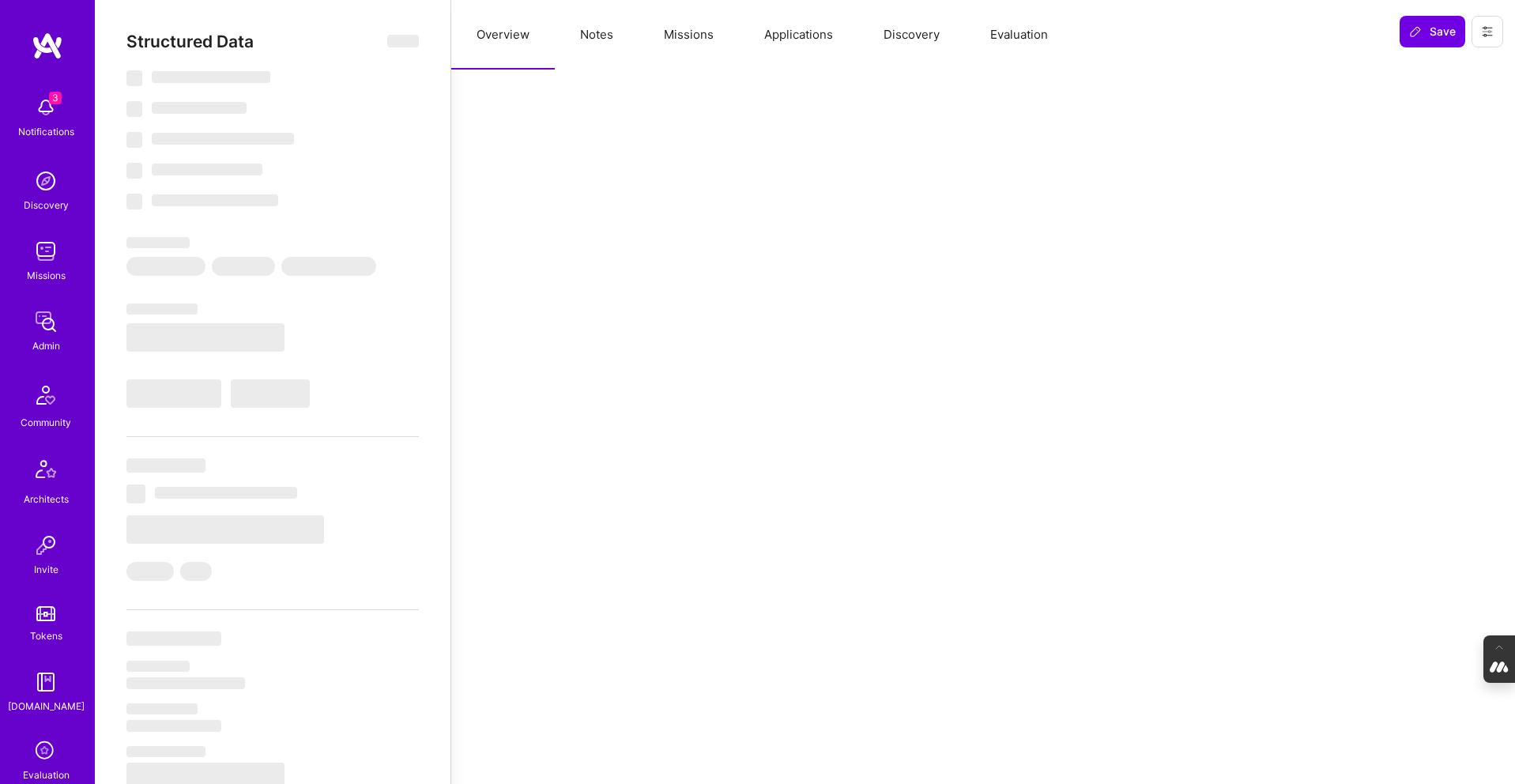
click at [686, 30] on button "Missions" at bounding box center [689, 34] width 100 height 70
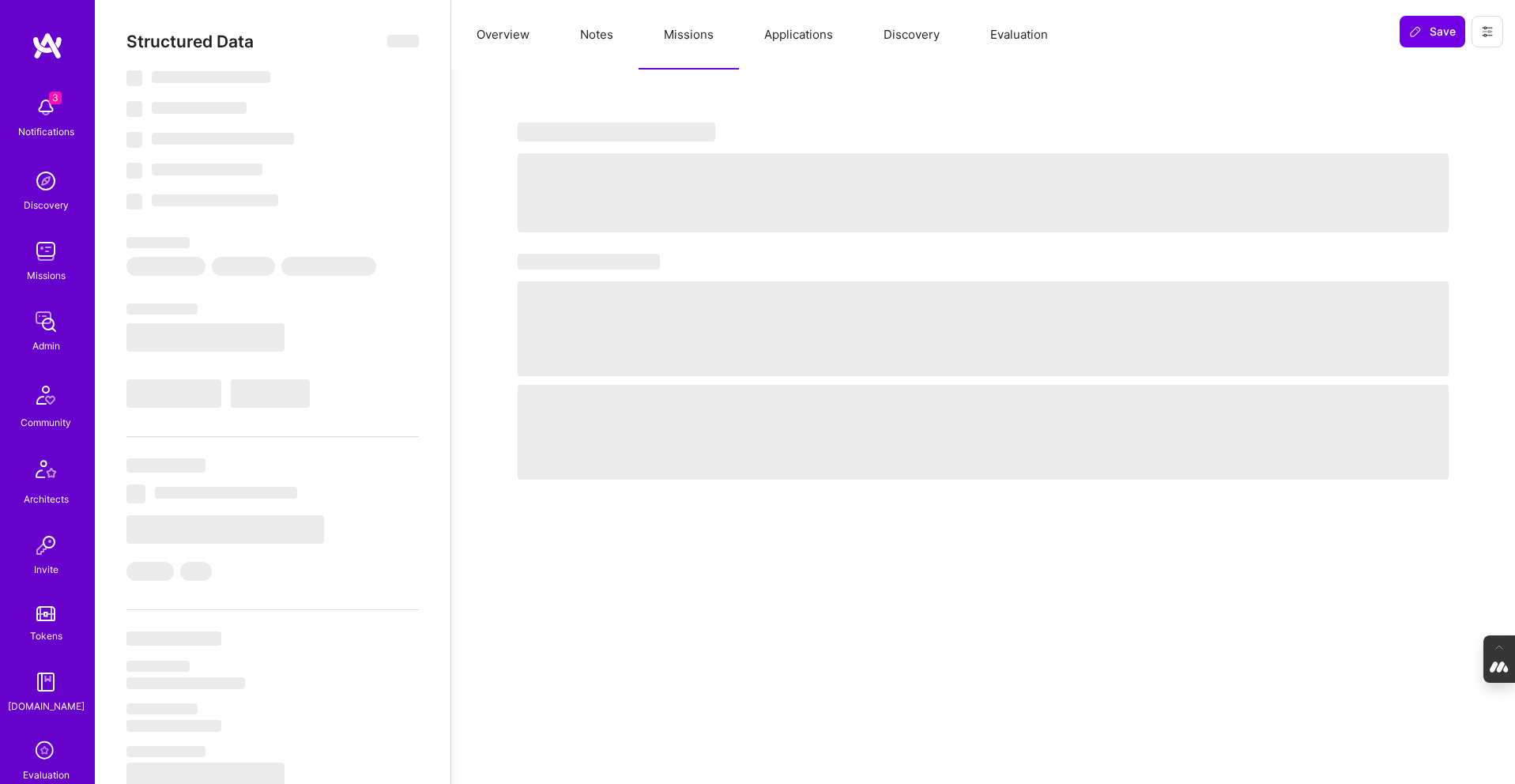
select select "Right Now"
select select "7"
select select "4"
select select "7"
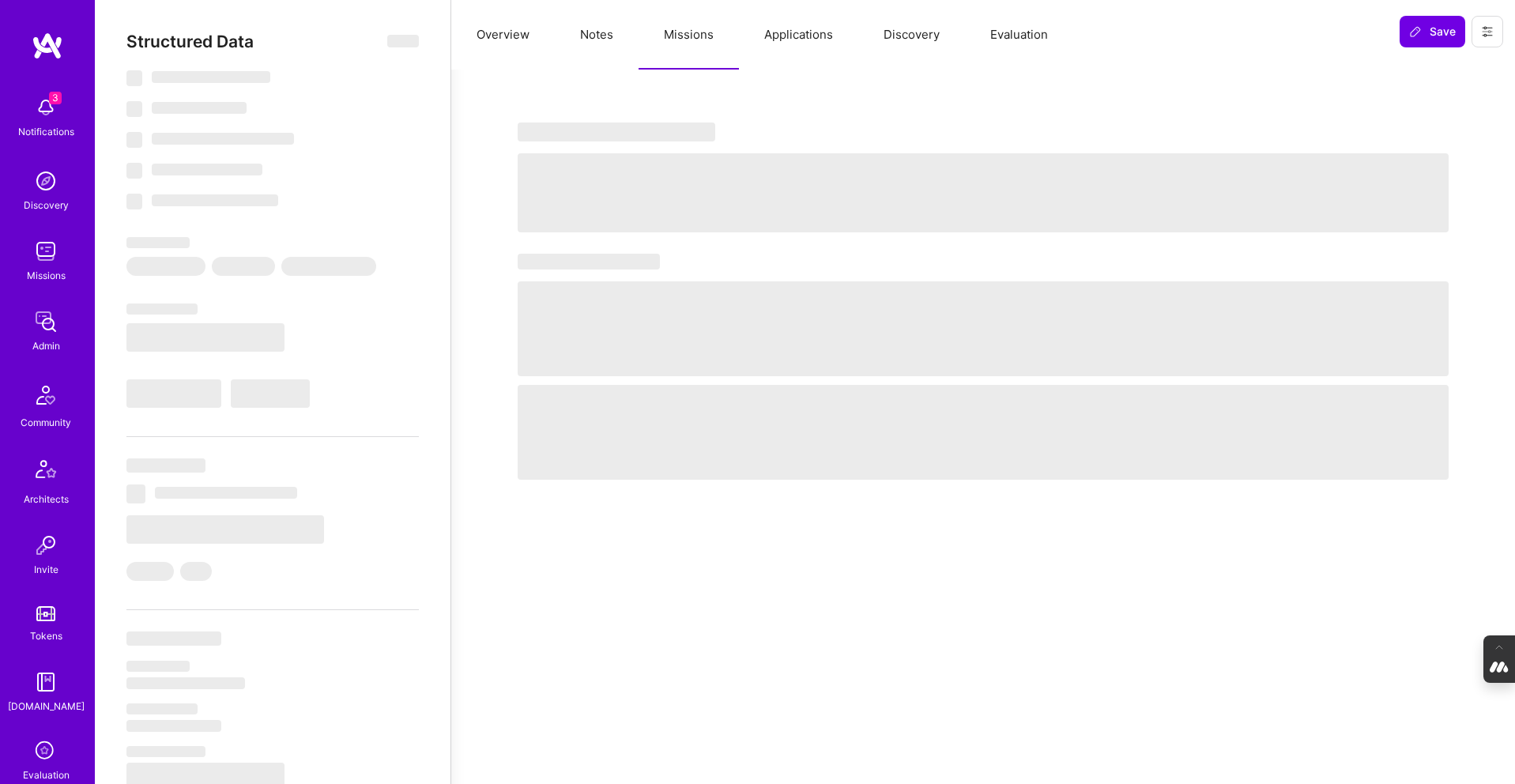
select select "US"
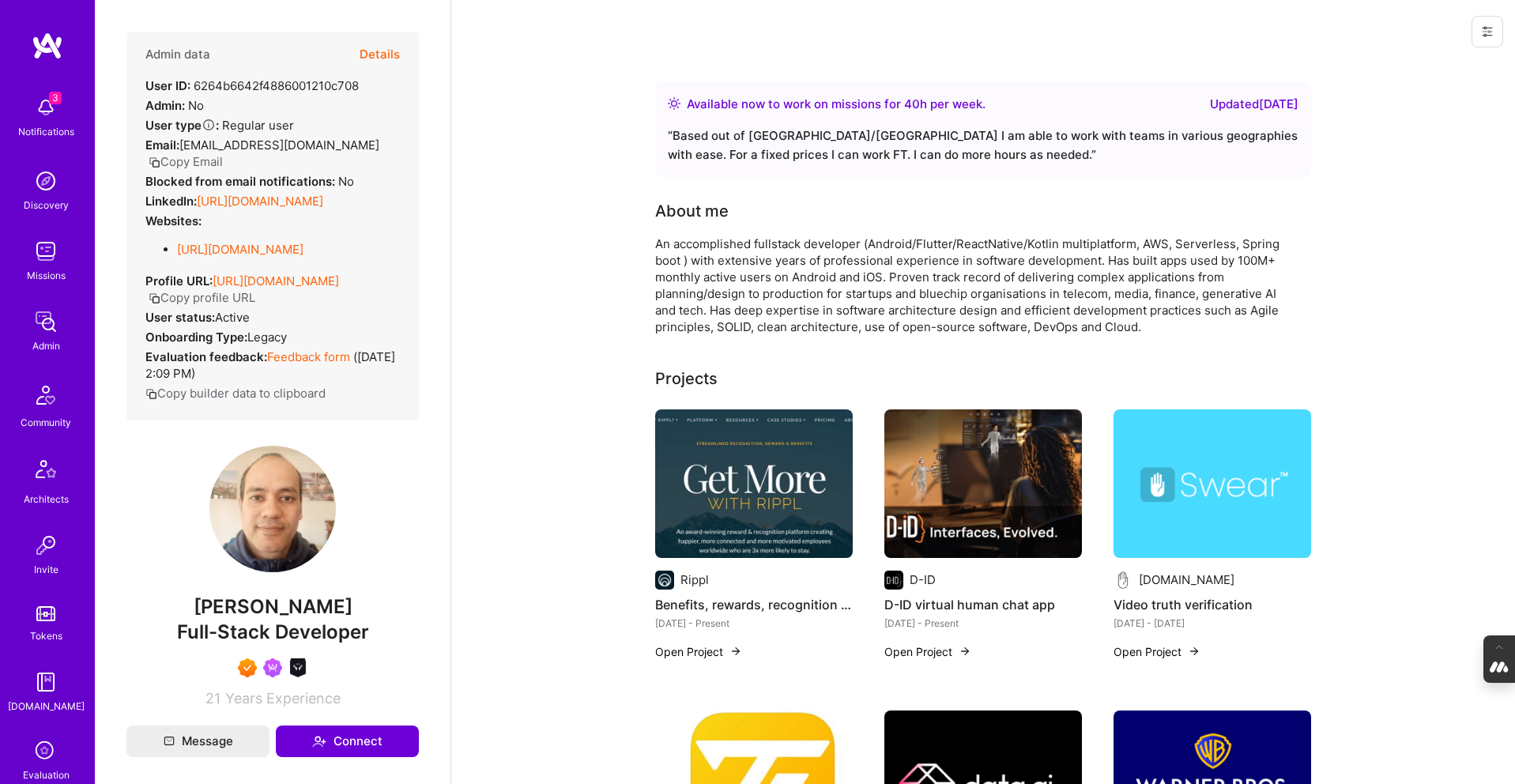
click at [385, 48] on button "Details" at bounding box center [379, 55] width 40 height 46
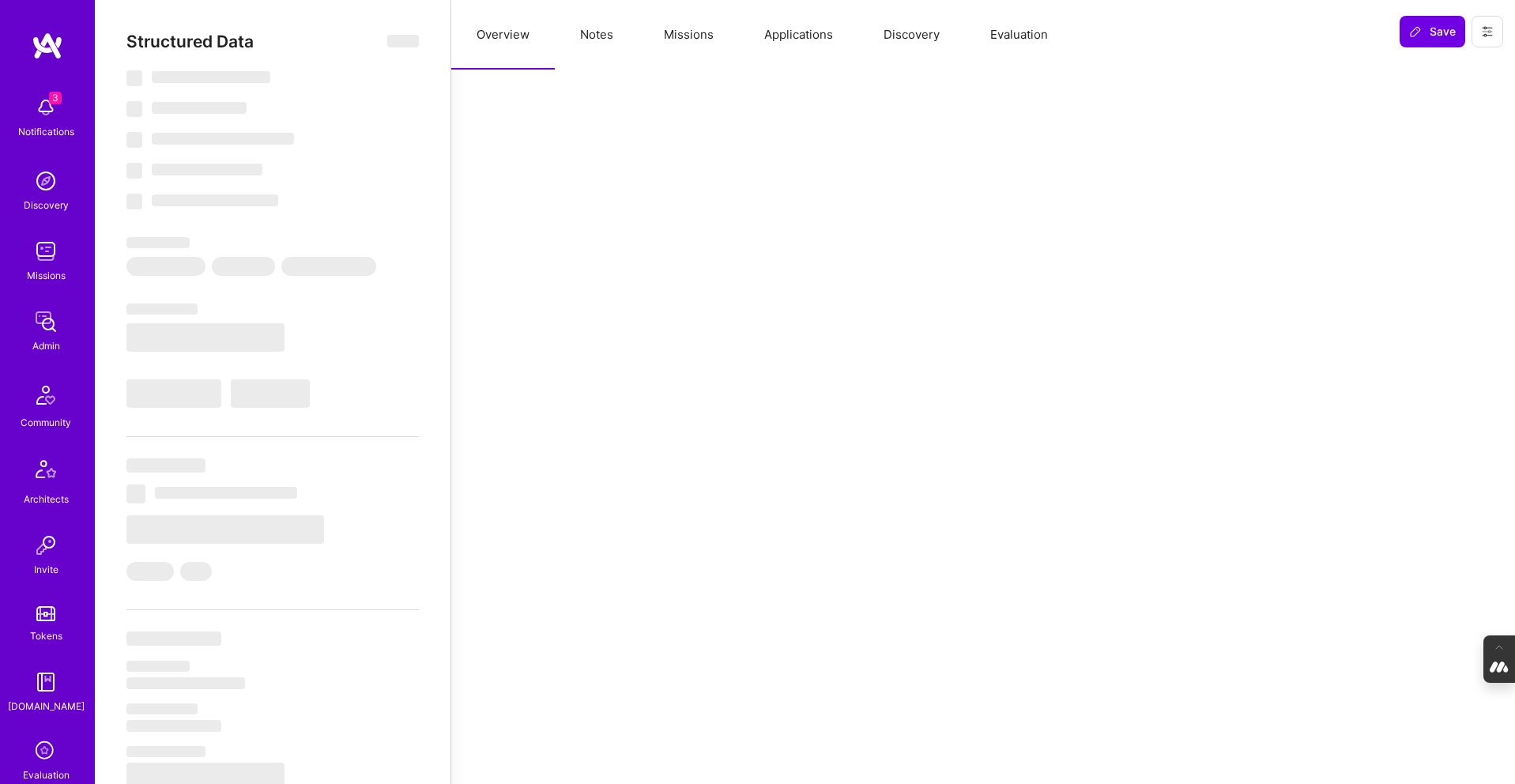
click at [684, 32] on button "Missions" at bounding box center [689, 34] width 100 height 70
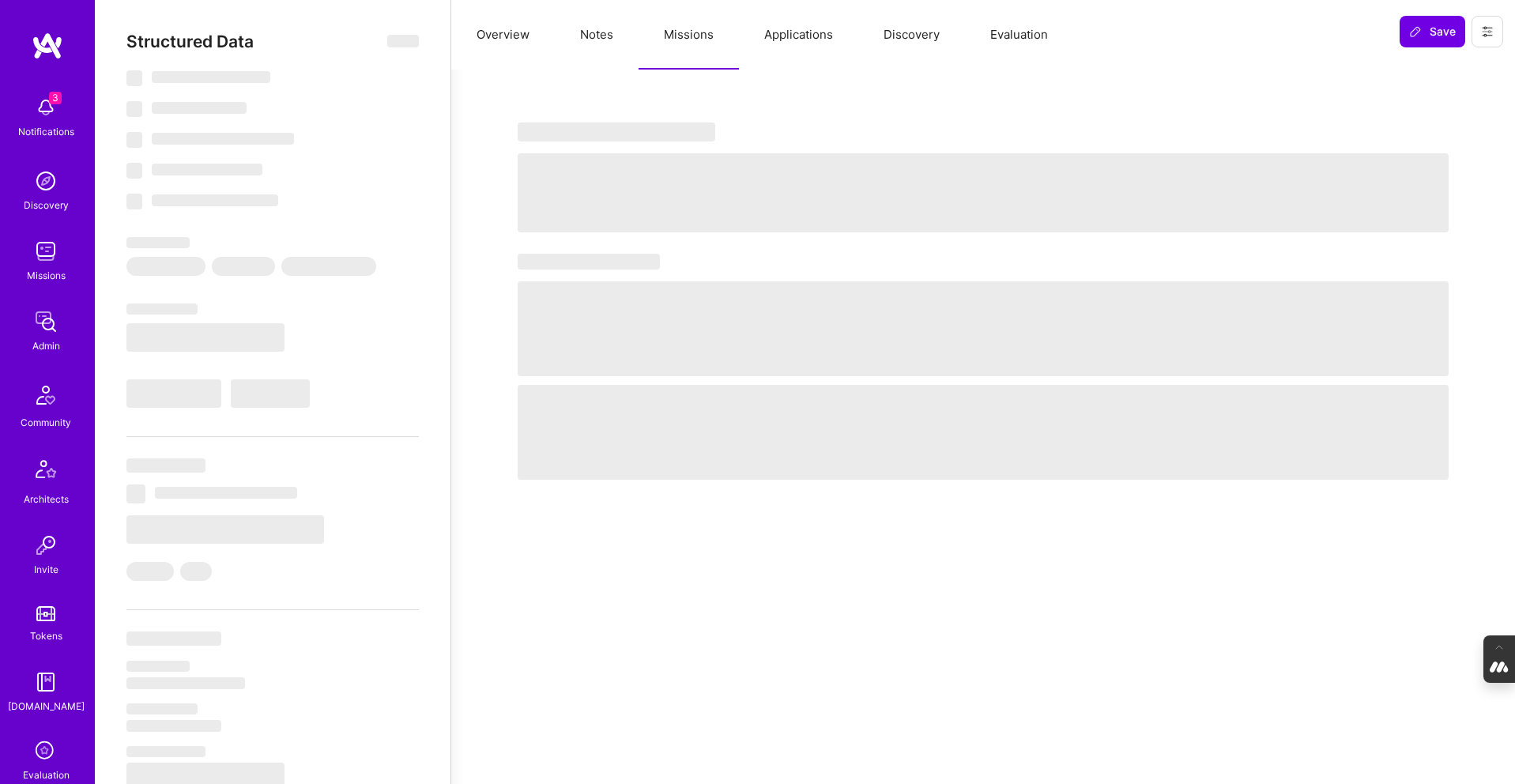
select select "Right Now"
select select "7"
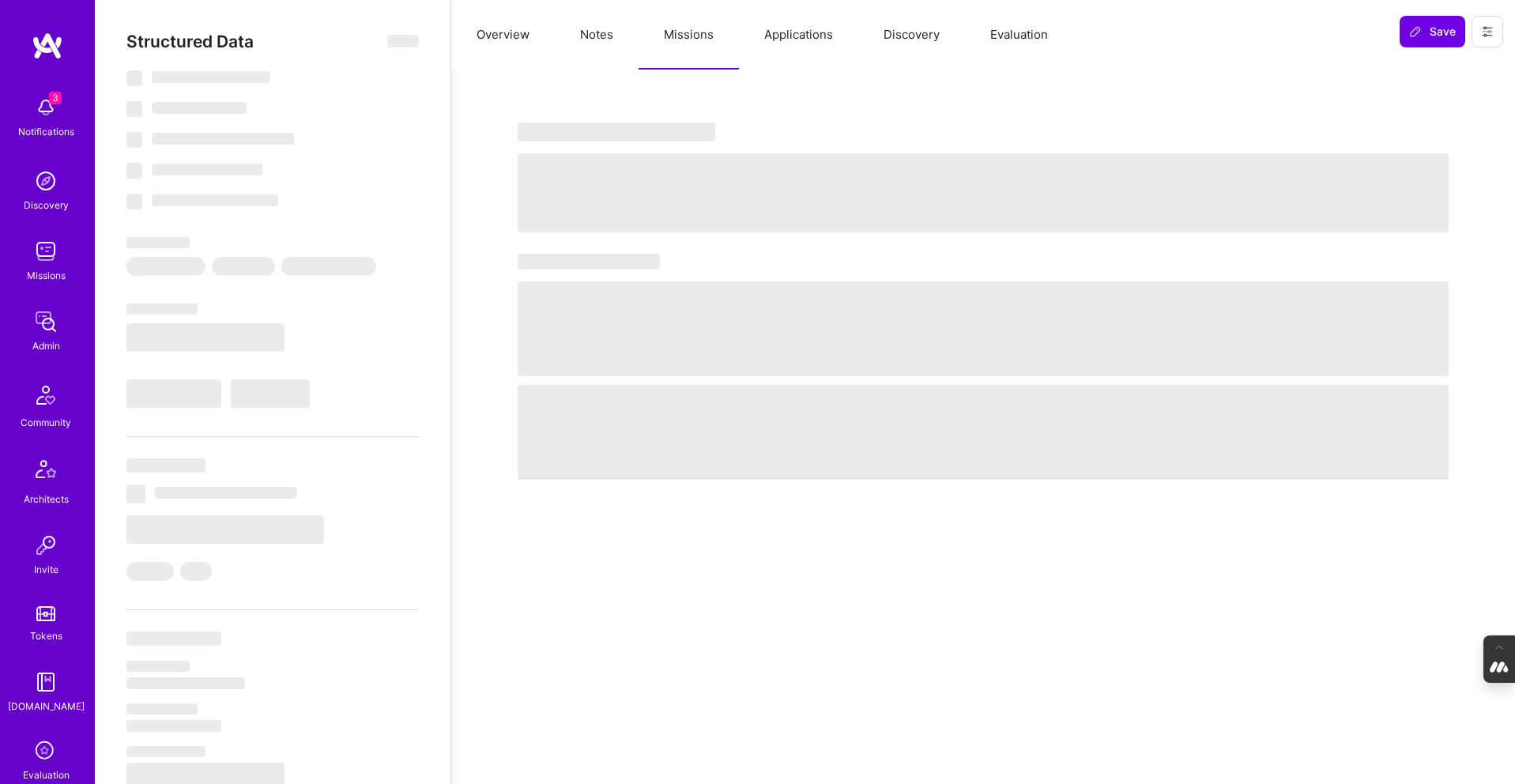
select select "GB"
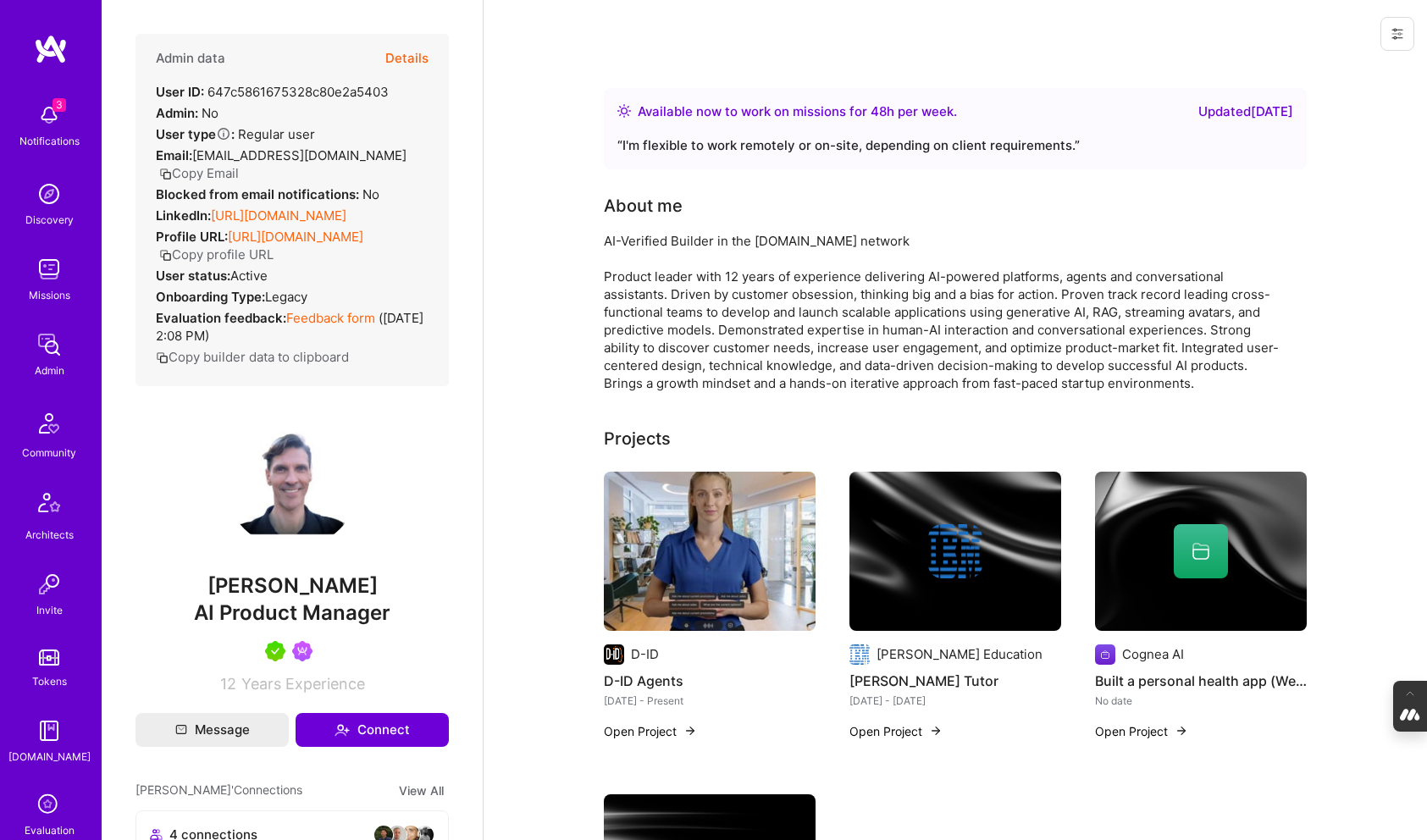
click at [411, 55] on button "Details" at bounding box center [406, 59] width 43 height 49
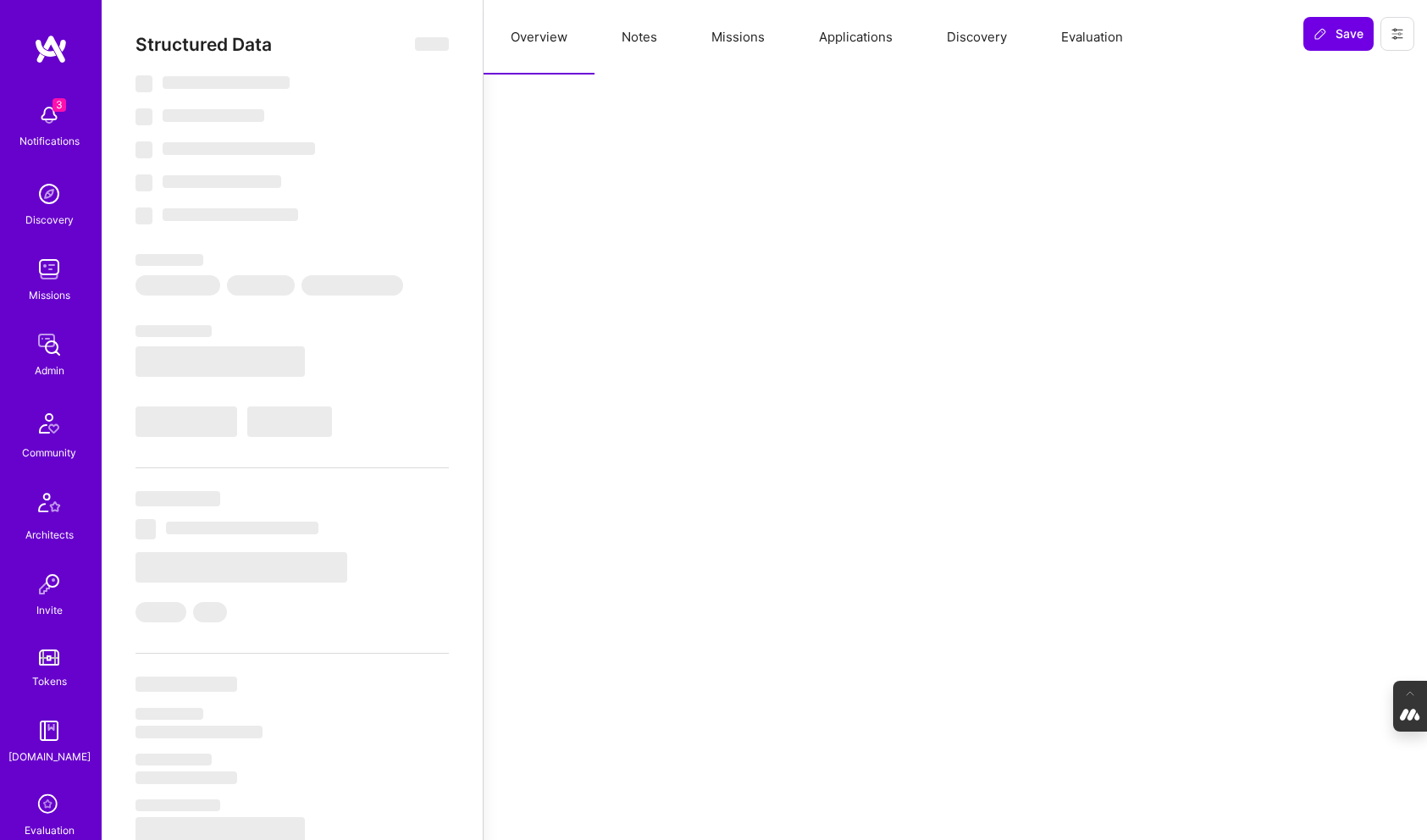
select select "Right Now"
select select "5"
select select "7"
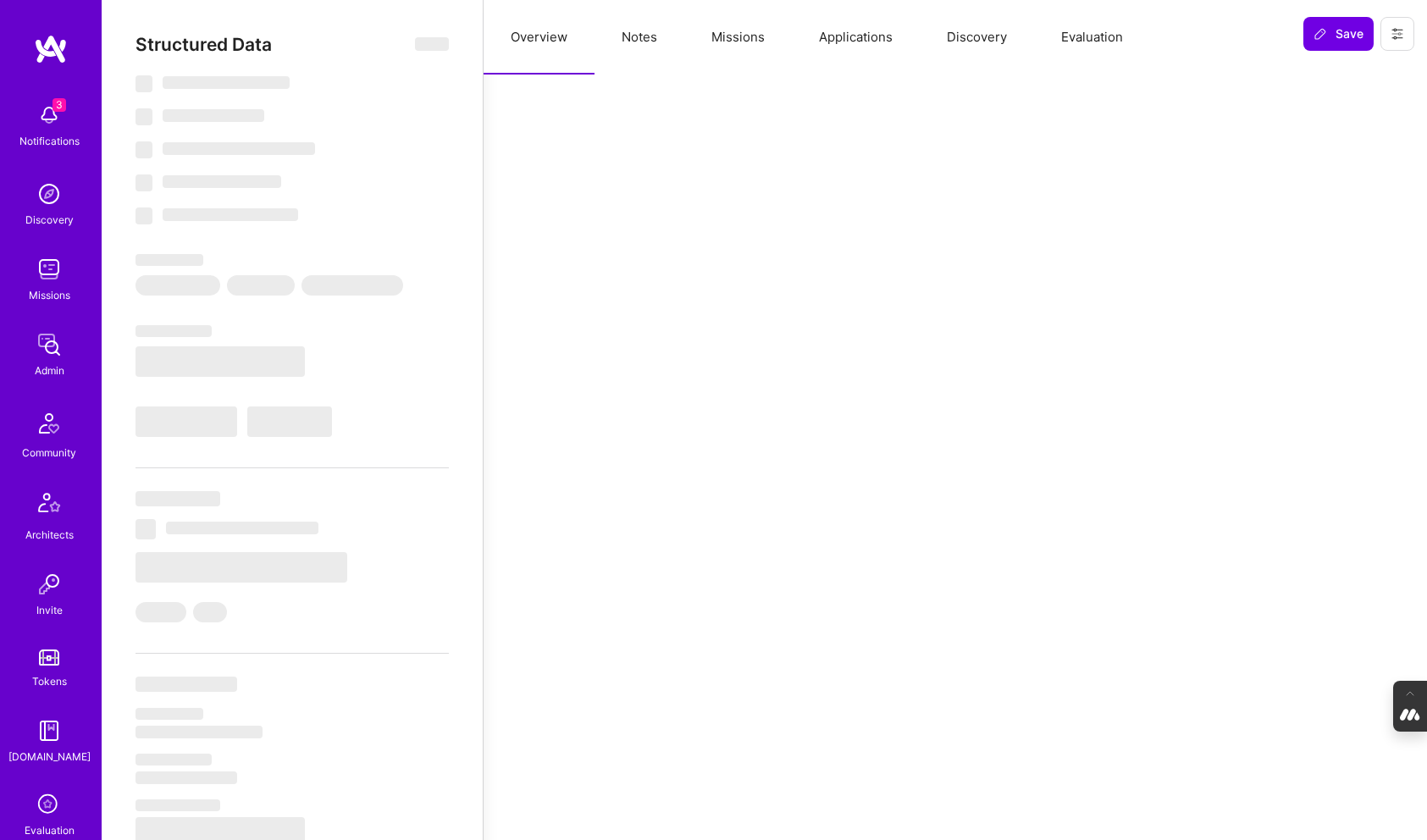
select select "US"
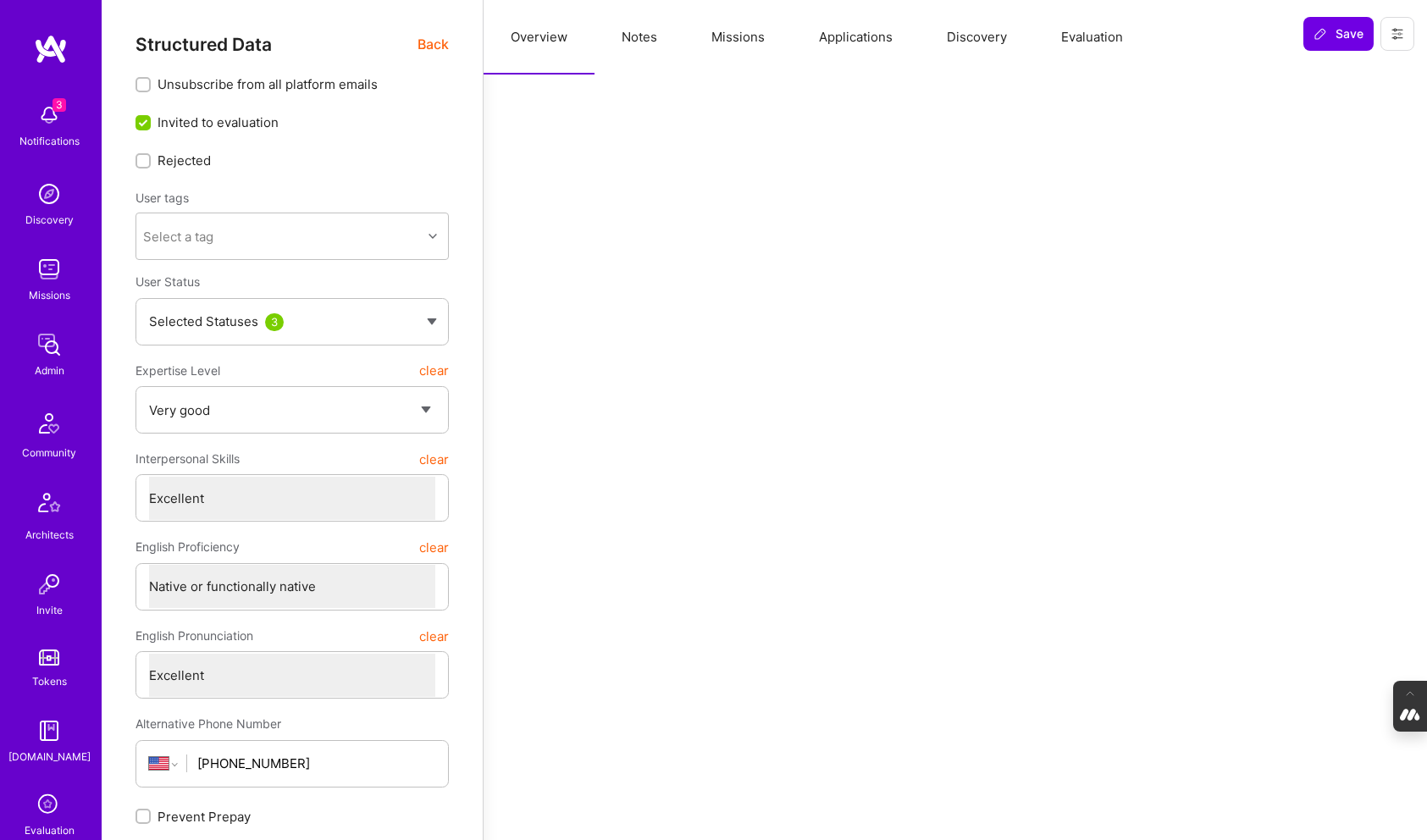
click at [732, 43] on button "Missions" at bounding box center [738, 37] width 107 height 75
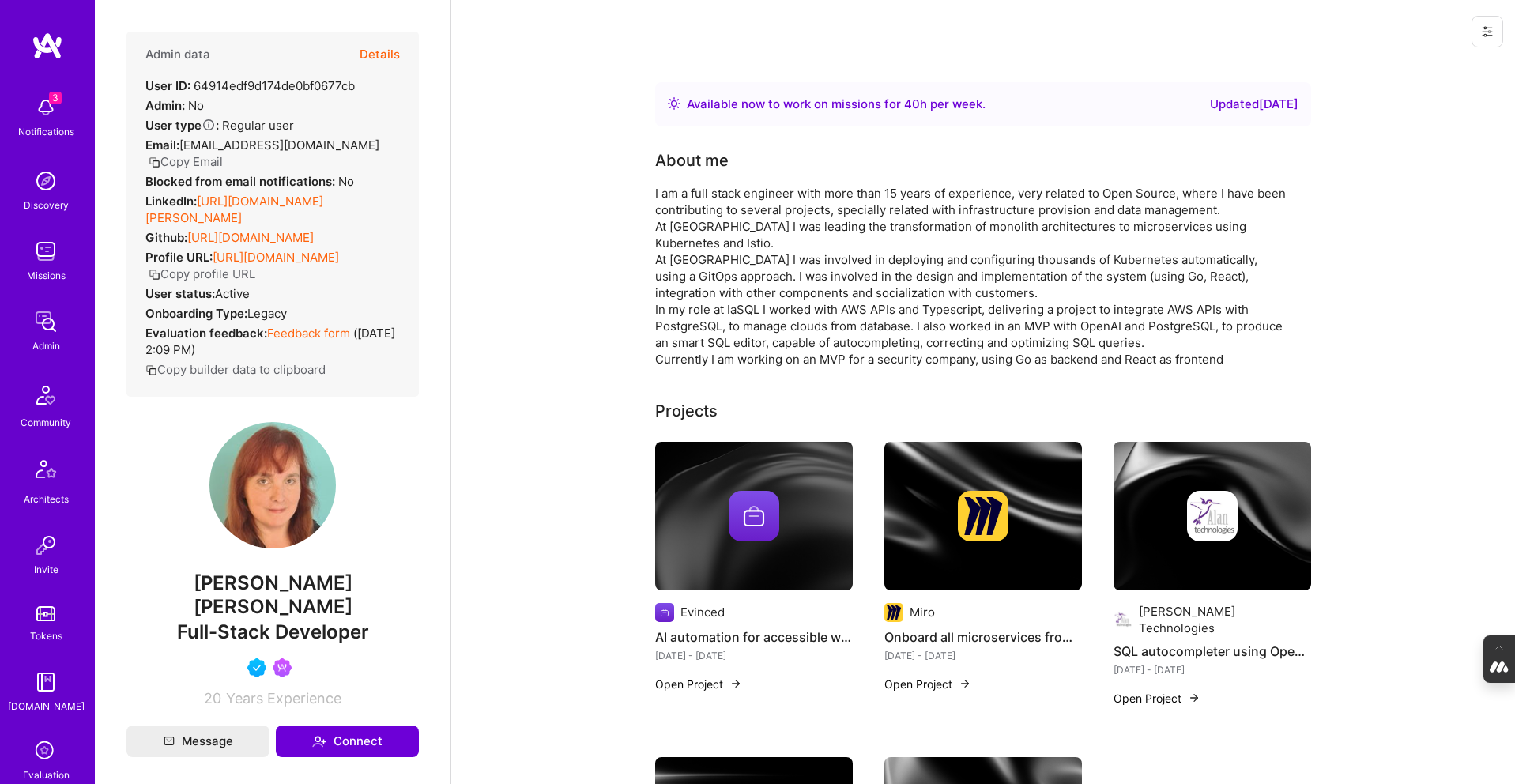
click at [386, 52] on button "Details" at bounding box center [379, 55] width 40 height 46
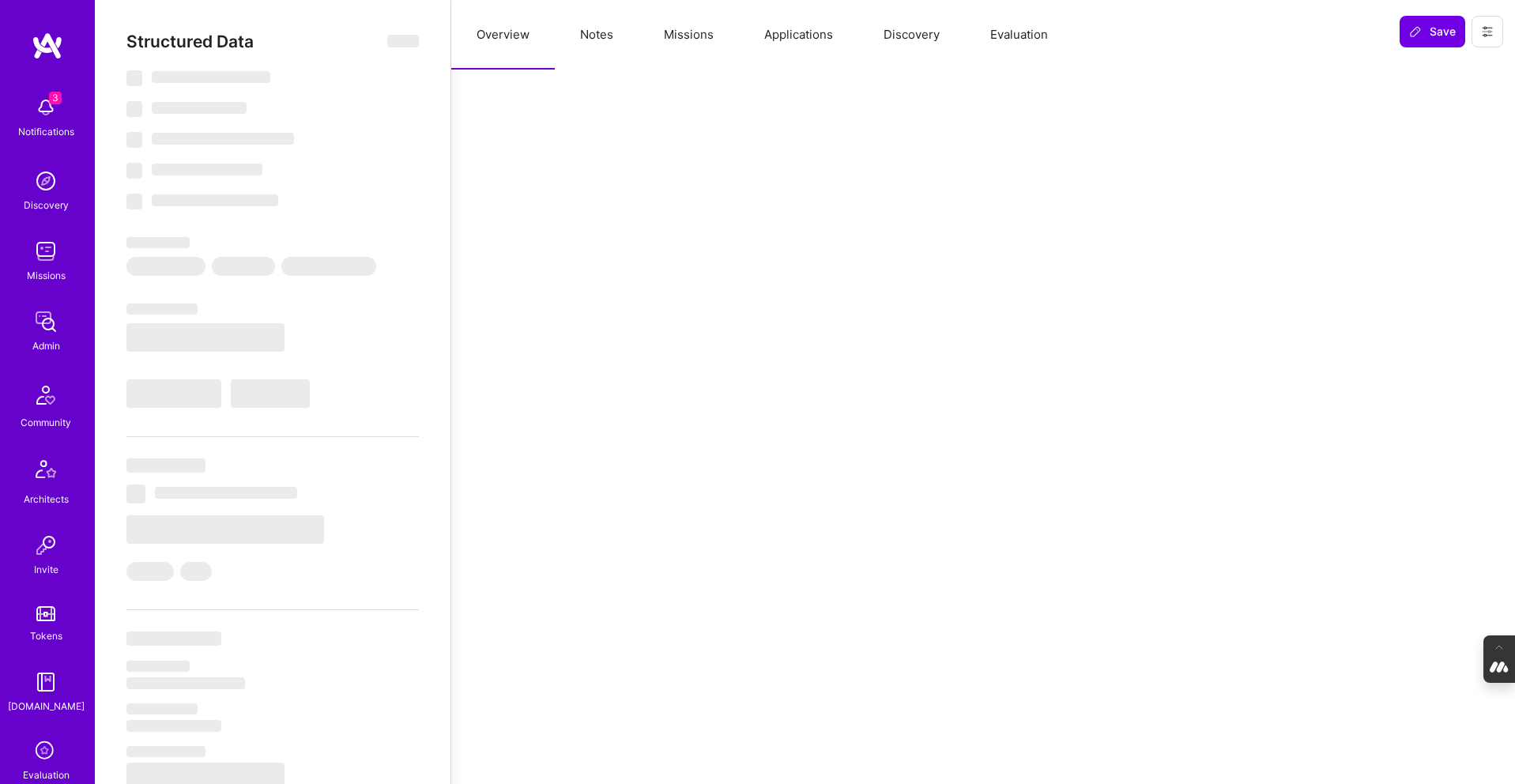
click at [694, 41] on button "Missions" at bounding box center [689, 34] width 100 height 70
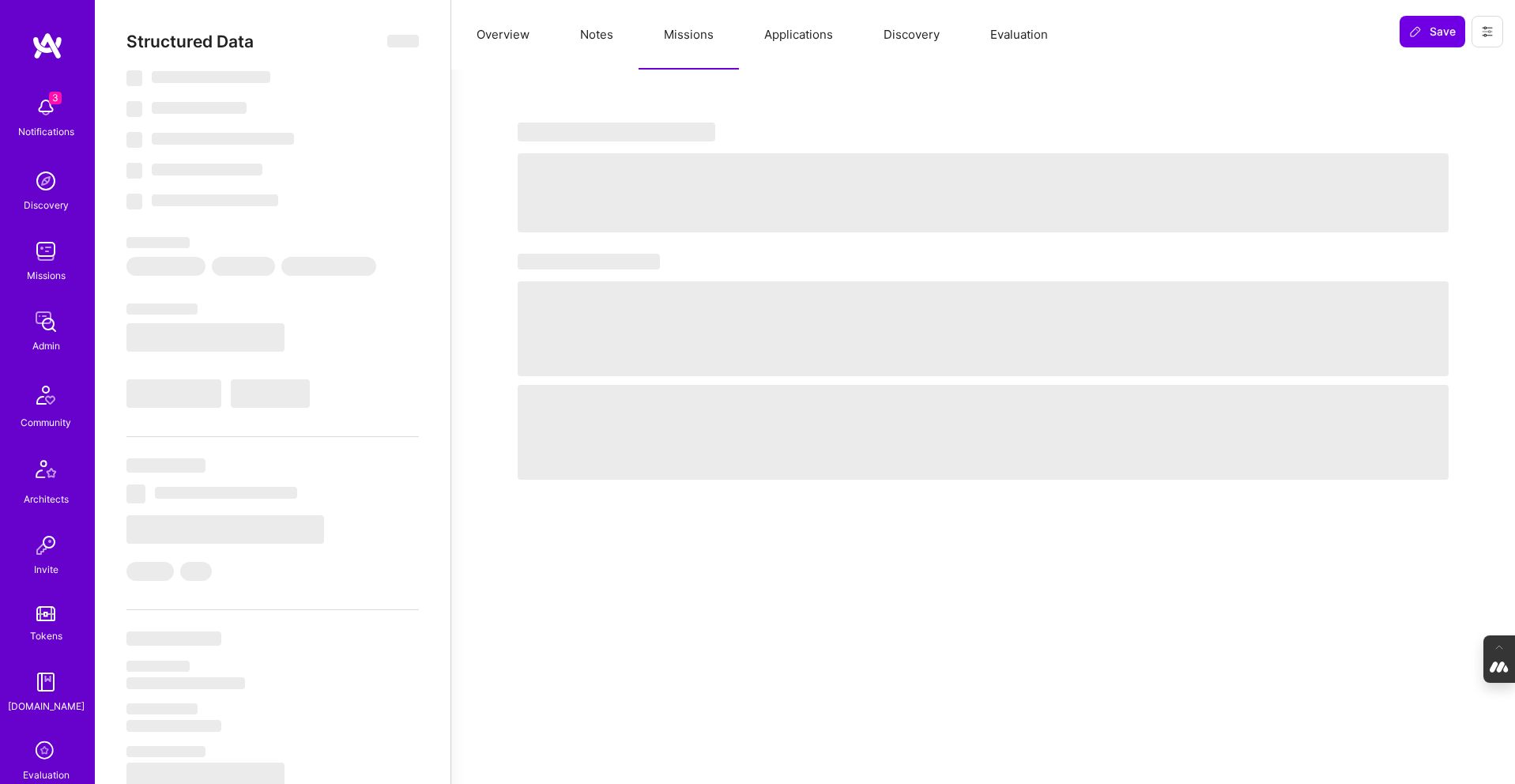
select select "Right Now"
select select "5"
select select "4"
select select "6"
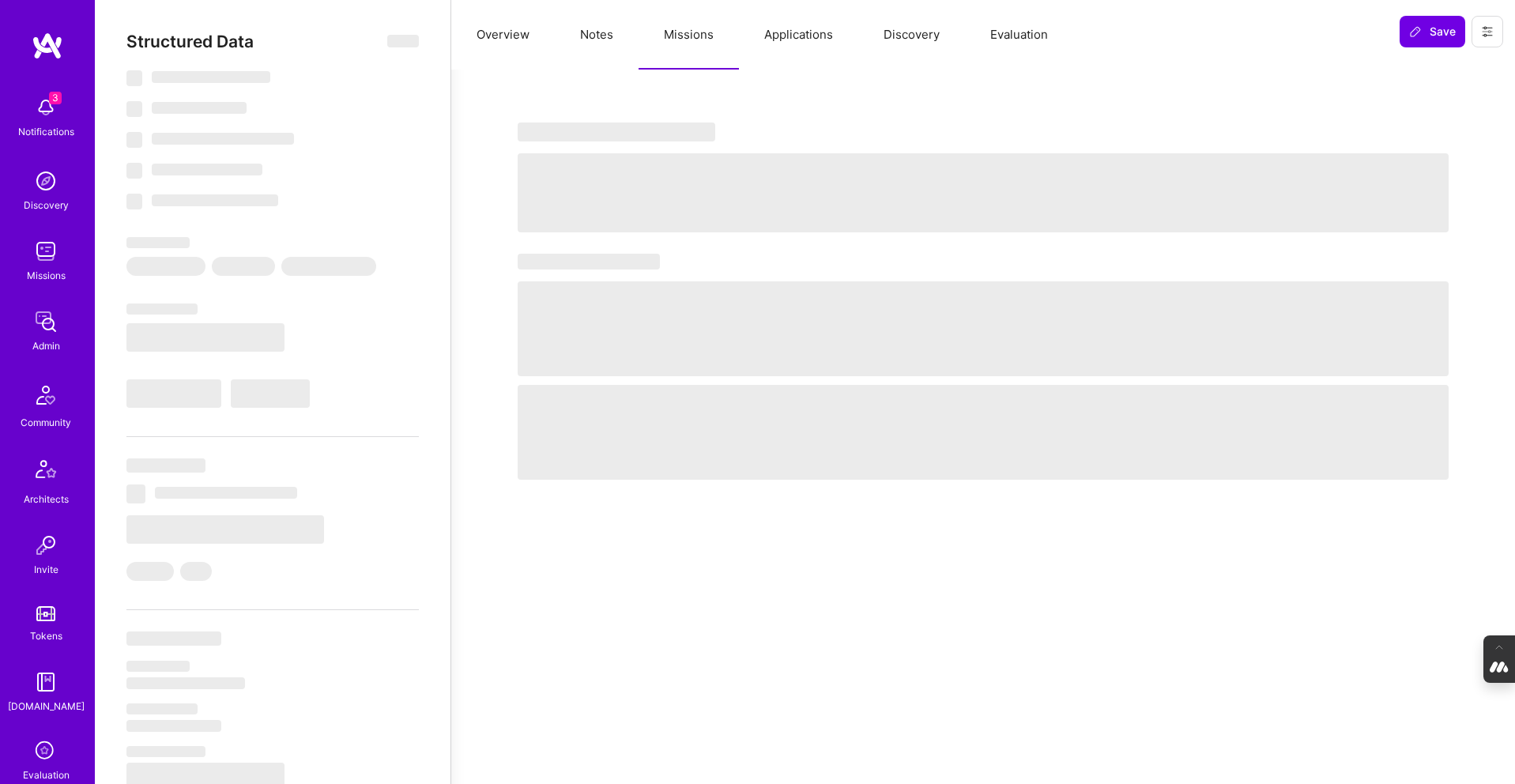
select select "ES"
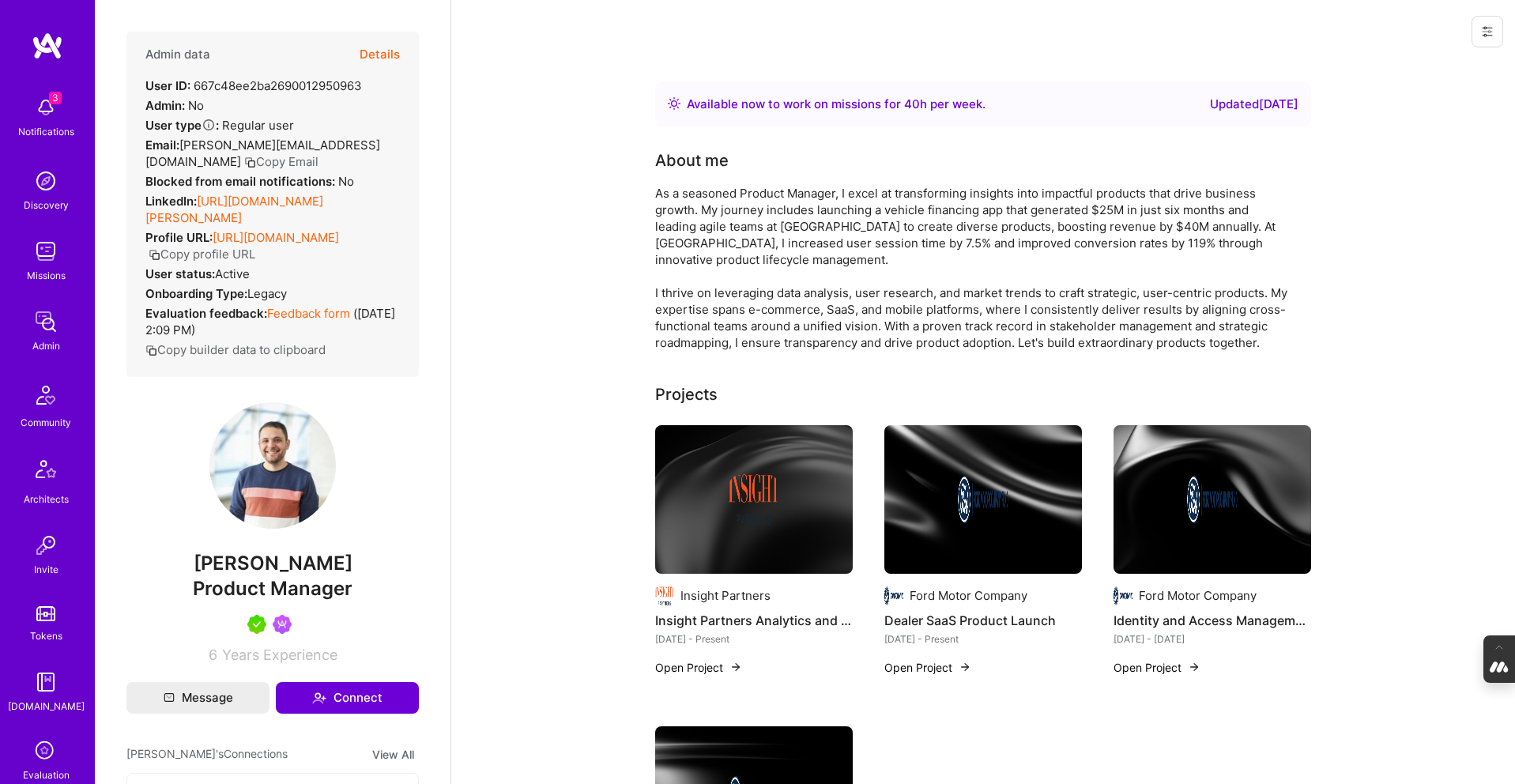
click at [382, 54] on button "Details" at bounding box center [379, 55] width 40 height 46
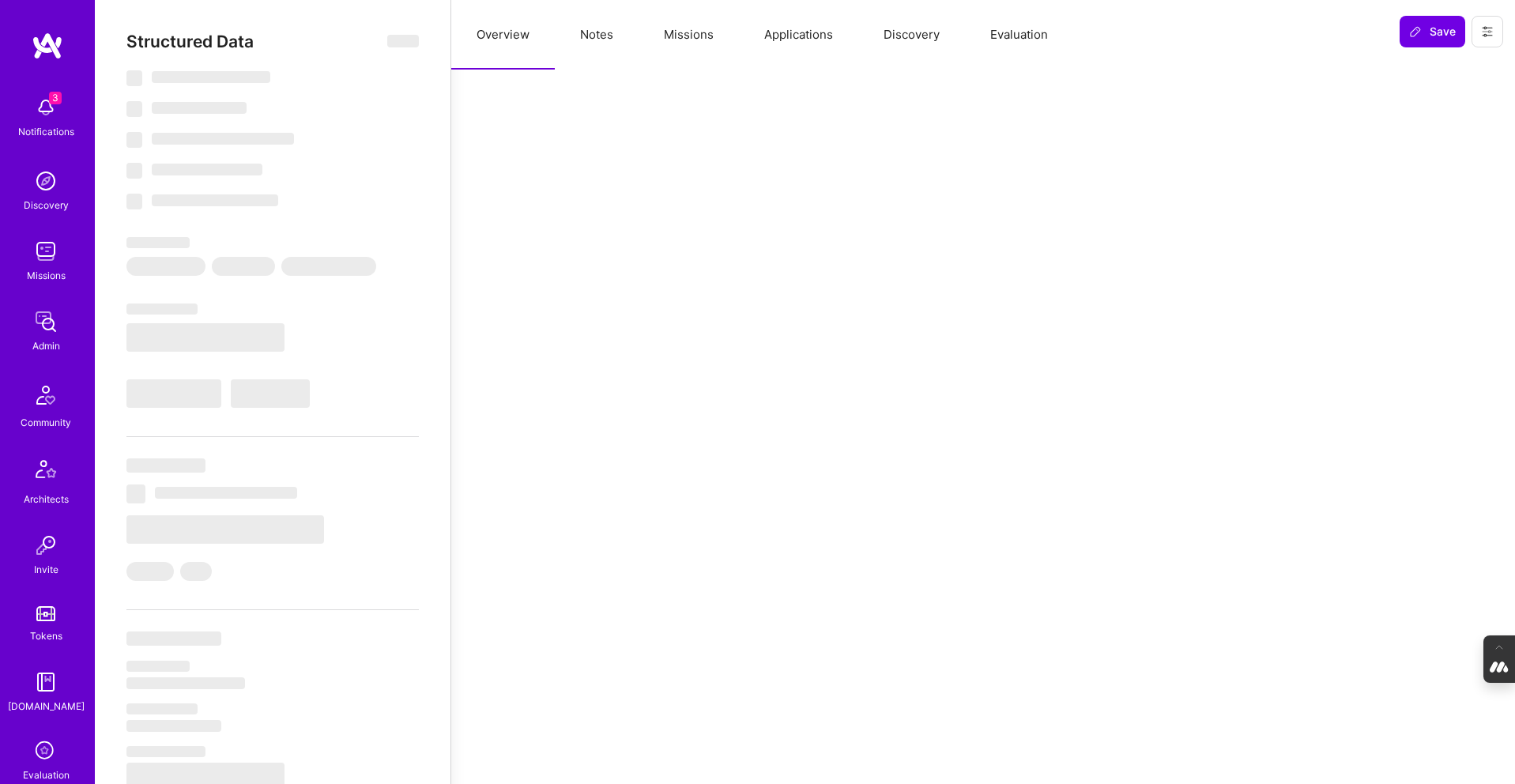
click at [696, 35] on button "Missions" at bounding box center [689, 34] width 100 height 70
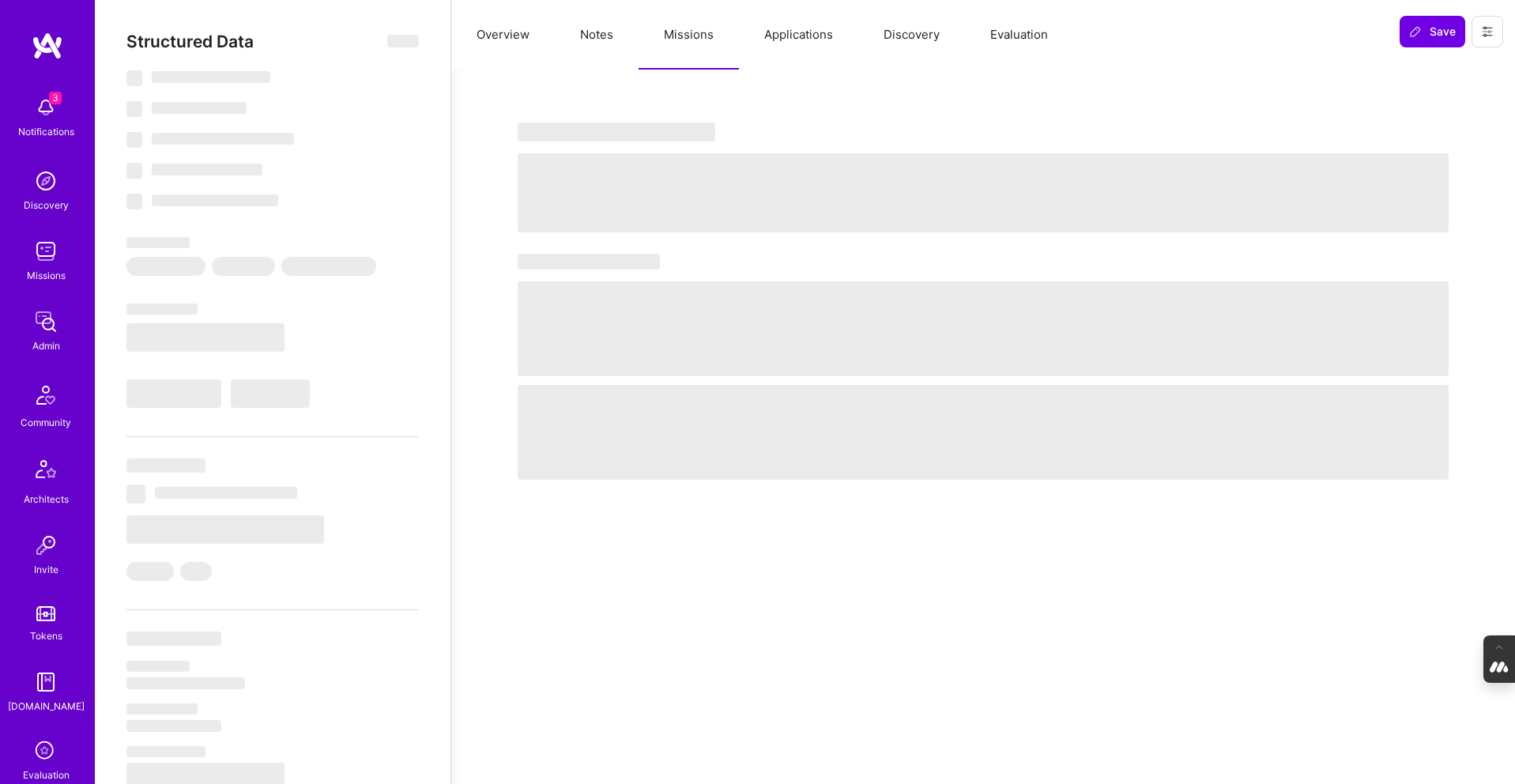
select select "Right Now"
select select "5"
select select "7"
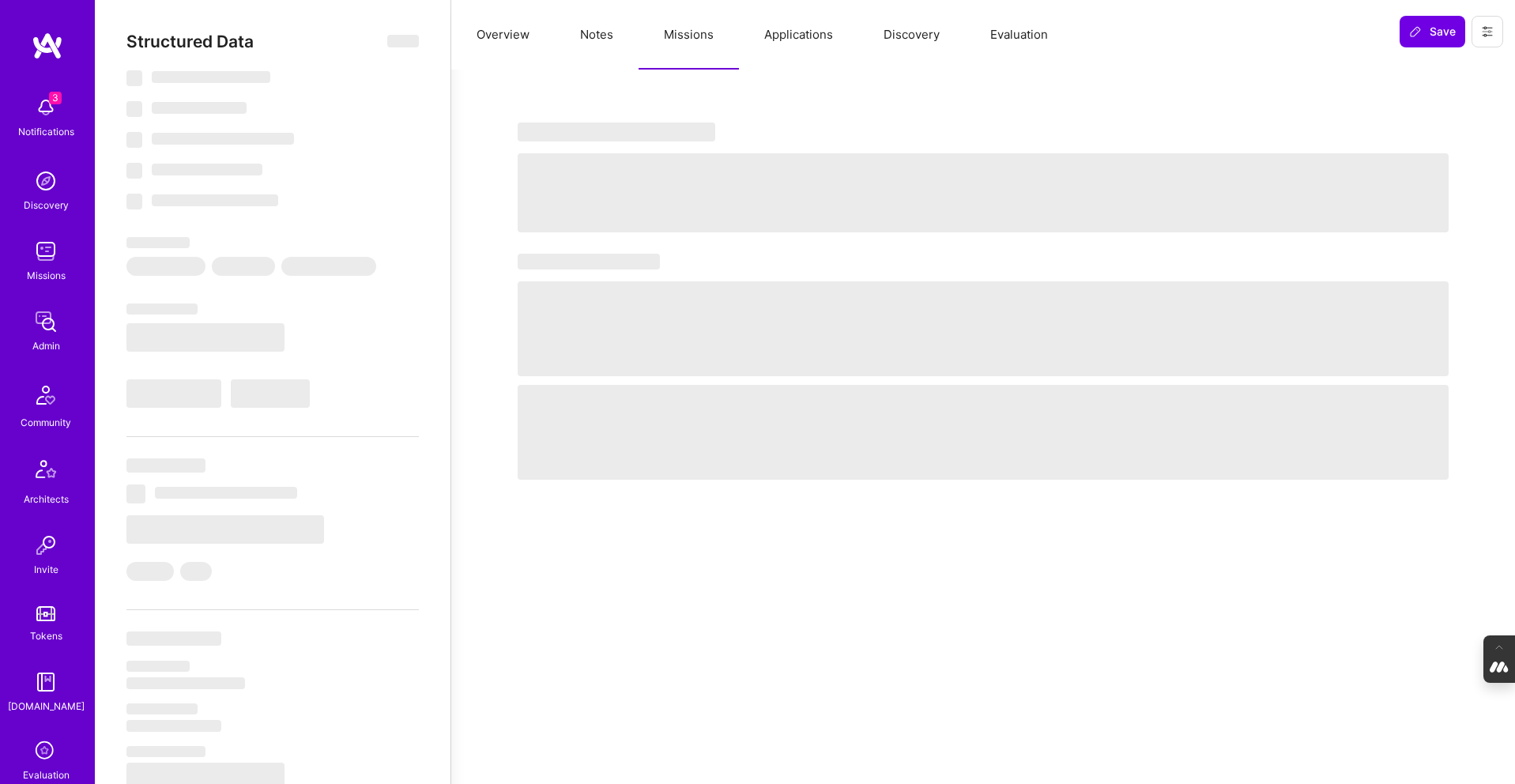
select select "US"
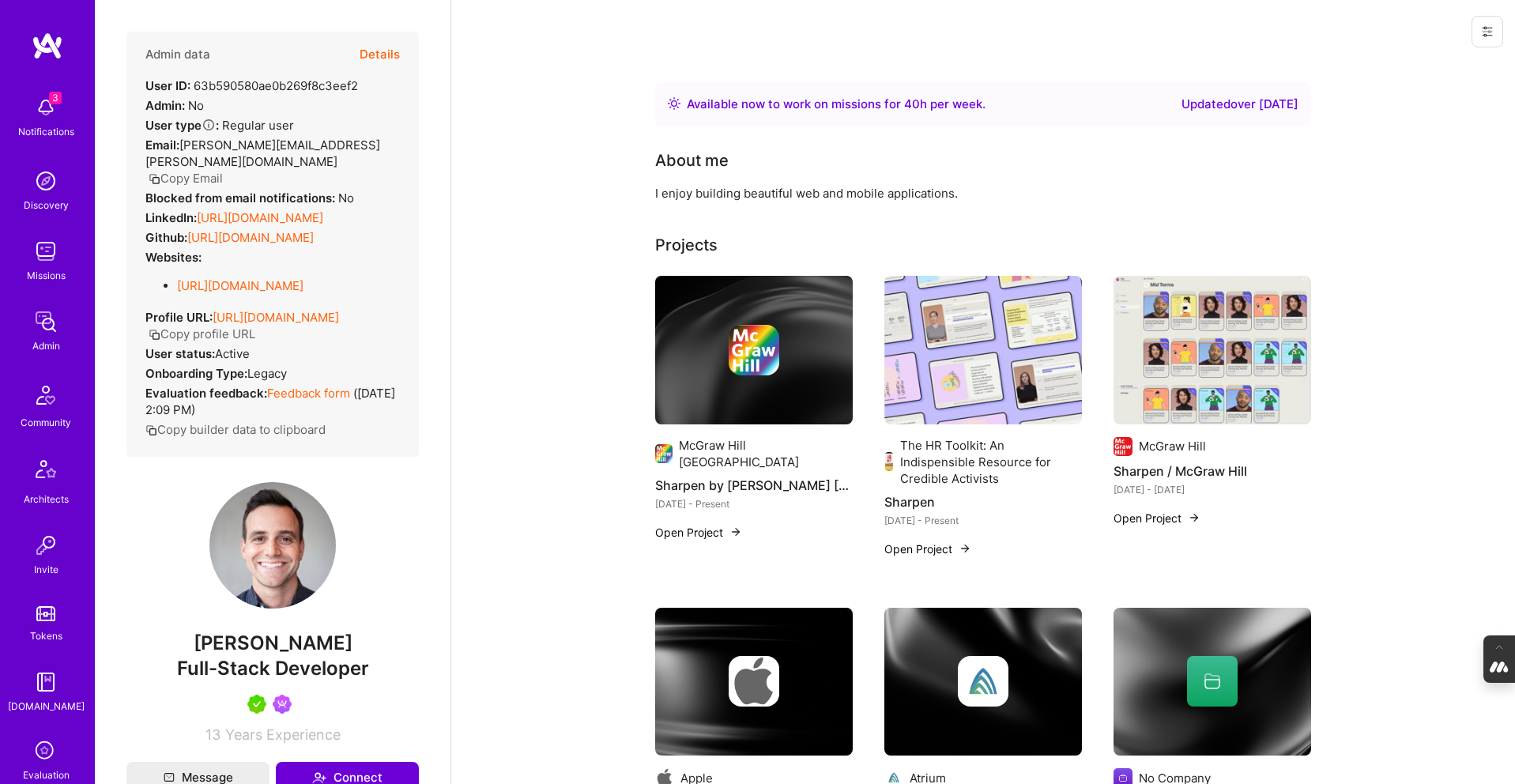
click at [376, 52] on button "Details" at bounding box center [379, 55] width 40 height 46
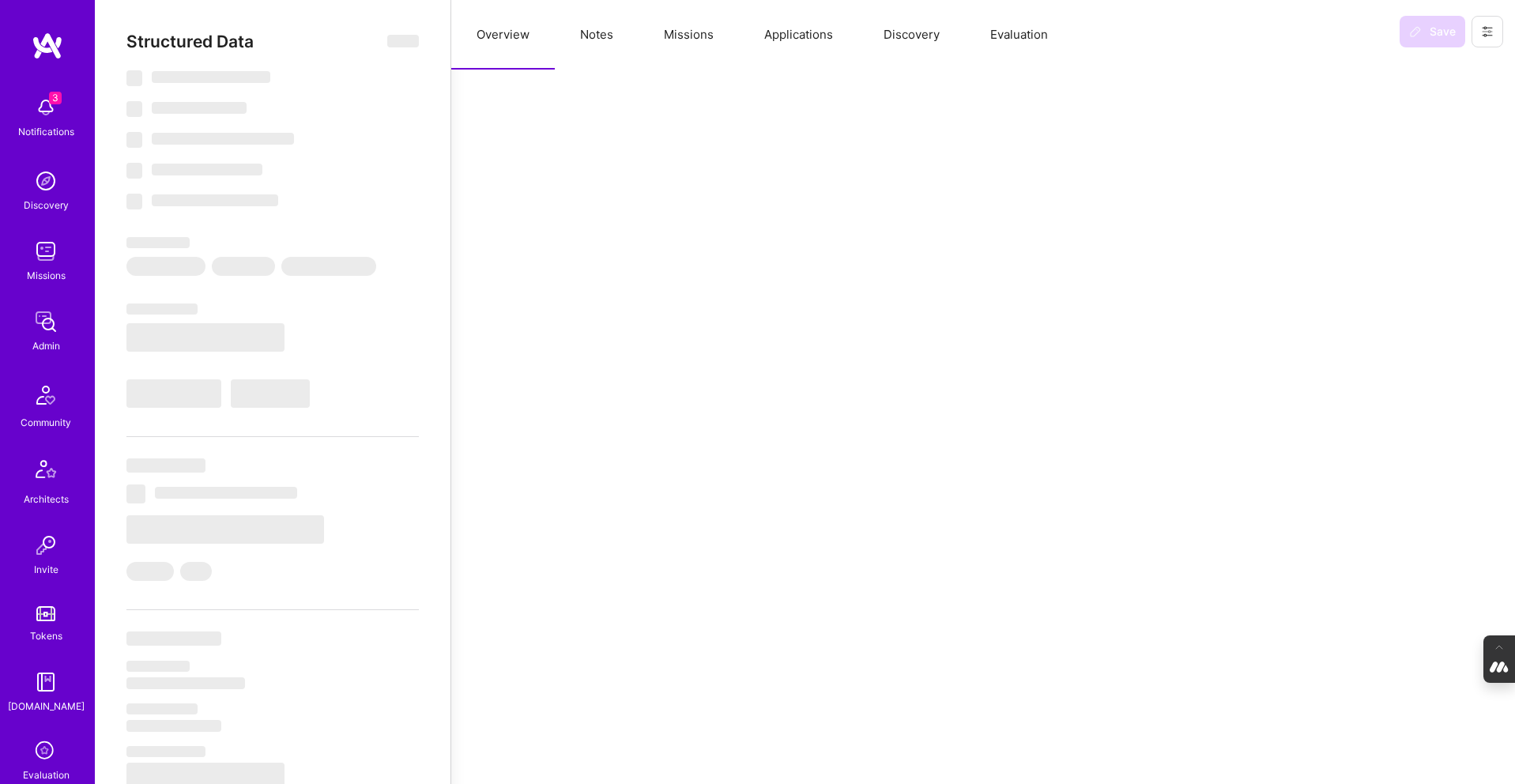
click at [783, 43] on button "Applications" at bounding box center [798, 34] width 119 height 70
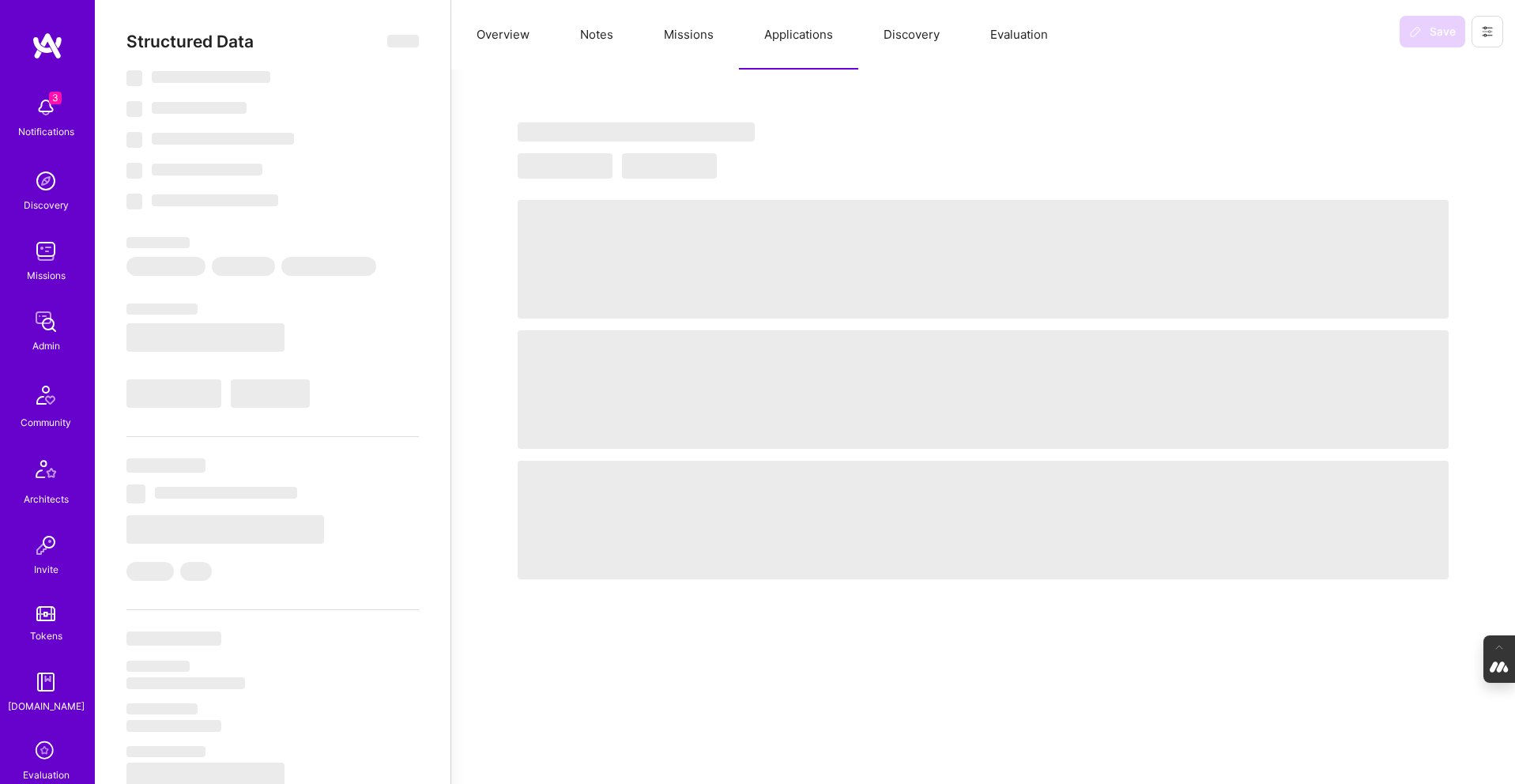
click at [691, 34] on button "Missions" at bounding box center [689, 34] width 100 height 70
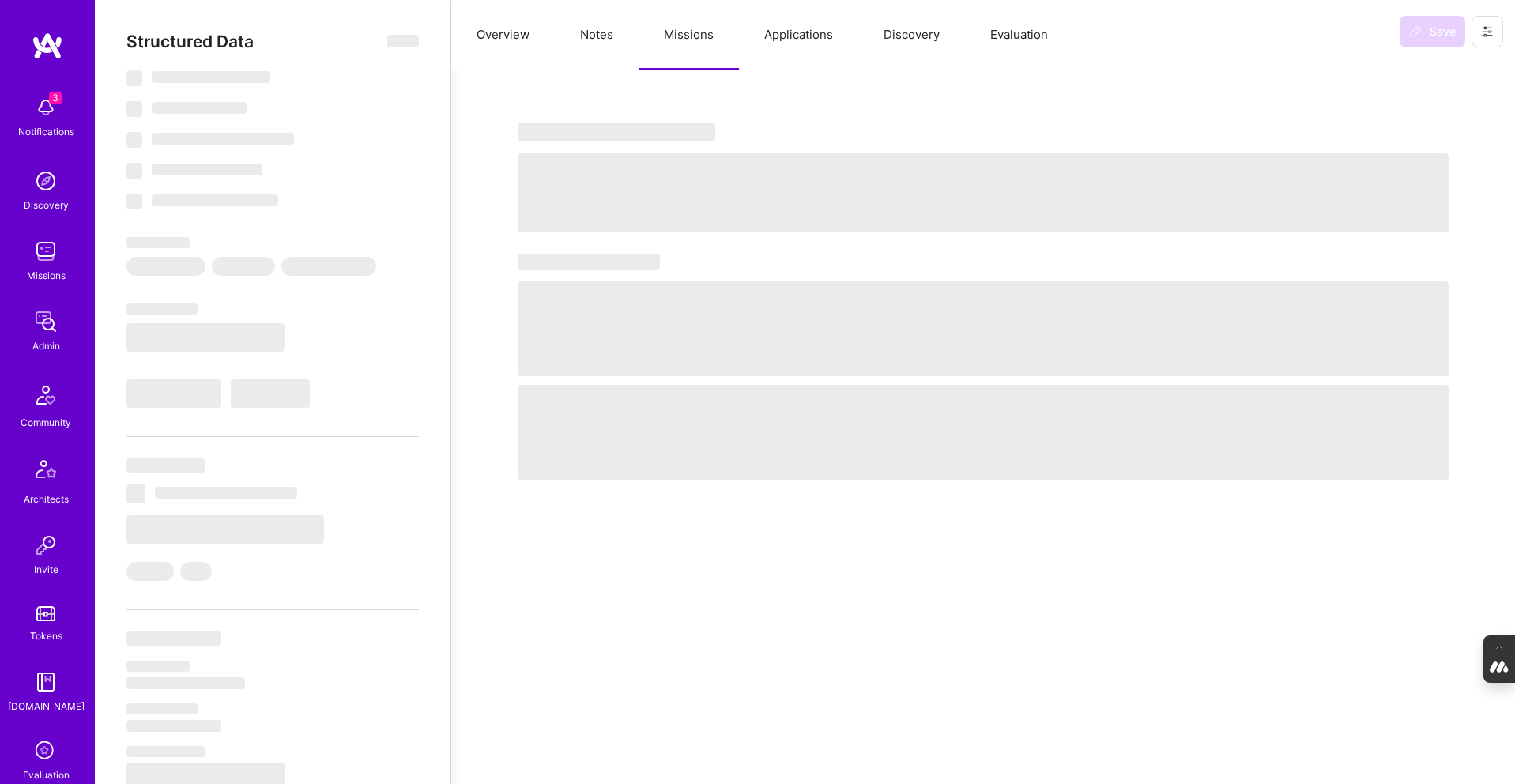
select select "Right Now"
select select "5"
select select "7"
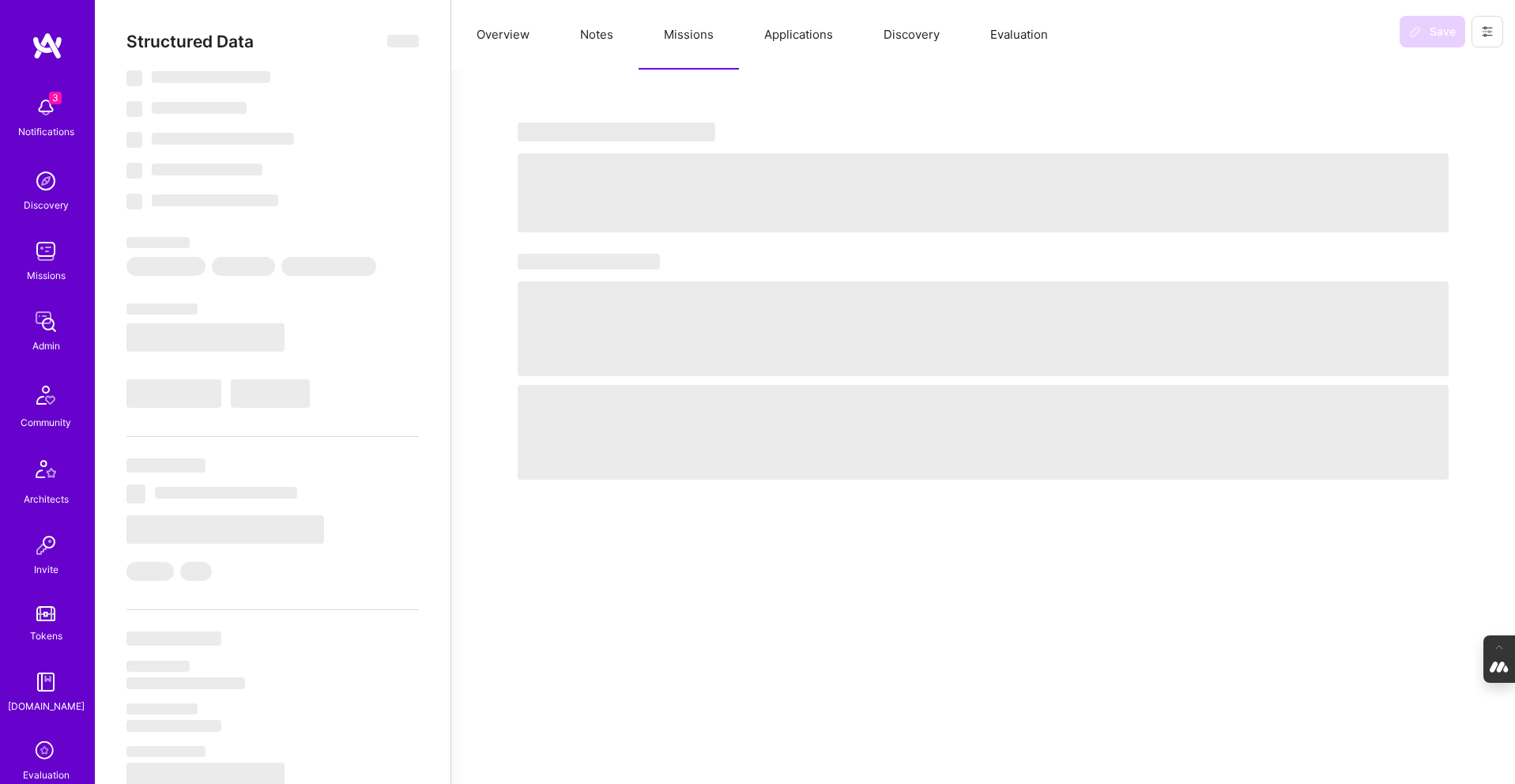
select select "US"
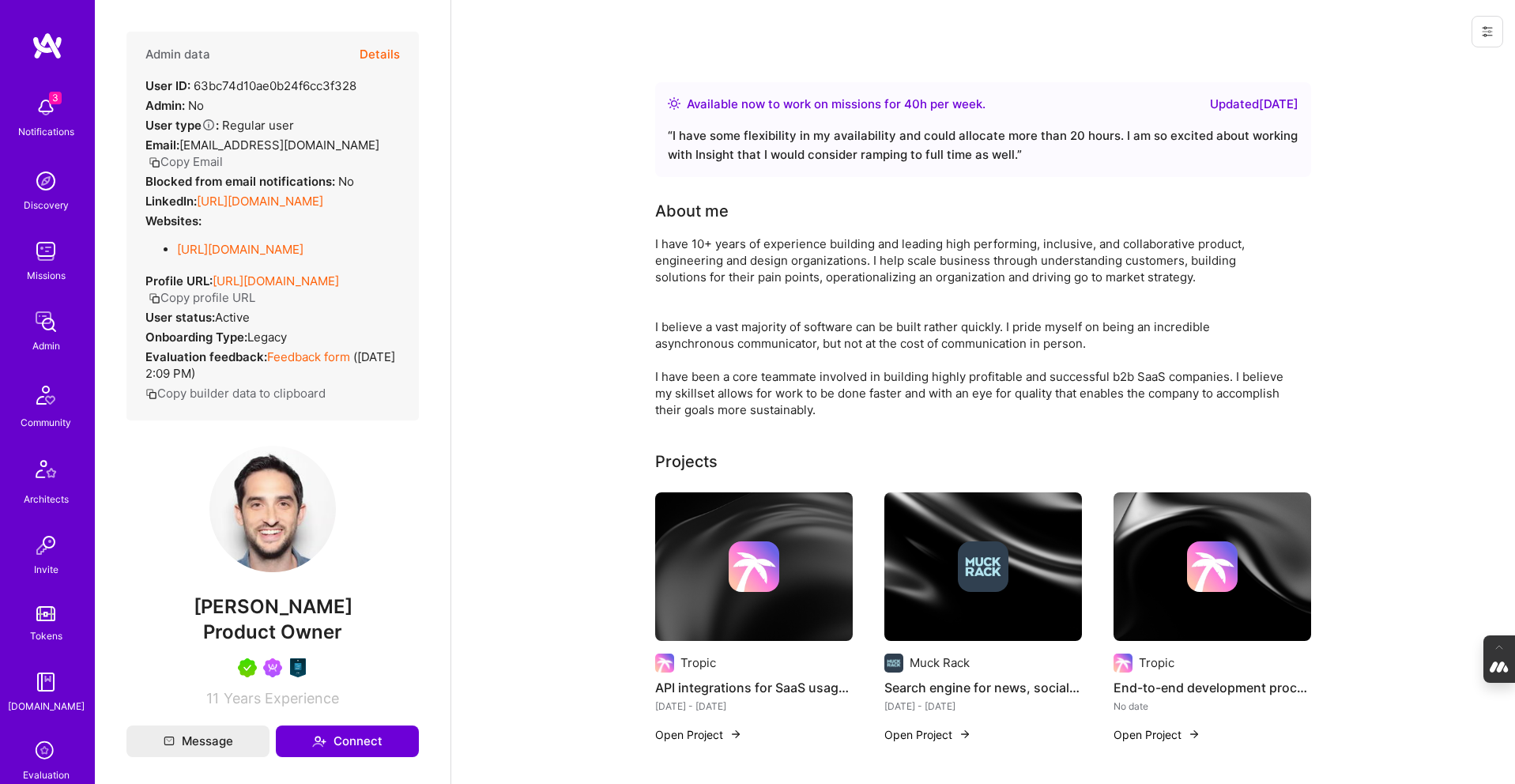
click at [371, 51] on button "Details" at bounding box center [379, 55] width 40 height 46
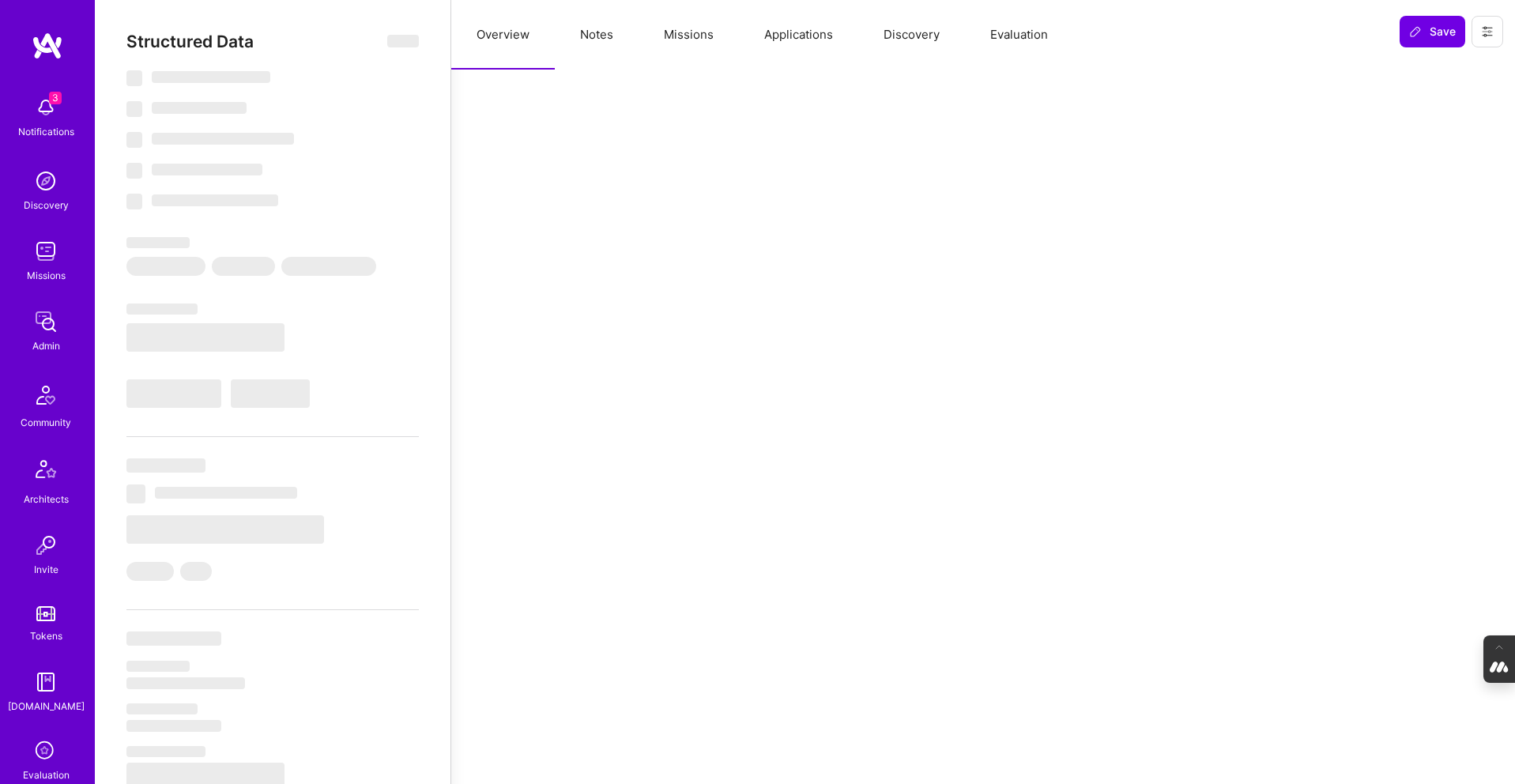
click at [703, 33] on button "Missions" at bounding box center [689, 34] width 100 height 70
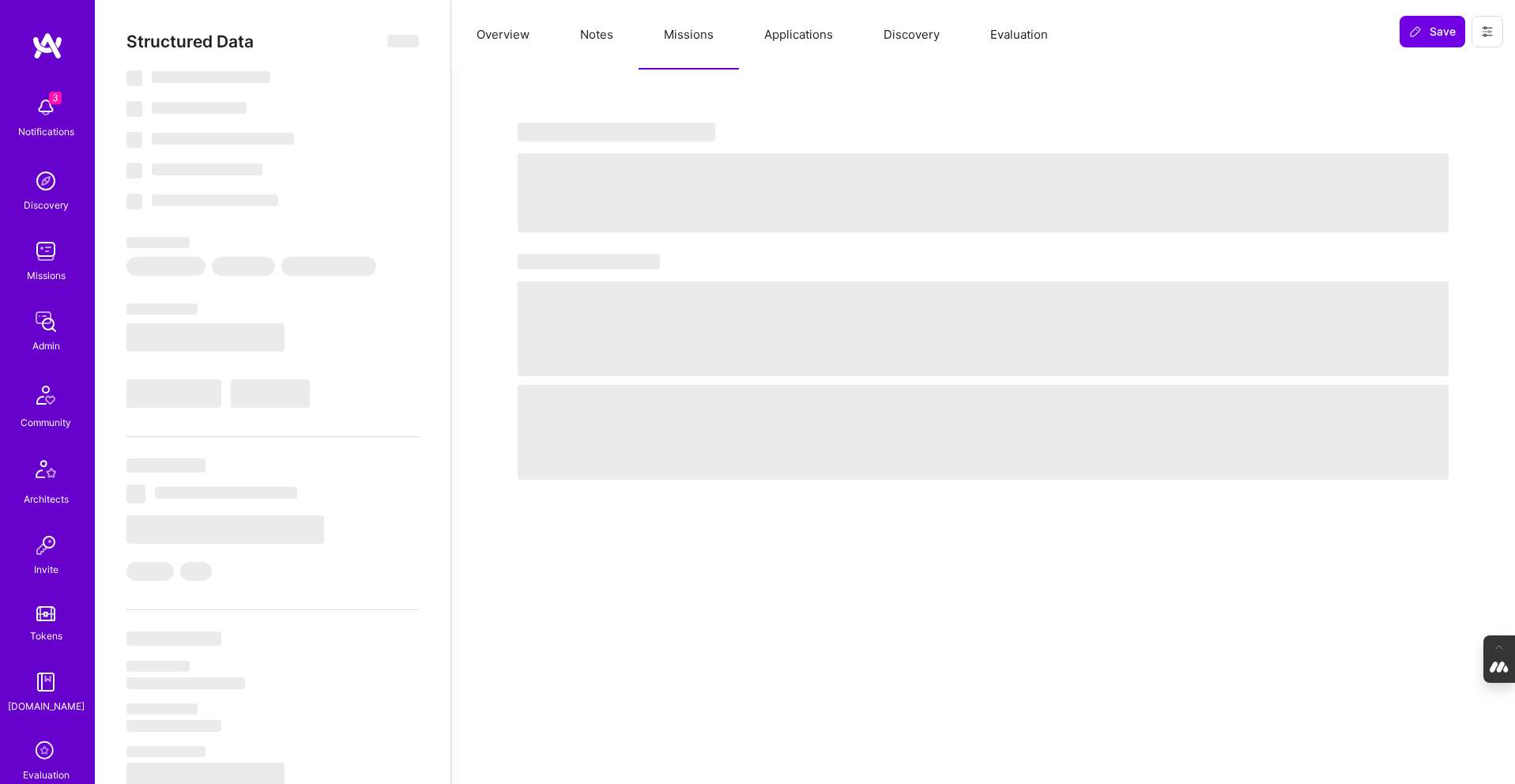
select select "Right Now"
select select "5"
select select "7"
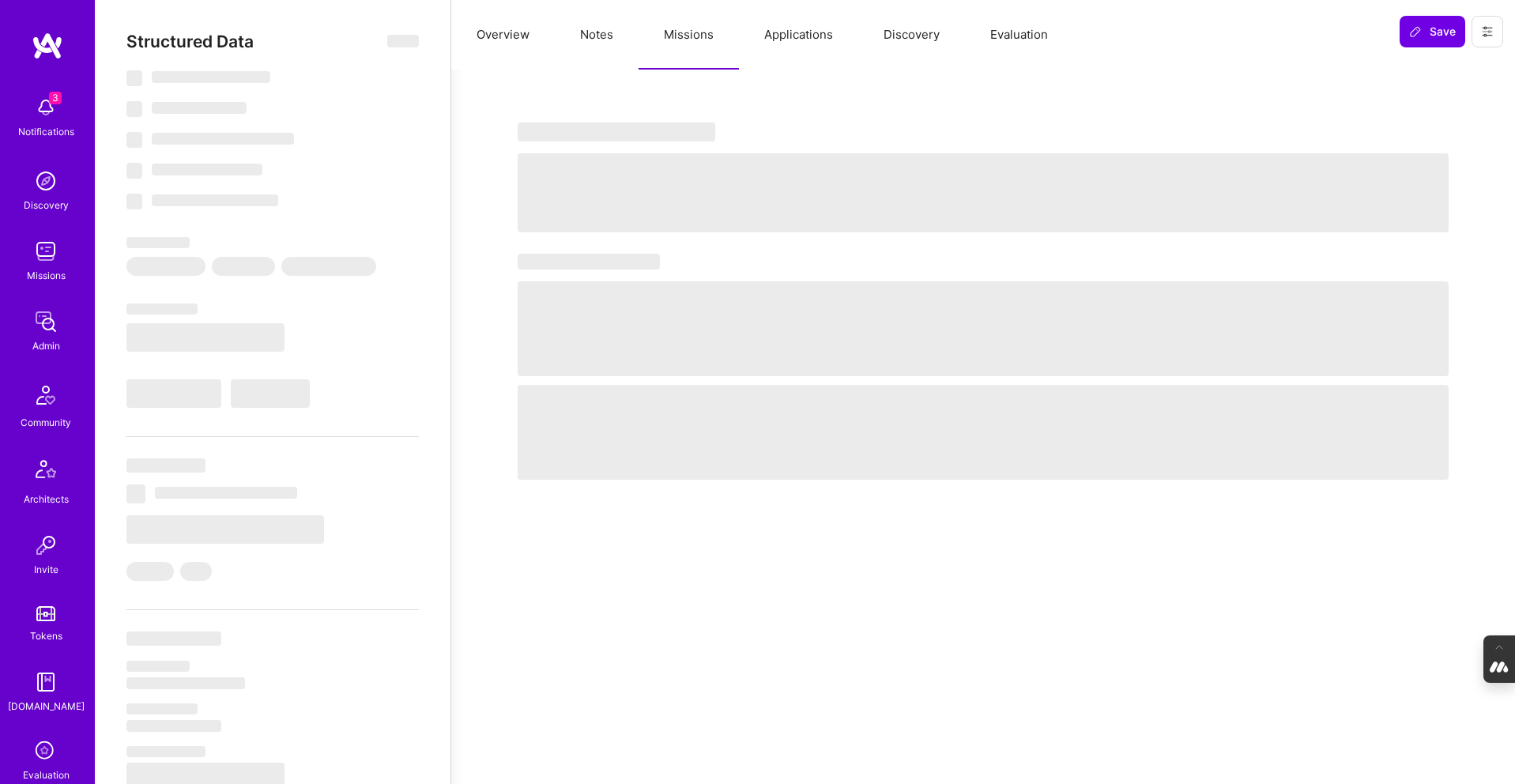
select select "US"
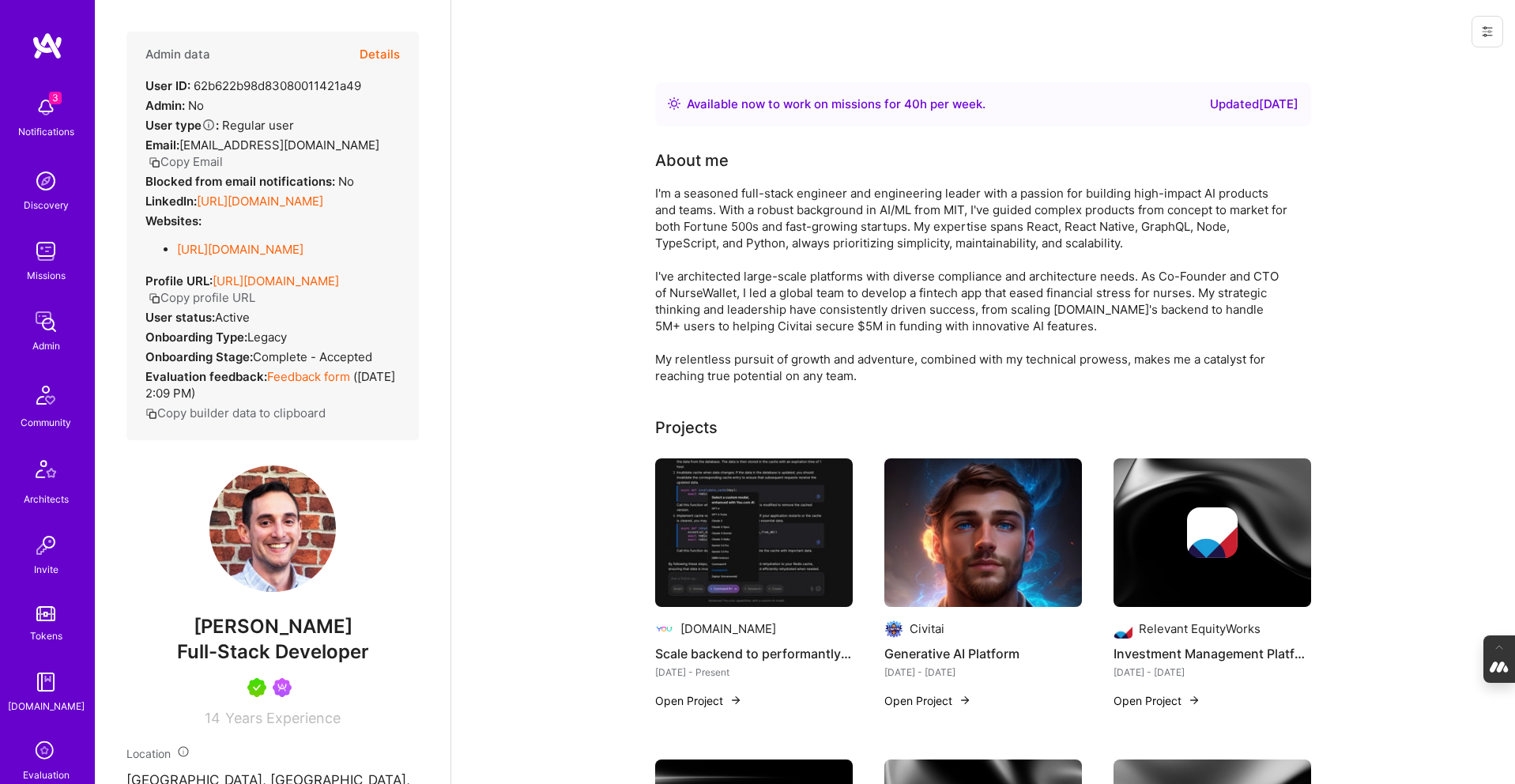
click at [388, 52] on button "Details" at bounding box center [379, 55] width 40 height 46
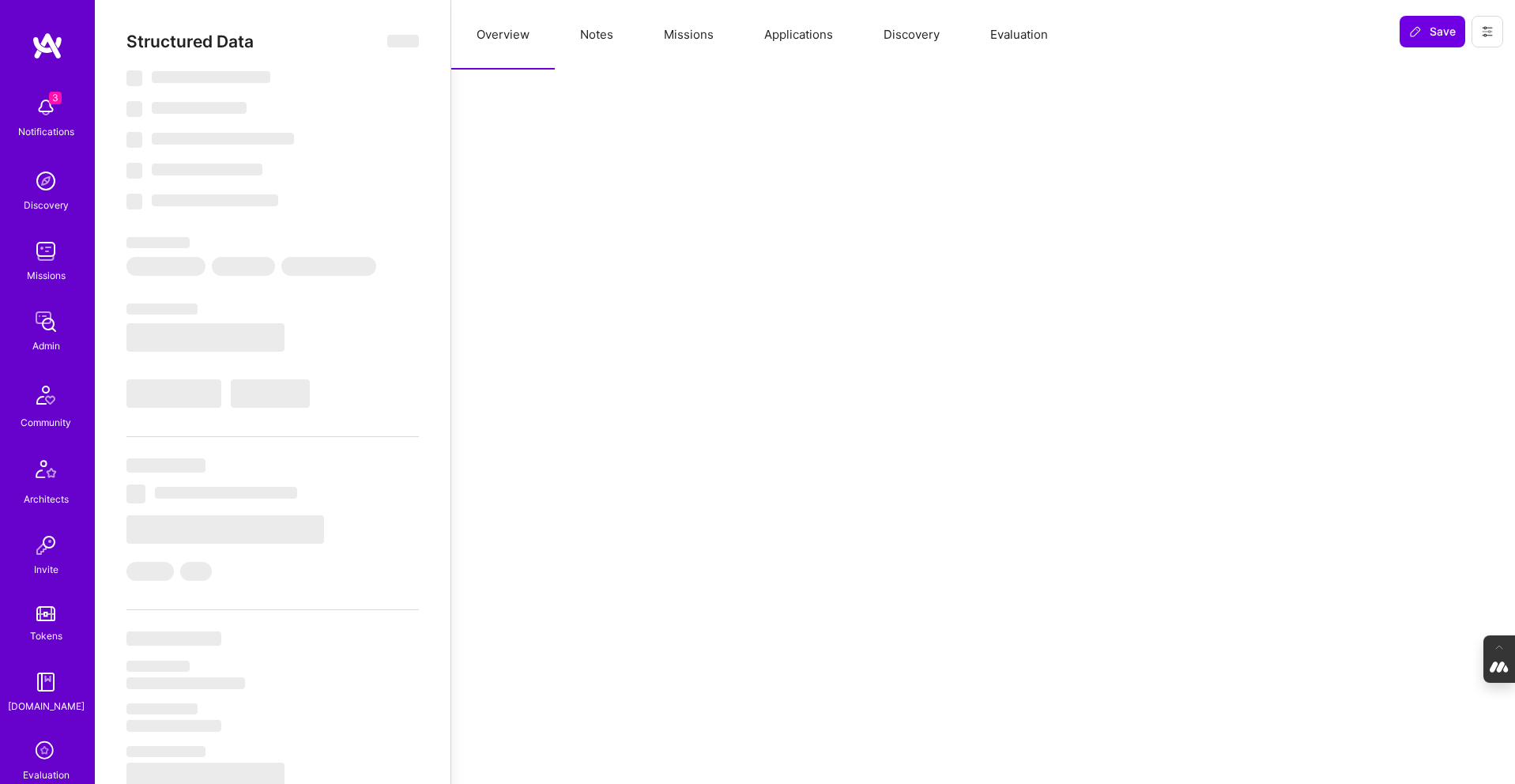
click at [786, 40] on button "Applications" at bounding box center [798, 34] width 119 height 70
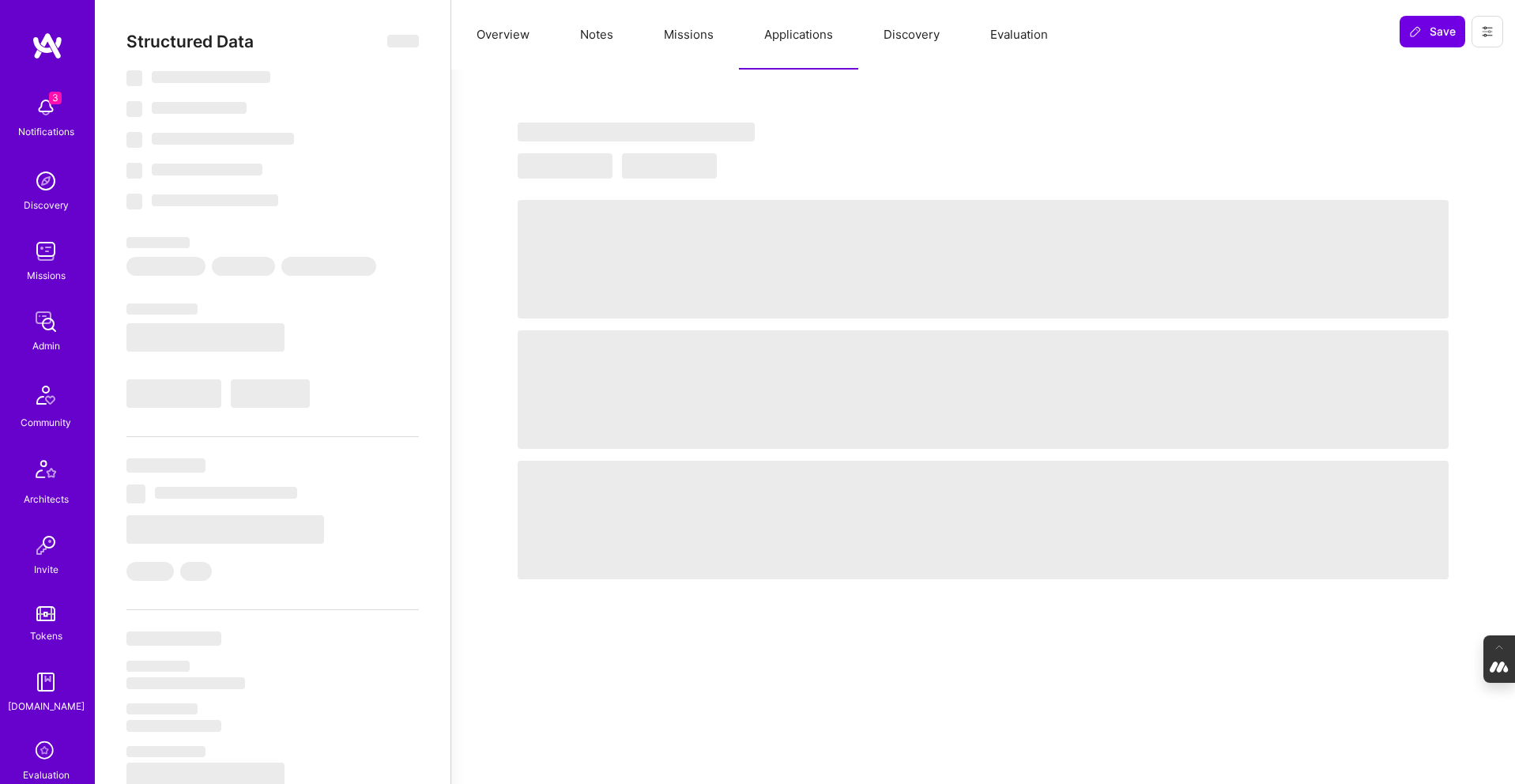
click at [692, 35] on button "Missions" at bounding box center [689, 34] width 100 height 70
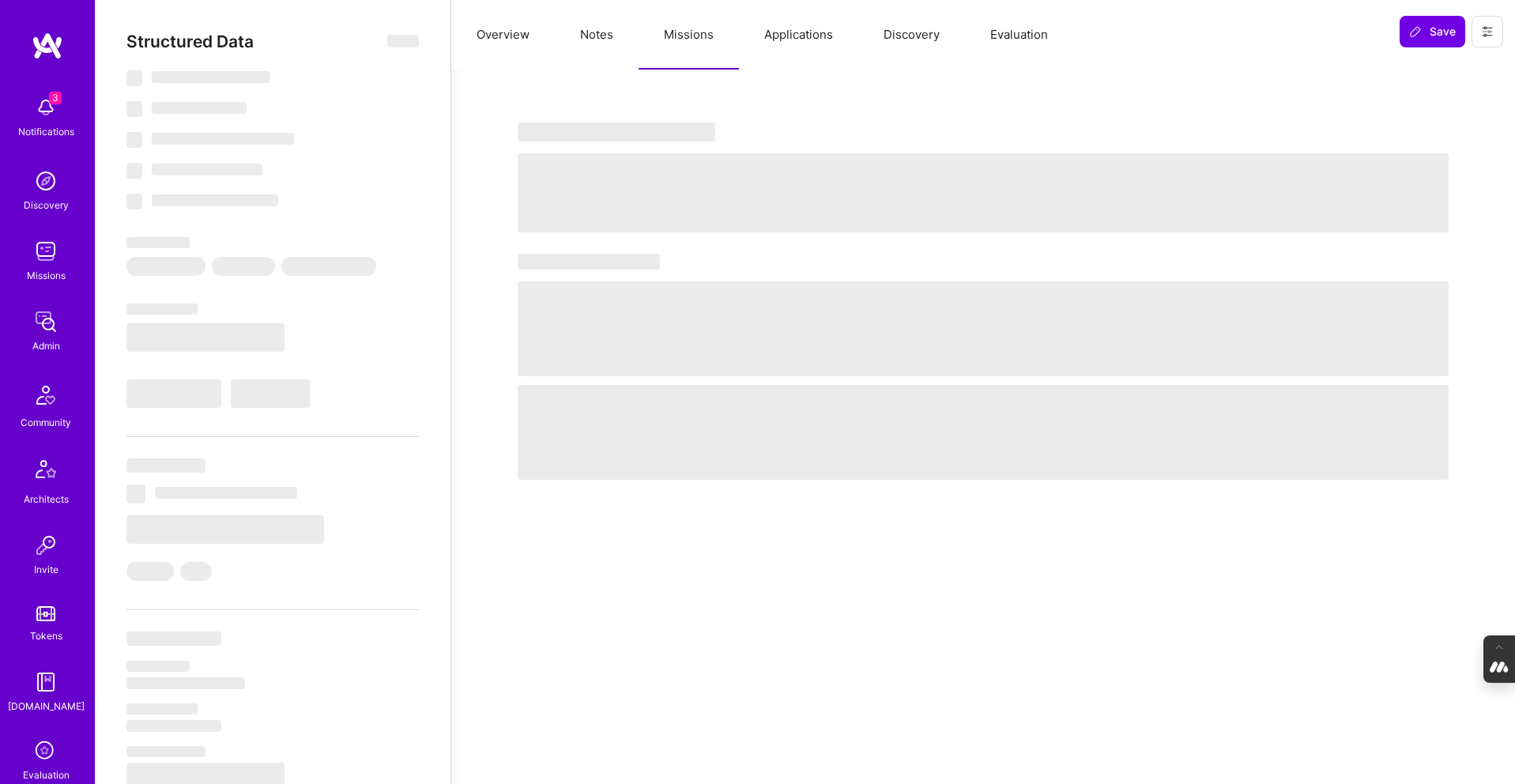
select select "Right Now"
select select "5"
select select "7"
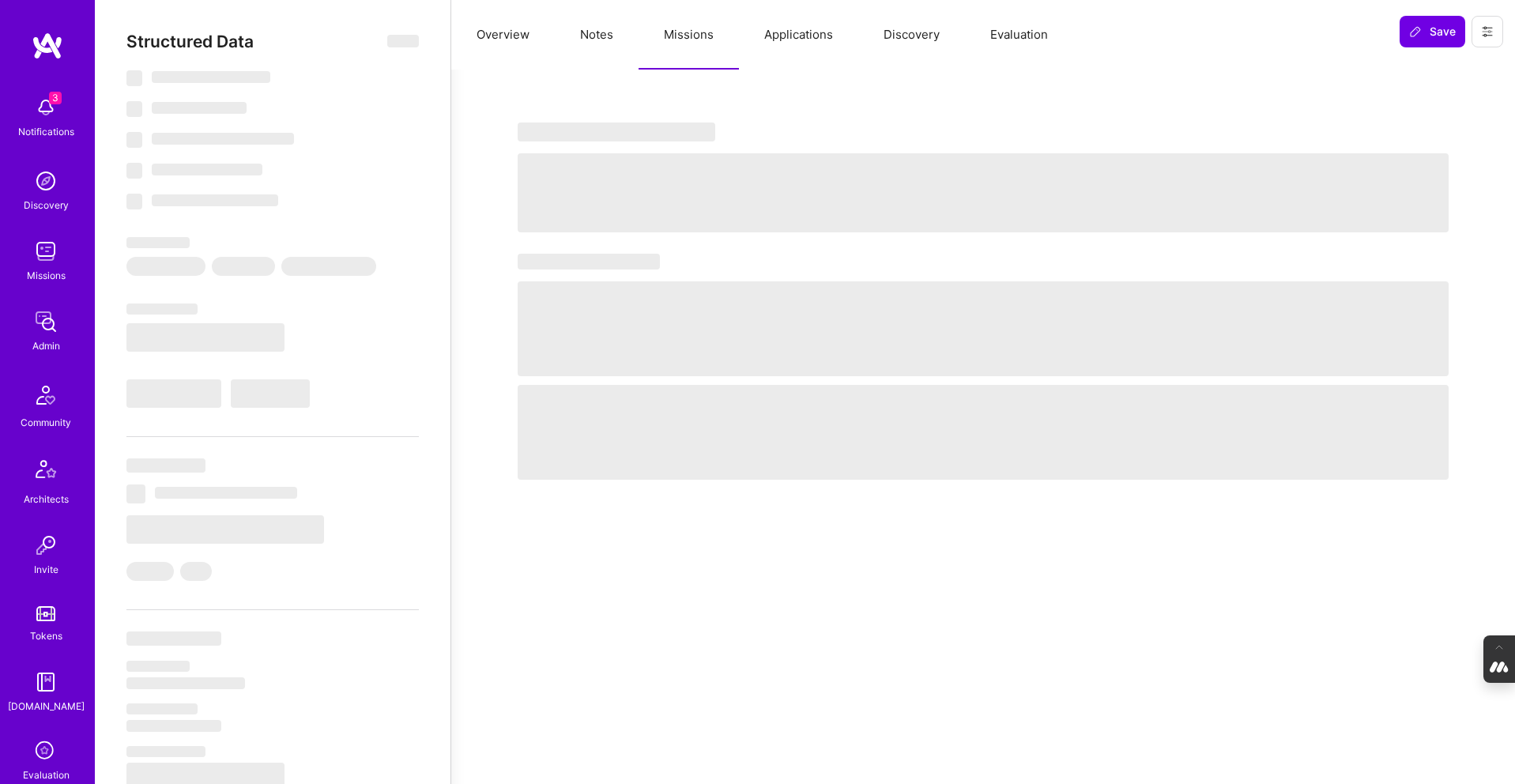
select select "US"
